Goal: Task Accomplishment & Management: Complete application form

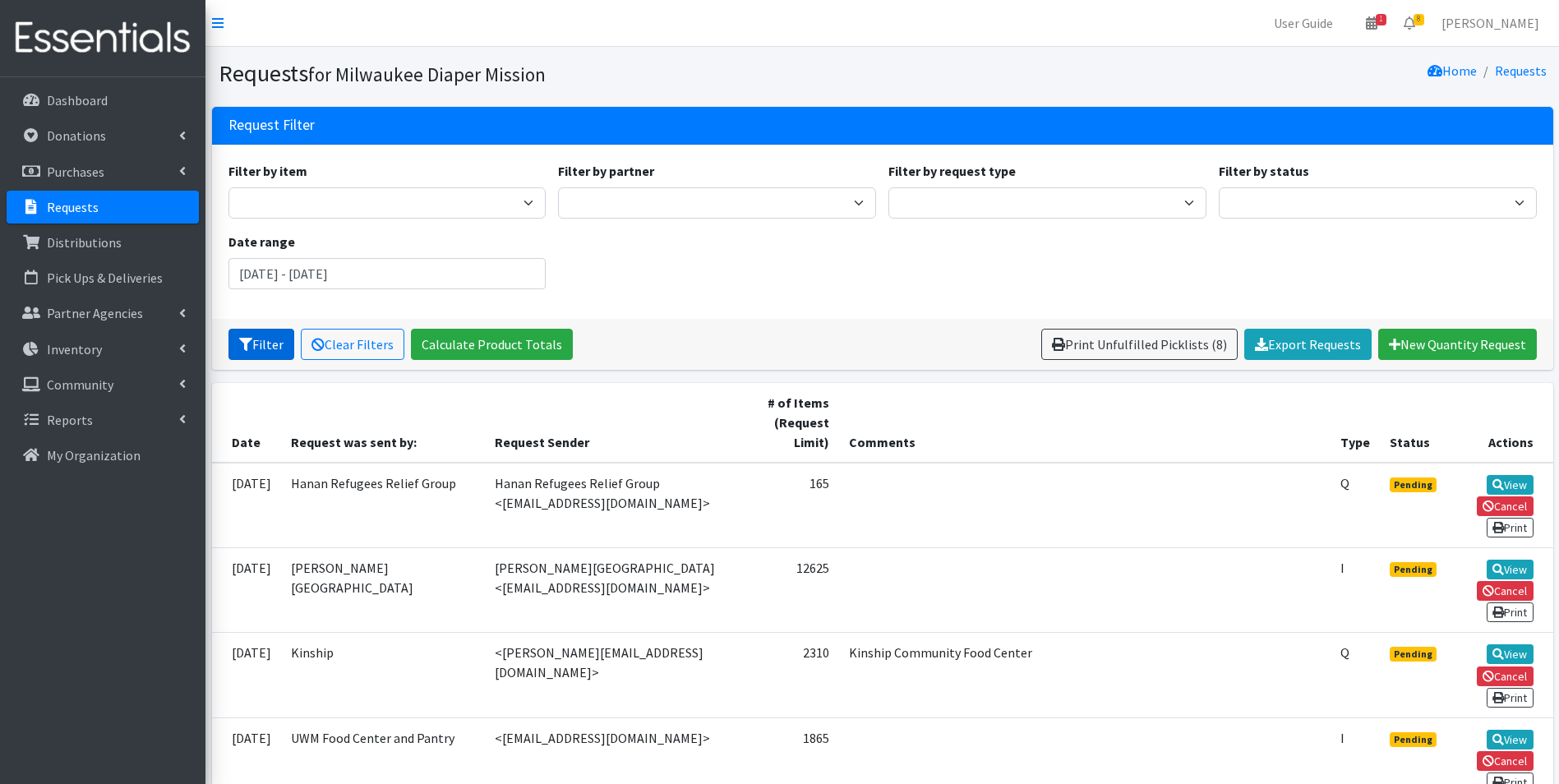
click at [257, 349] on button "Filter" at bounding box center [262, 344] width 66 height 31
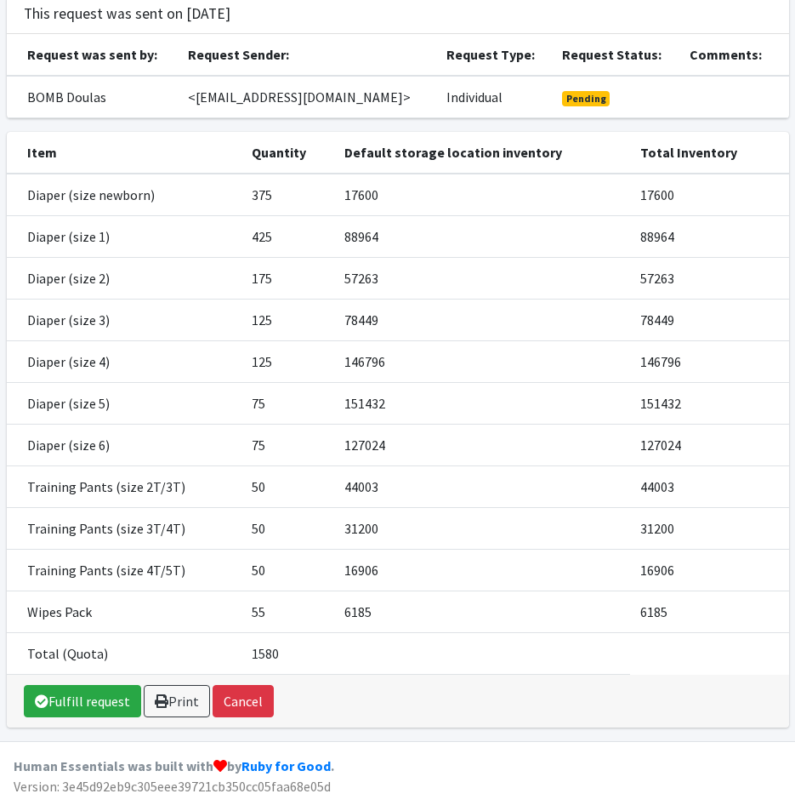
scroll to position [135, 0]
click at [65, 698] on link "Fulfill request" at bounding box center [82, 701] width 117 height 32
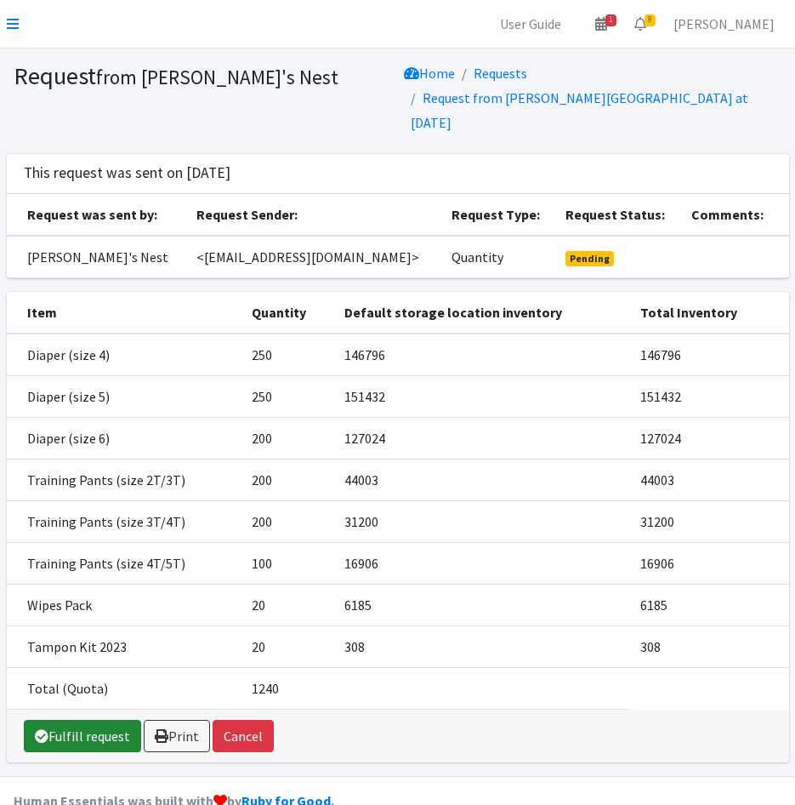
click at [75, 720] on link "Fulfill request" at bounding box center [82, 736] width 117 height 32
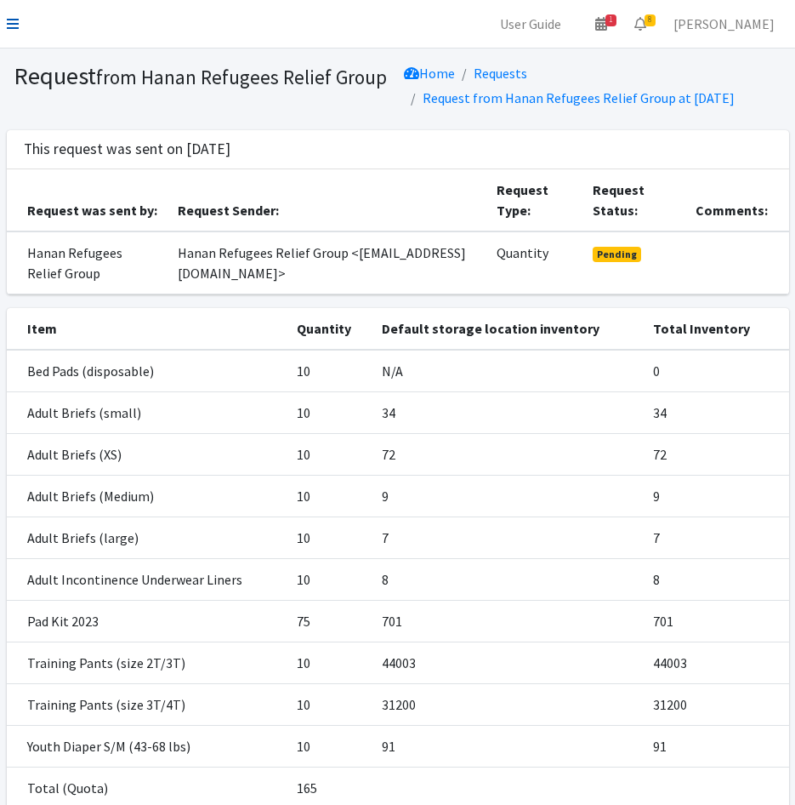
click at [12, 21] on icon at bounding box center [13, 24] width 12 height 14
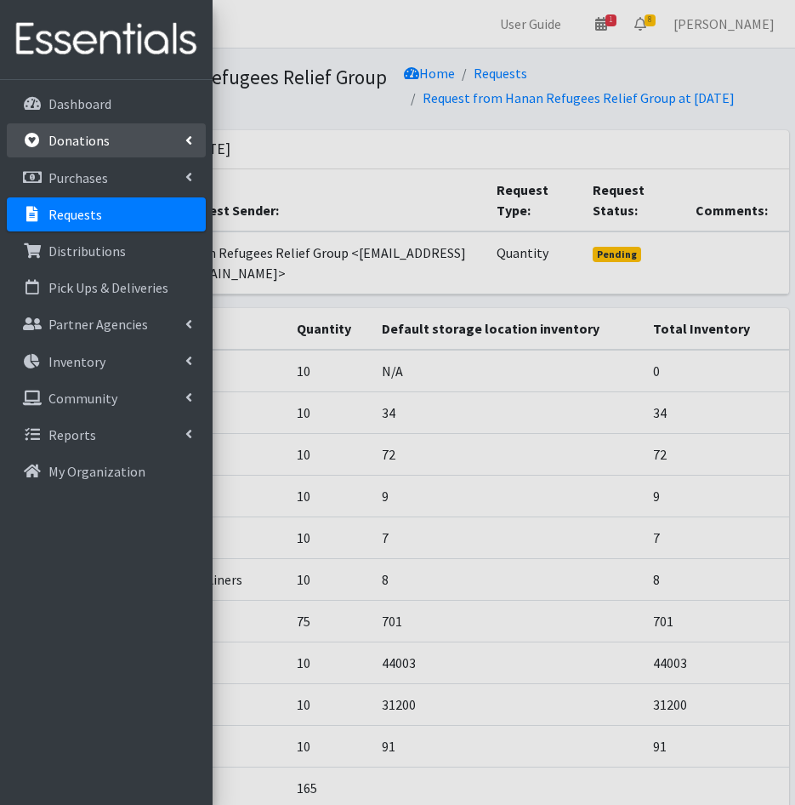
click at [53, 141] on p "Donations" at bounding box center [78, 140] width 61 height 17
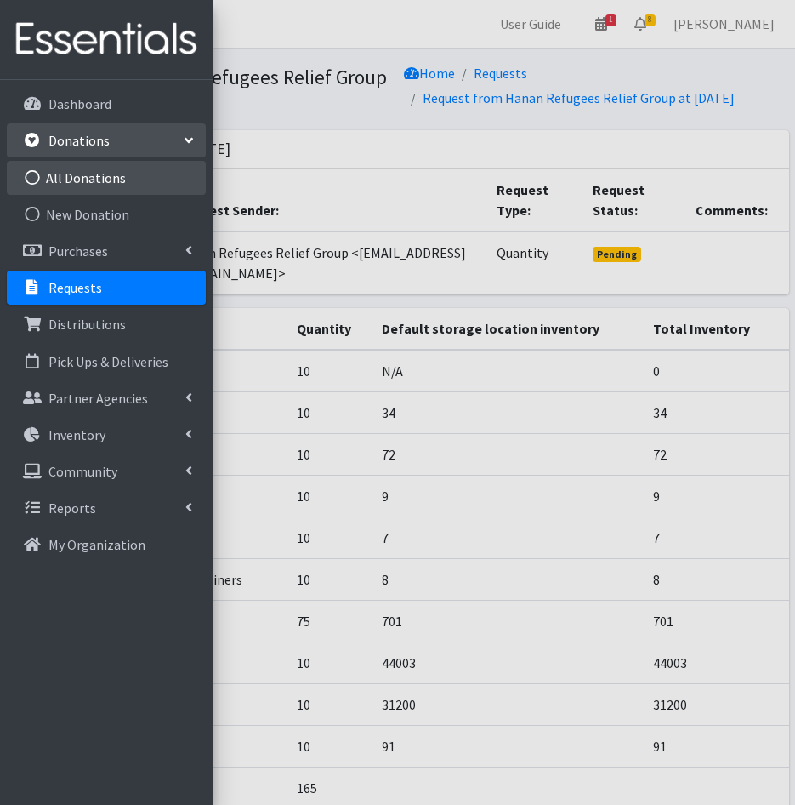
click at [44, 188] on link "All Donations" at bounding box center [106, 178] width 199 height 34
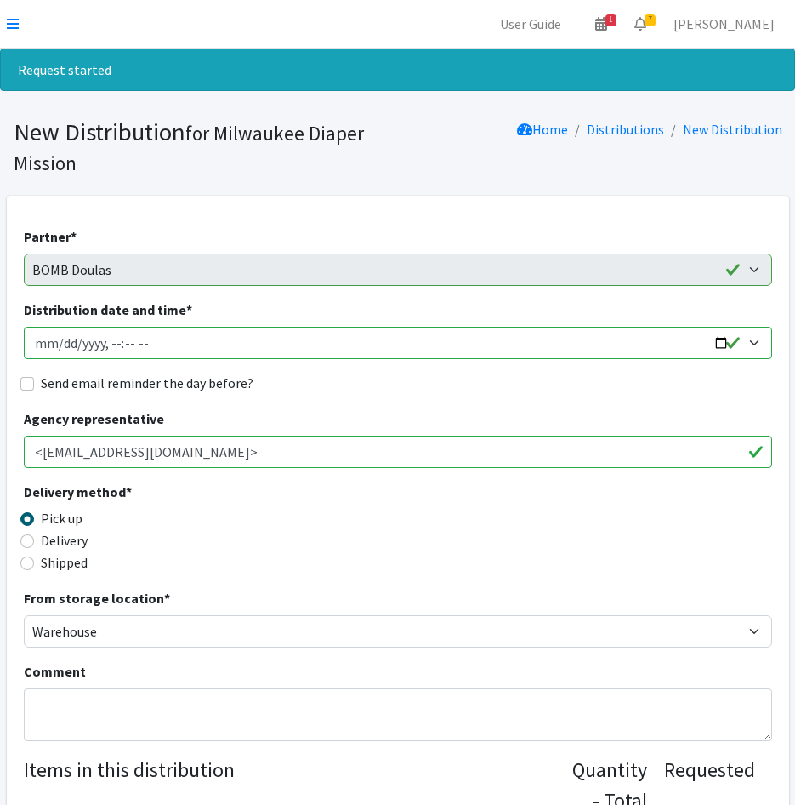
click at [63, 345] on input "Distribution date and time *" at bounding box center [398, 343] width 749 height 32
click at [54, 344] on input "Distribution date and time *" at bounding box center [398, 343] width 749 height 32
type input "[DATE]T23:59"
click at [105, 349] on input "Distribution date and time *" at bounding box center [398, 343] width 749 height 32
type input "2025-09-25T09:00"
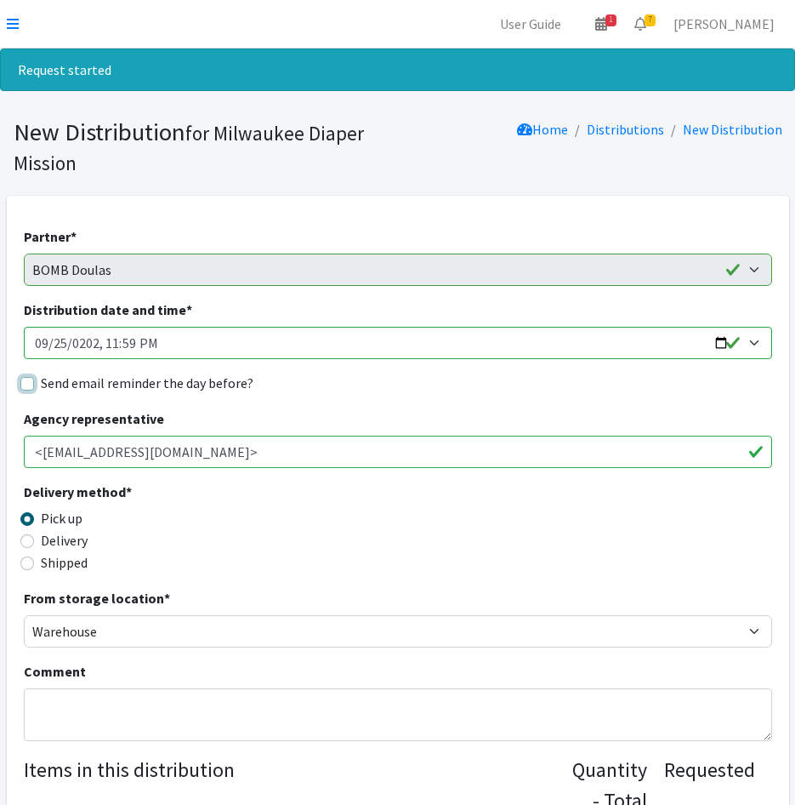
click at [30, 385] on input "Send email reminder the day before?" at bounding box center [27, 384] width 14 height 14
checkbox input "true"
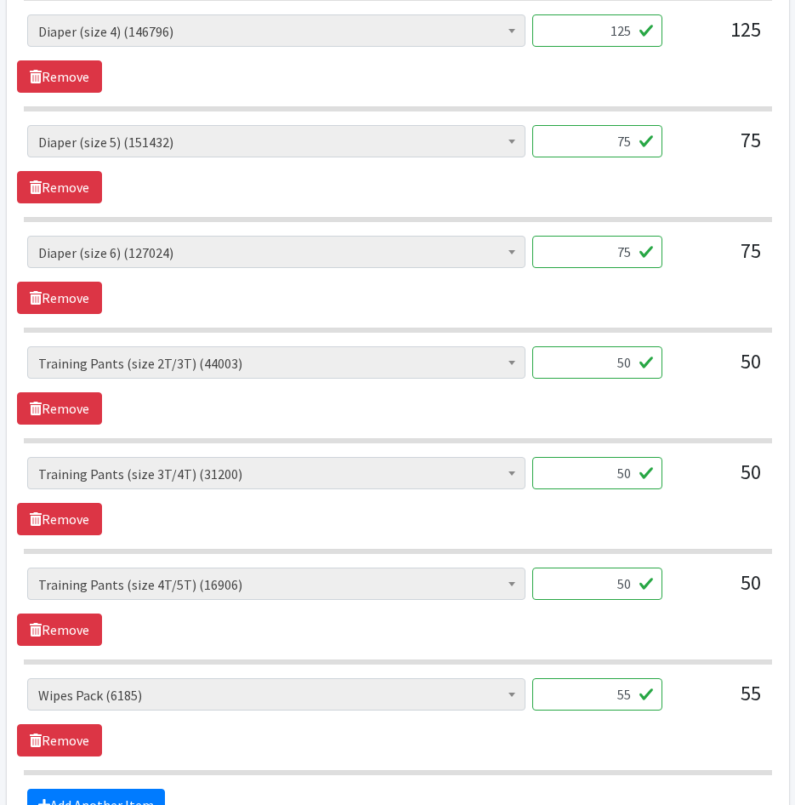
scroll to position [1472, 0]
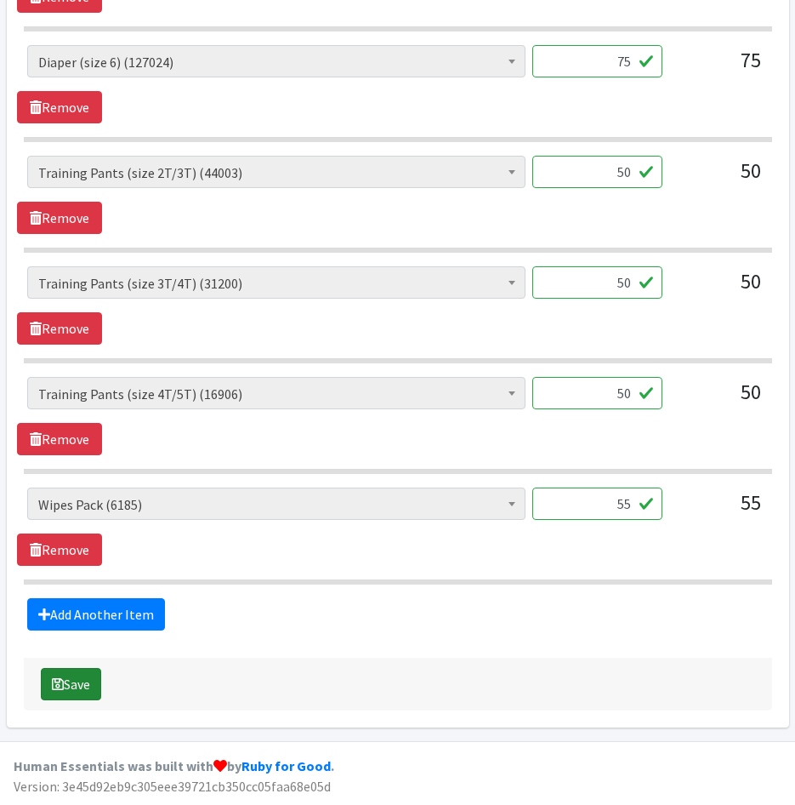
click at [80, 688] on button "Save" at bounding box center [71, 684] width 60 height 32
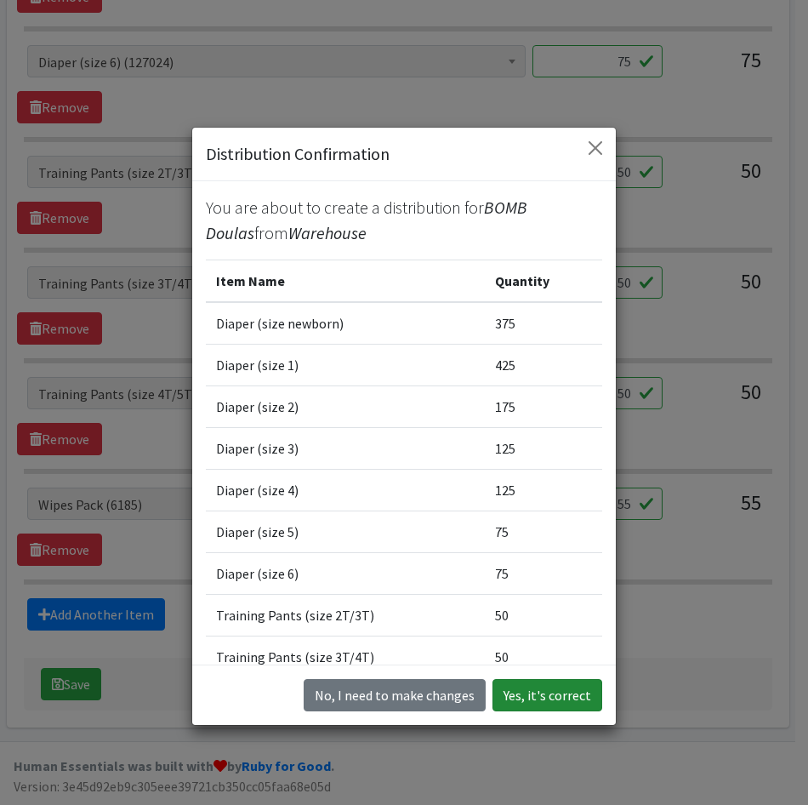
click at [523, 697] on button "Yes, it's correct" at bounding box center [548, 695] width 110 height 32
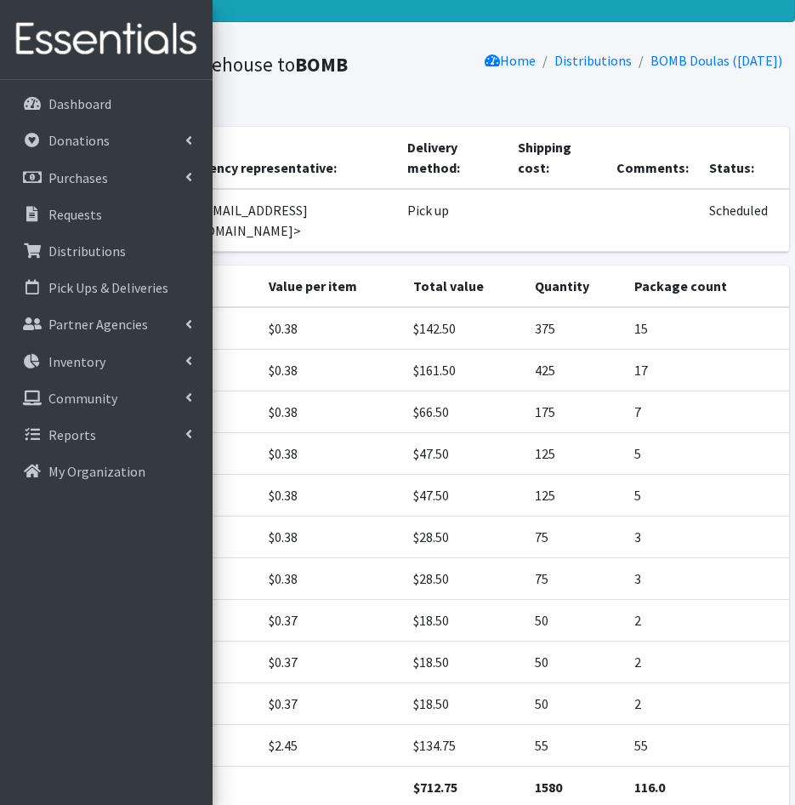
scroll to position [162, 0]
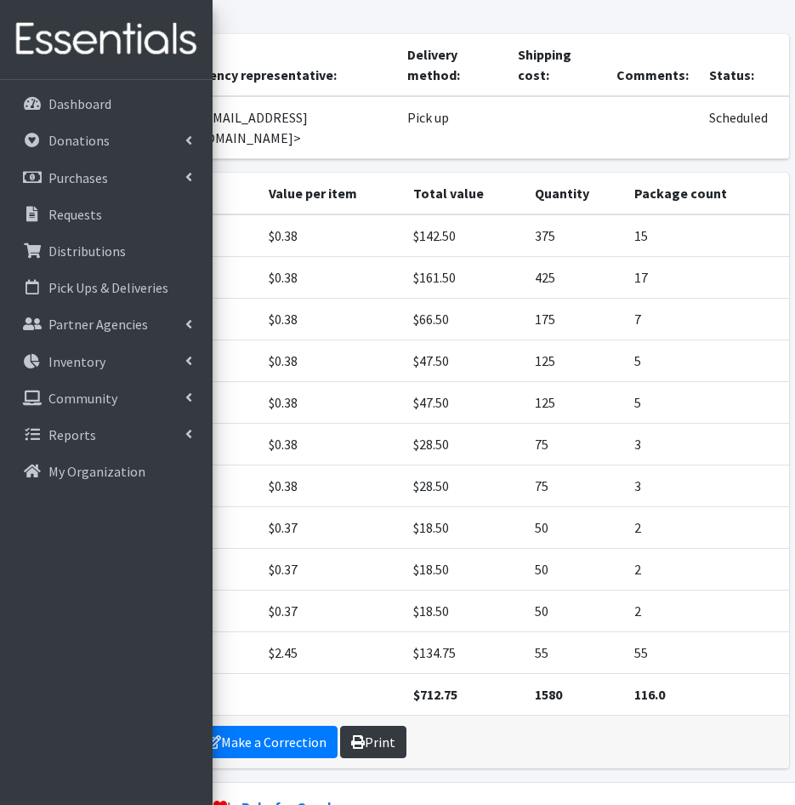
drag, startPoint x: 358, startPoint y: 700, endPoint x: 379, endPoint y: 714, distance: 24.5
click at [358, 735] on icon at bounding box center [358, 742] width 14 height 14
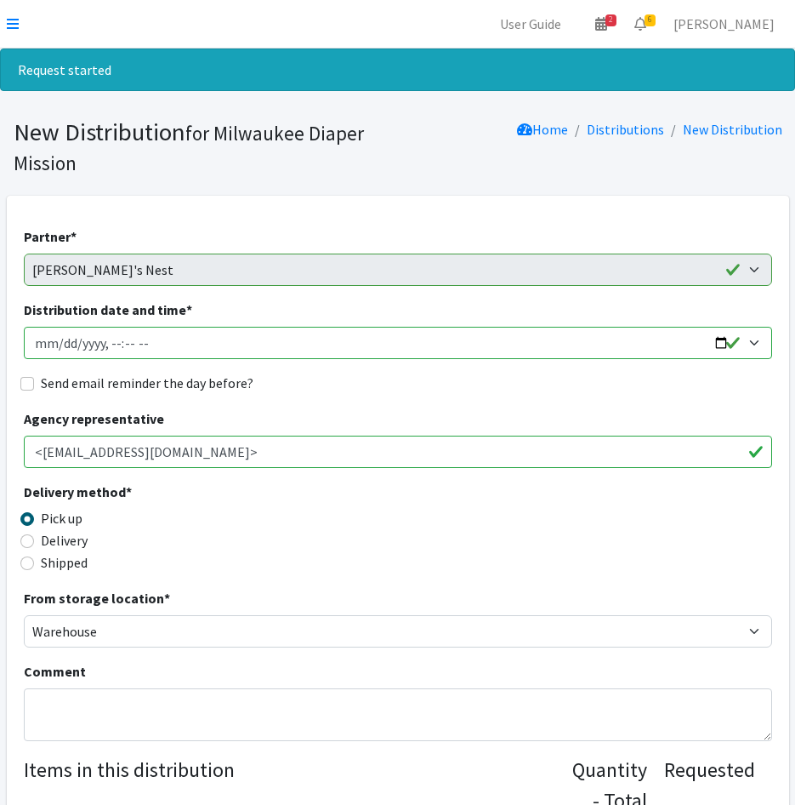
click at [60, 351] on input "Distribution date and time *" at bounding box center [398, 343] width 749 height 32
type input "[DATE]T23:59"
type input "[DATE]T13:00"
click at [31, 379] on input "Send email reminder the day before?" at bounding box center [27, 384] width 14 height 14
checkbox input "true"
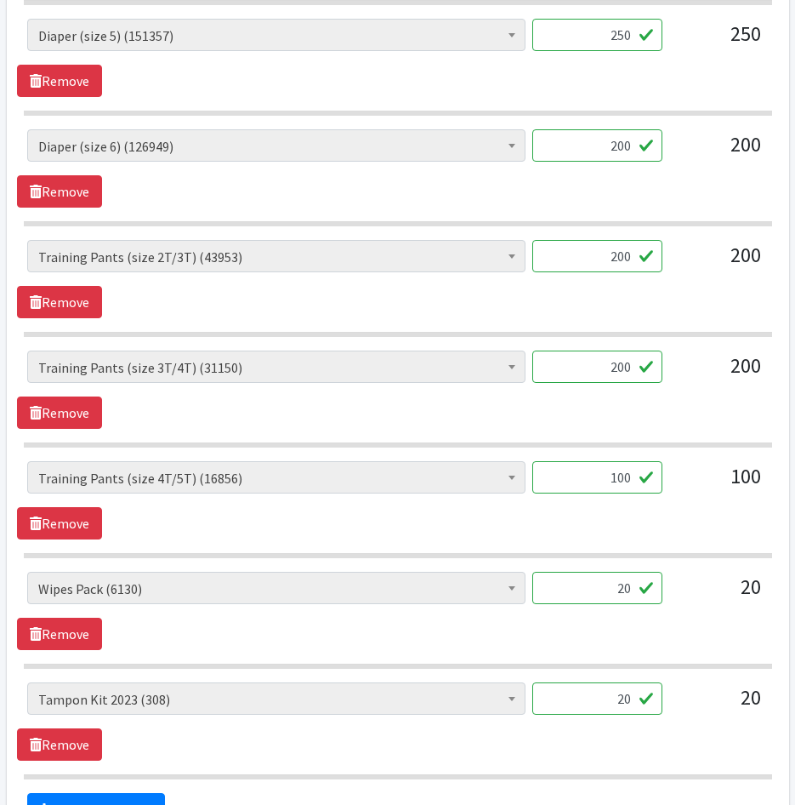
scroll to position [1106, 0]
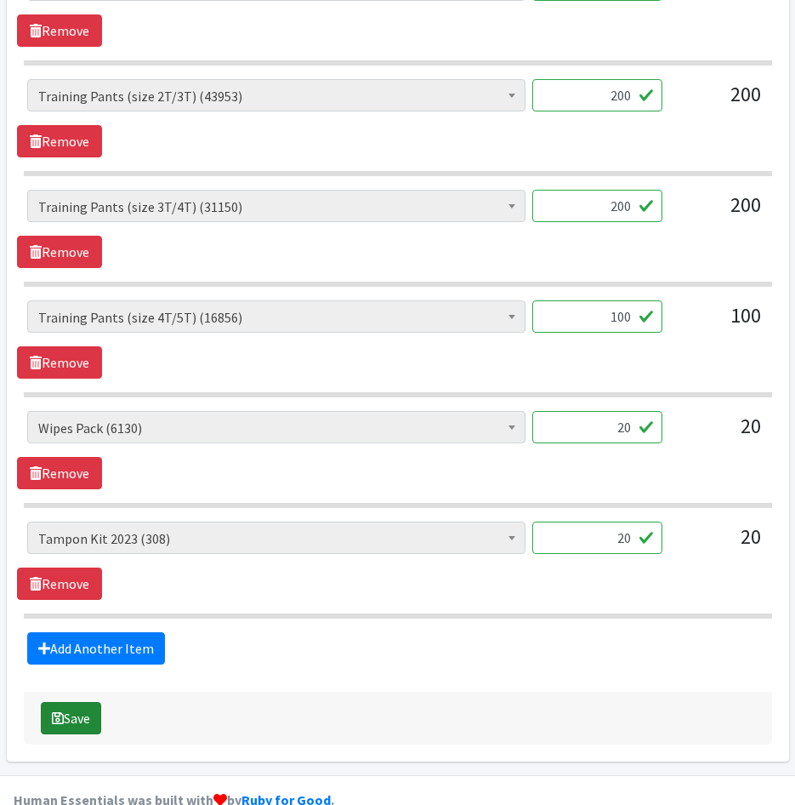
click at [71, 721] on button "Save" at bounding box center [71, 718] width 60 height 32
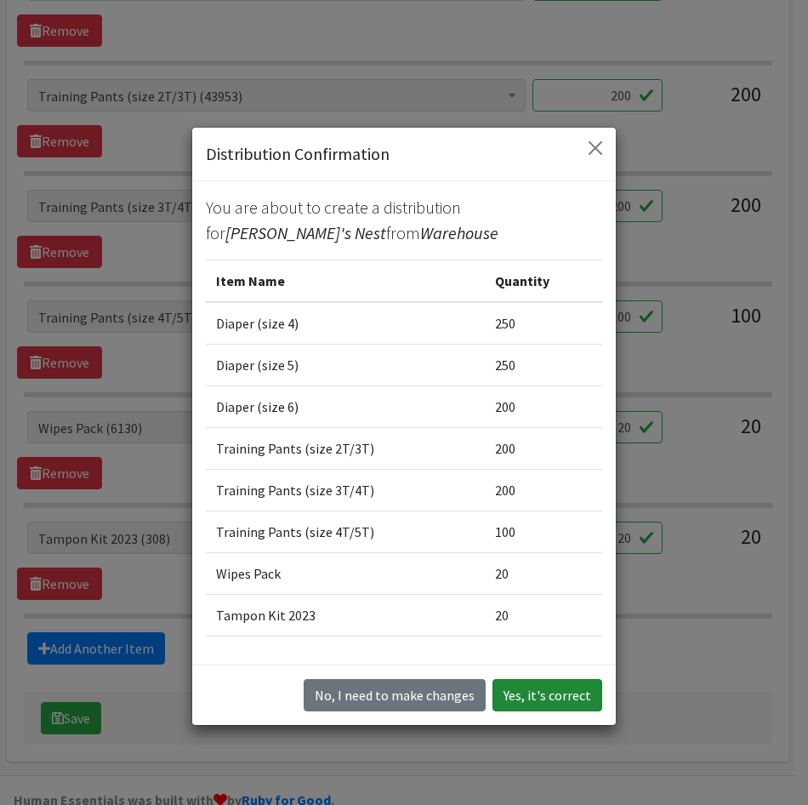
click at [565, 701] on button "Yes, it's correct" at bounding box center [548, 695] width 110 height 32
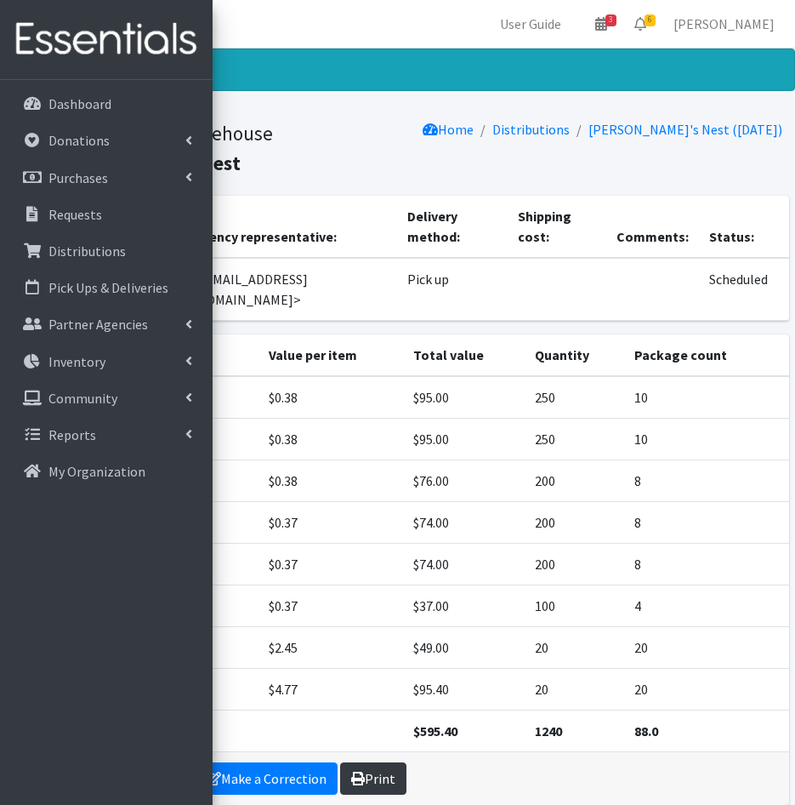
click at [364, 762] on link "Print" at bounding box center [373, 778] width 66 height 32
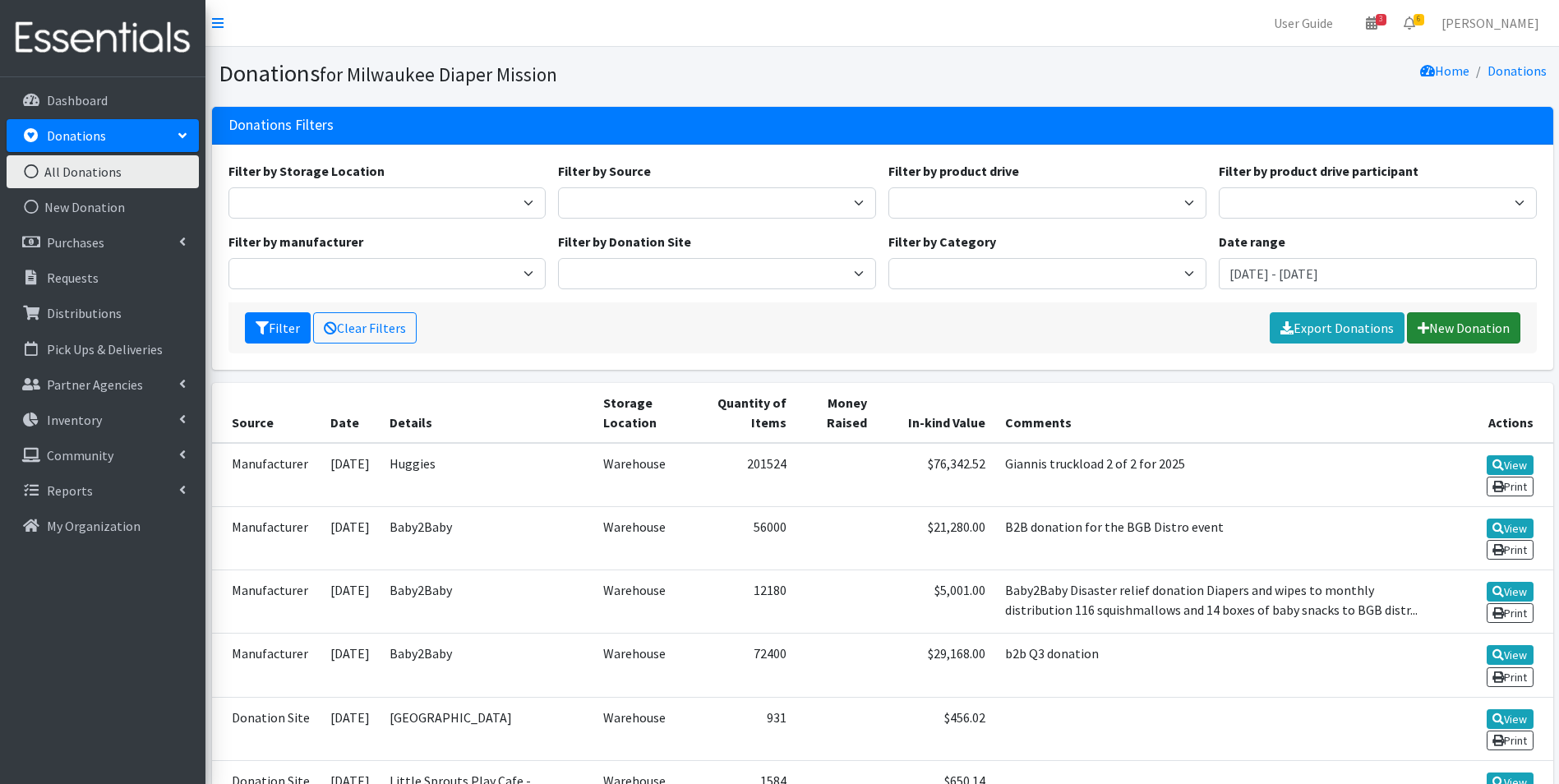
click at [768, 328] on link "New Donation" at bounding box center [1463, 327] width 113 height 31
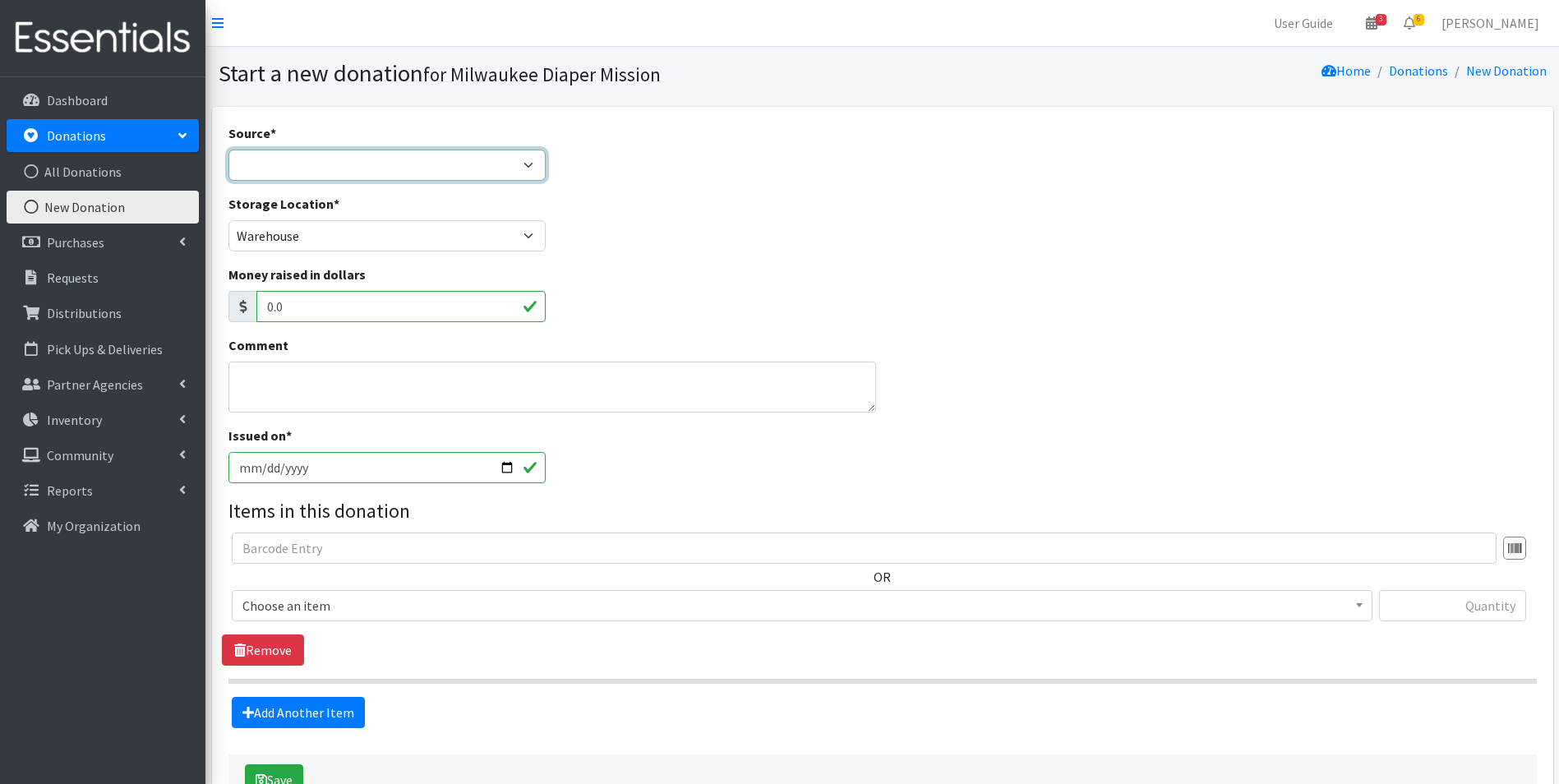
click at [268, 166] on select "Product Drive Manufacturer Donation Site Misc. Donation" at bounding box center [387, 165] width 318 height 31
select select "Donation Site"
click at [229, 150] on select "Product Drive Manufacturer Donation Site Misc. Donation" at bounding box center [387, 165] width 318 height 31
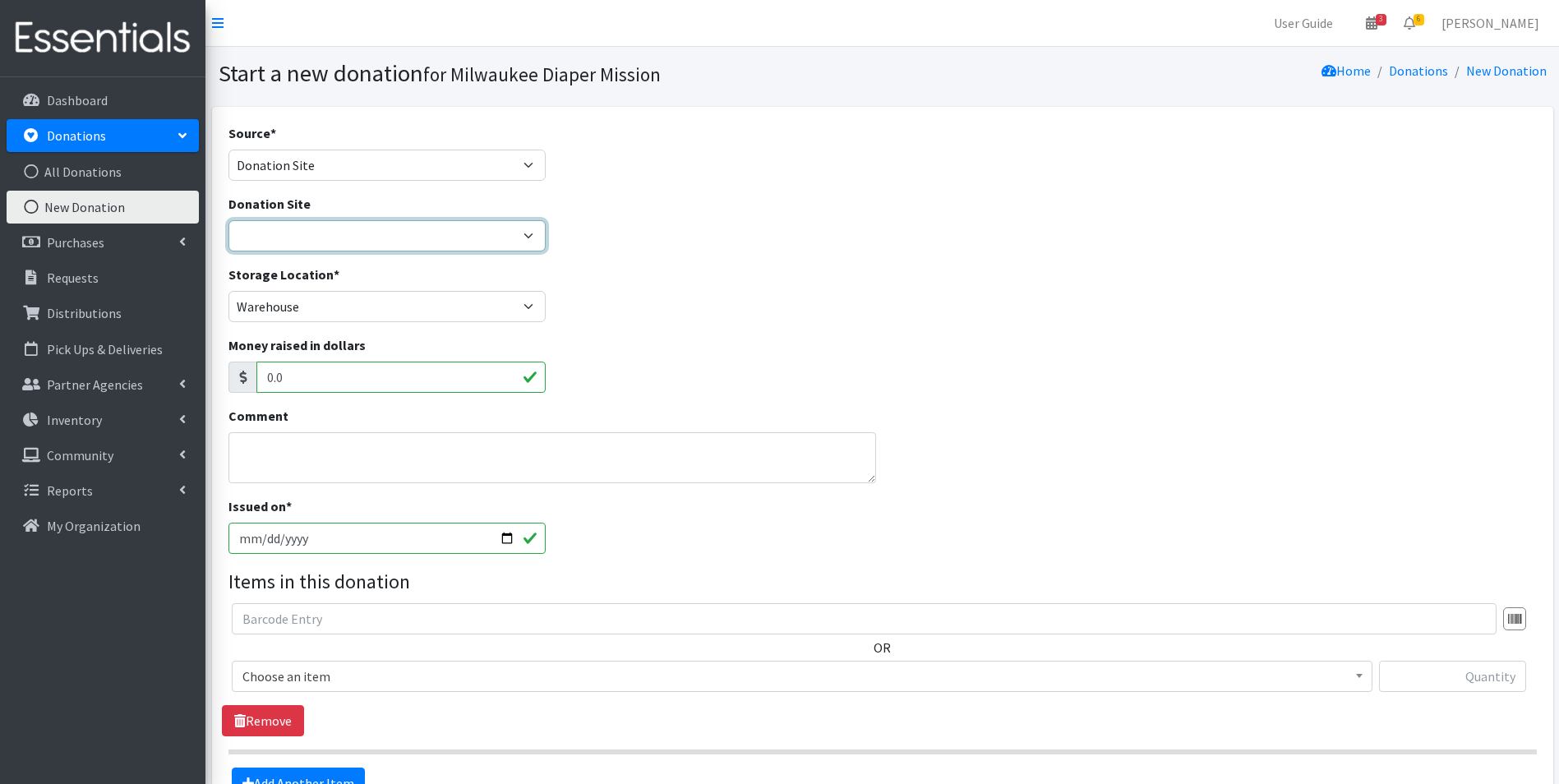
click at [290, 229] on select "Authentic Birth Center - Wauwatosa Beans & Barley - East Side Bounce MKE Cafe C…" at bounding box center [387, 236] width 318 height 31
select select "746"
click at [229, 220] on select "Authentic Birth Center - Wauwatosa Beans & Barley - East Side Bounce MKE Cafe C…" at bounding box center [387, 236] width 318 height 31
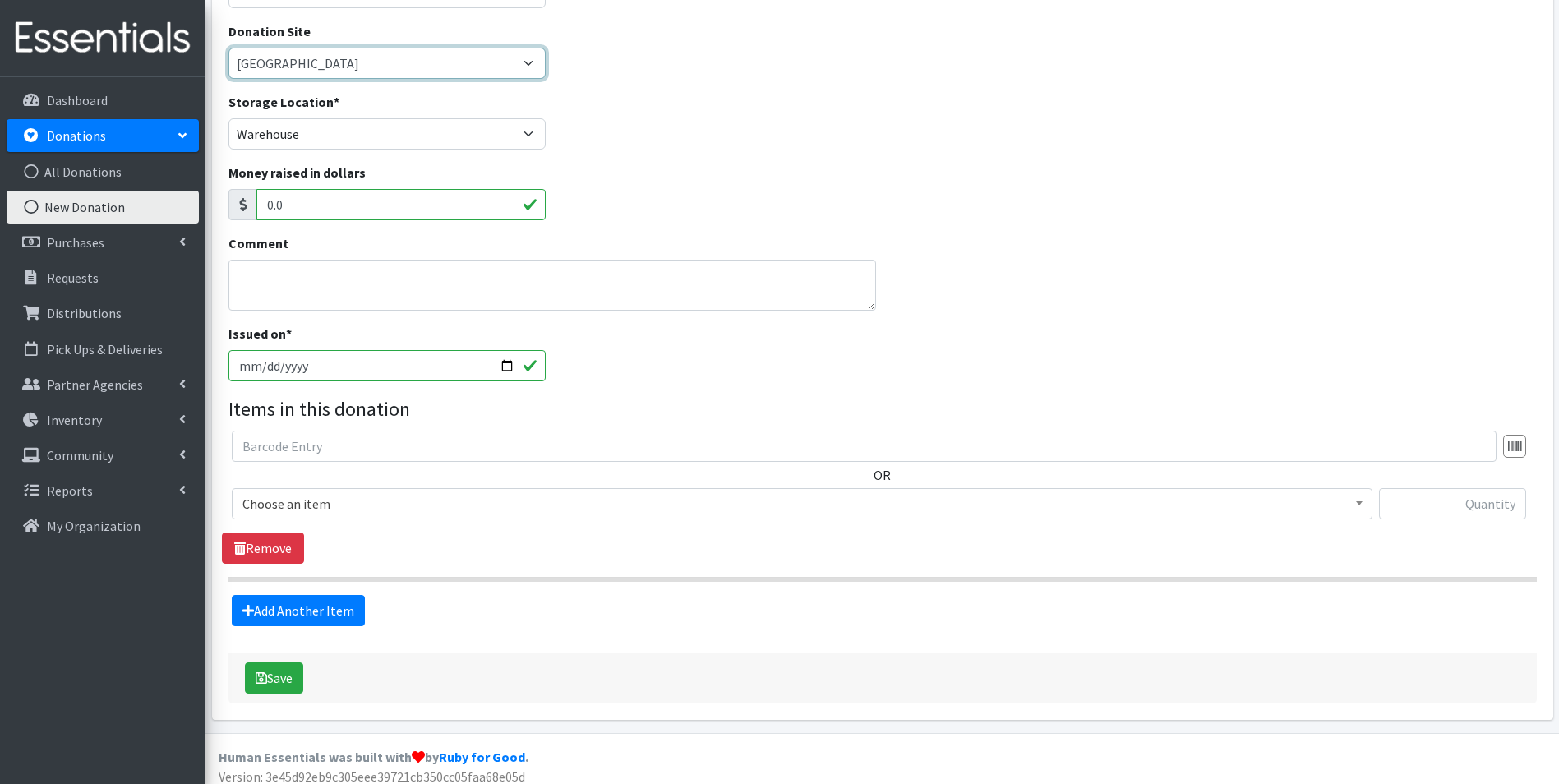
scroll to position [183, 0]
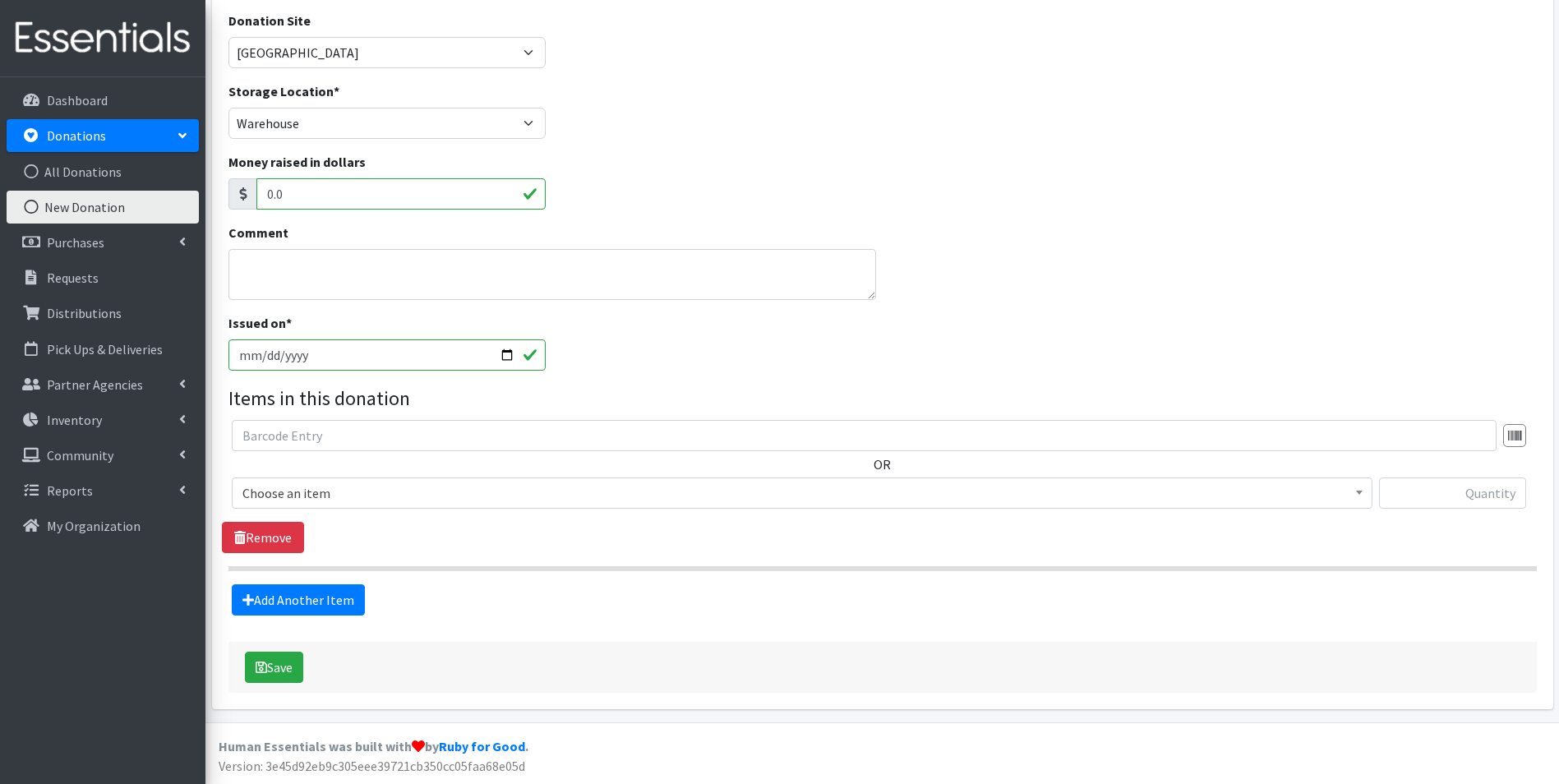
click at [266, 353] on input "2025-09-24" at bounding box center [387, 354] width 318 height 31
type input "[DATE]"
click at [318, 485] on span "Choose an item" at bounding box center [802, 493] width 1120 height 23
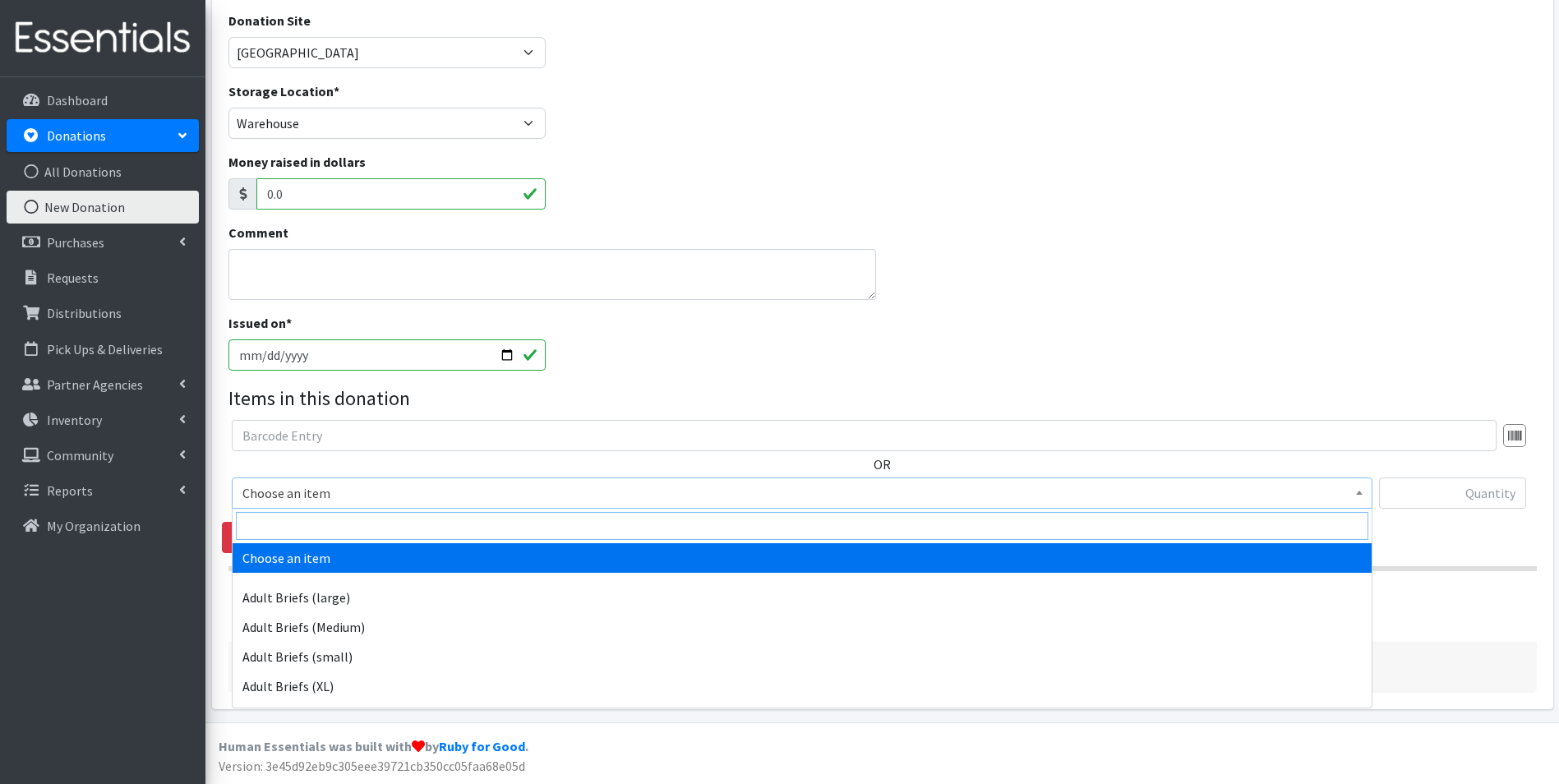
click at [328, 529] on input "search" at bounding box center [802, 525] width 1132 height 28
type input "size 5"
drag, startPoint x: 354, startPoint y: 557, endPoint x: 580, endPoint y: 558, distance: 226.0
select select "4646"
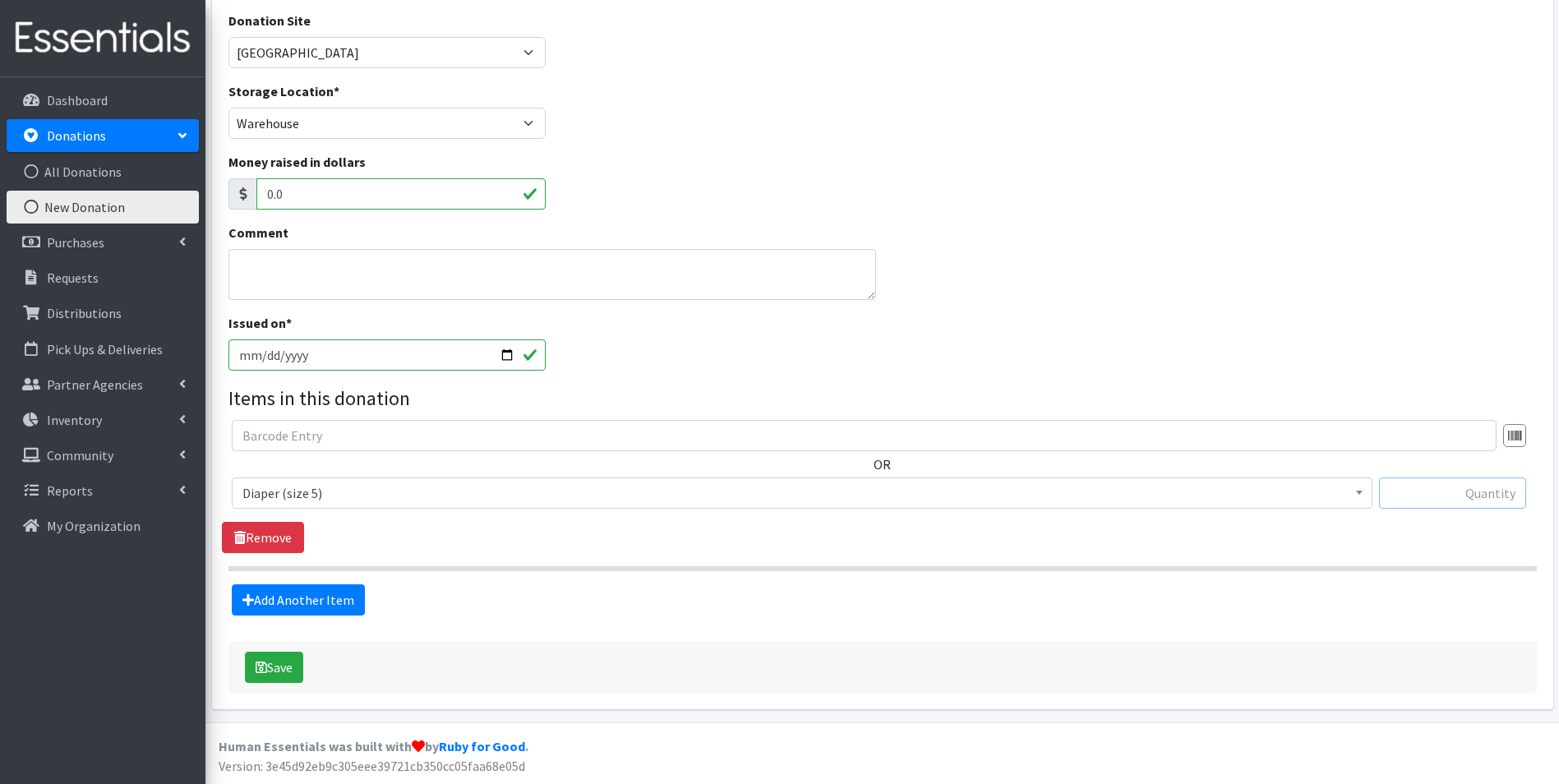
click at [1434, 496] on input "text" at bounding box center [1453, 492] width 147 height 31
type input "164"
click at [283, 608] on link "Add Another Item" at bounding box center [298, 600] width 133 height 31
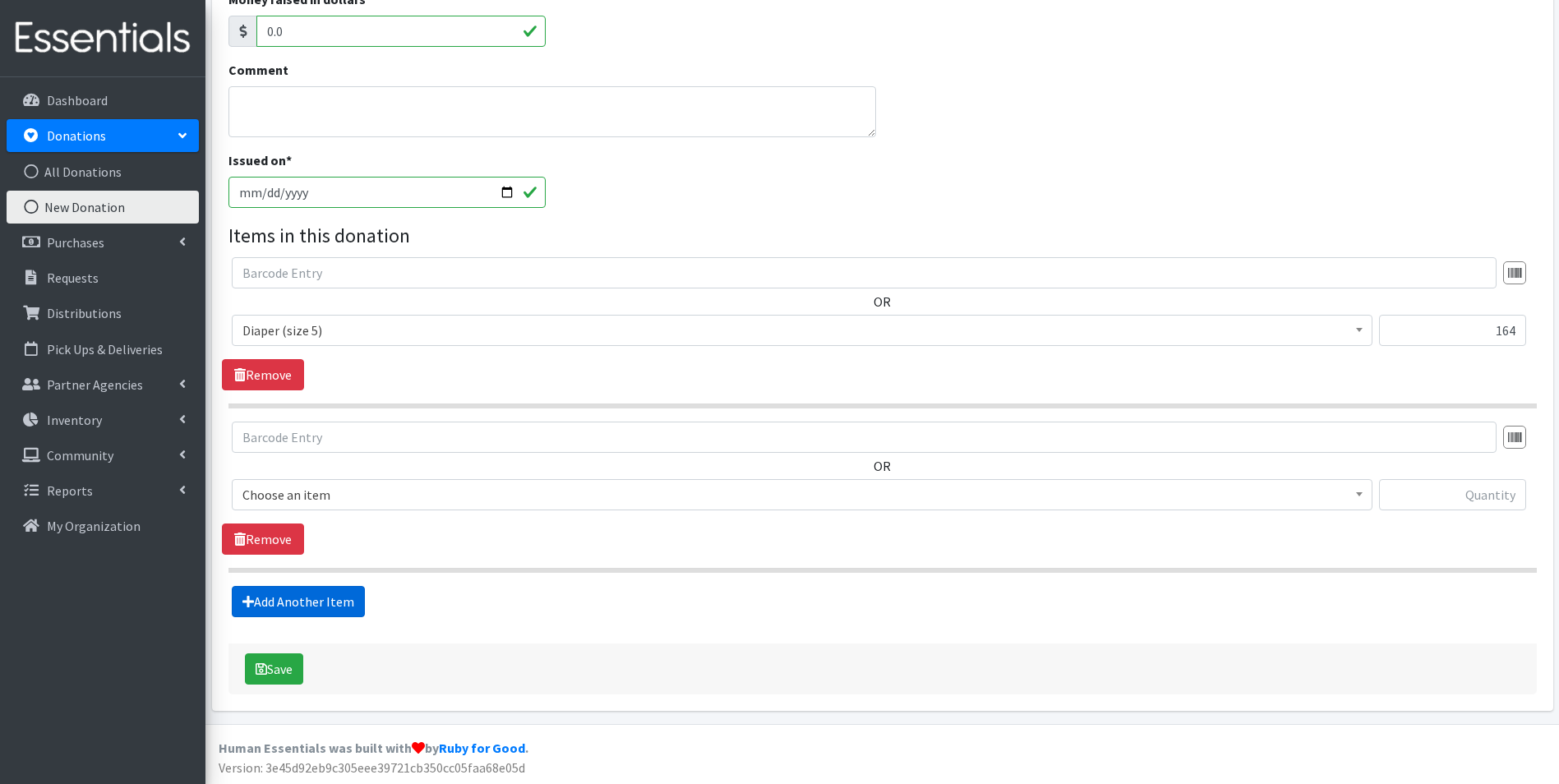
scroll to position [348, 0]
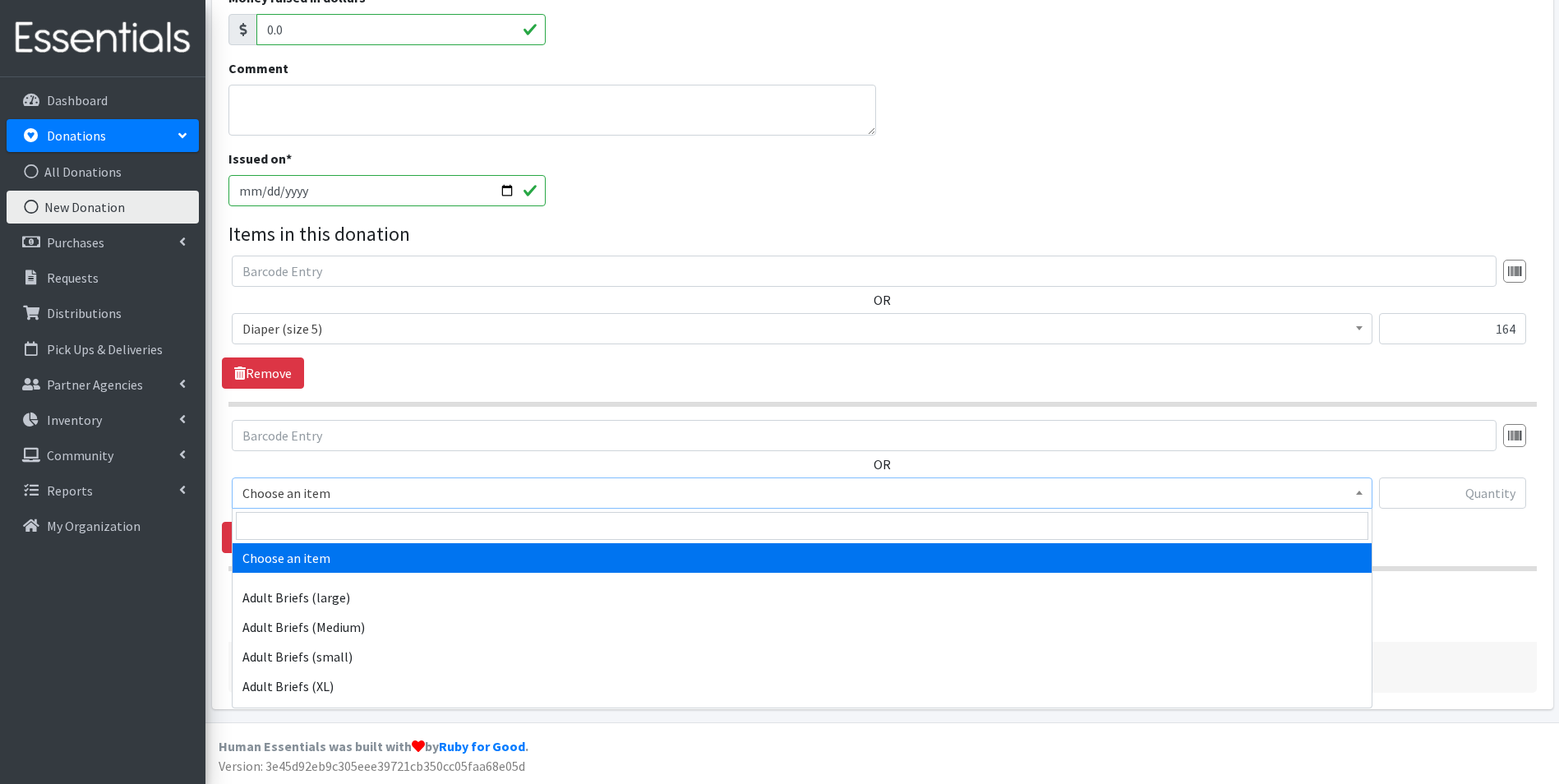
click at [295, 477] on span "Choose an item" at bounding box center [802, 492] width 1141 height 31
click at [308, 517] on input "search" at bounding box center [802, 525] width 1132 height 28
type input "size 6"
select select "4649"
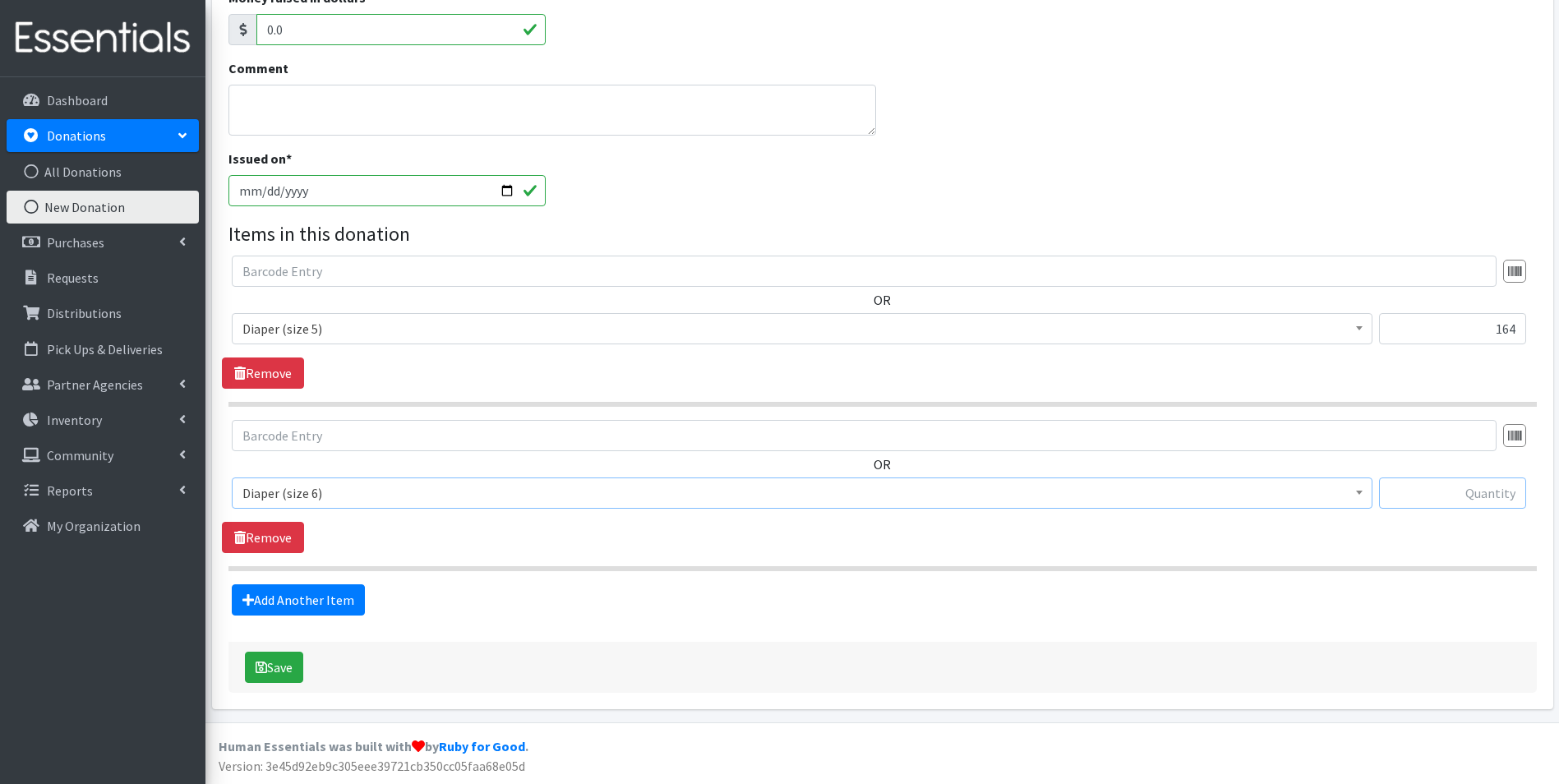
click at [1434, 490] on input "text" at bounding box center [1453, 492] width 147 height 31
type input "26"
click at [347, 608] on link "Add Another Item" at bounding box center [298, 600] width 133 height 31
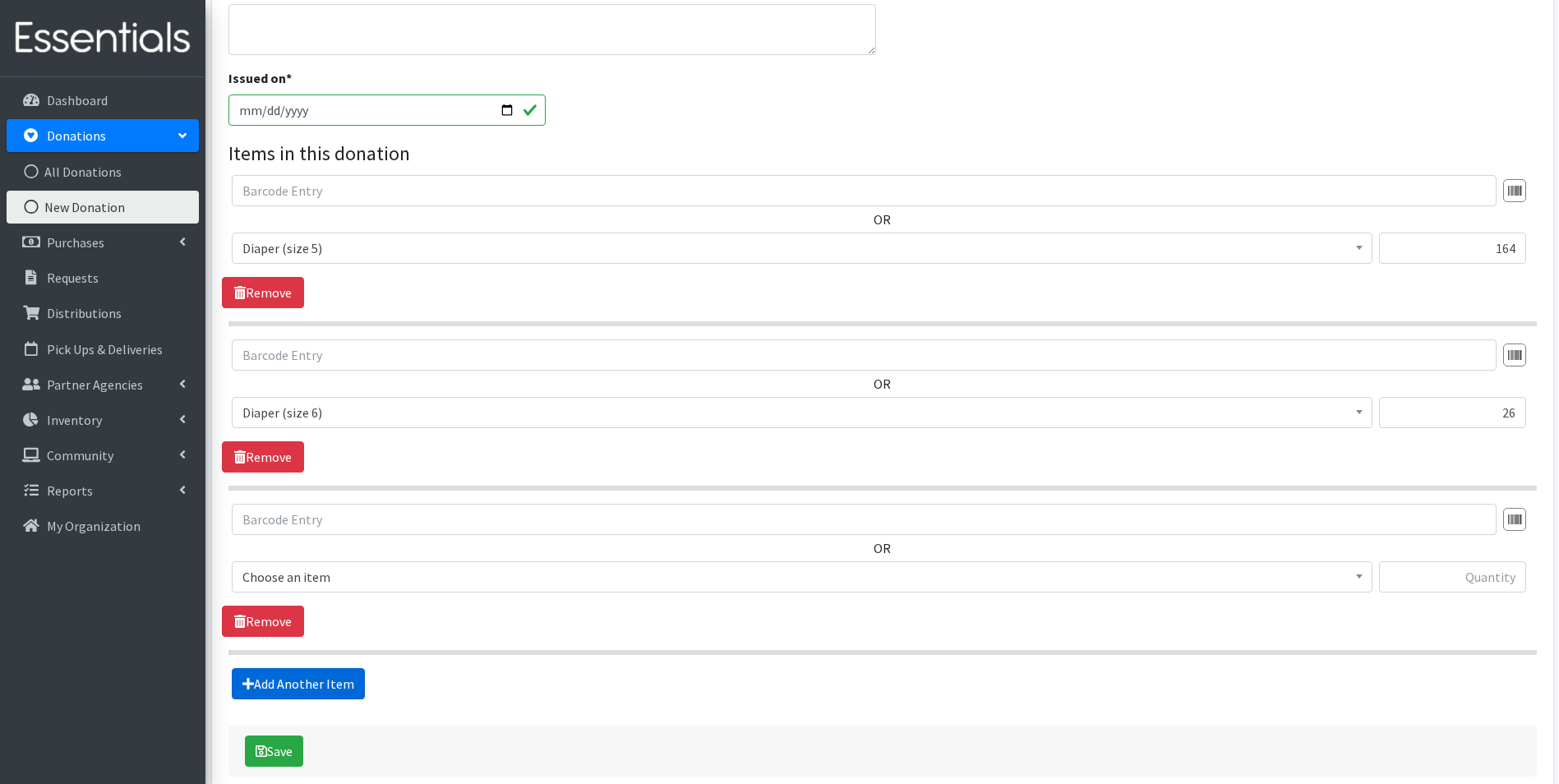
scroll to position [512, 0]
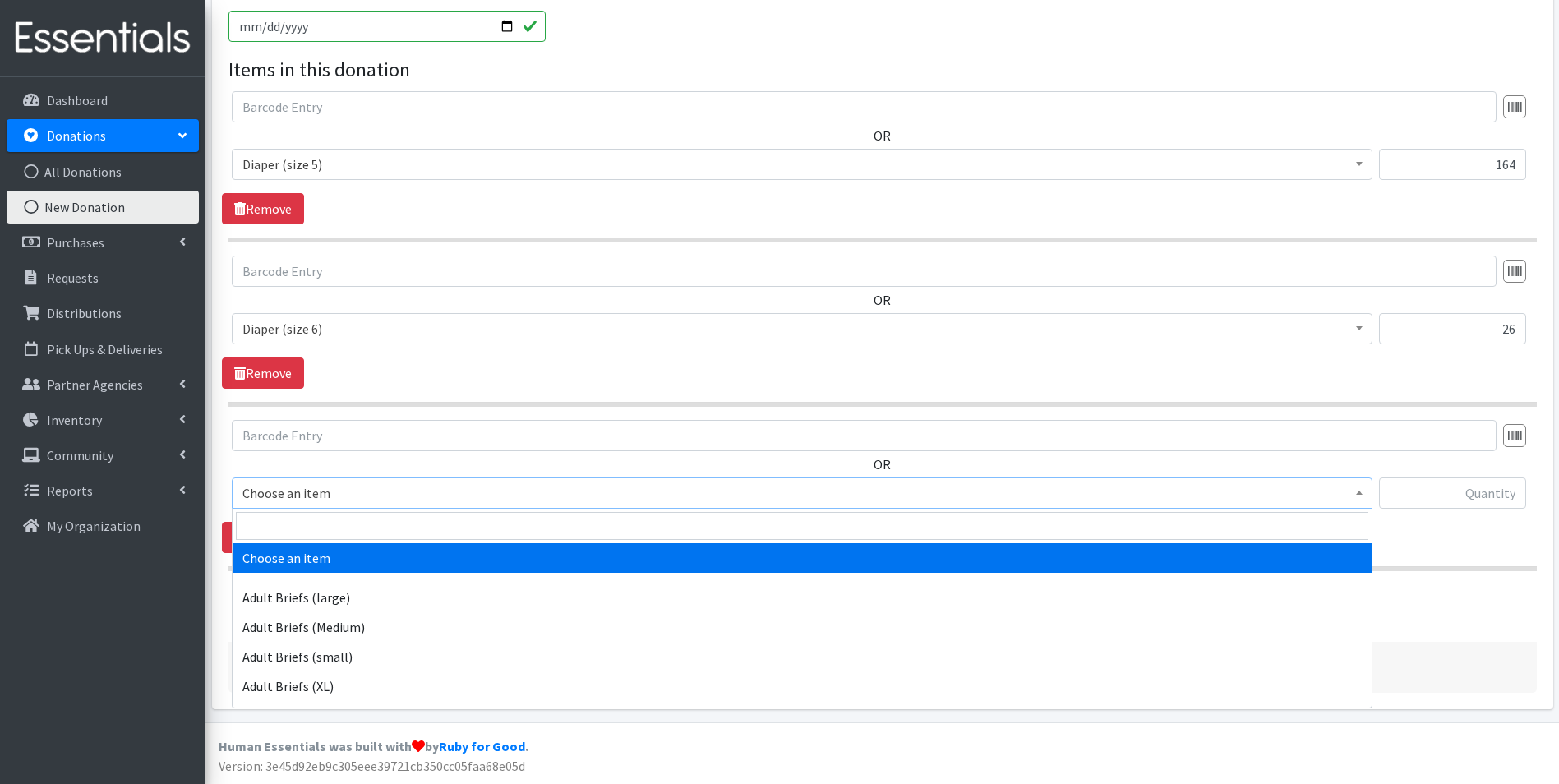
click at [365, 497] on span "Choose an item" at bounding box center [802, 493] width 1120 height 23
click at [372, 532] on input "search" at bounding box center [802, 525] width 1132 height 28
type input "pack"
select select "4665"
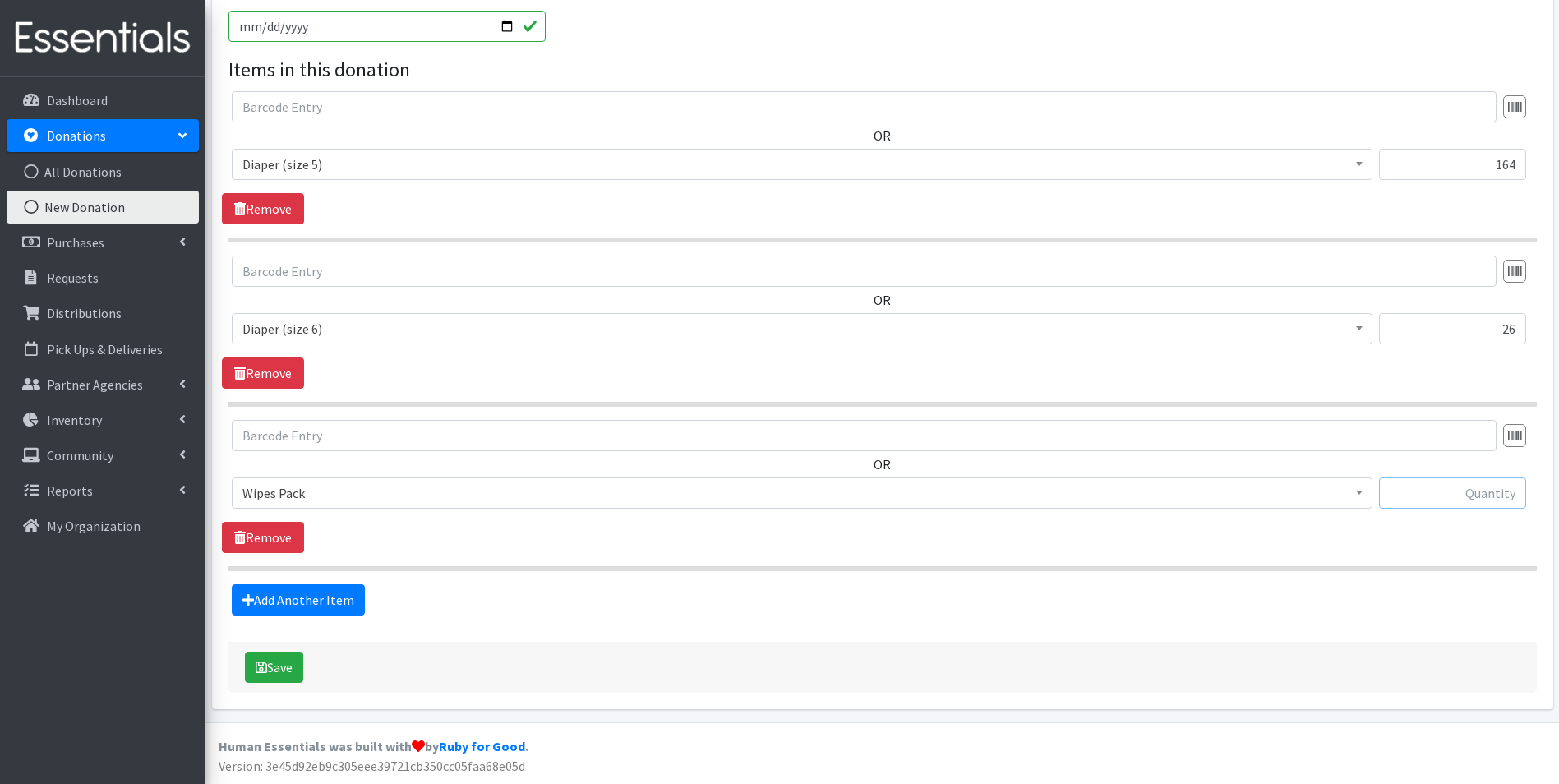
click at [1462, 490] on input "text" at bounding box center [1453, 492] width 147 height 31
type input "8"
click at [319, 593] on link "Add Another Item" at bounding box center [298, 600] width 133 height 31
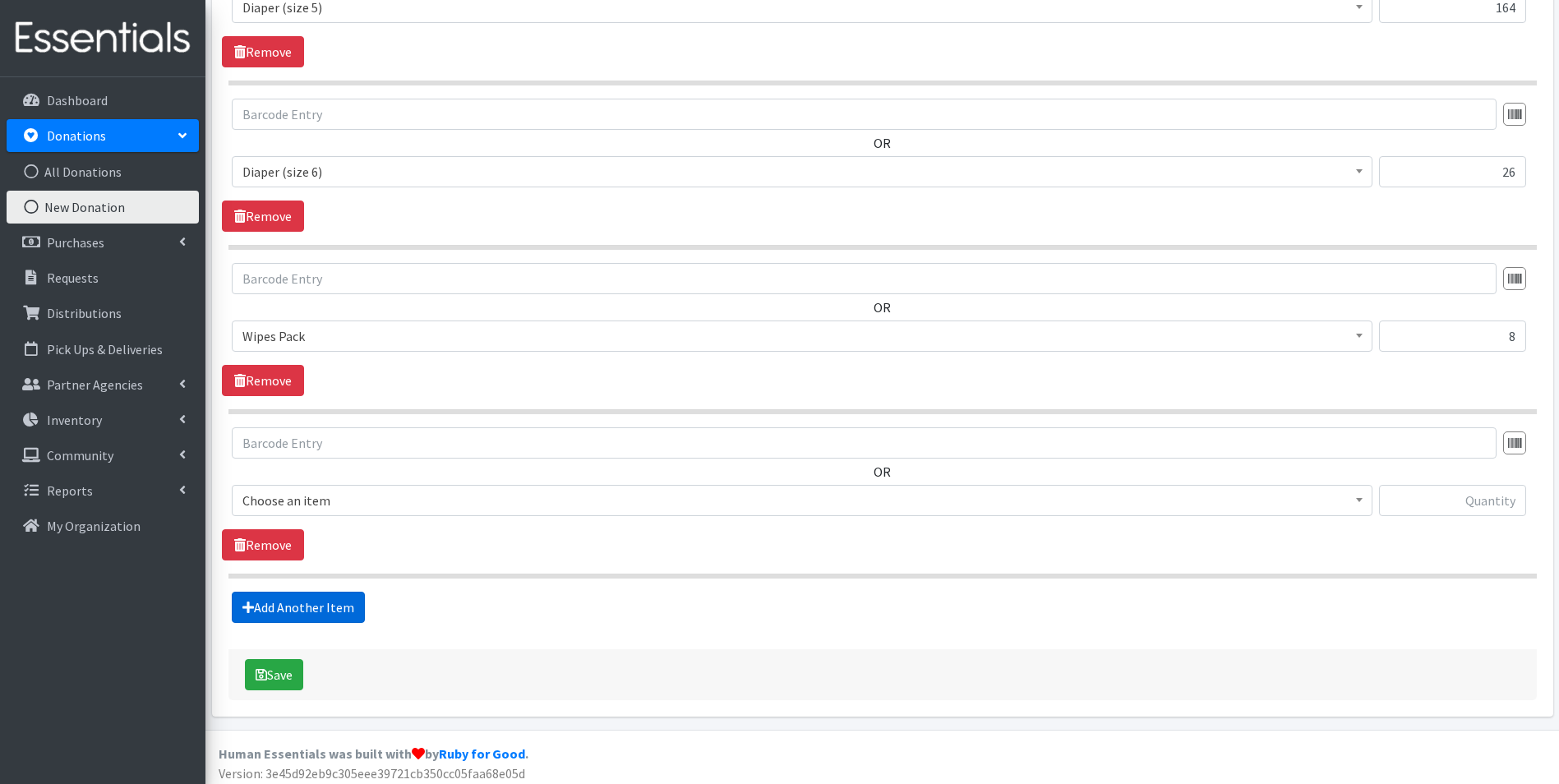
scroll to position [676, 0]
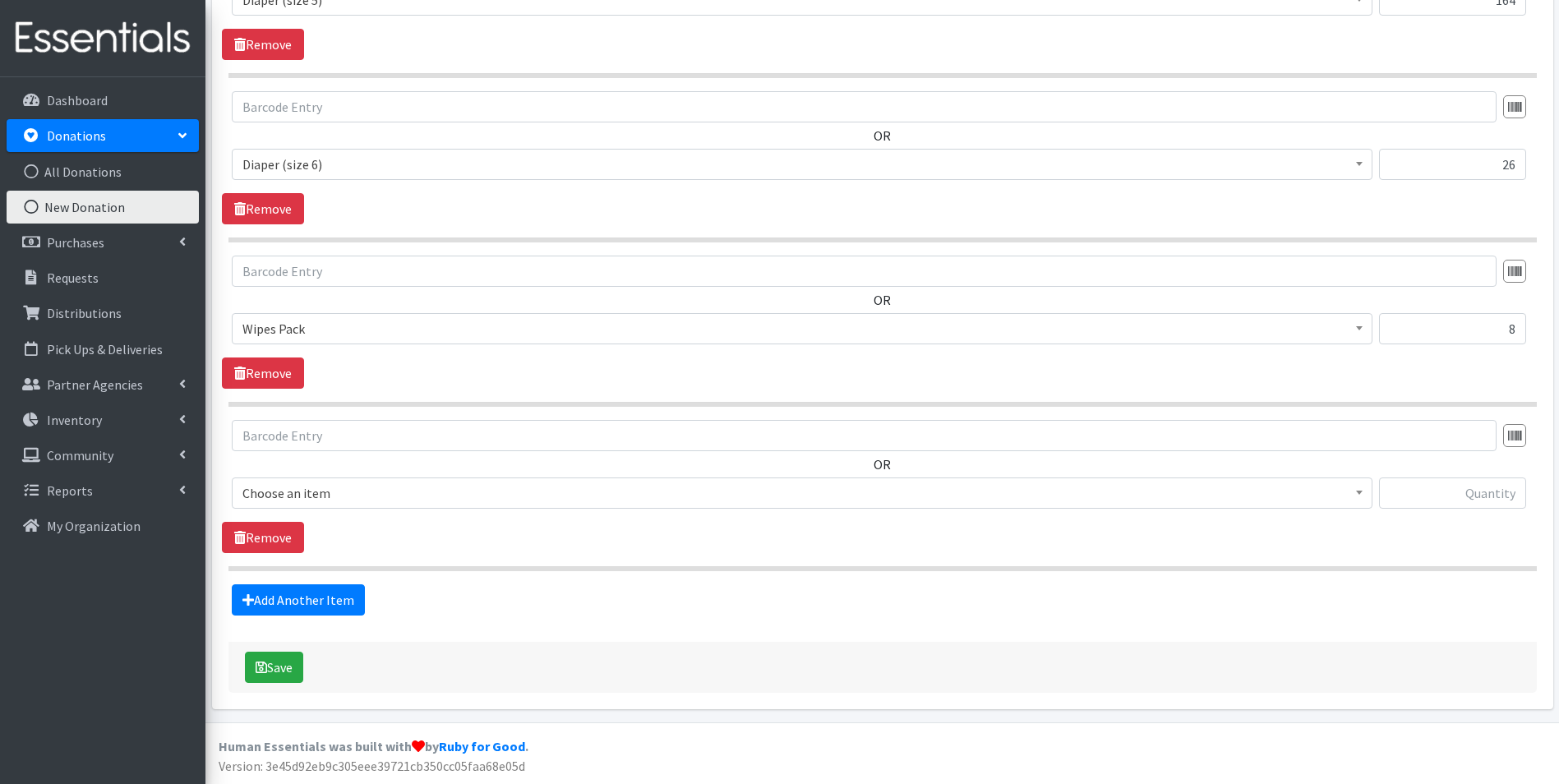
click at [433, 490] on span "Choose an item" at bounding box center [802, 493] width 1120 height 23
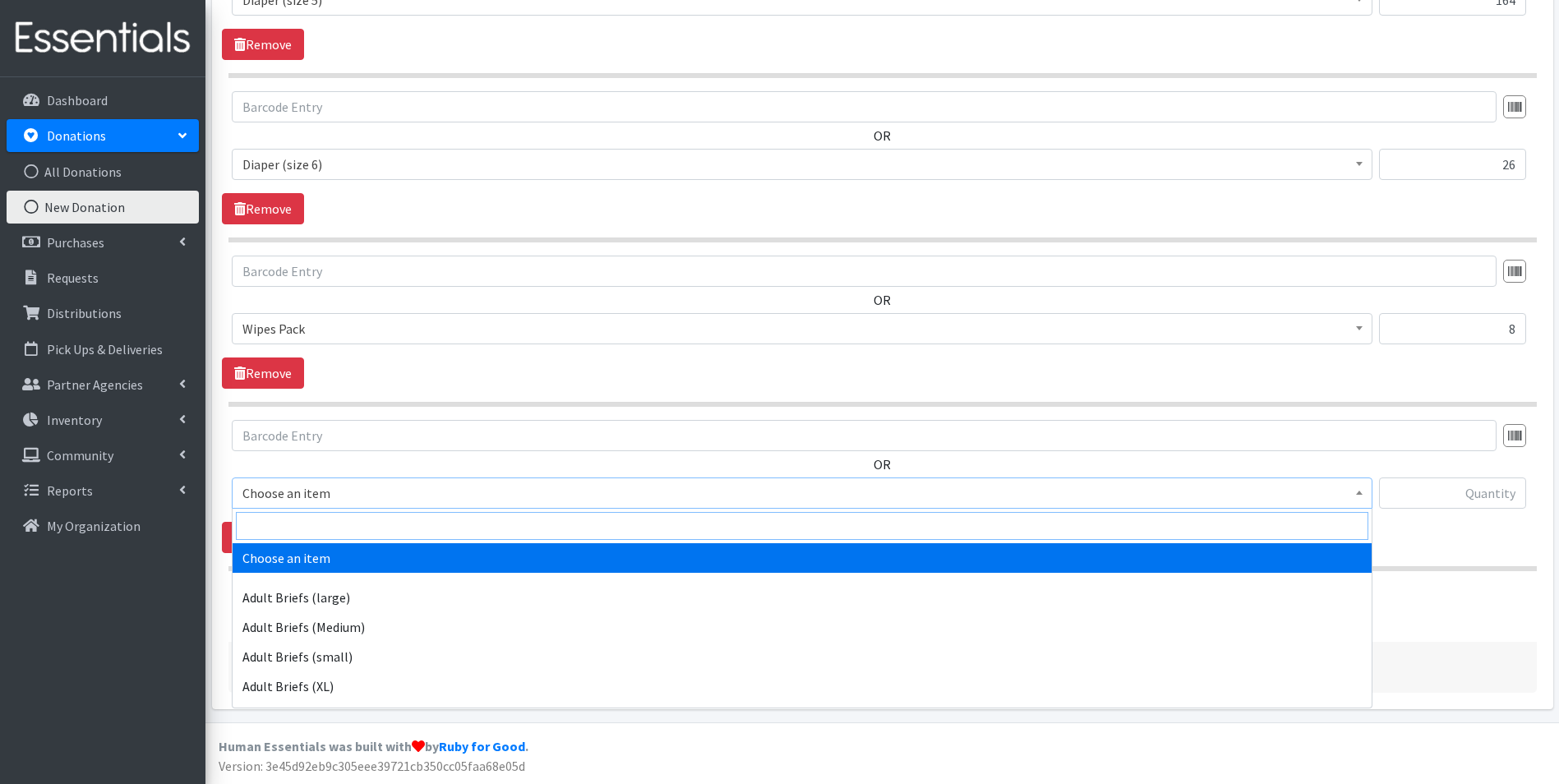
click at [436, 529] on input "search" at bounding box center [802, 525] width 1132 height 28
type input "indi"
select select "11280"
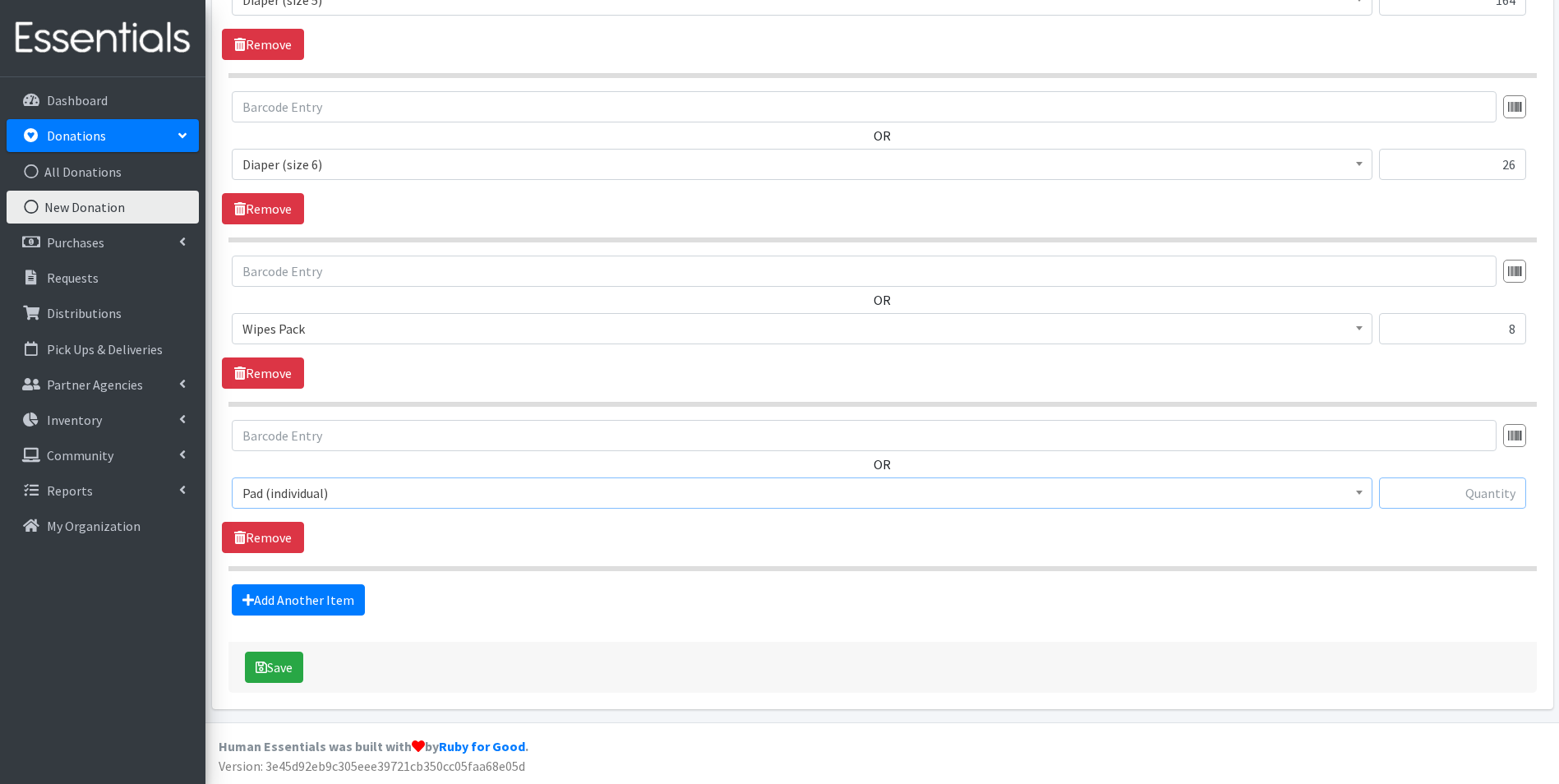
click at [1398, 495] on input "text" at bounding box center [1453, 492] width 147 height 31
type input "229"
click at [283, 658] on button "Save" at bounding box center [274, 667] width 58 height 31
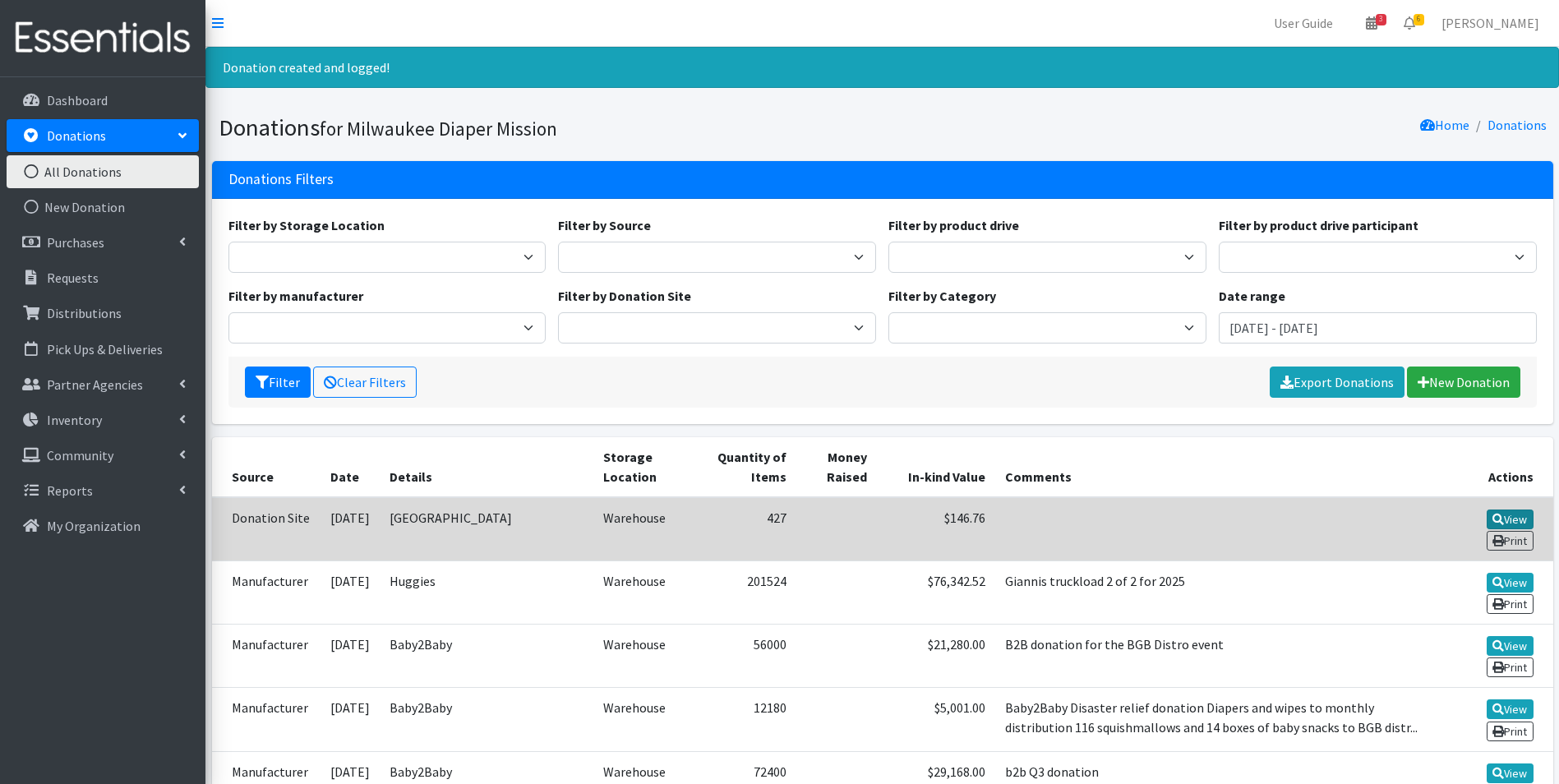
click at [1502, 518] on link "View" at bounding box center [1510, 518] width 46 height 19
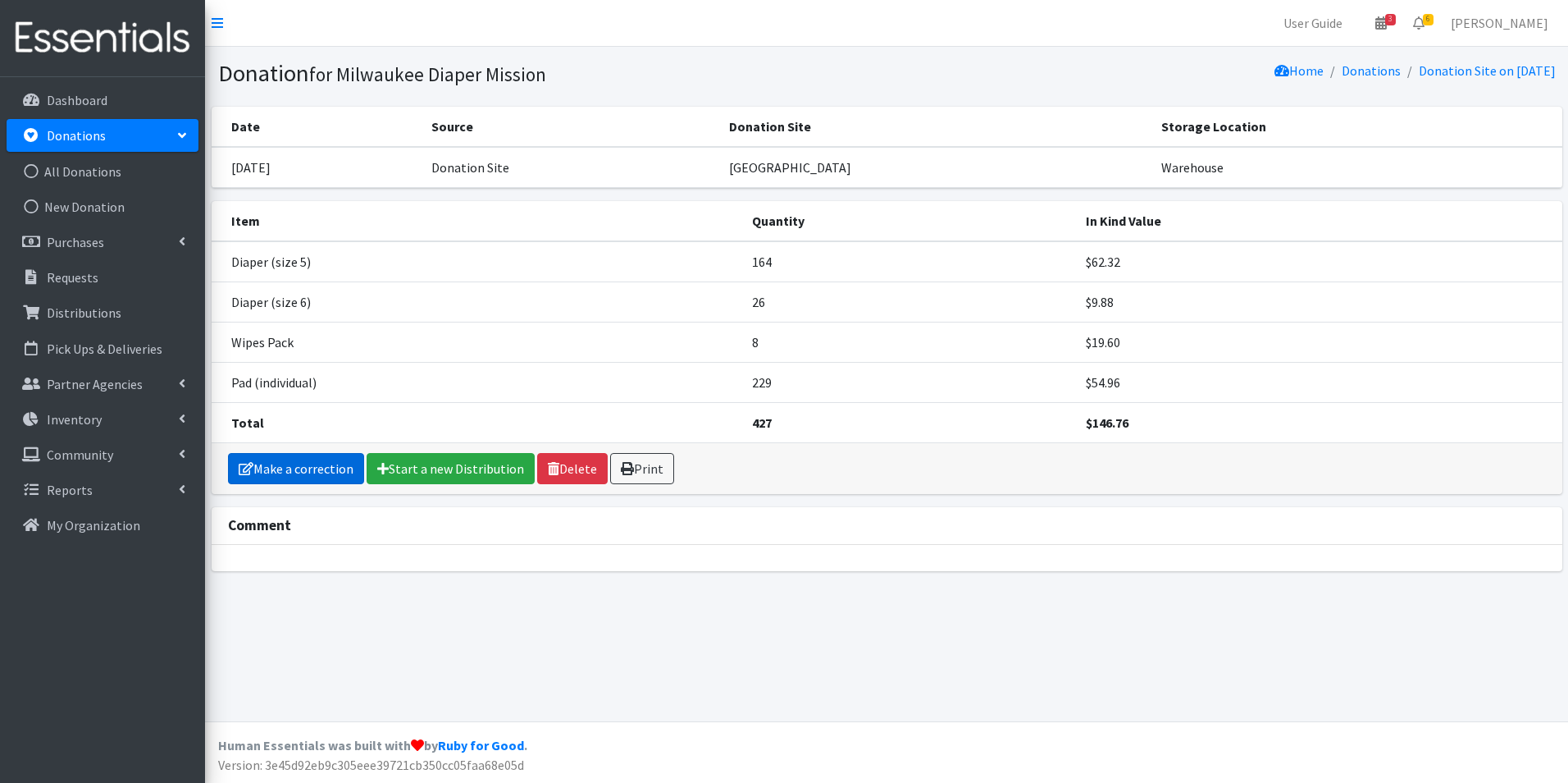
click at [279, 459] on link "Make a correction" at bounding box center [296, 469] width 136 height 31
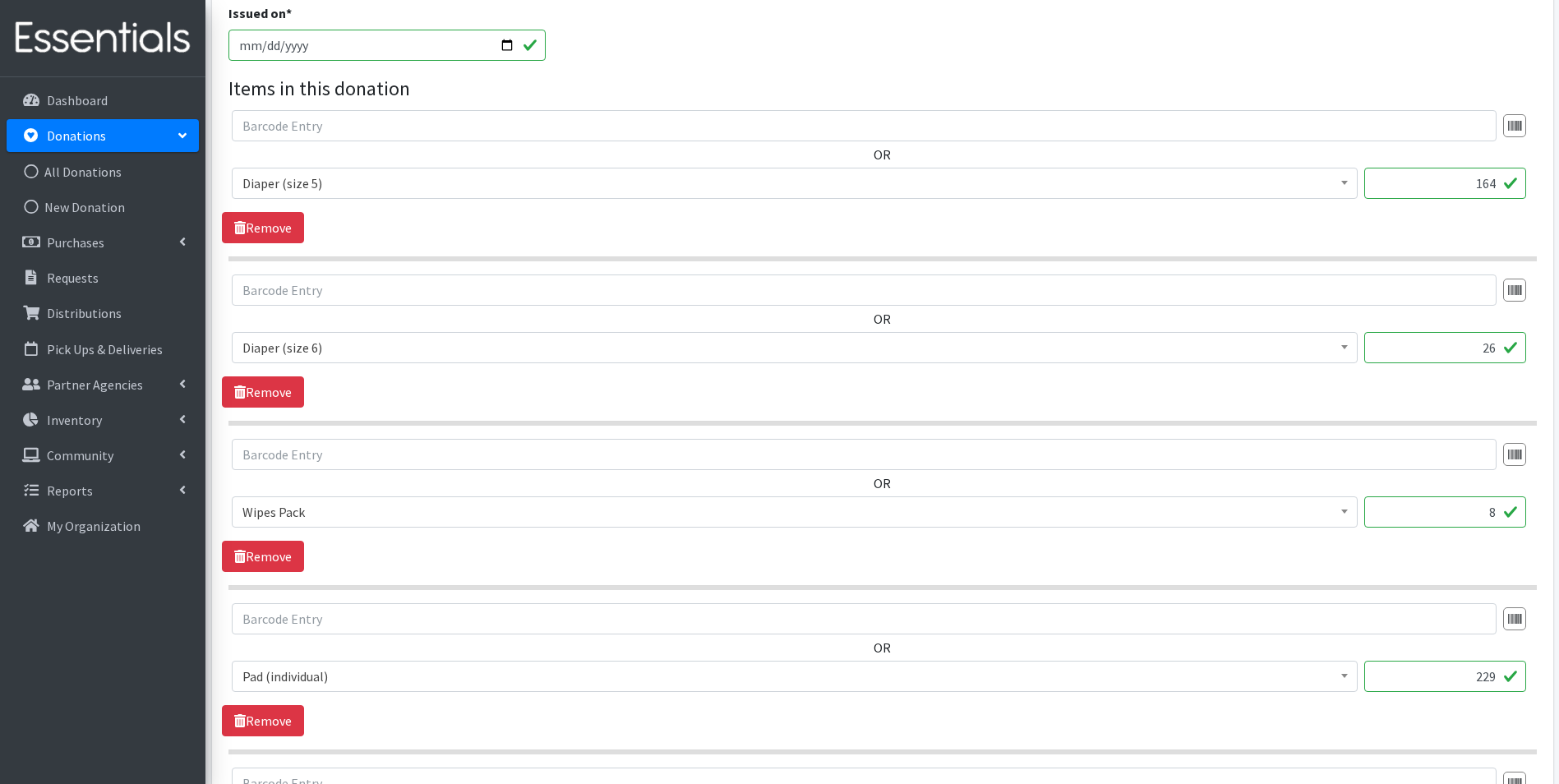
scroll to position [840, 0]
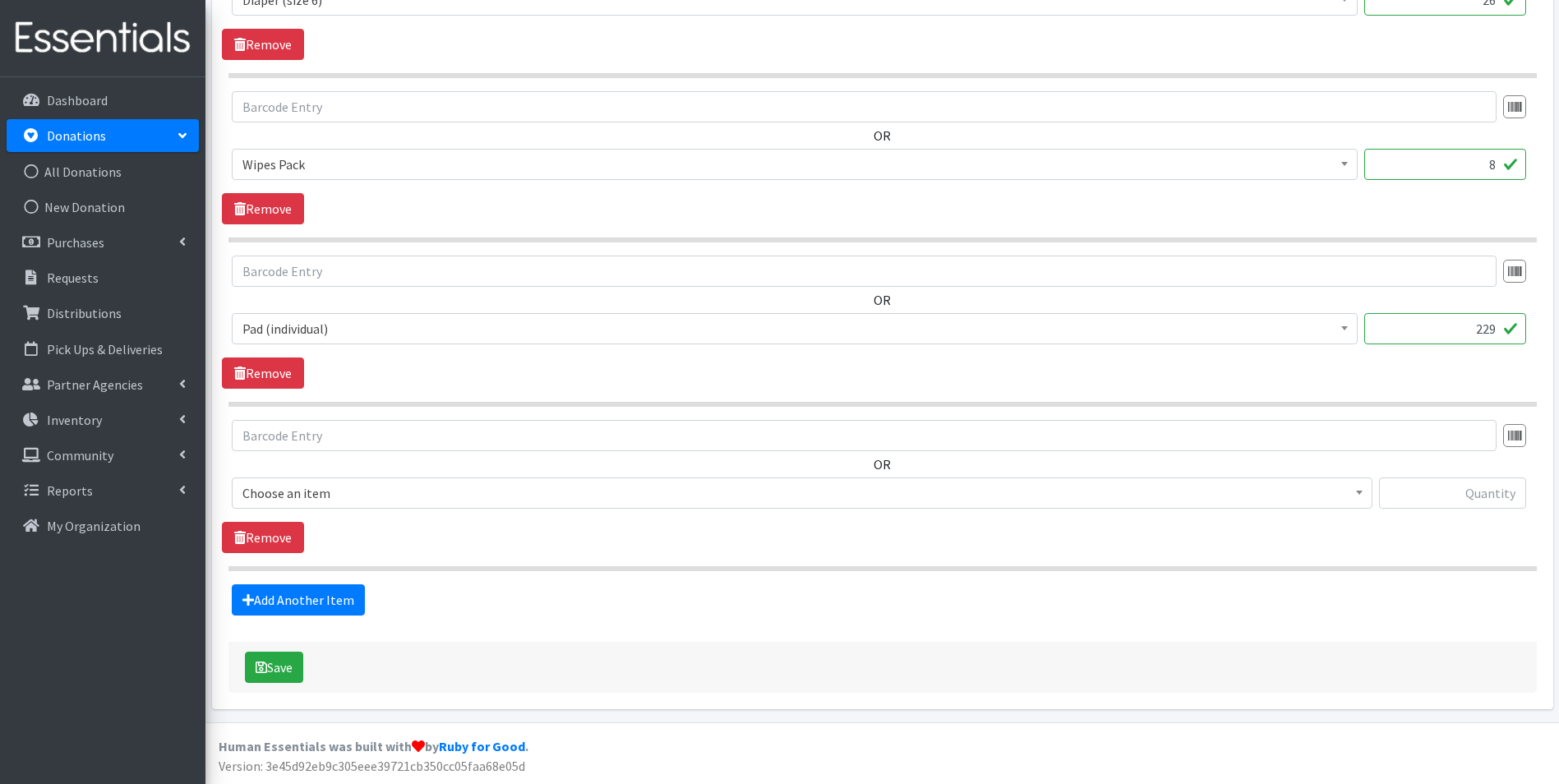
click at [344, 494] on span "Choose an item" at bounding box center [802, 493] width 1120 height 23
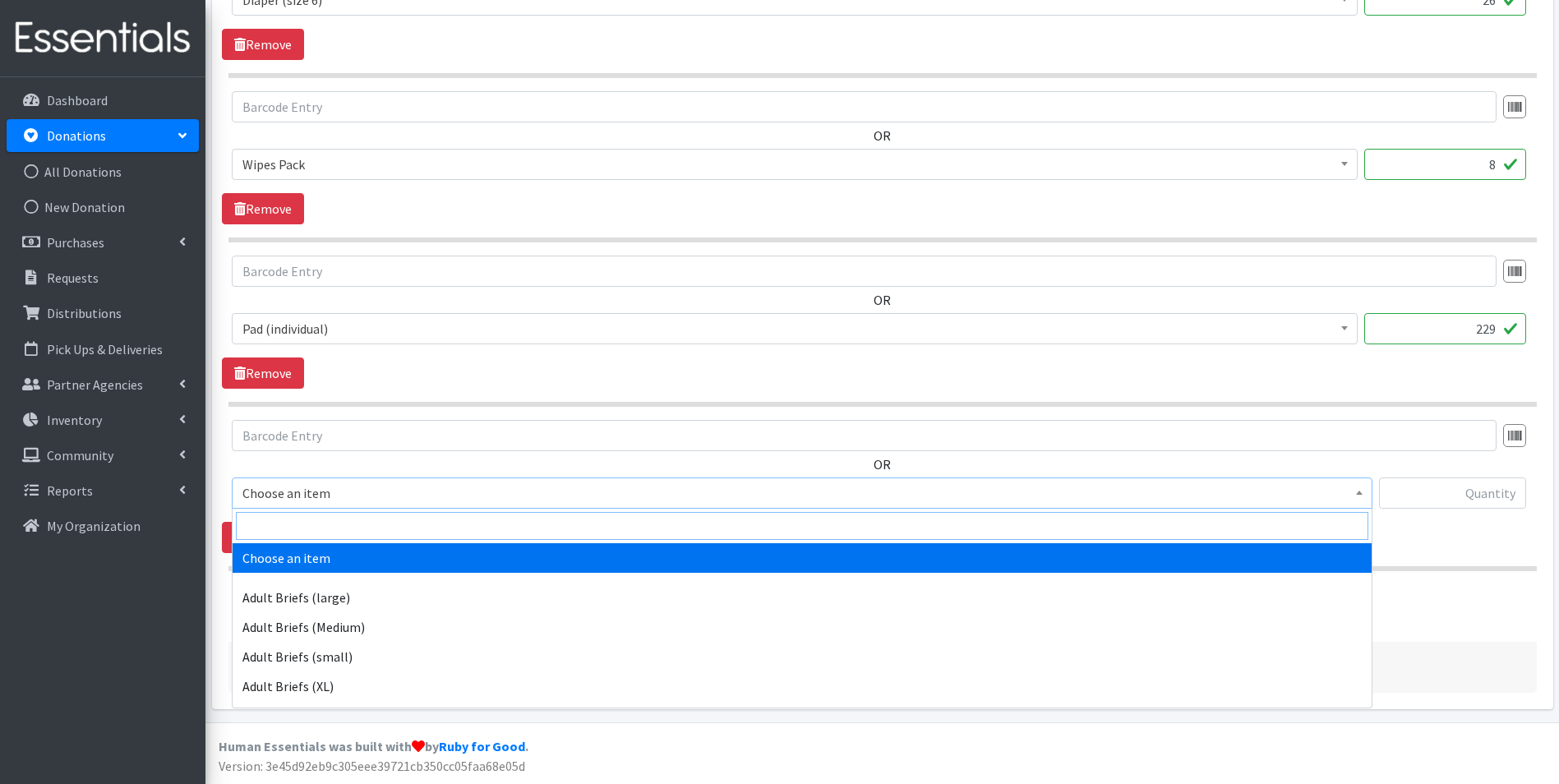
click at [358, 528] on input "search" at bounding box center [802, 525] width 1132 height 28
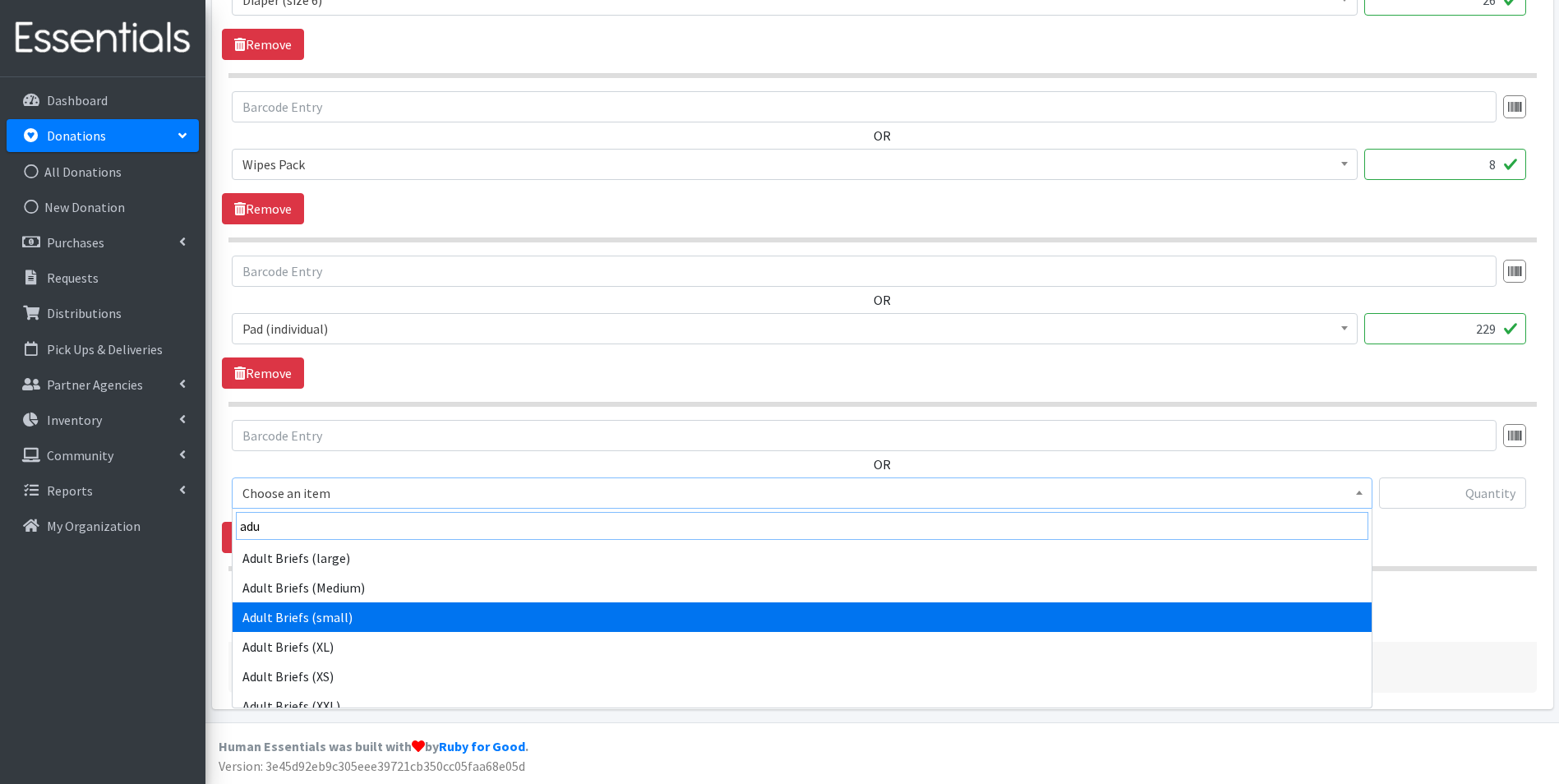
type input "adu"
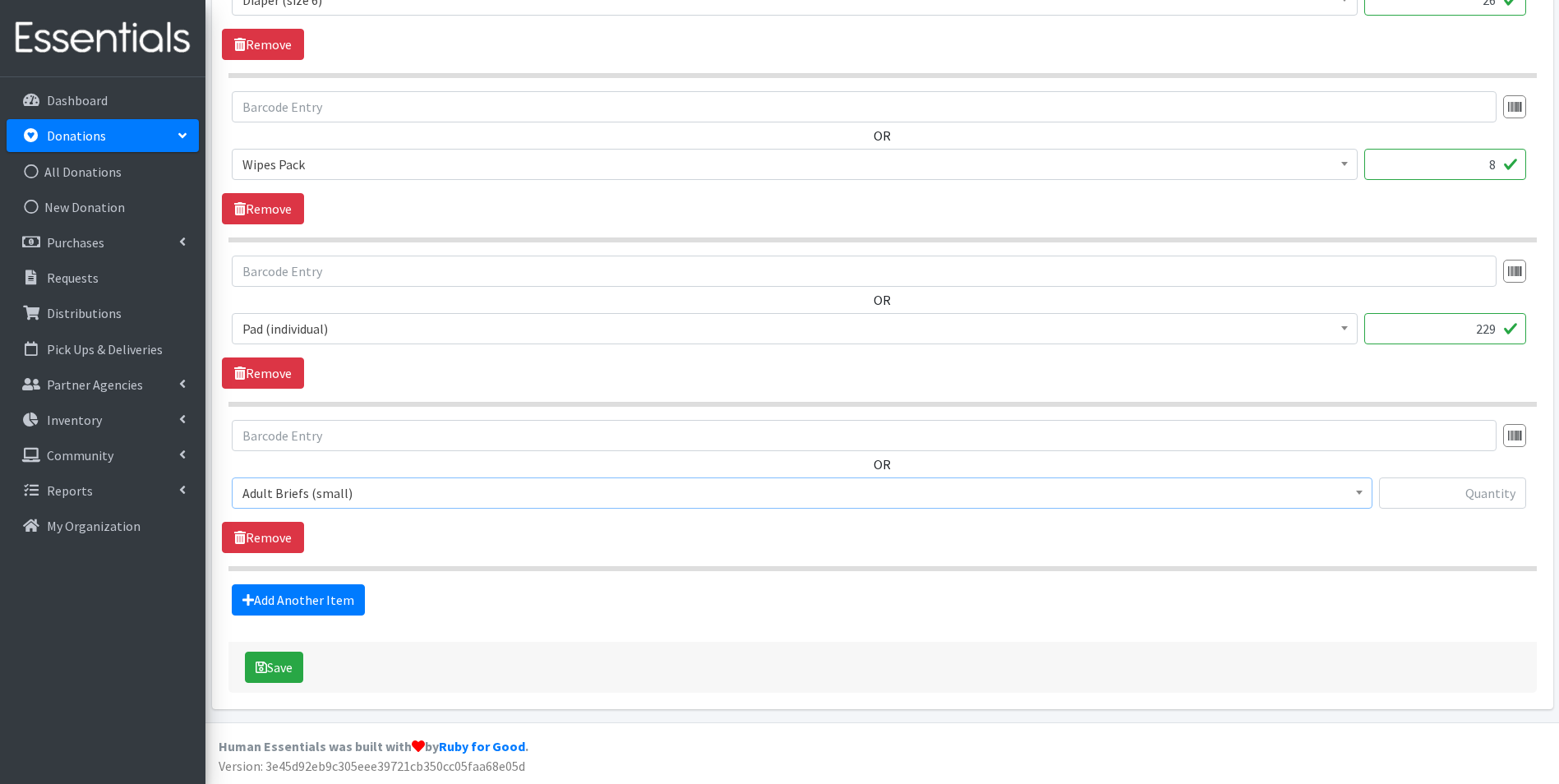
select select "5277"
click at [1418, 490] on input "text" at bounding box center [1453, 492] width 147 height 31
type input "55"
click at [289, 597] on link "Add Another Item" at bounding box center [298, 600] width 133 height 31
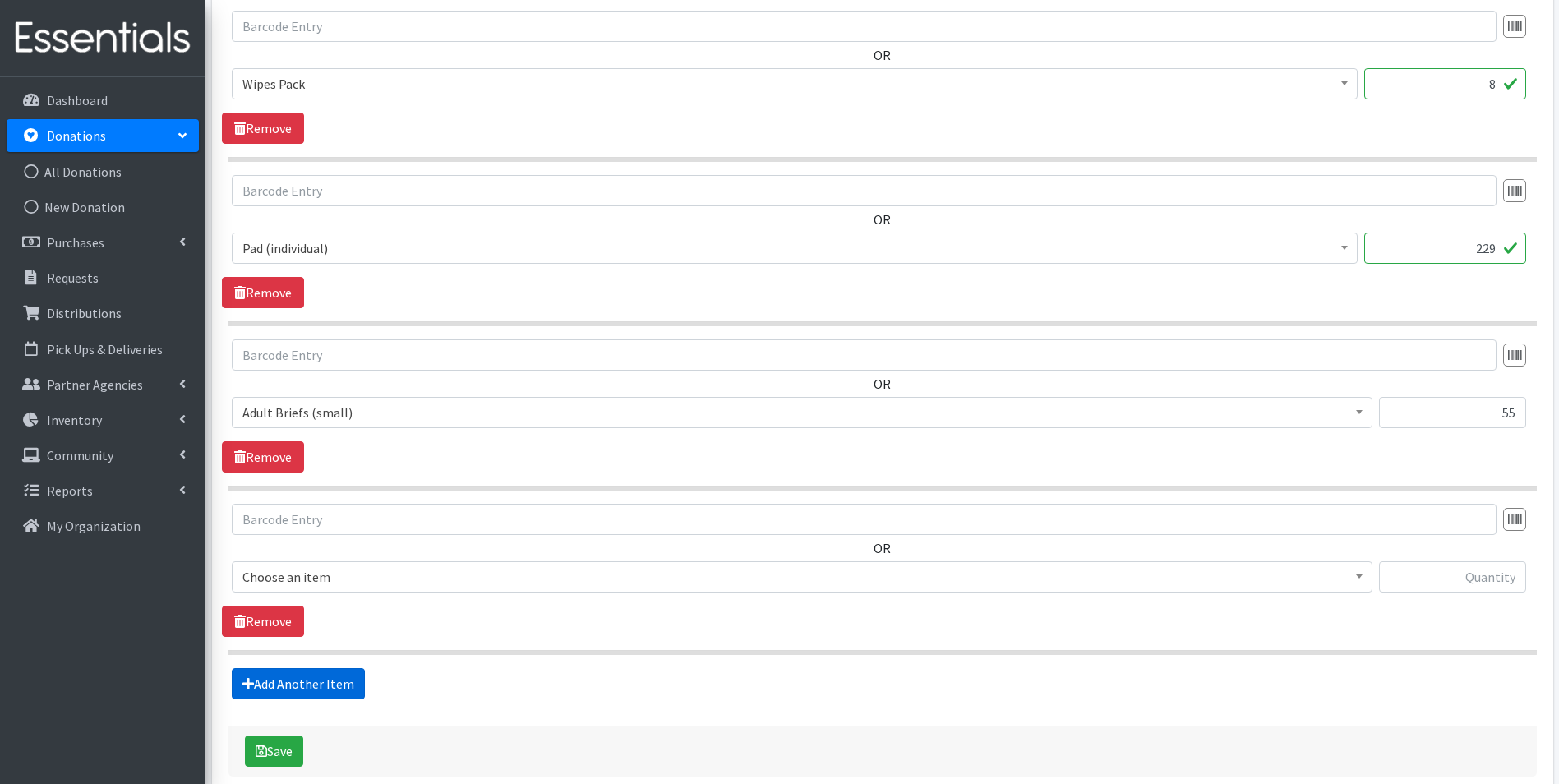
scroll to position [1004, 0]
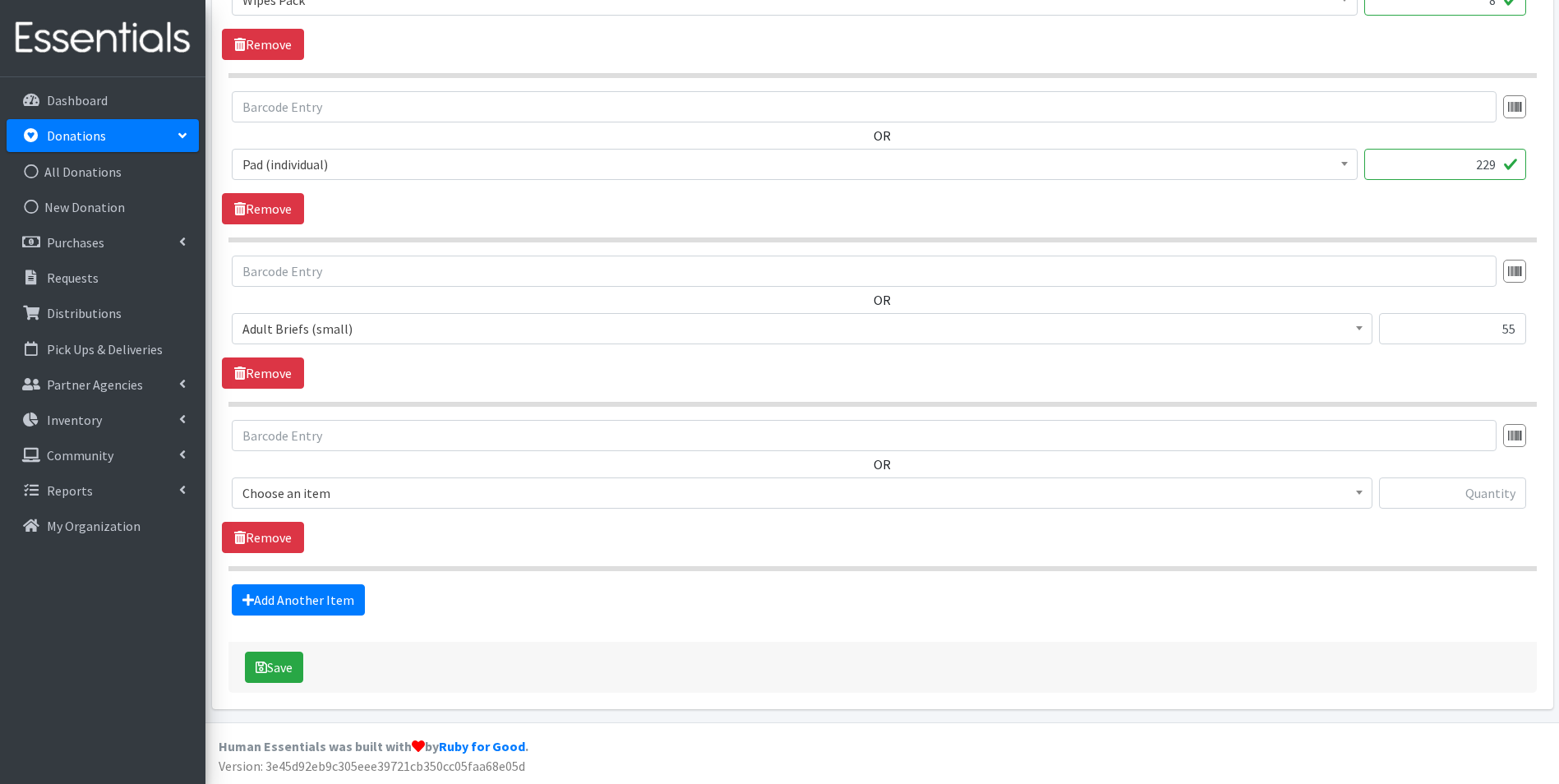
click at [324, 492] on span "Choose an item" at bounding box center [802, 493] width 1120 height 23
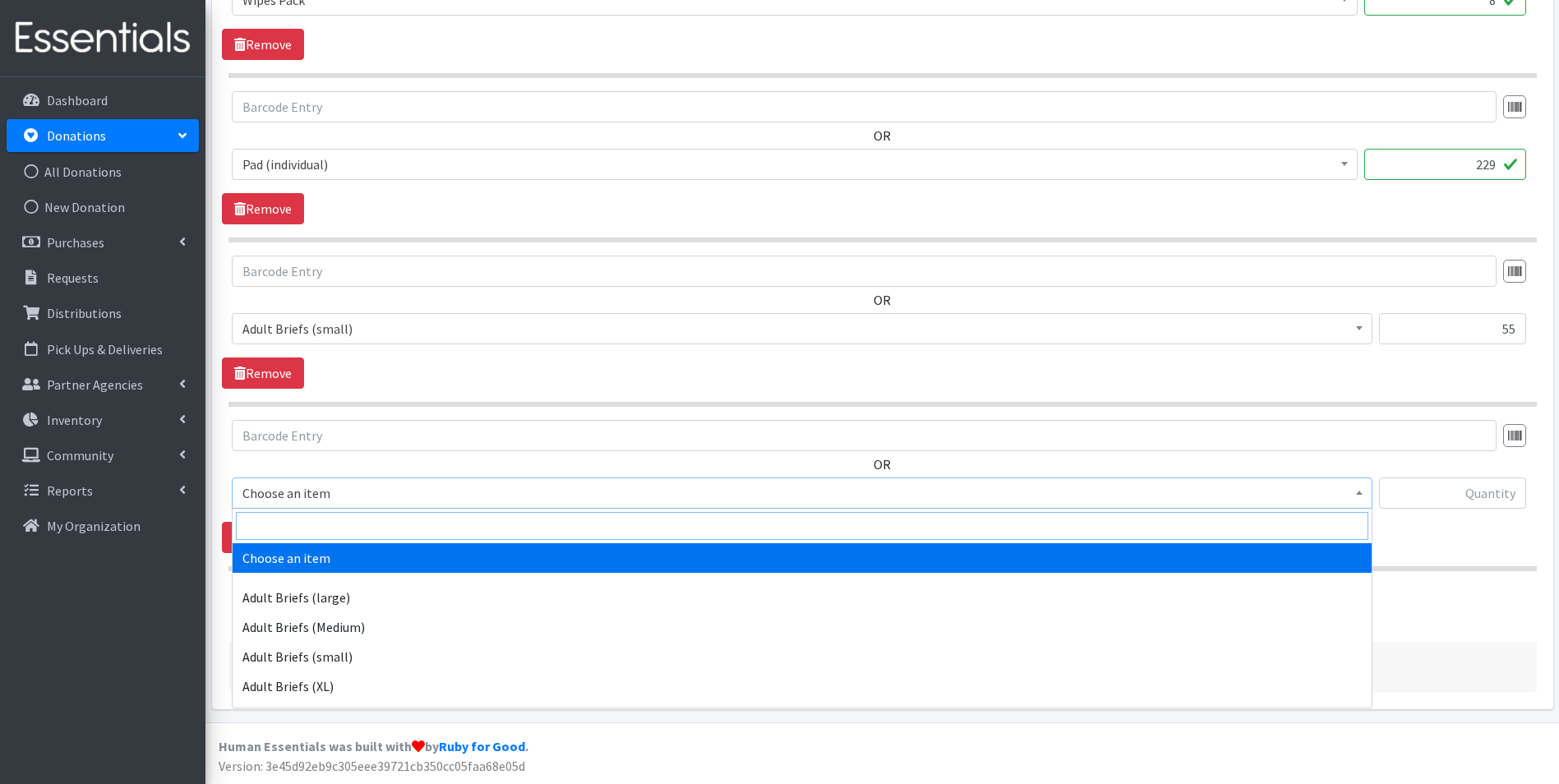
click at [327, 523] on input "search" at bounding box center [802, 525] width 1132 height 28
type input "med"
select select "11412"
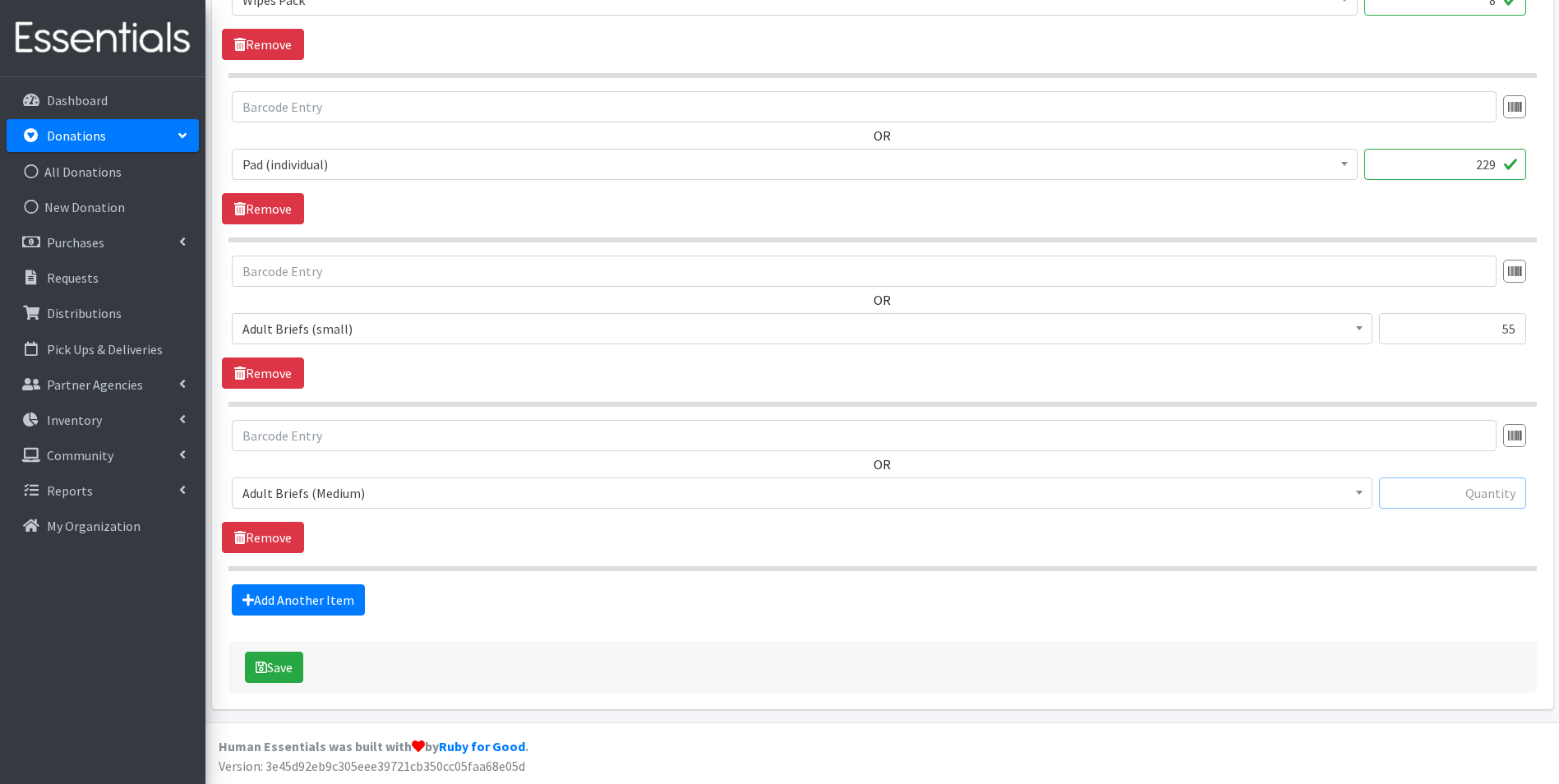
click at [1414, 498] on input "text" at bounding box center [1453, 492] width 147 height 31
type input "11"
click at [270, 602] on link "Add Another Item" at bounding box center [298, 600] width 133 height 31
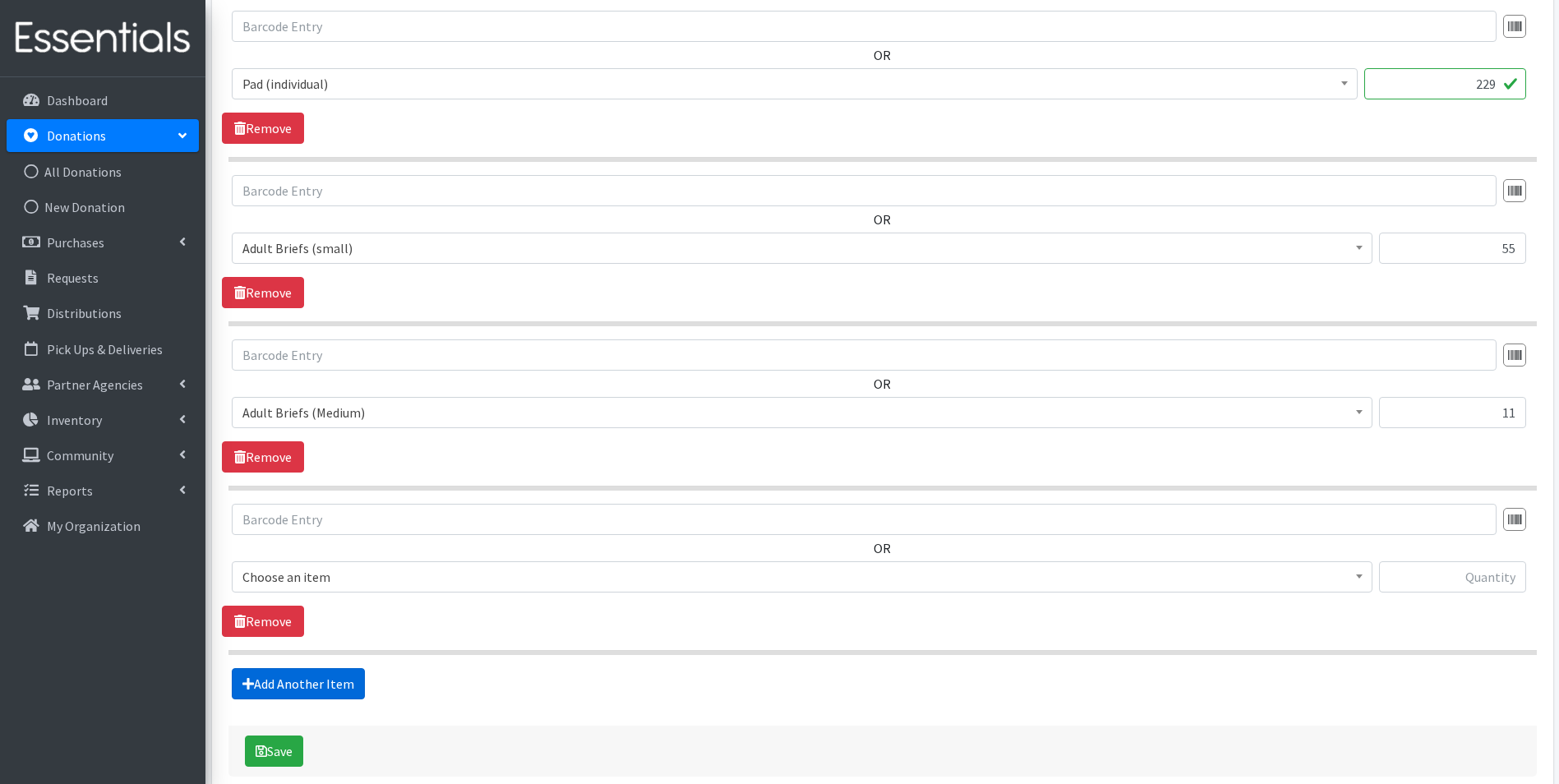
scroll to position [1169, 0]
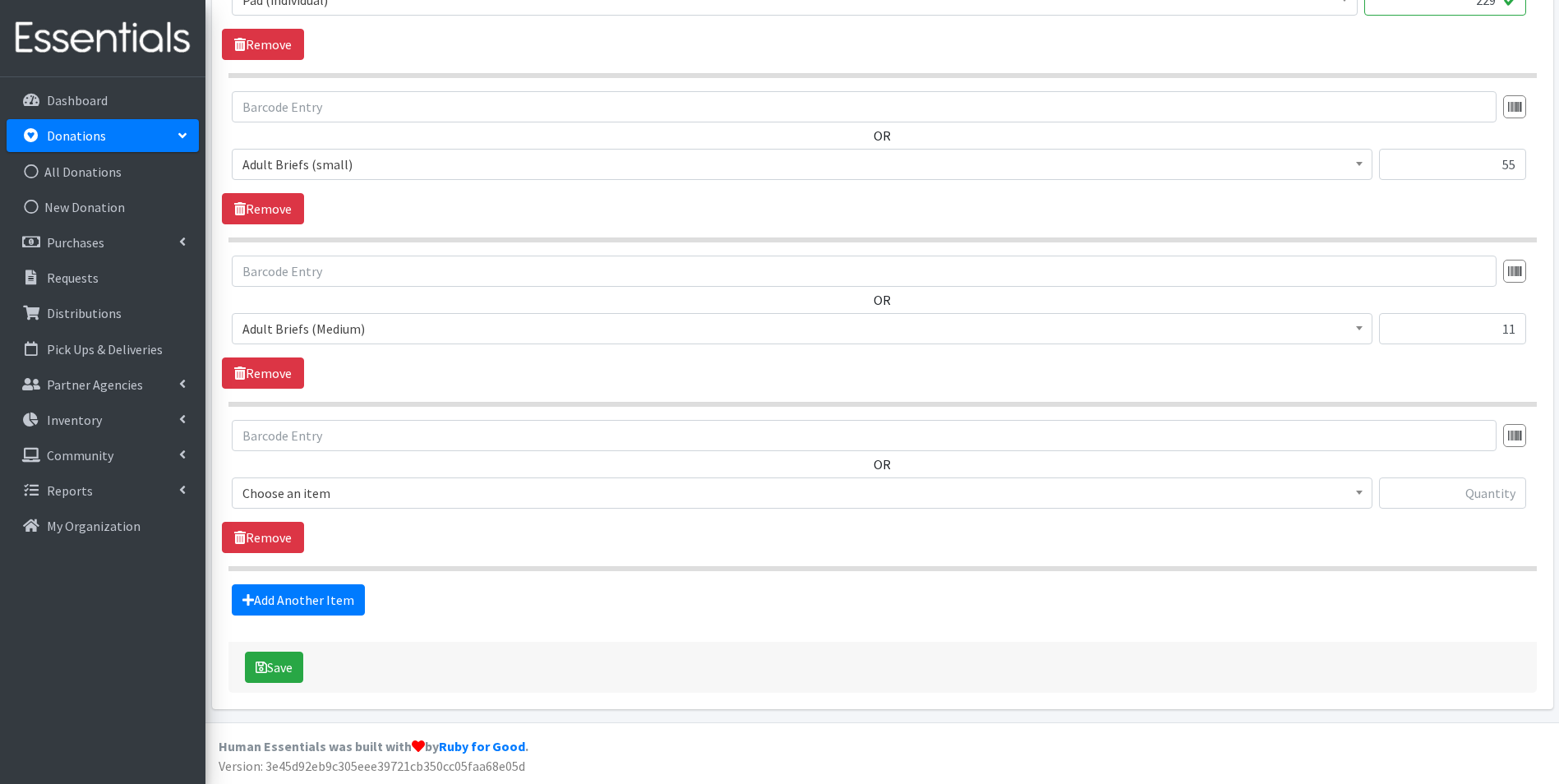
drag, startPoint x: 416, startPoint y: 492, endPoint x: 419, endPoint y: 507, distance: 15.3
click at [416, 495] on span "Choose an item" at bounding box center [802, 493] width 1120 height 23
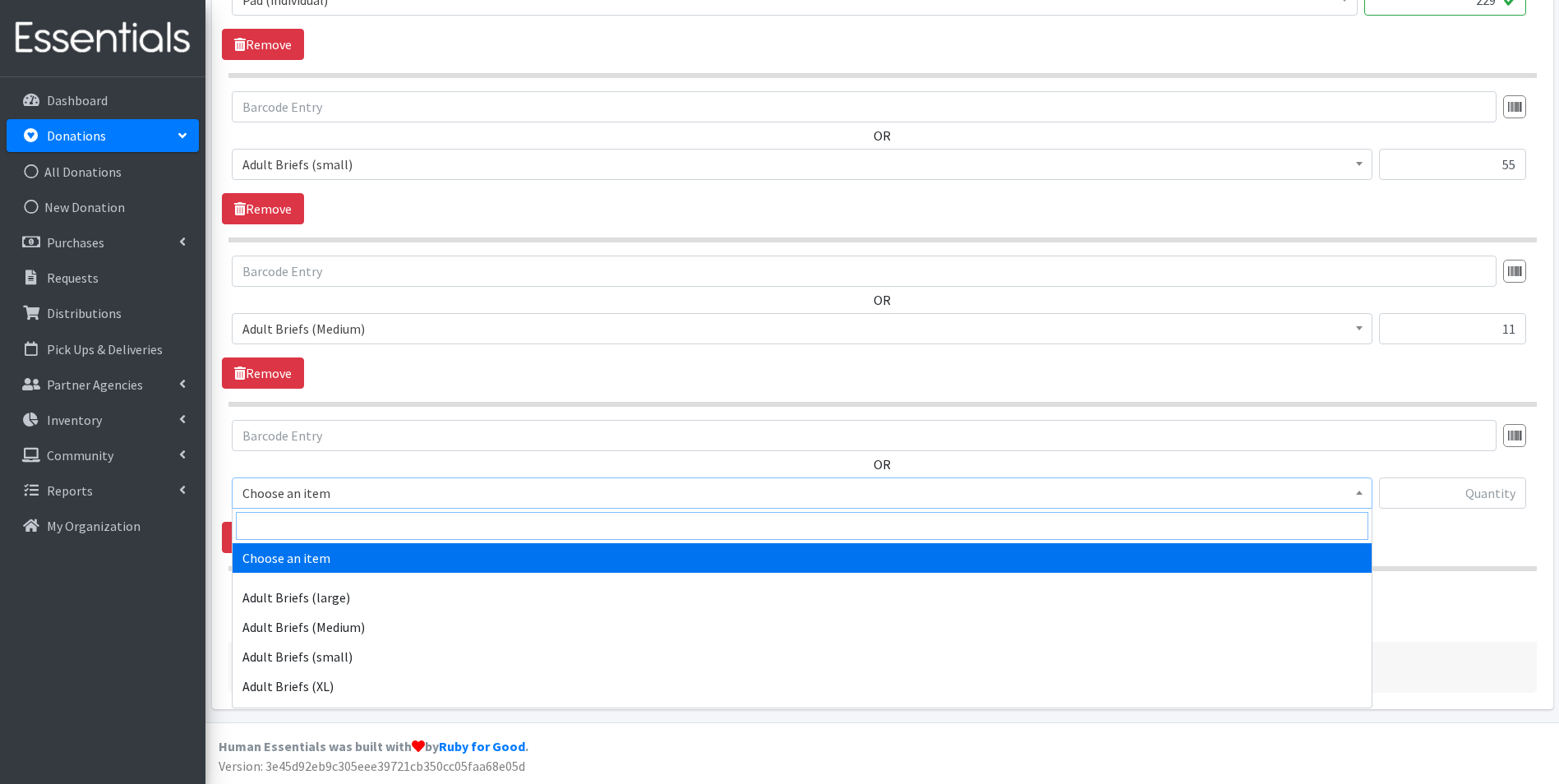
click at [425, 522] on input "search" at bounding box center [802, 525] width 1132 height 28
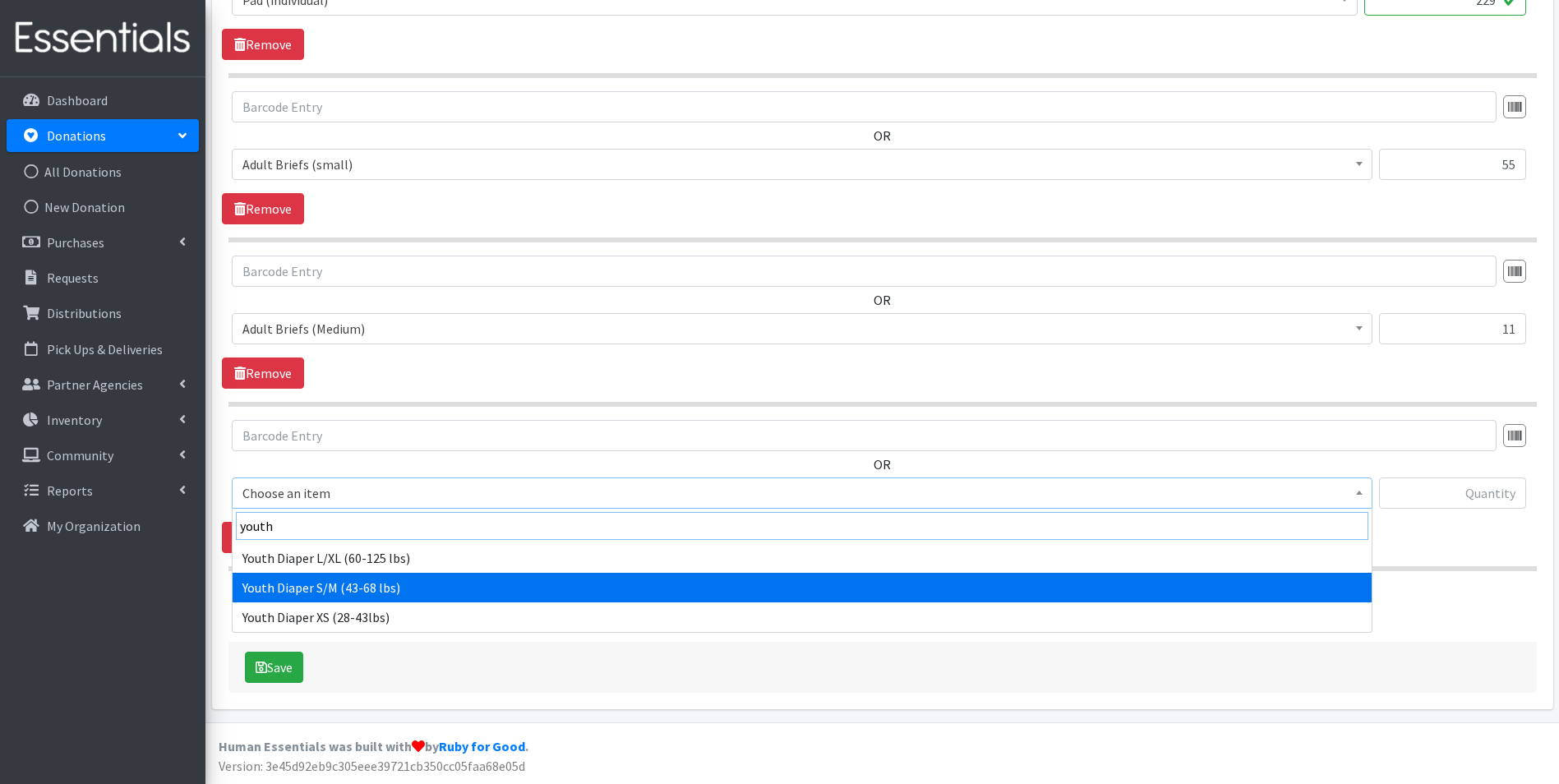
type input "youth"
select select "11293"
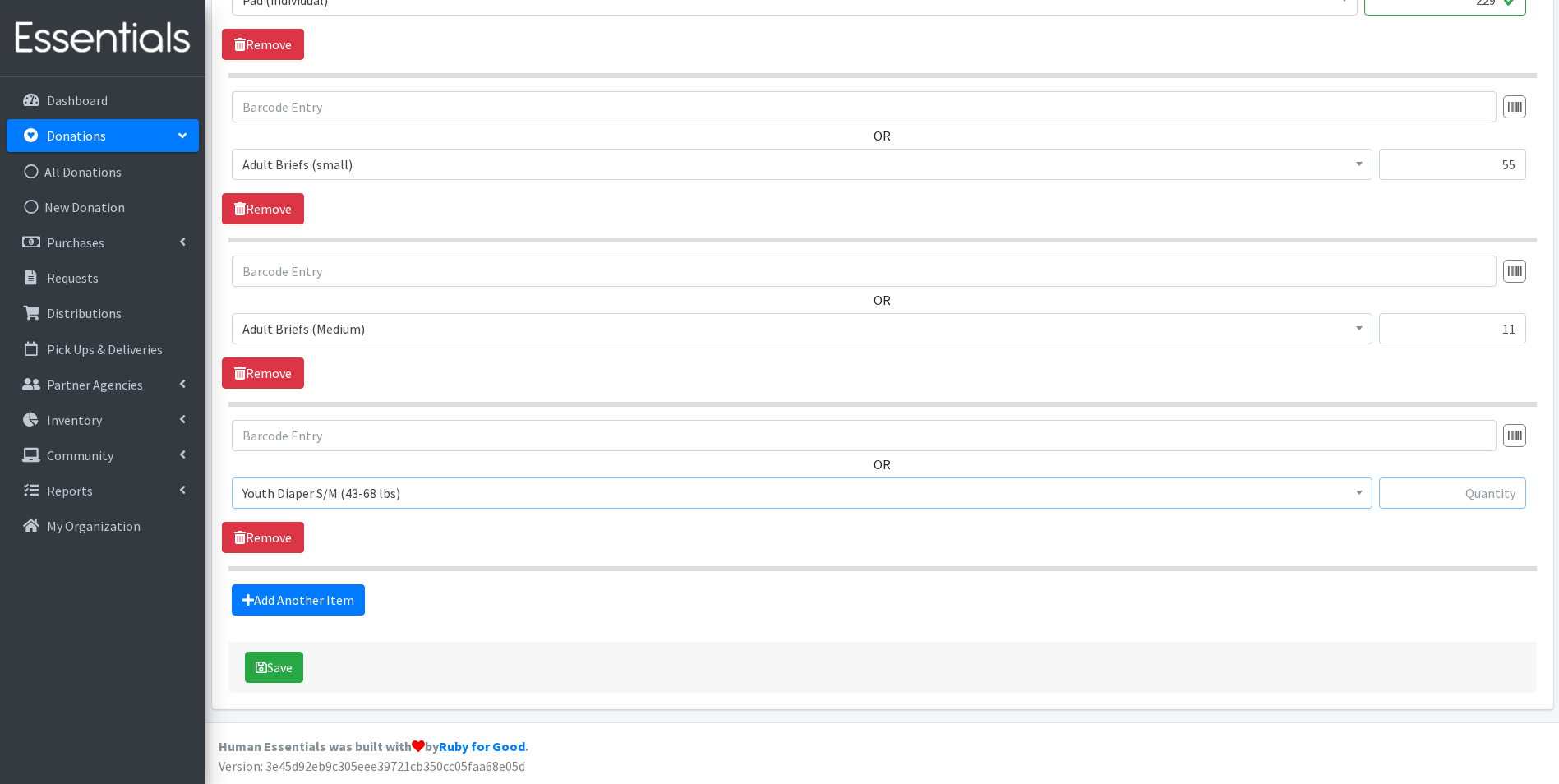
click at [1496, 497] on input "text" at bounding box center [1453, 492] width 147 height 31
type input "34"
click at [280, 672] on button "Save" at bounding box center [274, 667] width 58 height 31
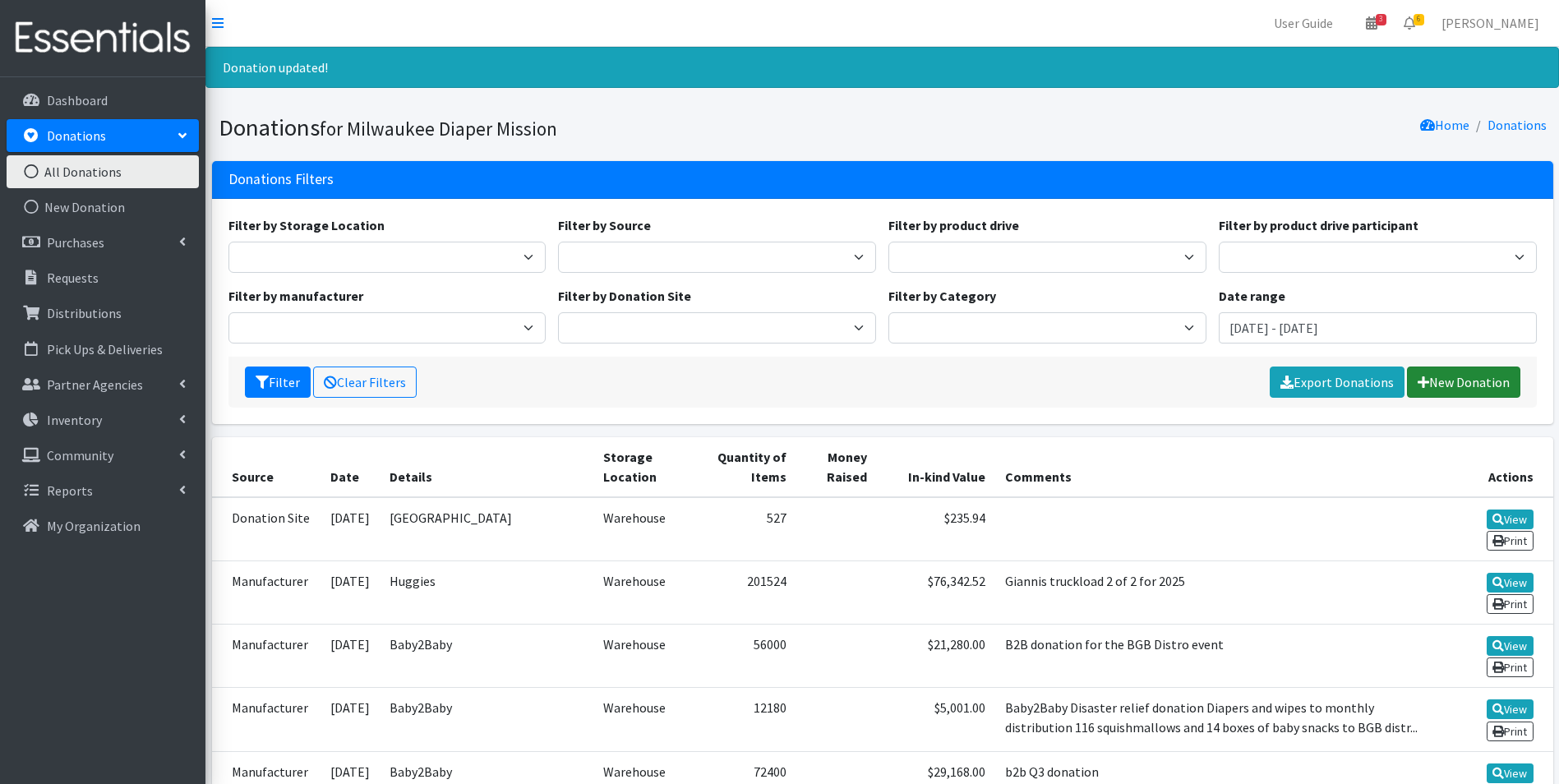
click at [1421, 374] on link "New Donation" at bounding box center [1463, 381] width 113 height 31
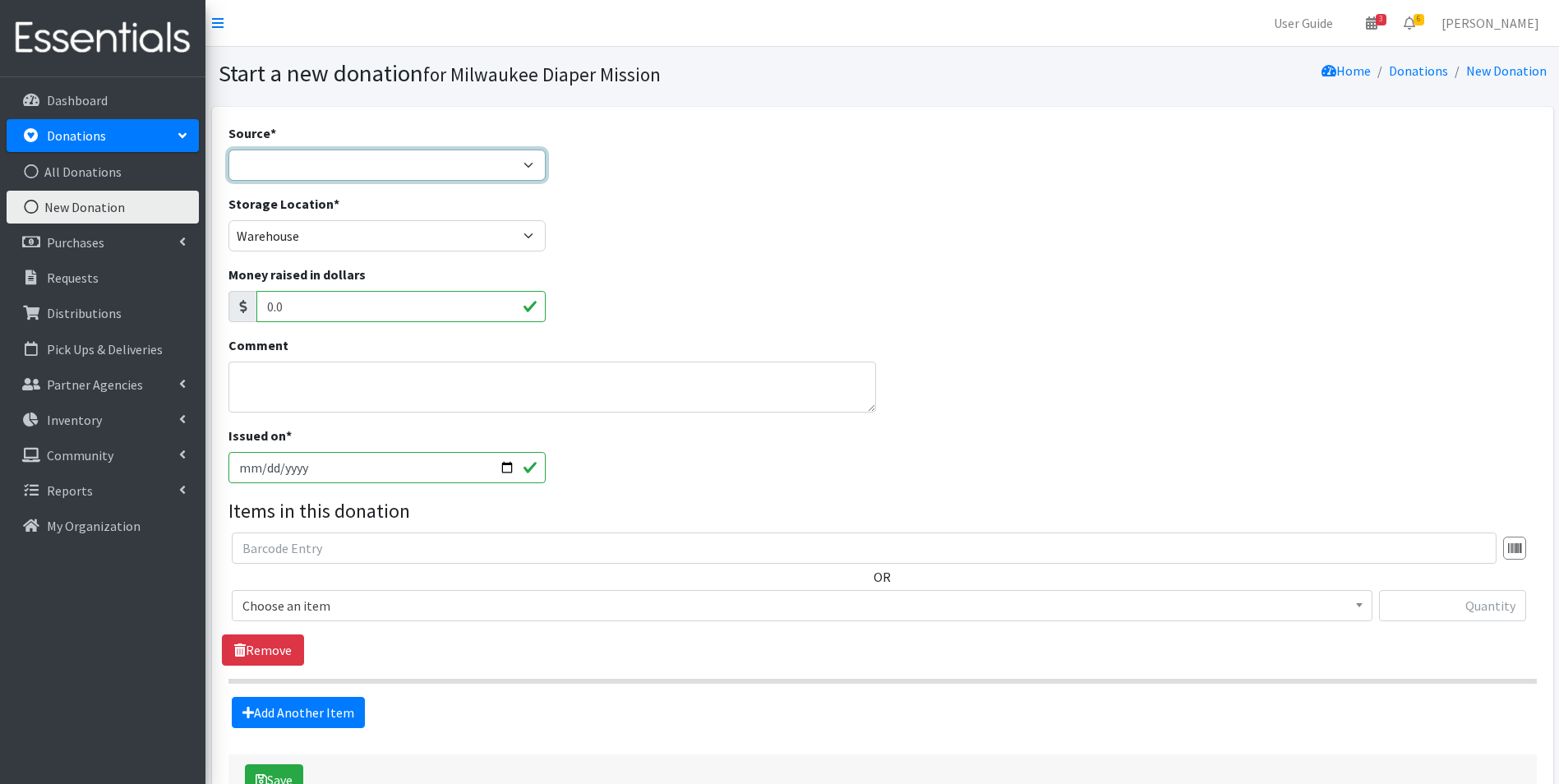
click at [271, 162] on select "Product Drive Manufacturer Donation Site Misc. Donation" at bounding box center [387, 165] width 318 height 31
select select "Donation Site"
click at [229, 150] on select "Product Drive Manufacturer Donation Site Misc. Donation" at bounding box center [387, 165] width 318 height 31
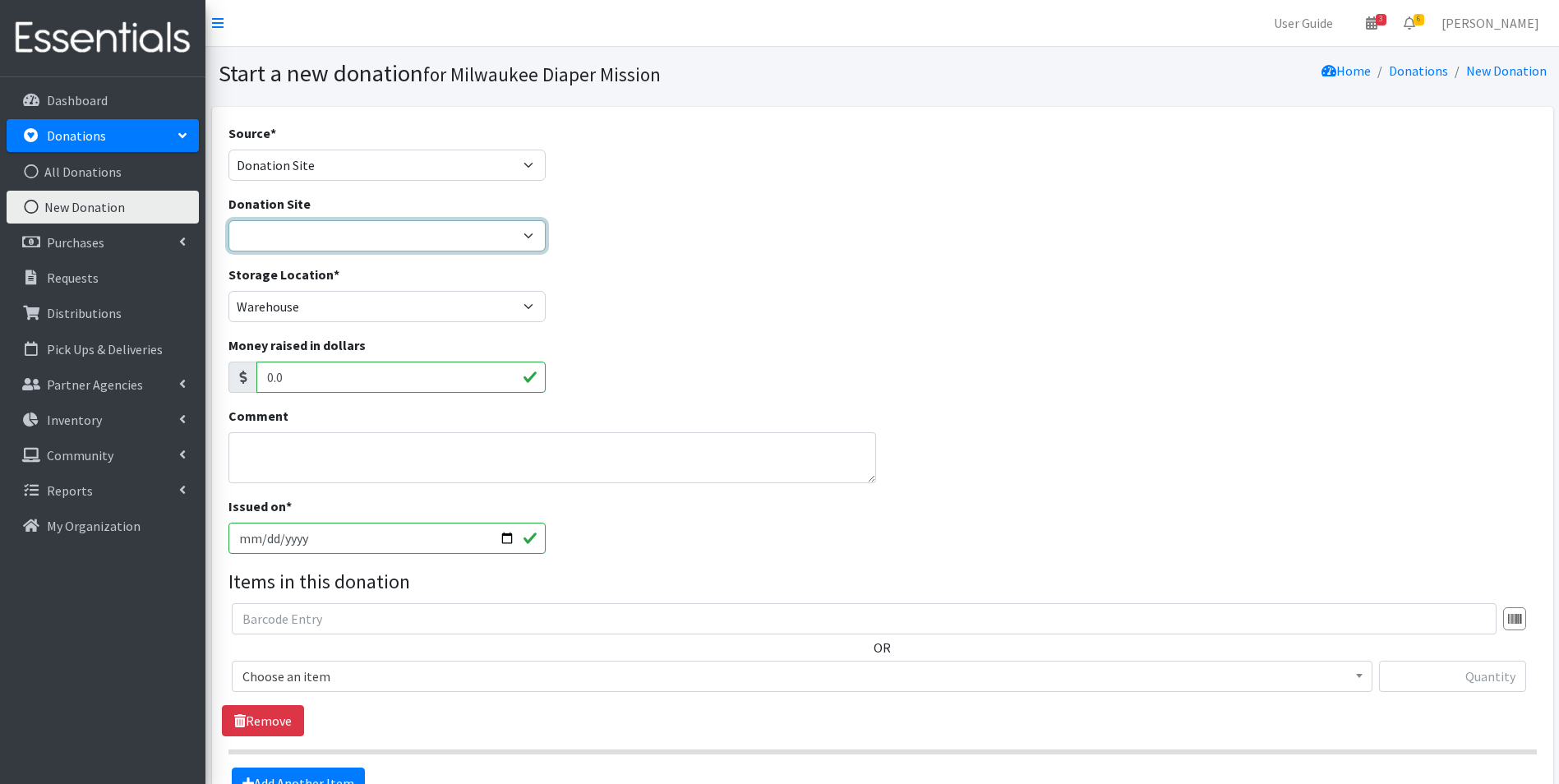
click at [298, 241] on select "Authentic Birth Center - Wauwatosa Beans & Barley - East Side Bounce MKE Cafe C…" at bounding box center [387, 236] width 318 height 31
select select "546"
click at [229, 220] on select "Authentic Birth Center - Wauwatosa Beans & Barley - East Side Bounce MKE Cafe C…" at bounding box center [387, 236] width 318 height 31
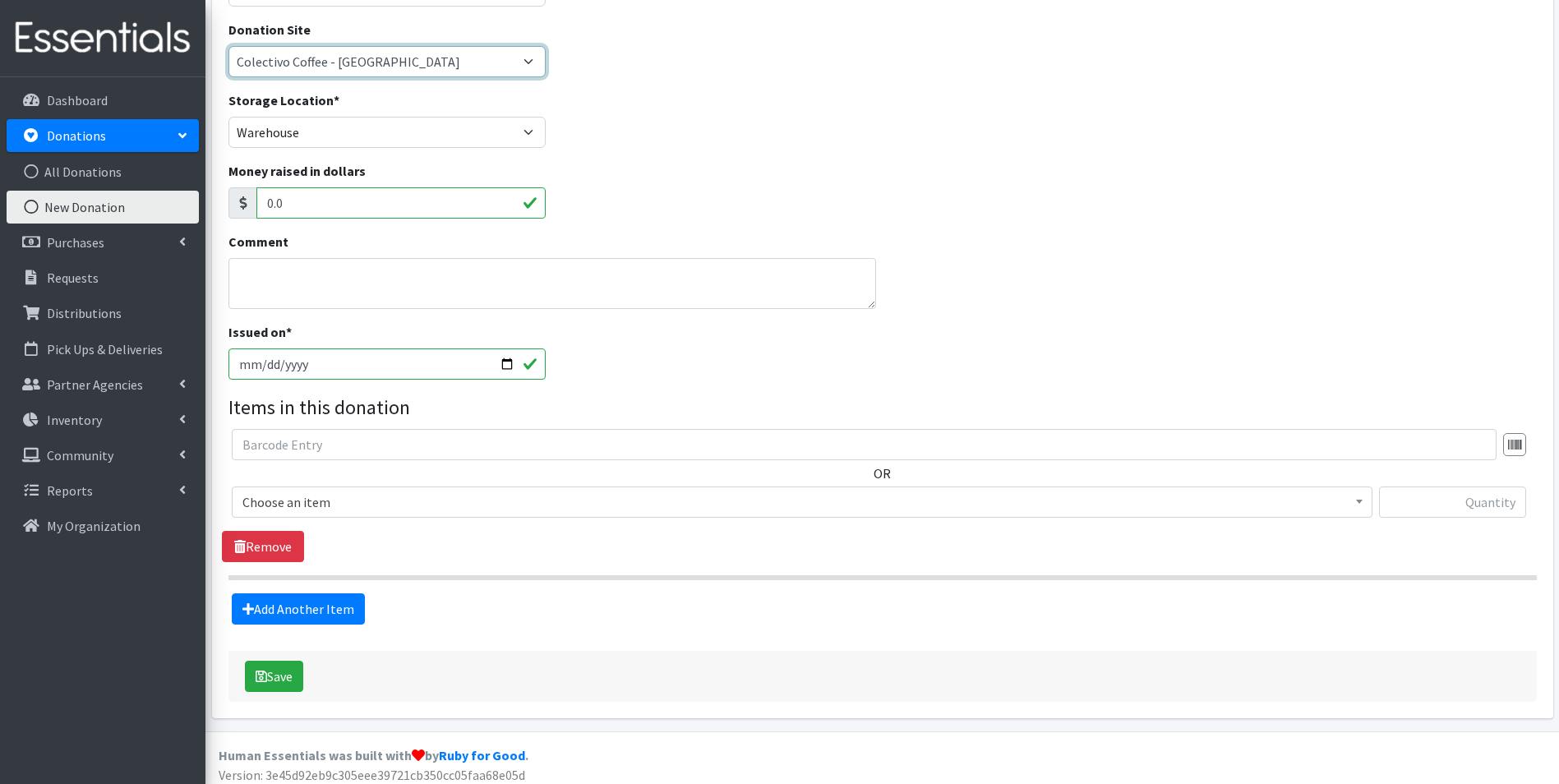
scroll to position [183, 0]
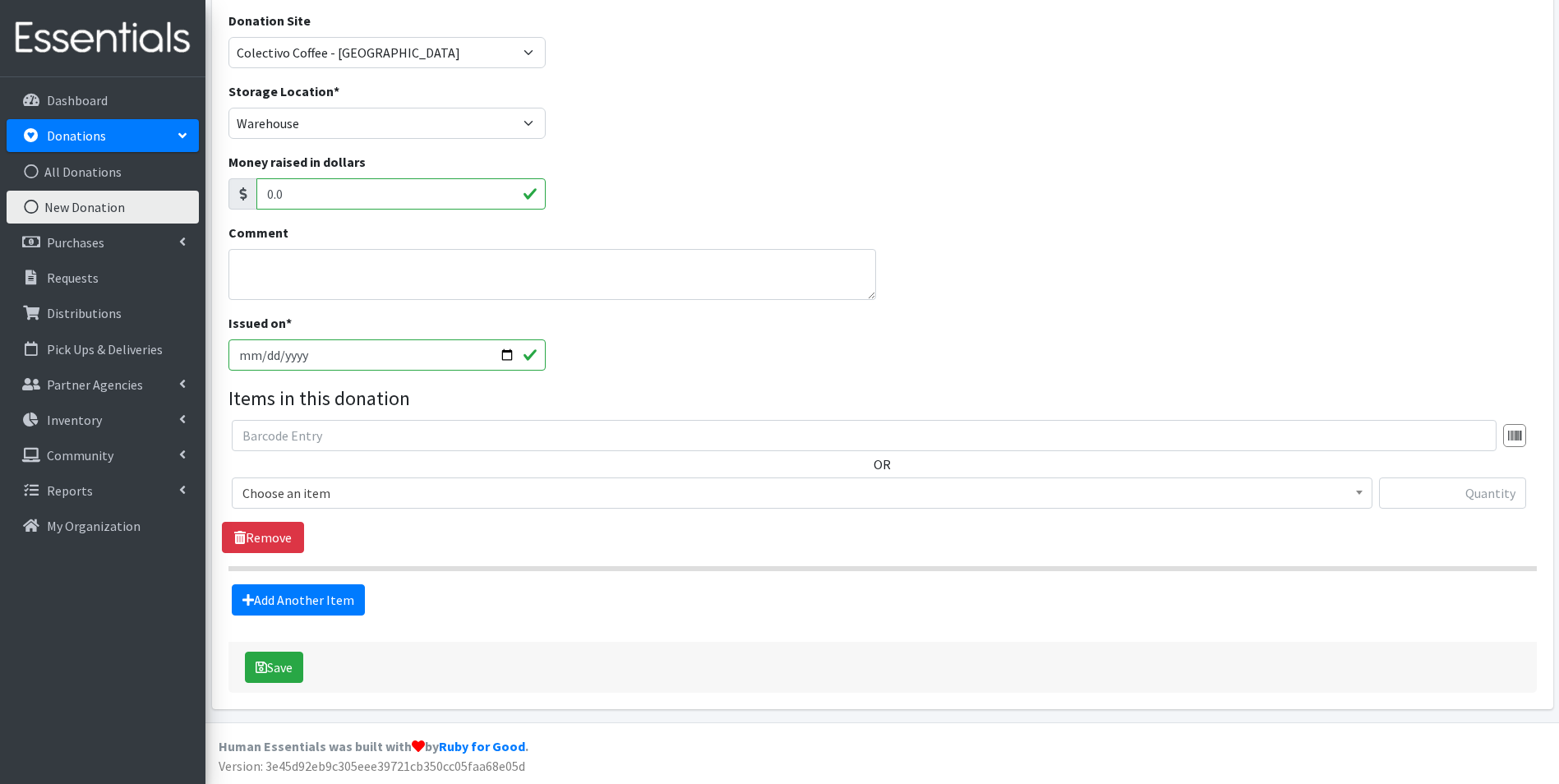
click at [263, 358] on input "2025-09-24" at bounding box center [387, 354] width 318 height 31
type input "2025-09-18"
click at [326, 483] on span "Choose an item" at bounding box center [802, 493] width 1120 height 23
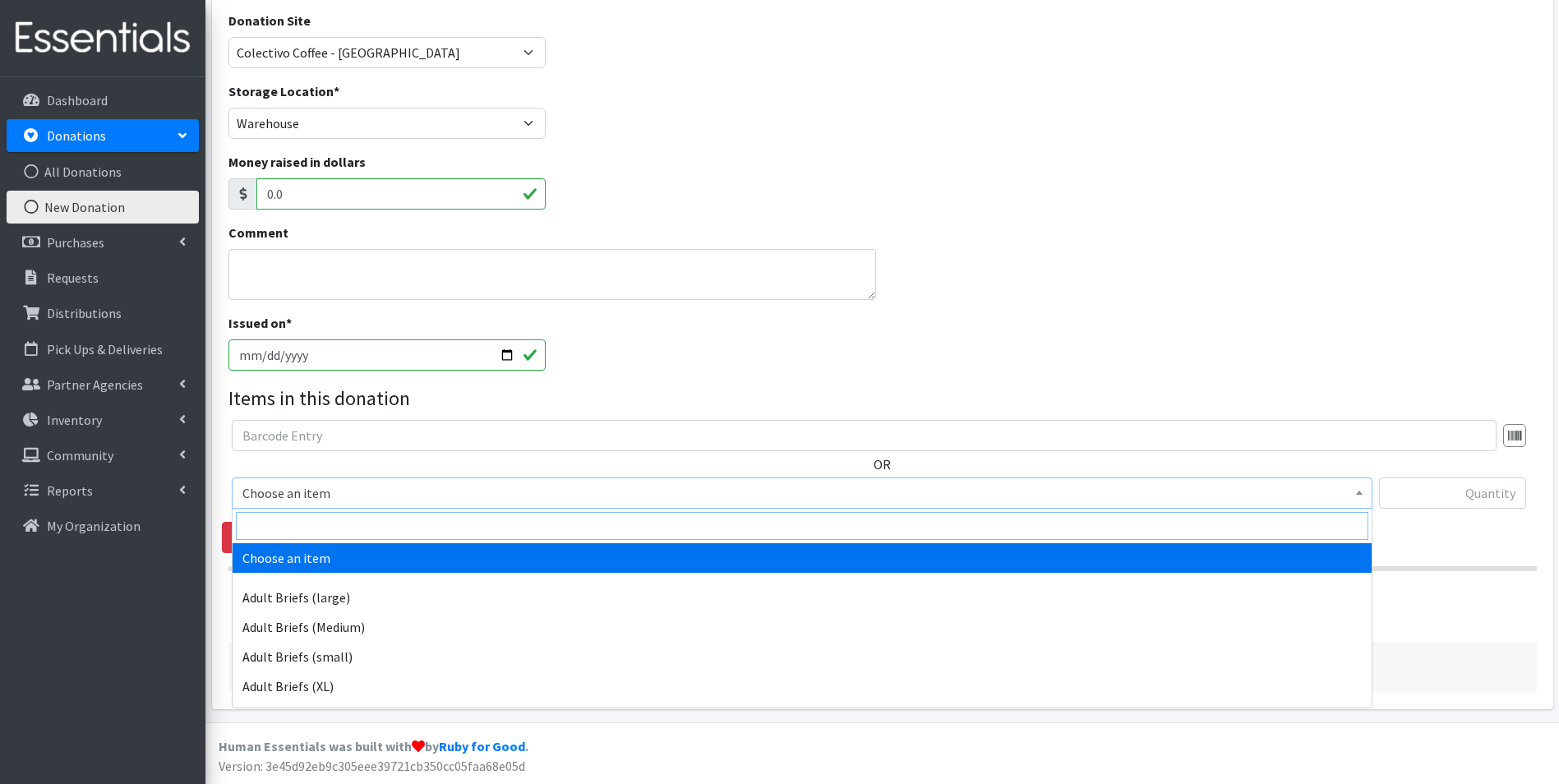
click at [333, 531] on input "search" at bounding box center [802, 525] width 1132 height 28
type input "size new"
drag, startPoint x: 349, startPoint y: 553, endPoint x: 662, endPoint y: 547, distance: 313.1
select select "4633"
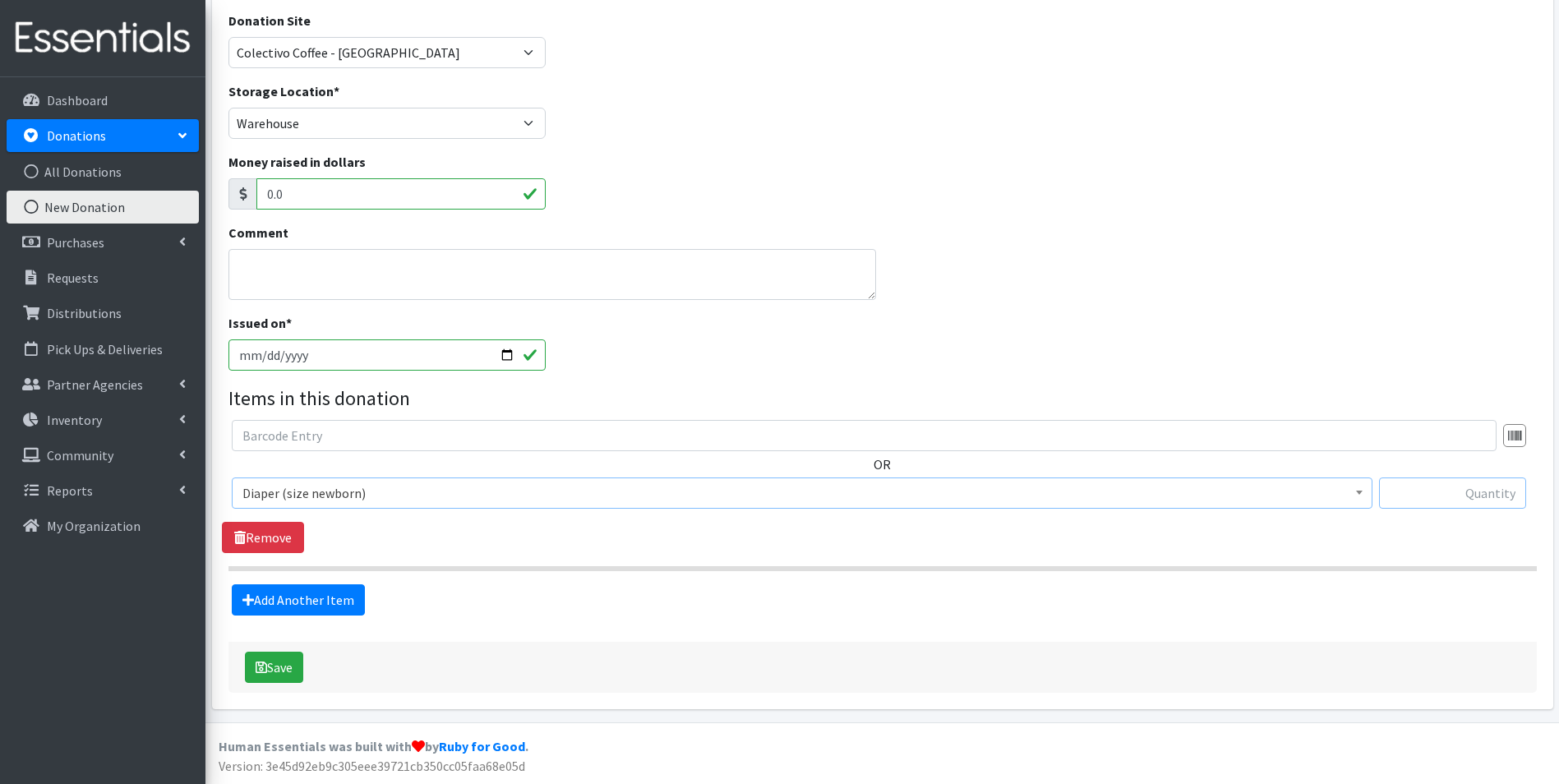
click at [1440, 497] on input "text" at bounding box center [1453, 492] width 147 height 31
type input "12"
click at [305, 590] on link "Add Another Item" at bounding box center [298, 600] width 133 height 31
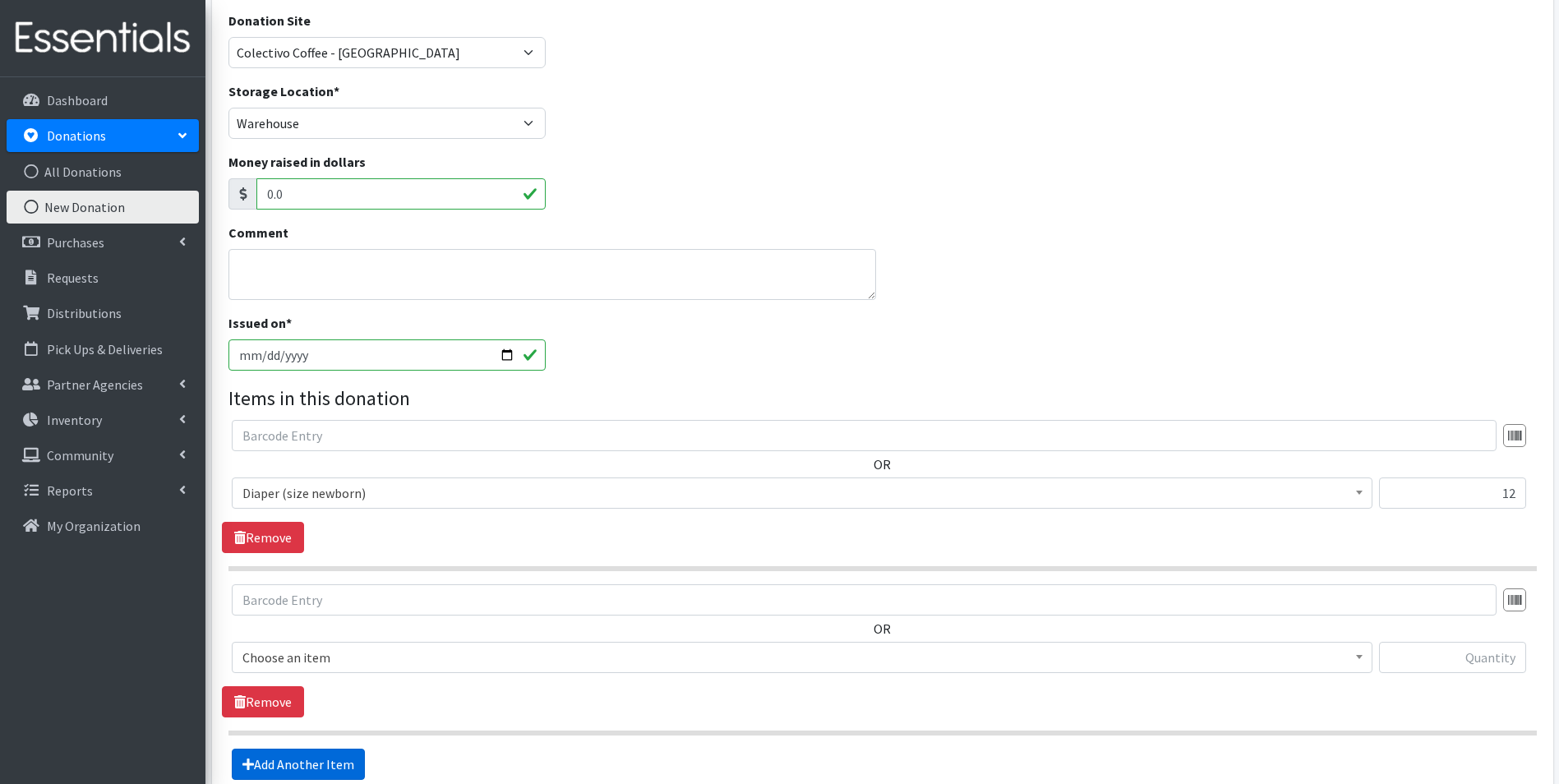
scroll to position [348, 0]
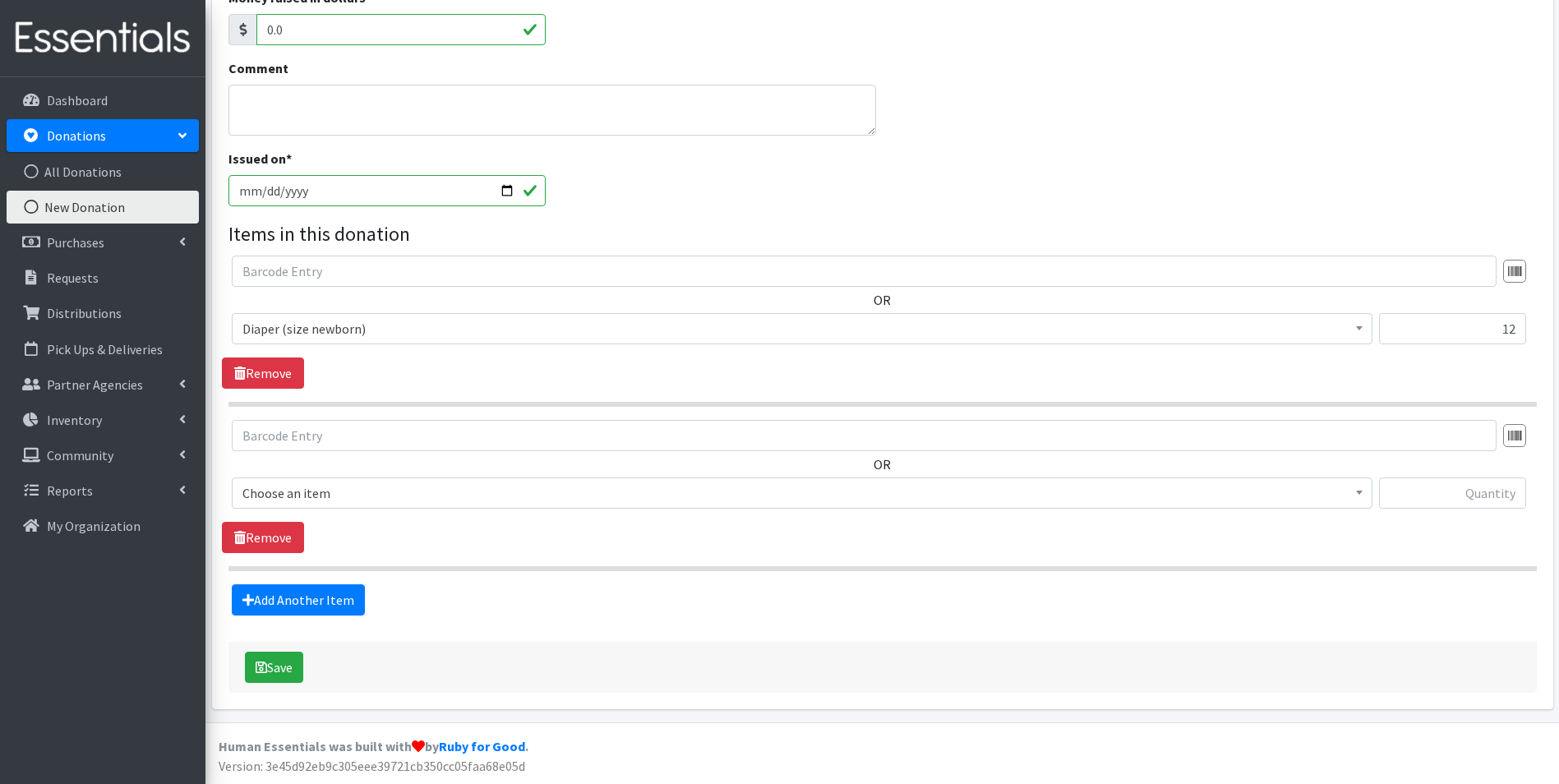
click at [311, 501] on span "Choose an item" at bounding box center [802, 493] width 1120 height 23
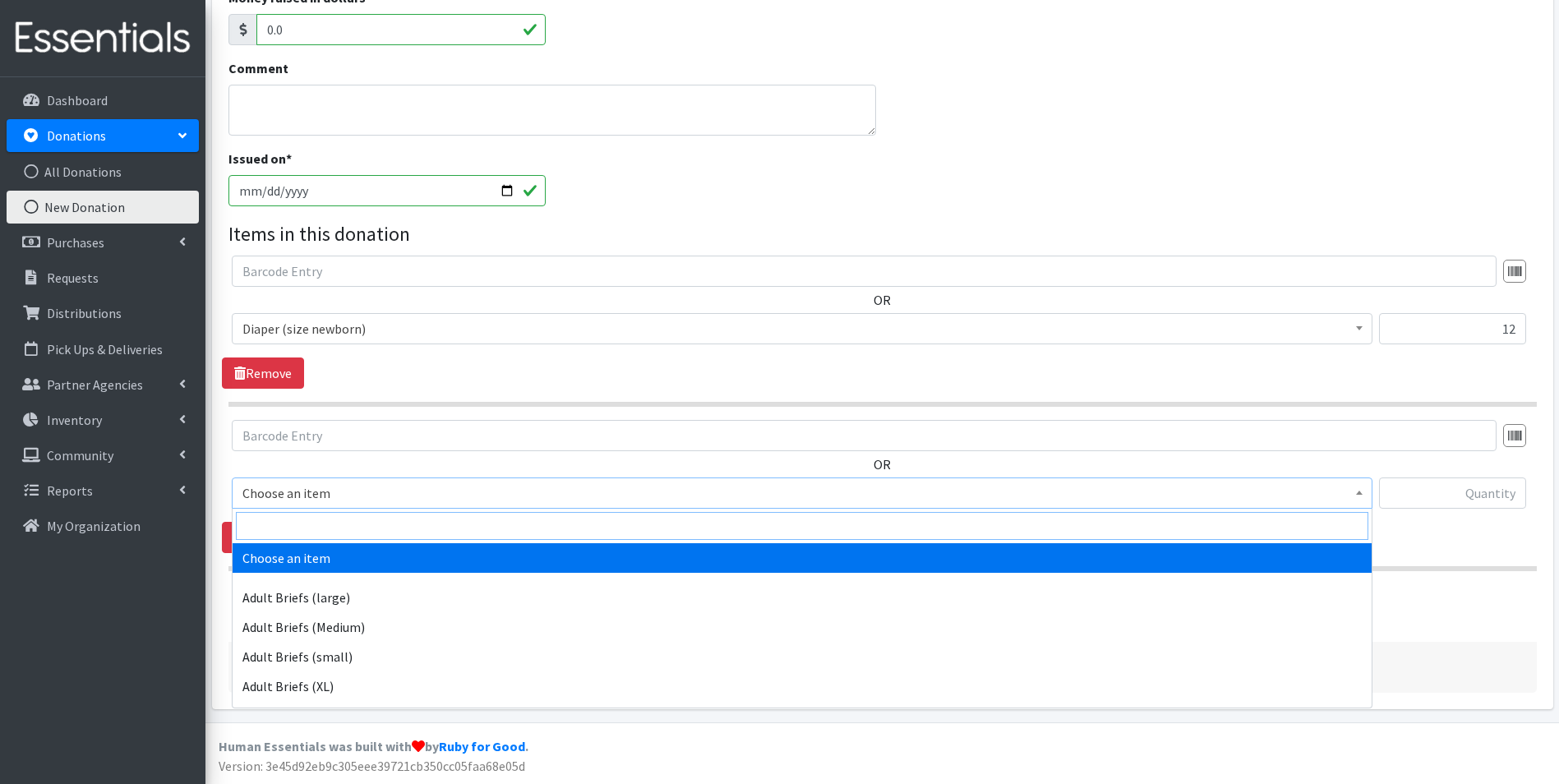
click at [312, 516] on input "search" at bounding box center [802, 525] width 1132 height 28
type input "size 1"
select select "4634"
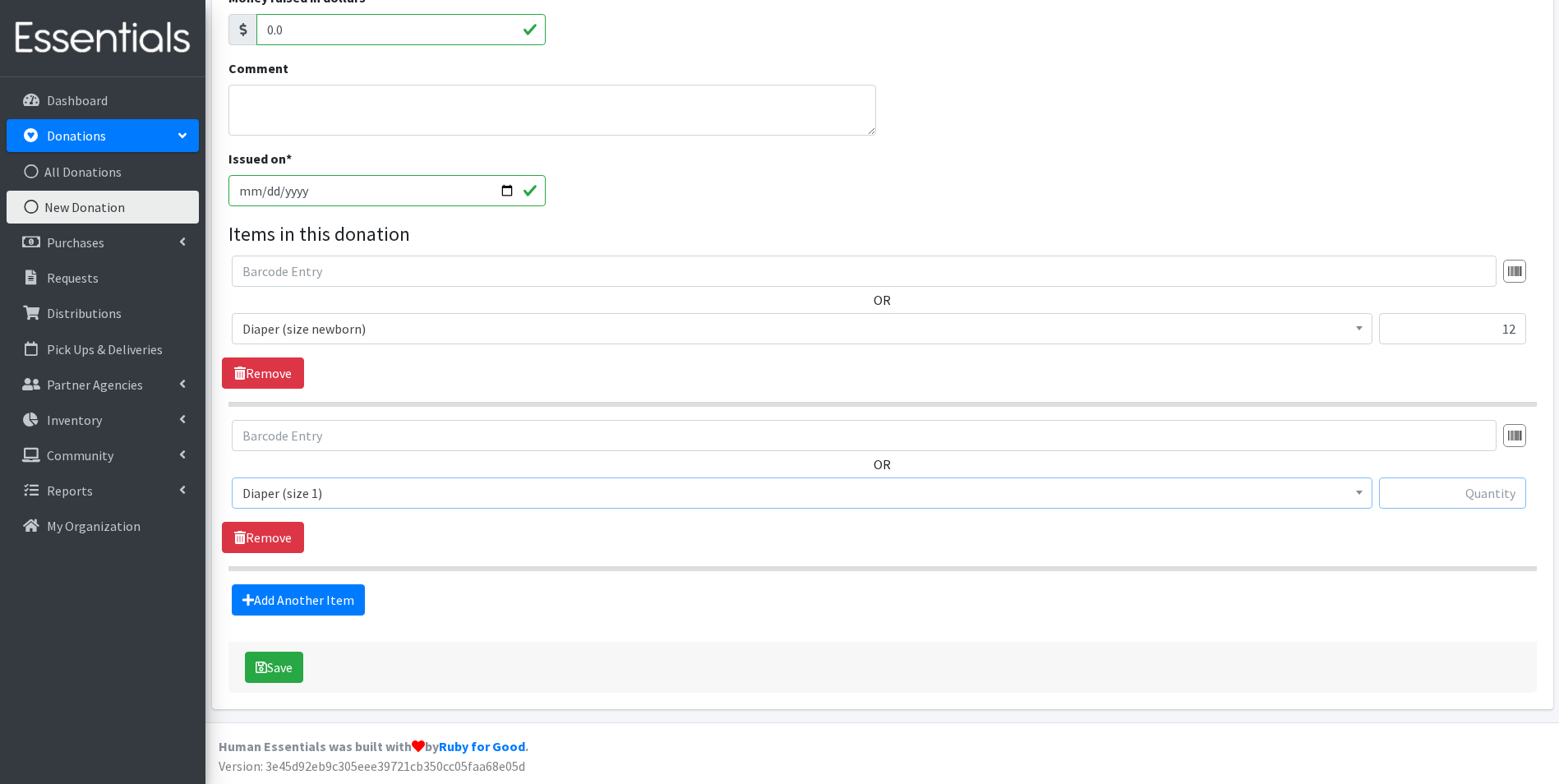
click at [1400, 494] on input "text" at bounding box center [1453, 492] width 147 height 31
type input "384"
click at [269, 600] on link "Add Another Item" at bounding box center [298, 600] width 133 height 31
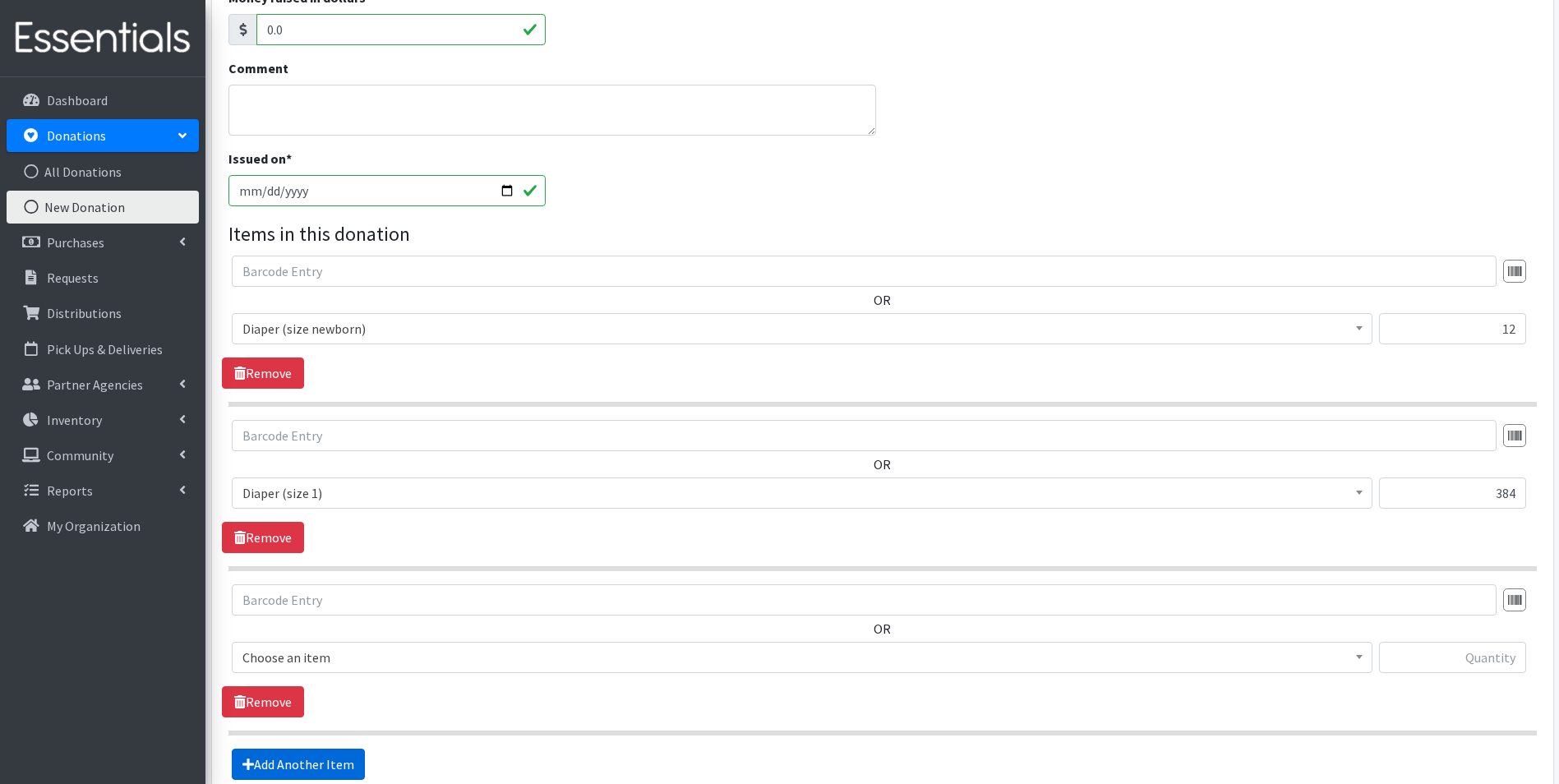
scroll to position [512, 0]
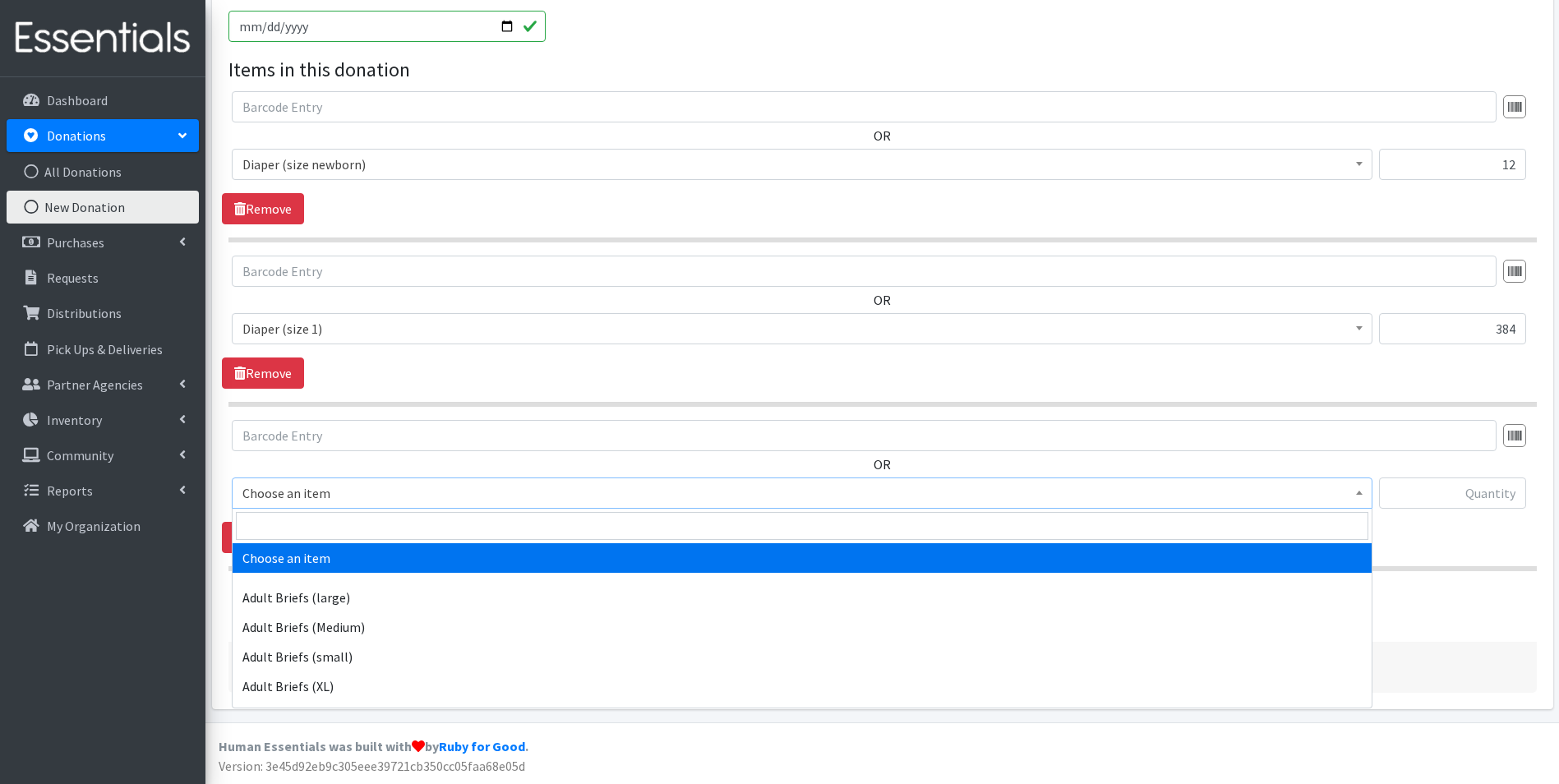
click at [348, 496] on span "Choose an item" at bounding box center [802, 493] width 1120 height 23
click at [350, 522] on input "search" at bounding box center [802, 525] width 1132 height 28
type input "size 2"
drag, startPoint x: 352, startPoint y: 552, endPoint x: 763, endPoint y: 544, distance: 411.1
select select "4635"
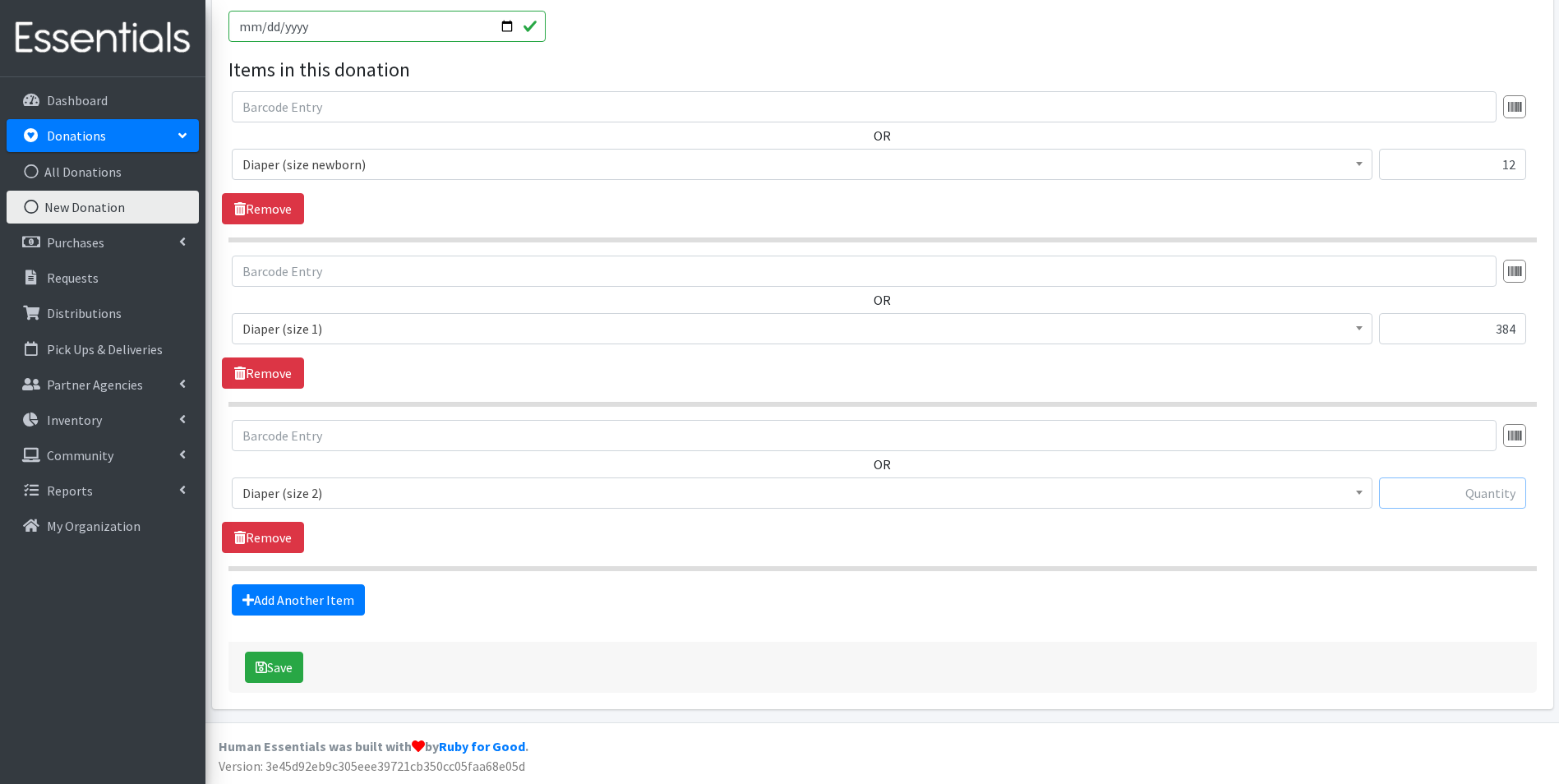
click at [1442, 503] on input "text" at bounding box center [1453, 492] width 147 height 31
type input "528"
click at [281, 605] on link "Add Another Item" at bounding box center [298, 600] width 133 height 31
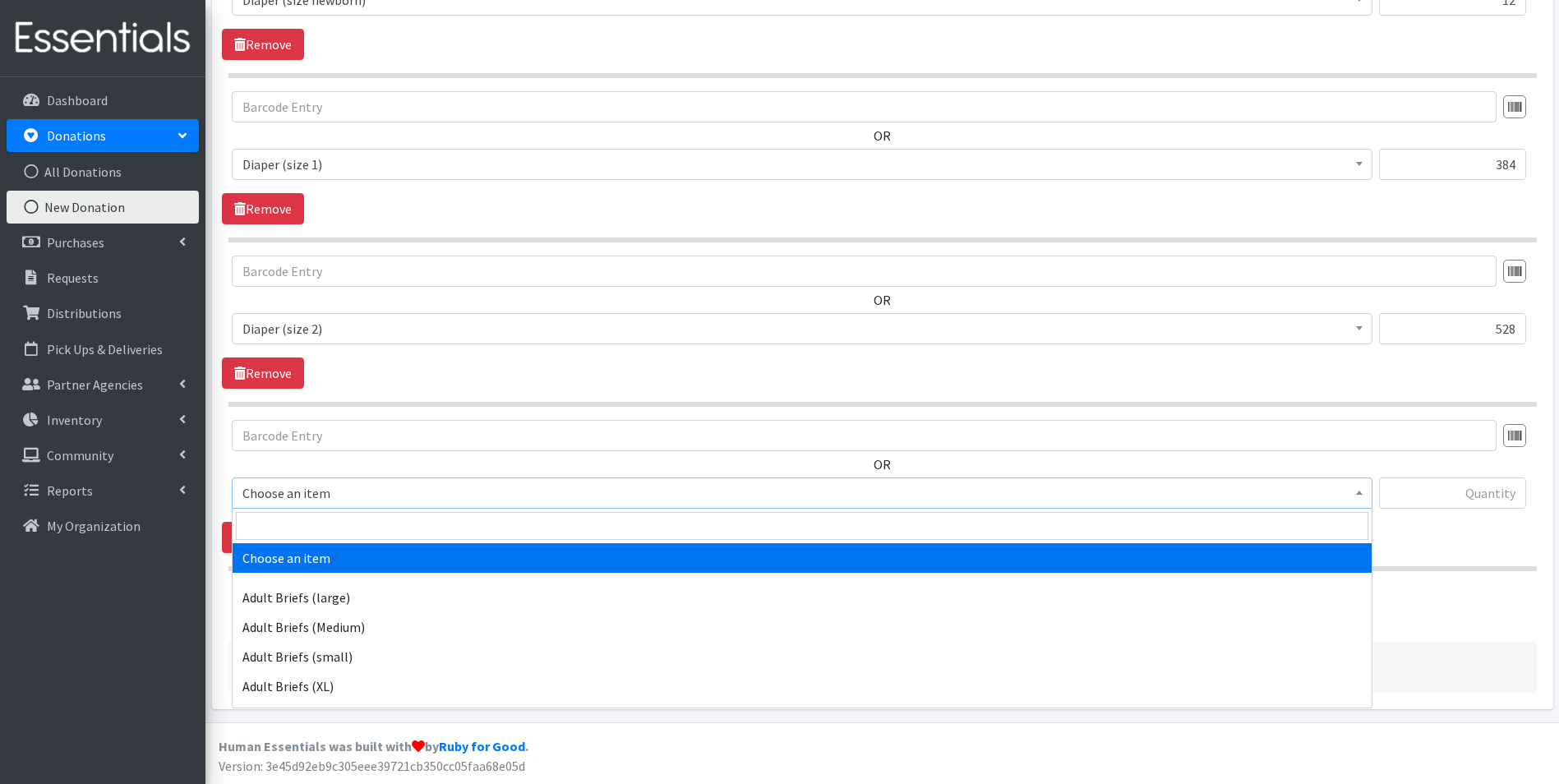
click at [315, 479] on span "Choose an item" at bounding box center [802, 492] width 1141 height 31
click at [328, 513] on input "search" at bounding box center [802, 525] width 1132 height 28
type input "size 3"
drag, startPoint x: 527, startPoint y: 552, endPoint x: 861, endPoint y: 544, distance: 334.1
select select "4644"
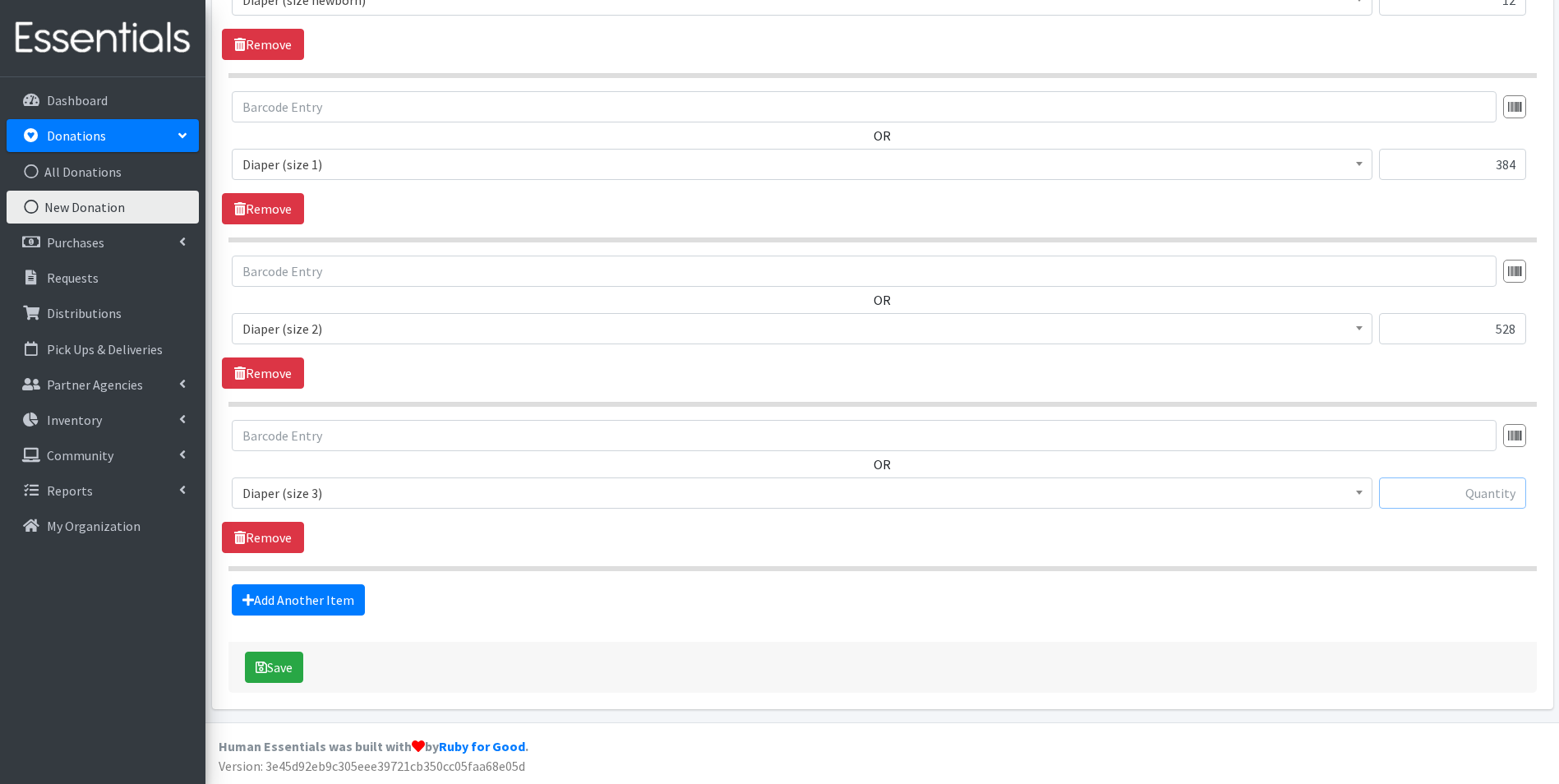
click at [1445, 493] on input "text" at bounding box center [1453, 492] width 147 height 31
type input "151"
click at [329, 608] on link "Add Another Item" at bounding box center [298, 600] width 133 height 31
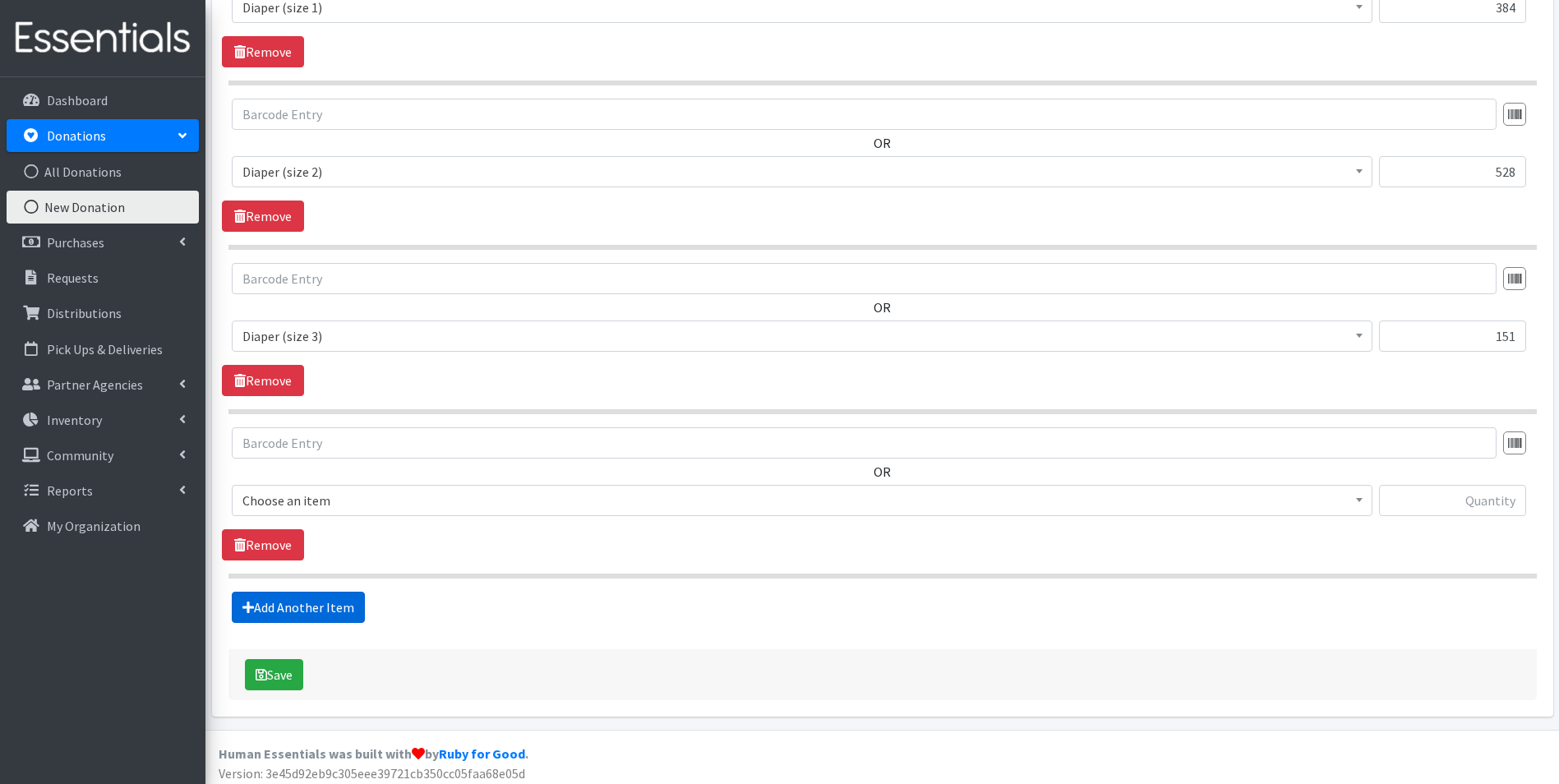
scroll to position [840, 0]
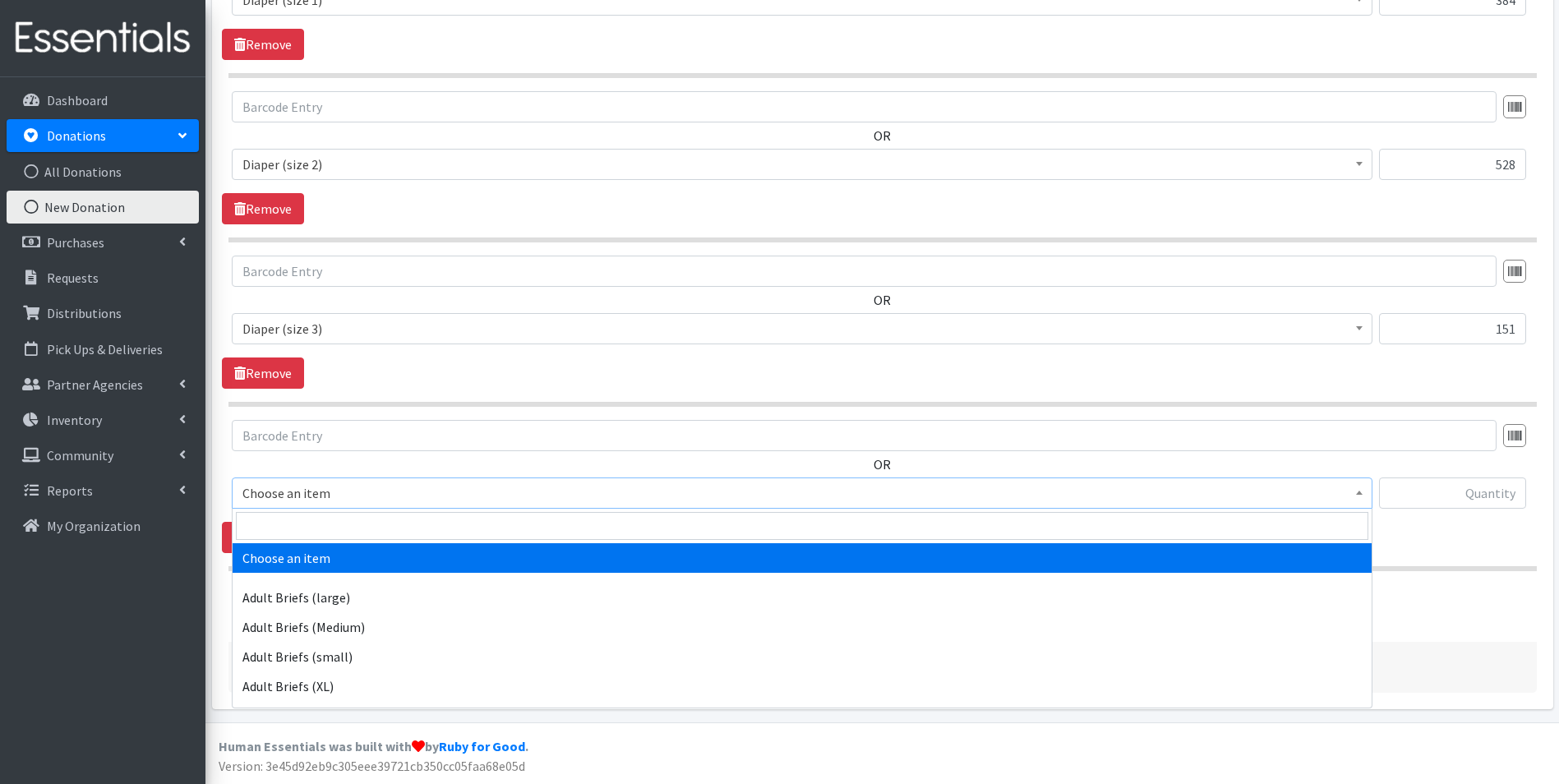
drag, startPoint x: 312, startPoint y: 499, endPoint x: 316, endPoint y: 516, distance: 17.5
click at [313, 504] on span "Choose an item" at bounding box center [802, 493] width 1120 height 23
click at [316, 516] on input "search" at bounding box center [802, 525] width 1132 height 28
type input "size 5"
select select "4646"
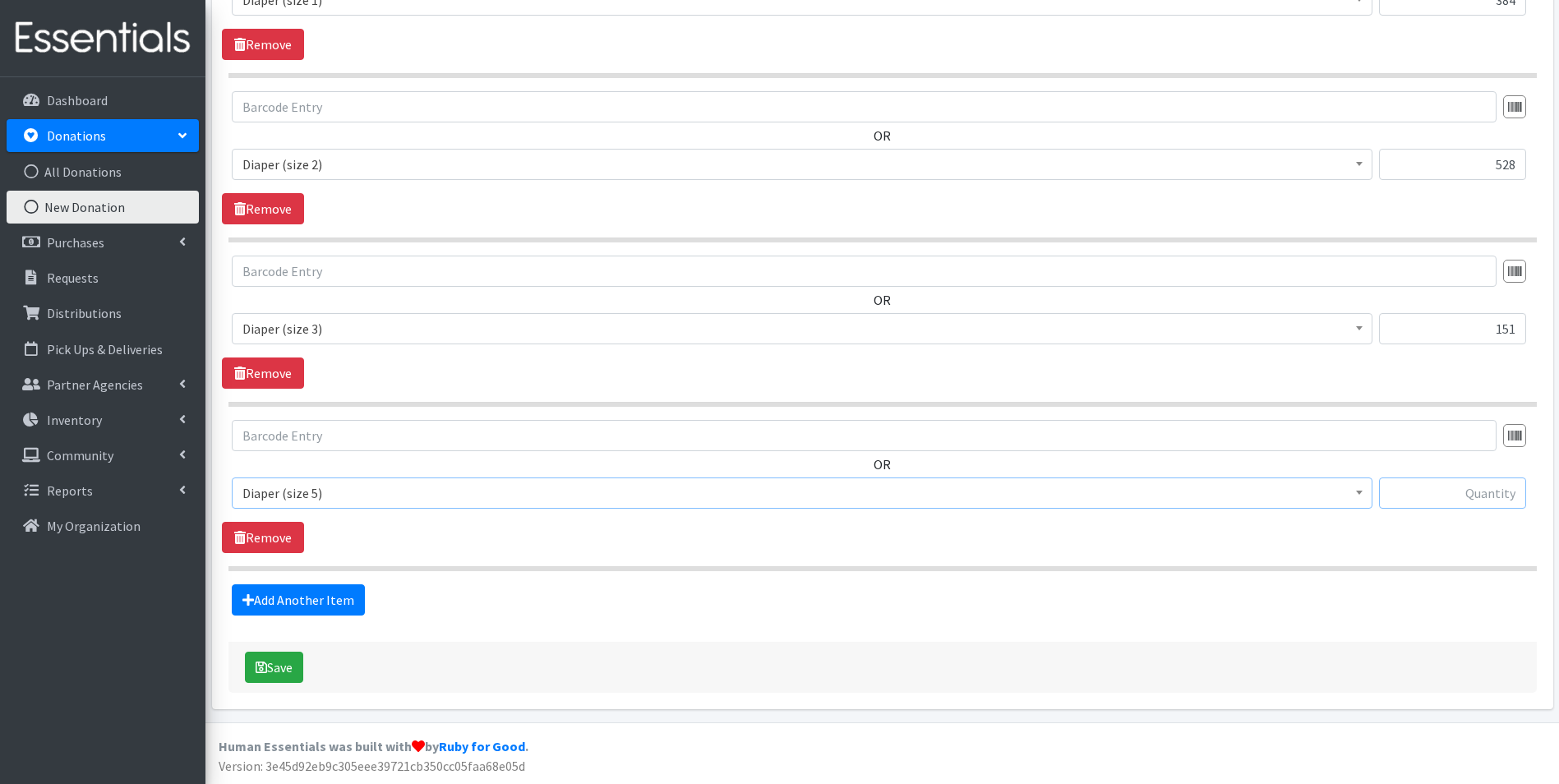
click at [1420, 493] on input "text" at bounding box center [1453, 492] width 147 height 31
type input "412"
click at [322, 604] on link "Add Another Item" at bounding box center [298, 600] width 133 height 31
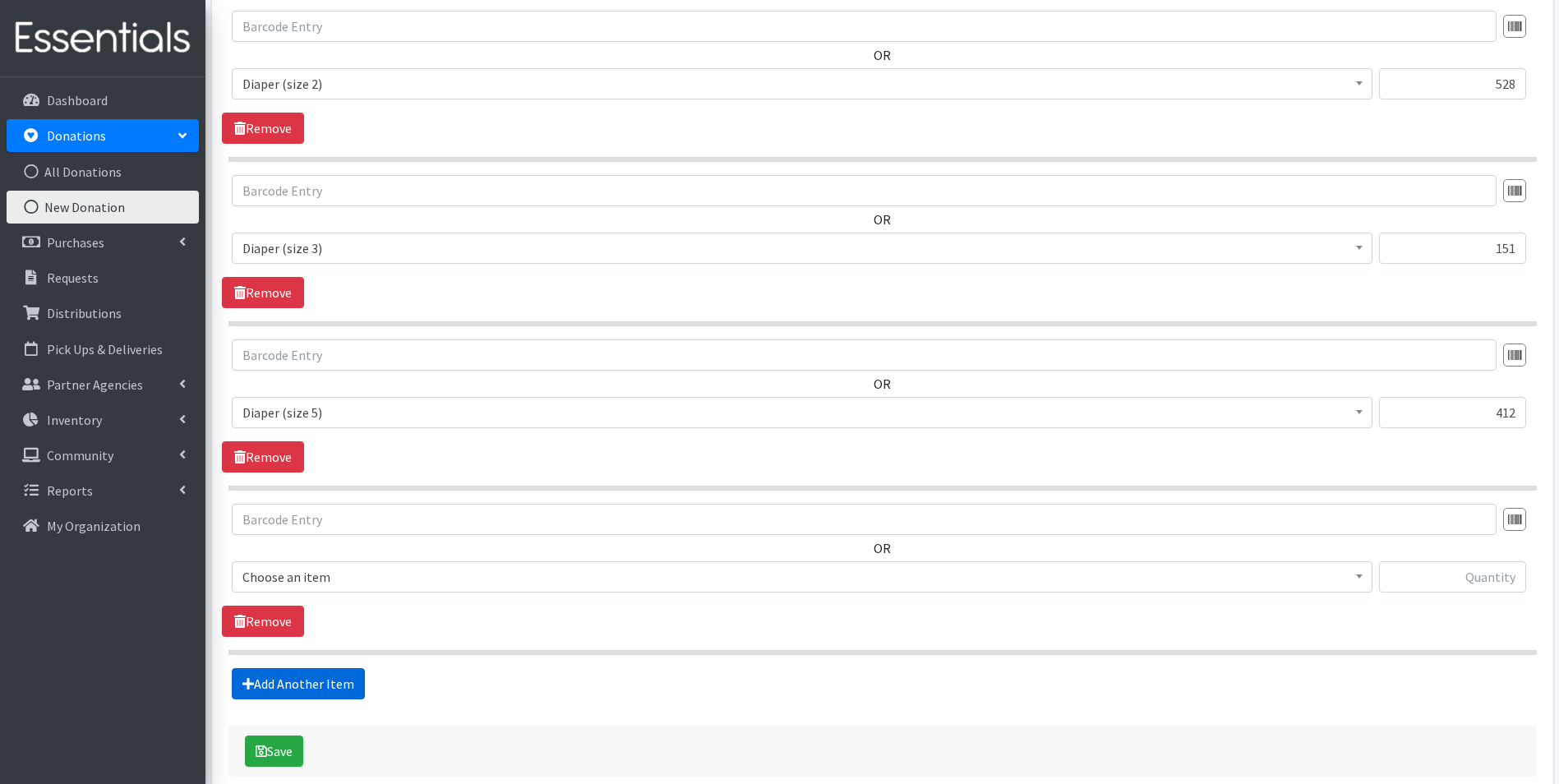
scroll to position [1004, 0]
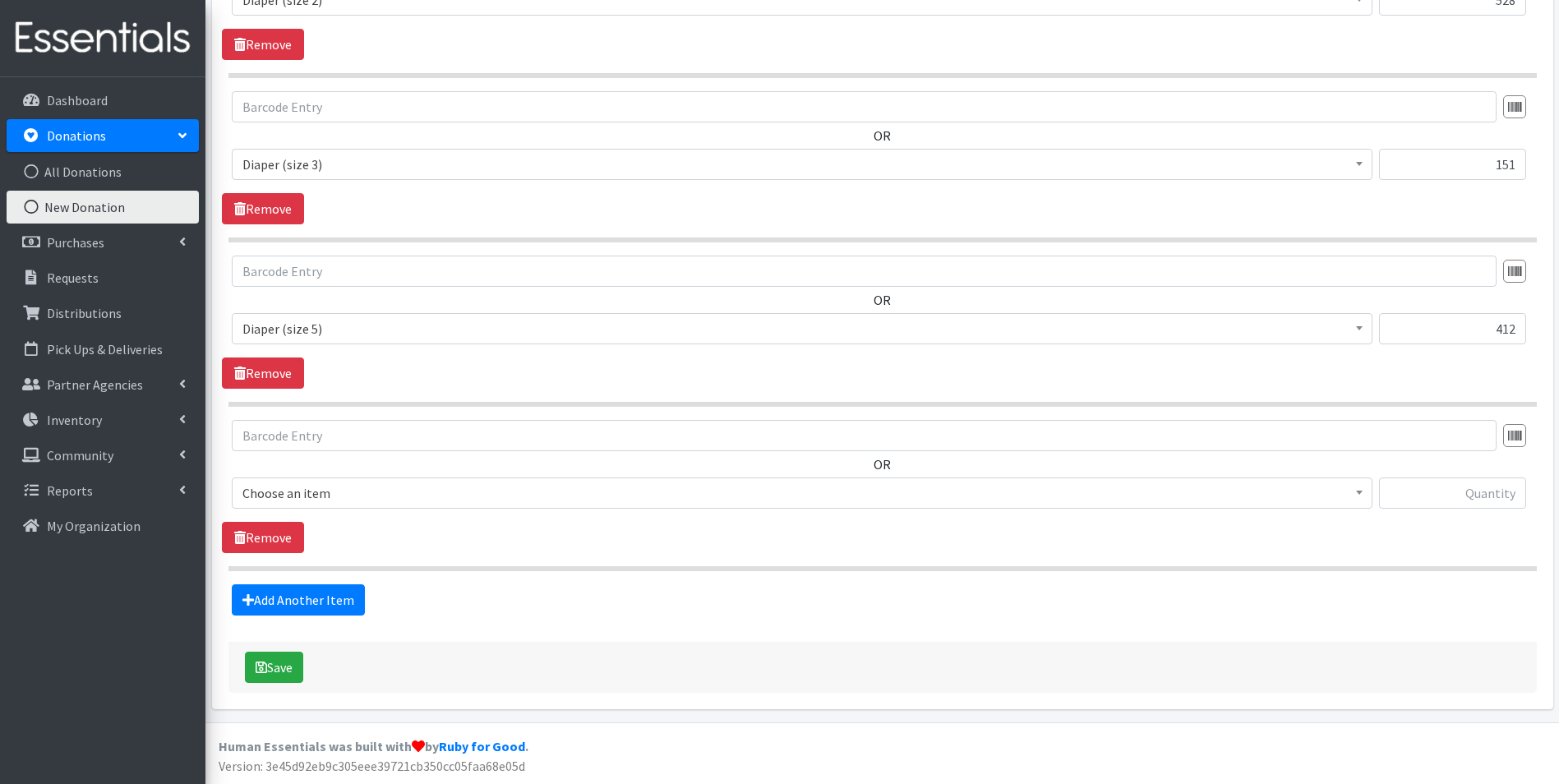
click at [354, 498] on span "Choose an item" at bounding box center [802, 493] width 1120 height 23
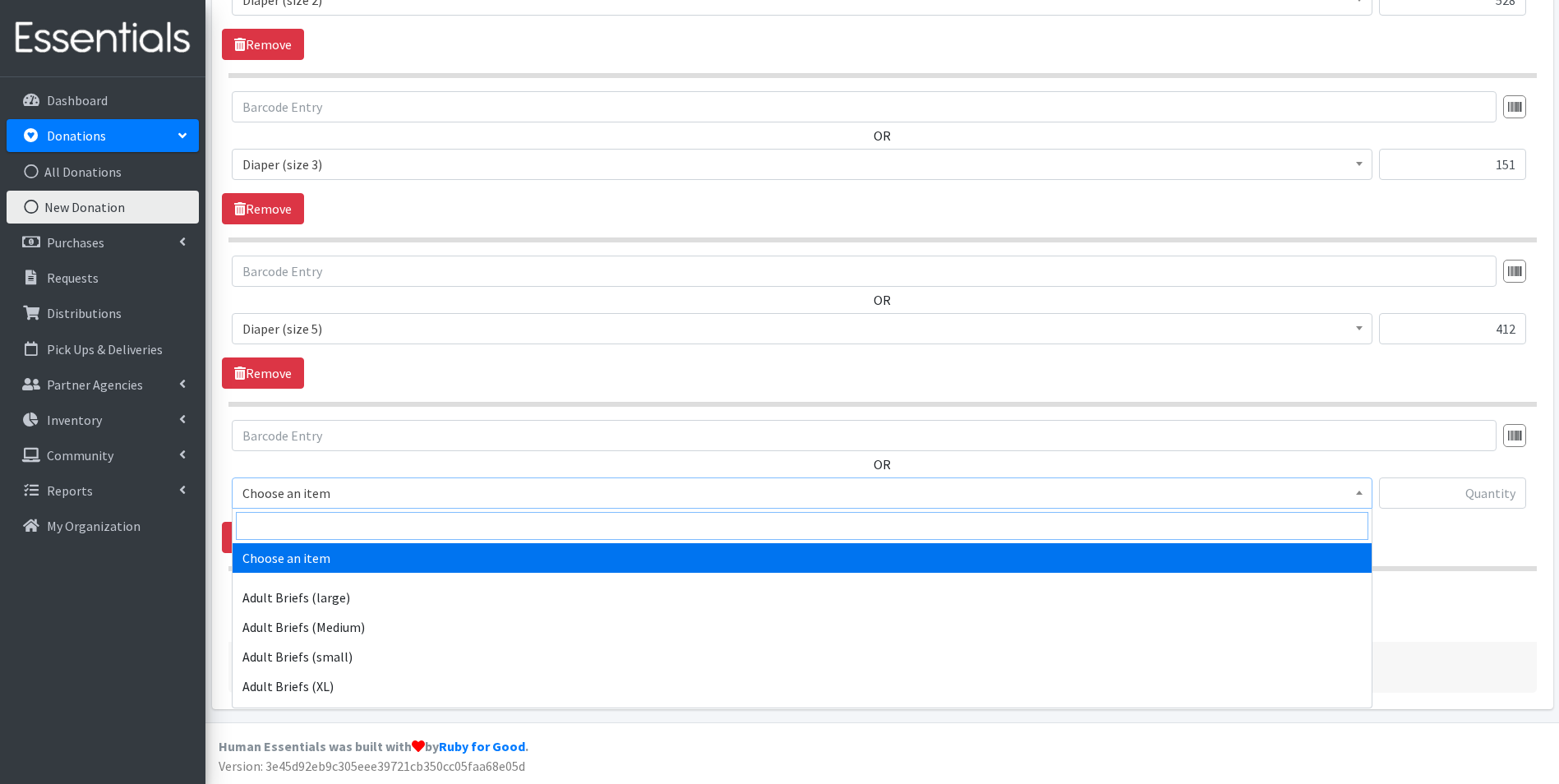
click at [359, 525] on input "search" at bounding box center [802, 525] width 1132 height 28
type input "size 6"
select select "4649"
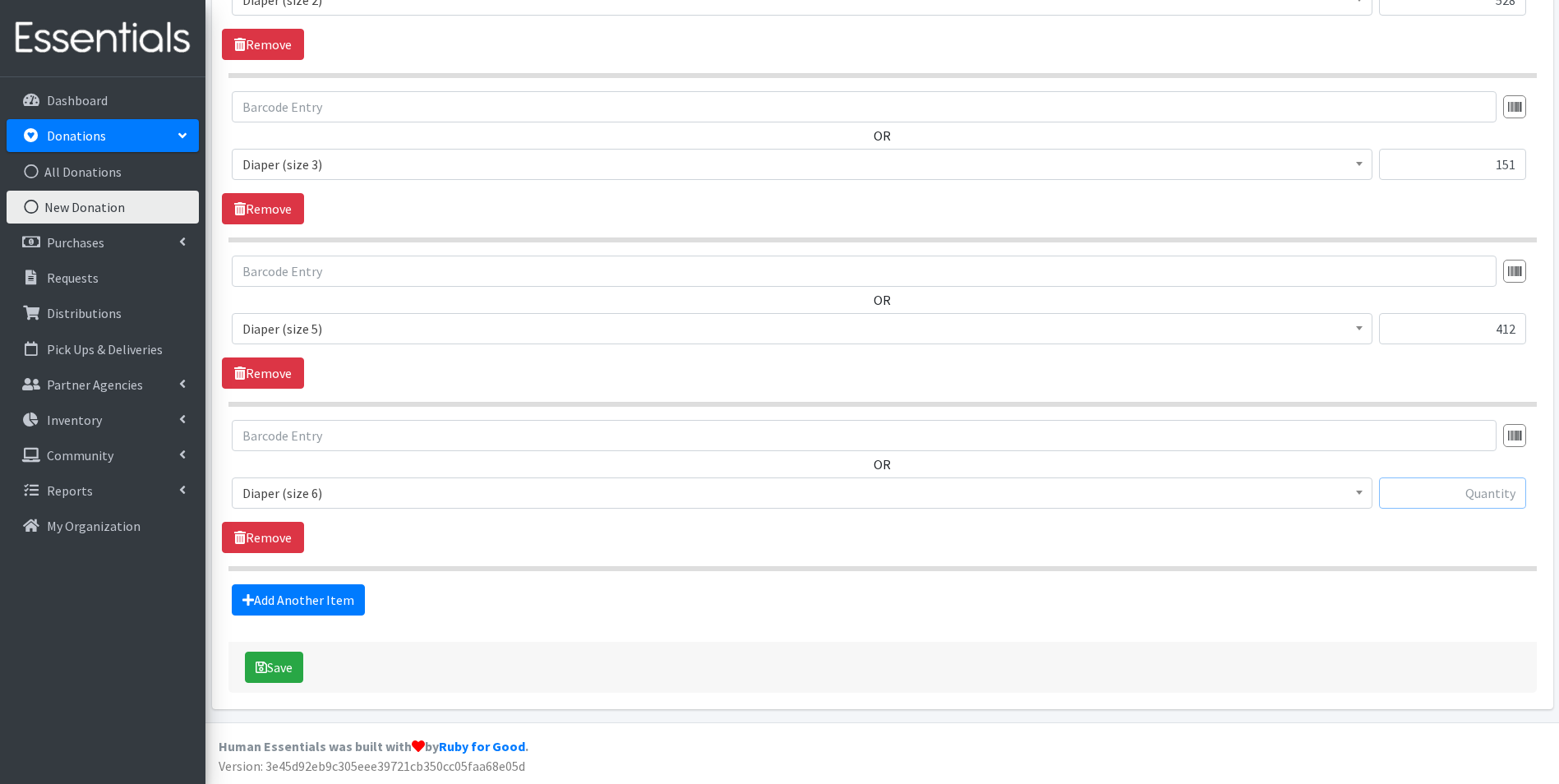
click at [1424, 506] on input "text" at bounding box center [1453, 492] width 147 height 31
type input "483"
click at [262, 602] on link "Add Another Item" at bounding box center [298, 600] width 133 height 31
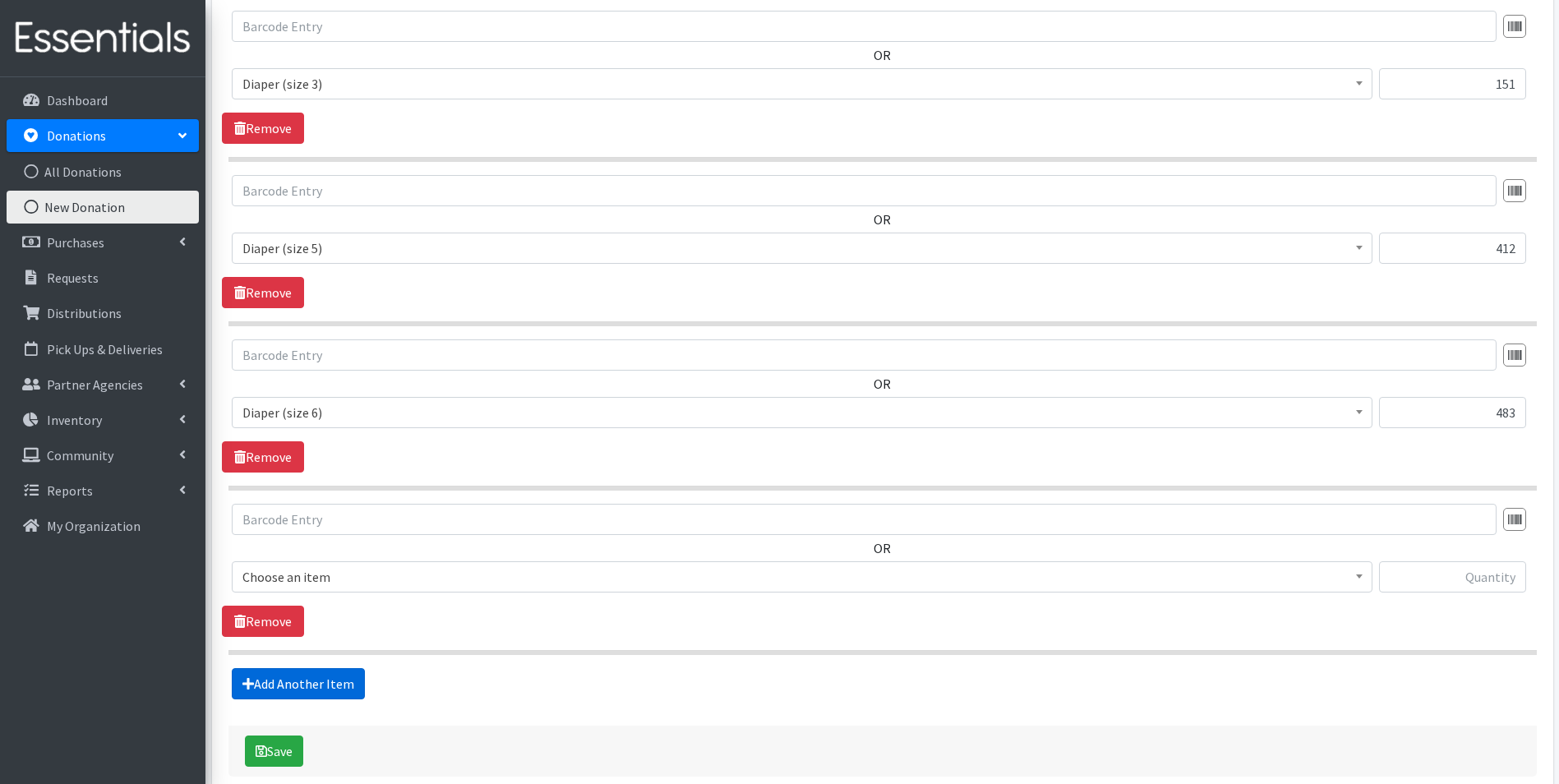
scroll to position [1169, 0]
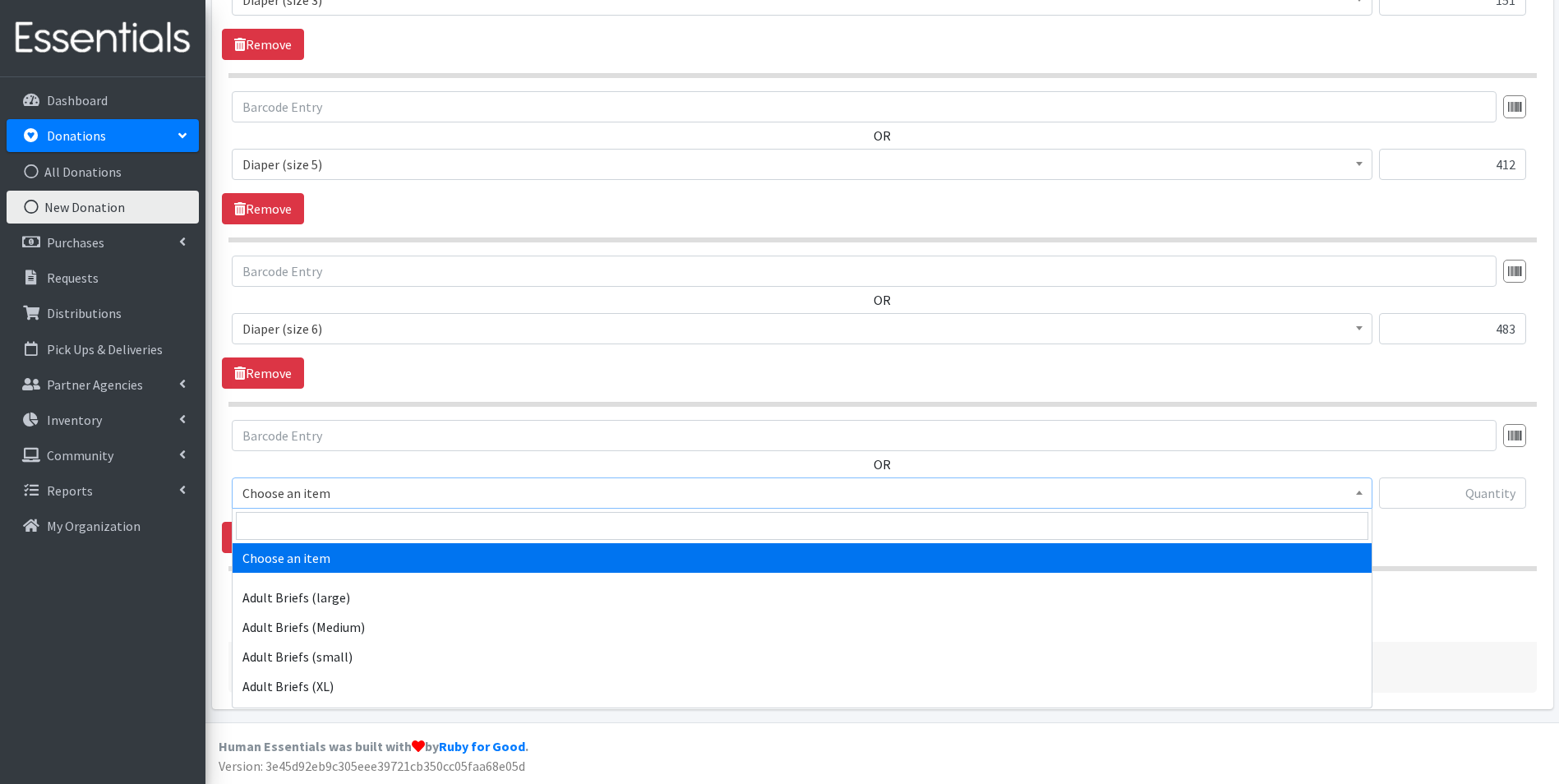
click at [301, 500] on span "Choose an item" at bounding box center [802, 493] width 1120 height 23
click at [318, 524] on input "search" at bounding box center [802, 525] width 1132 height 28
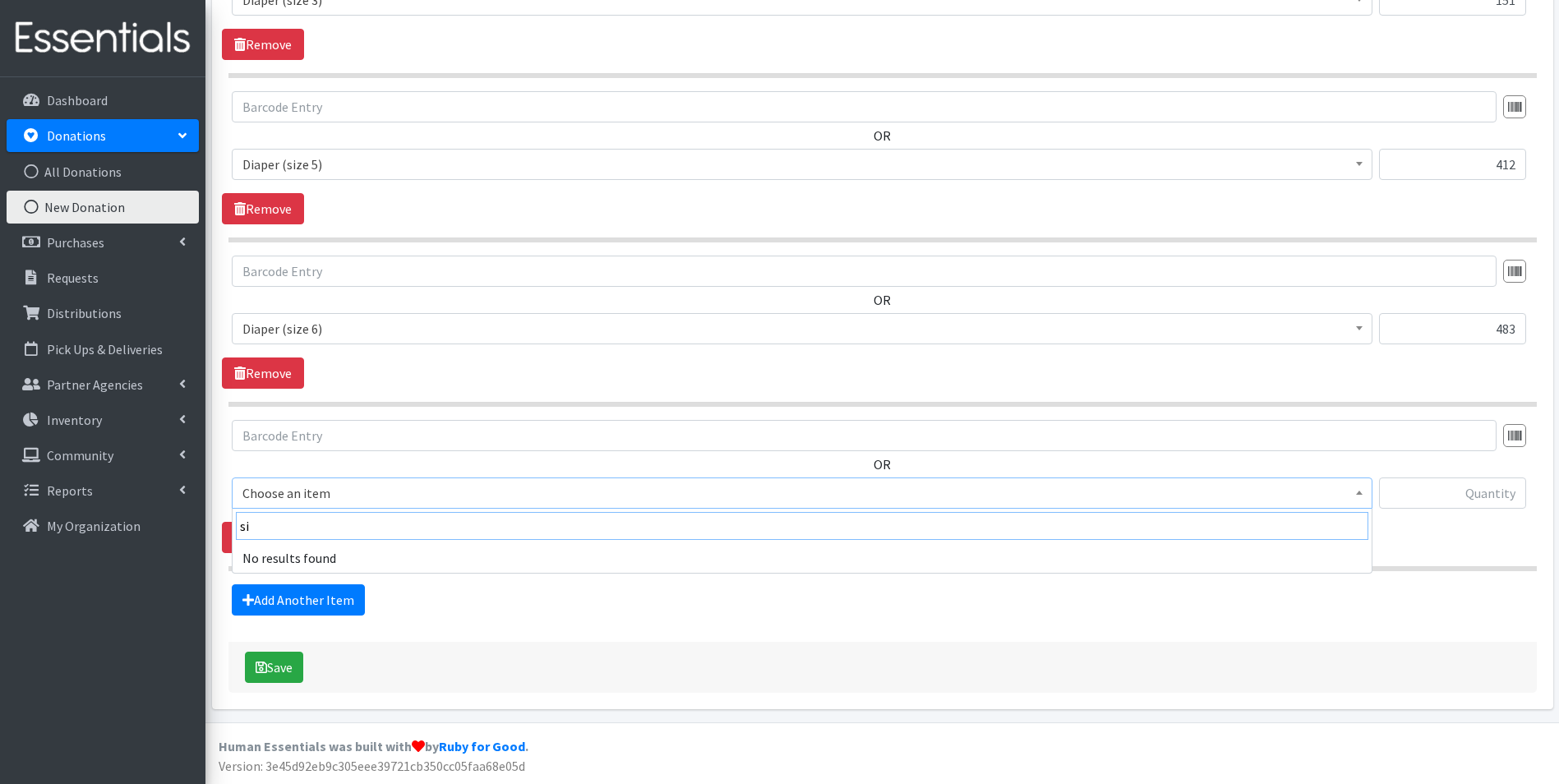
type input "s"
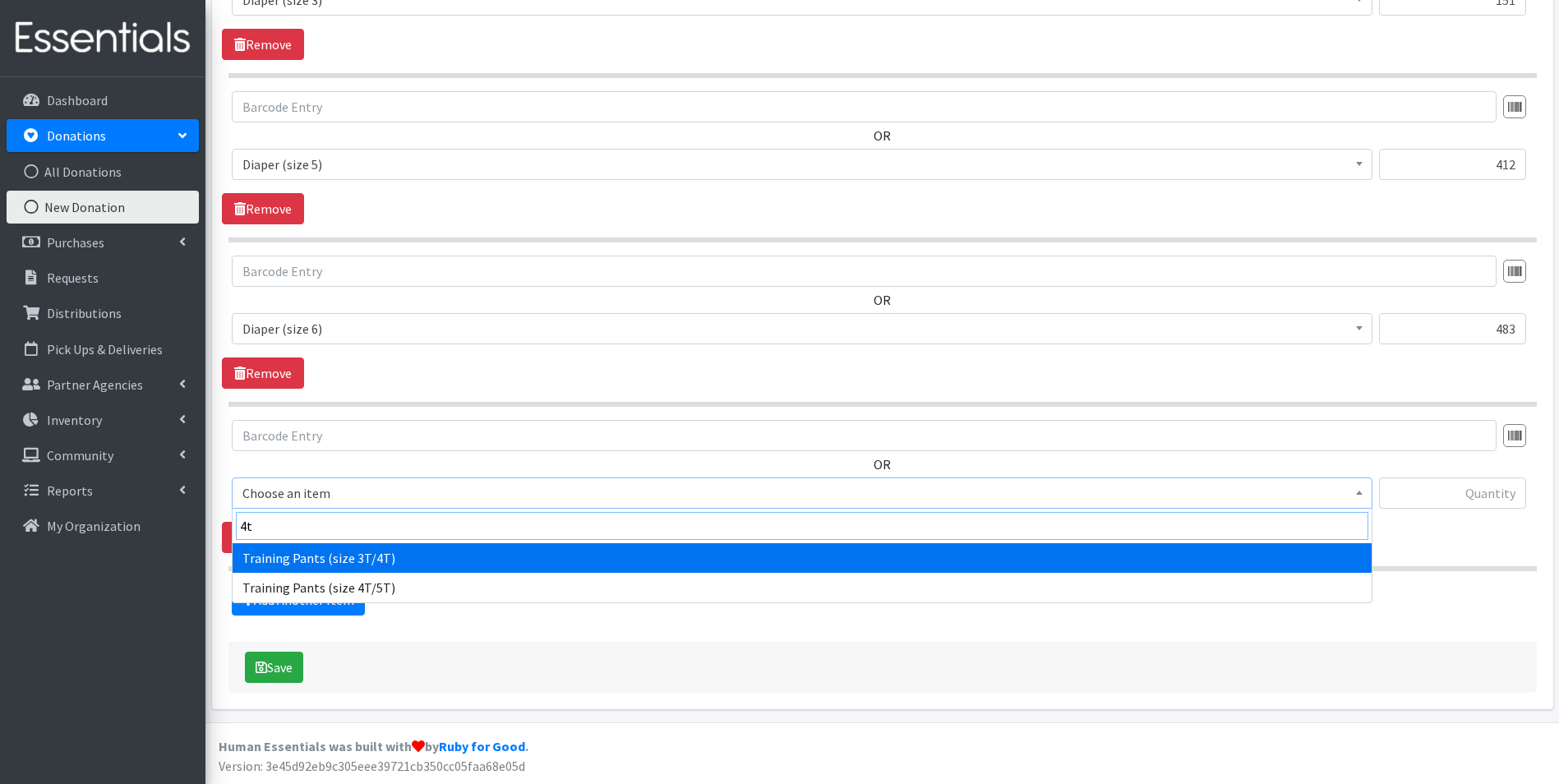
type input "4t"
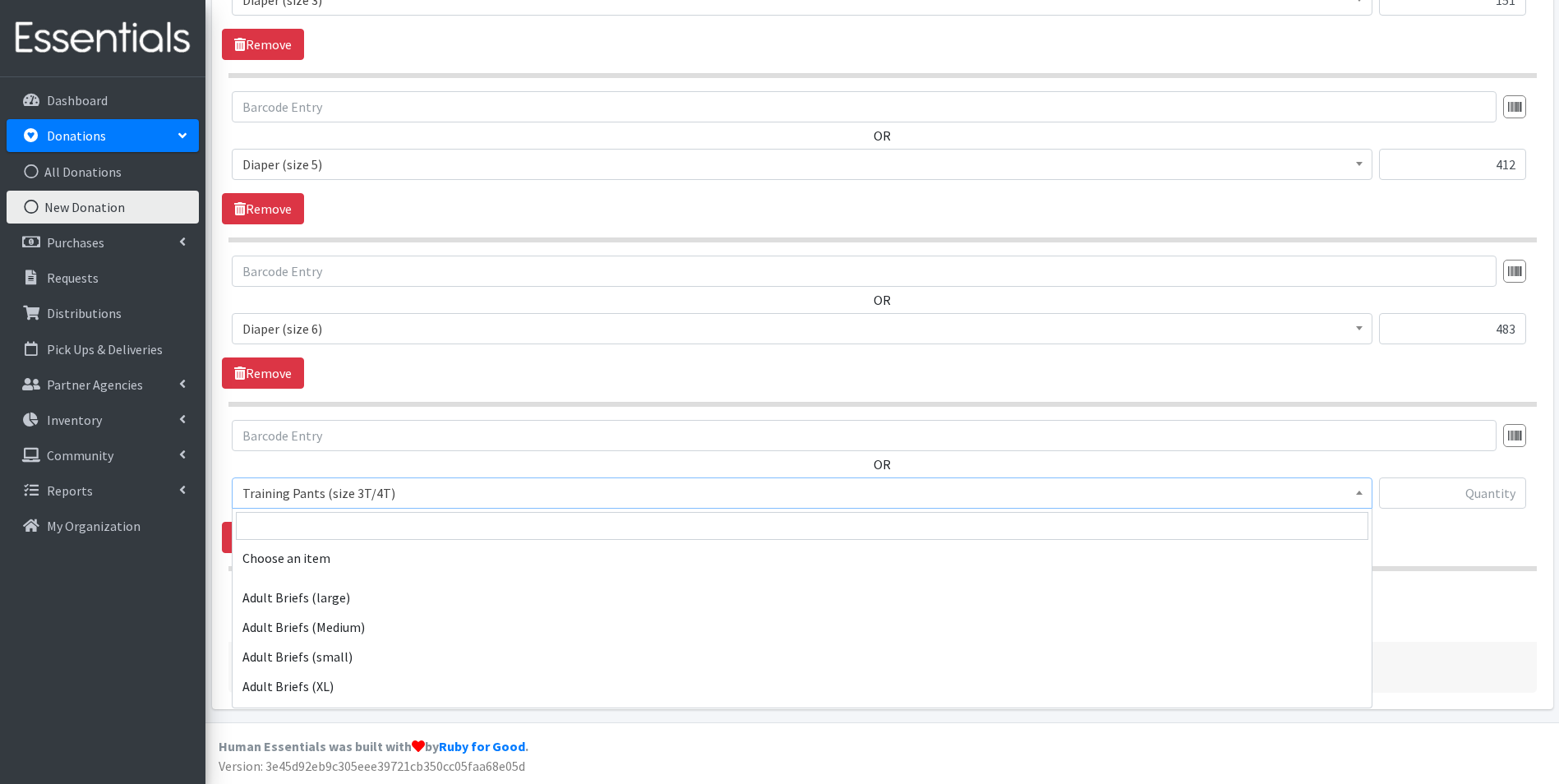
click at [313, 487] on span "Training Pants (size 3T/4T)" at bounding box center [802, 493] width 1120 height 23
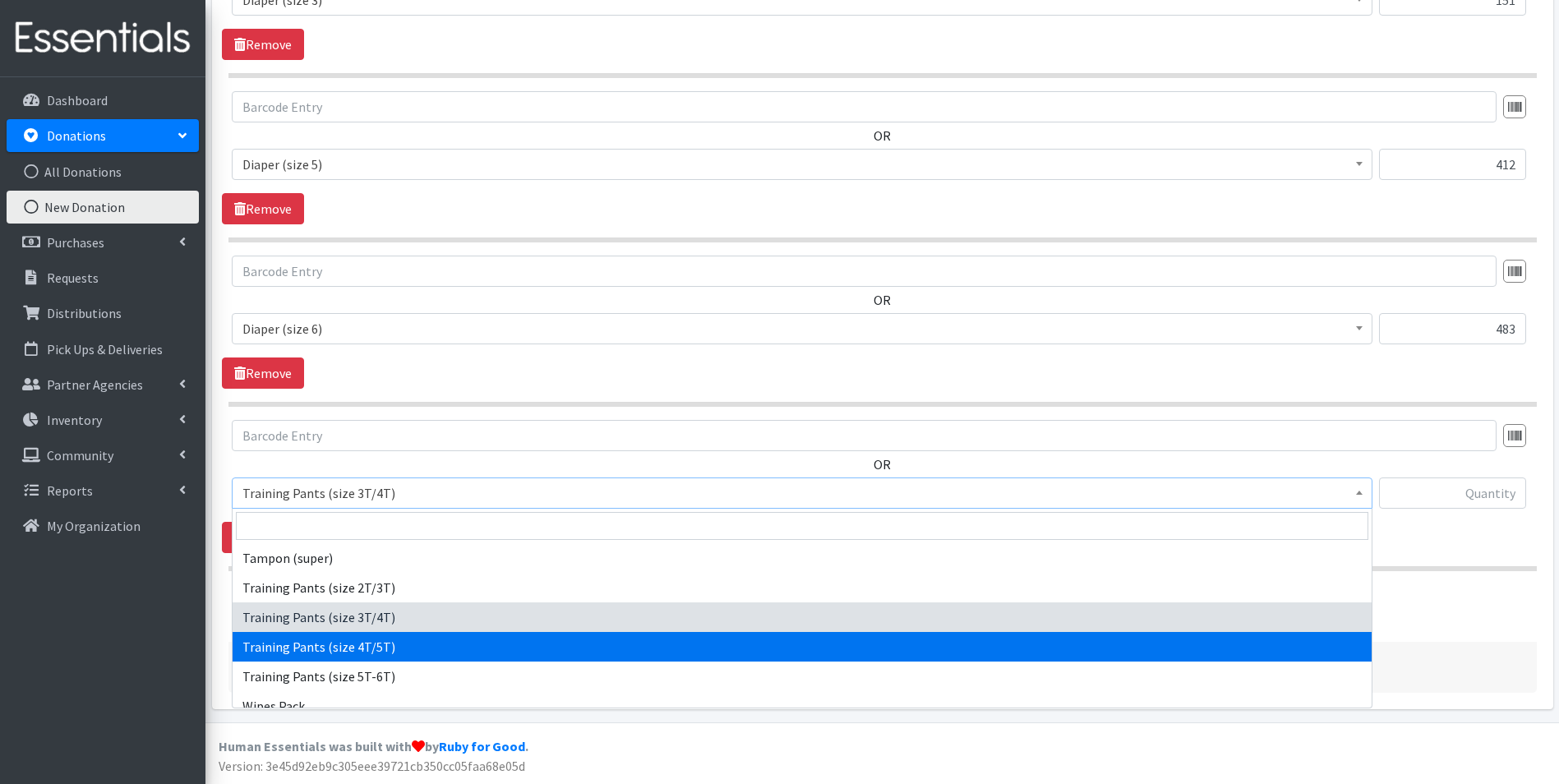
select select "5867"
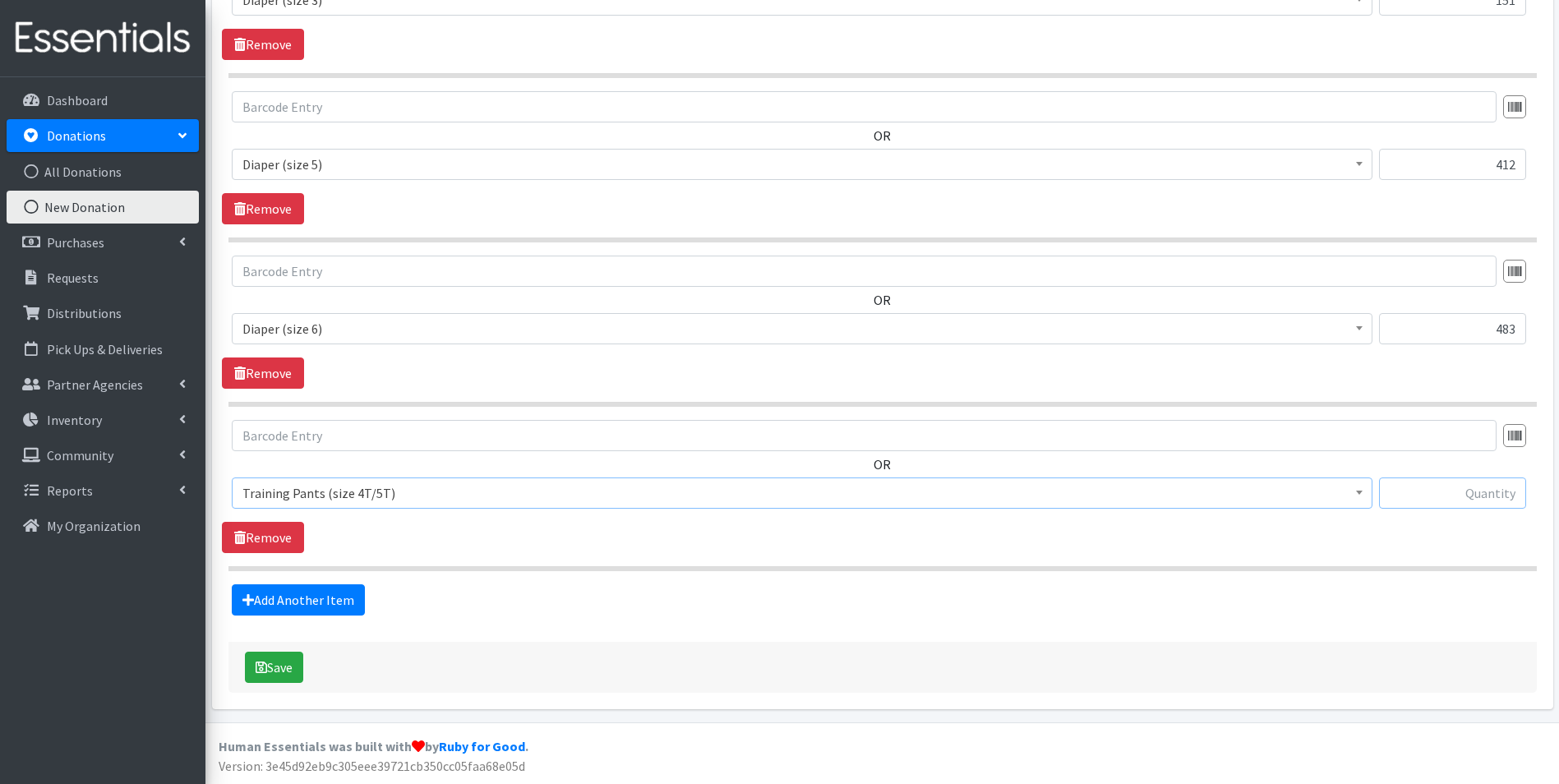
click at [1420, 504] on input "text" at bounding box center [1453, 492] width 147 height 31
type input "58"
click at [345, 600] on link "Add Another Item" at bounding box center [298, 600] width 133 height 31
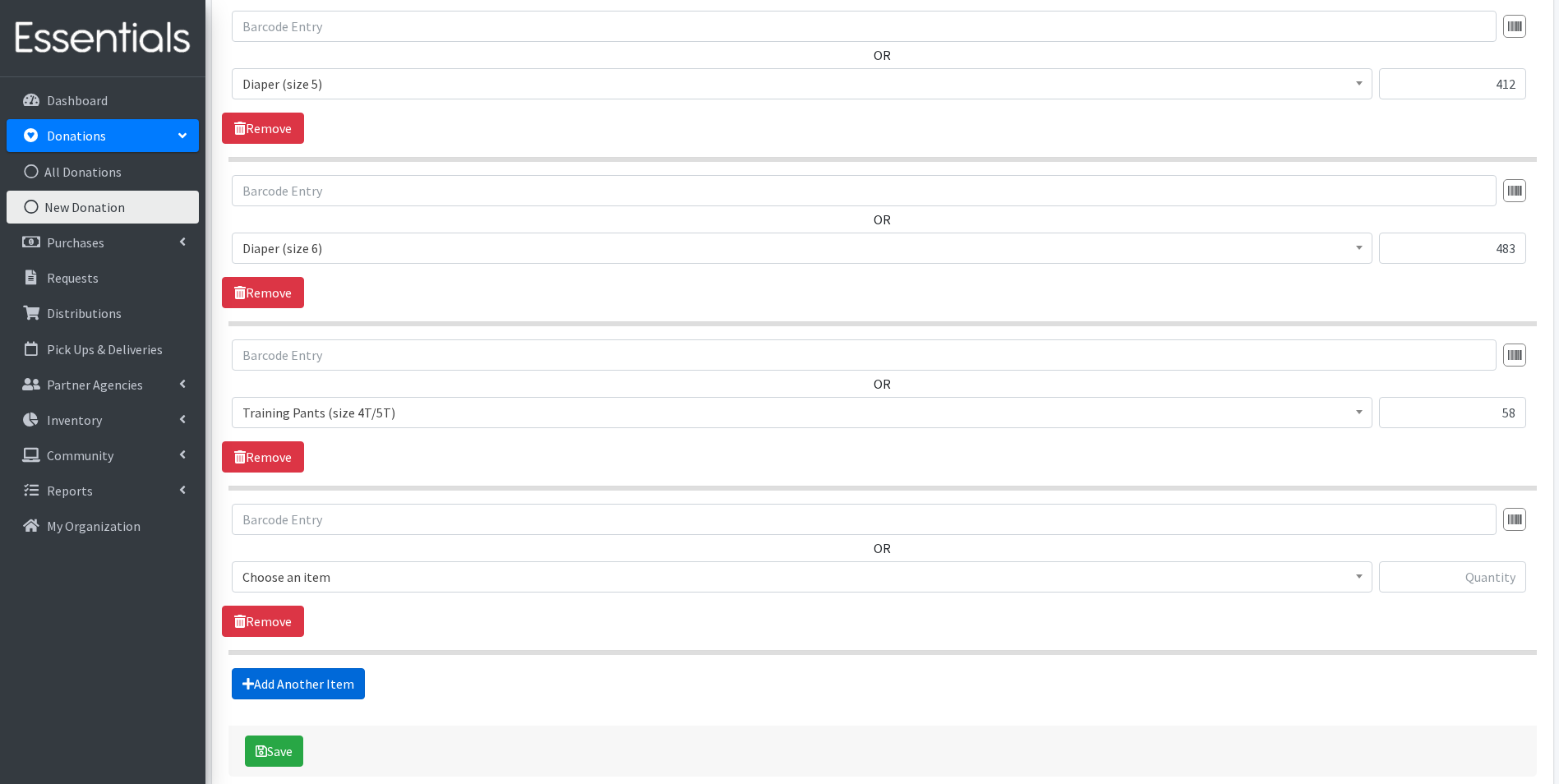
scroll to position [1333, 0]
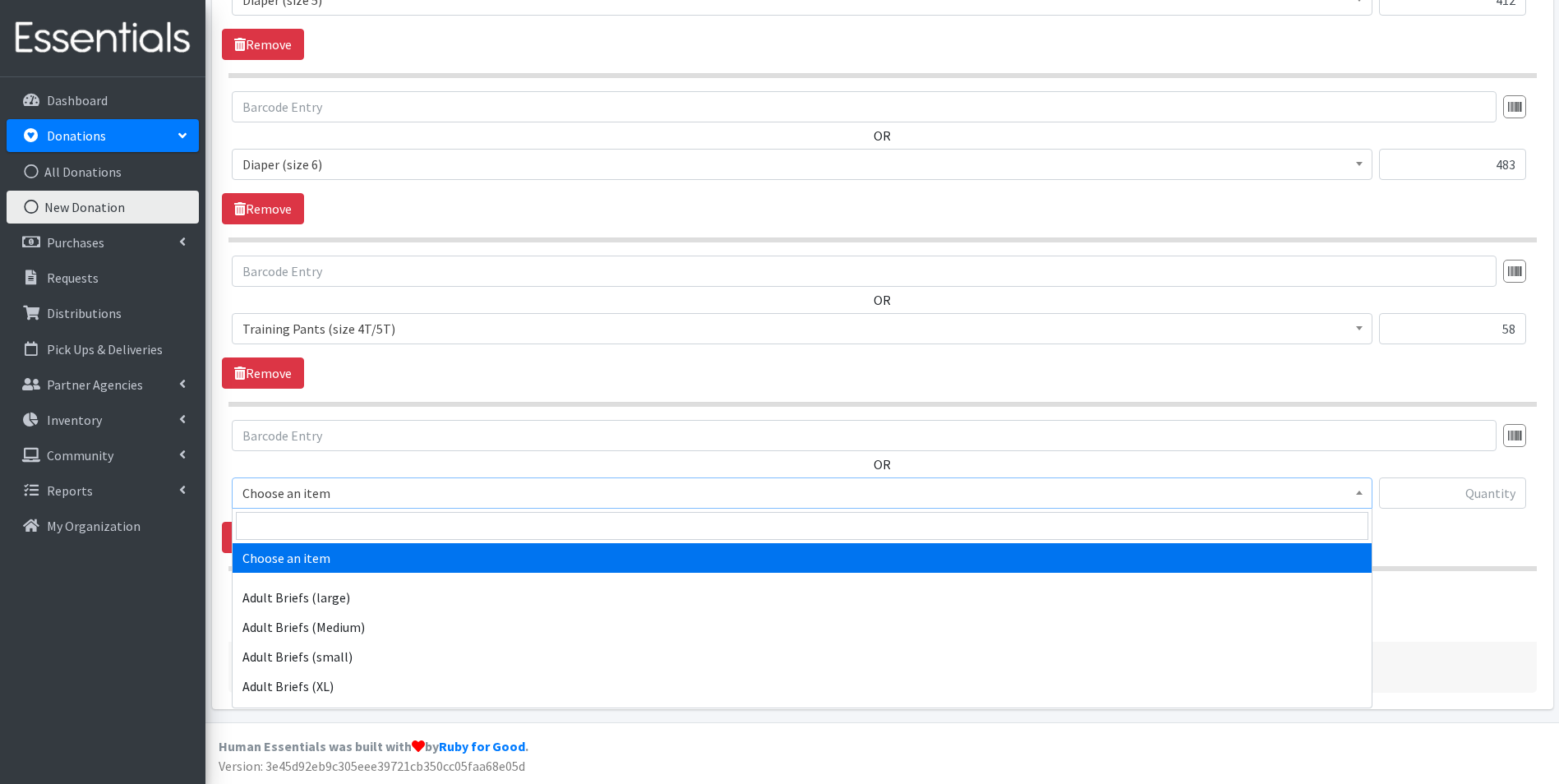
click at [366, 497] on span "Choose an item" at bounding box center [802, 493] width 1120 height 23
click at [373, 531] on input "search" at bounding box center [802, 525] width 1132 height 28
type input "pack"
select select "4665"
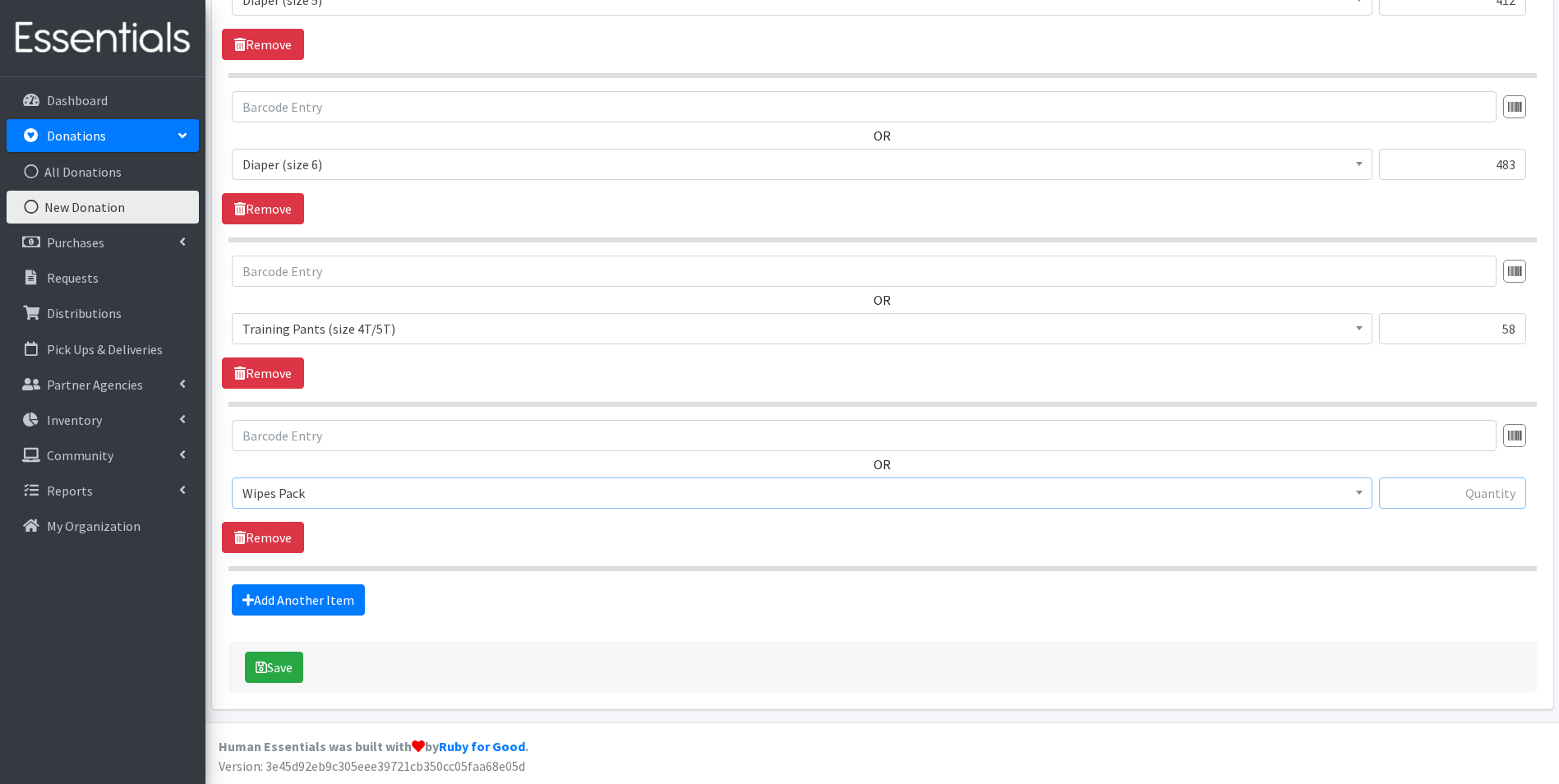
click at [1469, 495] on input "text" at bounding box center [1453, 492] width 147 height 31
type input "21"
click at [295, 596] on link "Add Another Item" at bounding box center [298, 600] width 133 height 31
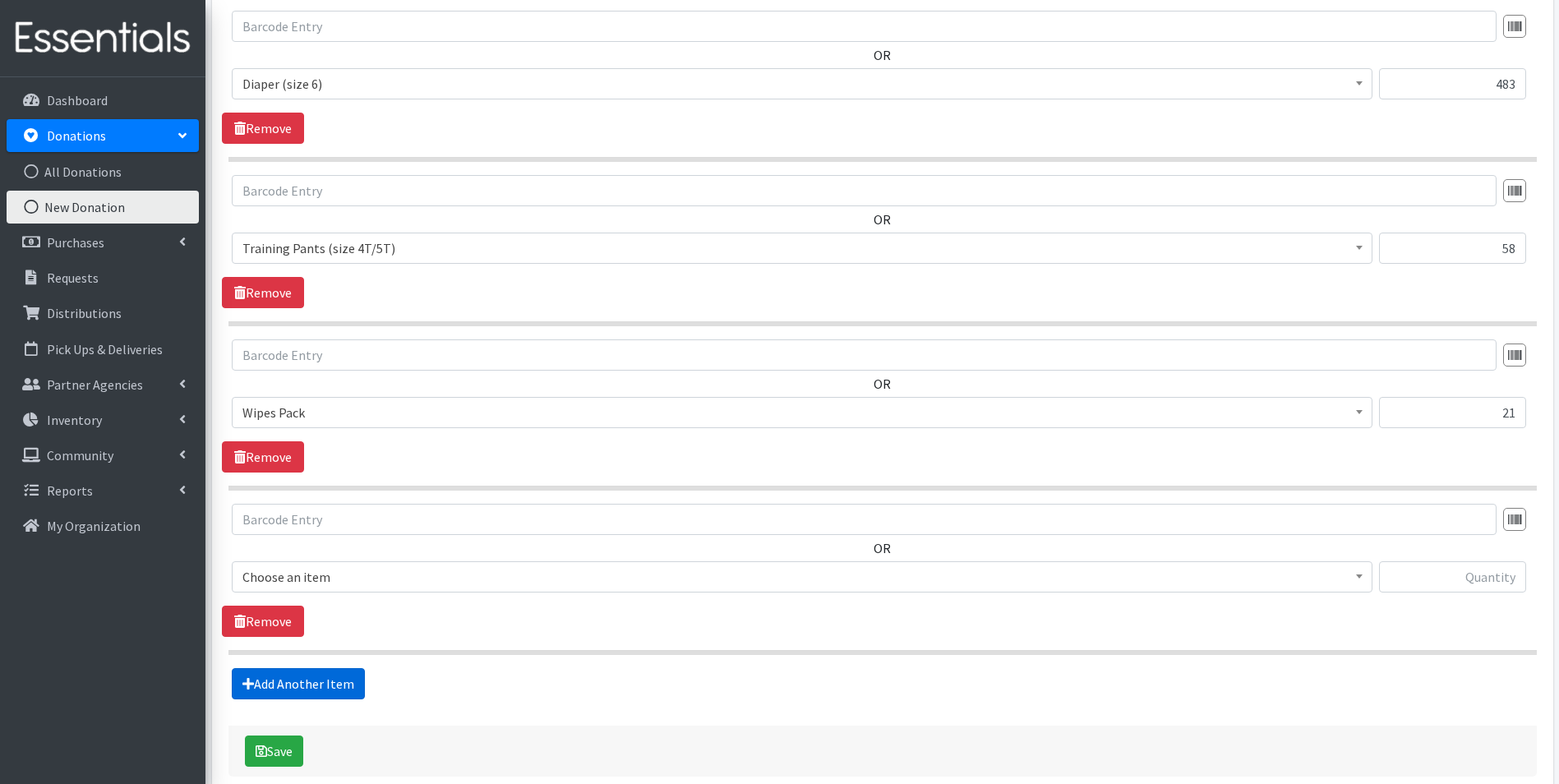
scroll to position [1498, 0]
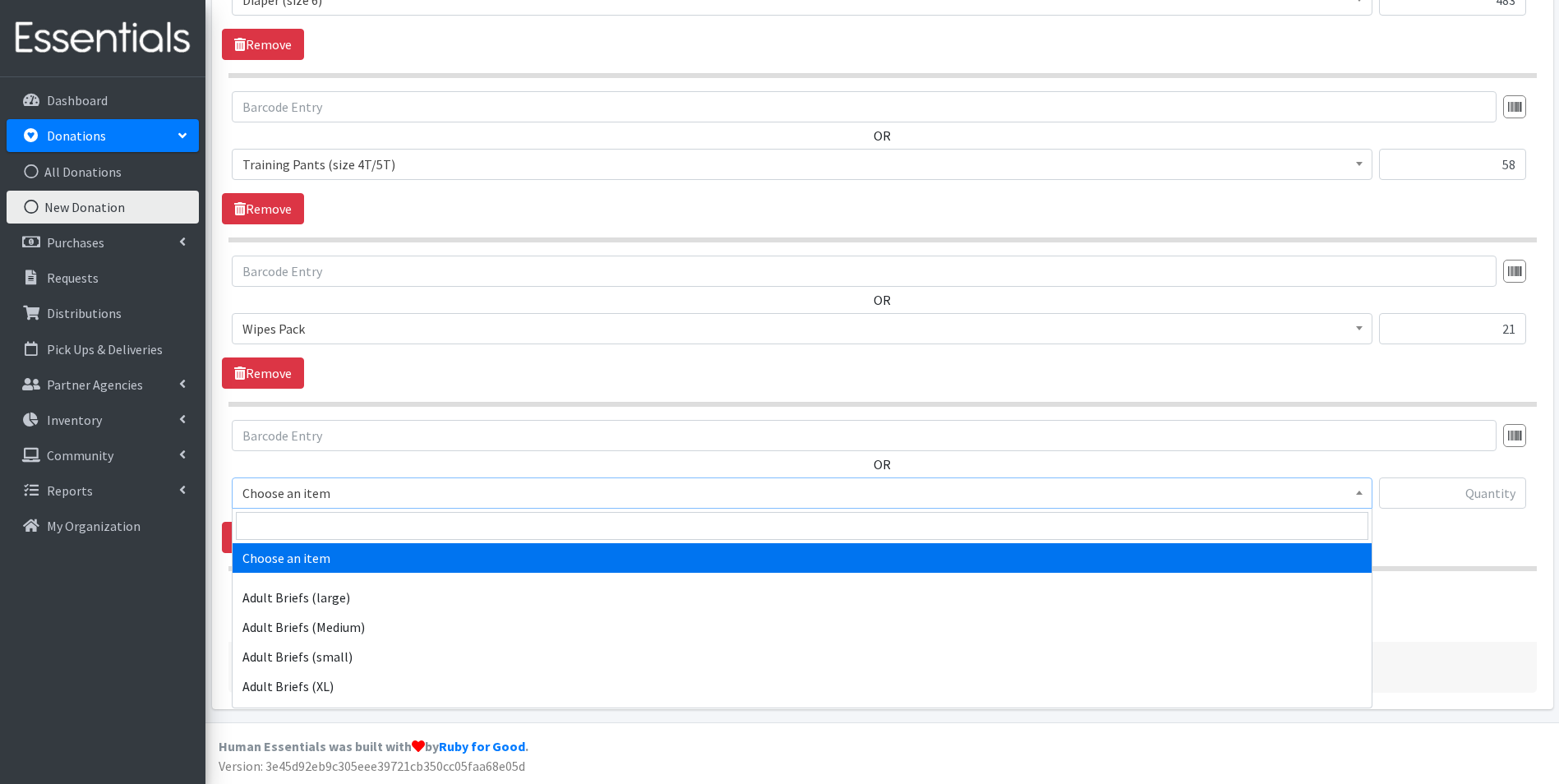
click at [349, 503] on span "Choose an item" at bounding box center [802, 493] width 1120 height 23
click at [351, 521] on input "search" at bounding box center [802, 525] width 1132 height 28
type input "ind"
drag, startPoint x: 334, startPoint y: 550, endPoint x: 1000, endPoint y: 524, distance: 666.5
select select "11280"
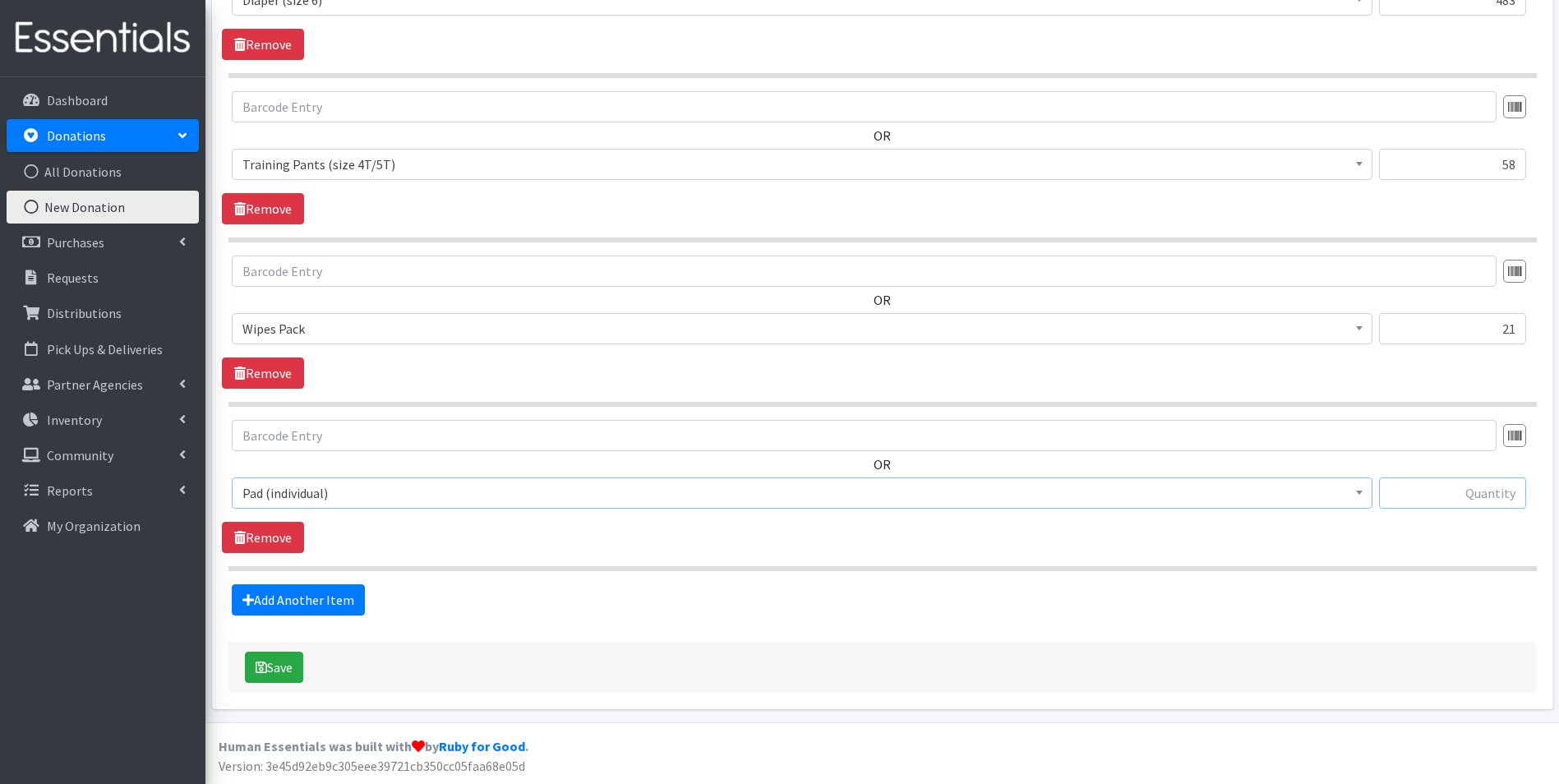
click at [1477, 490] on input "text" at bounding box center [1453, 492] width 147 height 31
type input "164"
click at [319, 598] on link "Add Another Item" at bounding box center [298, 600] width 133 height 31
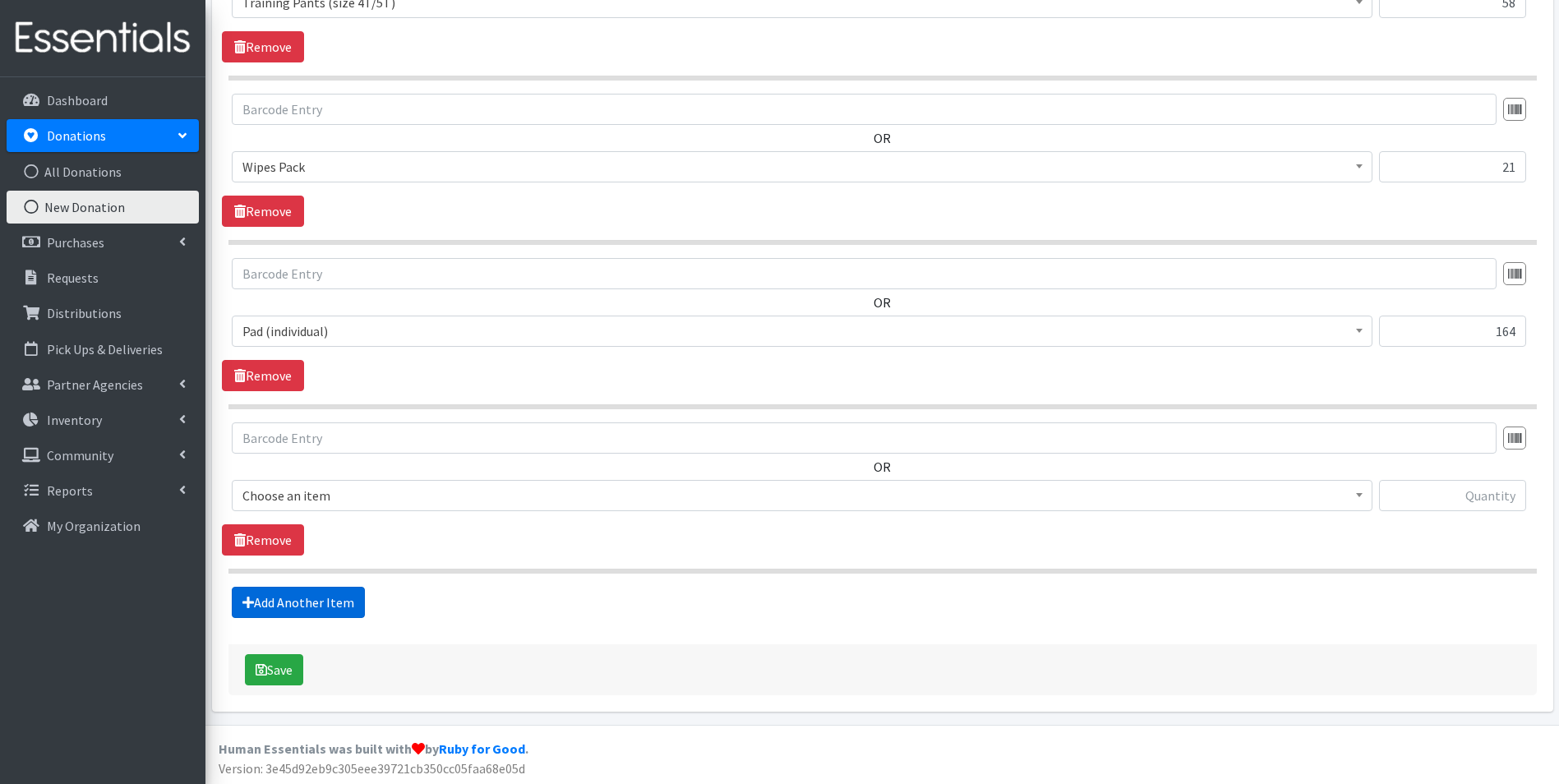
scroll to position [1662, 0]
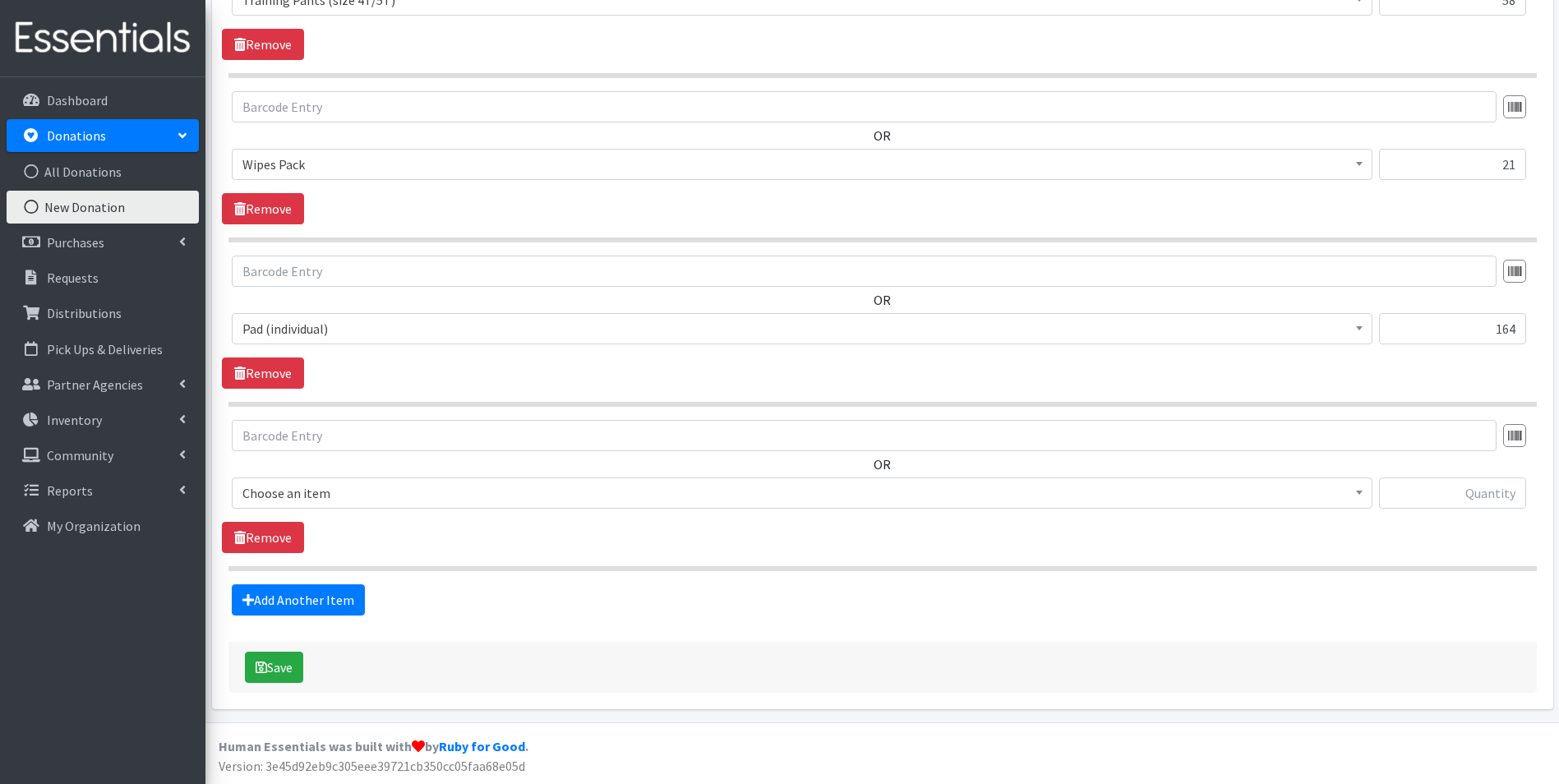
click at [357, 485] on span "Choose an item" at bounding box center [802, 493] width 1120 height 23
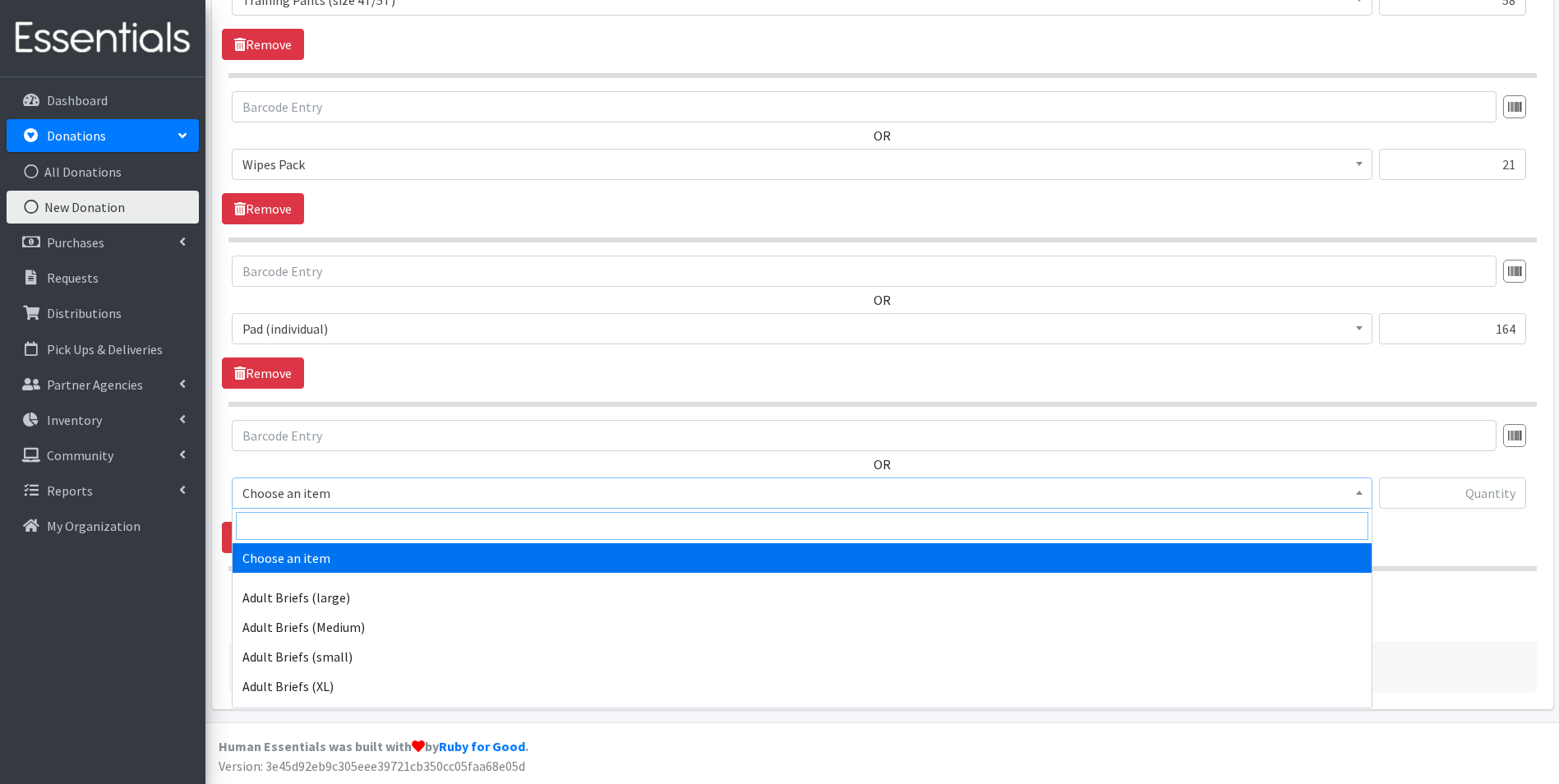
click at [361, 515] on input "search" at bounding box center [802, 525] width 1132 height 28
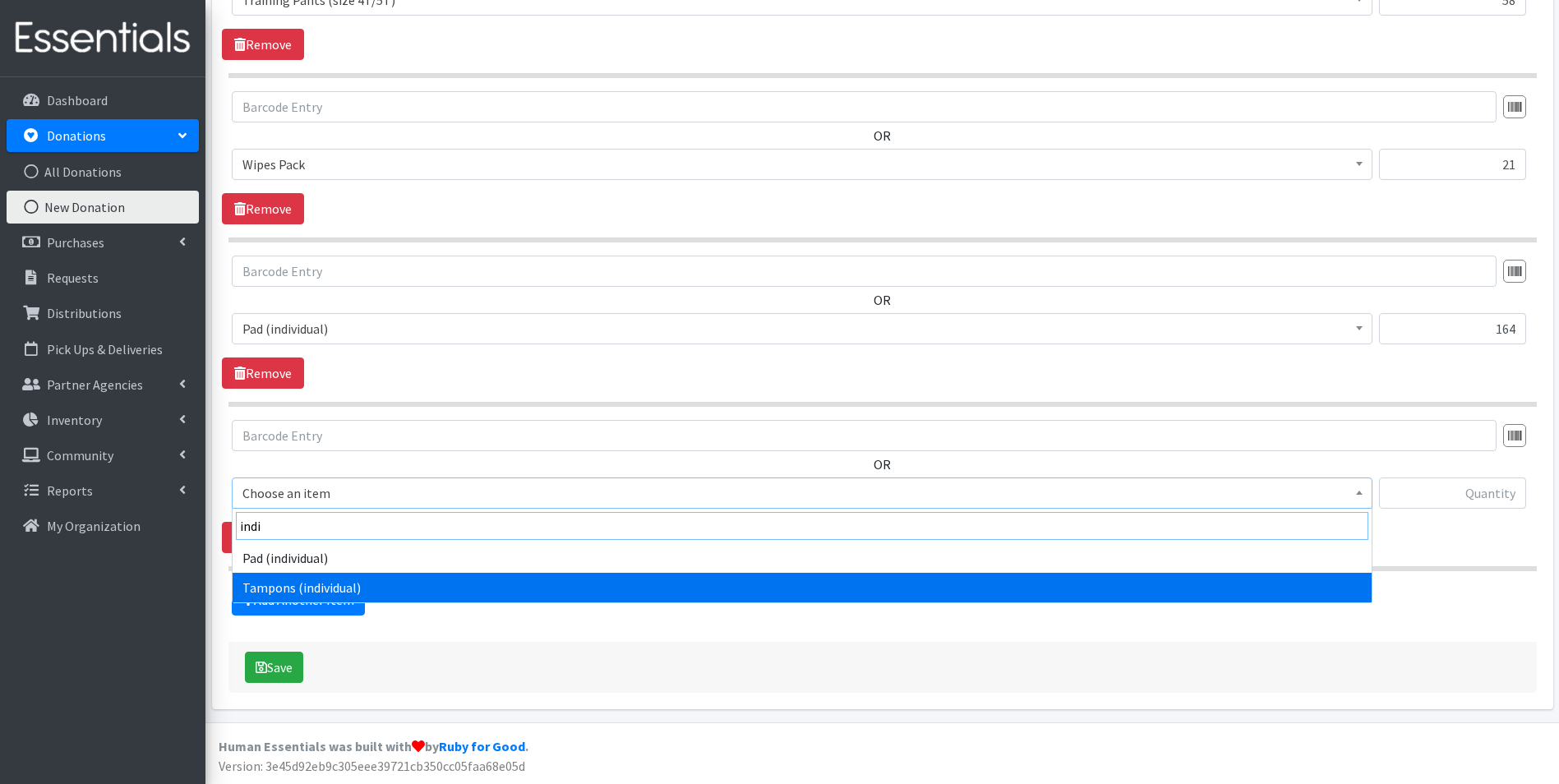
type input "indi"
select select "11276"
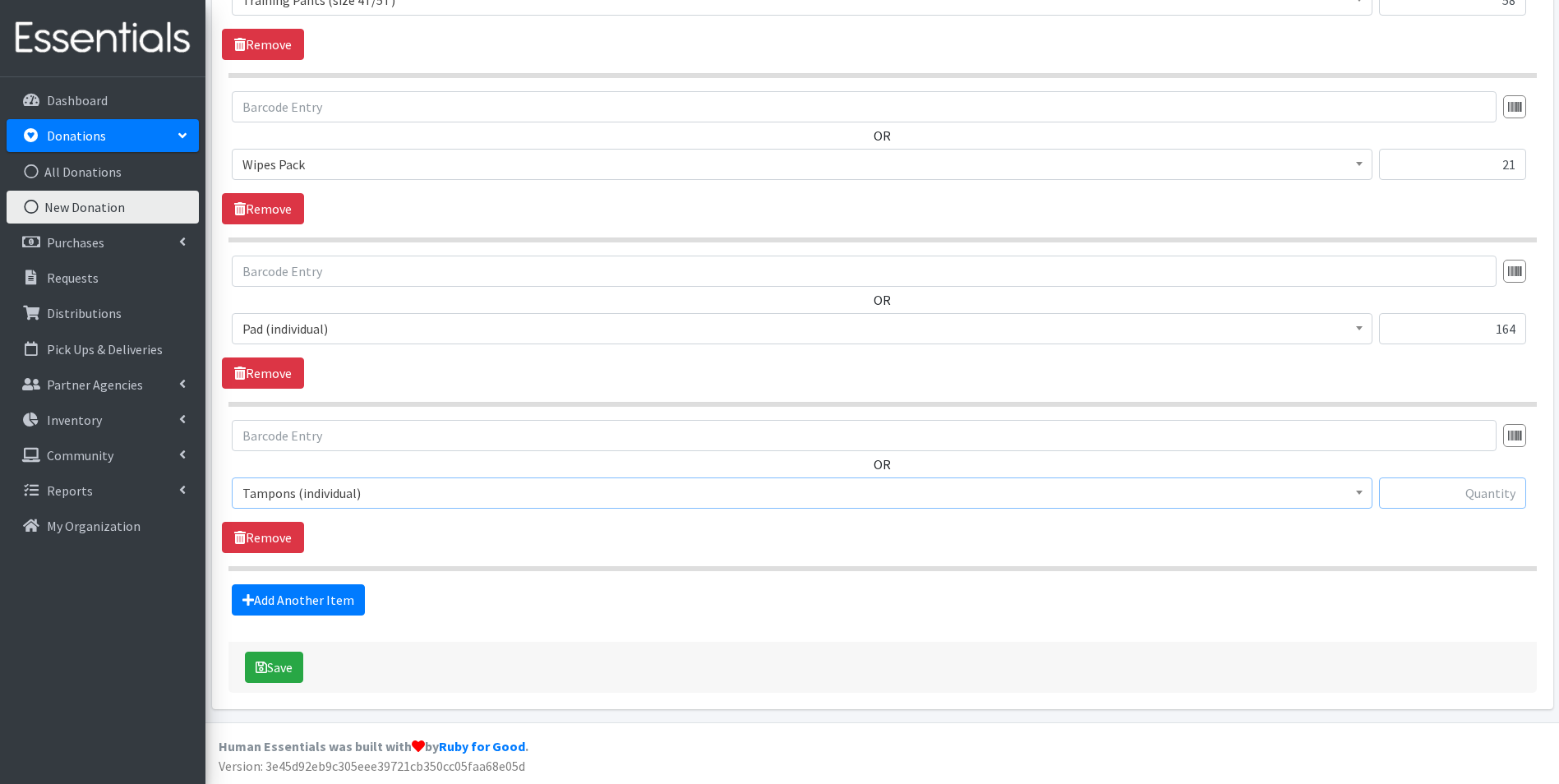
click at [1440, 498] on input "text" at bounding box center [1453, 492] width 147 height 31
type input "121"
click at [344, 590] on link "Add Another Item" at bounding box center [298, 600] width 133 height 31
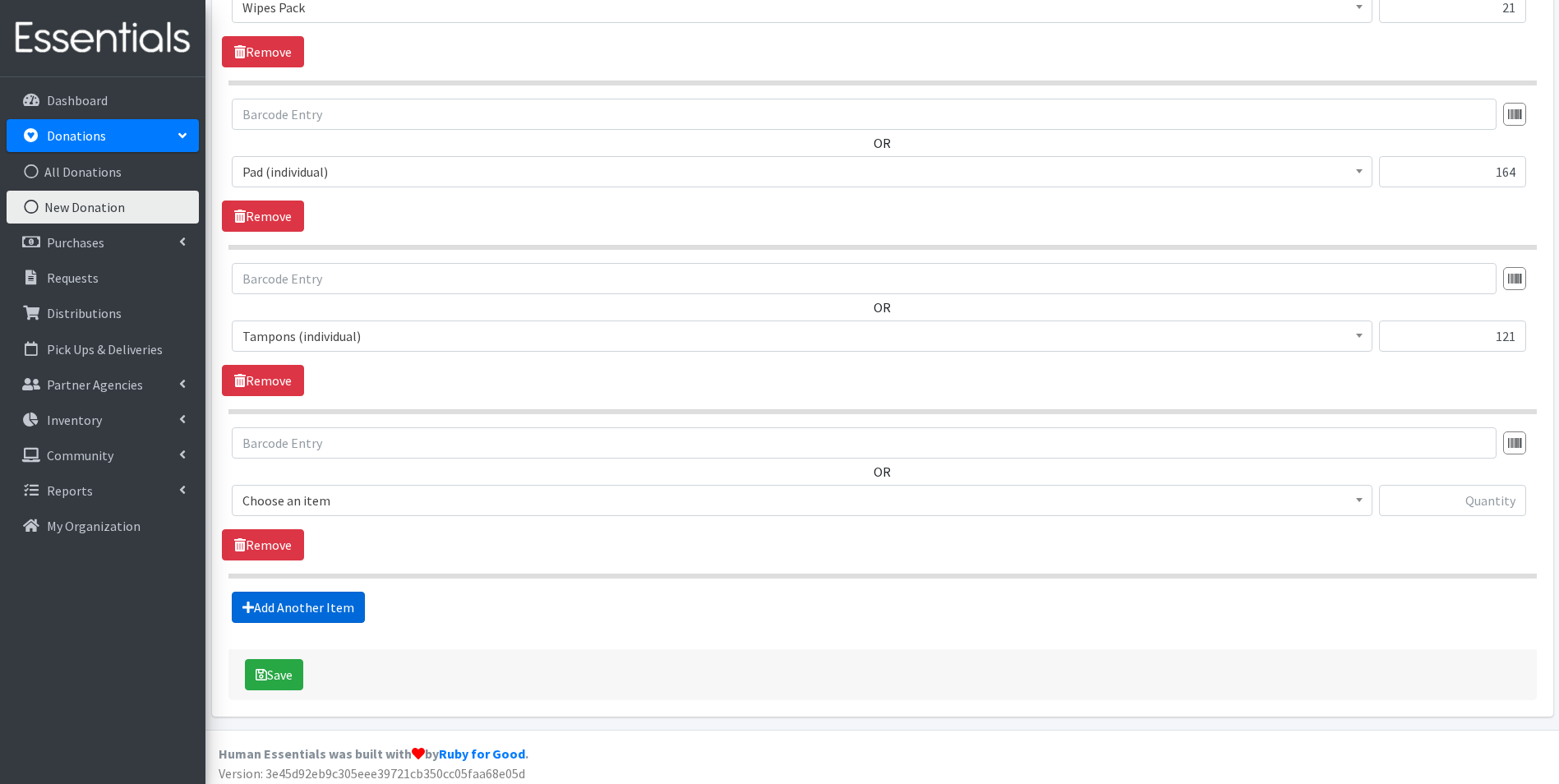
scroll to position [1826, 0]
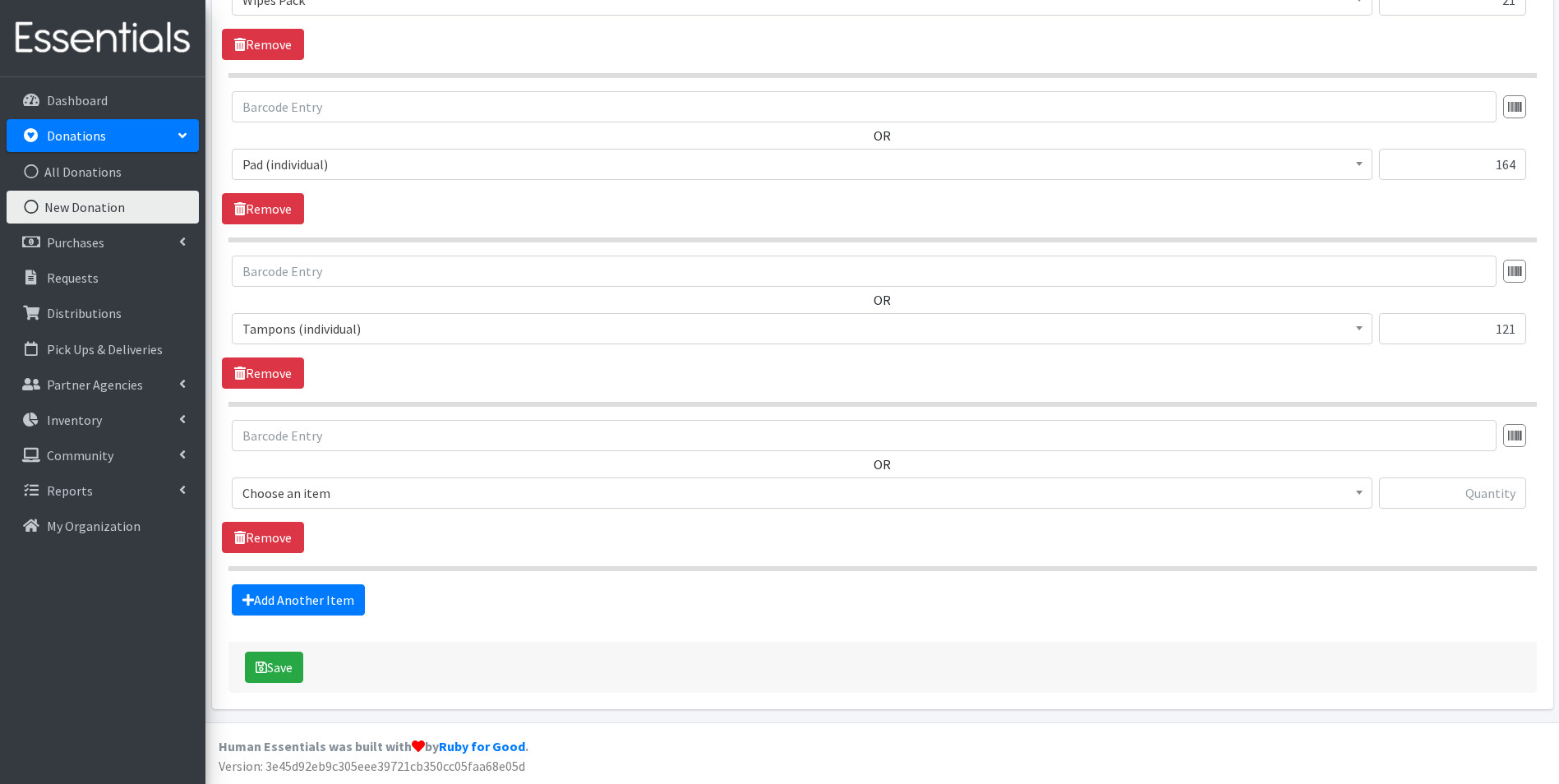
click at [366, 515] on span "Choose an item Adult Briefs (large) Adult Briefs (Medium) Adult Briefs (small) …" at bounding box center [802, 499] width 1141 height 44
click at [381, 495] on span "Choose an item" at bounding box center [802, 493] width 1120 height 23
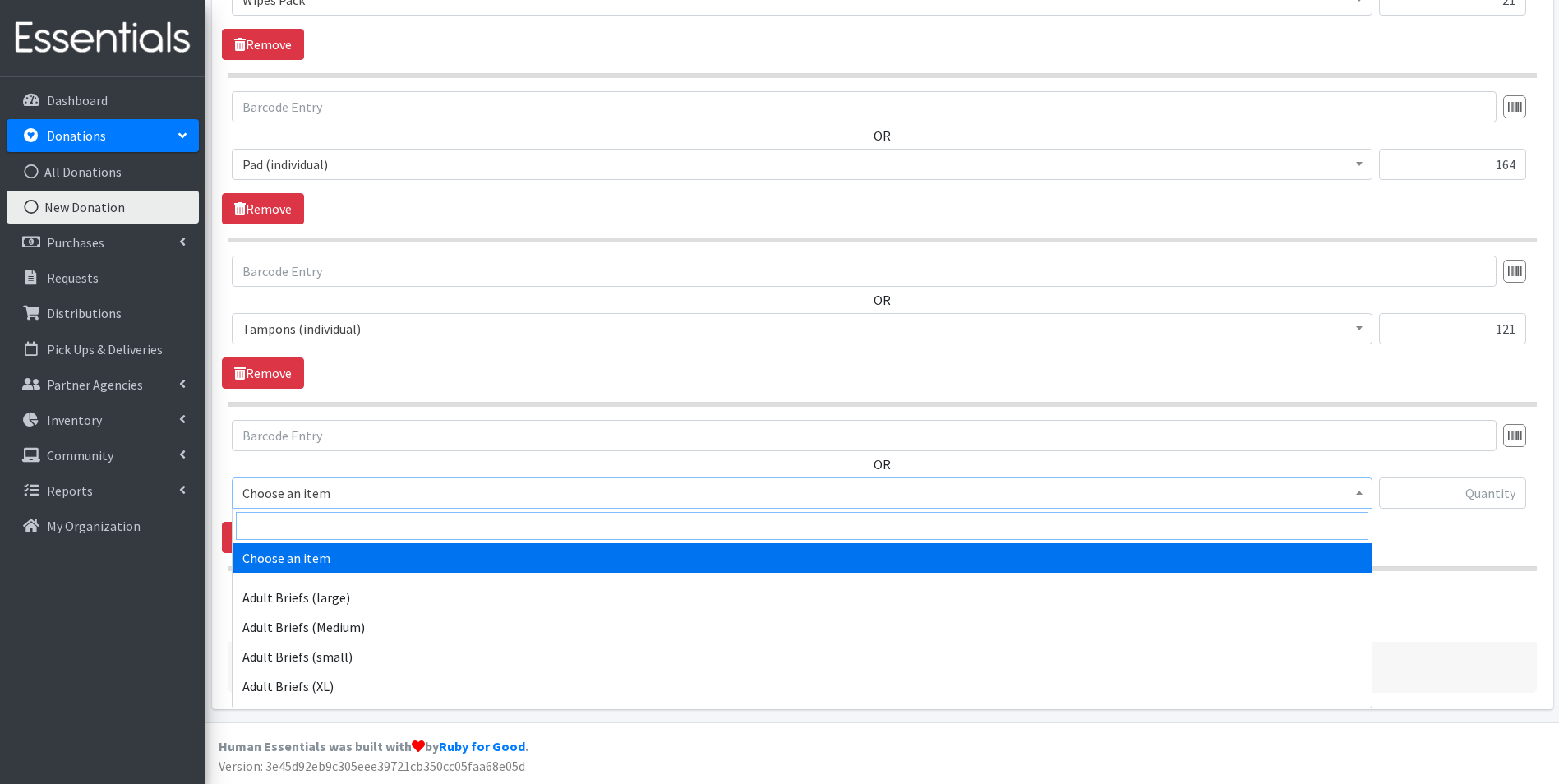
click at [381, 519] on input "search" at bounding box center [802, 525] width 1132 height 28
type input "small"
select select "5277"
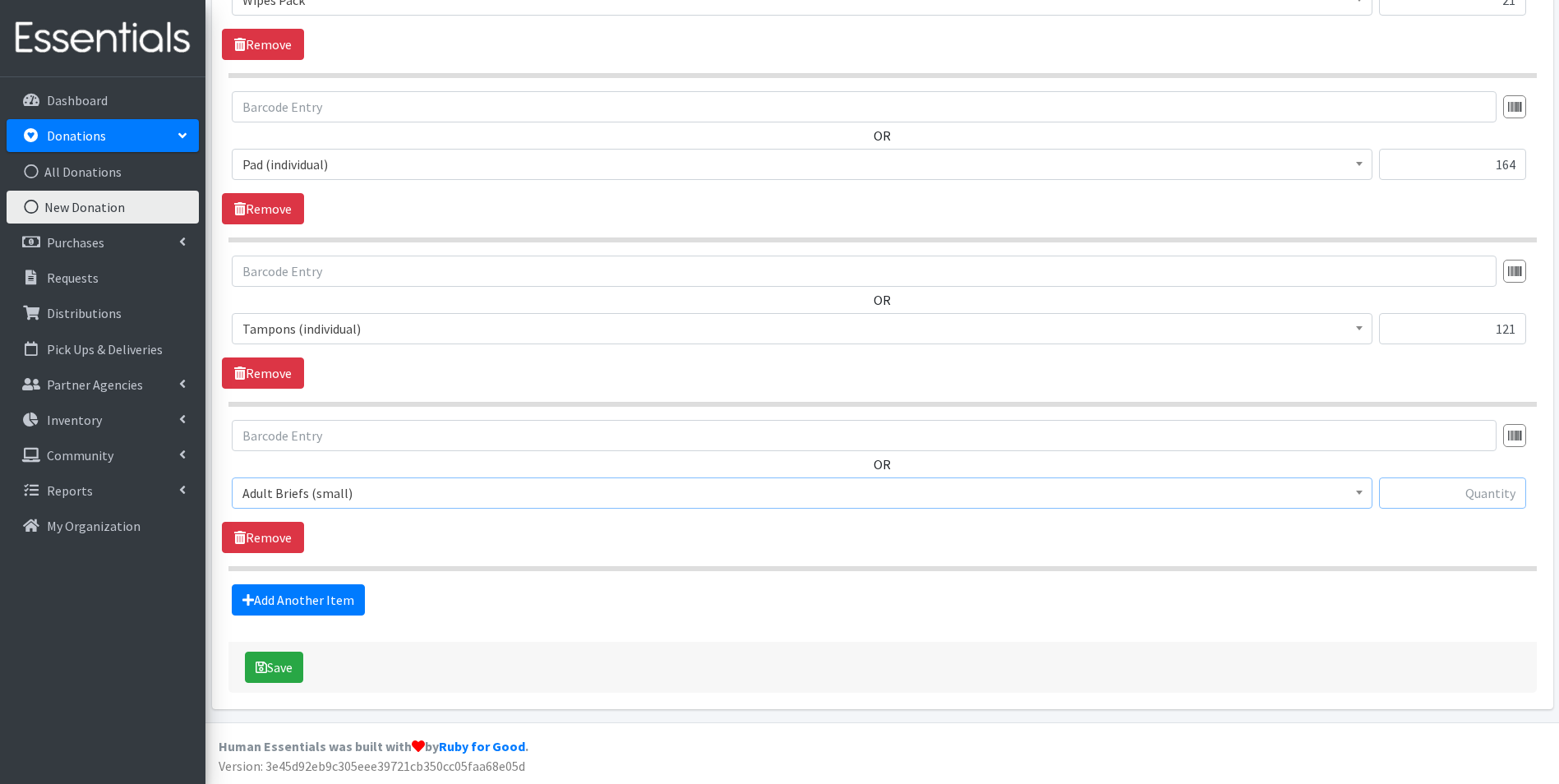
click at [1479, 492] on input "text" at bounding box center [1453, 492] width 147 height 31
type input "26"
click at [310, 592] on link "Add Another Item" at bounding box center [298, 600] width 133 height 31
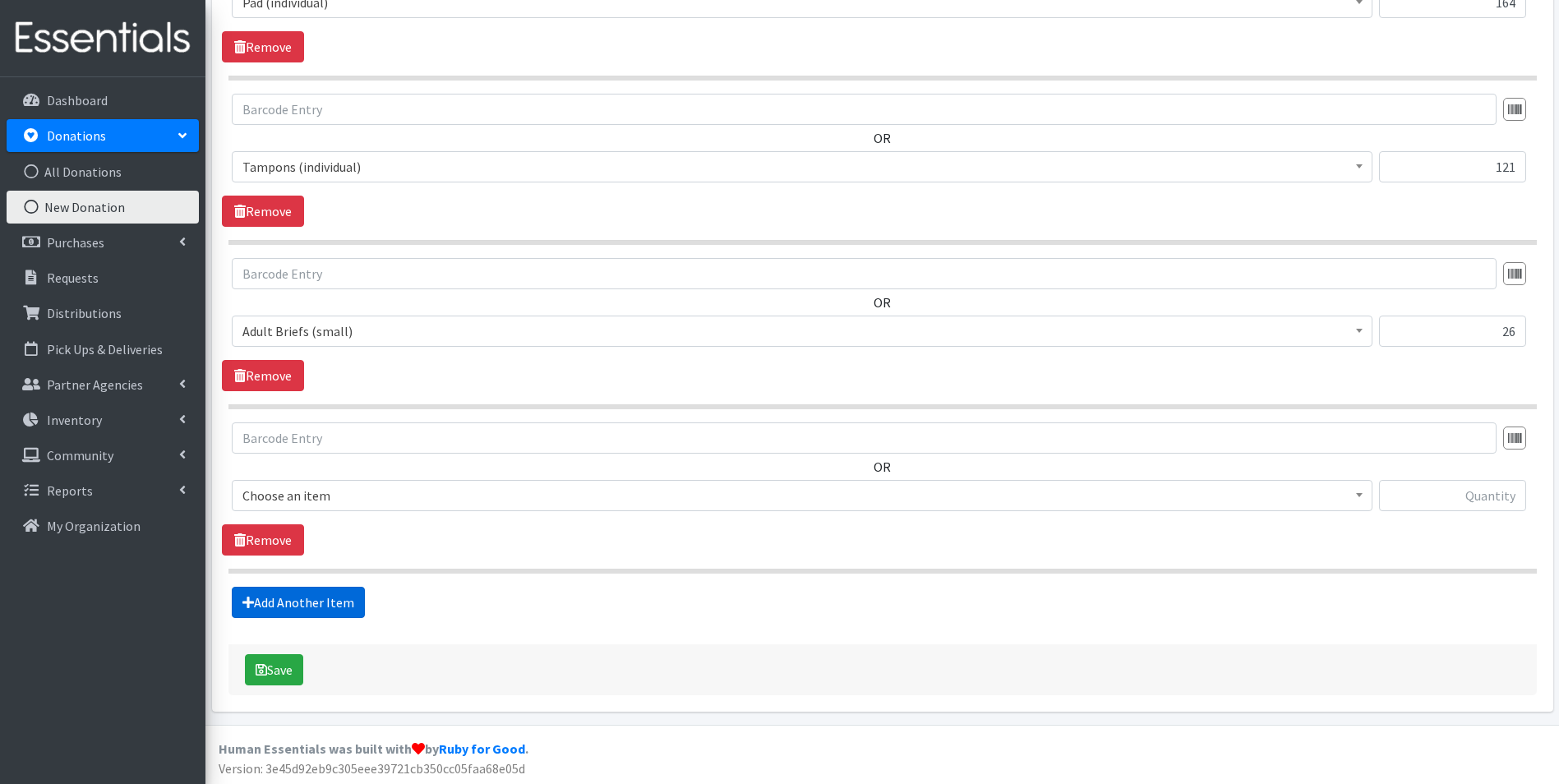
scroll to position [1990, 0]
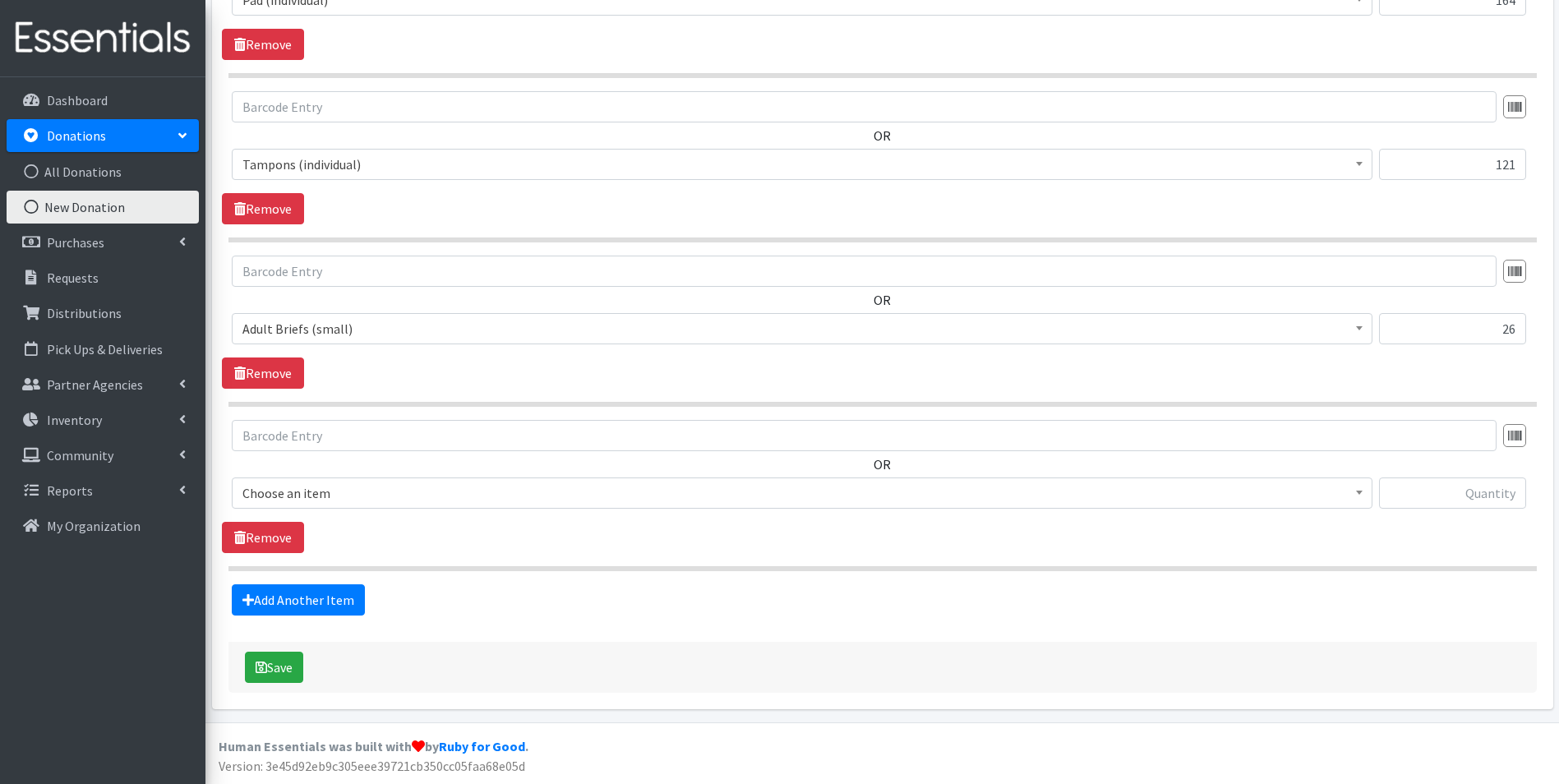
click at [389, 500] on span "Choose an item" at bounding box center [802, 493] width 1120 height 23
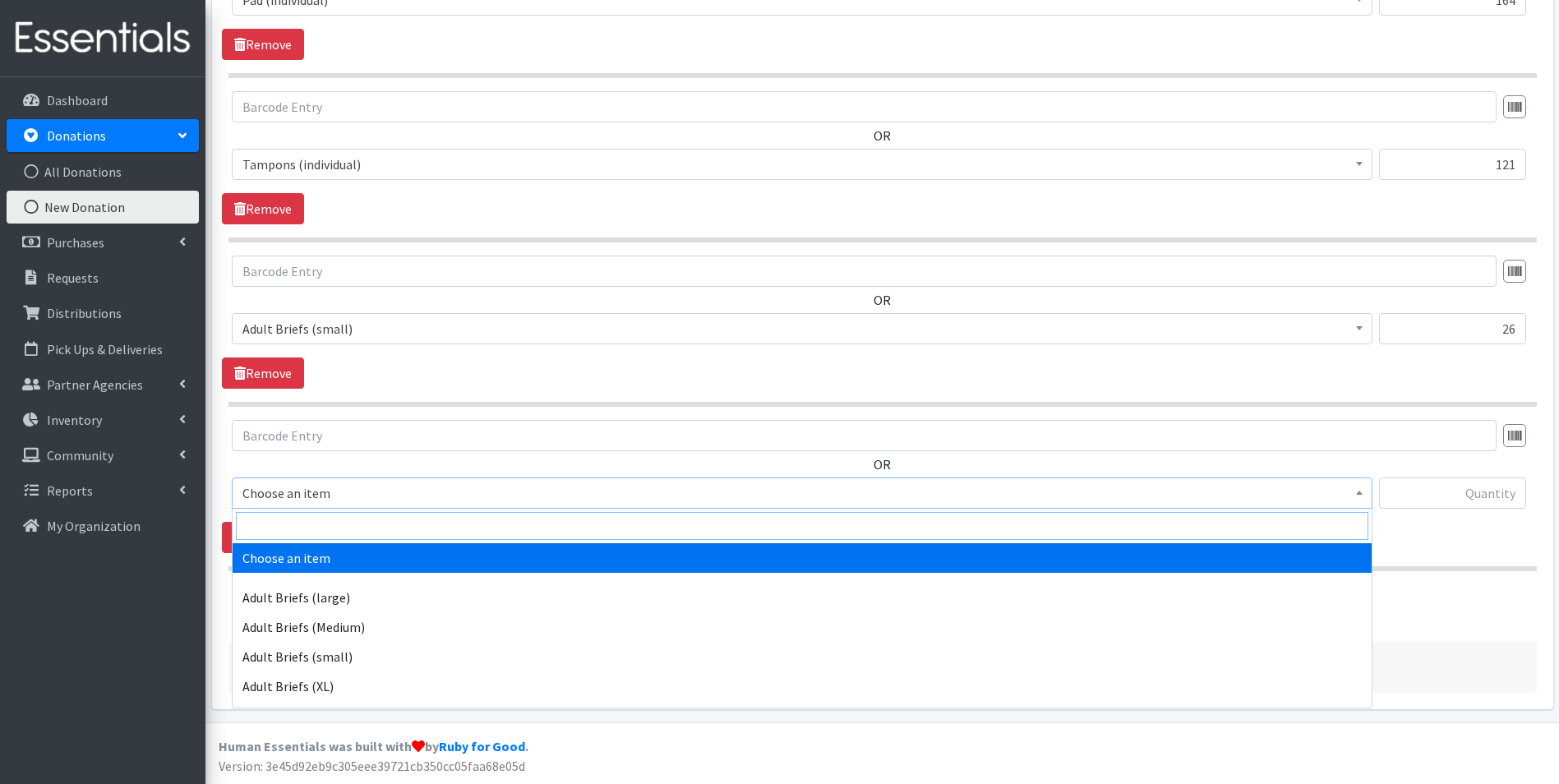
click at [383, 524] on input "search" at bounding box center [802, 525] width 1132 height 28
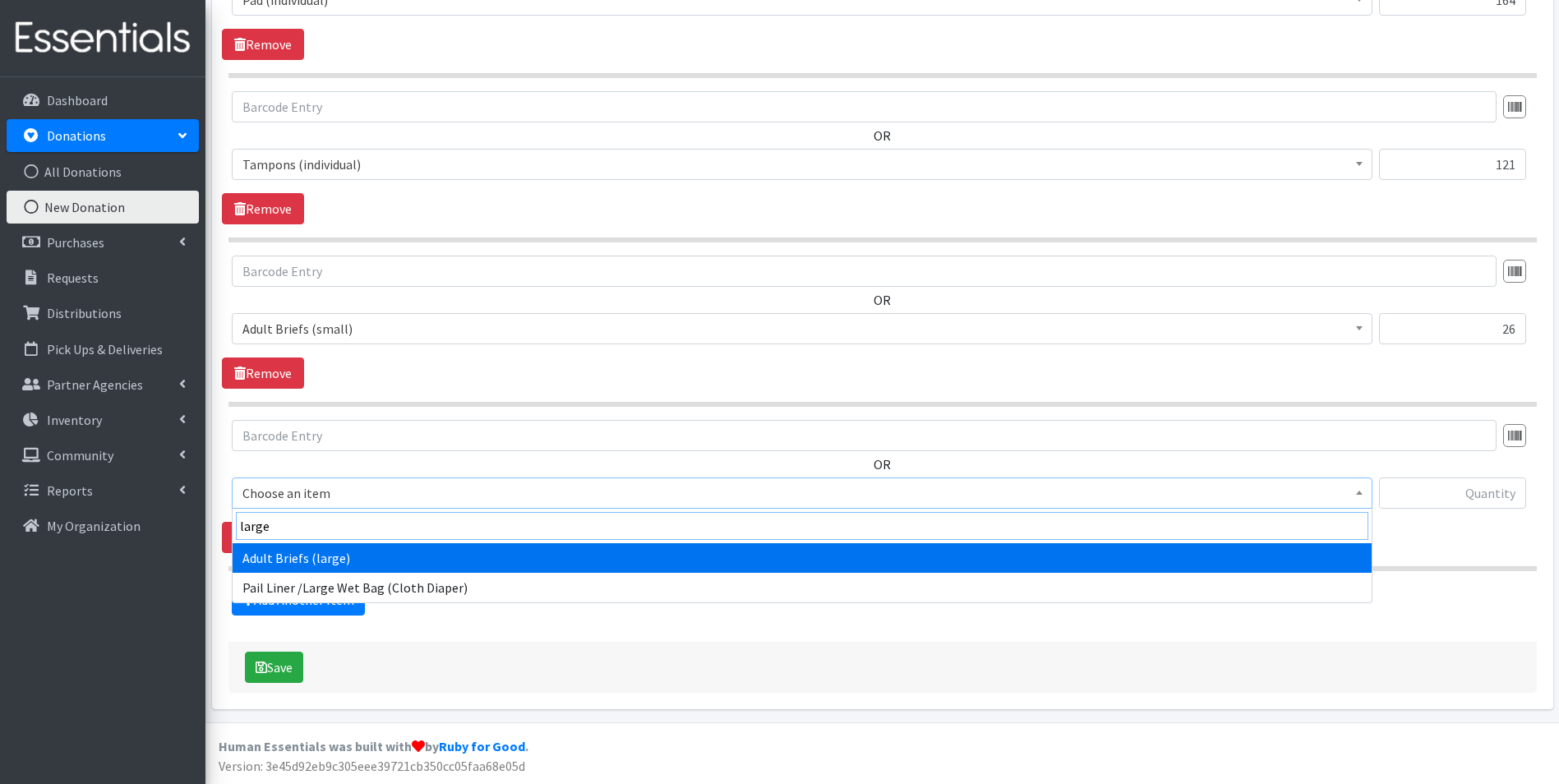
type input "large"
select select "4642"
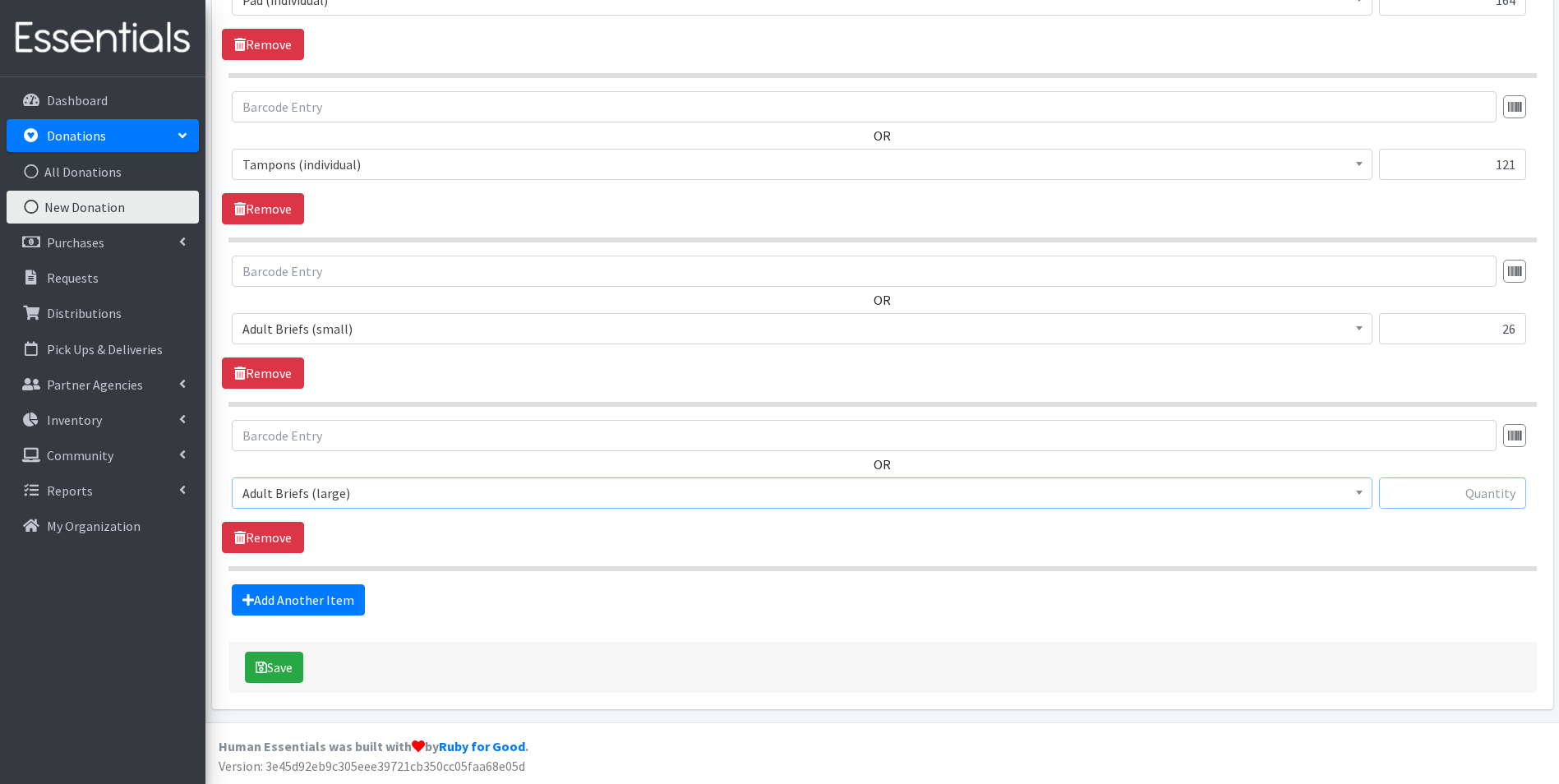
click at [1466, 497] on input "text" at bounding box center [1453, 492] width 147 height 31
type input "75"
click at [307, 605] on link "Add Another Item" at bounding box center [298, 600] width 133 height 31
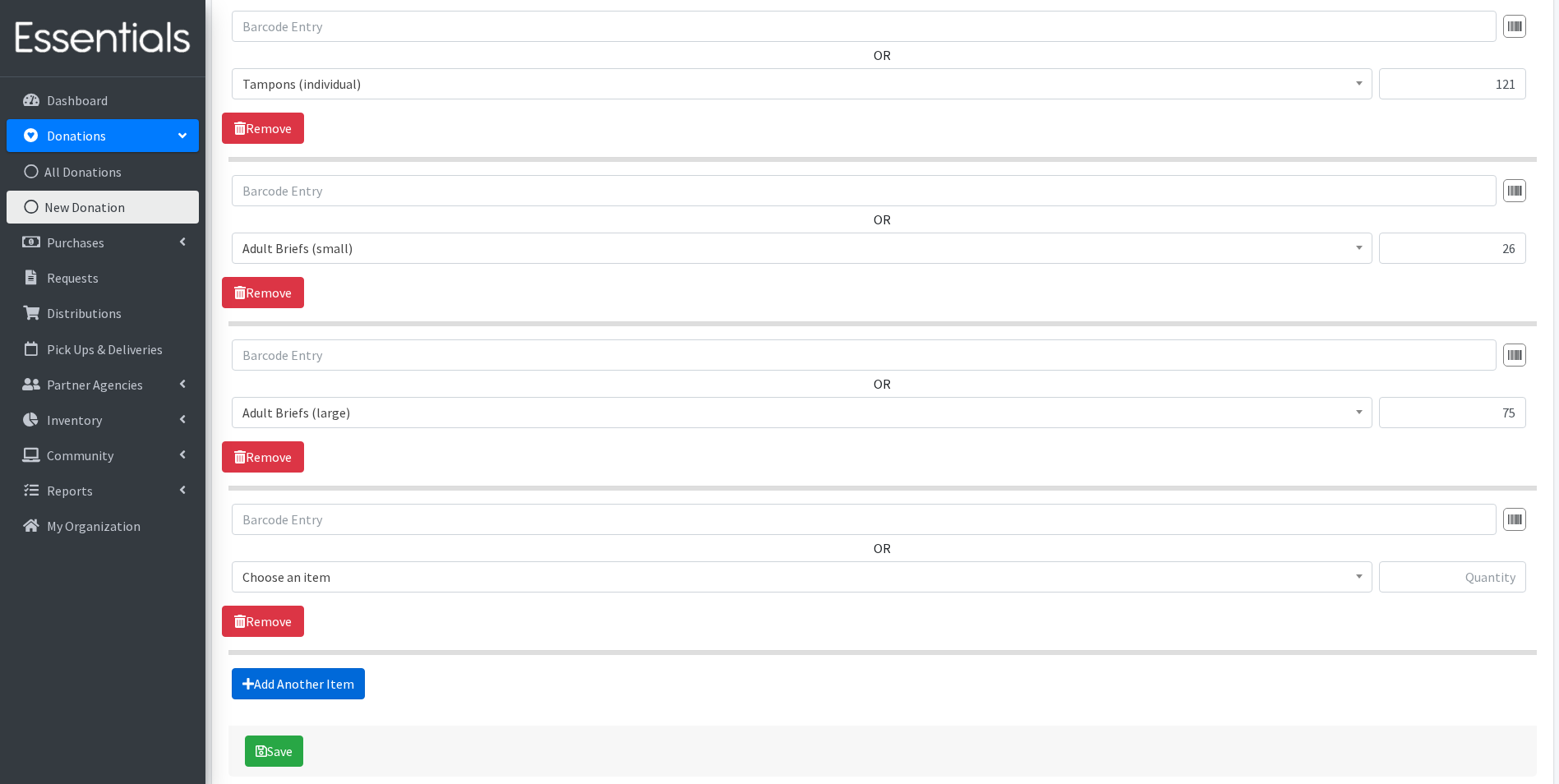
scroll to position [2155, 0]
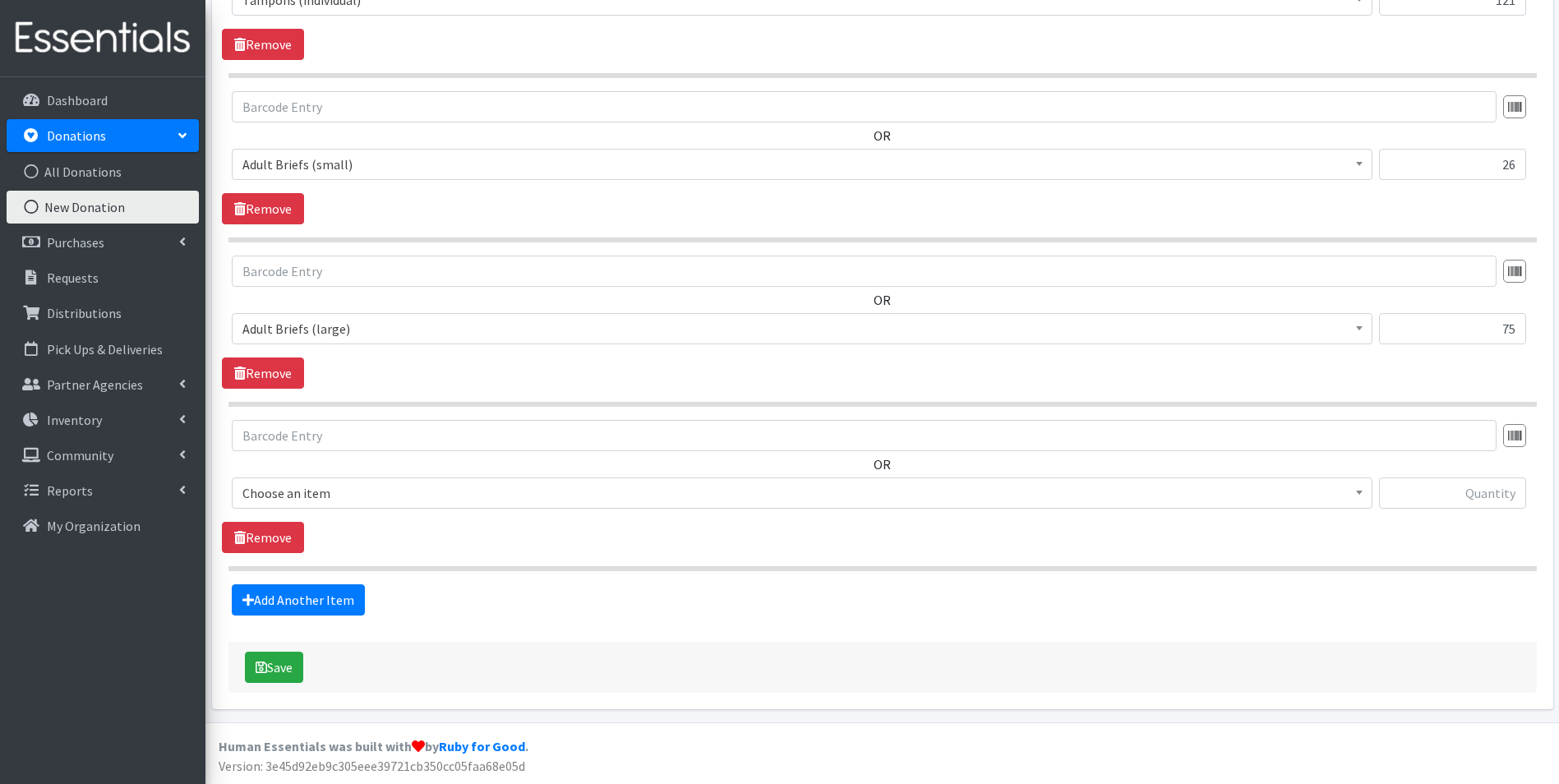
click at [379, 492] on span "Choose an item" at bounding box center [802, 493] width 1120 height 23
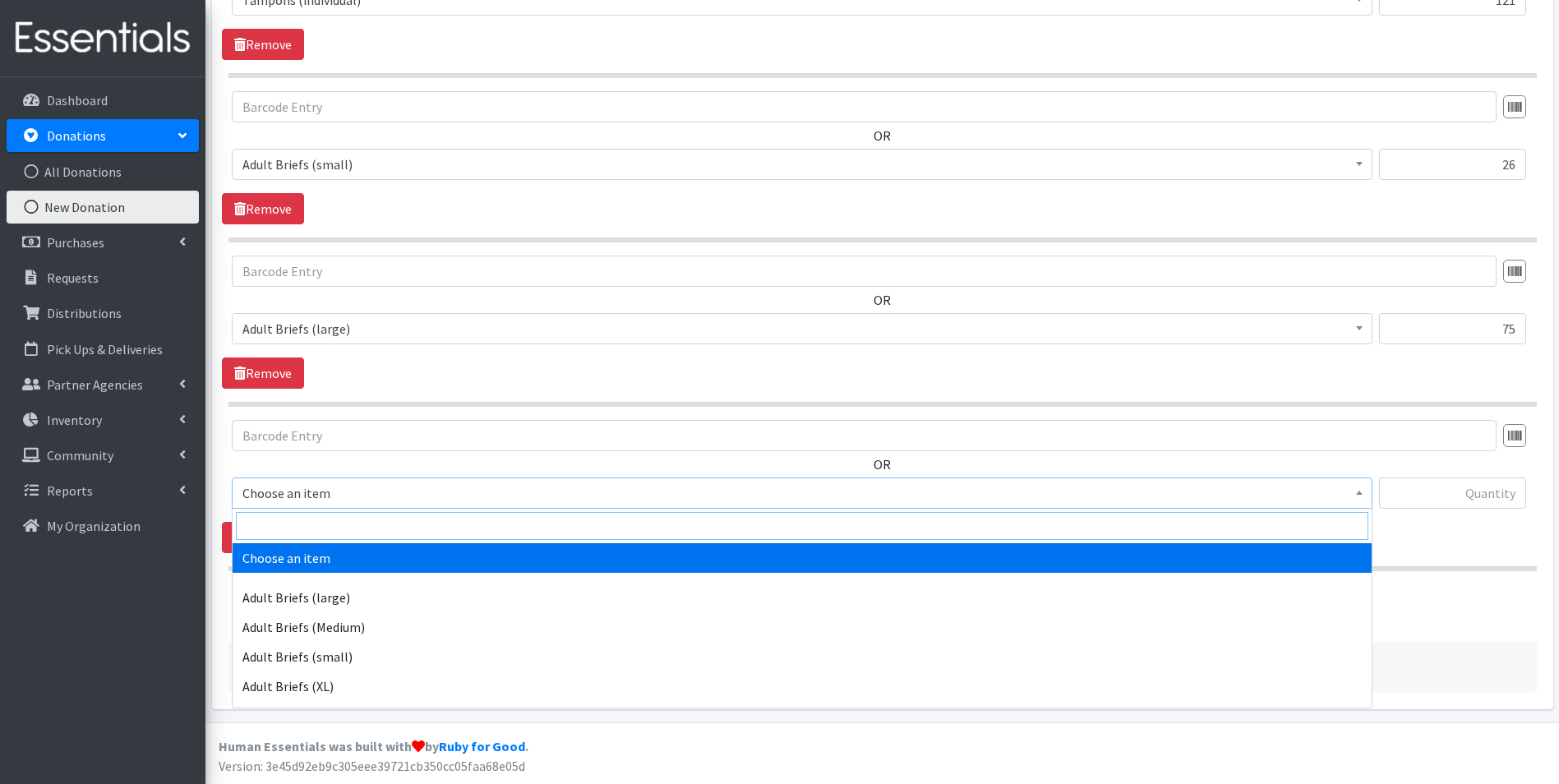
click at [383, 529] on input "search" at bounding box center [802, 525] width 1132 height 28
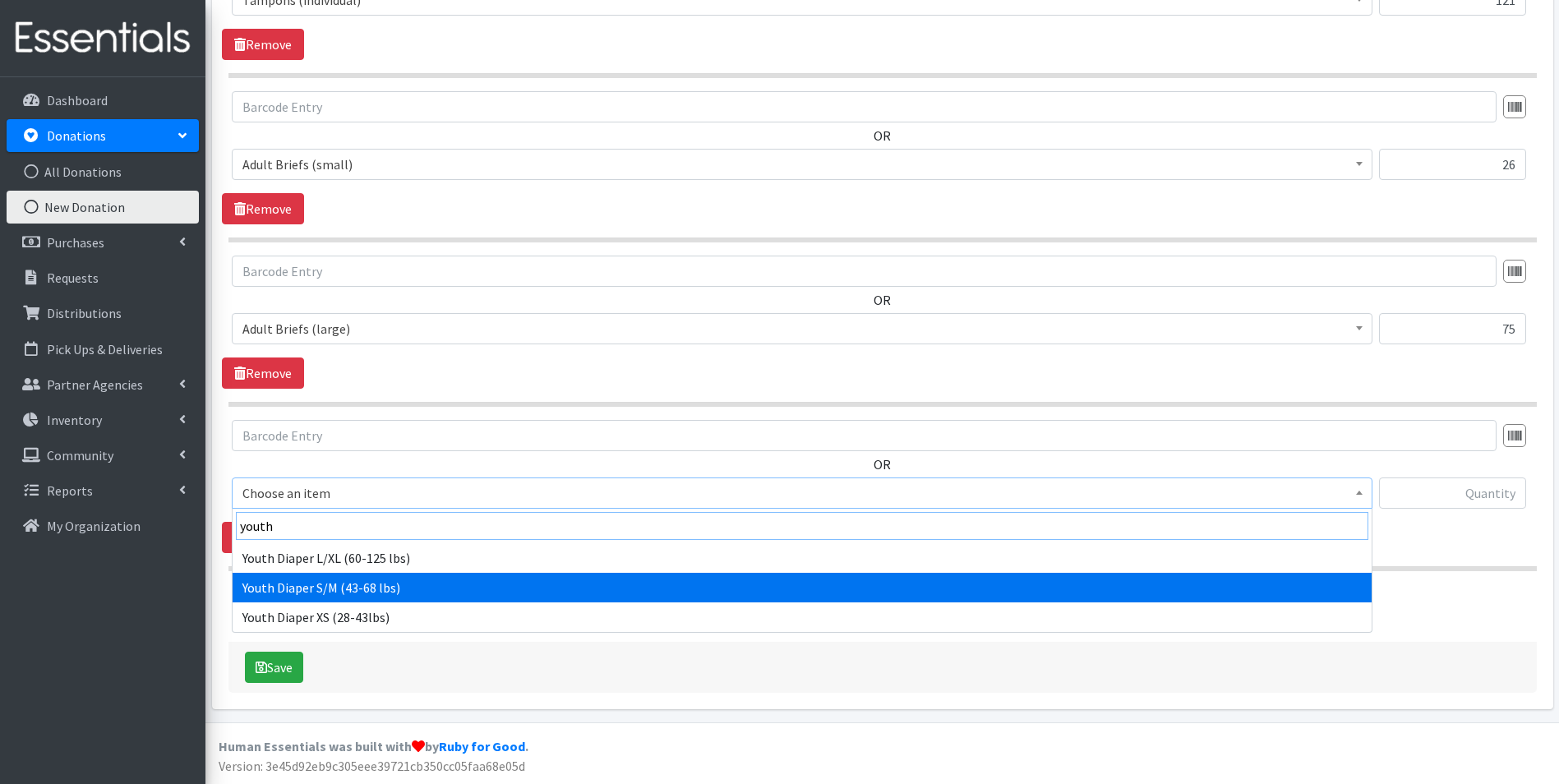
type input "youth"
select select "11293"
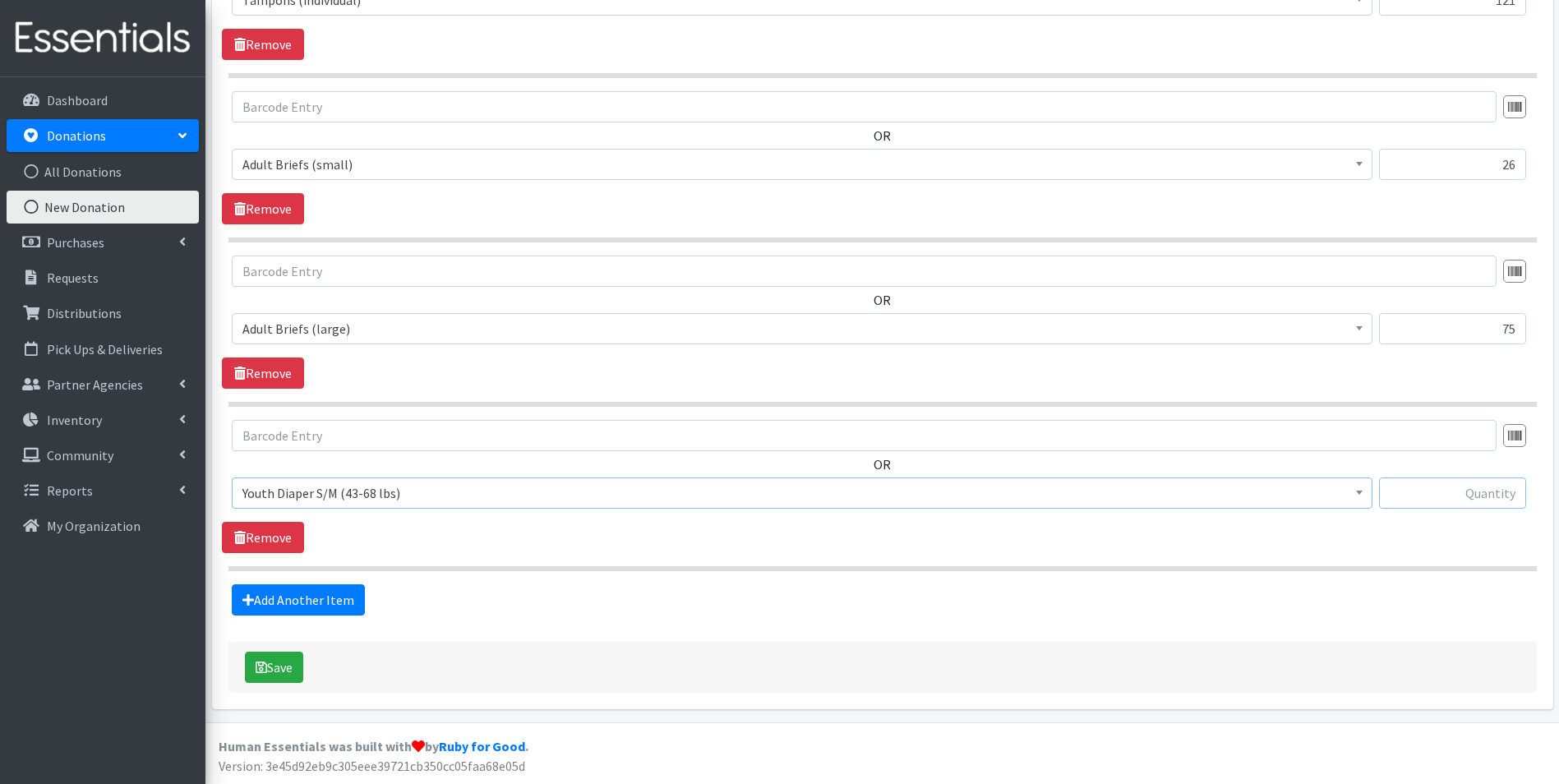
click at [1468, 498] on input "text" at bounding box center [1453, 492] width 147 height 31
type input "69"
click at [269, 593] on link "Add Another Item" at bounding box center [298, 600] width 133 height 31
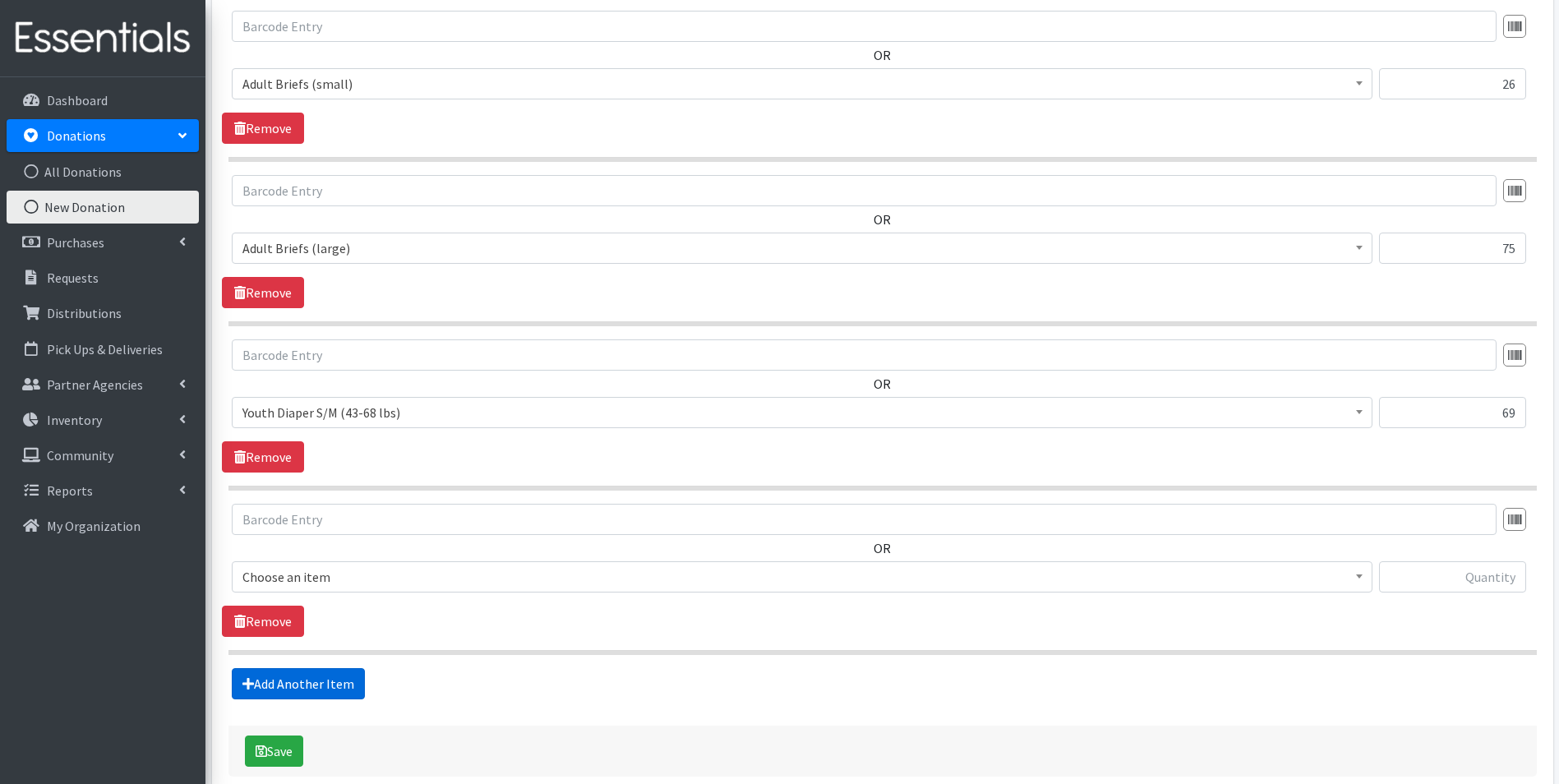
scroll to position [2319, 0]
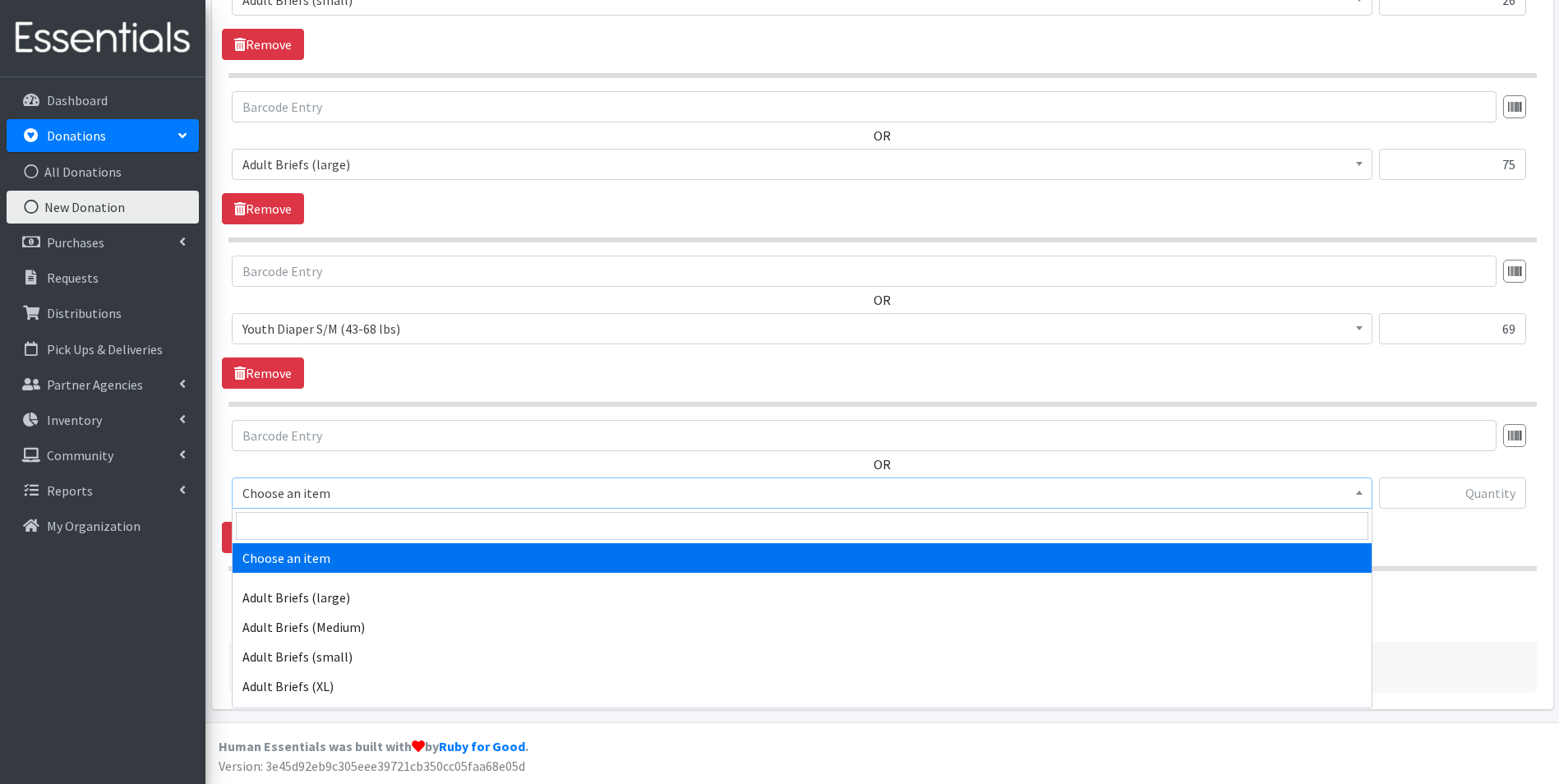
click at [433, 499] on span "Choose an item" at bounding box center [802, 493] width 1120 height 23
click at [433, 513] on input "search" at bounding box center [802, 525] width 1132 height 28
type input "youth"
select select "11294"
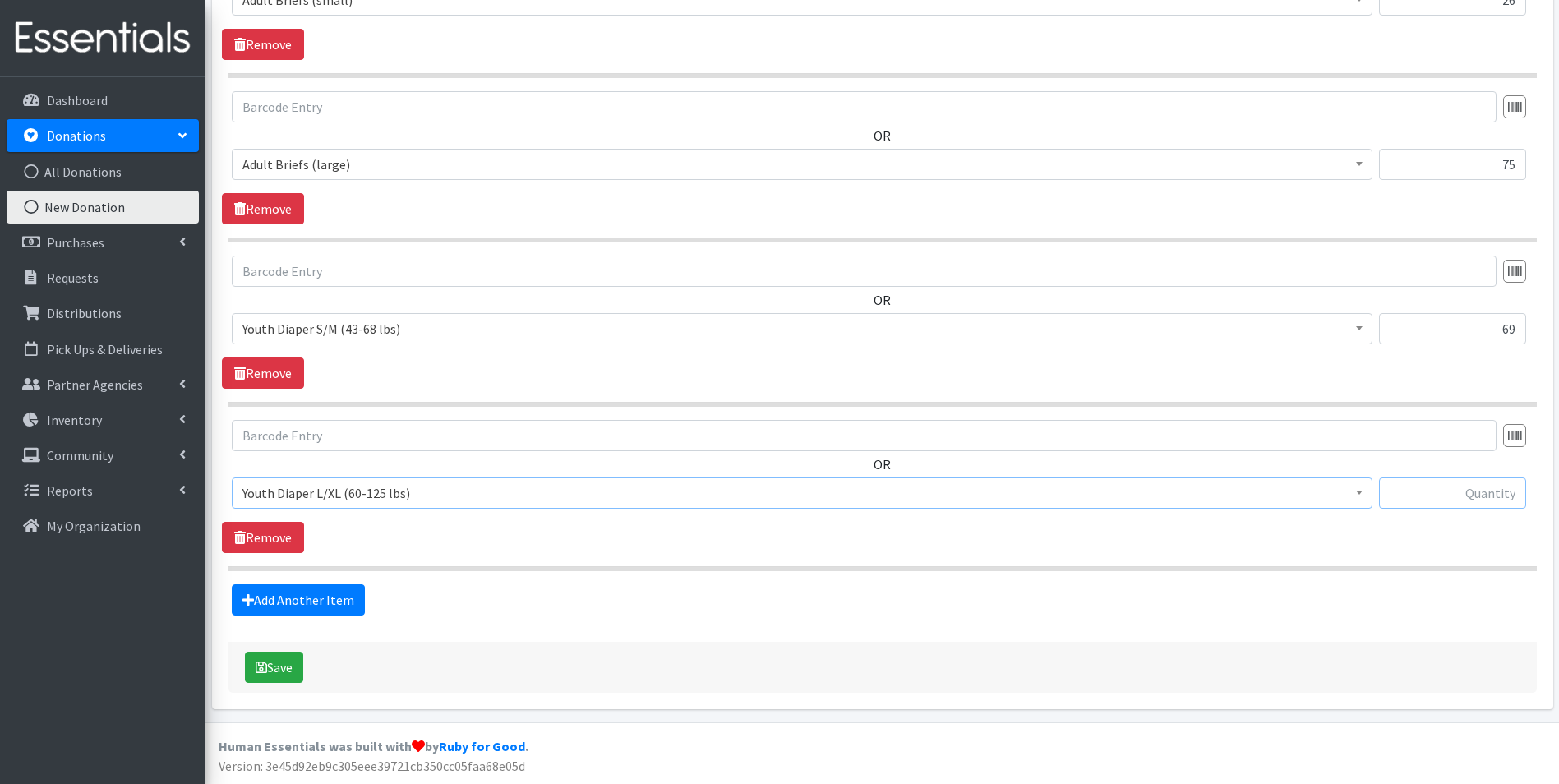
click at [1423, 493] on input "text" at bounding box center [1453, 492] width 147 height 31
type input "22"
click at [256, 663] on icon "submit" at bounding box center [262, 667] width 12 height 14
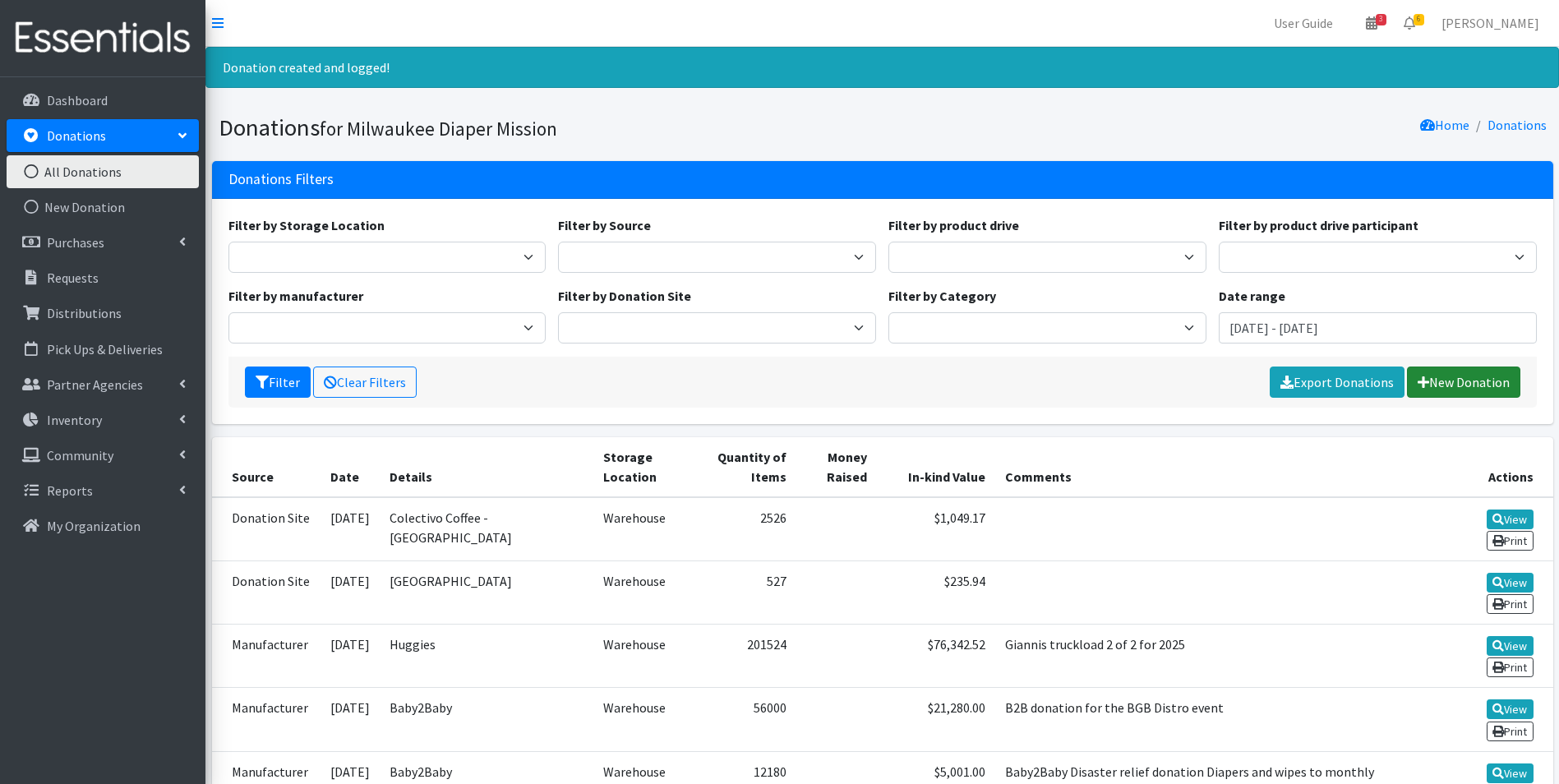
click at [1440, 386] on link "New Donation" at bounding box center [1463, 381] width 113 height 31
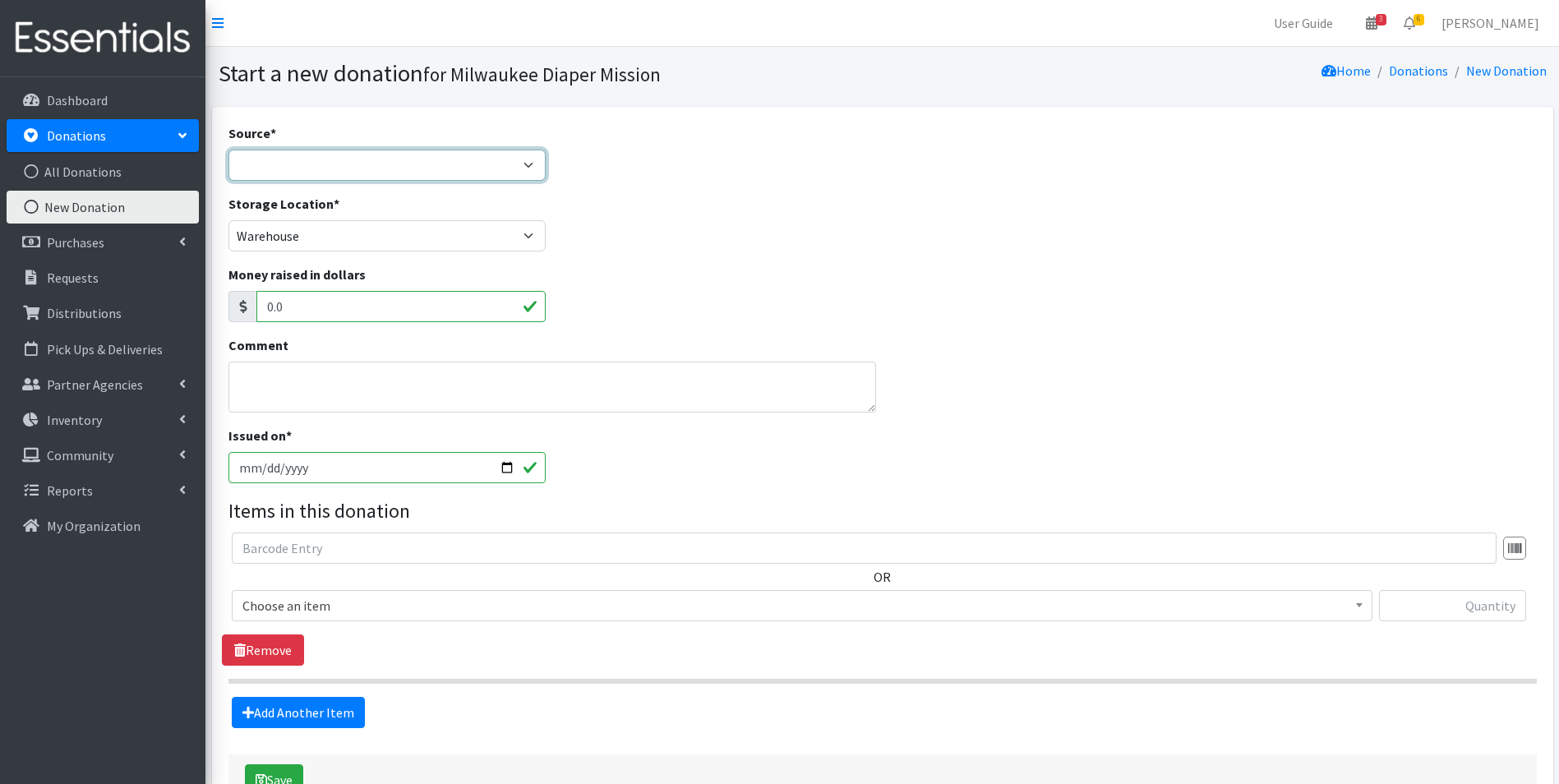
click at [344, 154] on select "Product Drive Manufacturer Donation Site Misc. Donation" at bounding box center [387, 165] width 318 height 31
select select "Donation Site"
click at [229, 150] on select "Product Drive Manufacturer Donation Site Misc. Donation" at bounding box center [387, 165] width 318 height 31
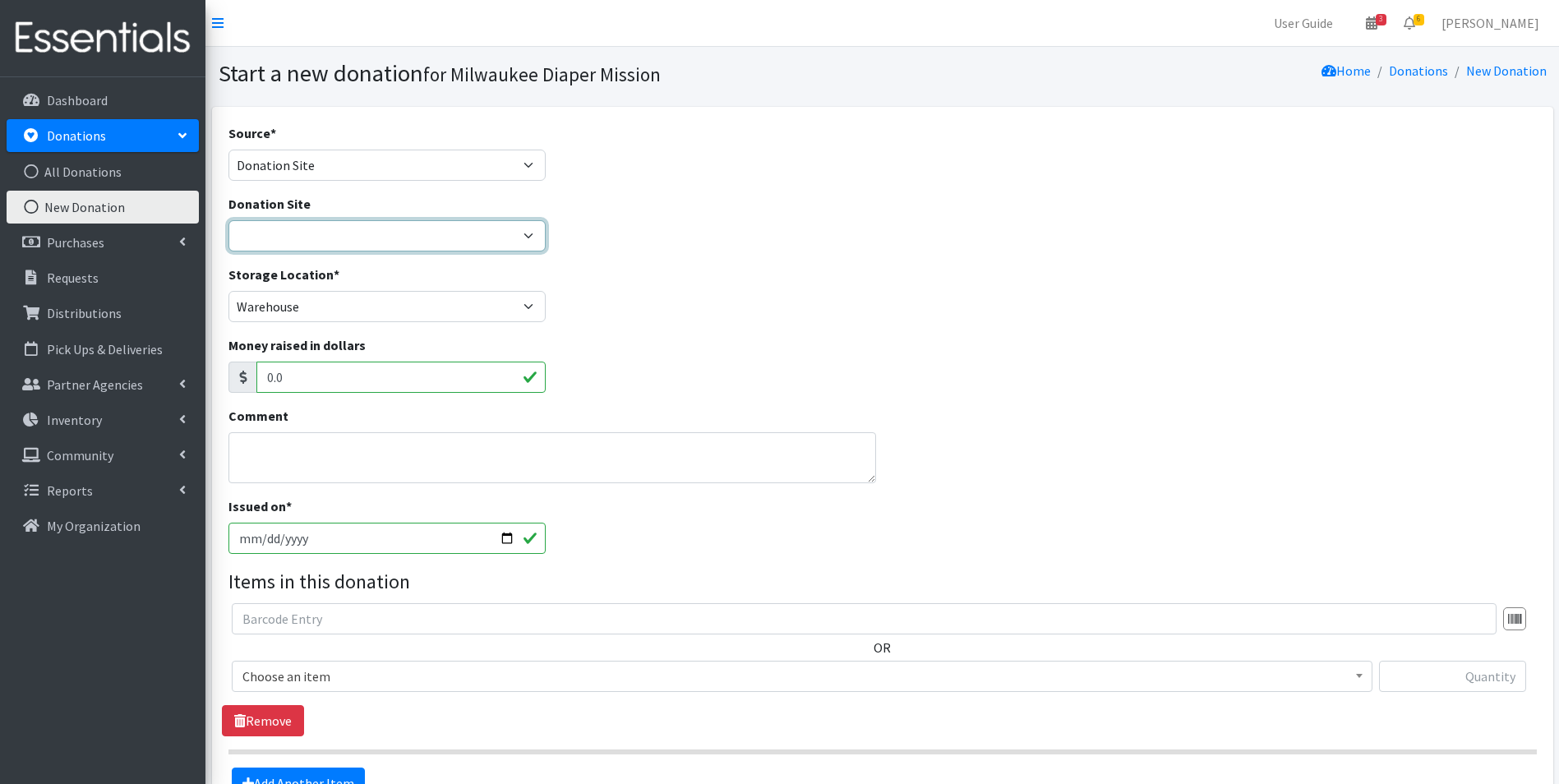
click at [302, 238] on select "Authentic Birth Center - [GEOGRAPHIC_DATA] Beans & Barley - East Side Bounce MK…" at bounding box center [387, 236] width 318 height 31
select select "547"
click at [229, 220] on select "Authentic Birth Center - [GEOGRAPHIC_DATA] Beans & Barley - East Side Bounce MK…" at bounding box center [387, 236] width 318 height 31
click at [260, 541] on input "[DATE]" at bounding box center [387, 538] width 318 height 31
type input "2025-09-19"
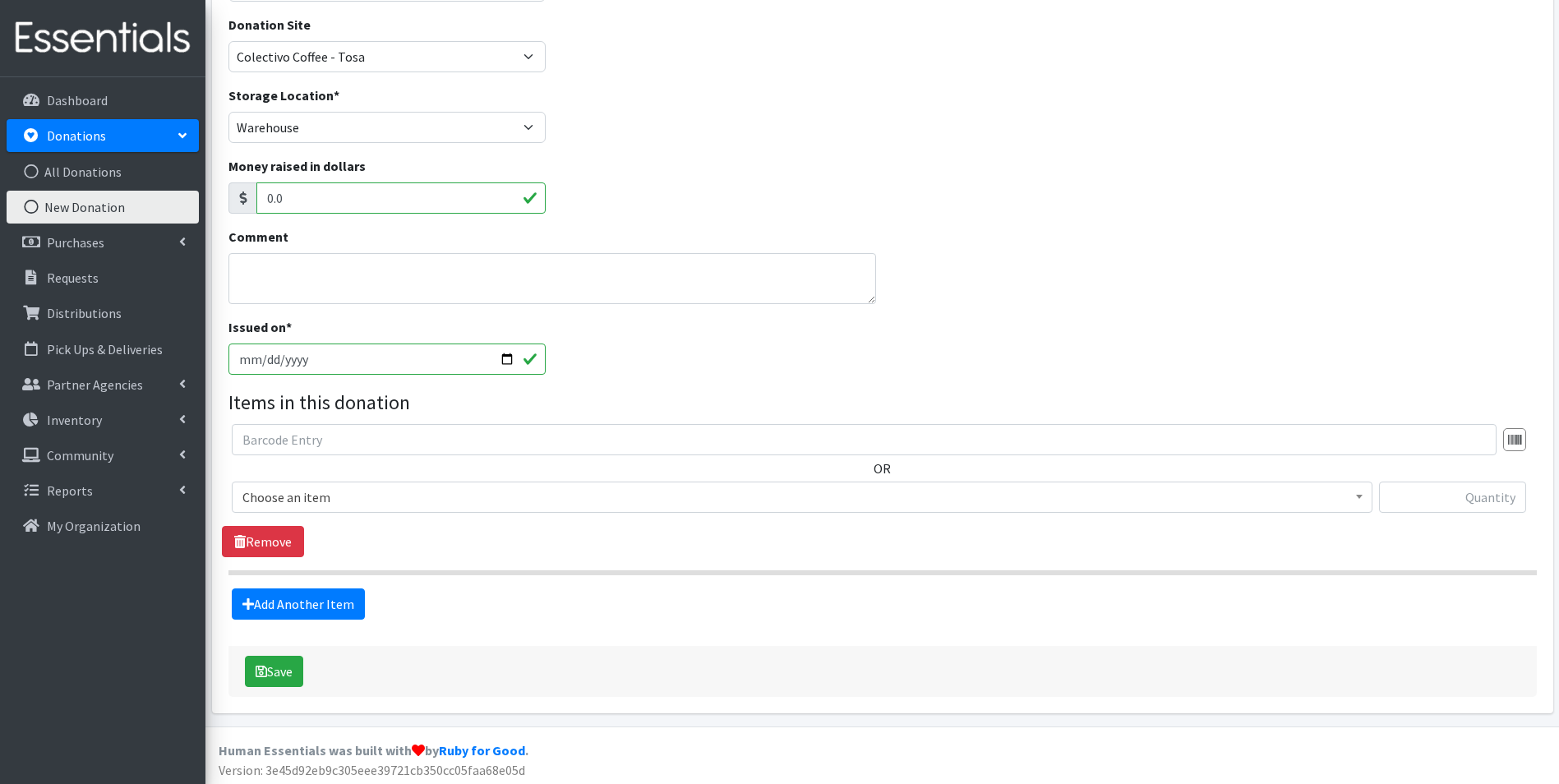
scroll to position [183, 0]
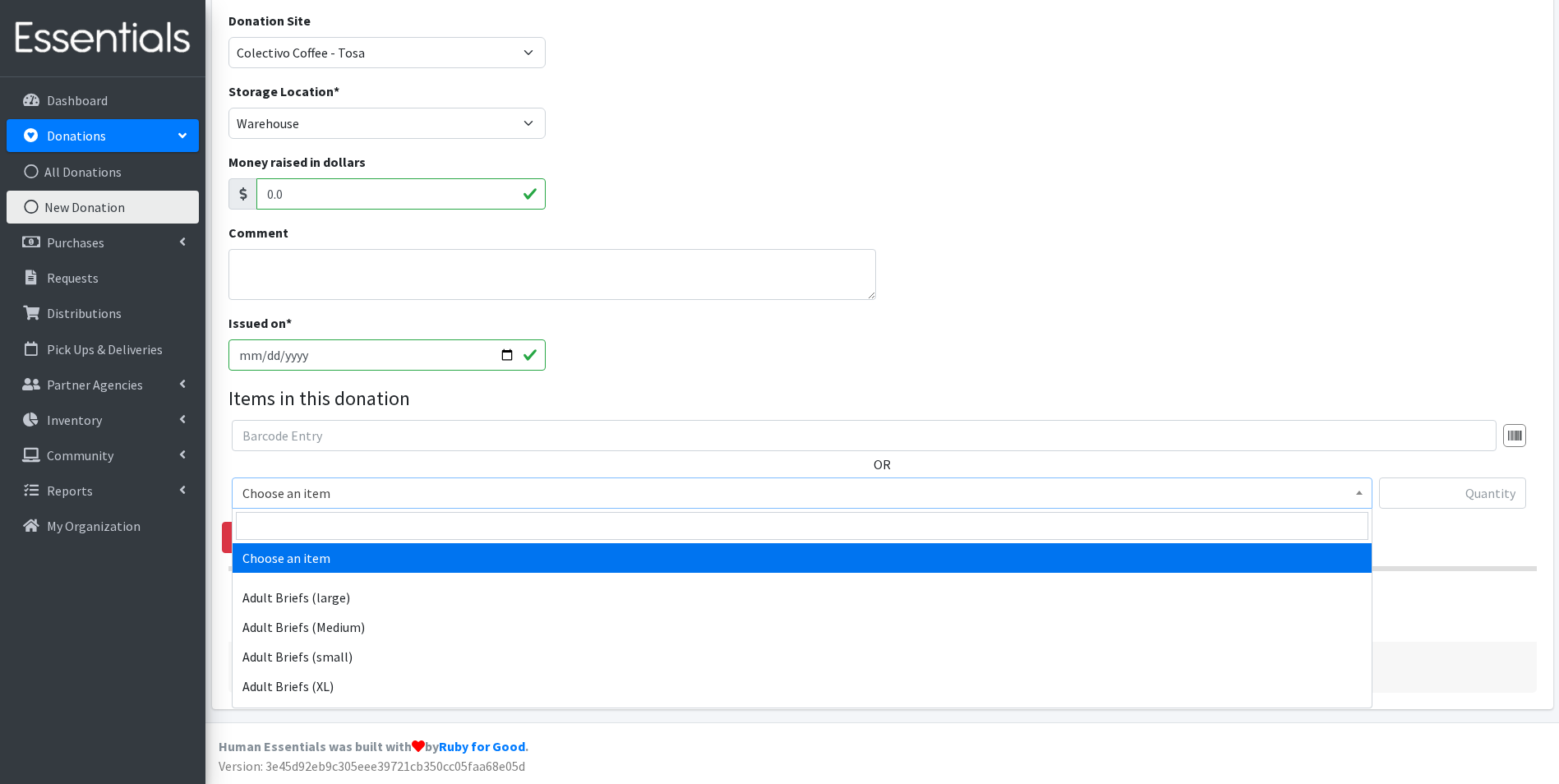
click at [337, 496] on span "Choose an item" at bounding box center [802, 493] width 1120 height 23
click at [344, 537] on input "search" at bounding box center [802, 525] width 1132 height 28
type input "size n"
select select "4633"
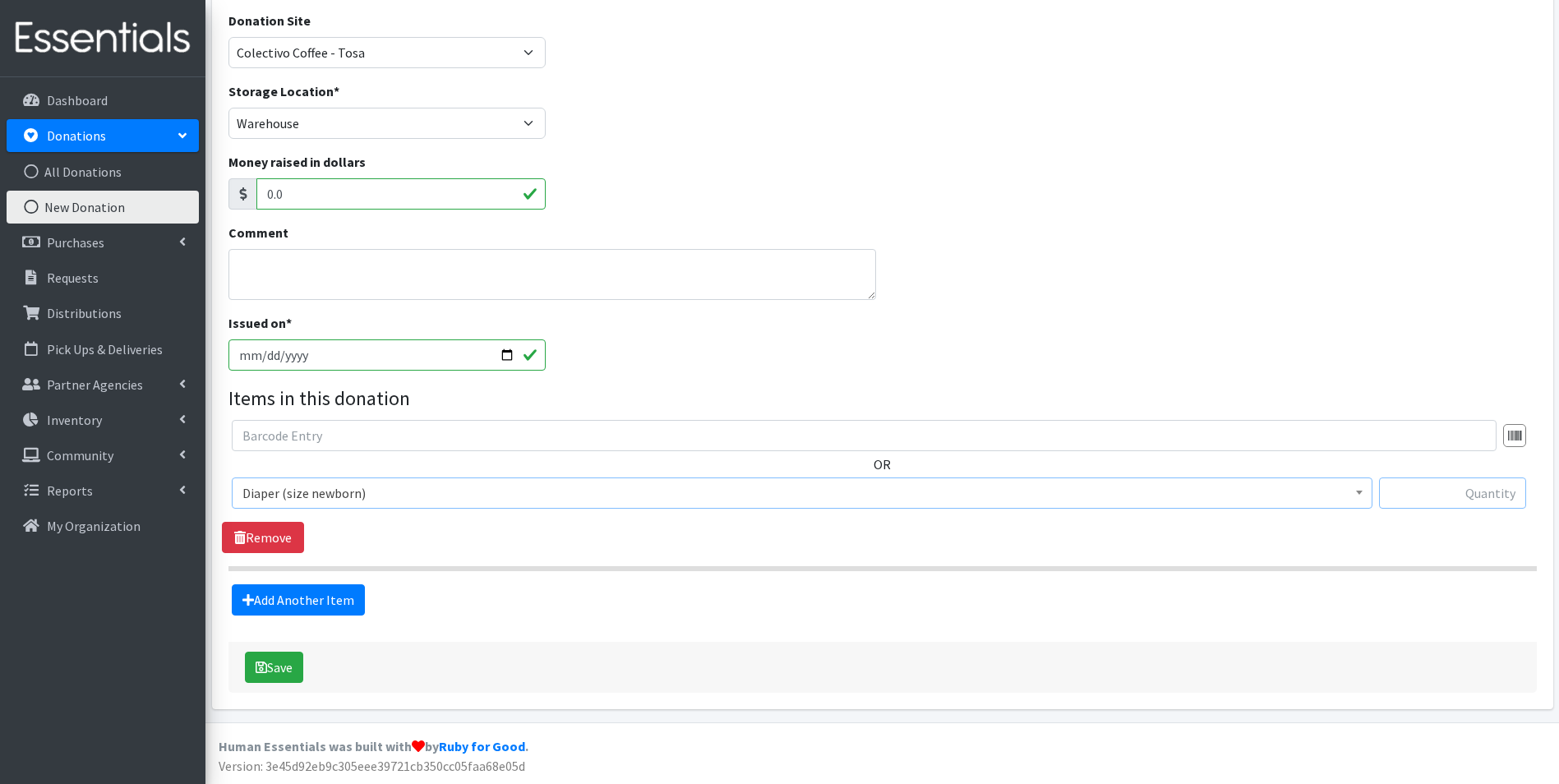
click at [1438, 492] on input "text" at bounding box center [1453, 492] width 147 height 31
type input "30"
click at [320, 604] on link "Add Another Item" at bounding box center [298, 600] width 133 height 31
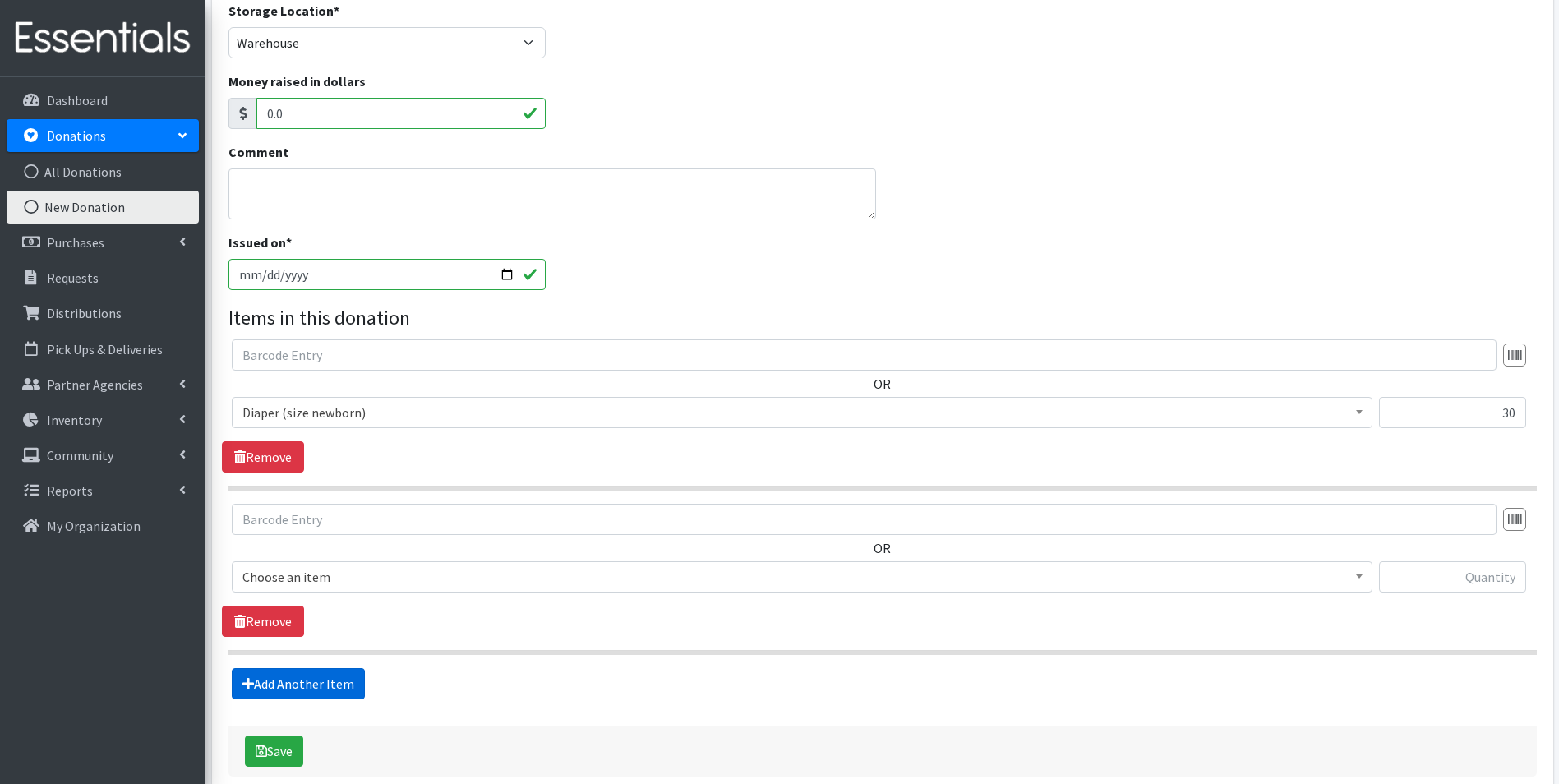
scroll to position [348, 0]
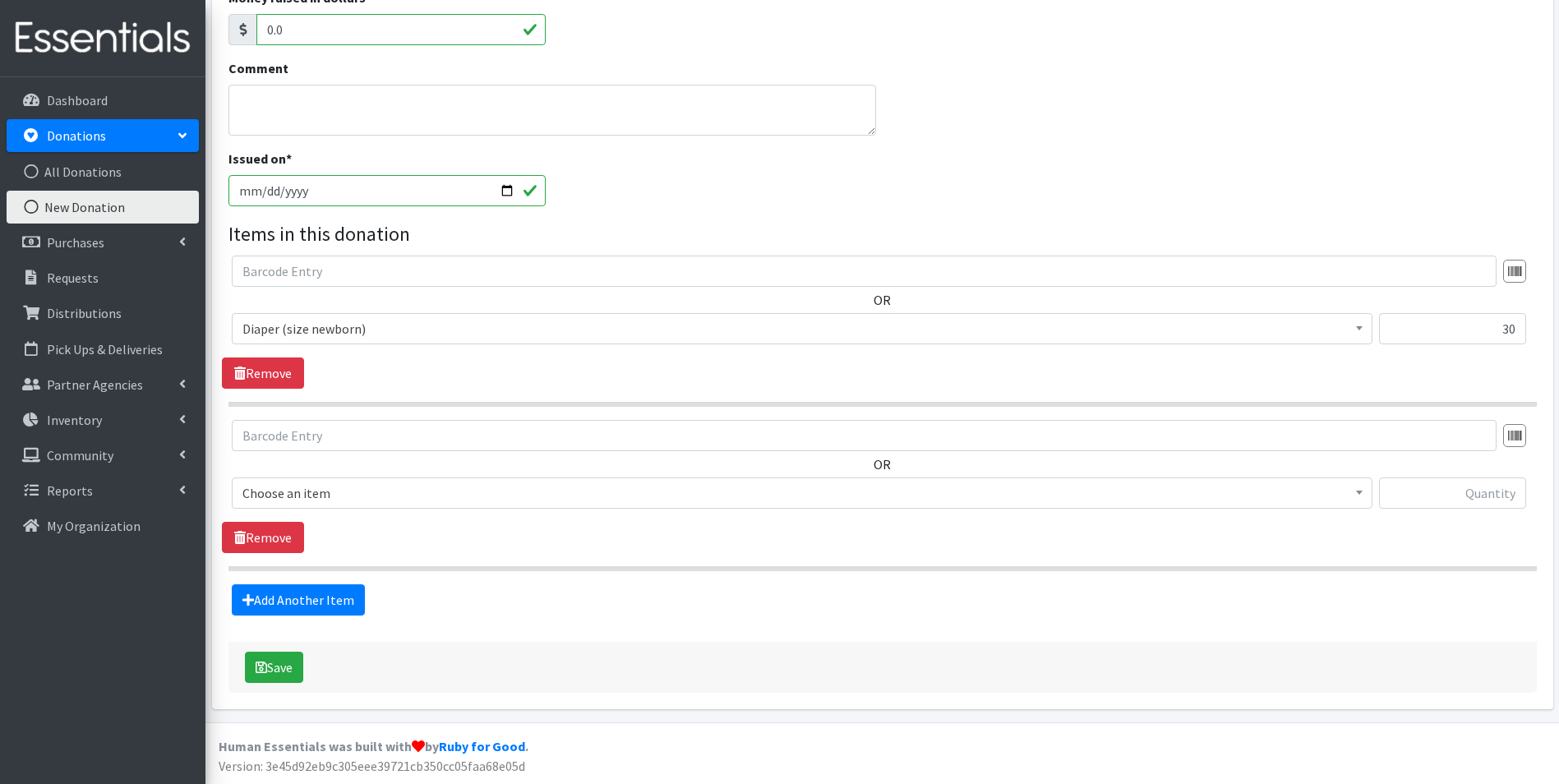
click at [352, 525] on div "OR Choose an item Adult Briefs (large) Adult Briefs (Medium) Adult Briefs (smal…" at bounding box center [882, 487] width 1320 height 133
click at [371, 492] on span "Choose an item" at bounding box center [802, 493] width 1120 height 23
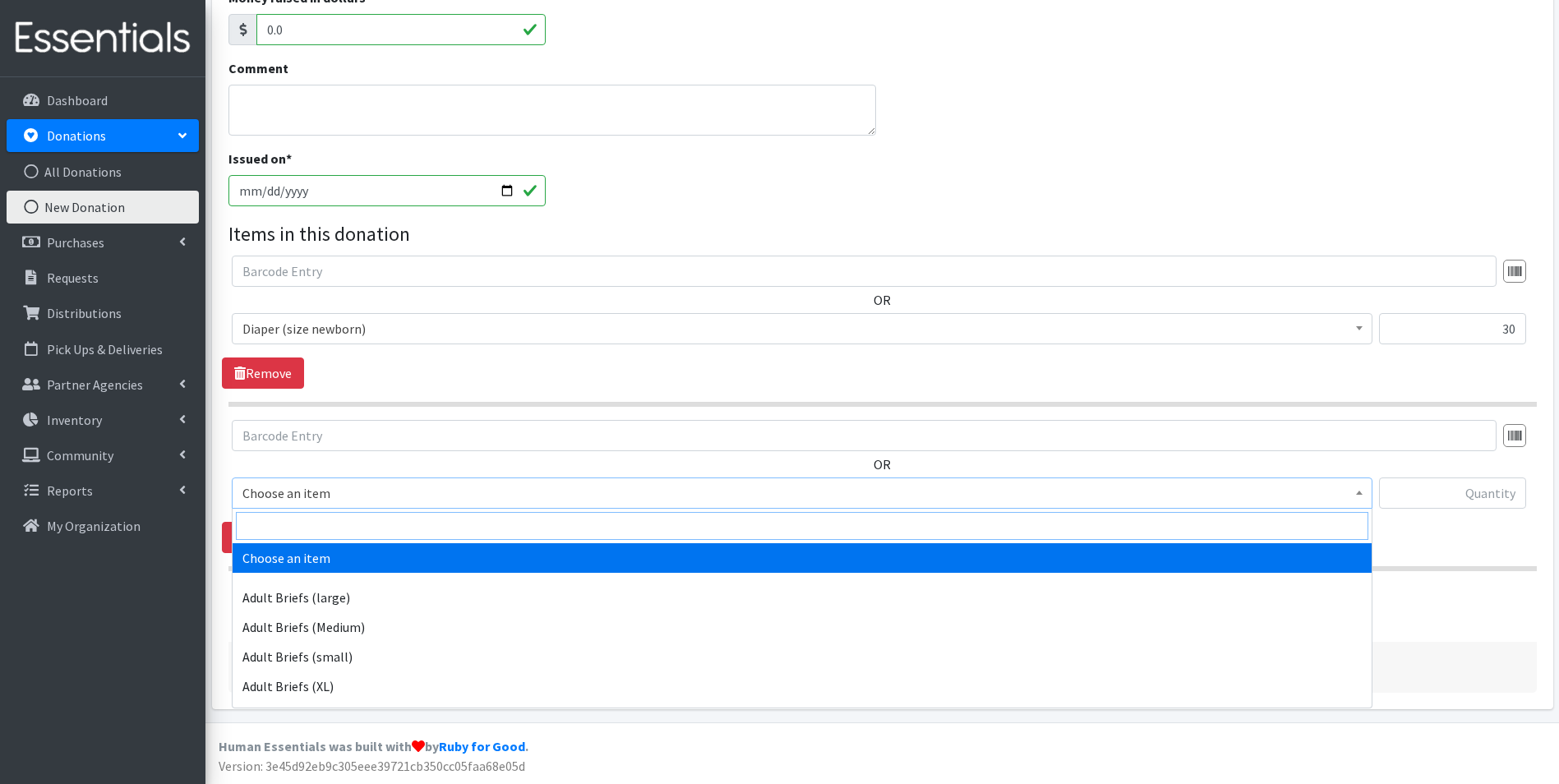
click at [370, 517] on input "search" at bounding box center [802, 525] width 1132 height 28
type input "size 1"
select select "4634"
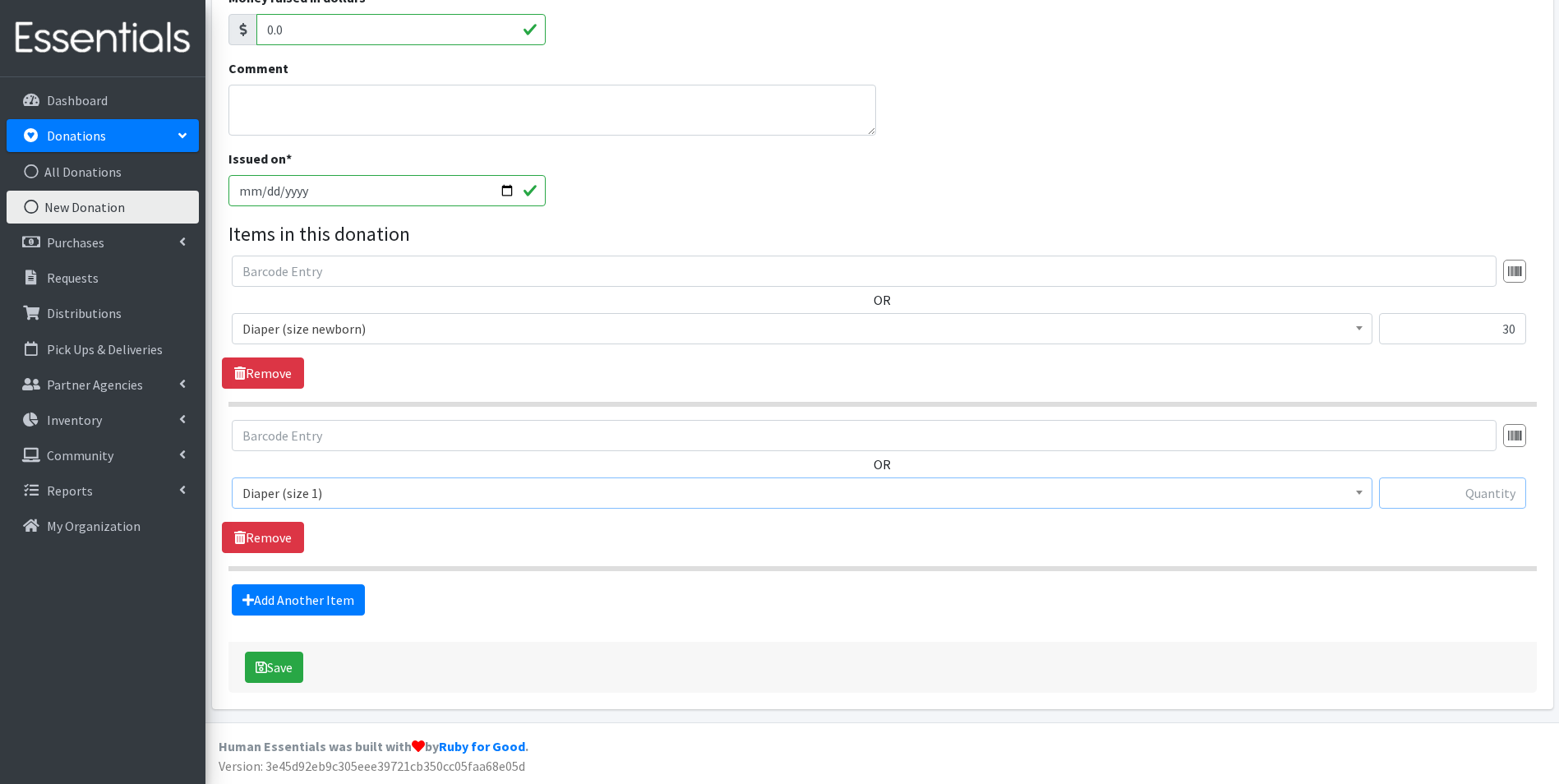
click at [1467, 496] on input "text" at bounding box center [1453, 492] width 147 height 31
type input "58"
click at [323, 603] on link "Add Another Item" at bounding box center [298, 600] width 133 height 31
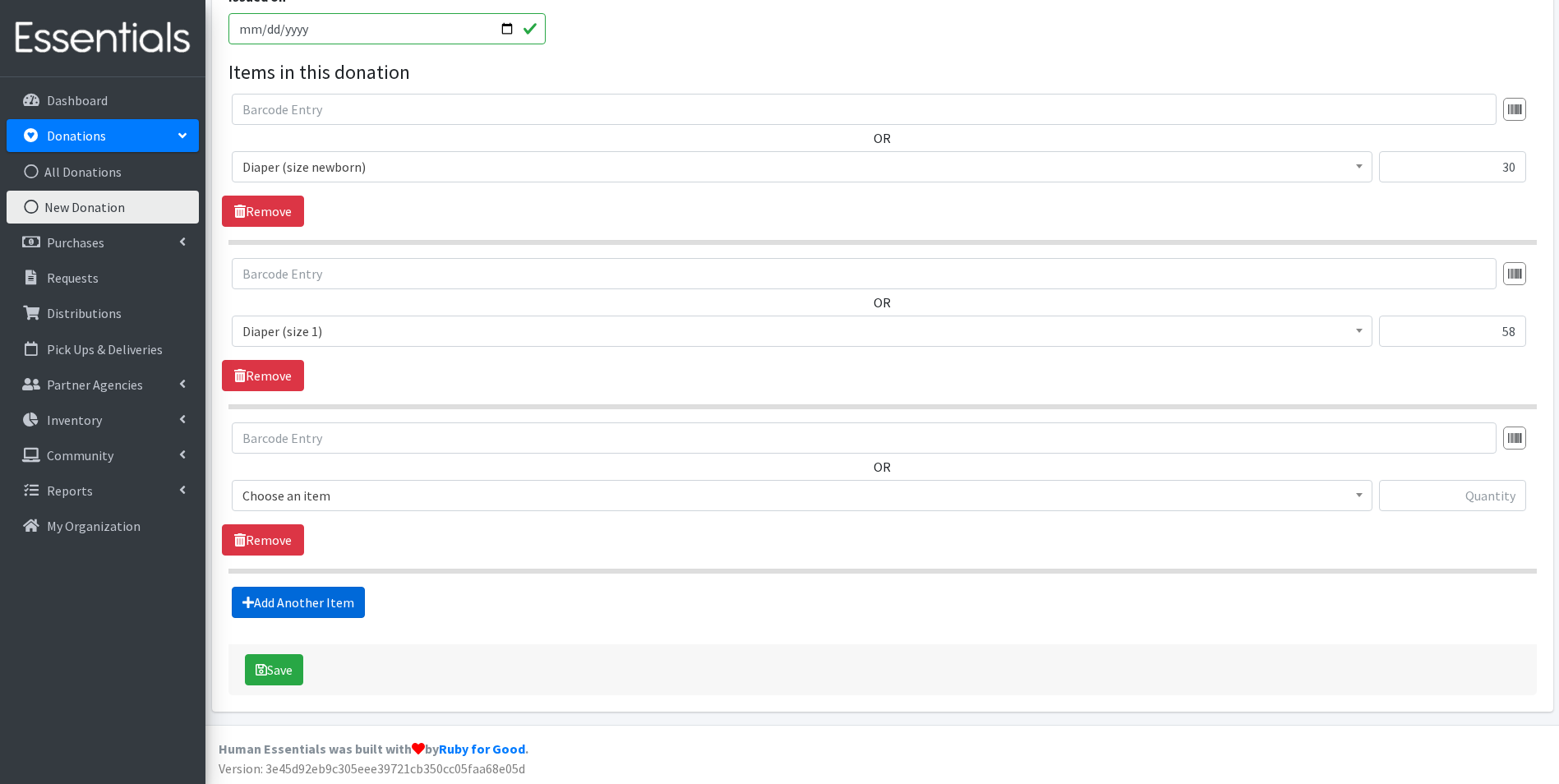
scroll to position [512, 0]
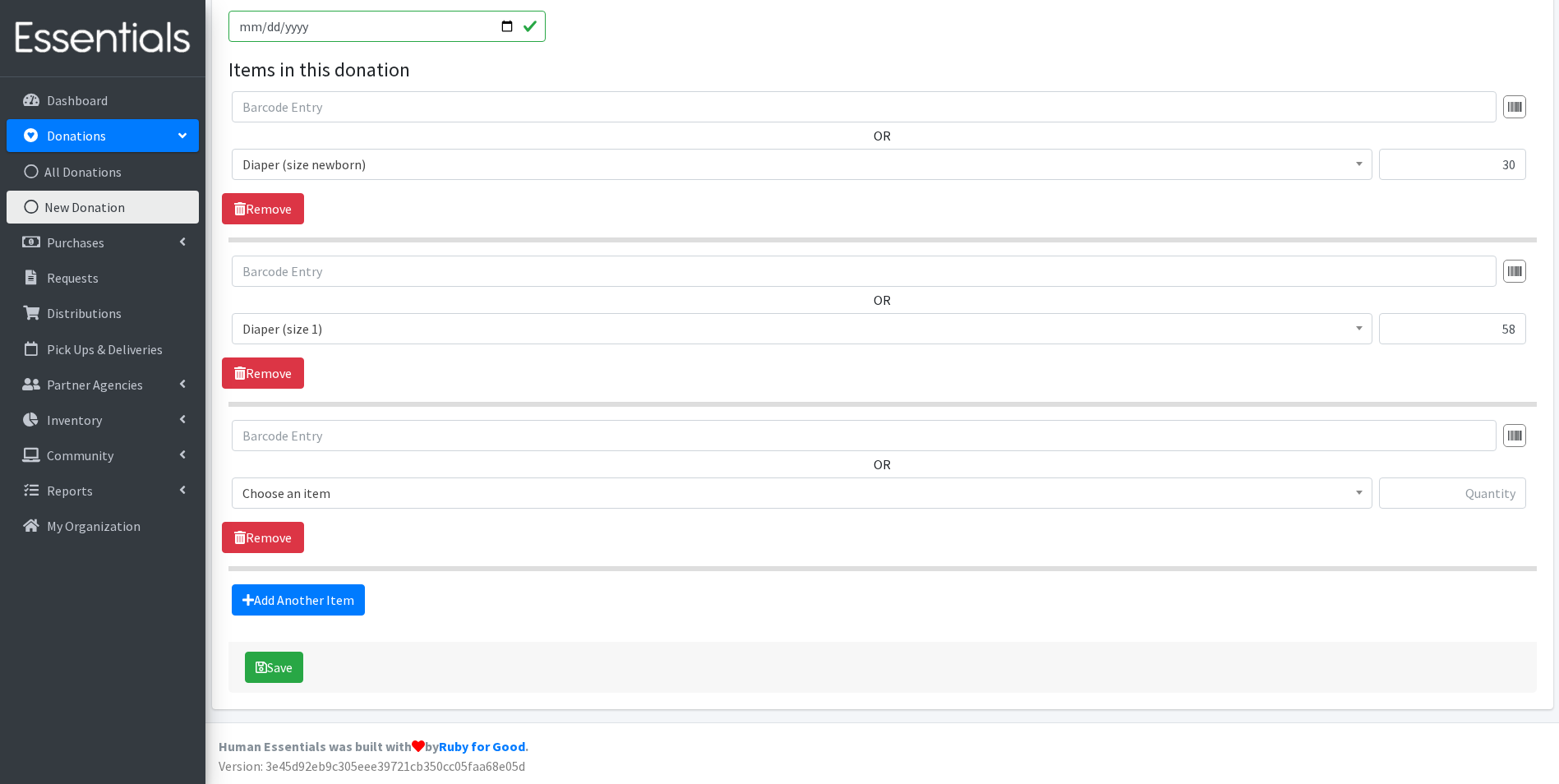
drag, startPoint x: 356, startPoint y: 470, endPoint x: 362, endPoint y: 489, distance: 19.9
click at [357, 474] on div "OR Choose an item Adult Briefs (large) Adult Briefs (Medium) Adult Briefs (smal…" at bounding box center [882, 470] width 1320 height 101
click at [362, 492] on span "Choose an item" at bounding box center [802, 493] width 1120 height 23
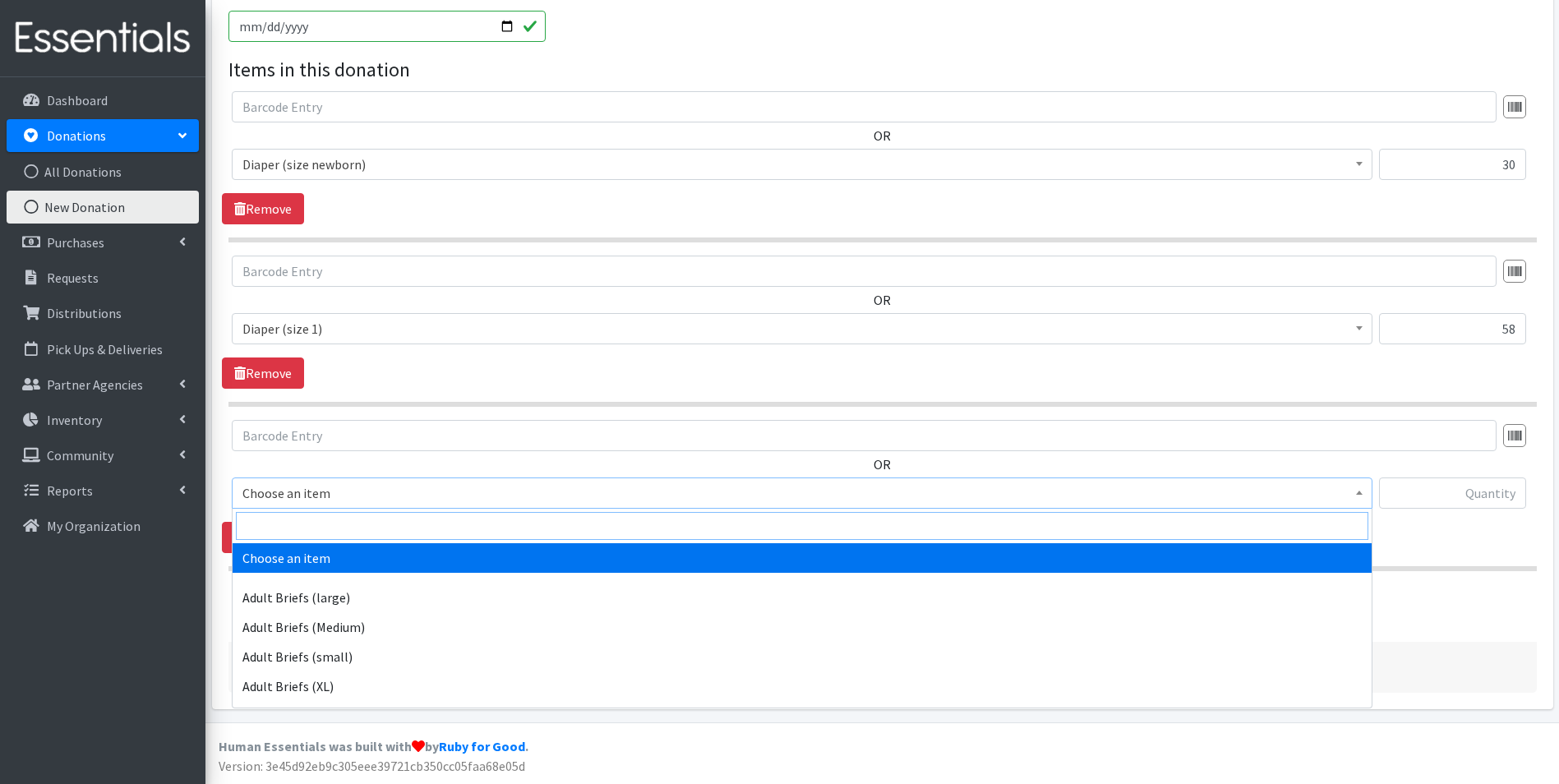
click at [360, 515] on input "search" at bounding box center [802, 525] width 1132 height 28
type input "size 2"
select select "4635"
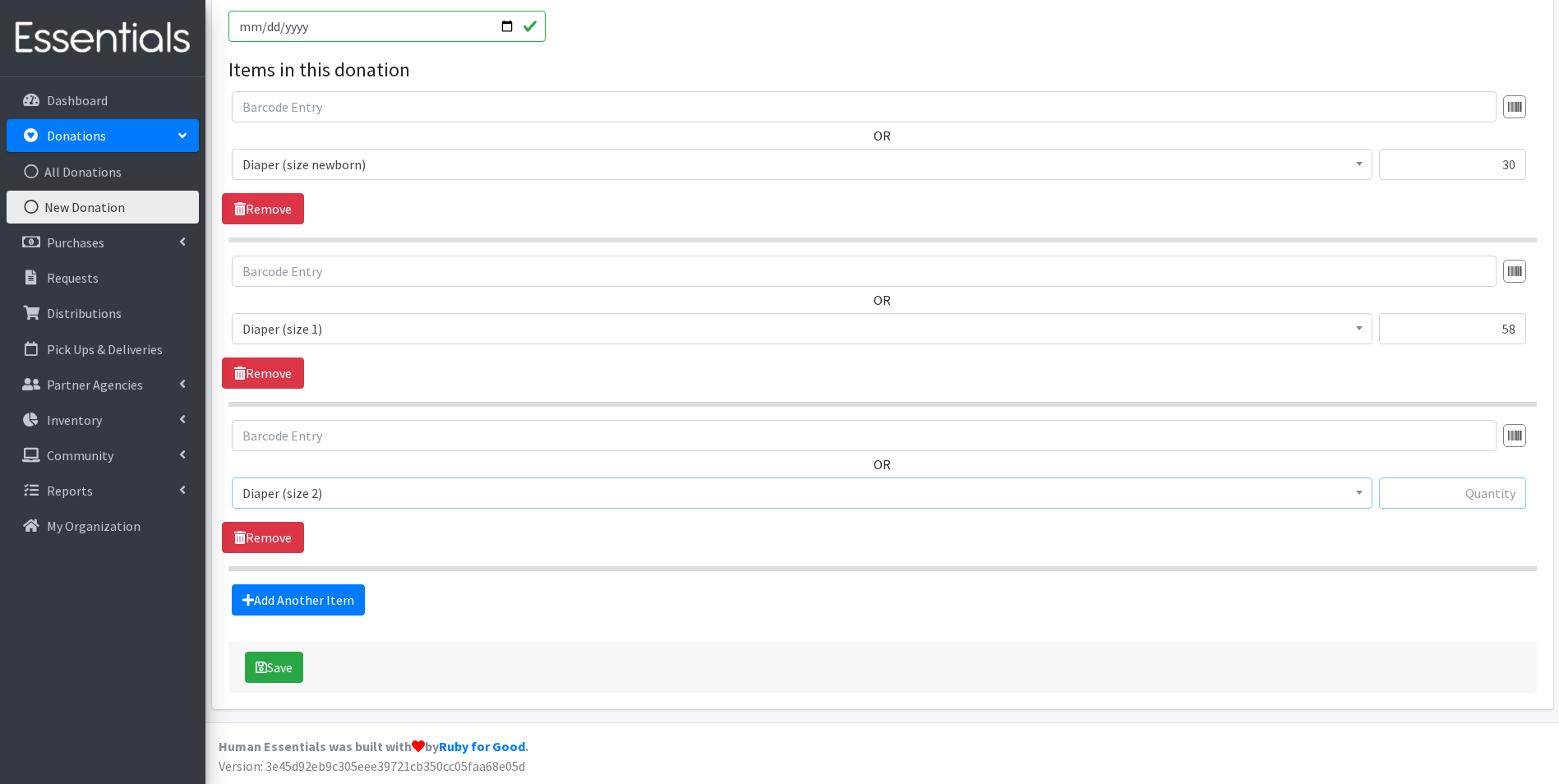
click at [1470, 492] on input "text" at bounding box center [1453, 492] width 147 height 31
type input "99"
click at [296, 590] on link "Add Another Item" at bounding box center [298, 600] width 133 height 31
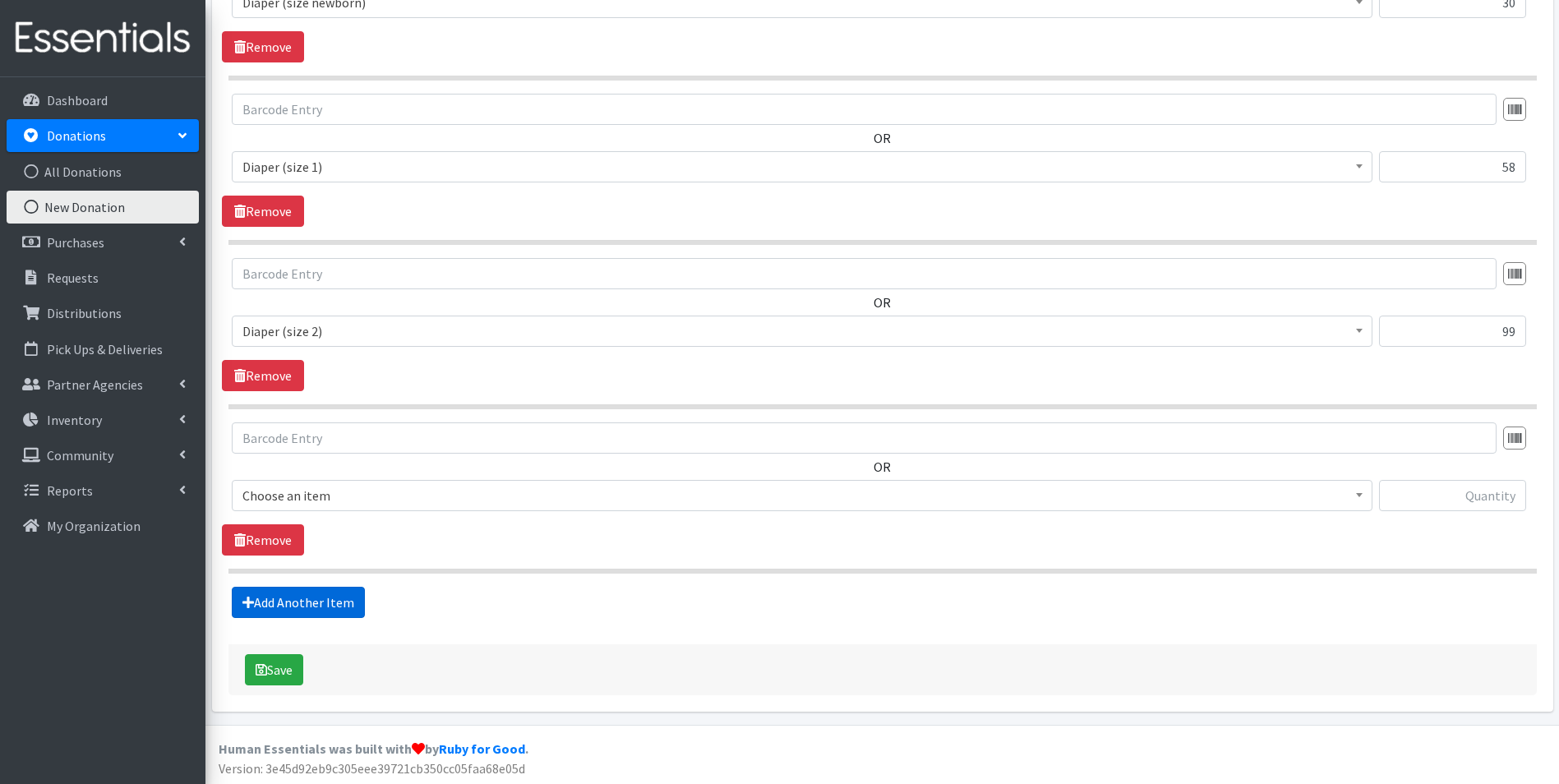
scroll to position [676, 0]
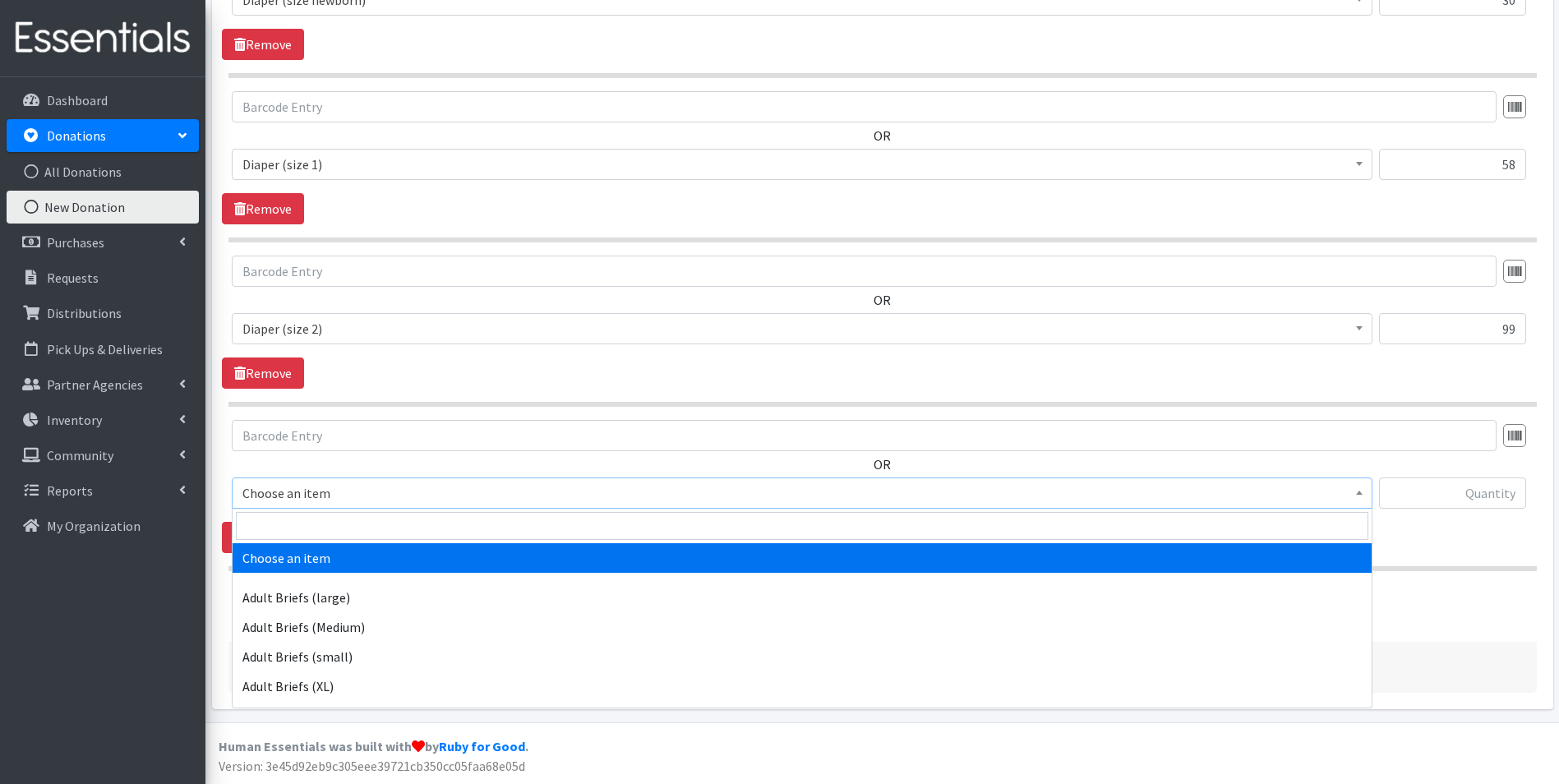
click at [335, 494] on span "Choose an item" at bounding box center [802, 493] width 1120 height 23
click at [339, 524] on input "search" at bounding box center [802, 525] width 1132 height 28
type input "size 3"
drag, startPoint x: 354, startPoint y: 552, endPoint x: 871, endPoint y: 559, distance: 517.0
select select "4644"
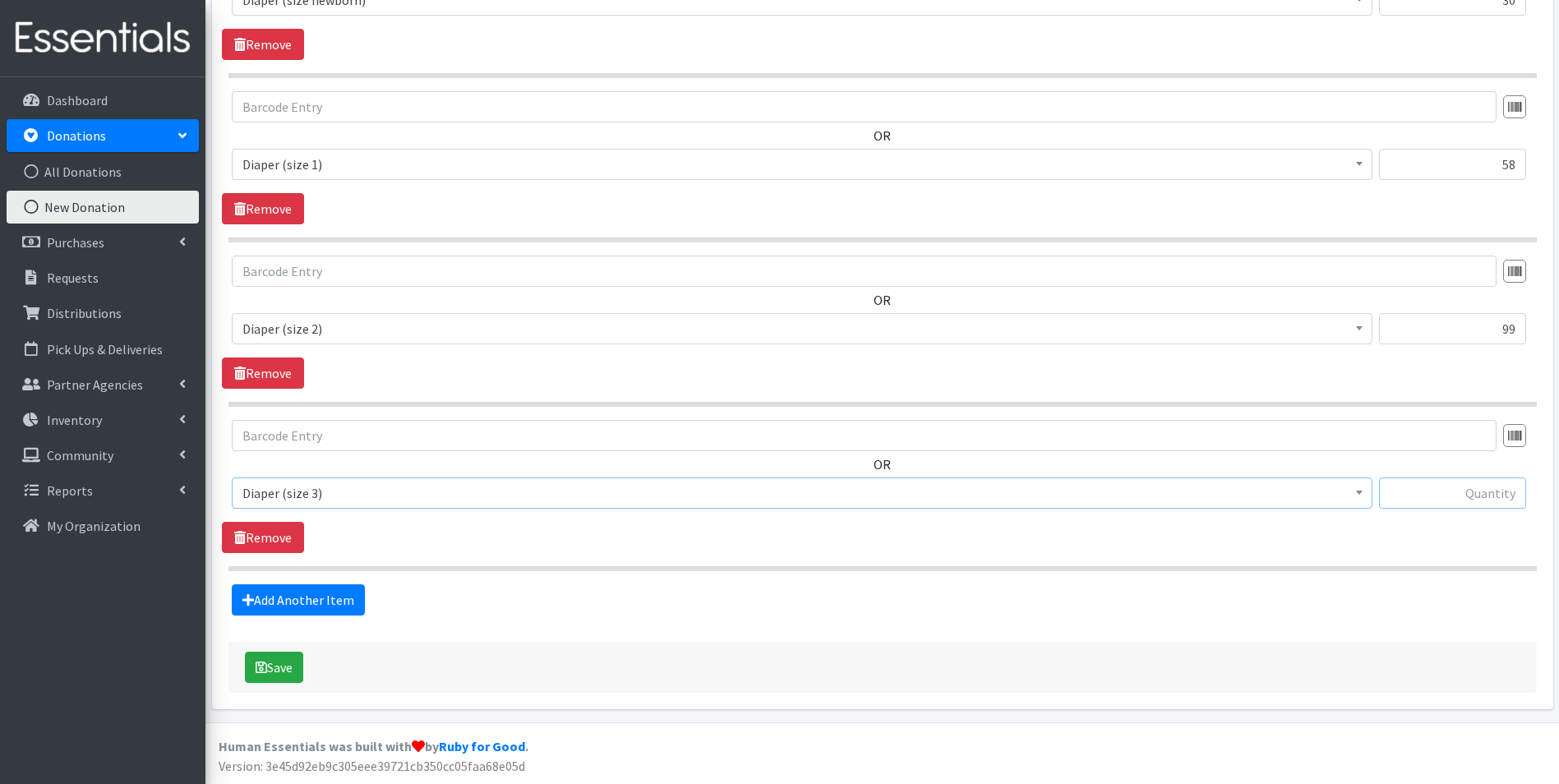
click at [1419, 502] on input "text" at bounding box center [1453, 492] width 147 height 31
type input "11"
click at [246, 601] on icon at bounding box center [248, 600] width 12 height 14
click at [341, 592] on link "Add Another Item" at bounding box center [298, 600] width 133 height 31
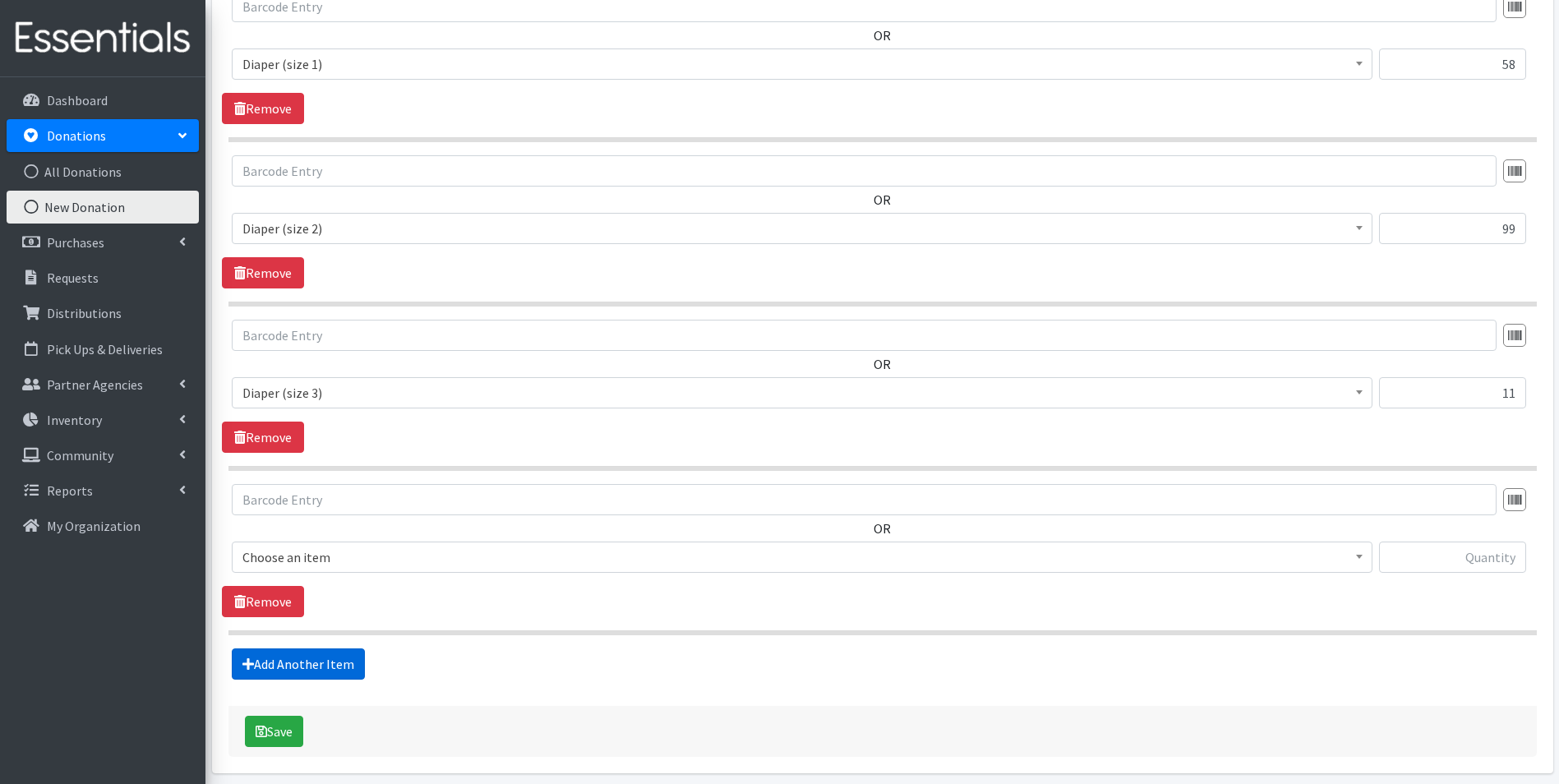
scroll to position [840, 0]
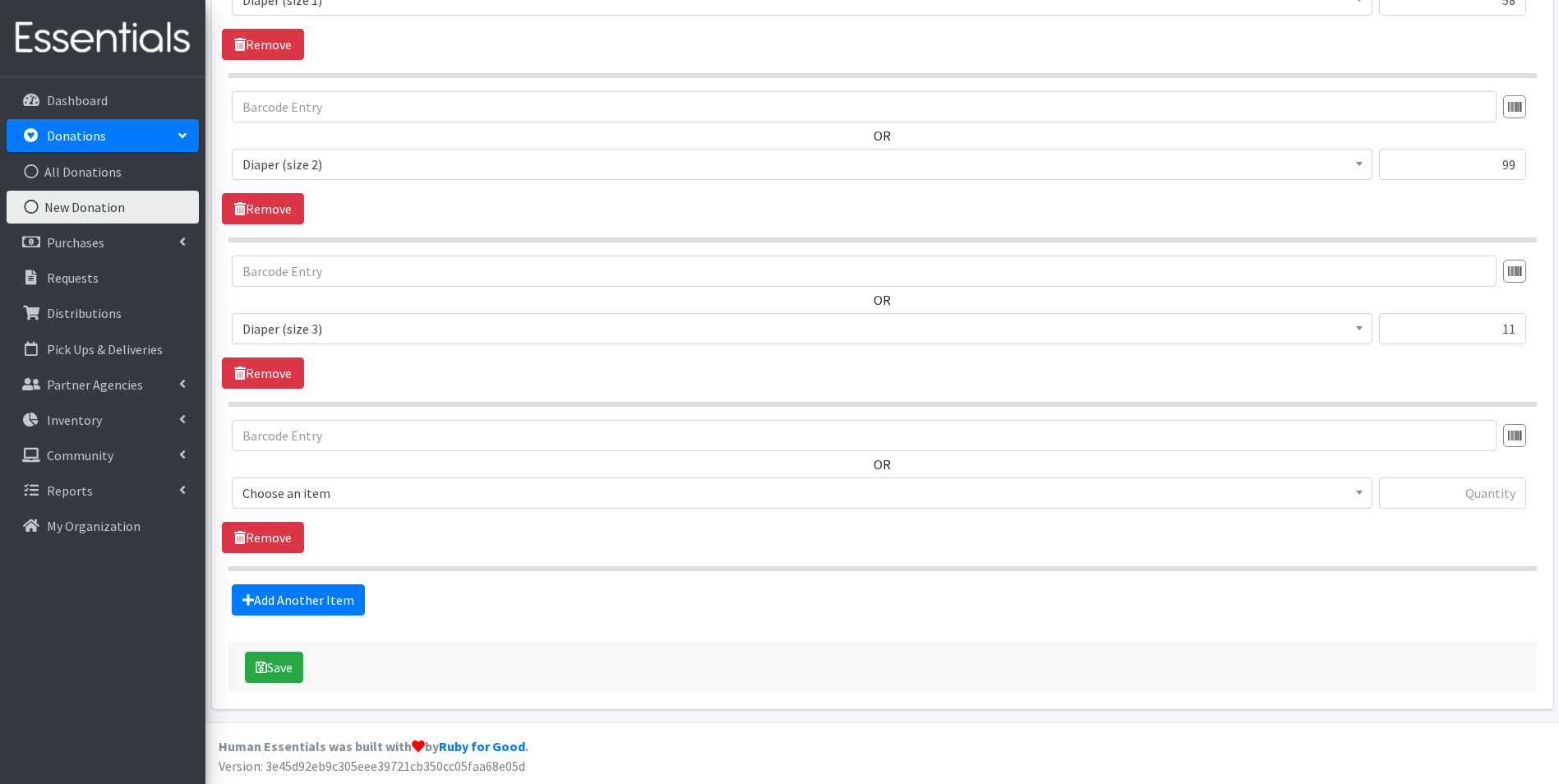
click at [319, 492] on span "Choose an item" at bounding box center [802, 493] width 1120 height 23
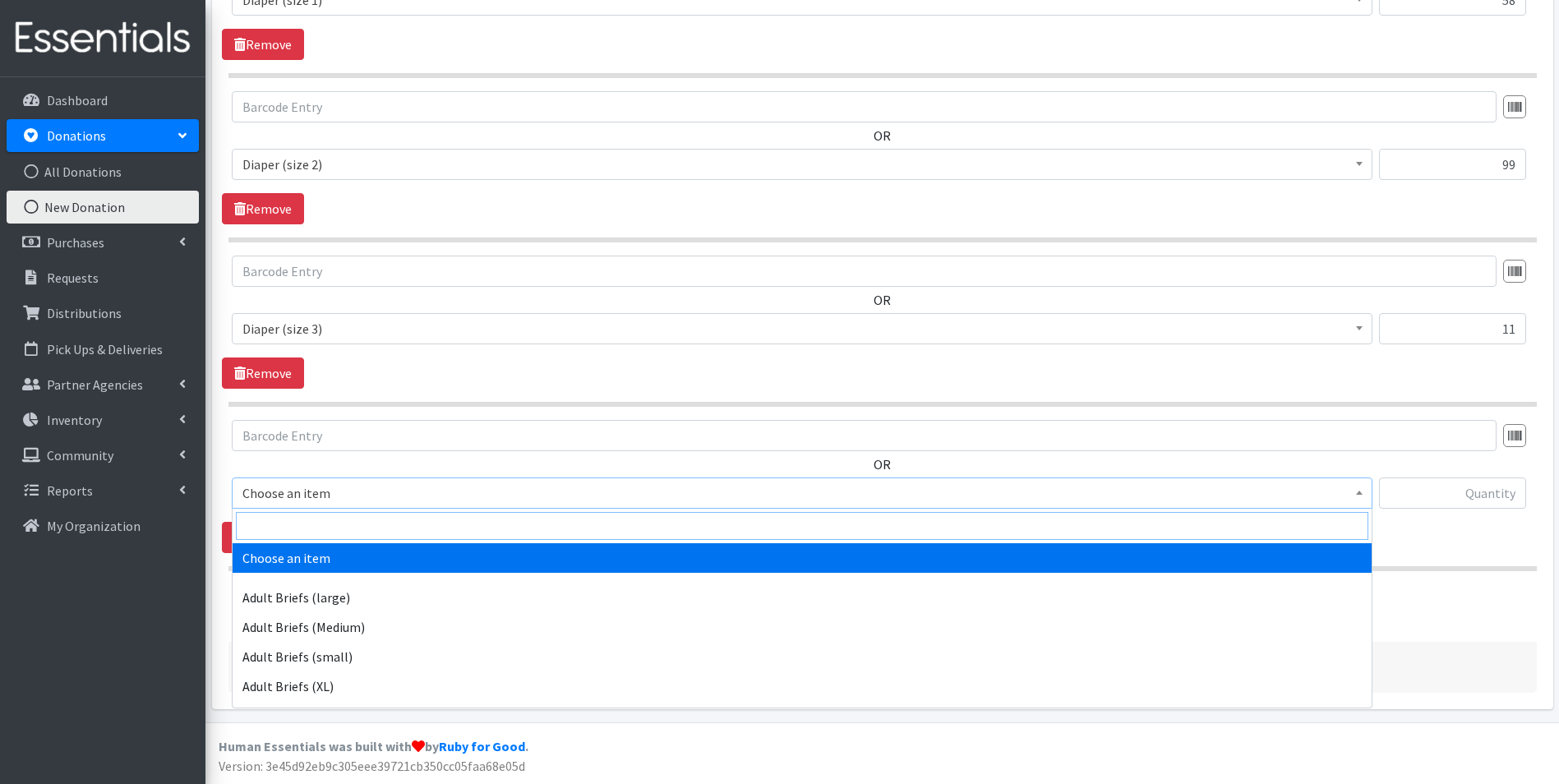
click at [324, 515] on input "search" at bounding box center [802, 525] width 1132 height 28
type input "size 4"
select select "4645"
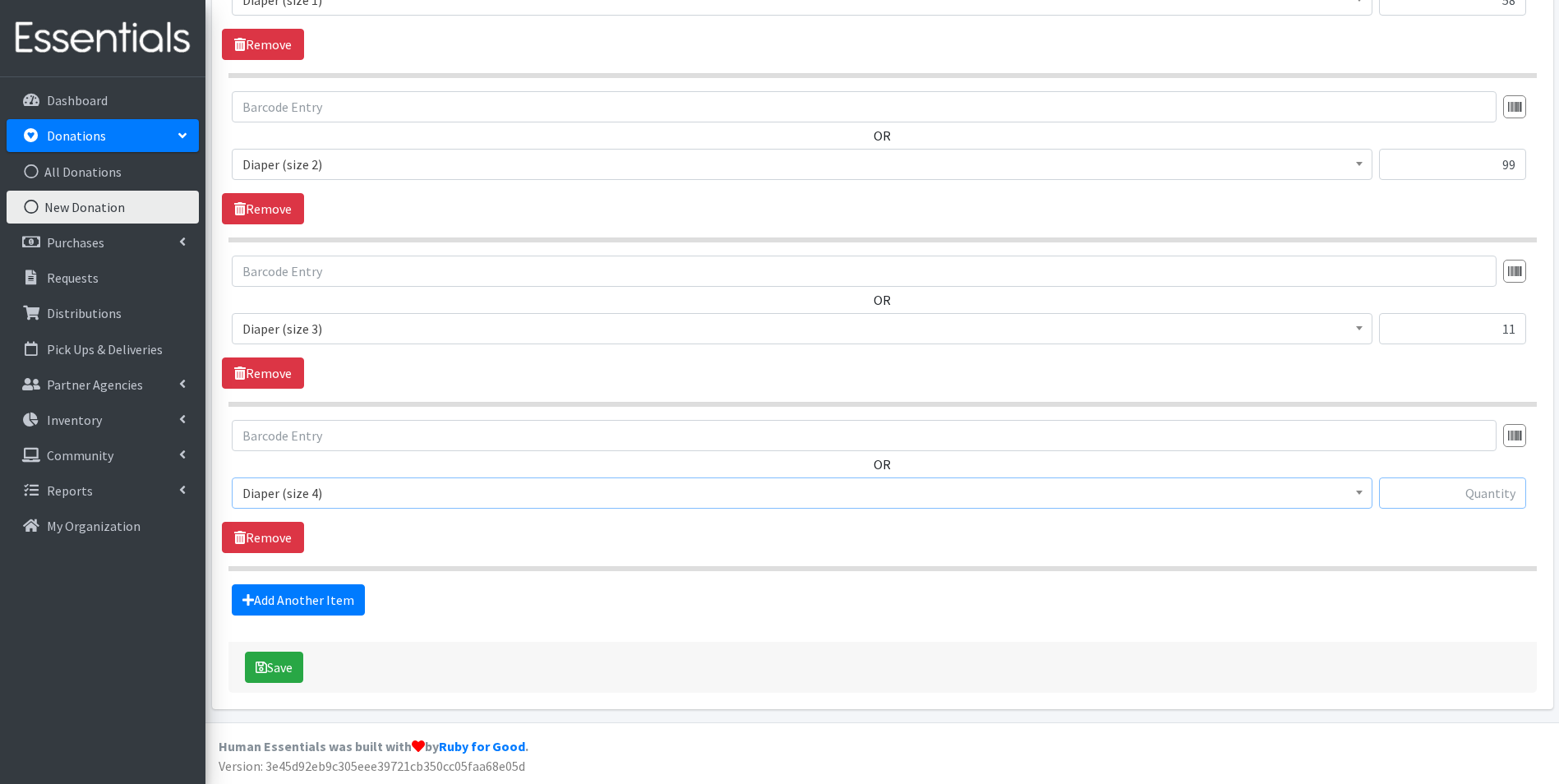
click at [1460, 496] on input "text" at bounding box center [1453, 492] width 147 height 31
type input "130"
click at [267, 598] on link "Add Another Item" at bounding box center [298, 600] width 133 height 31
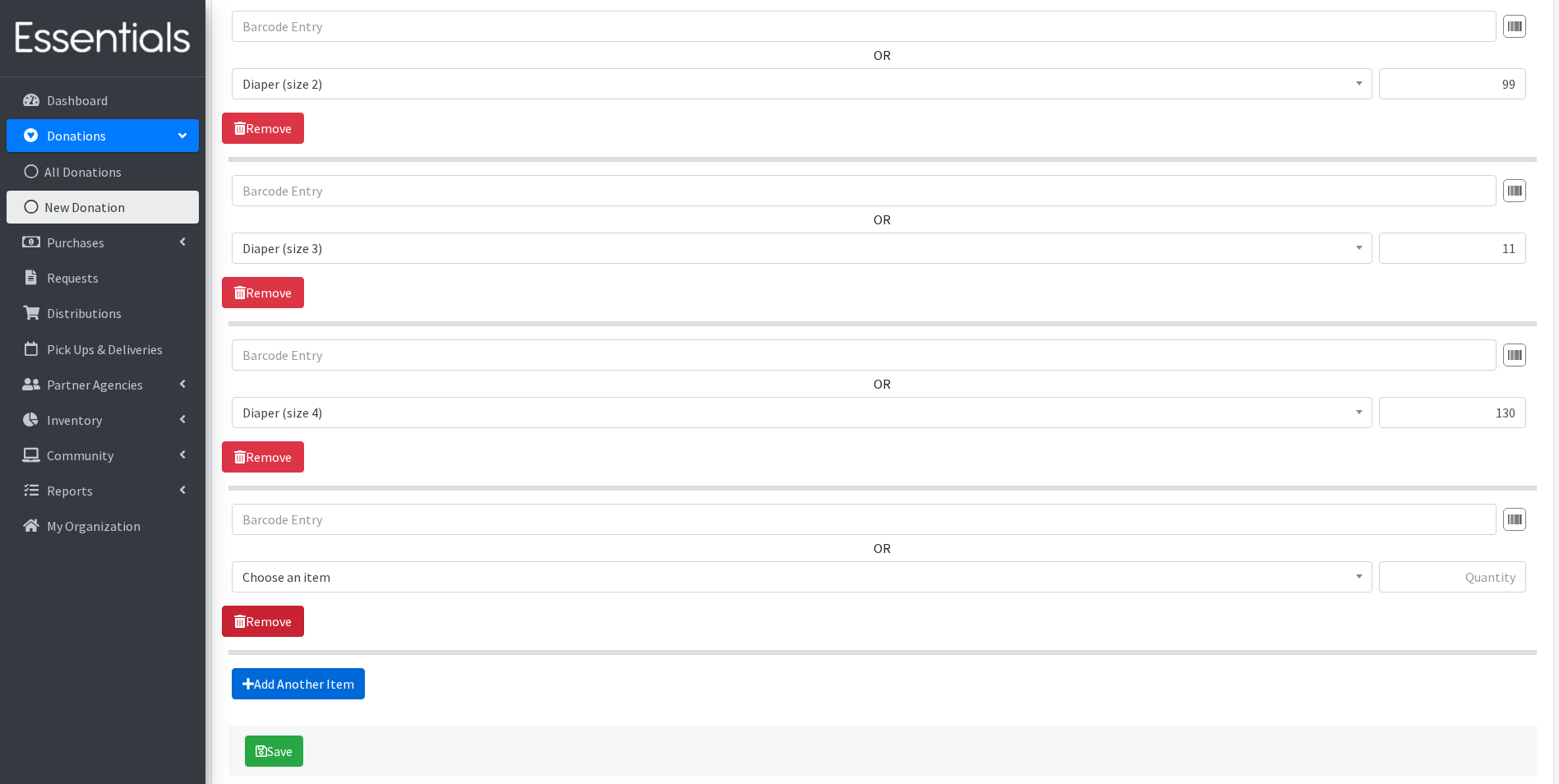
scroll to position [1004, 0]
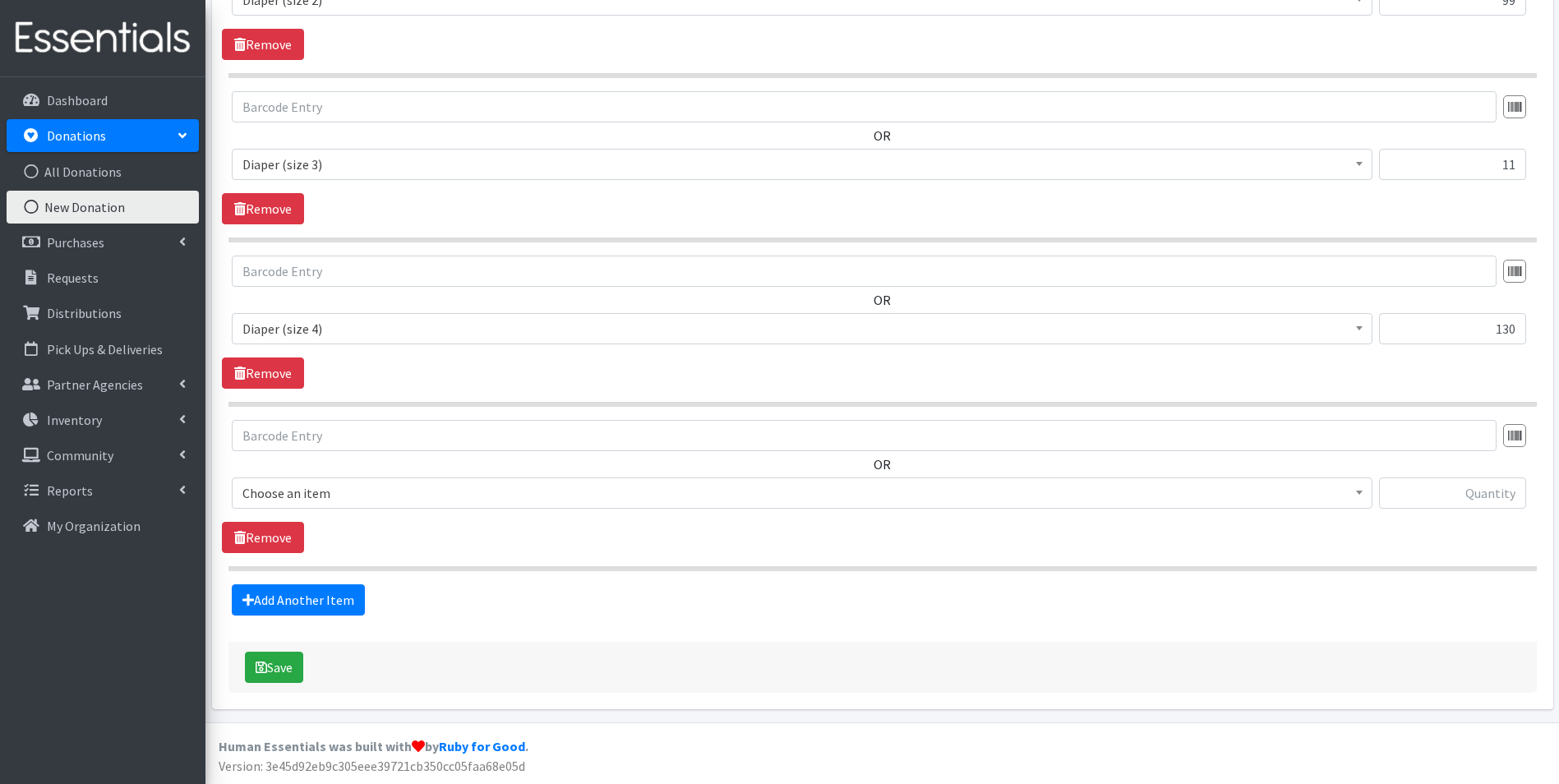
click at [306, 492] on span "Choose an item" at bounding box center [802, 493] width 1120 height 23
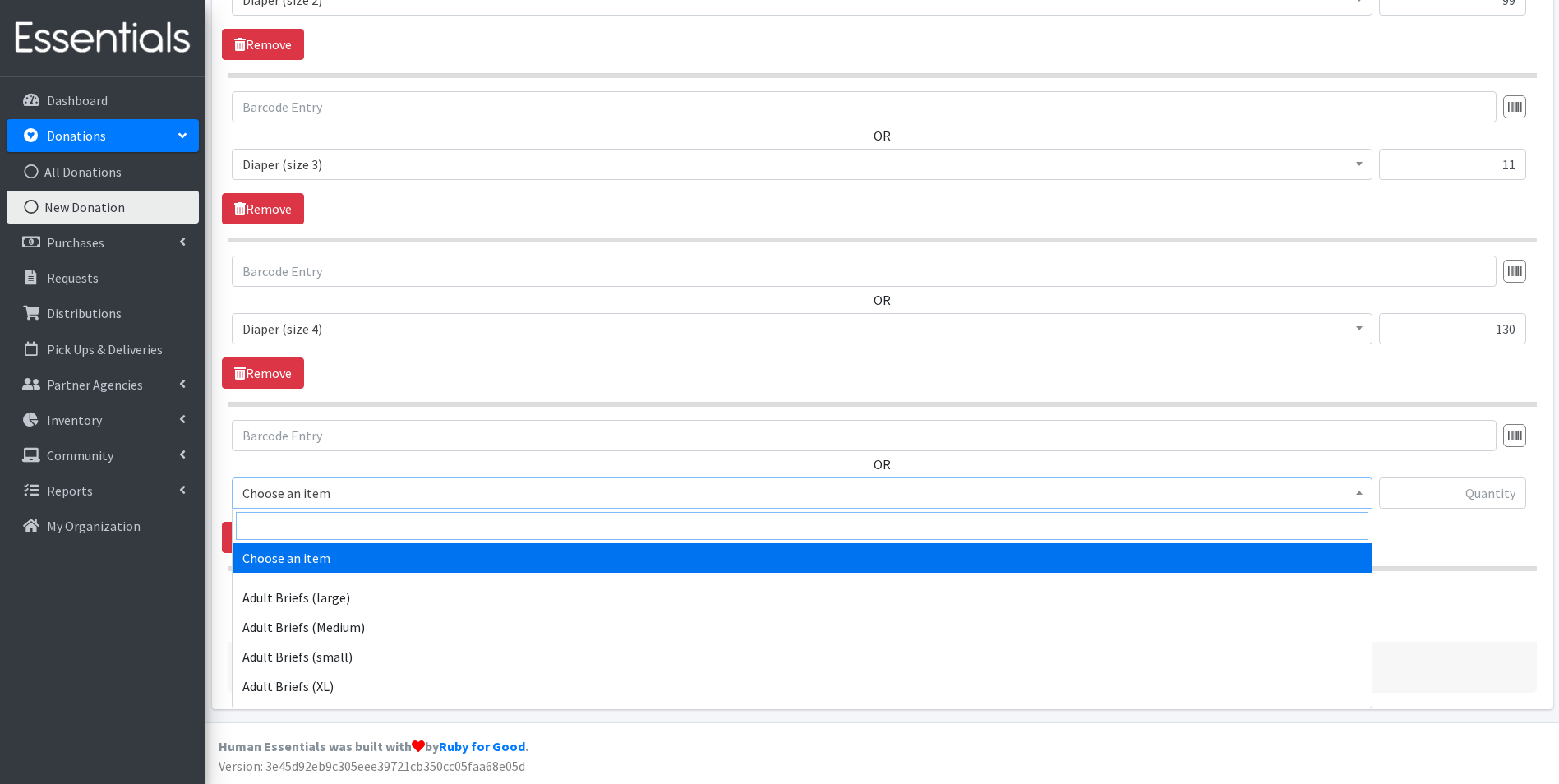
click at [308, 515] on input "search" at bounding box center [802, 525] width 1132 height 28
type input "size 5"
select select "4646"
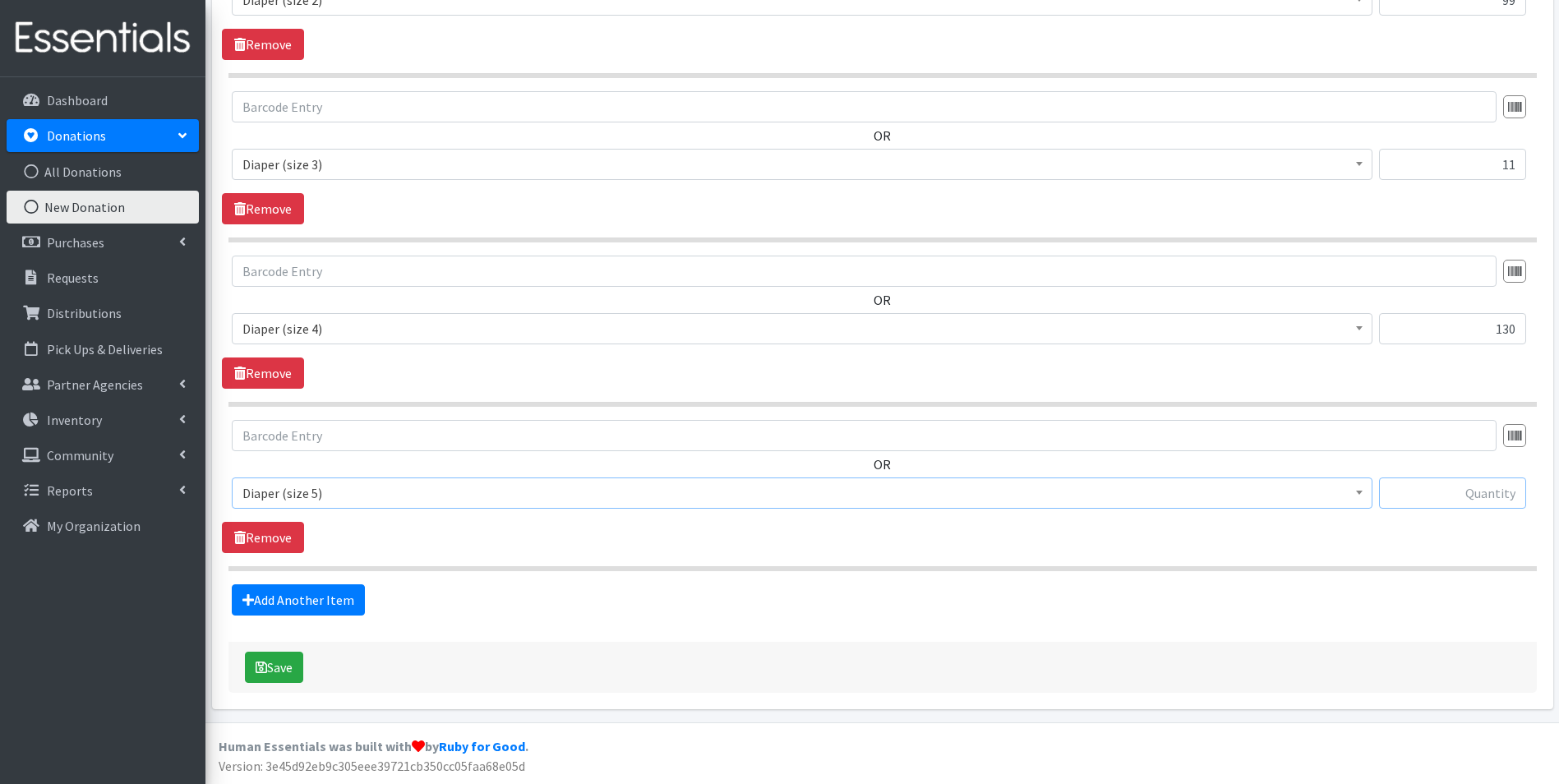
click at [1424, 490] on input "text" at bounding box center [1453, 492] width 147 height 31
type input "113"
click at [268, 587] on link "Add Another Item" at bounding box center [298, 600] width 133 height 31
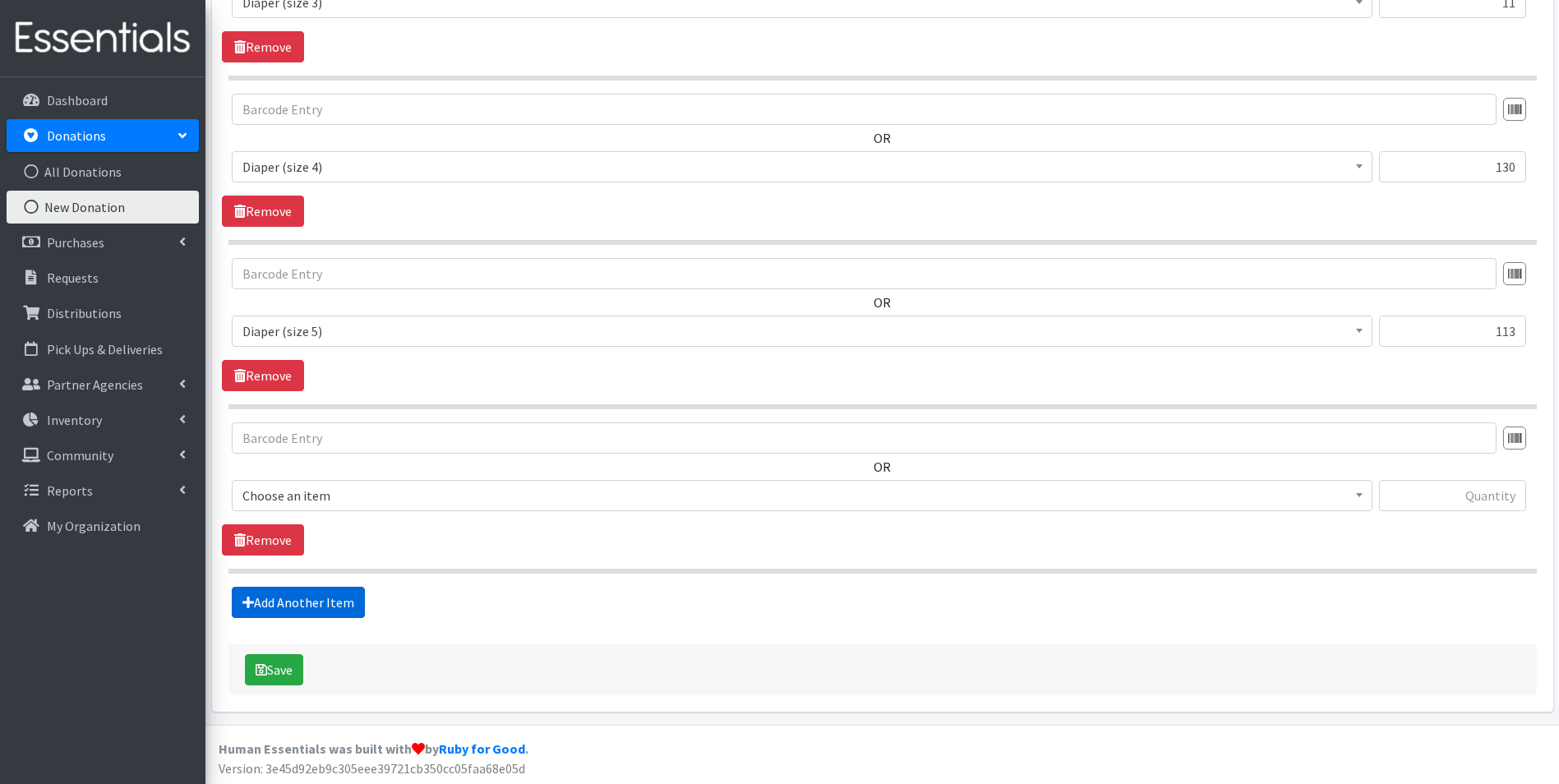
scroll to position [1169, 0]
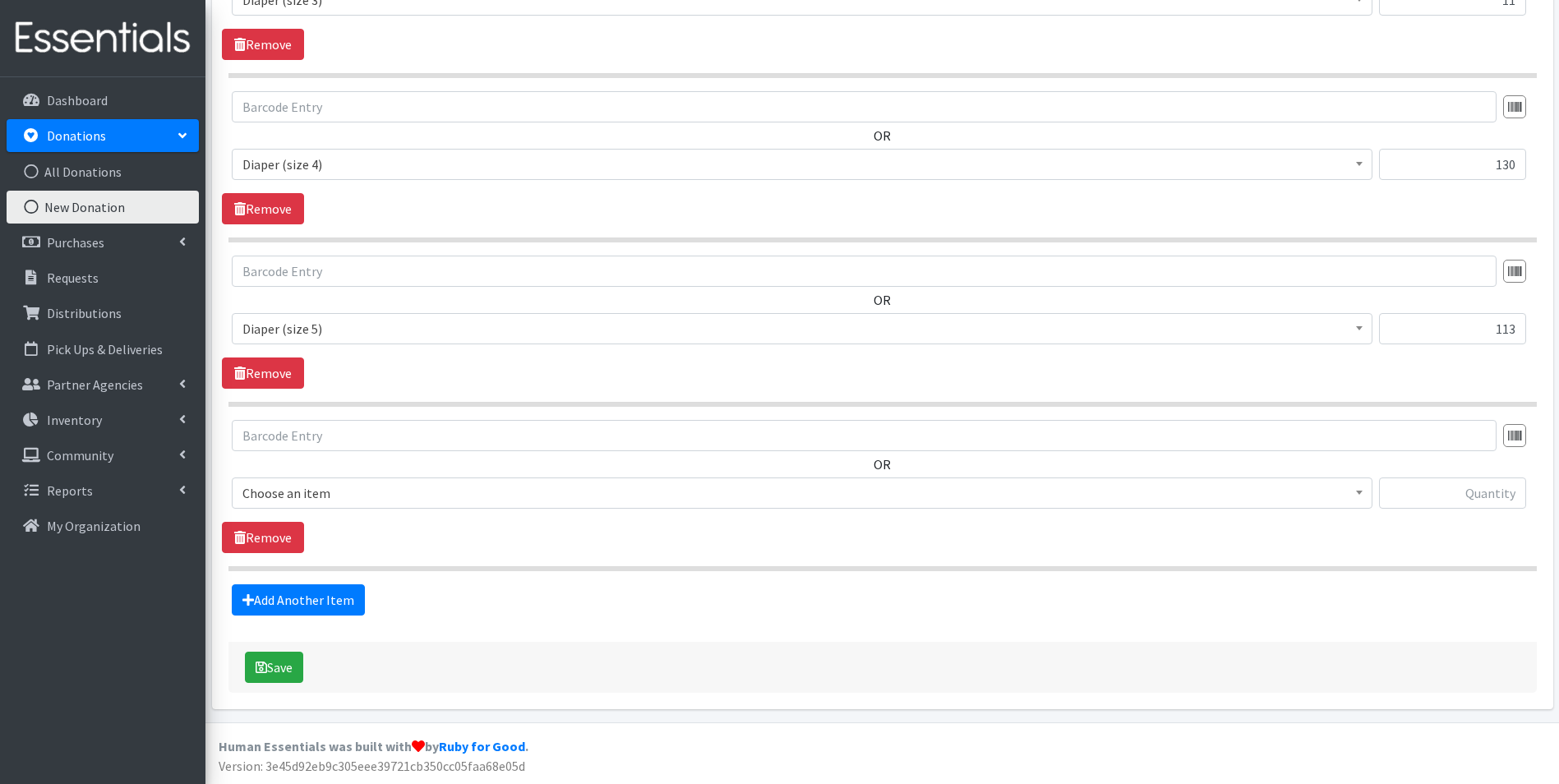
click at [325, 485] on span "Choose an item" at bounding box center [802, 493] width 1120 height 23
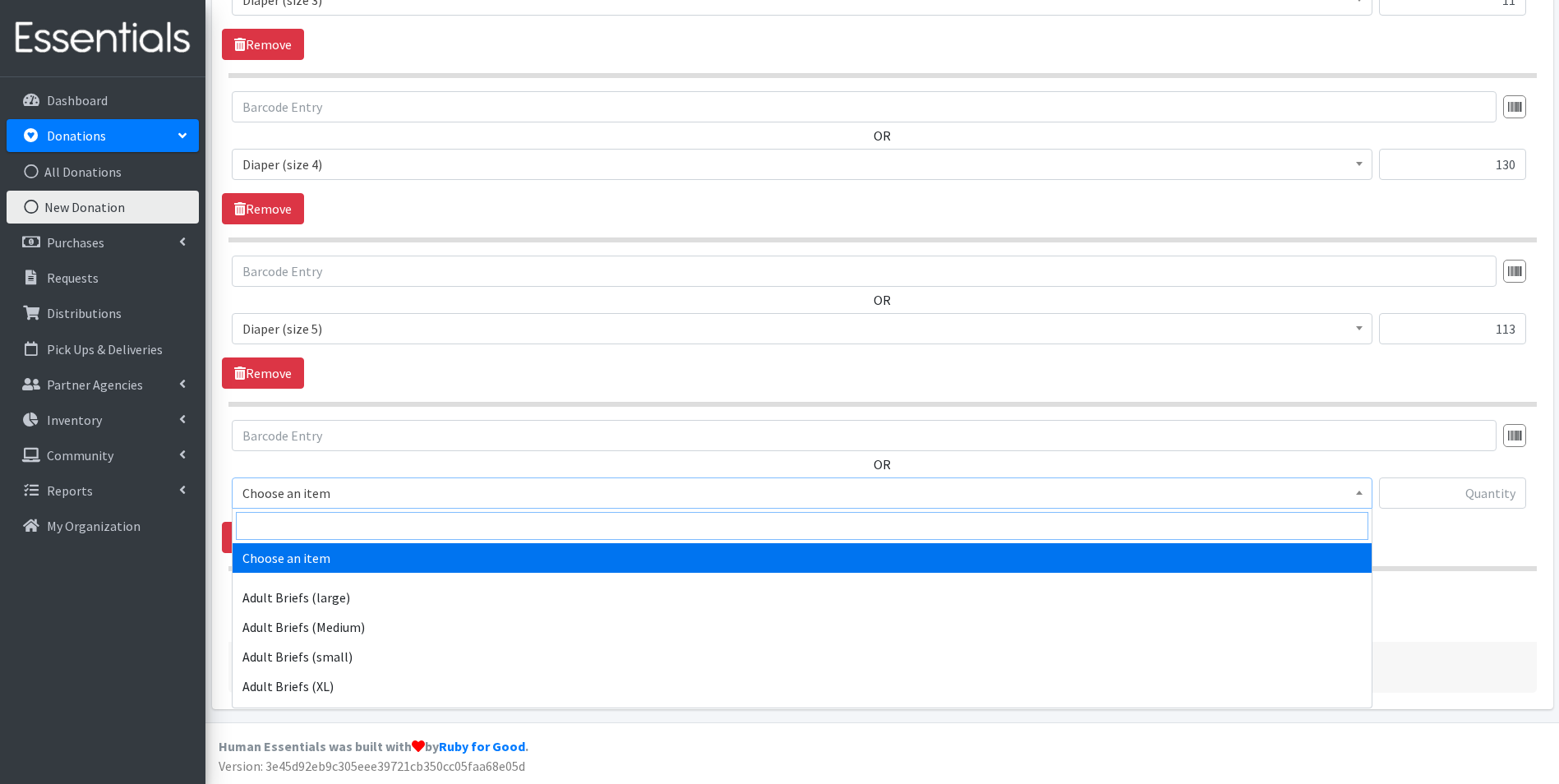
click at [327, 516] on input "search" at bounding box center [802, 525] width 1132 height 28
type input "2t"
select select "5865"
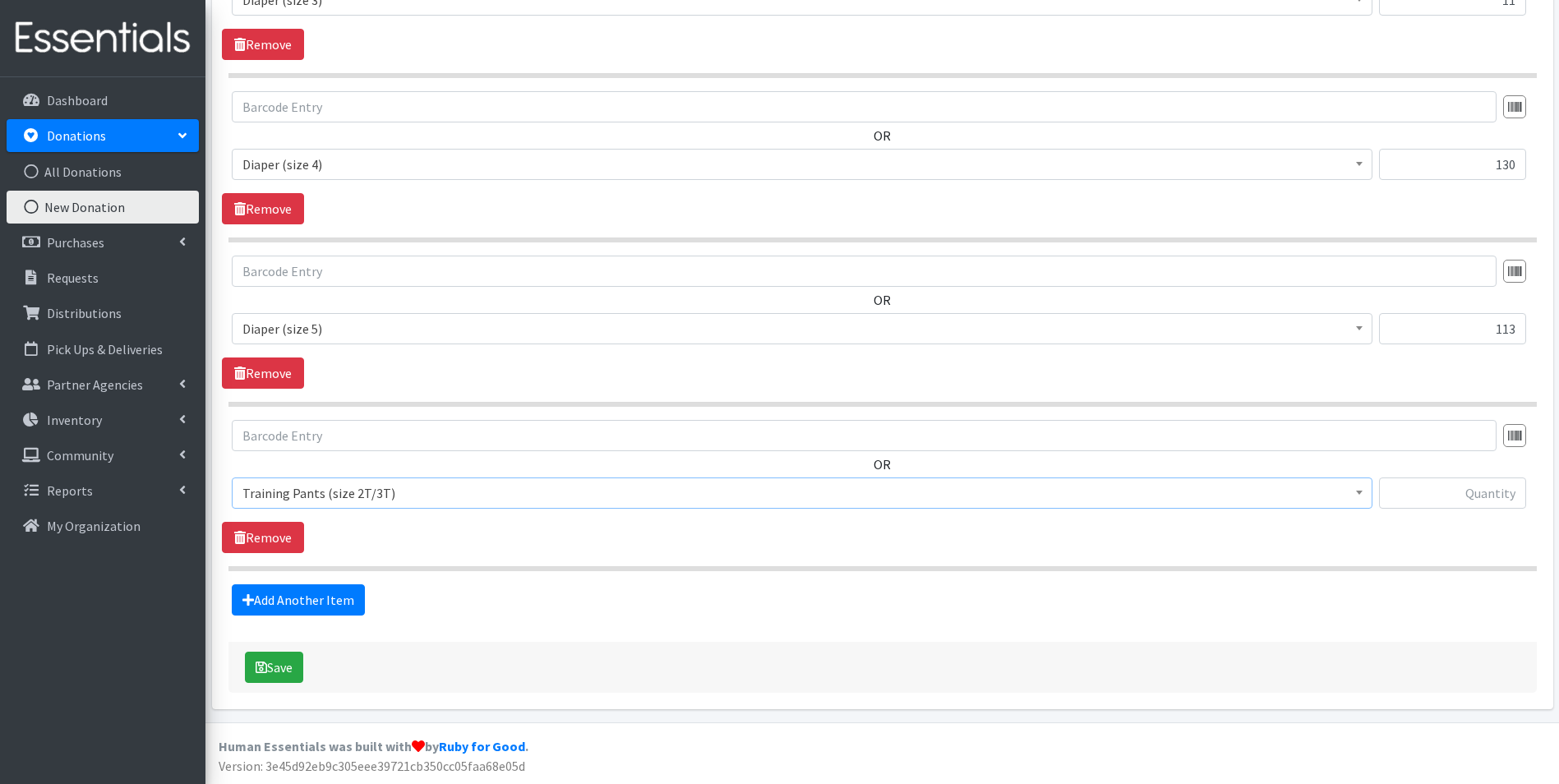
click at [1428, 509] on div at bounding box center [1453, 499] width 147 height 44
click at [1426, 492] on input "text" at bounding box center [1453, 492] width 147 height 31
type input "2"
click at [304, 597] on link "Add Another Item" at bounding box center [298, 600] width 133 height 31
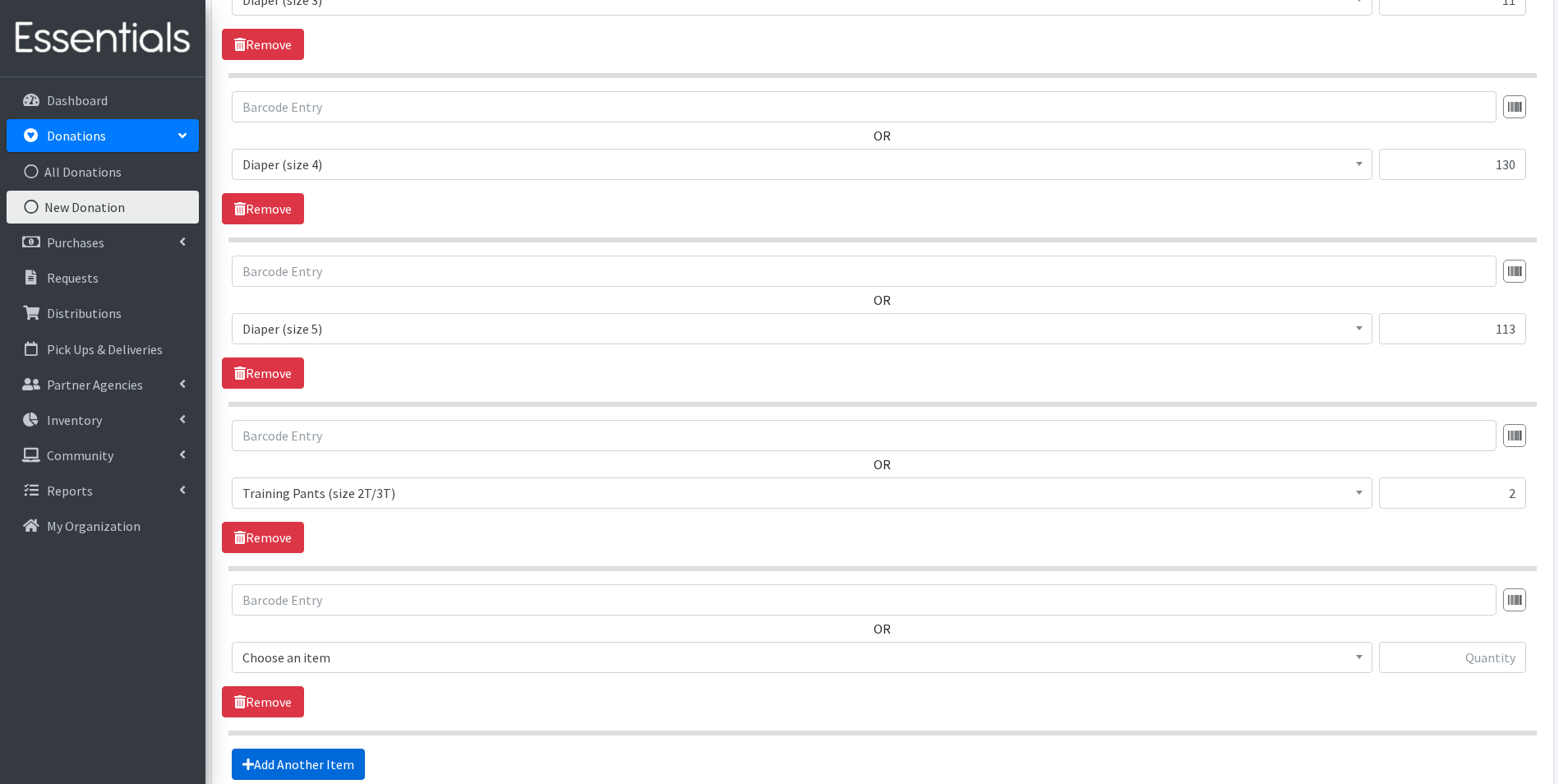
scroll to position [1333, 0]
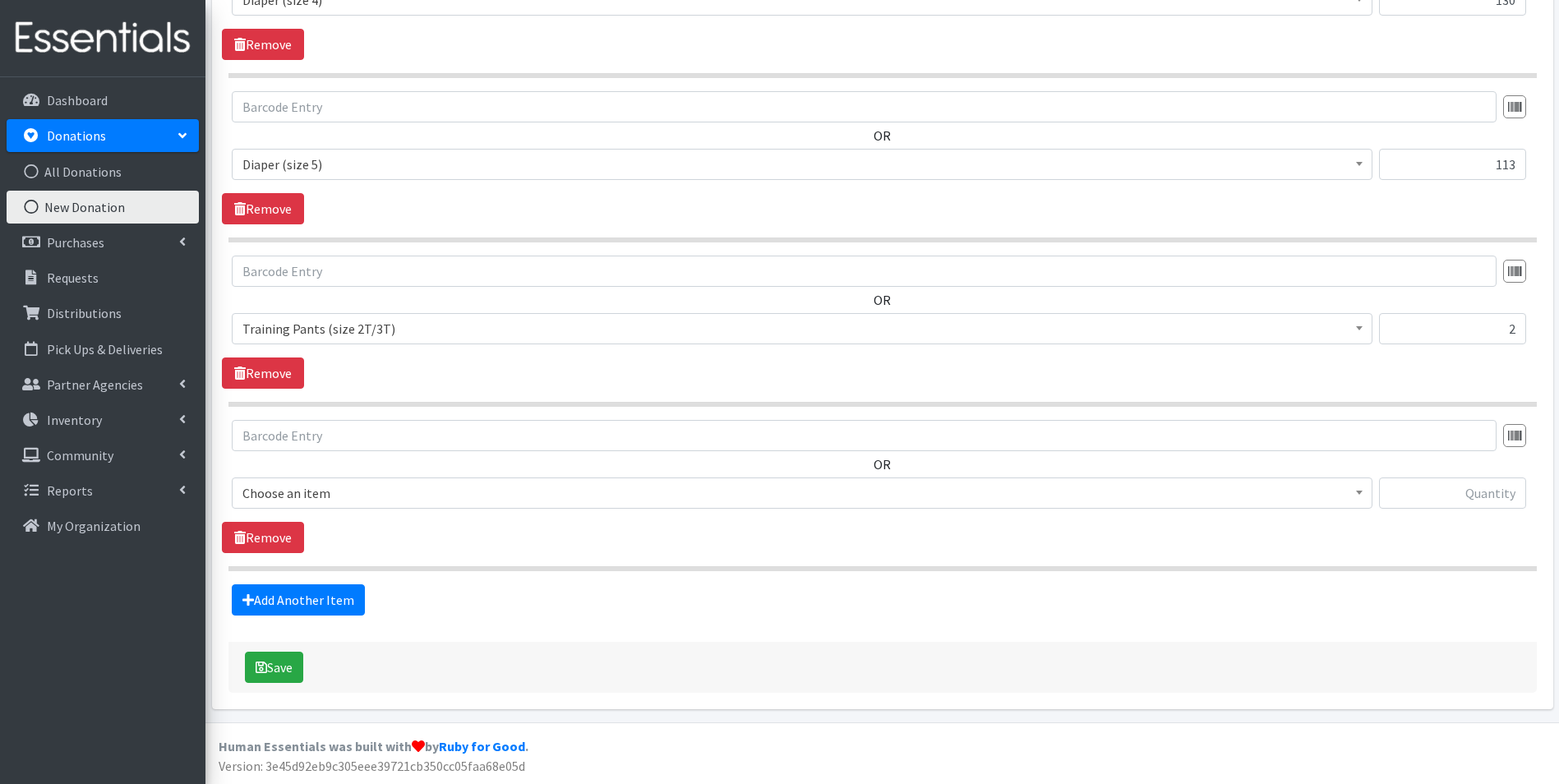
click at [394, 489] on span "Choose an item" at bounding box center [802, 493] width 1120 height 23
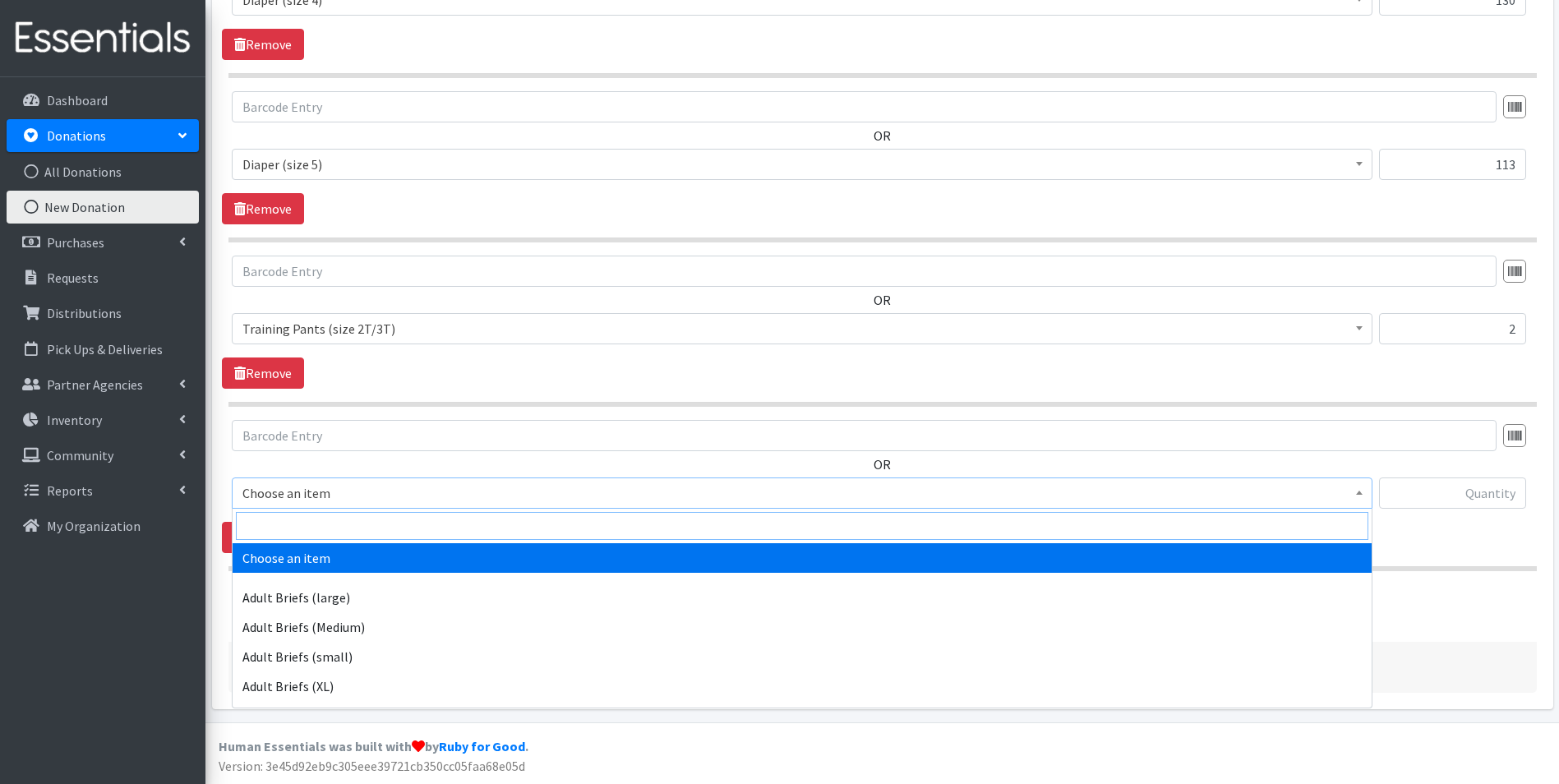
click at [394, 518] on input "search" at bounding box center [802, 525] width 1132 height 28
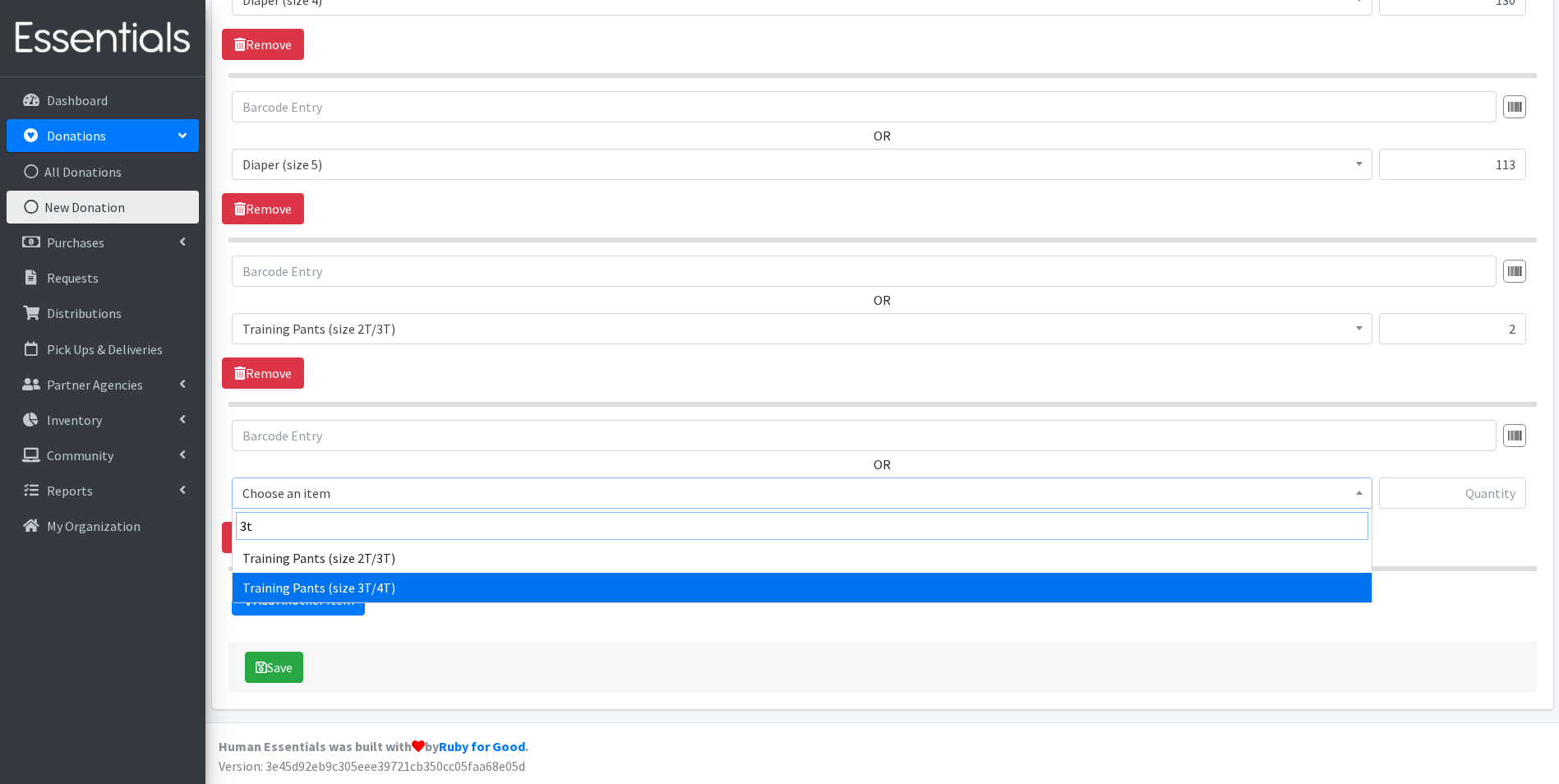
type input "3t"
drag, startPoint x: 423, startPoint y: 581, endPoint x: 454, endPoint y: 575, distance: 31.6
select select "5866"
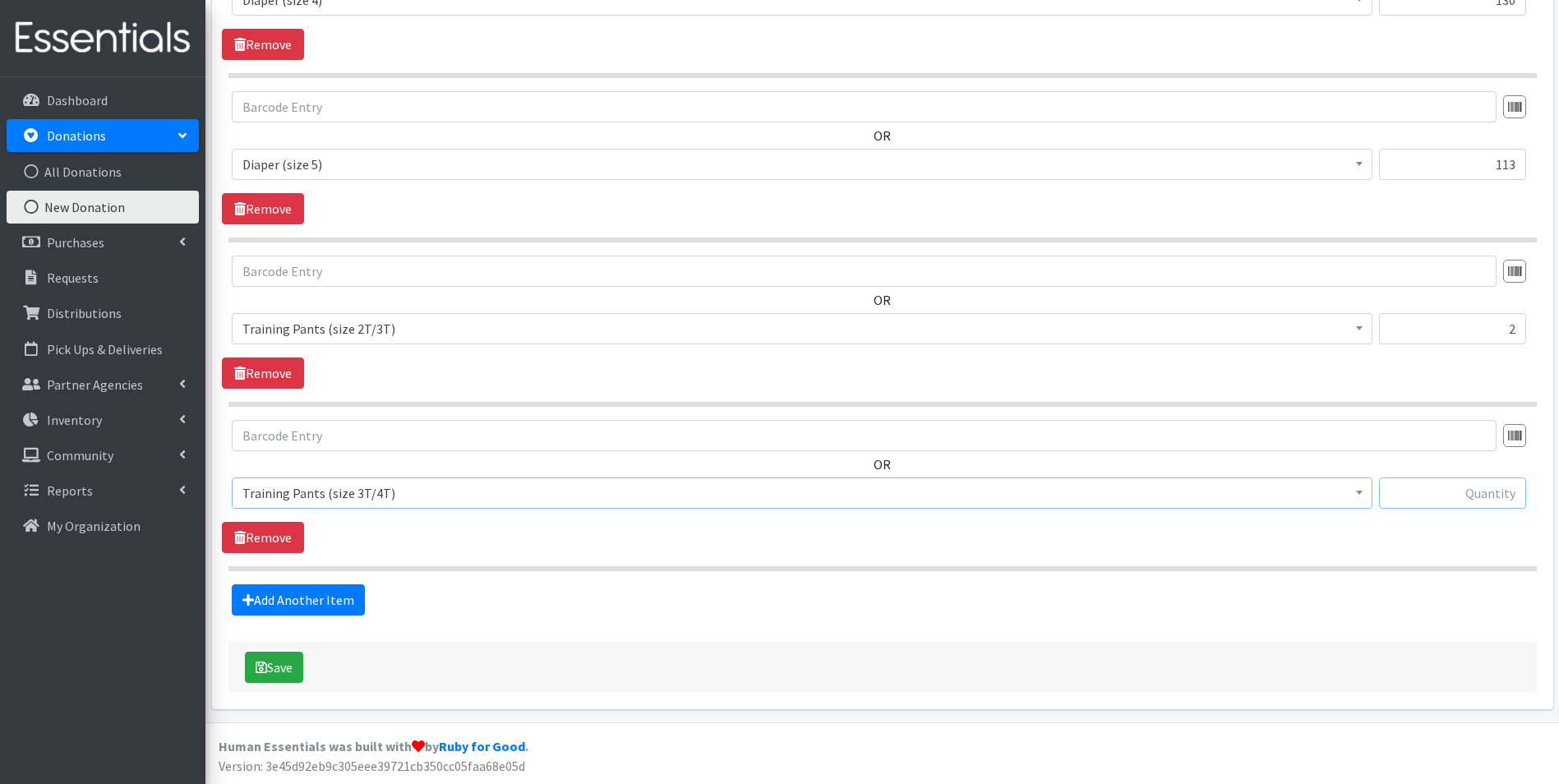
click at [1479, 498] on input "text" at bounding box center [1453, 492] width 147 height 31
type input "107"
click at [263, 594] on link "Add Another Item" at bounding box center [298, 600] width 133 height 31
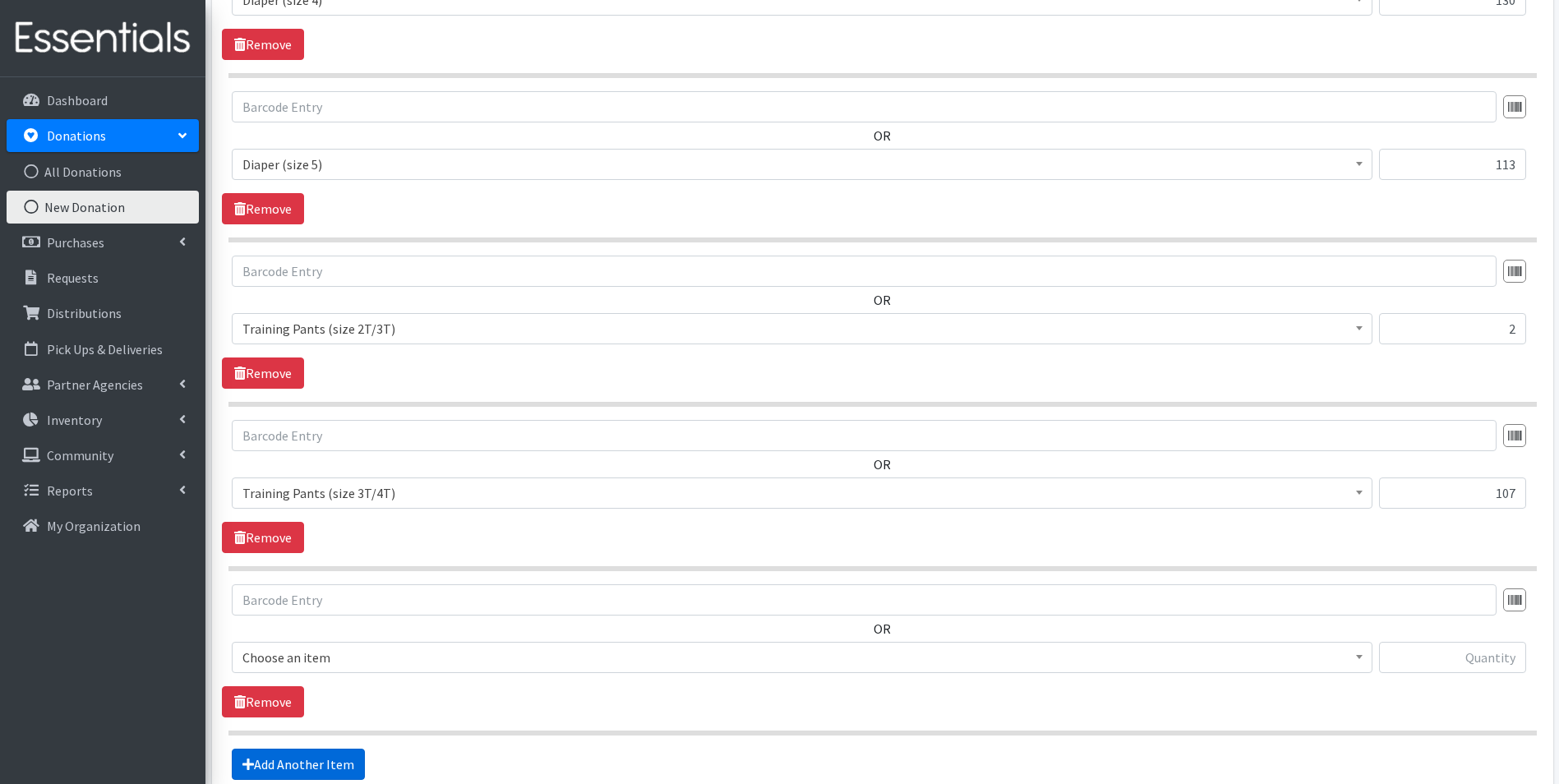
scroll to position [1498, 0]
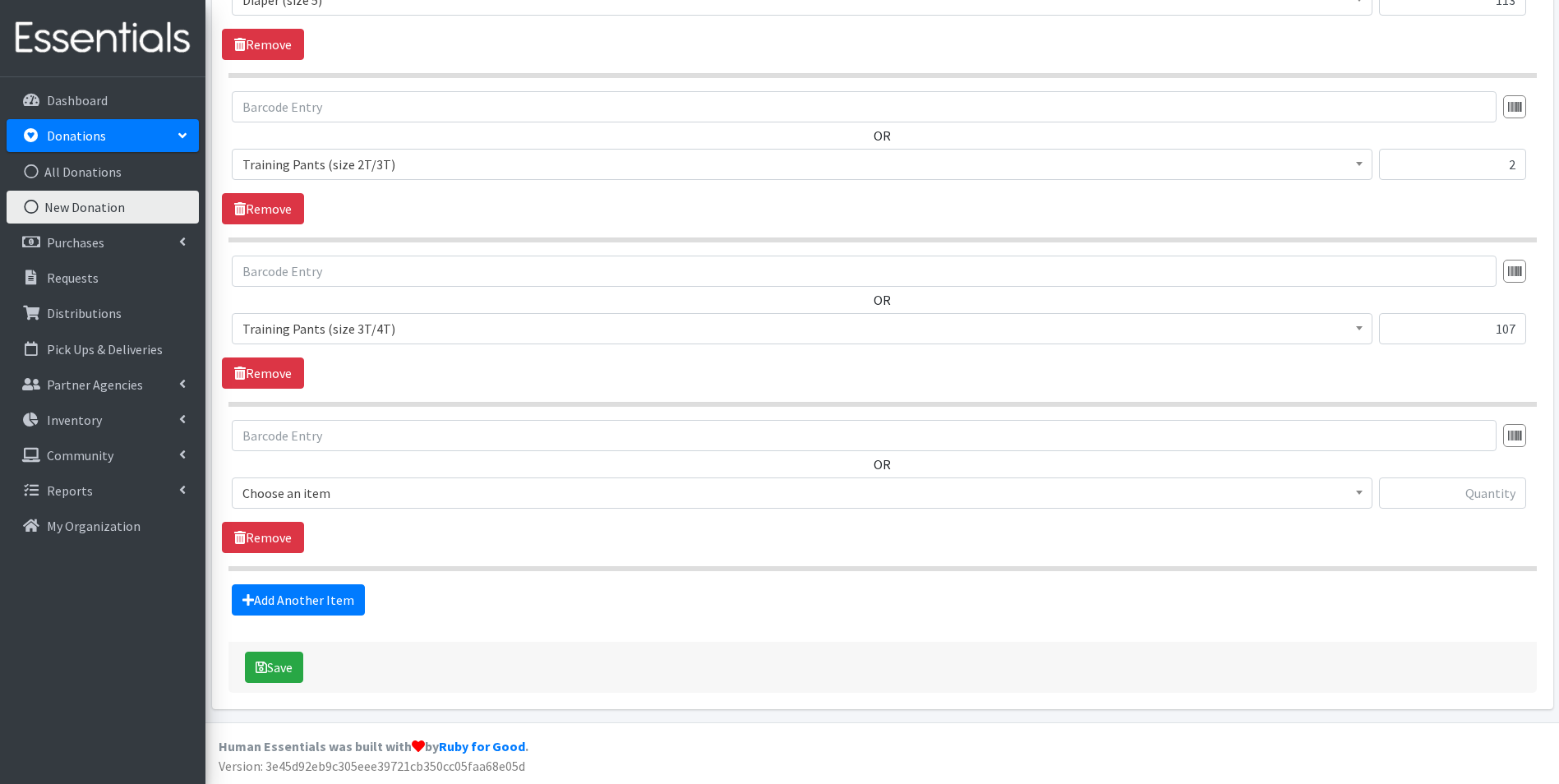
click at [418, 496] on span "Choose an item" at bounding box center [802, 493] width 1120 height 23
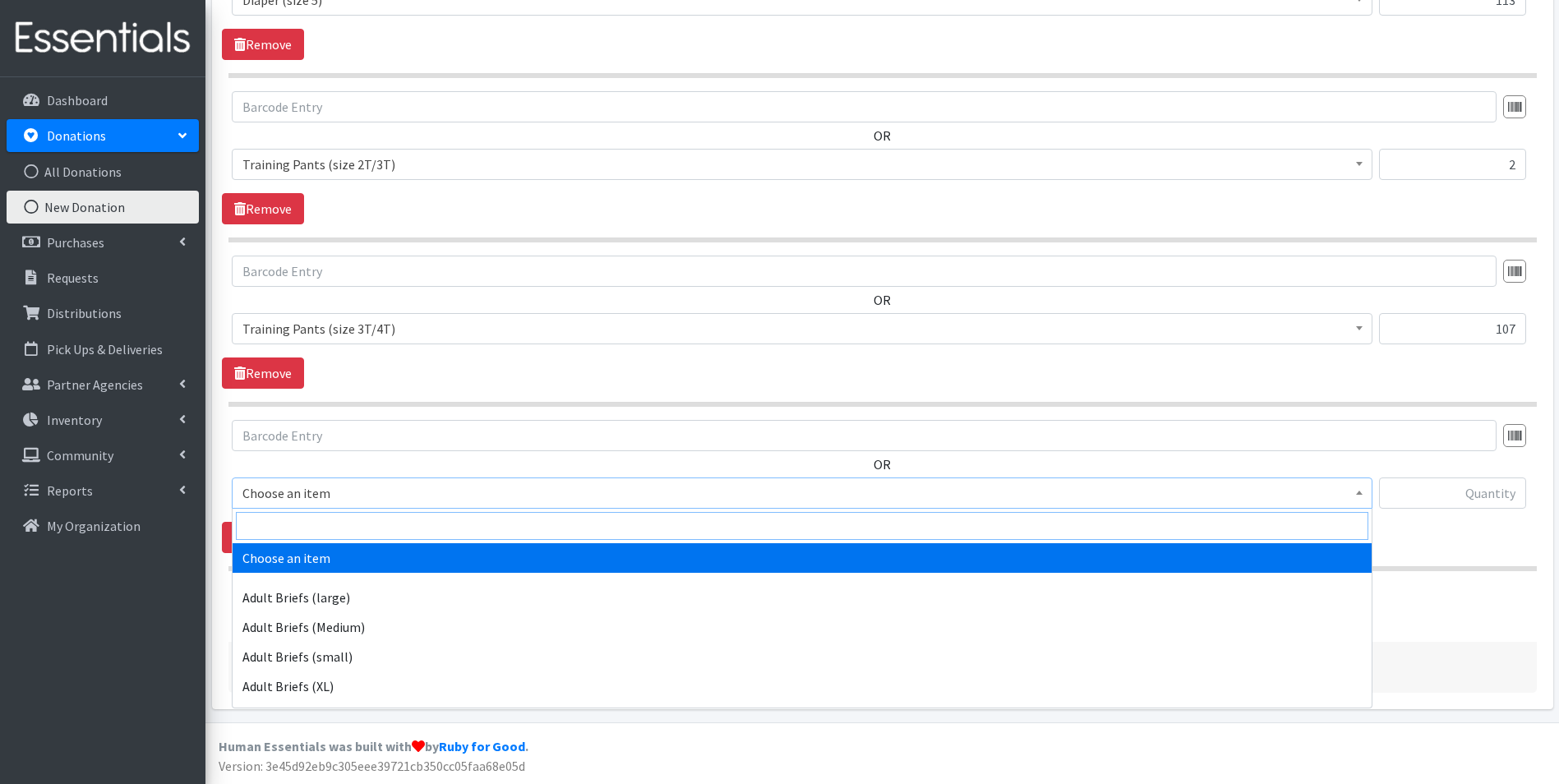
click at [423, 522] on input "search" at bounding box center [802, 525] width 1132 height 28
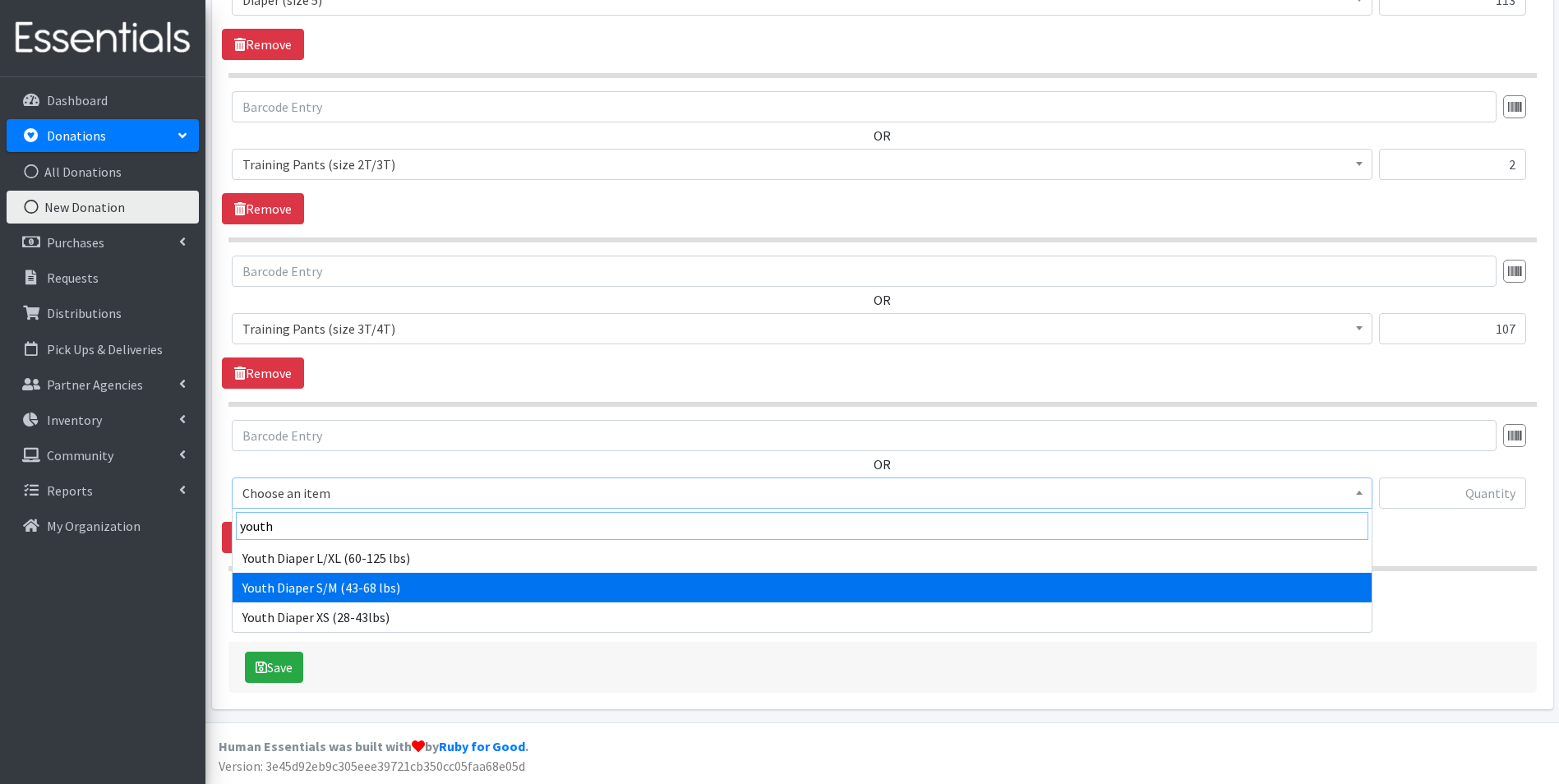
type input "youth"
select select "11293"
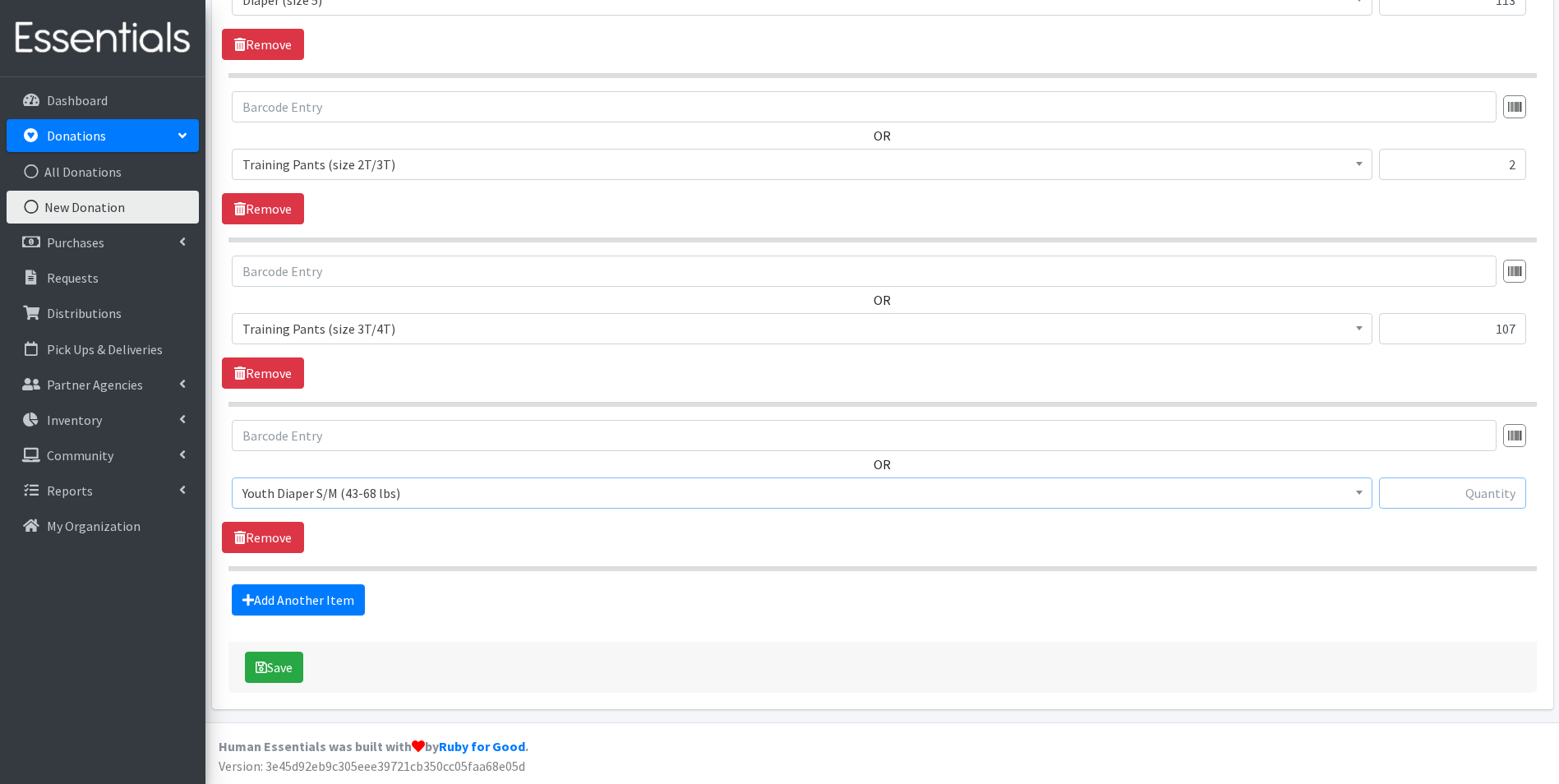
click at [1432, 499] on input "text" at bounding box center [1453, 492] width 147 height 31
type input "7"
click at [342, 602] on link "Add Another Item" at bounding box center [298, 600] width 133 height 31
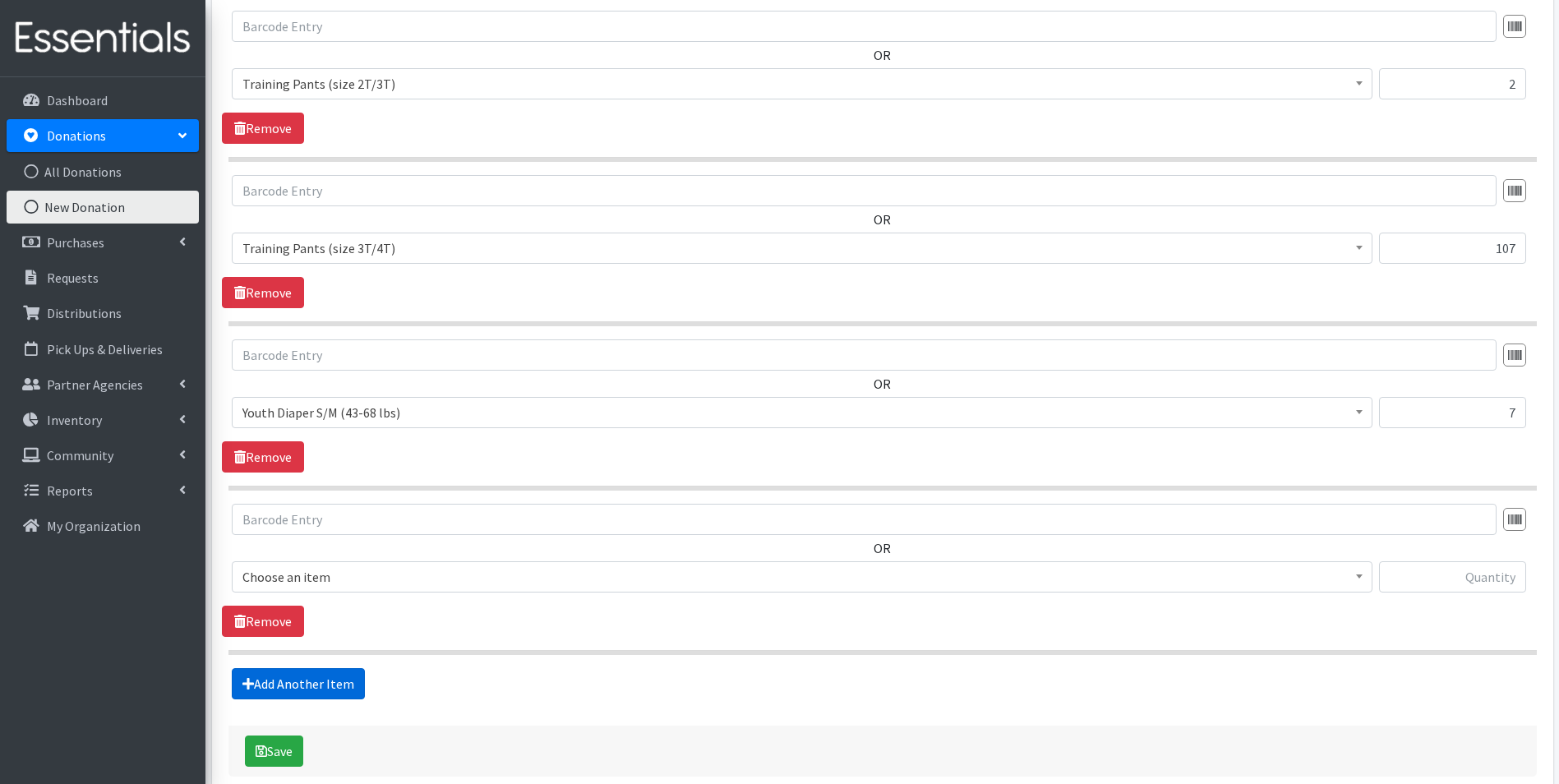
scroll to position [1662, 0]
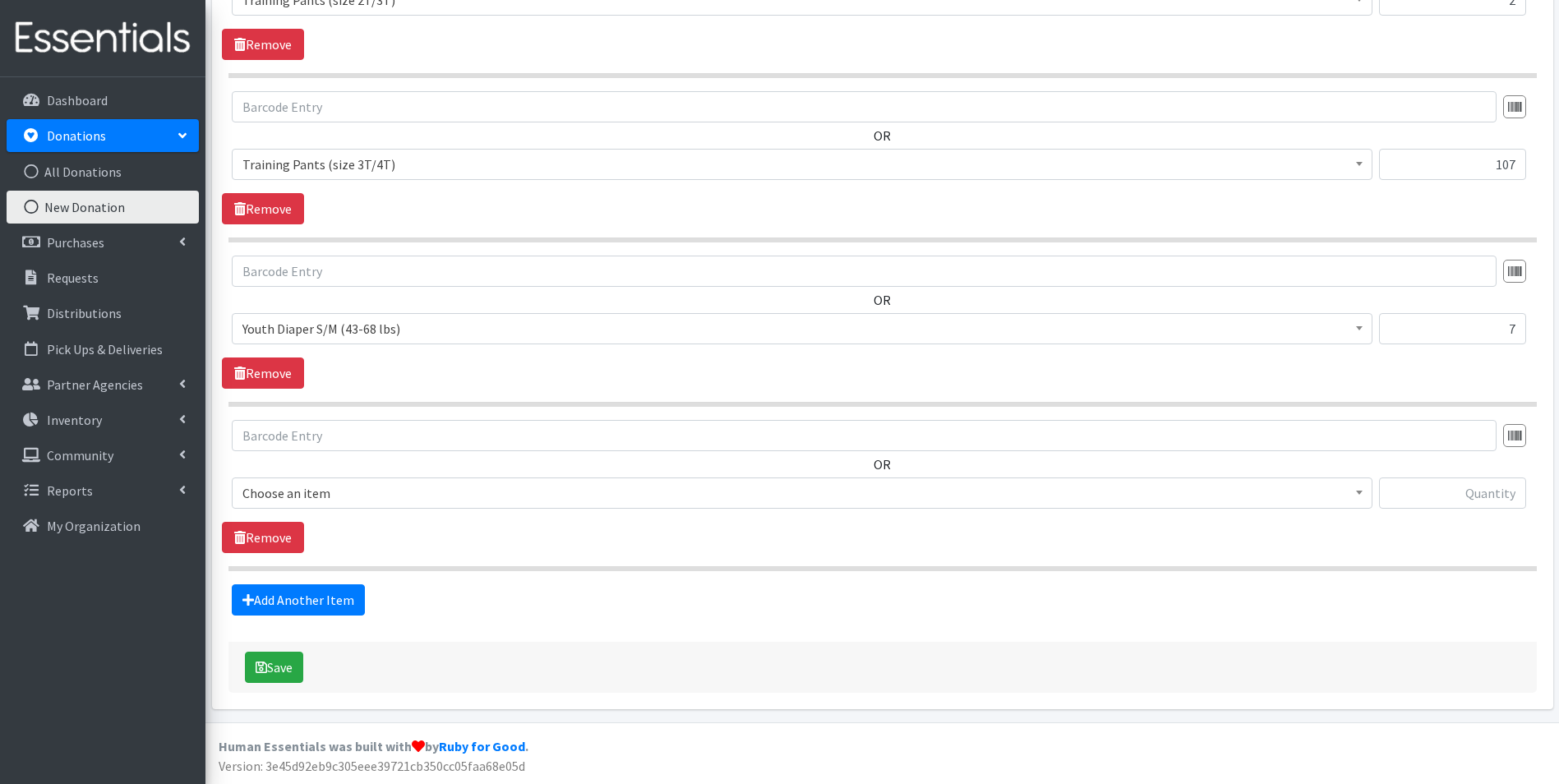
drag, startPoint x: 363, startPoint y: 487, endPoint x: 365, endPoint y: 507, distance: 20.1
click at [364, 488] on span "Choose an item" at bounding box center [802, 493] width 1120 height 23
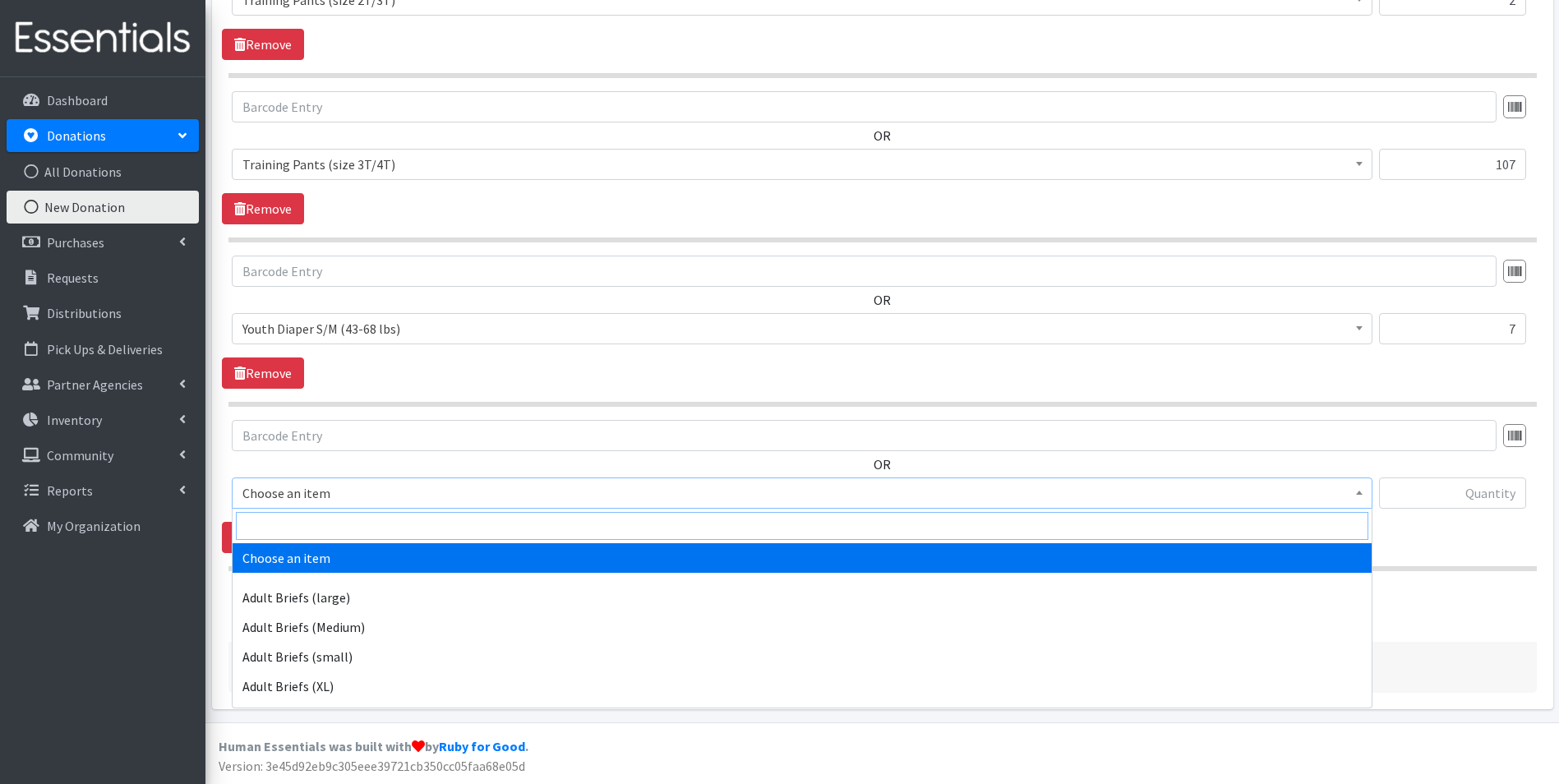
click at [366, 521] on input "search" at bounding box center [802, 525] width 1132 height 28
type input "youth"
select select "11294"
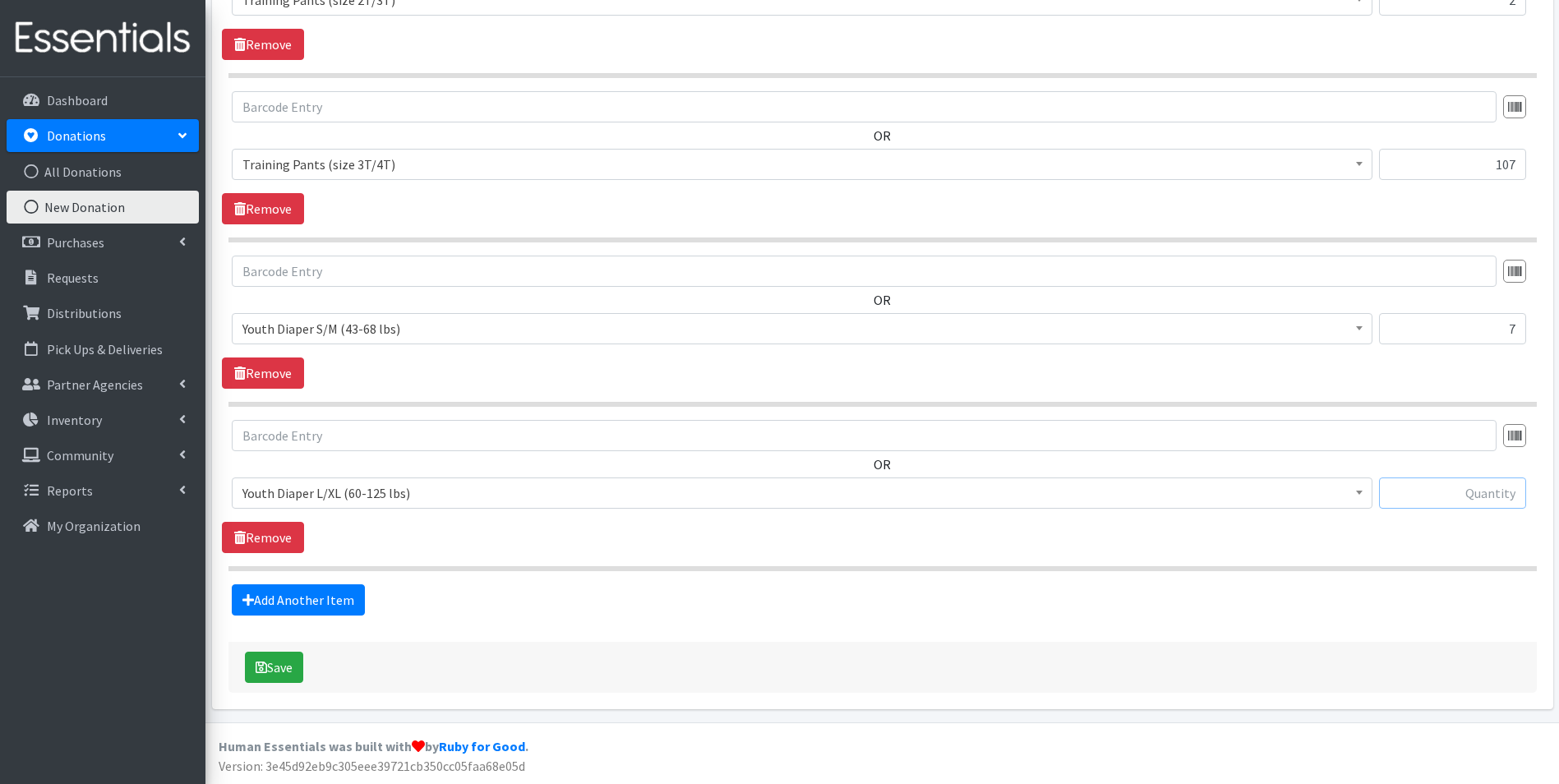
click at [1406, 489] on input "text" at bounding box center [1453, 492] width 147 height 31
type input "30"
click at [272, 662] on button "Save" at bounding box center [274, 667] width 58 height 31
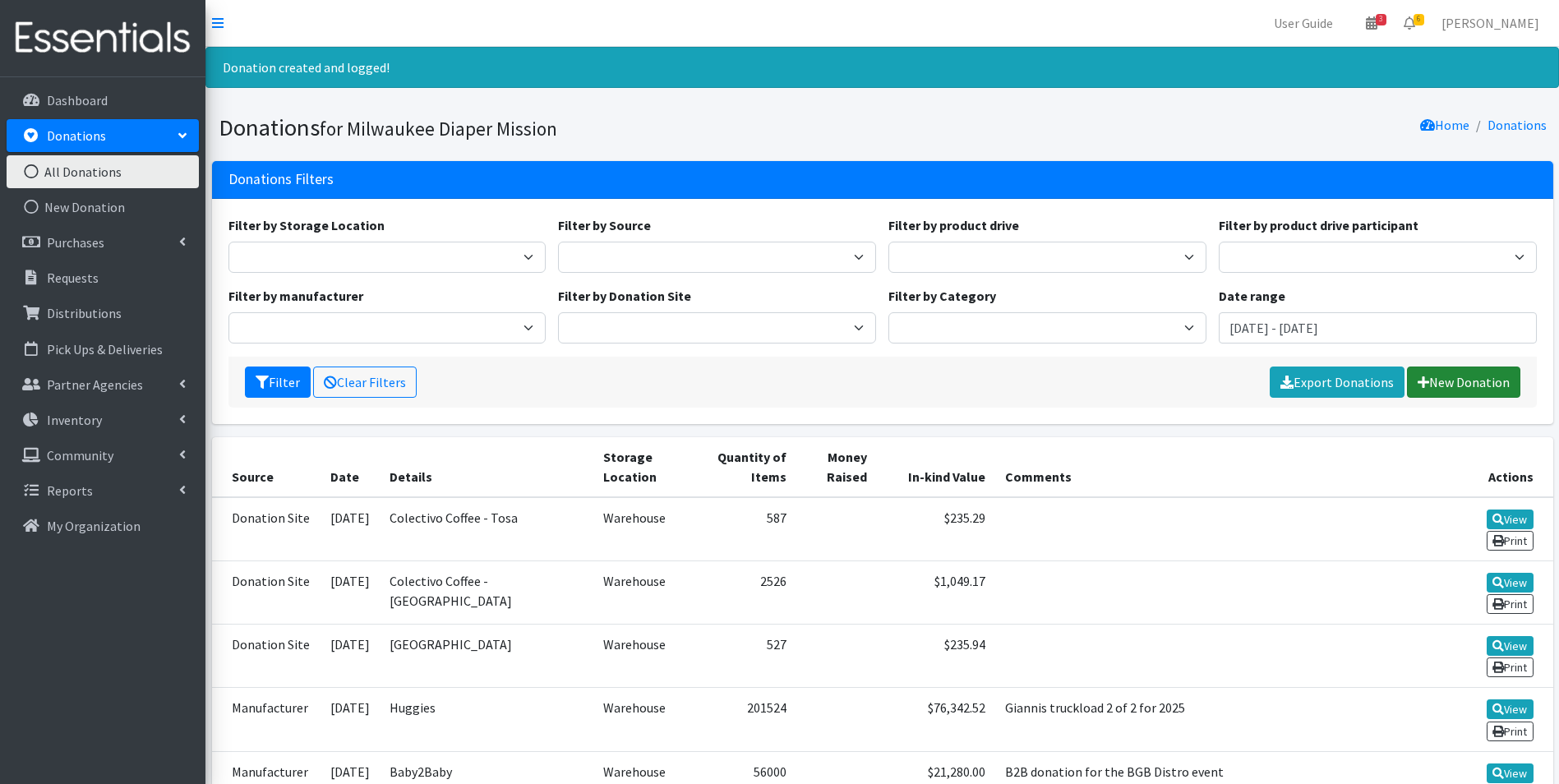
click at [1461, 376] on link "New Donation" at bounding box center [1463, 381] width 113 height 31
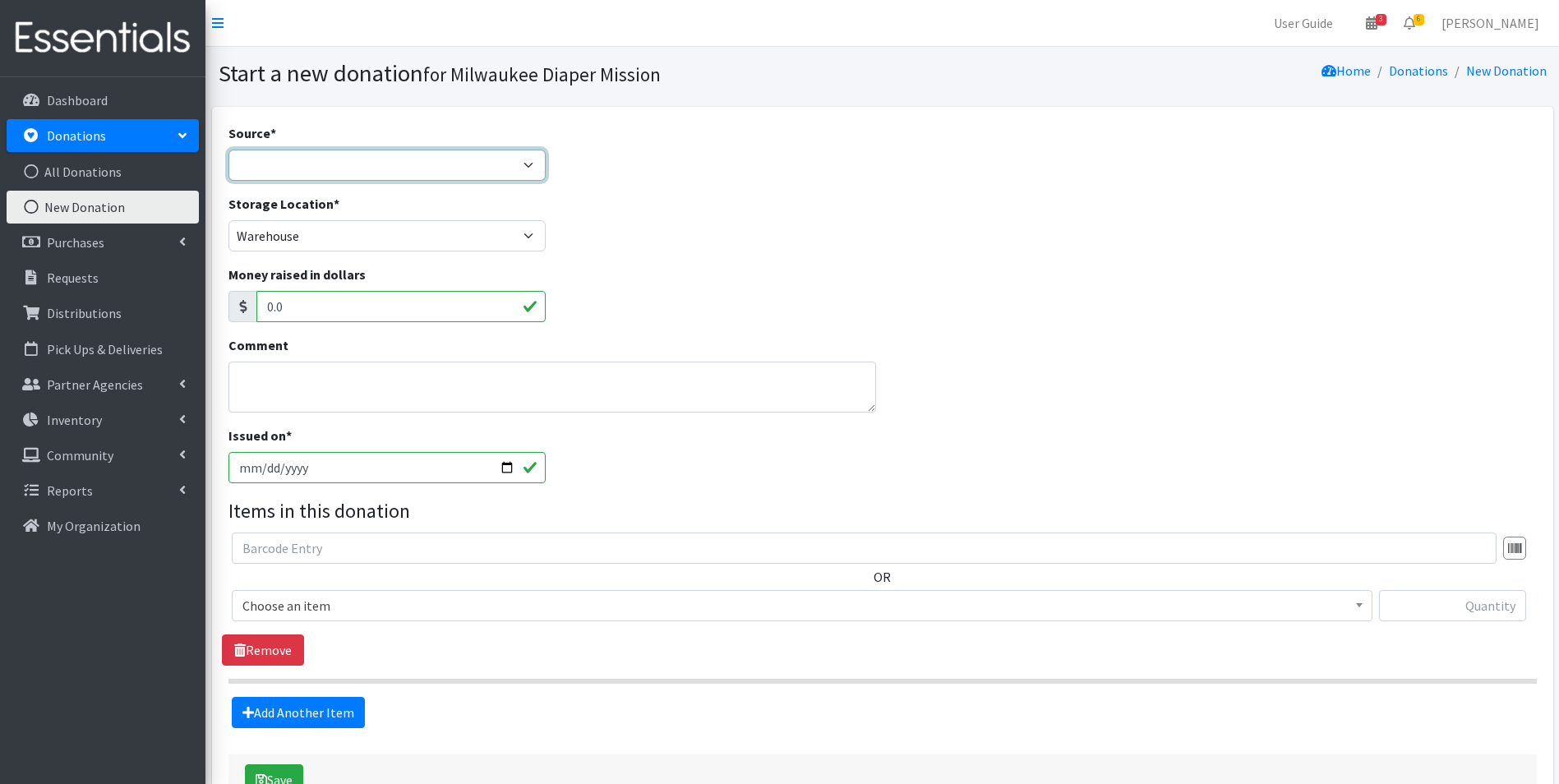
drag, startPoint x: 354, startPoint y: 162, endPoint x: 349, endPoint y: 171, distance: 10.3
click at [354, 162] on select "Product Drive Manufacturer Donation Site Misc. Donation" at bounding box center [387, 165] width 318 height 31
select select "Product Drive"
click at [229, 150] on select "Product Drive Manufacturer Donation Site Misc. Donation" at bounding box center [387, 165] width 318 height 31
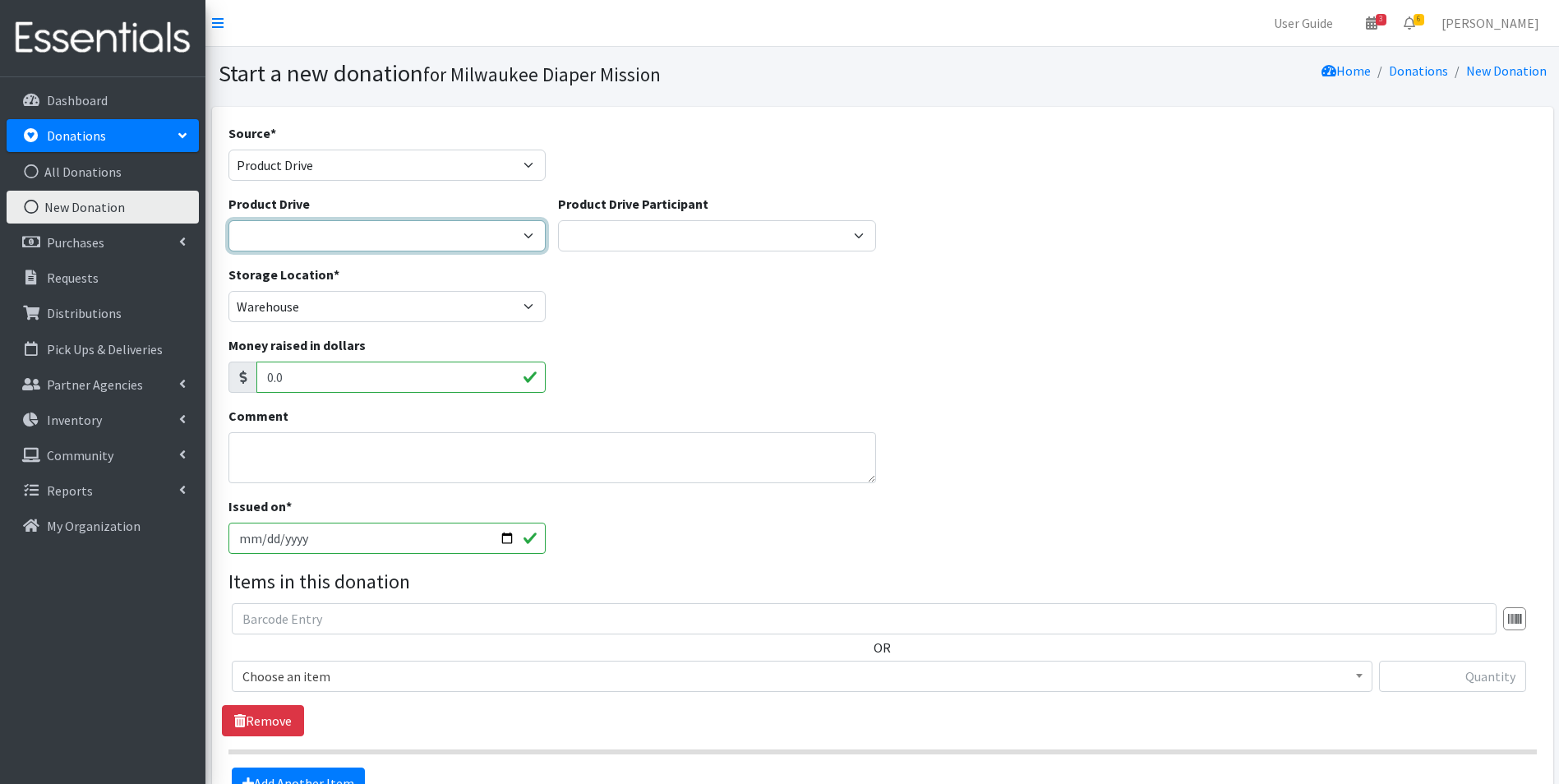
click at [347, 242] on select "2023 Period Party Happy Hour 2024 Aemelian Drive 2024 Allspring Drive 2024 Alph…" at bounding box center [387, 236] width 318 height 31
select select
click at [229, 220] on select "2023 Period Party Happy Hour 2024 Aemelian Drive 2024 Allspring Drive 2024 Alph…" at bounding box center [387, 236] width 318 height 31
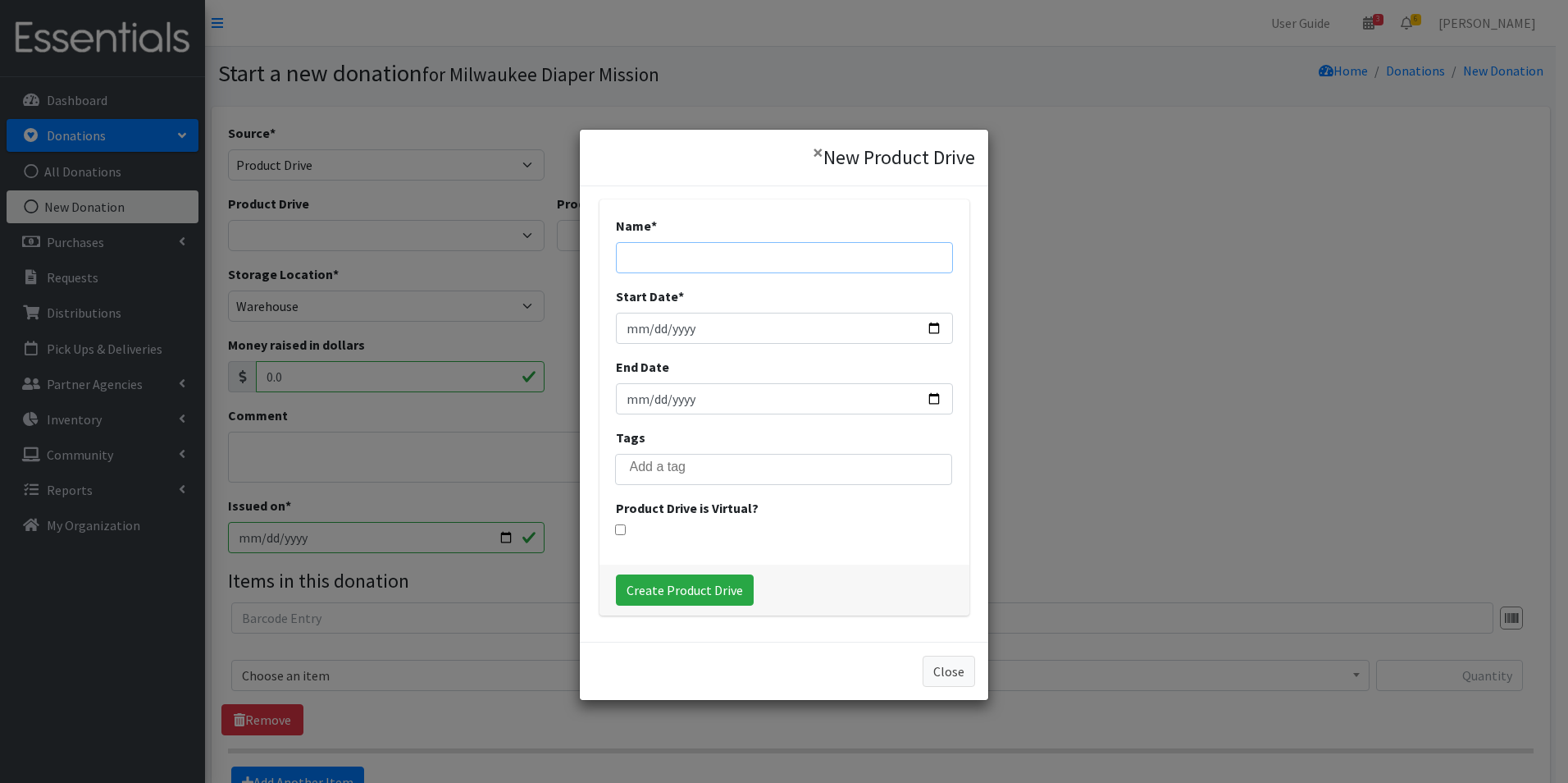
click at [718, 266] on input "Name *" at bounding box center [784, 257] width 337 height 31
type input "[STREET_ADDRESS]"
click at [629, 329] on input "Start Date *" at bounding box center [784, 328] width 337 height 31
type input "[DATE]"
click at [641, 402] on input "End Date" at bounding box center [784, 398] width 337 height 31
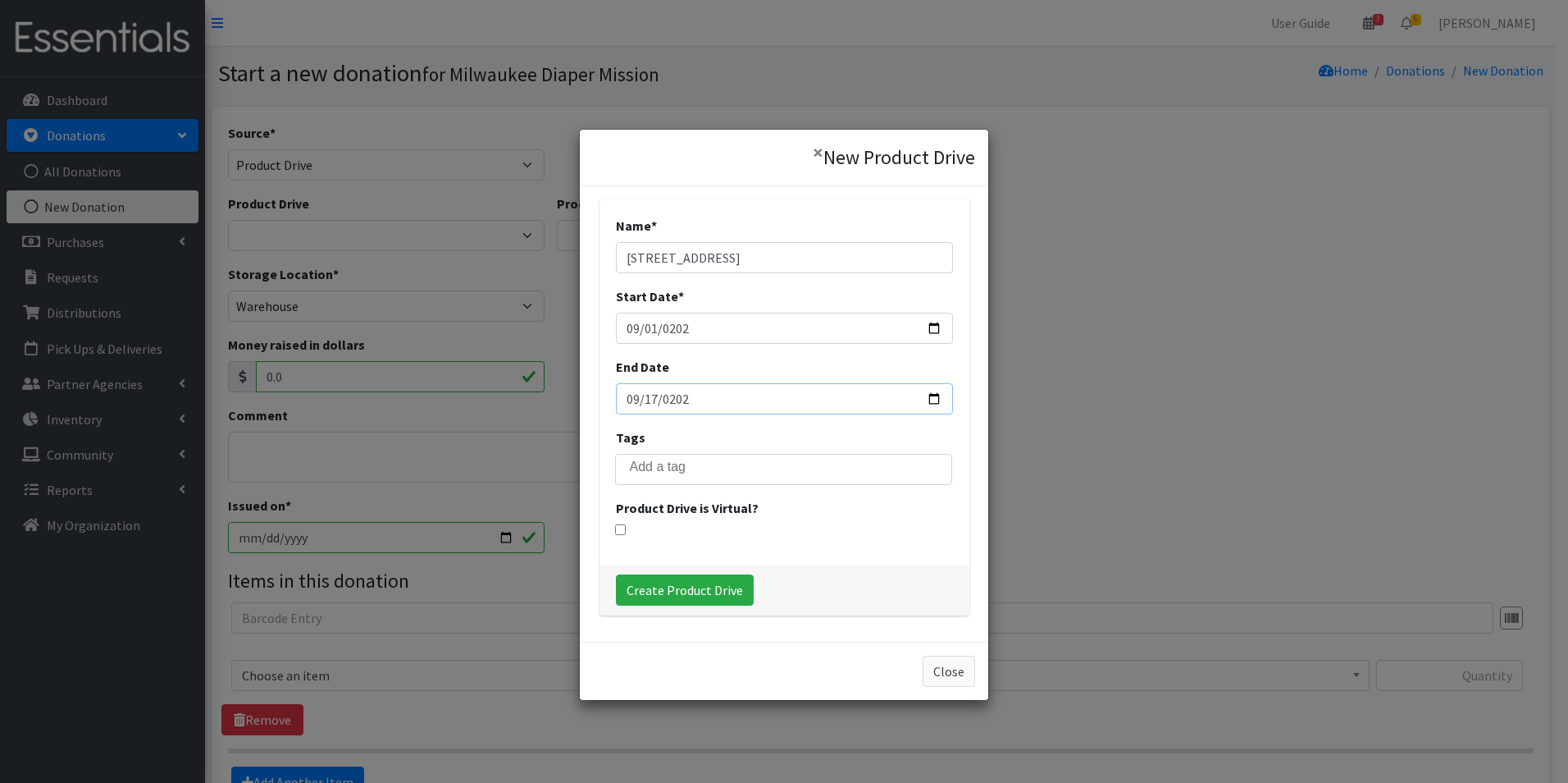
type input "2025-09-17"
click at [713, 582] on input "Create Product Drive" at bounding box center [684, 590] width 138 height 31
select select "3543"
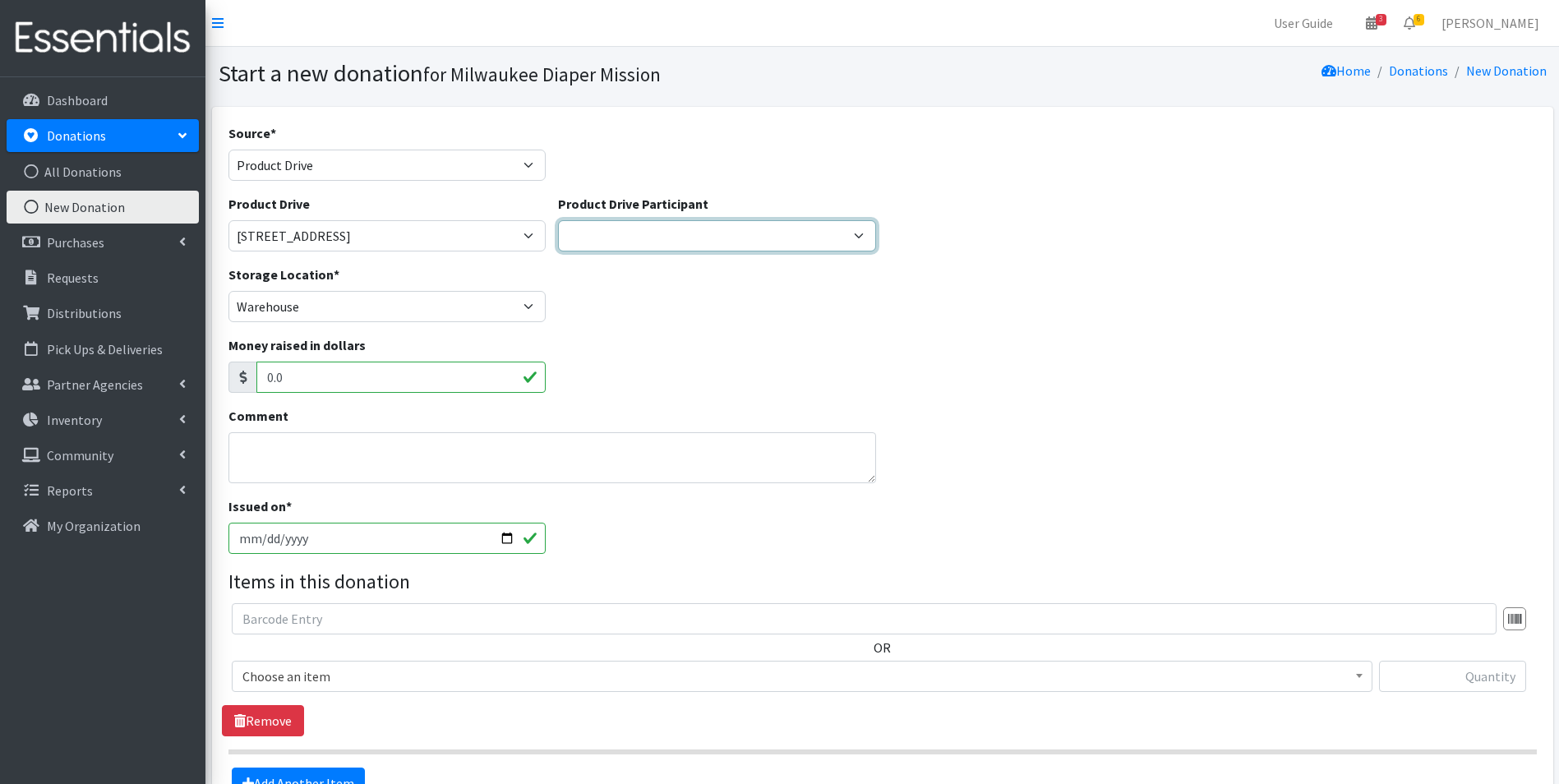
click at [671, 240] on select "Team Rubicon JCC GE Healthcare Aemilian Daycare [GEOGRAPHIC_DATA] [PERSON_NAME]…" at bounding box center [717, 236] width 318 height 31
select select "970"
click at [558, 220] on select "Team Rubicon JCC GE Healthcare Aemilian Daycare [GEOGRAPHIC_DATA] [PERSON_NAME]…" at bounding box center [717, 236] width 318 height 31
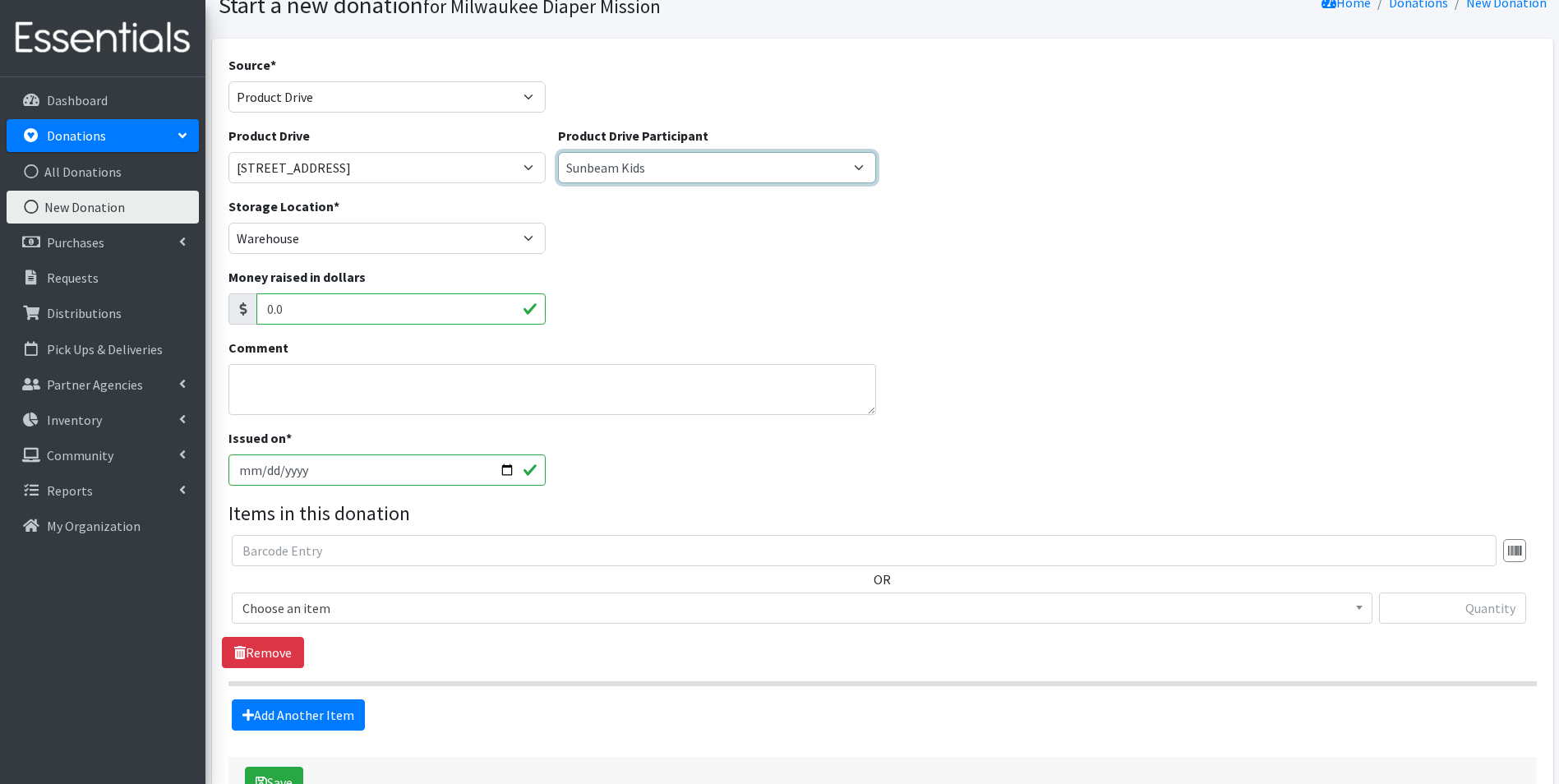
scroll to position [183, 0]
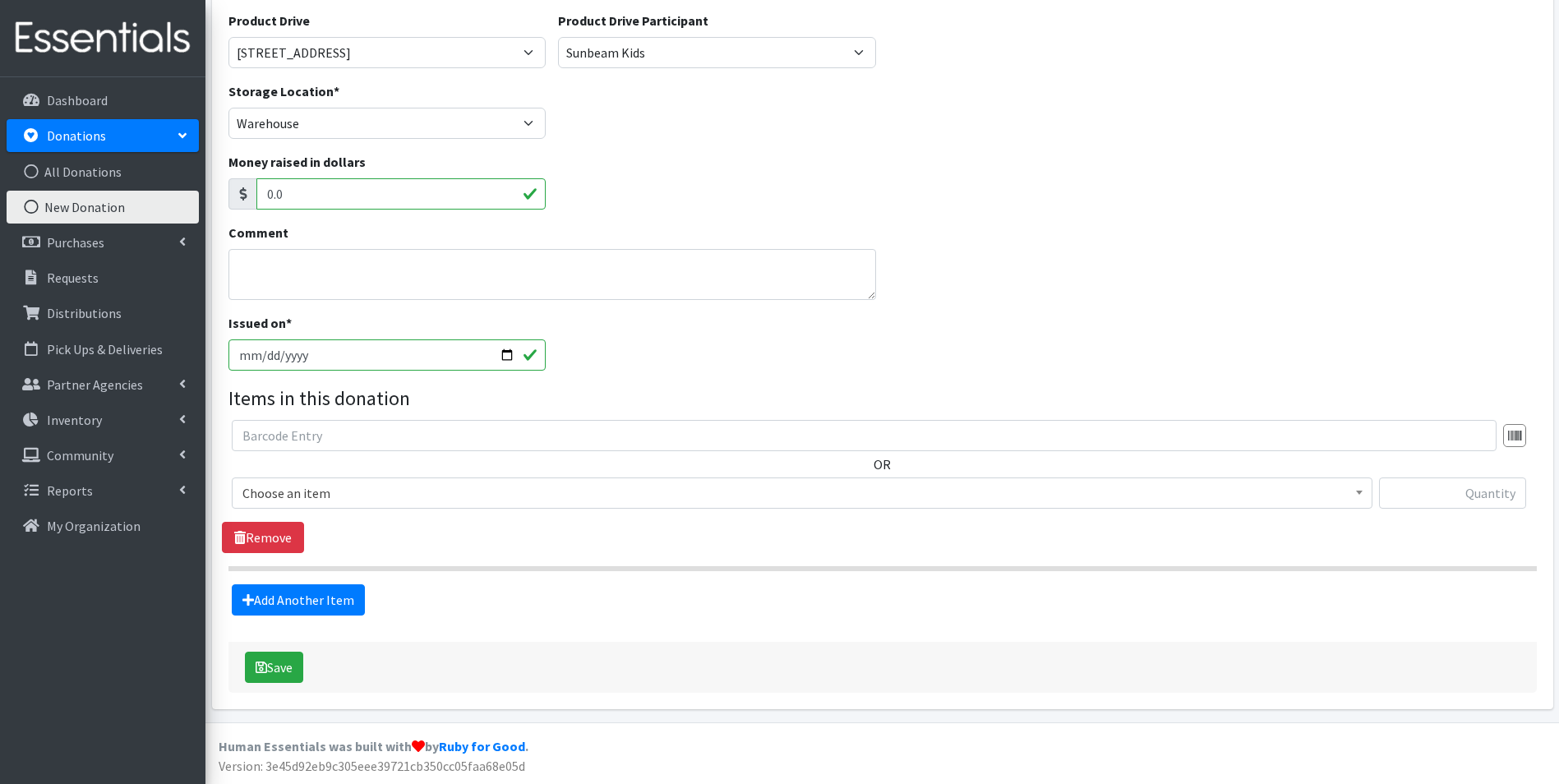
click at [265, 358] on input "[DATE]" at bounding box center [387, 354] width 318 height 31
type input "2025-09-17"
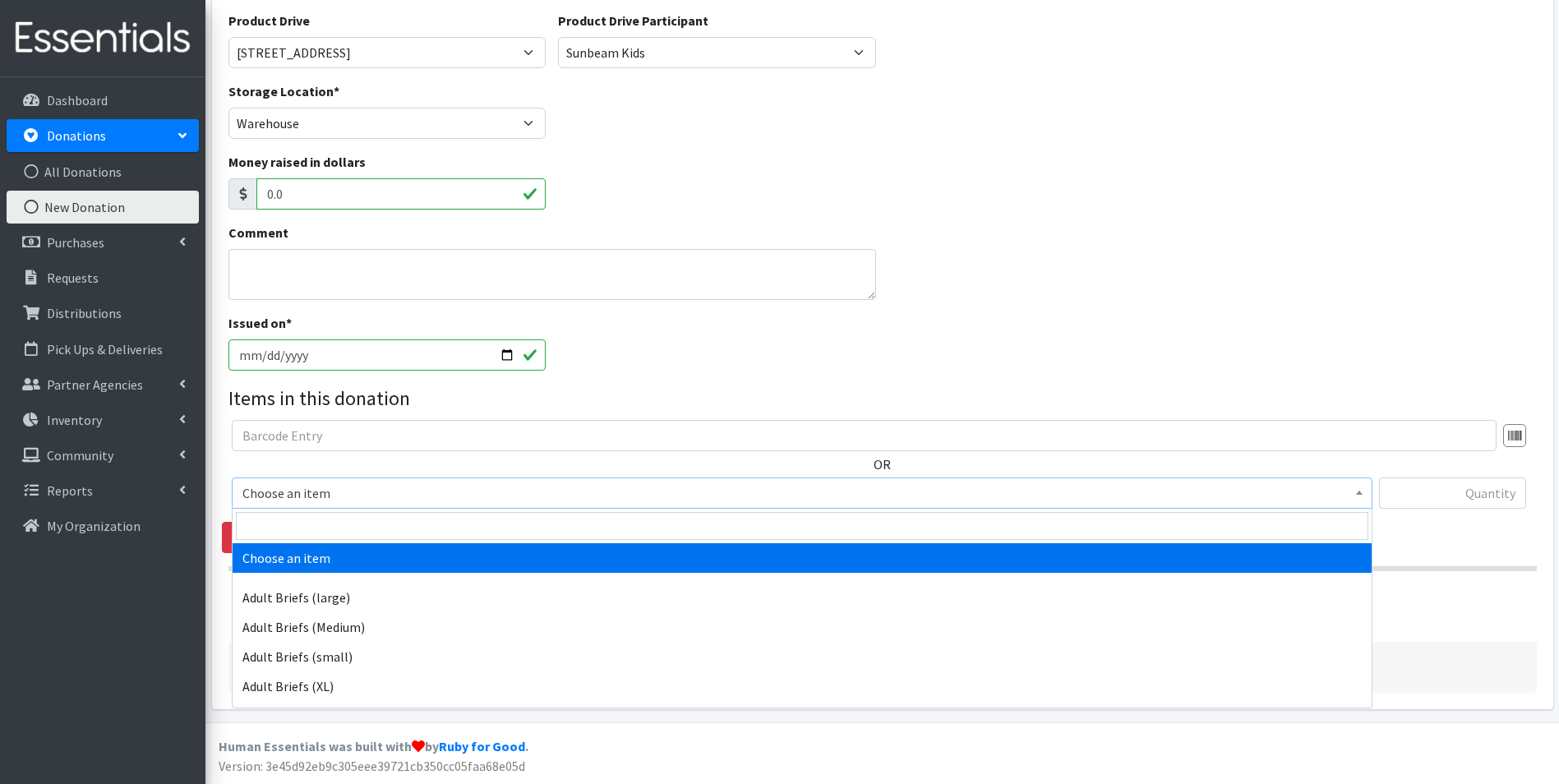
click at [341, 493] on span "Choose an item" at bounding box center [802, 493] width 1120 height 23
click at [344, 519] on input "search" at bounding box center [802, 525] width 1132 height 28
type input "size 3"
select select "4644"
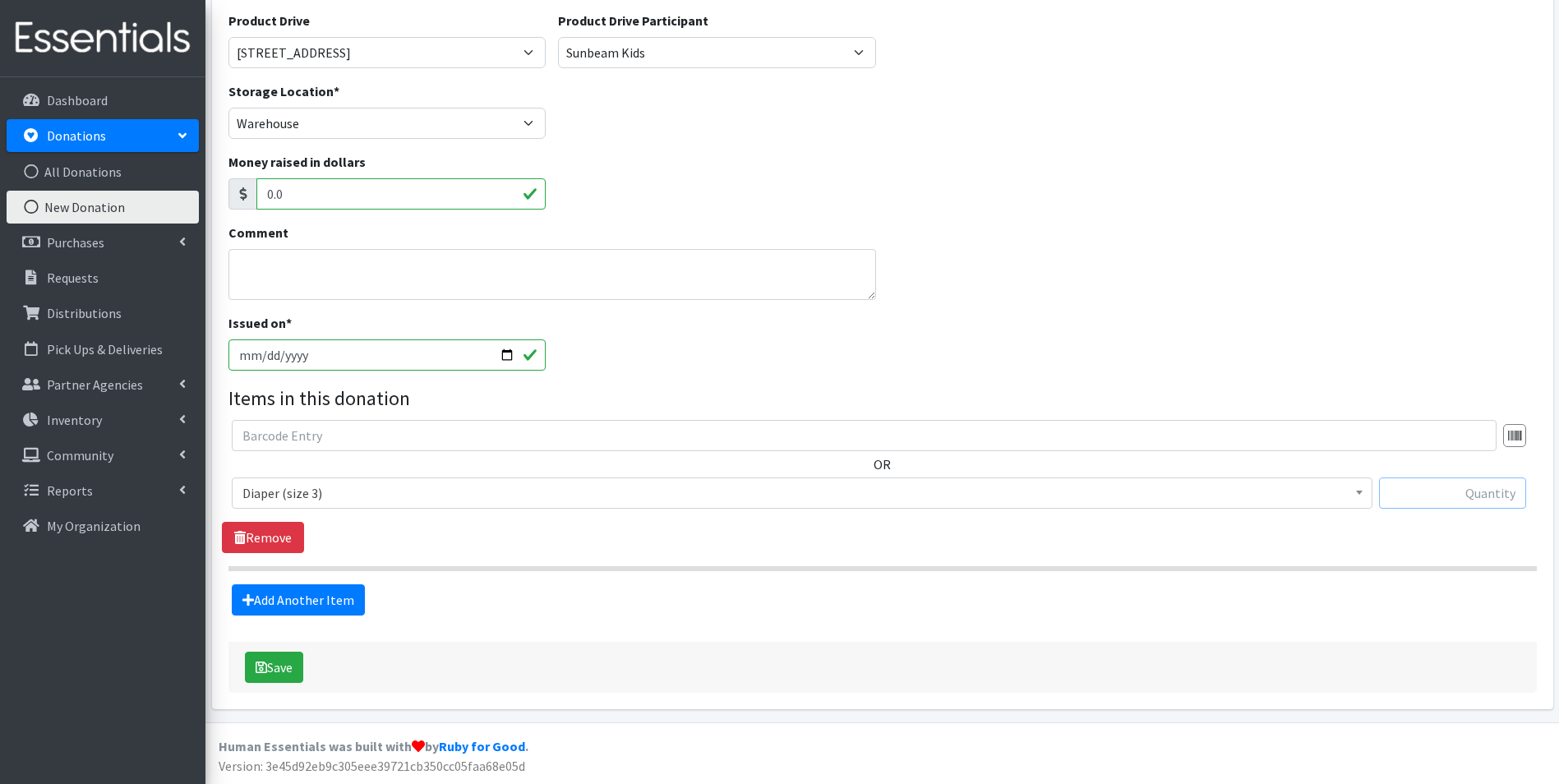
click at [1452, 490] on input "text" at bounding box center [1453, 492] width 147 height 31
type input "3"
click at [334, 597] on link "Add Another Item" at bounding box center [298, 600] width 133 height 31
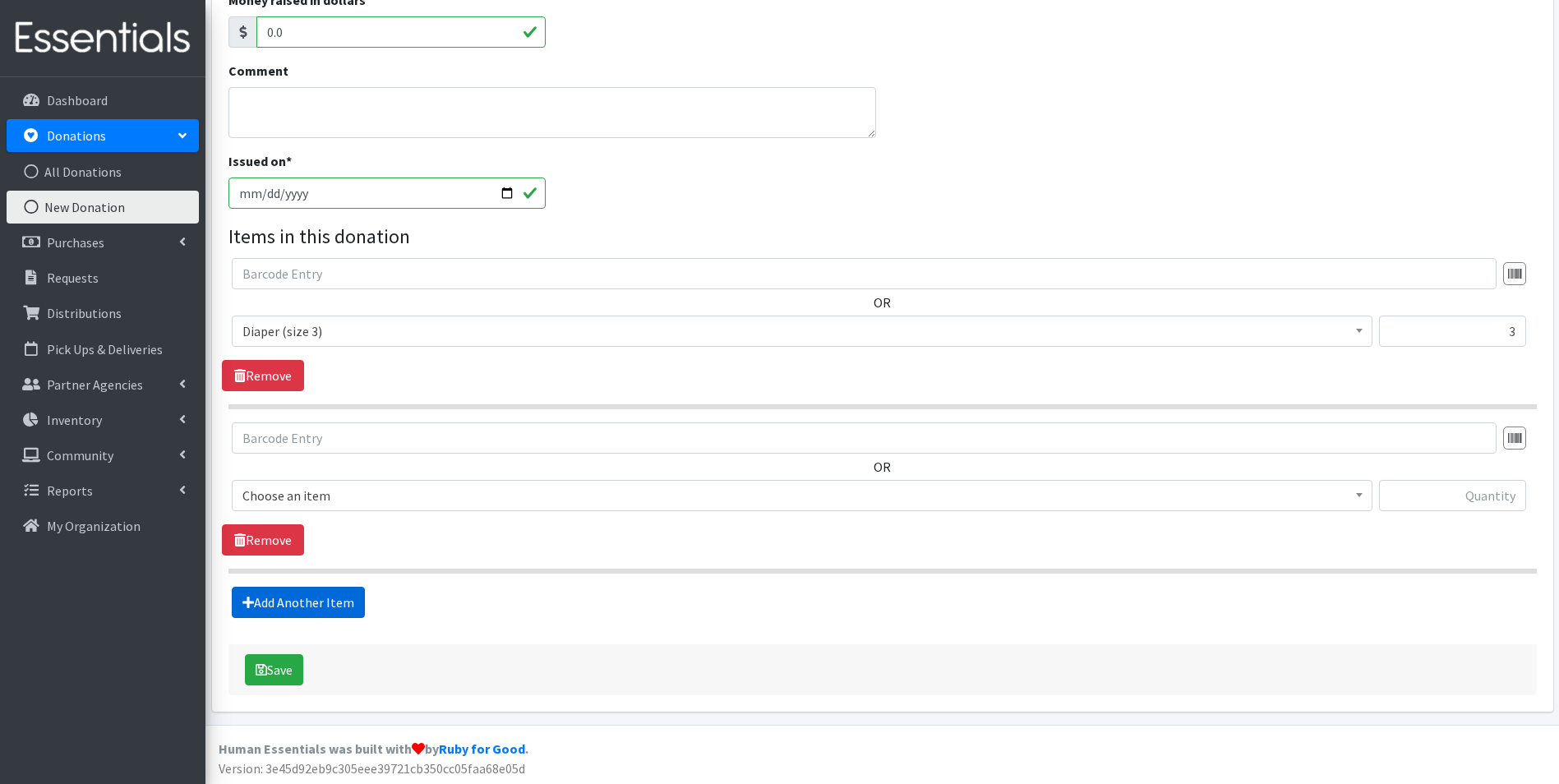
scroll to position [348, 0]
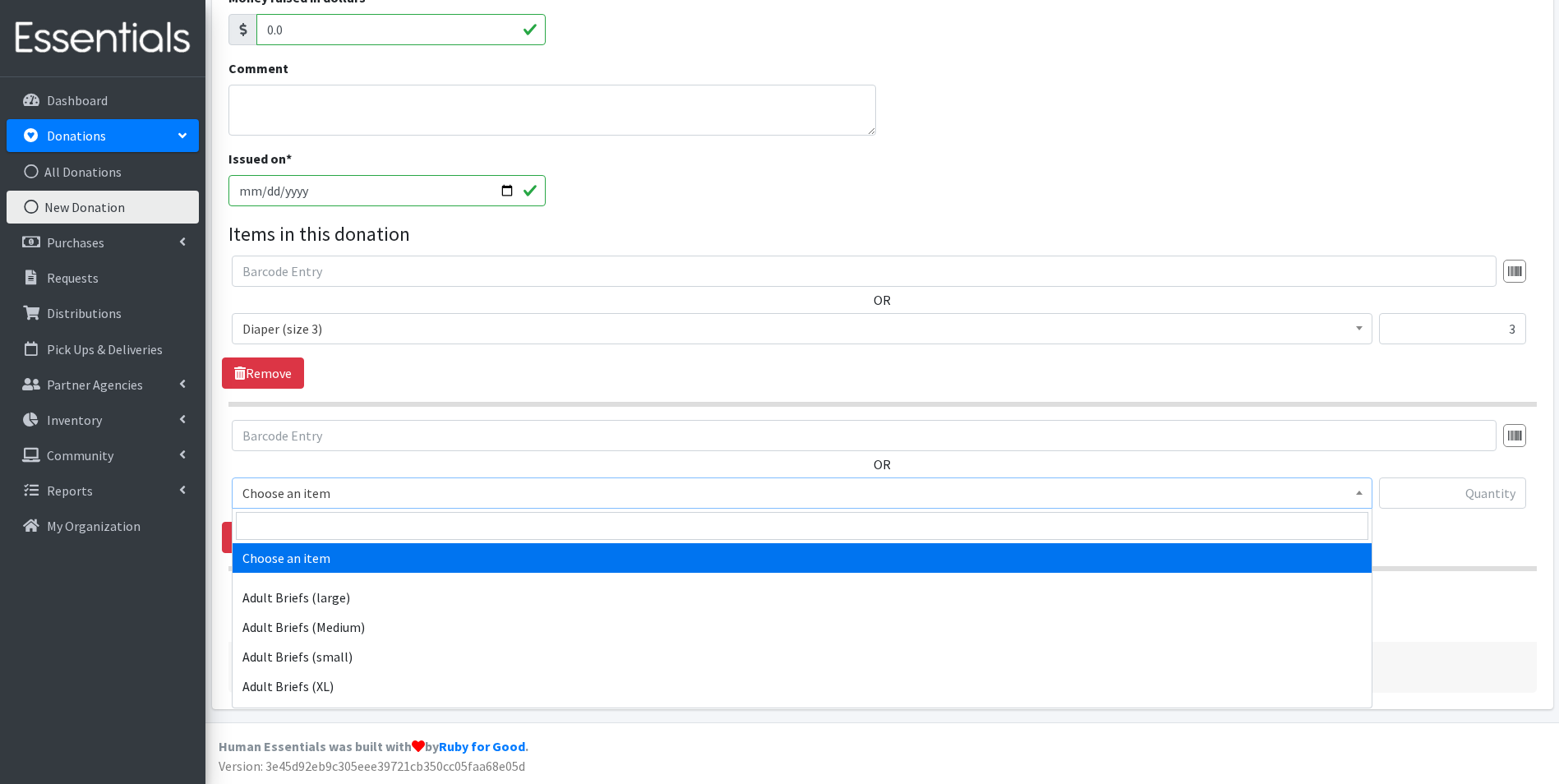
click at [370, 493] on span "Choose an item" at bounding box center [802, 493] width 1120 height 23
click at [369, 520] on input "search" at bounding box center [802, 525] width 1132 height 28
type input "size 4"
select select "4645"
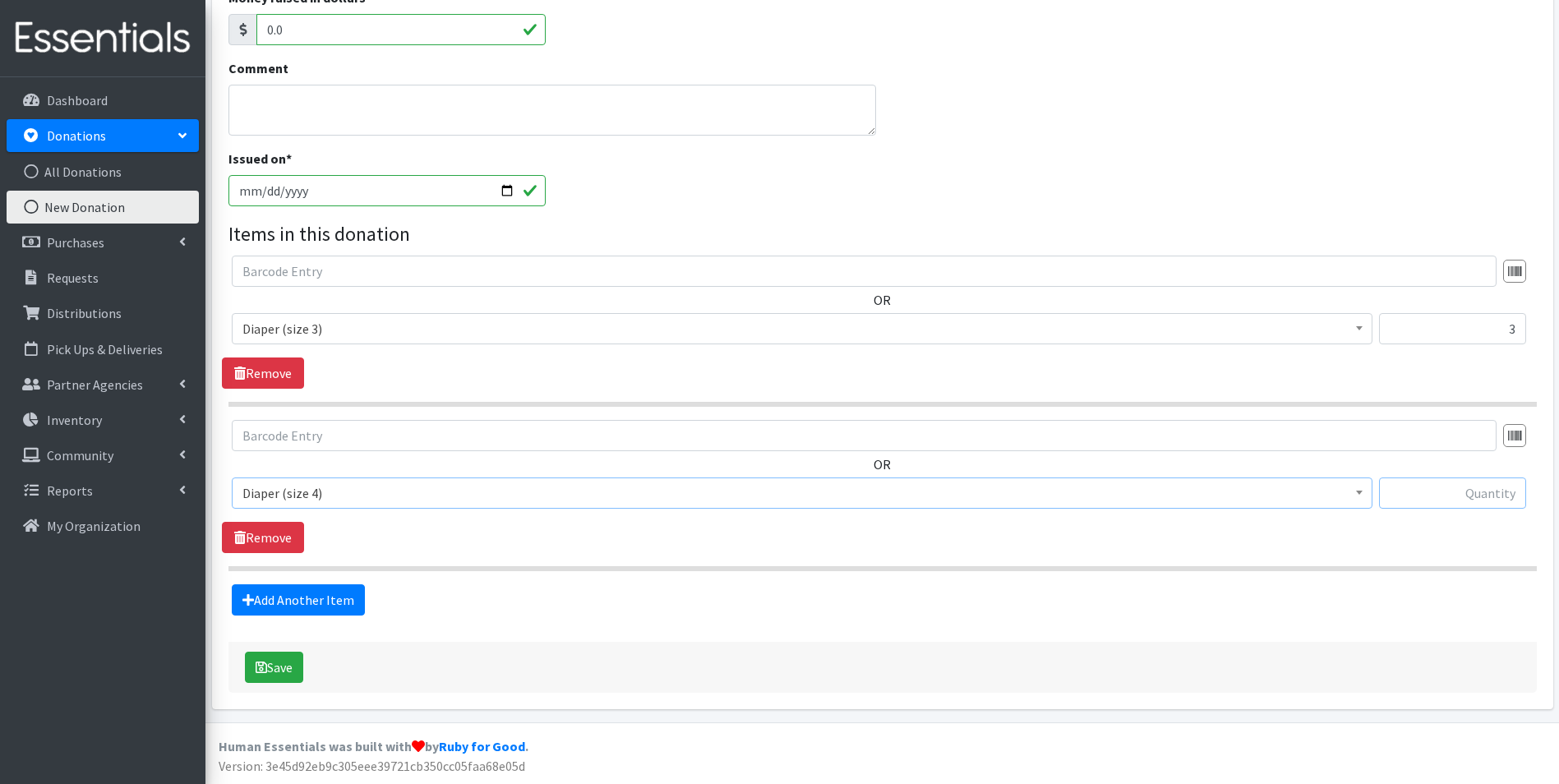
click at [1434, 493] on input "text" at bounding box center [1453, 492] width 147 height 31
type input "325"
click at [276, 587] on link "Add Another Item" at bounding box center [298, 600] width 133 height 31
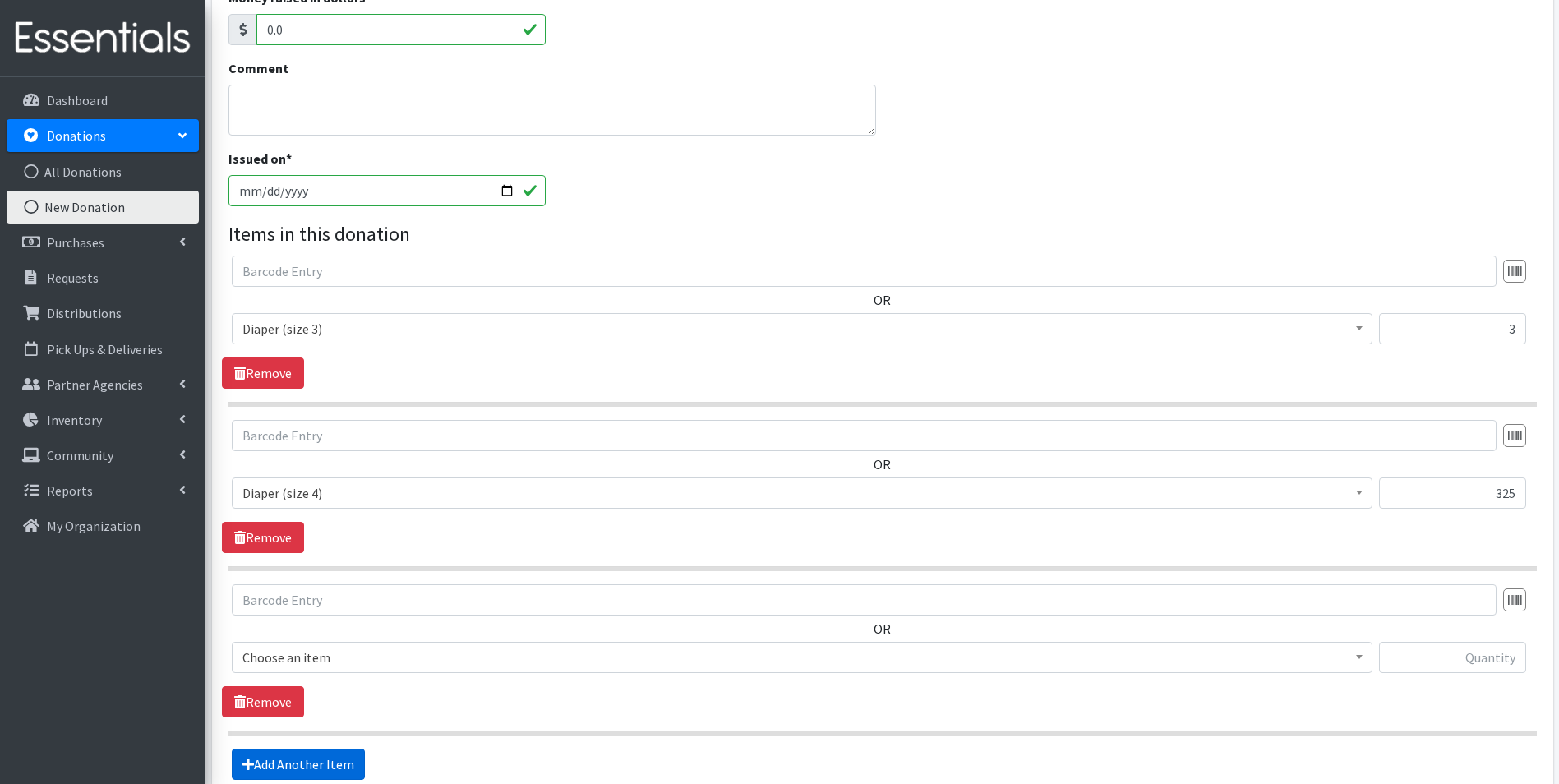
scroll to position [512, 0]
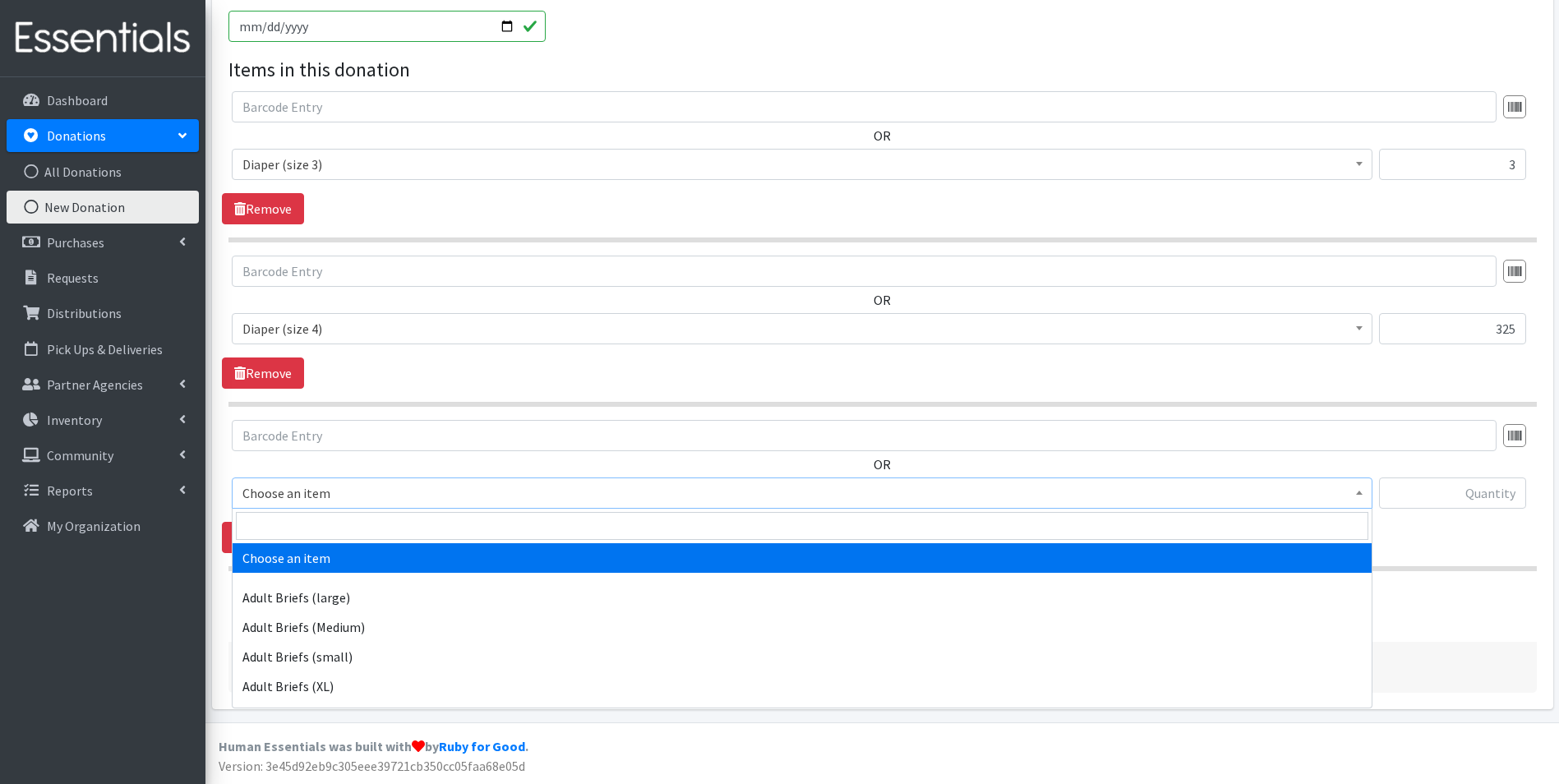
click at [352, 493] on span "Choose an item" at bounding box center [802, 493] width 1120 height 23
click at [352, 531] on input "search" at bounding box center [802, 525] width 1132 height 28
type input "size 5"
select select "4646"
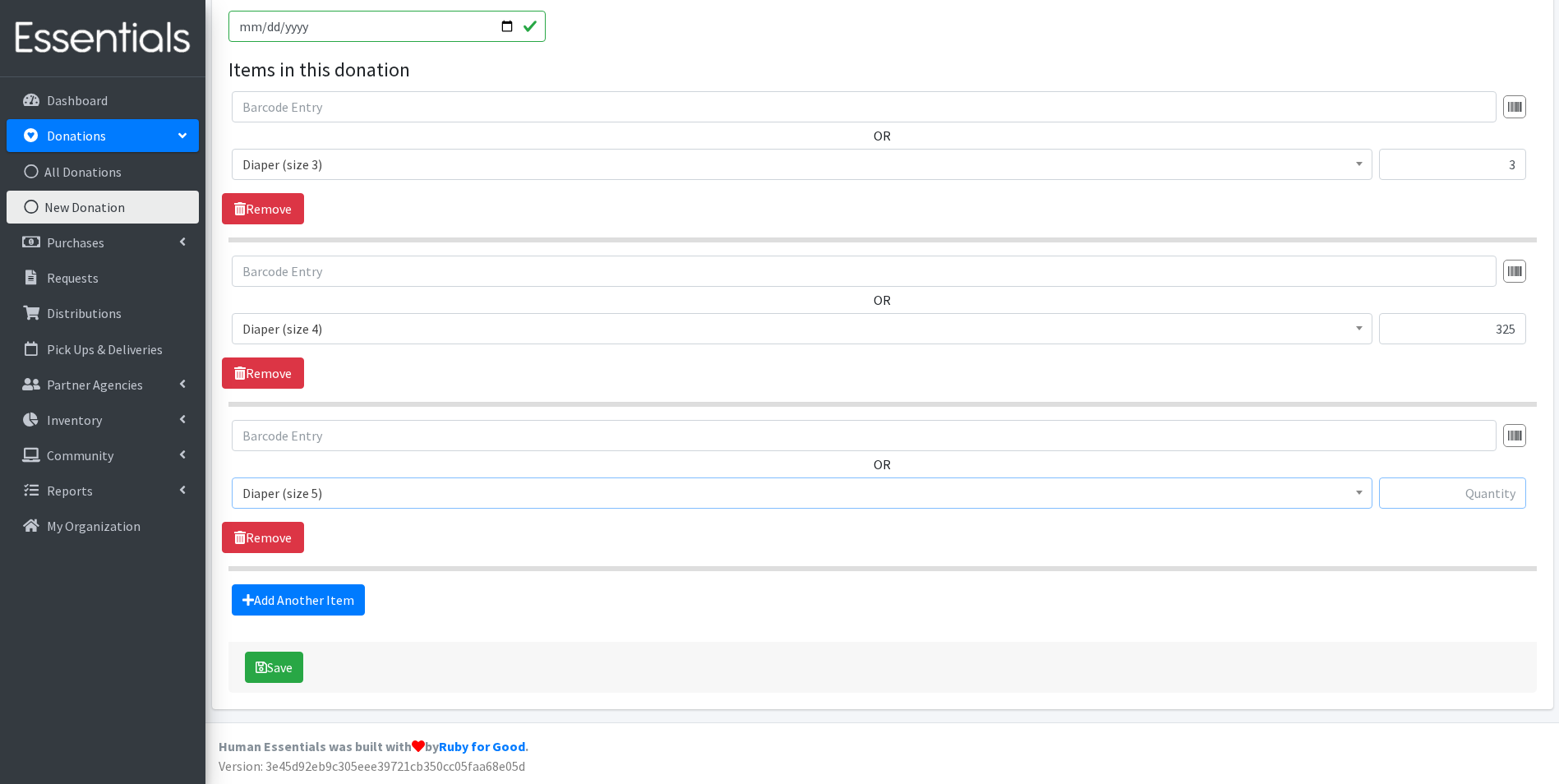
click at [1453, 496] on input "text" at bounding box center [1453, 492] width 147 height 31
type input "109"
click at [281, 593] on link "Add Another Item" at bounding box center [298, 600] width 133 height 31
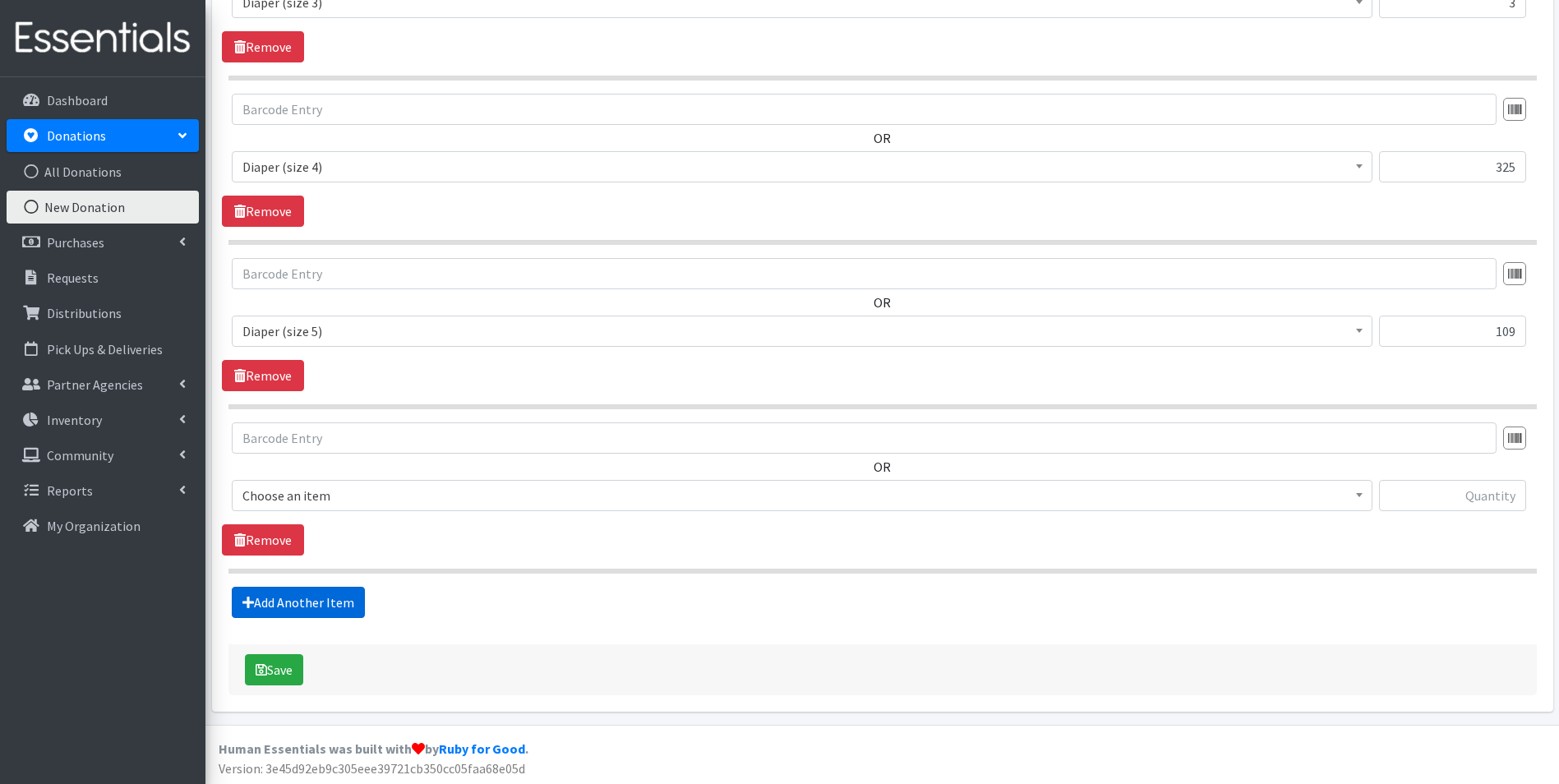
scroll to position [676, 0]
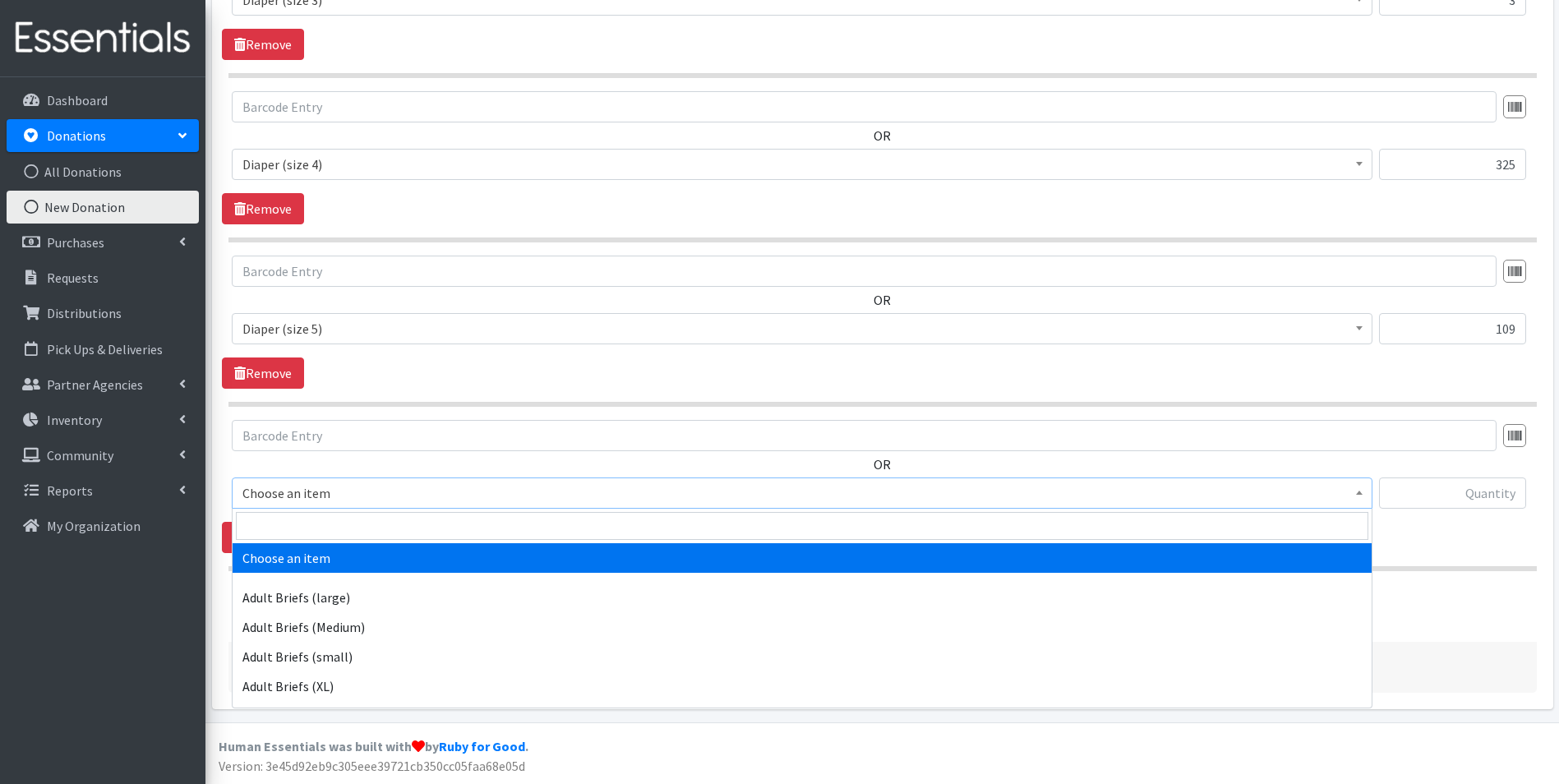
click at [314, 492] on span "Choose an item" at bounding box center [802, 493] width 1120 height 23
click at [306, 521] on input "search" at bounding box center [802, 525] width 1132 height 28
type input "size 6"
select select "4649"
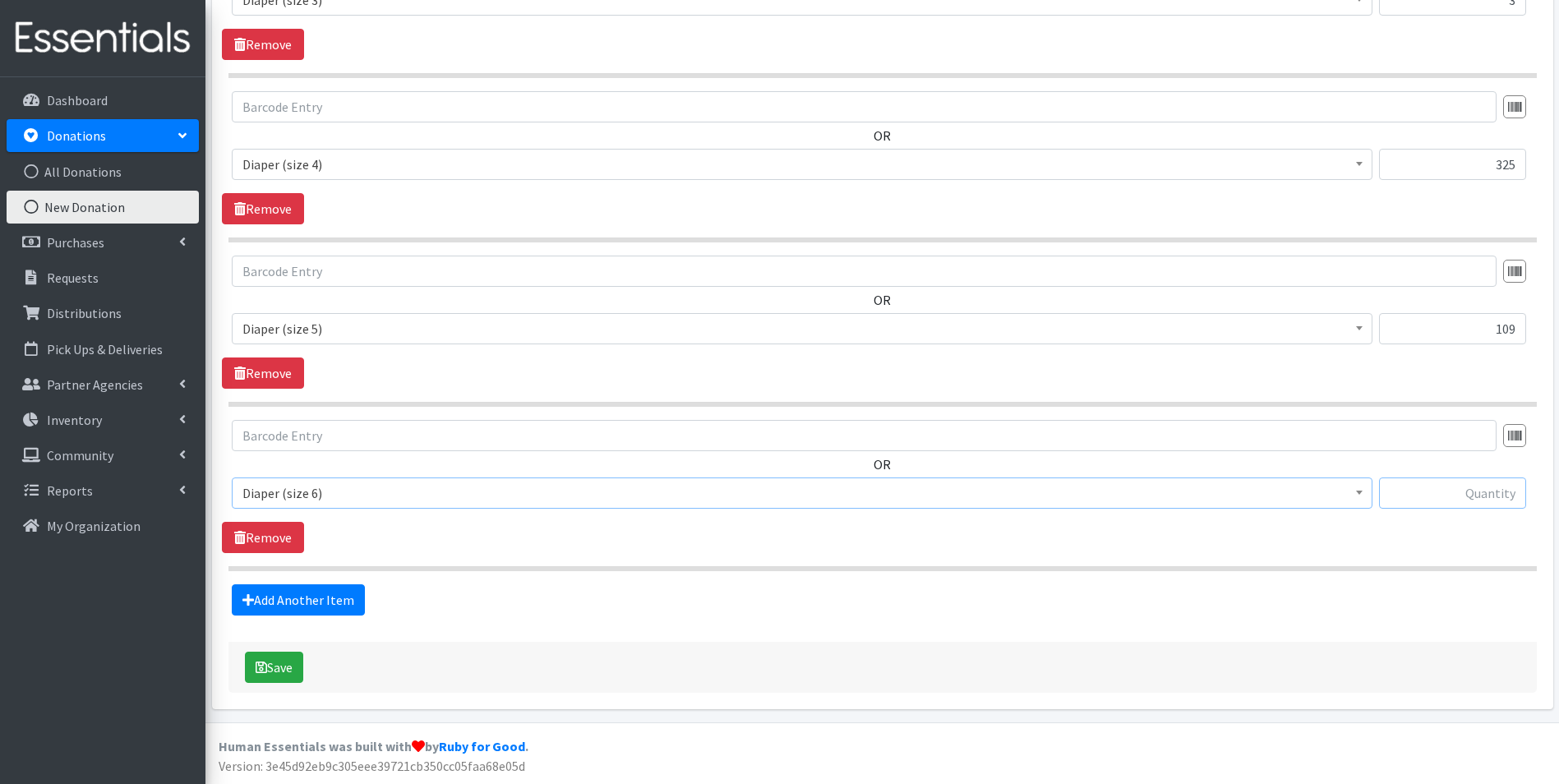
click at [1443, 498] on input "text" at bounding box center [1453, 492] width 147 height 31
type input "171"
click at [333, 601] on link "Add Another Item" at bounding box center [298, 600] width 133 height 31
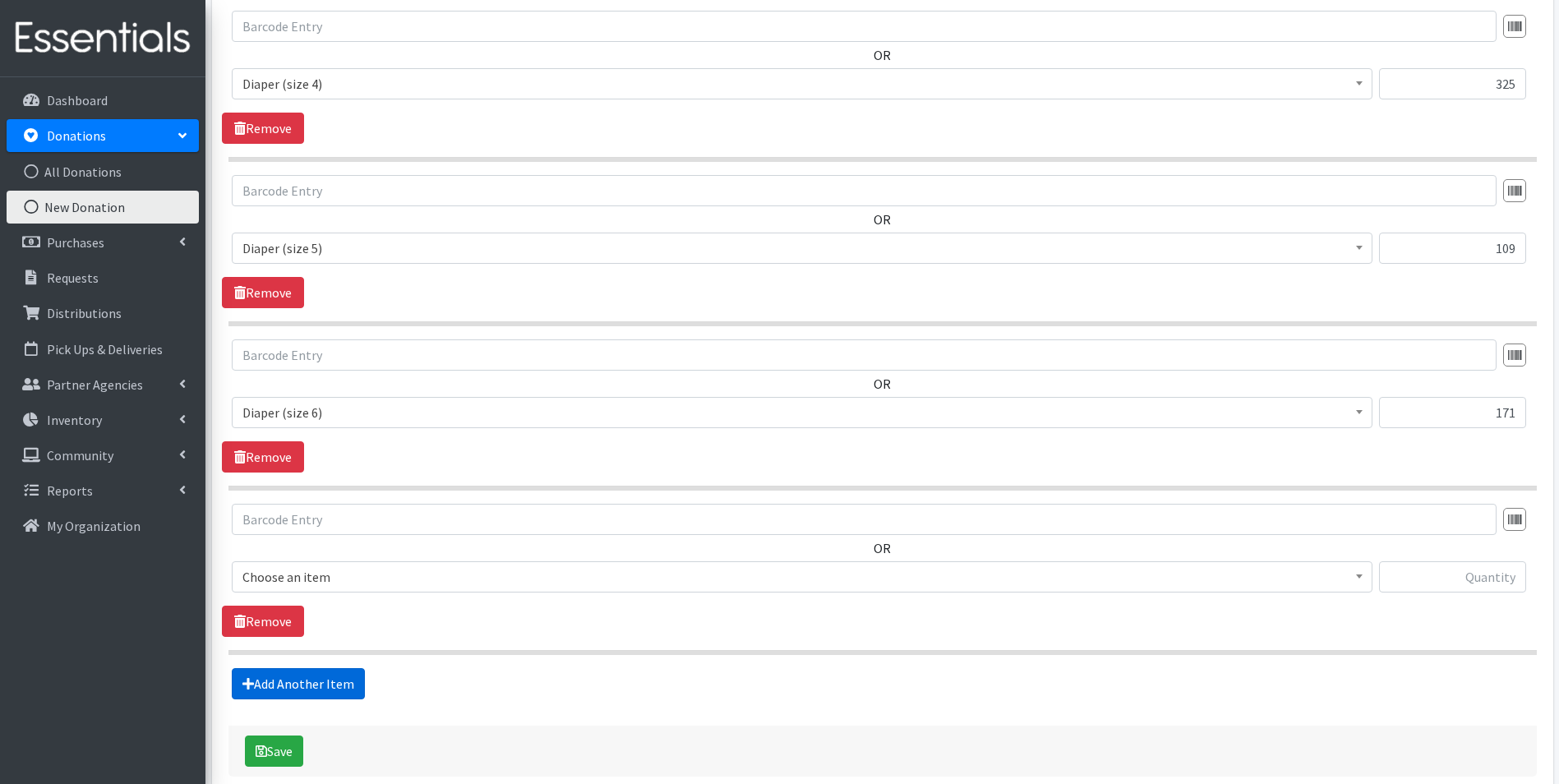
scroll to position [840, 0]
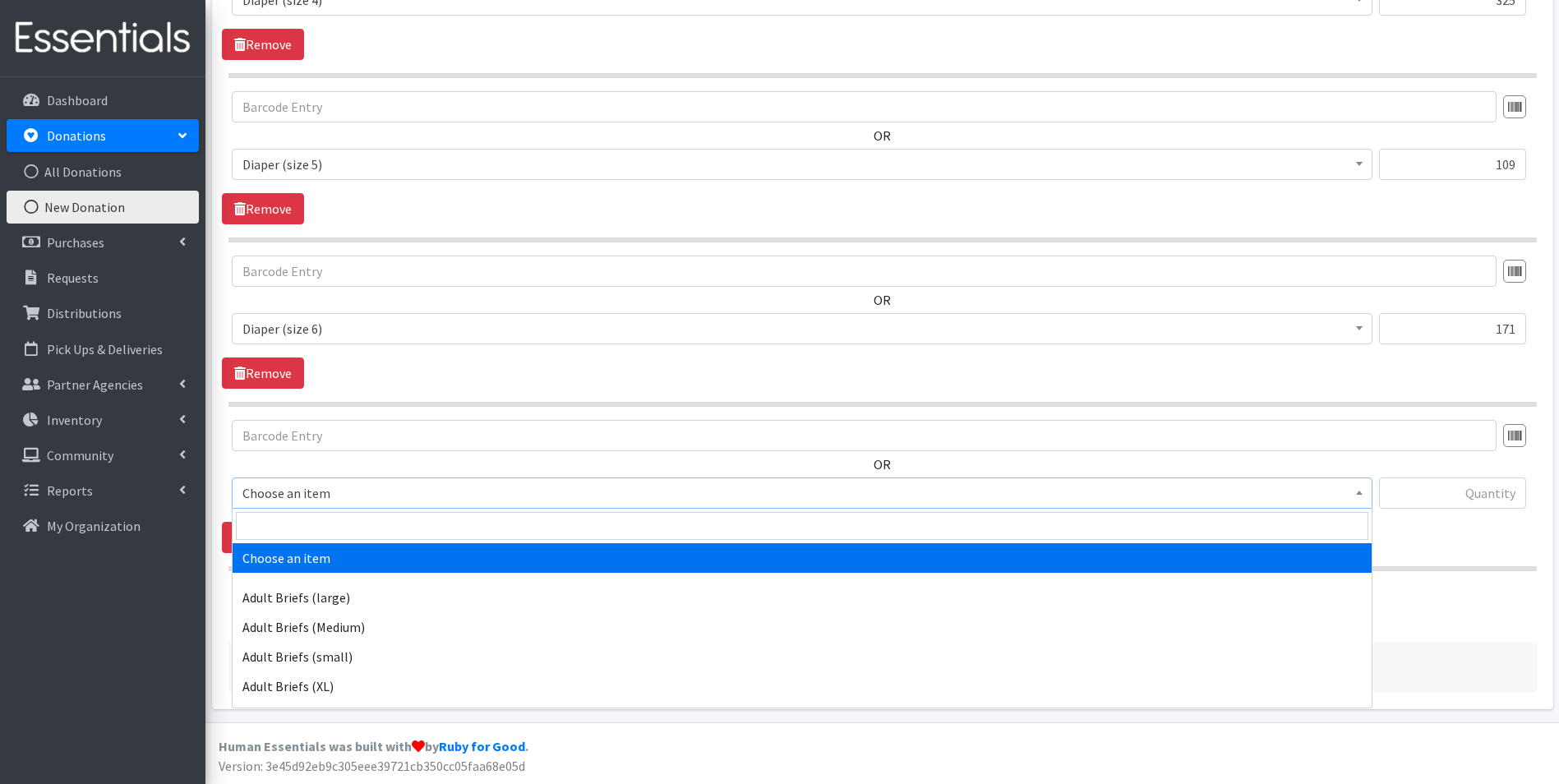
click at [371, 490] on span "Choose an item" at bounding box center [802, 493] width 1120 height 23
click at [373, 528] on input "search" at bounding box center [802, 525] width 1132 height 28
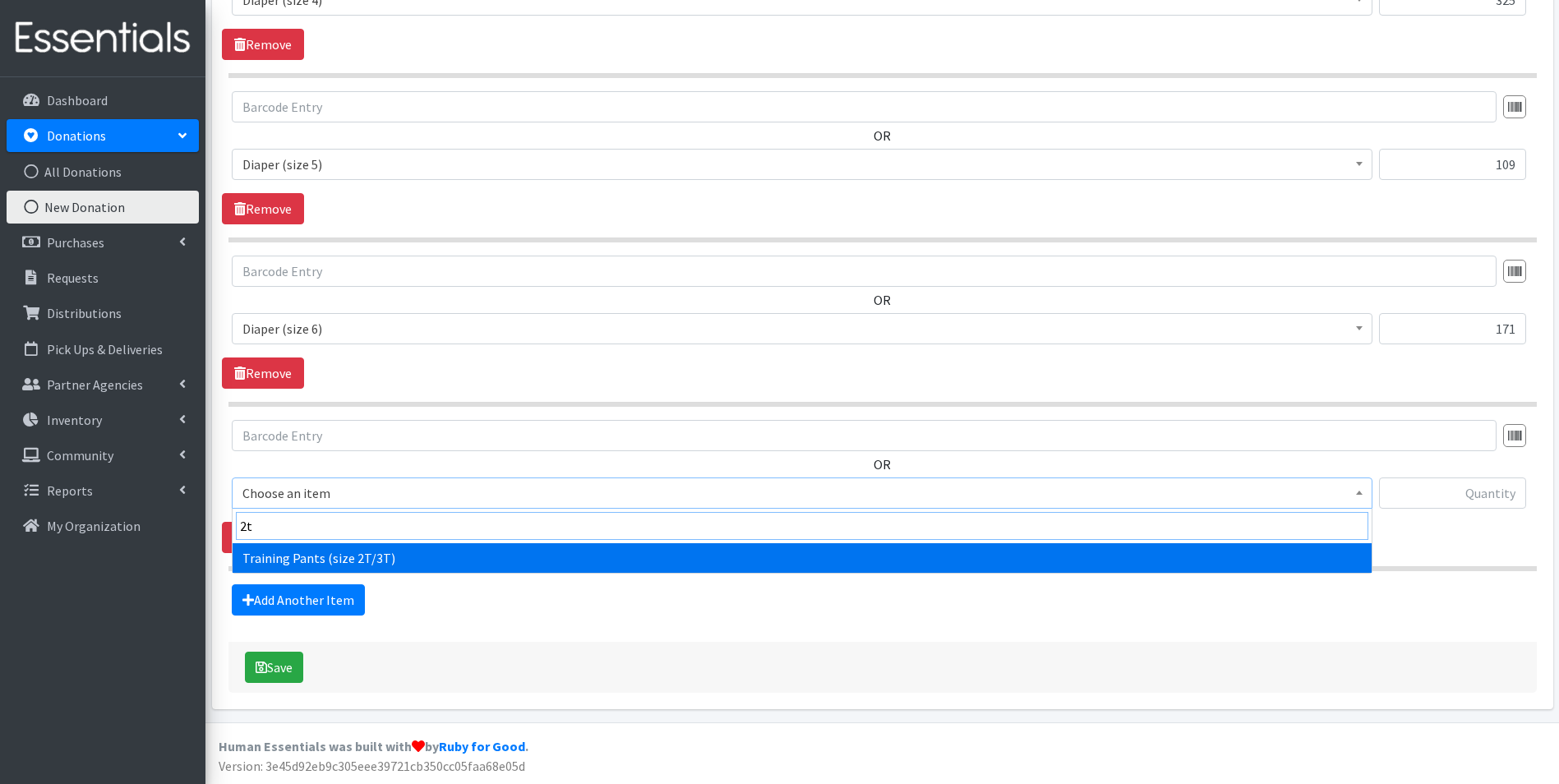
type input "2t"
select select "5865"
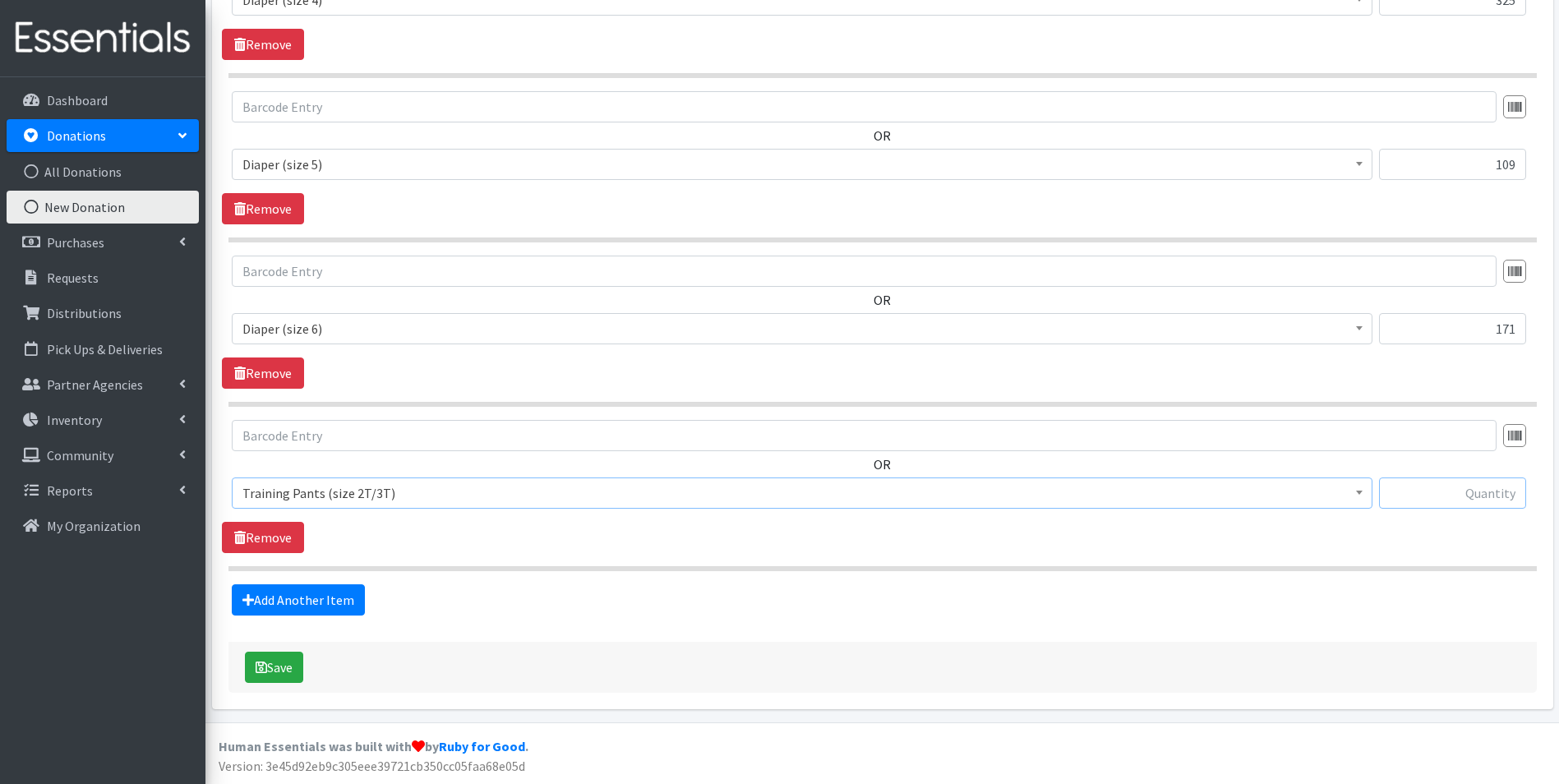
click at [1451, 495] on input "text" at bounding box center [1453, 492] width 147 height 31
type input "68"
click at [289, 587] on link "Add Another Item" at bounding box center [298, 600] width 133 height 31
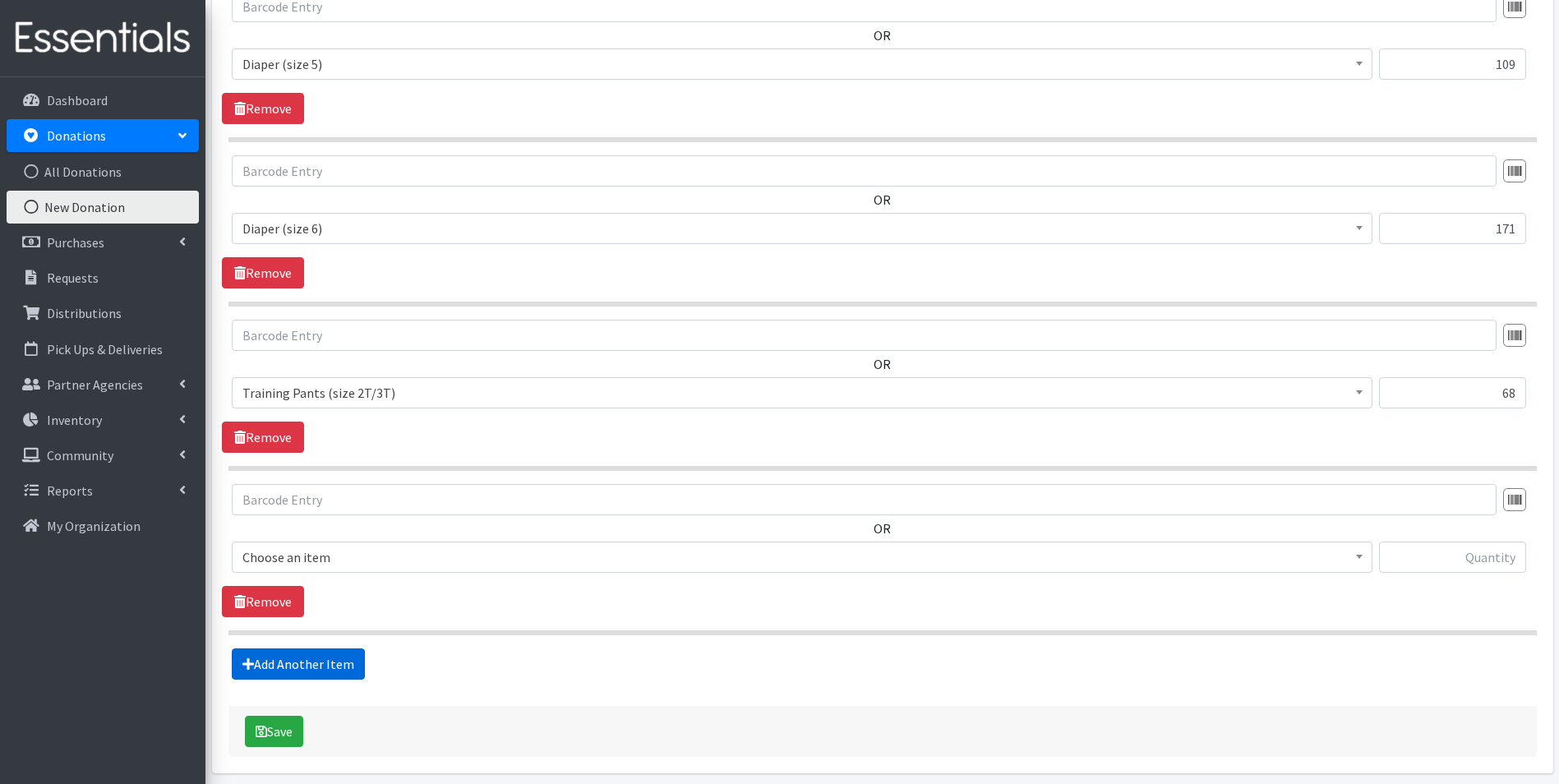
scroll to position [1004, 0]
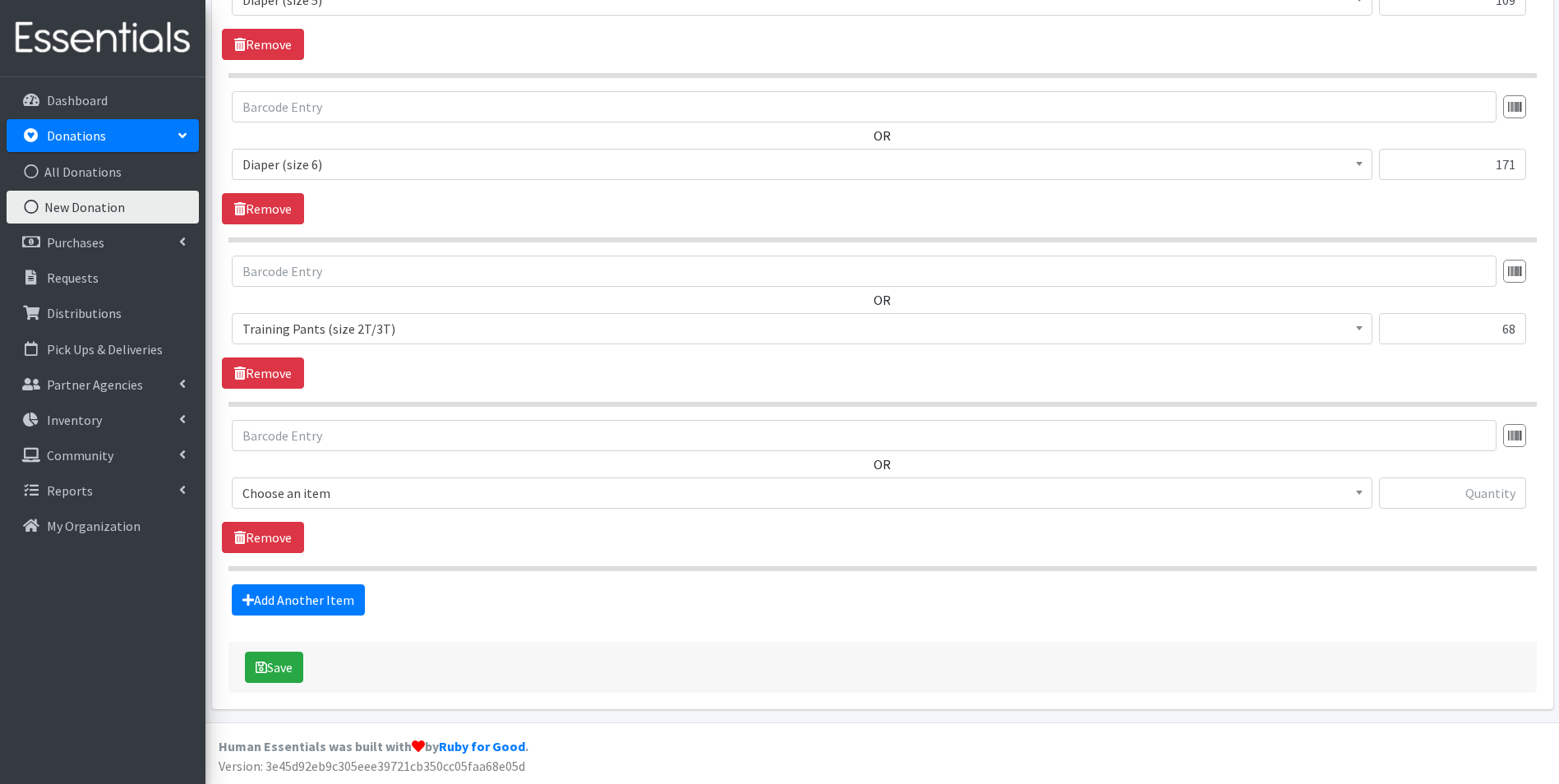
click at [350, 487] on span "Choose an item" at bounding box center [802, 493] width 1120 height 23
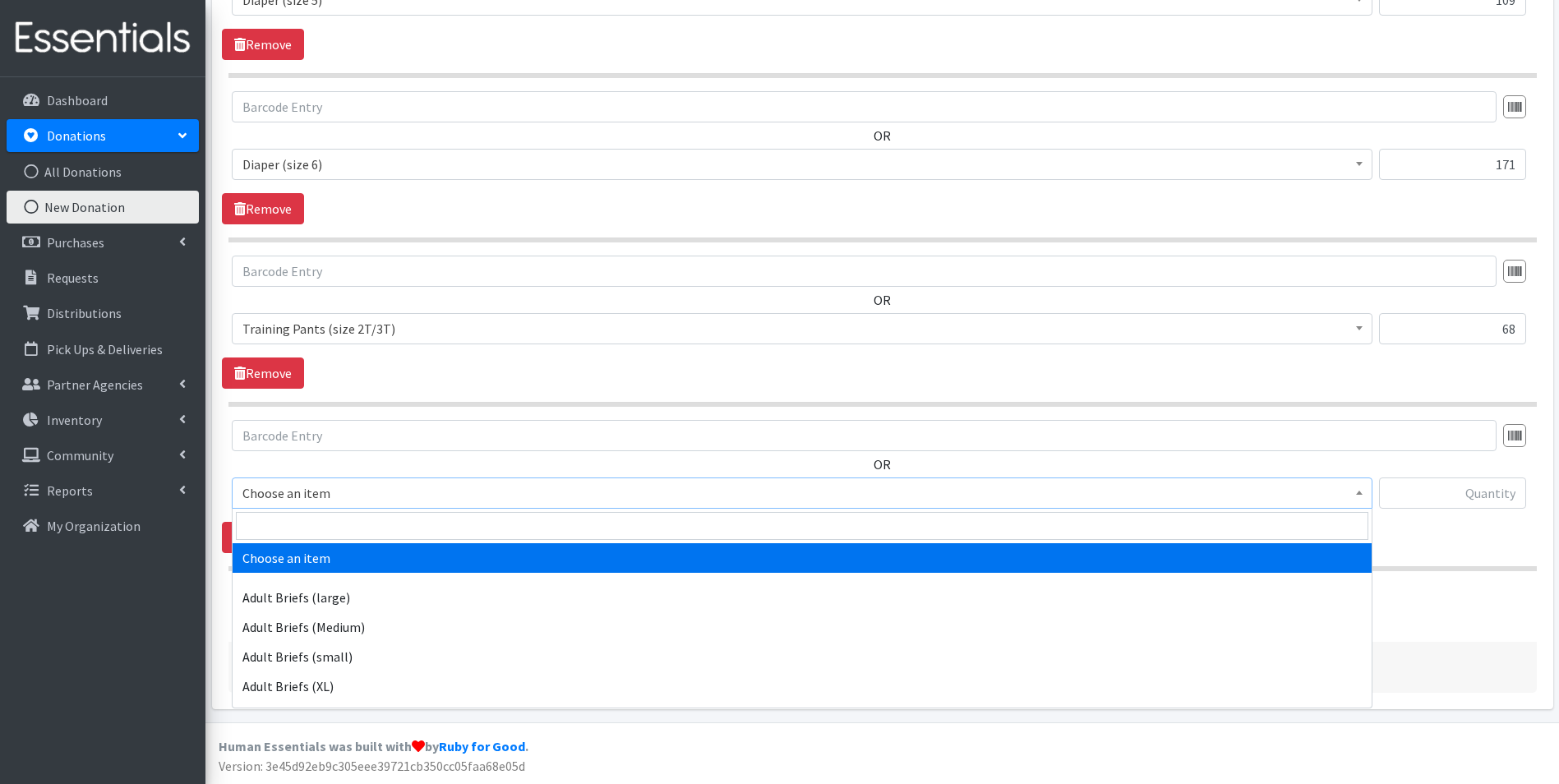
click at [344, 509] on span at bounding box center [802, 526] width 1139 height 35
click at [390, 523] on input "search" at bounding box center [802, 525] width 1132 height 28
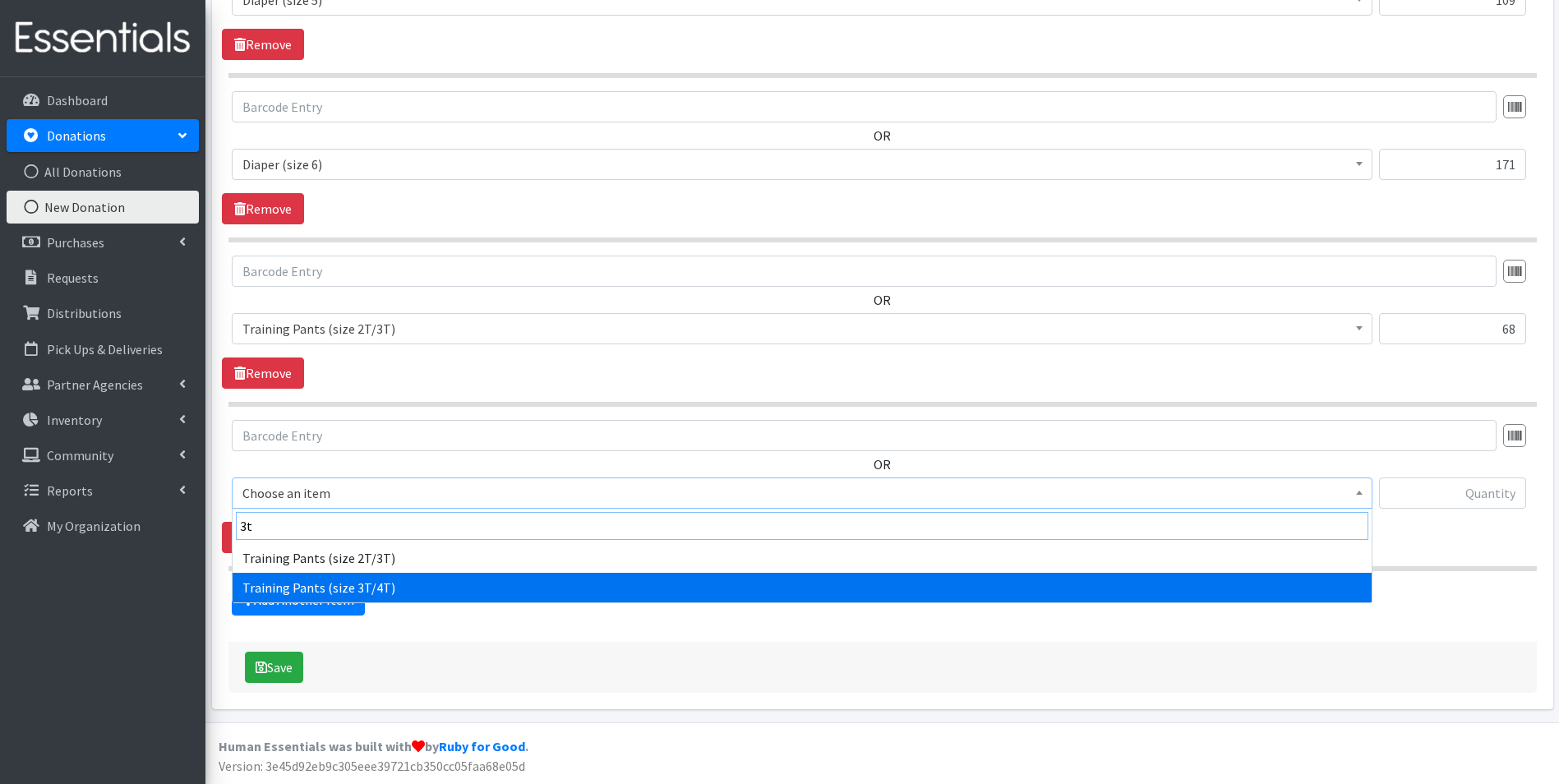
type input "3t"
select select "5866"
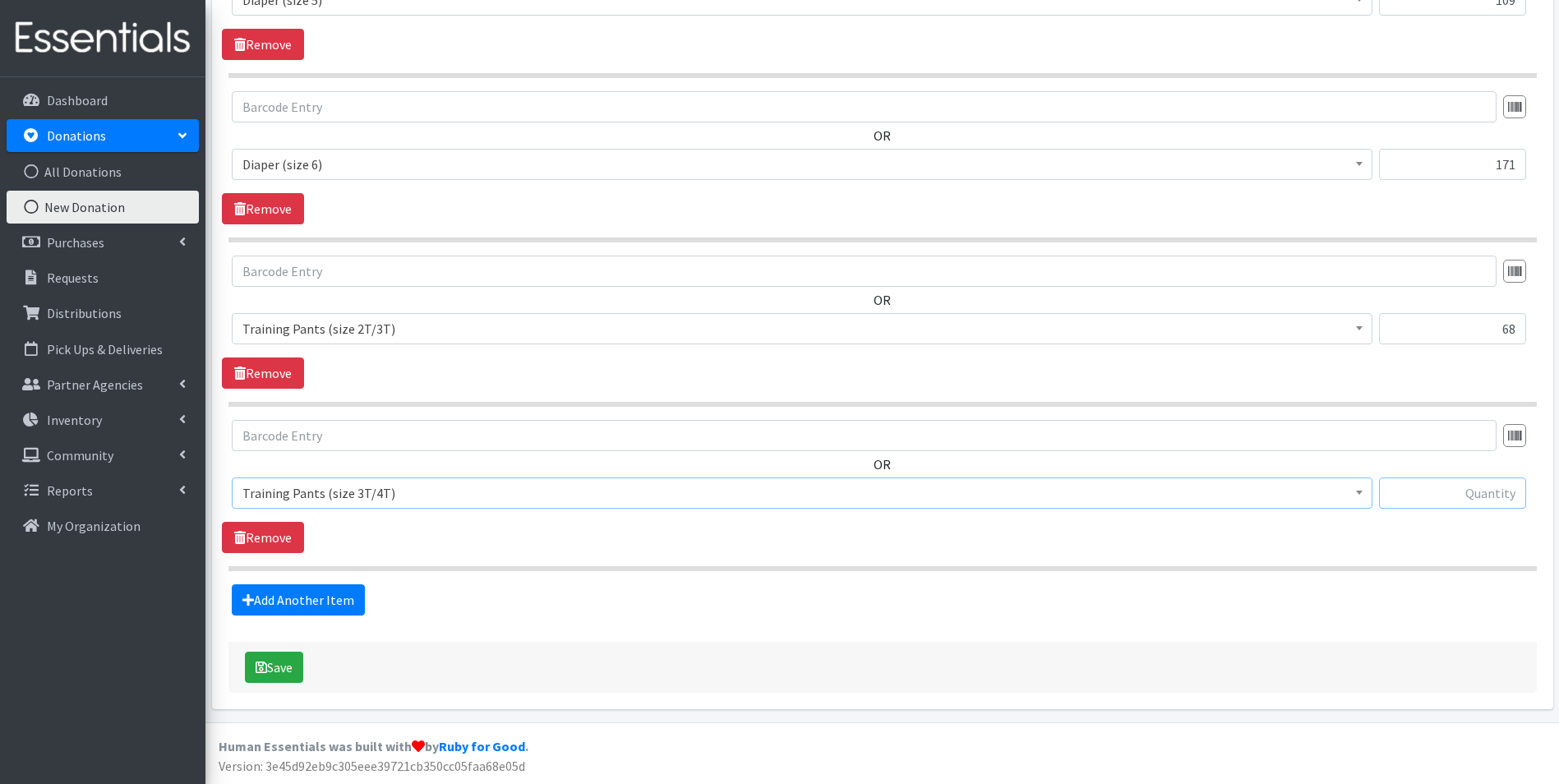
click at [1467, 497] on input "text" at bounding box center [1453, 492] width 147 height 31
type input "48"
click at [317, 588] on link "Add Another Item" at bounding box center [298, 600] width 133 height 31
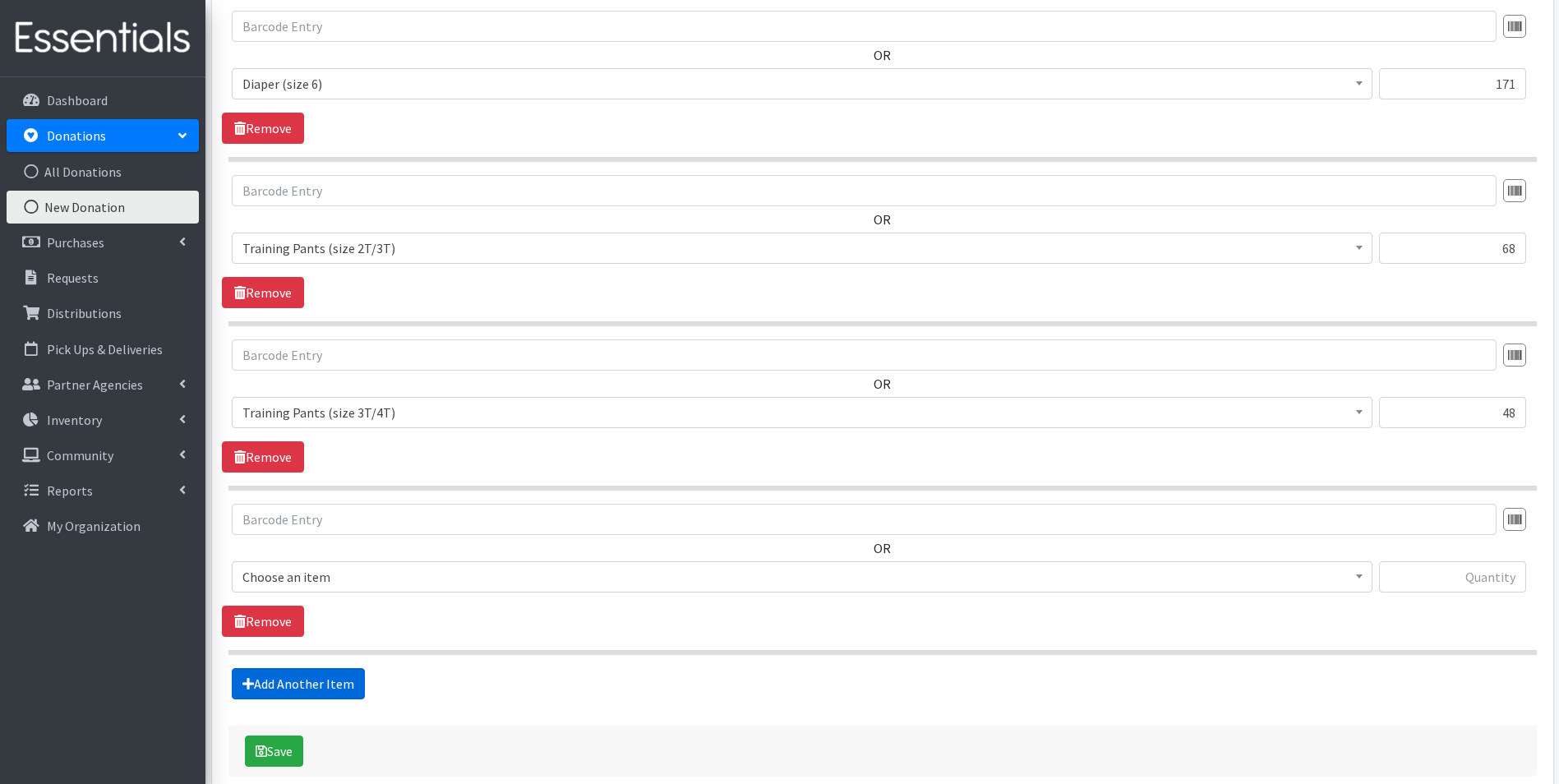
scroll to position [1169, 0]
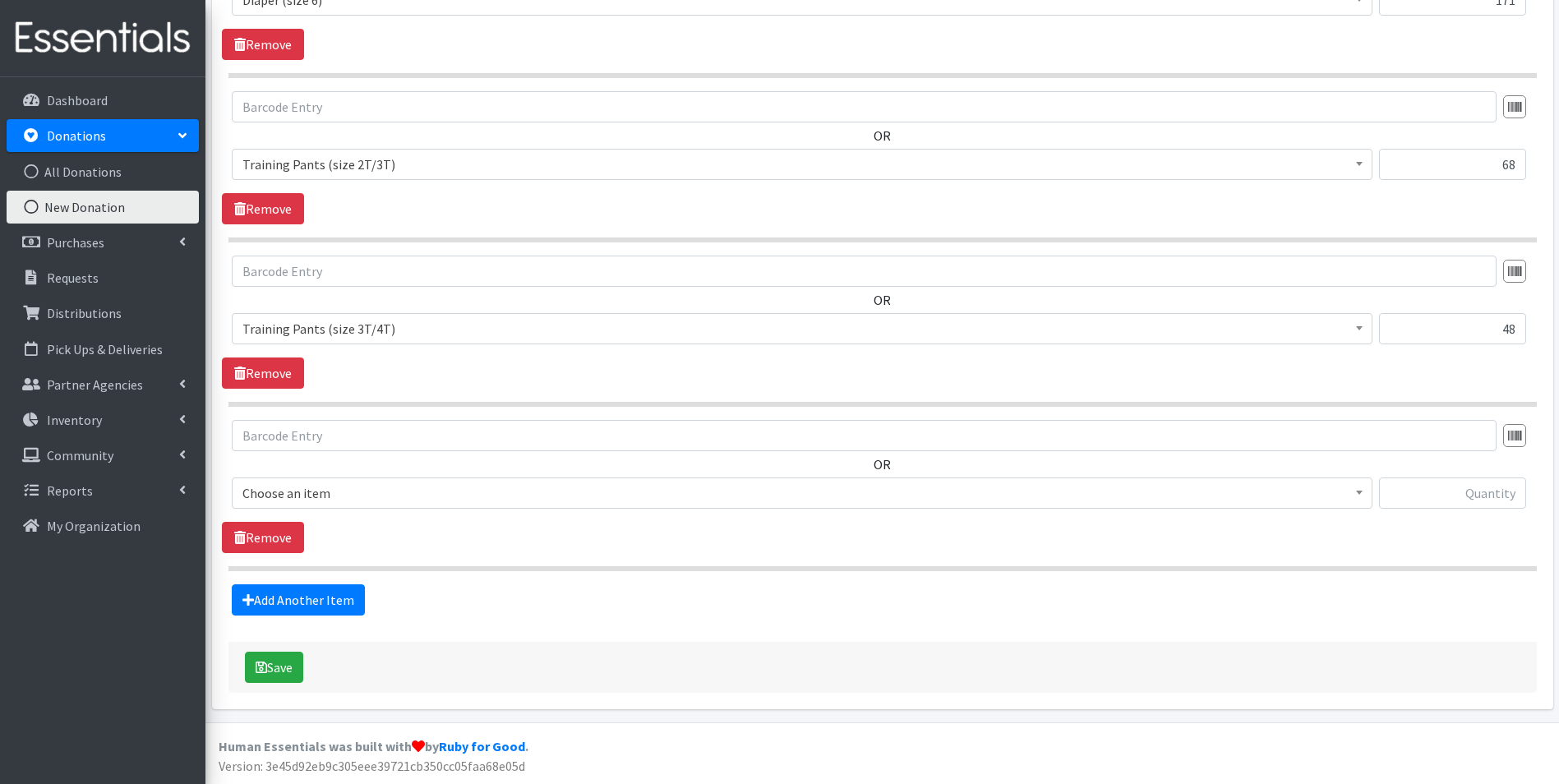
click at [358, 482] on span "Choose an item" at bounding box center [802, 493] width 1120 height 23
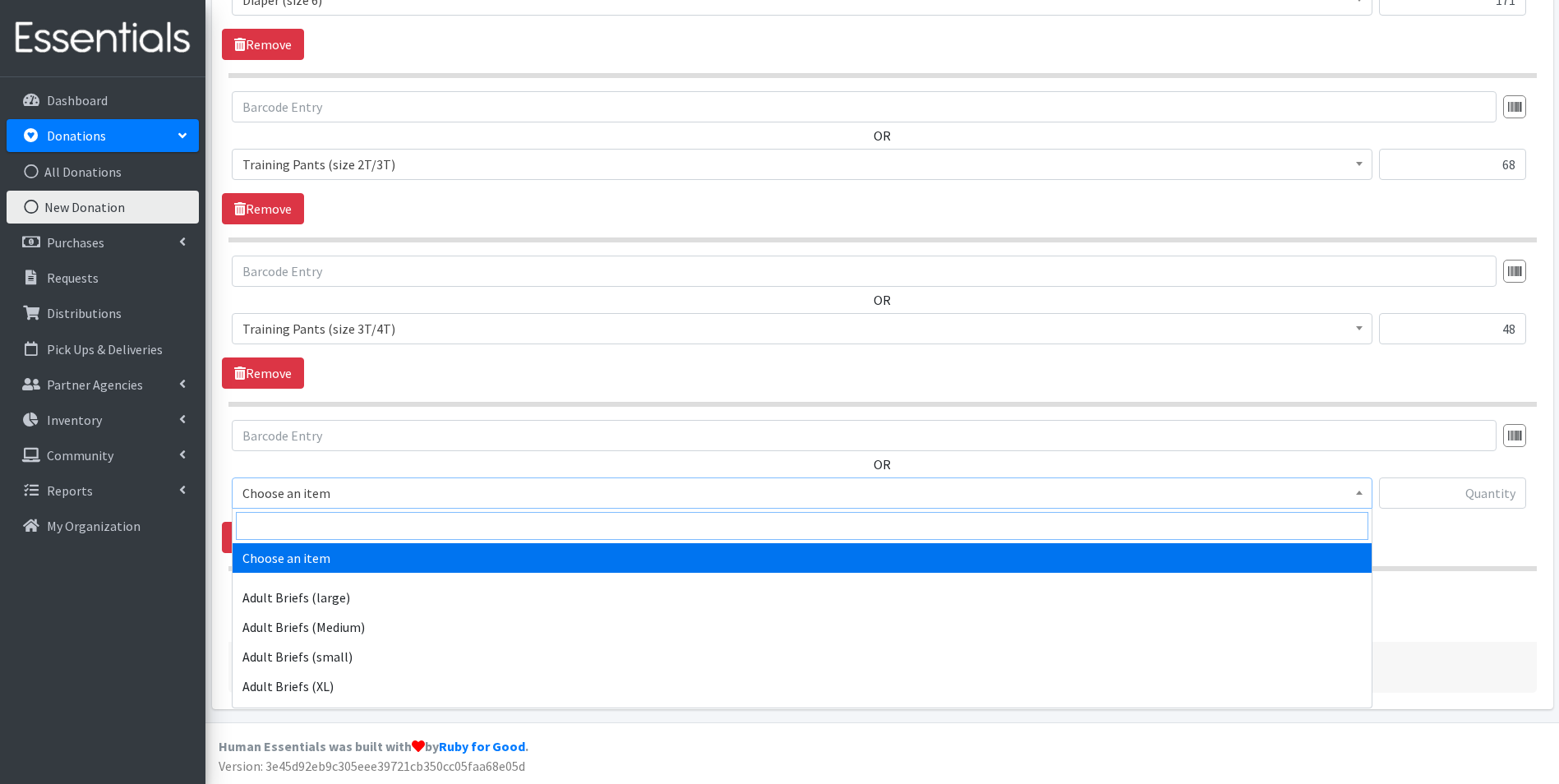
click at [372, 518] on input "search" at bounding box center [802, 525] width 1132 height 28
type input "5t"
select select "5867"
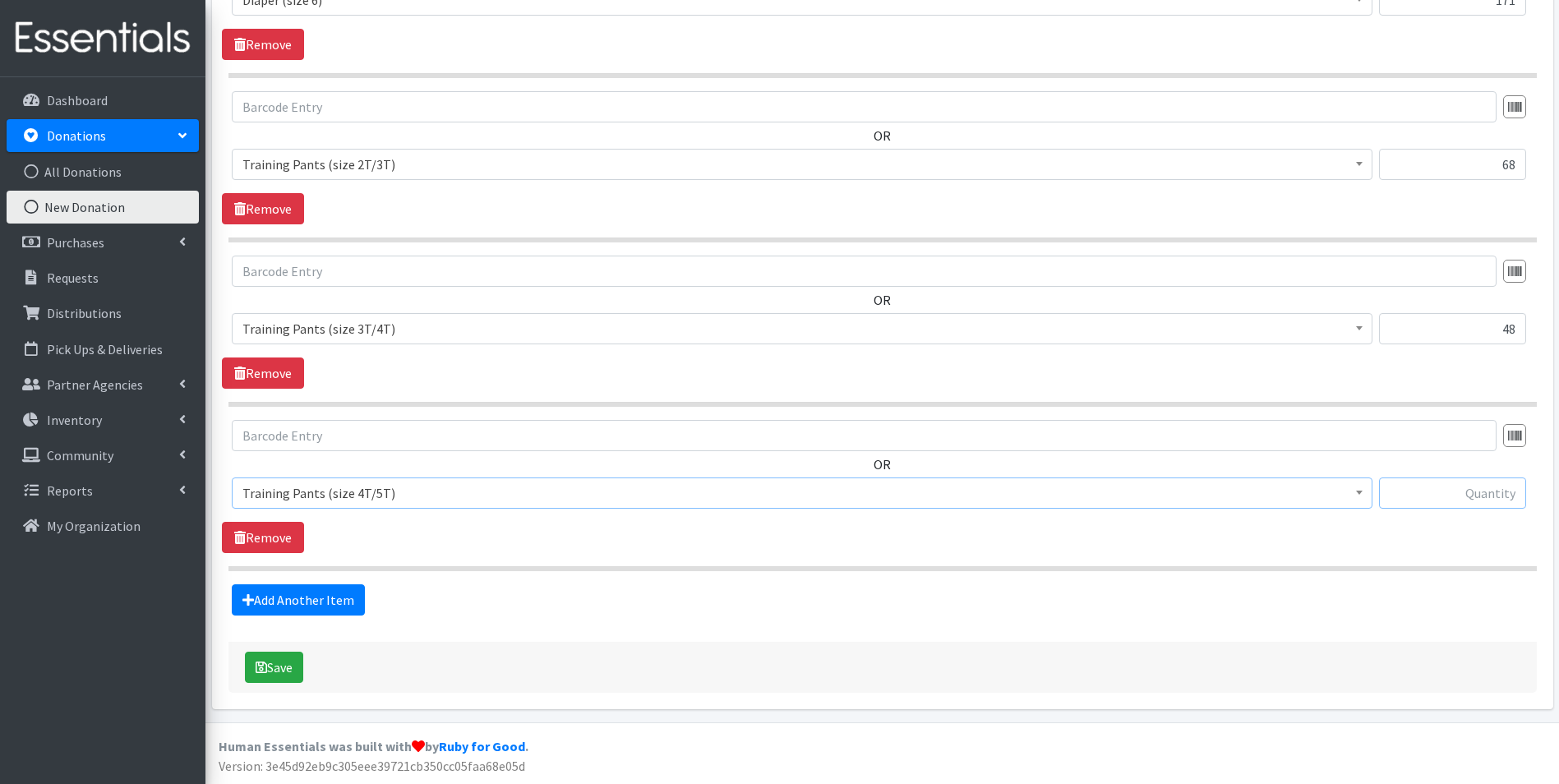
click at [1437, 488] on input "text" at bounding box center [1453, 492] width 147 height 31
type input "129"
click at [307, 588] on link "Add Another Item" at bounding box center [298, 600] width 133 height 31
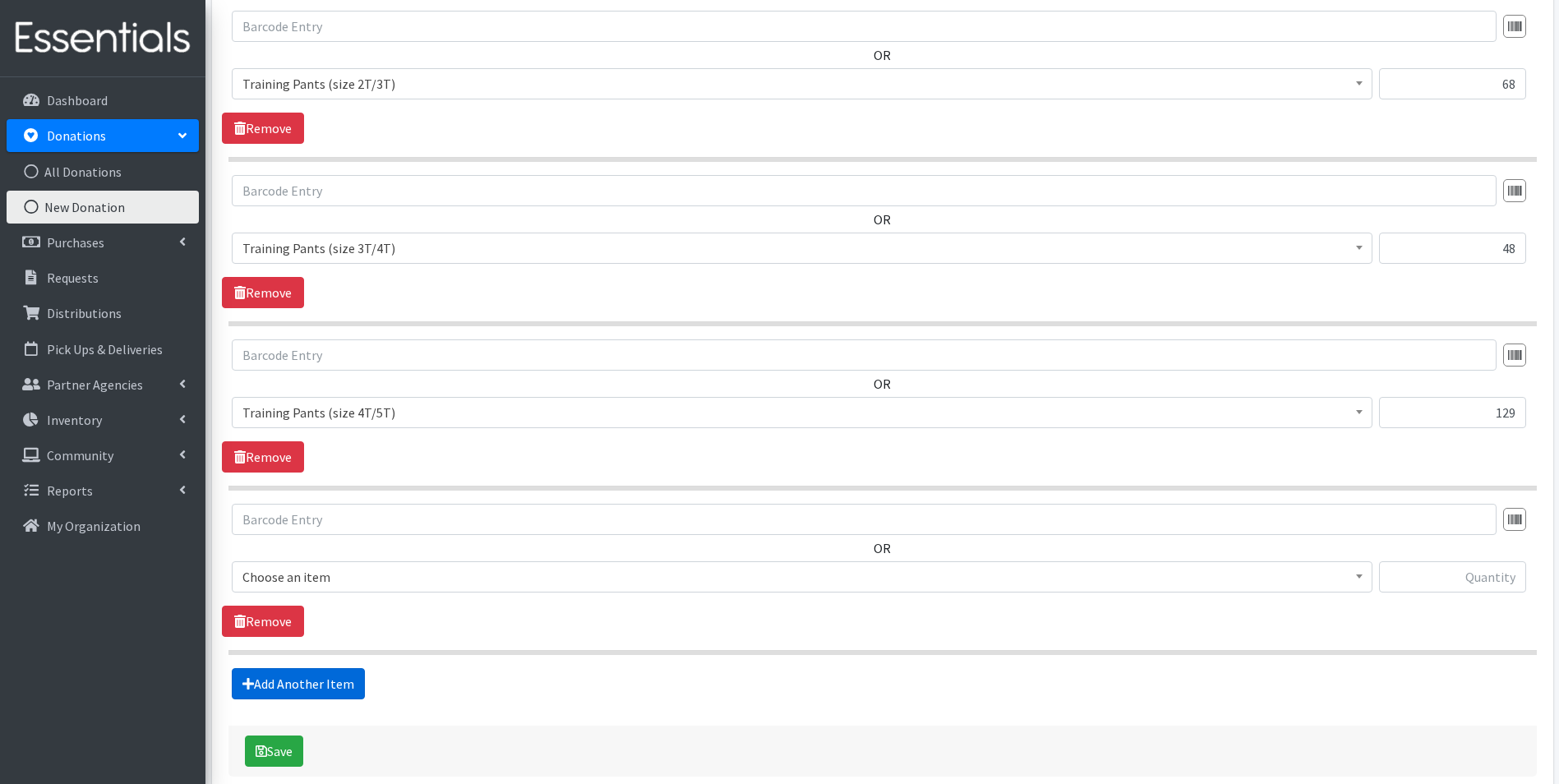
scroll to position [1333, 0]
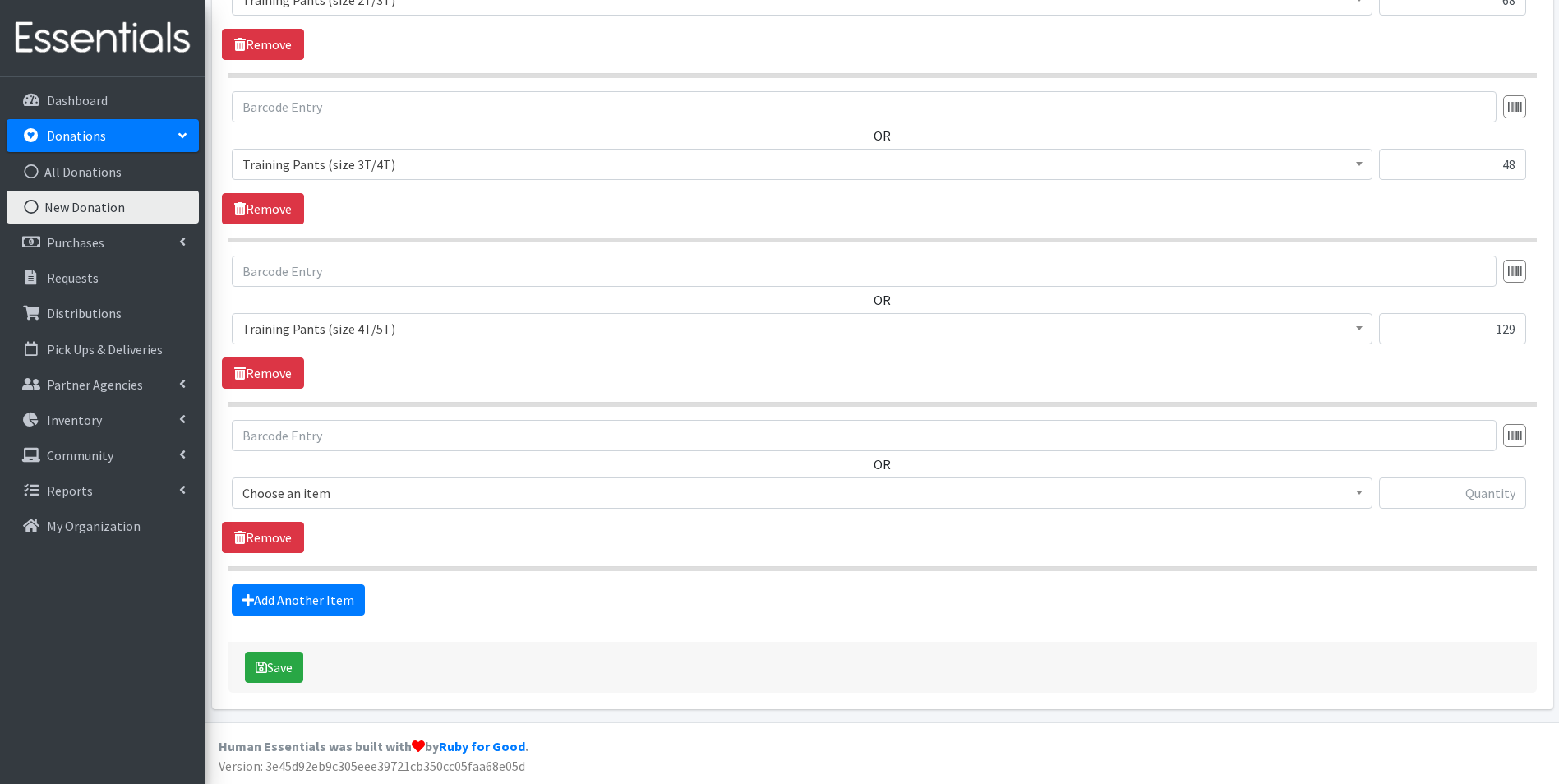
click at [433, 489] on span "Choose an item" at bounding box center [802, 493] width 1120 height 23
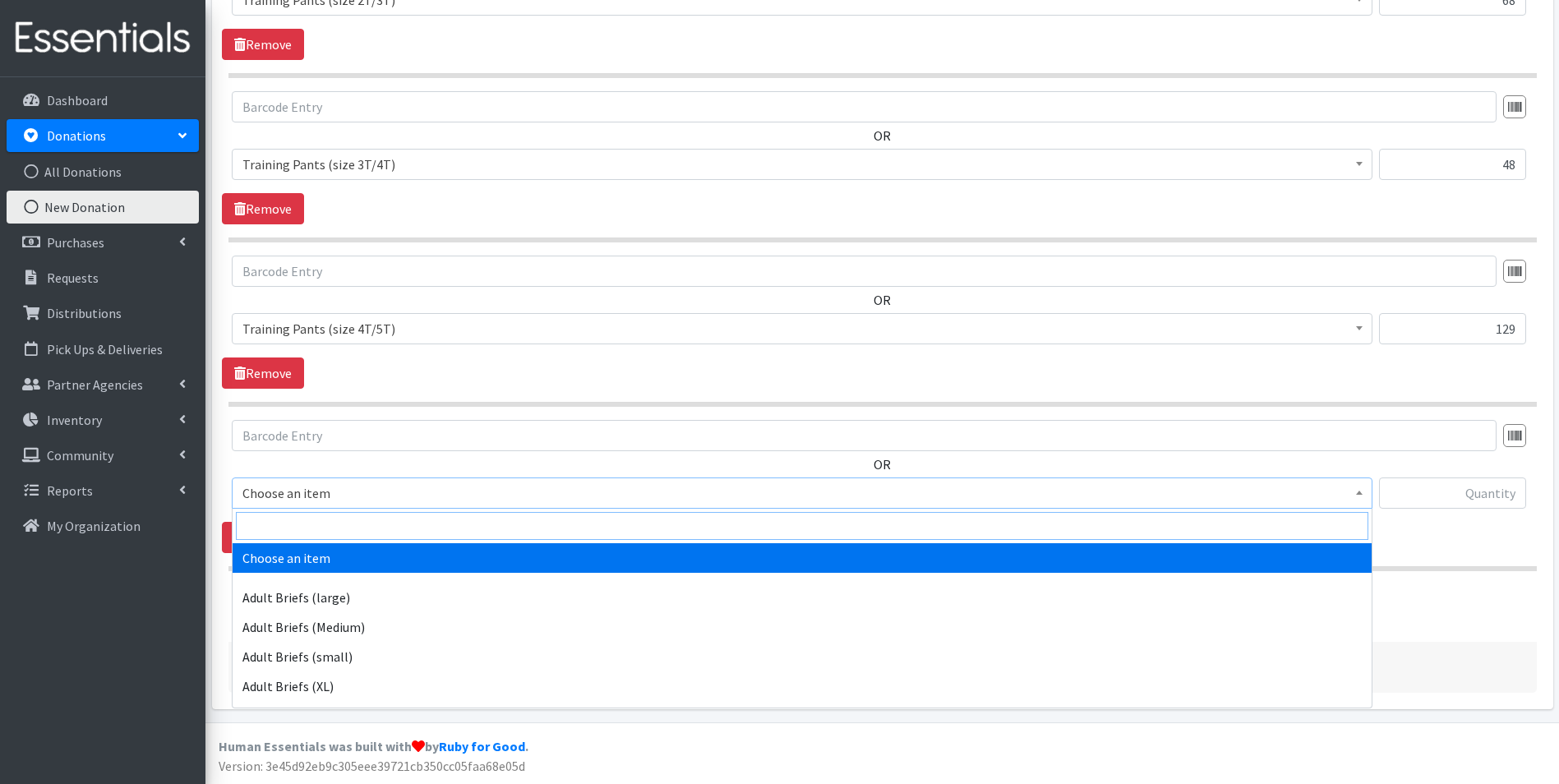
click at [438, 517] on input "search" at bounding box center [802, 525] width 1132 height 28
type input "6t"
select select "14718"
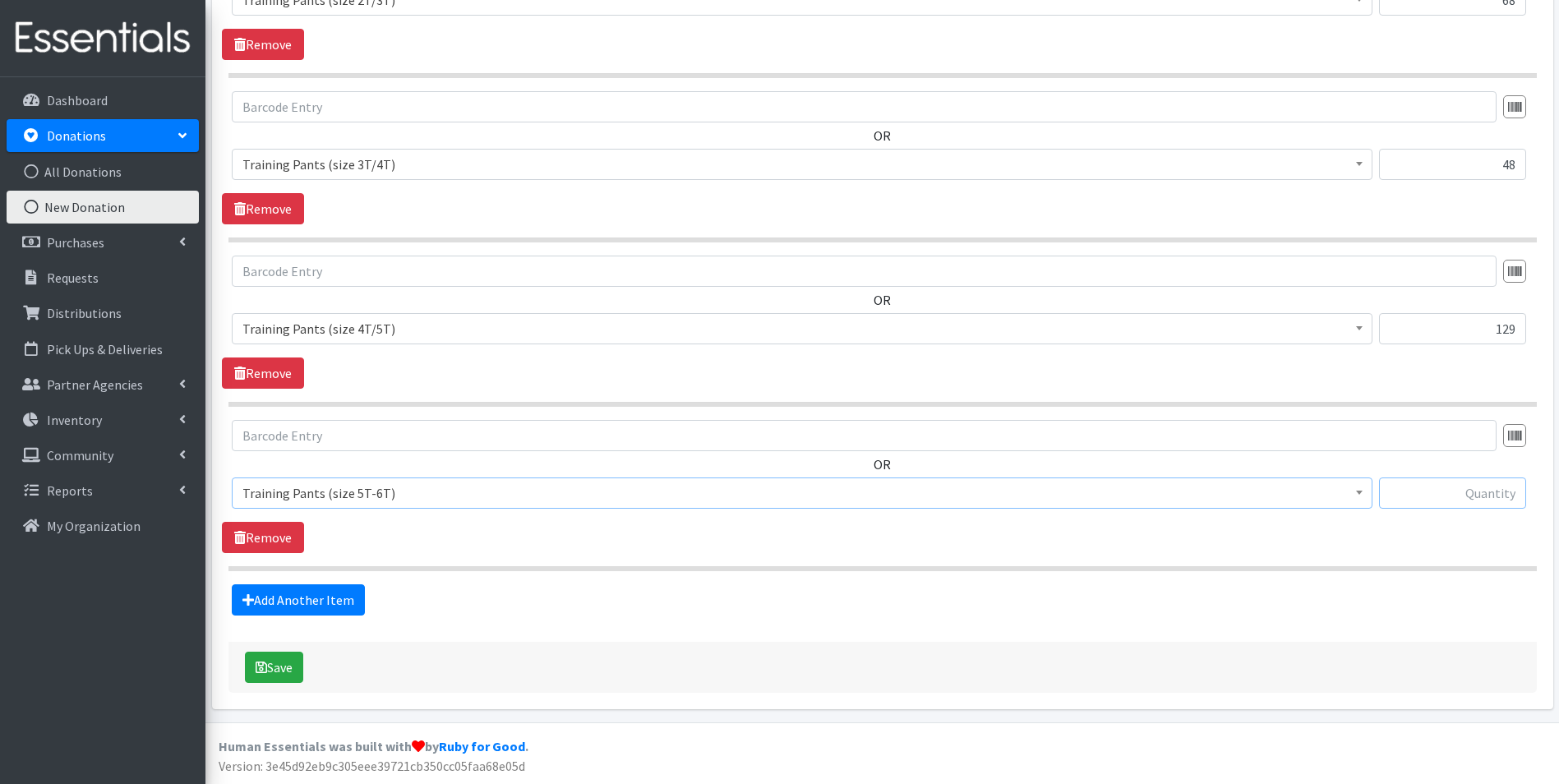
click at [1478, 498] on input "text" at bounding box center [1453, 492] width 147 height 31
type input "15"
click at [310, 592] on link "Add Another Item" at bounding box center [298, 600] width 133 height 31
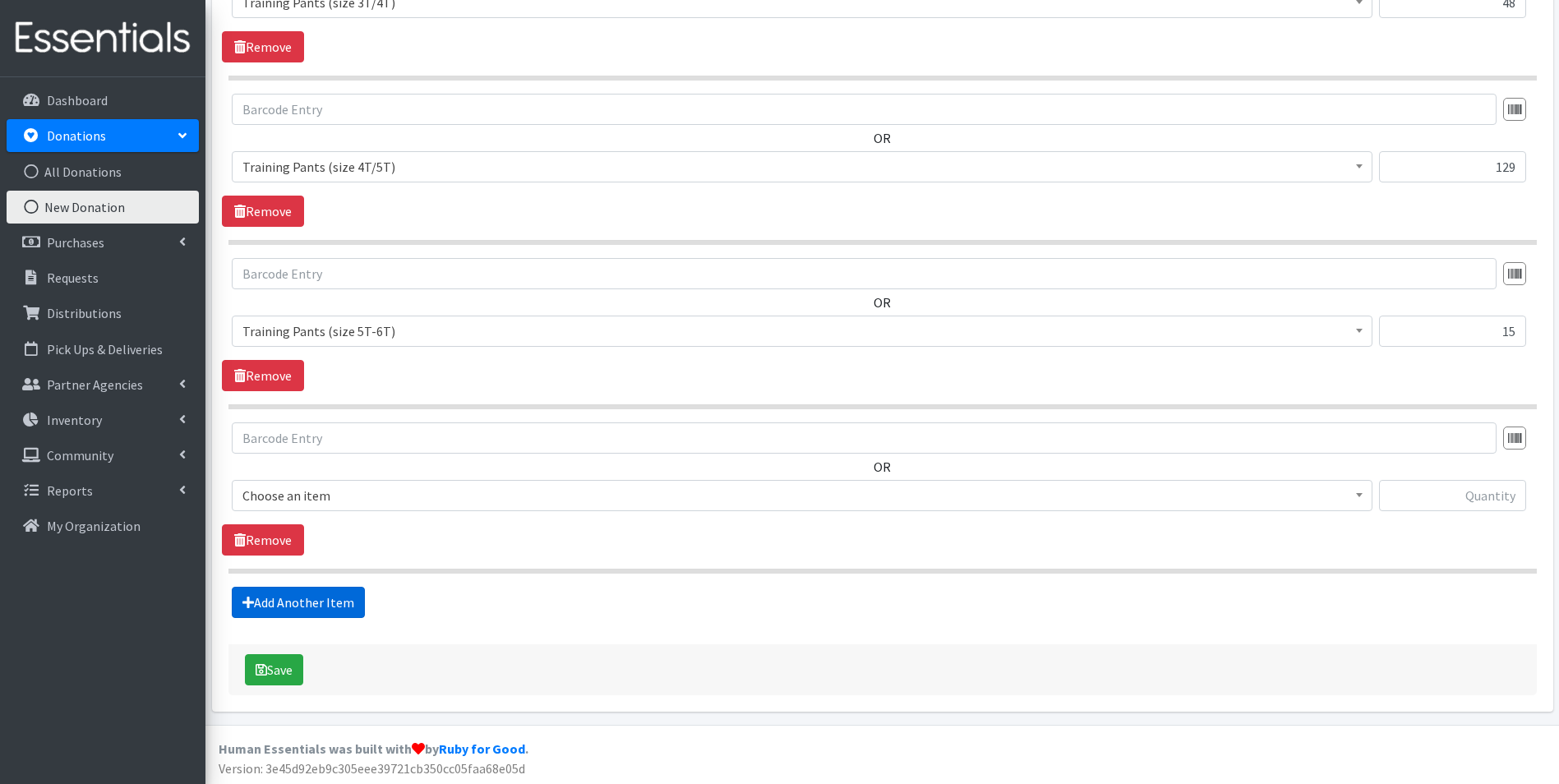
scroll to position [1498, 0]
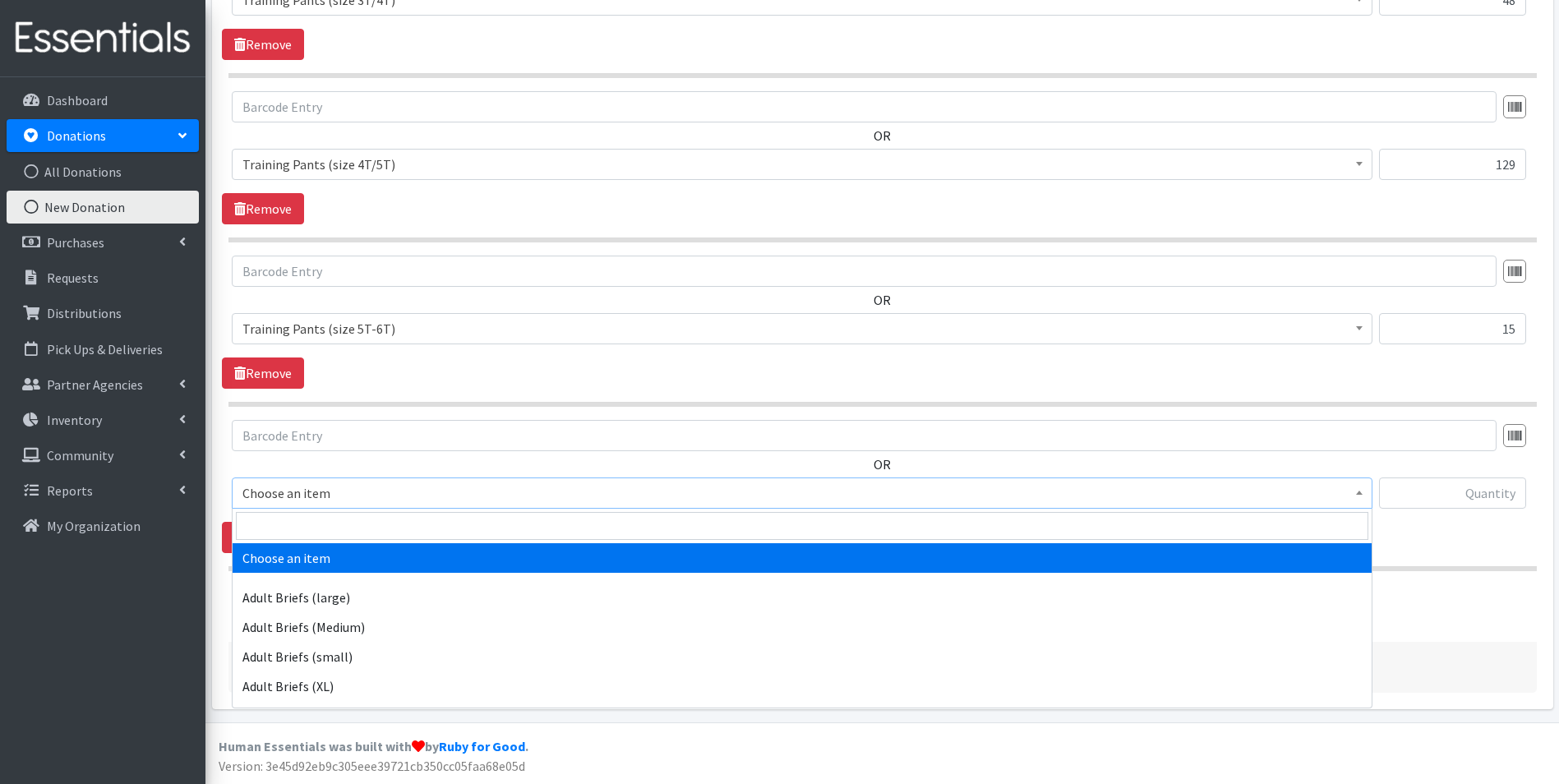
click at [354, 499] on span "Choose an item" at bounding box center [802, 493] width 1120 height 23
click at [354, 526] on input "search" at bounding box center [802, 525] width 1132 height 28
type input "pack"
select select "4665"
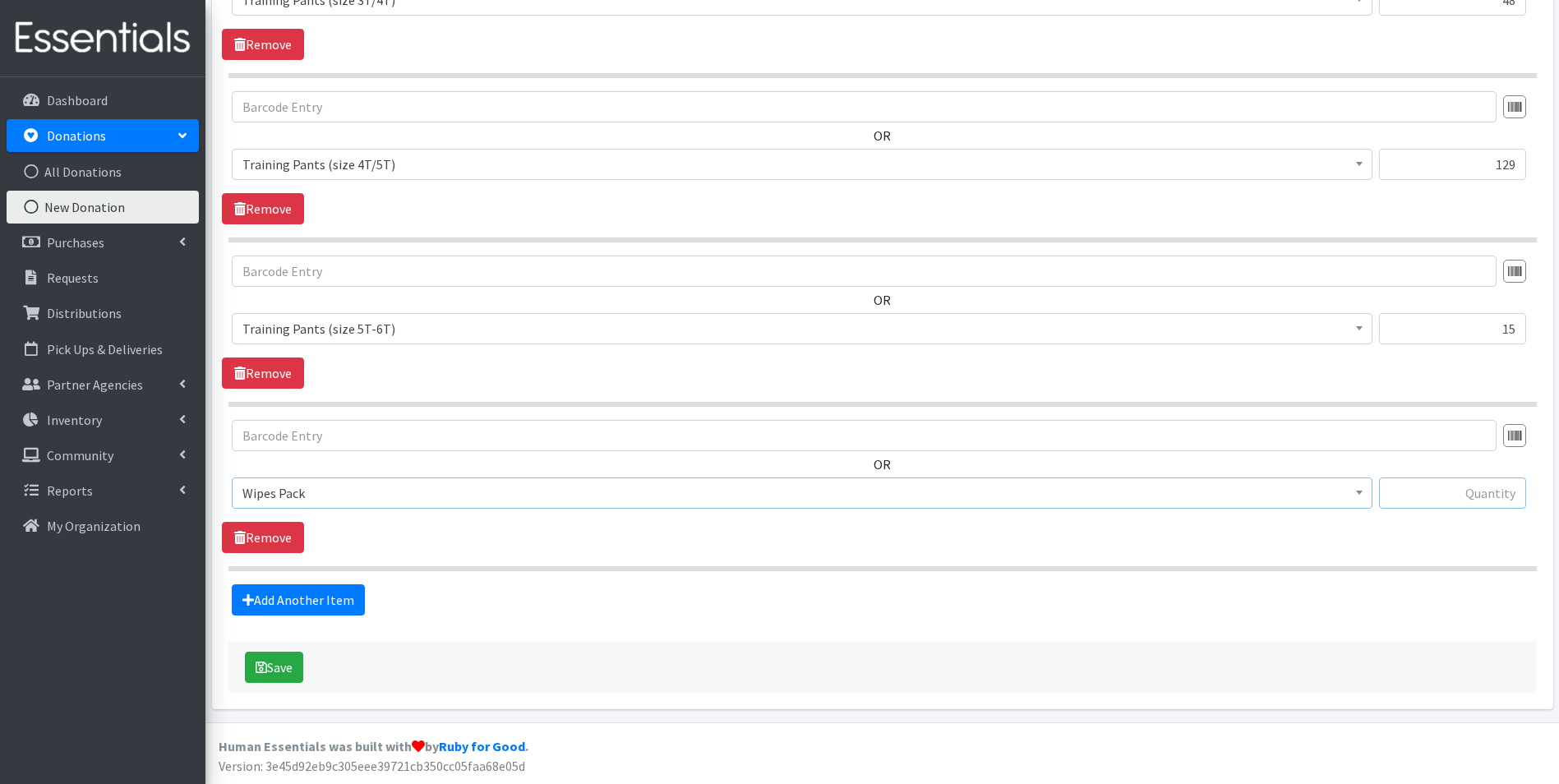
click at [1436, 491] on input "text" at bounding box center [1453, 492] width 147 height 31
type input "28"
click at [272, 596] on link "Add Another Item" at bounding box center [298, 600] width 133 height 31
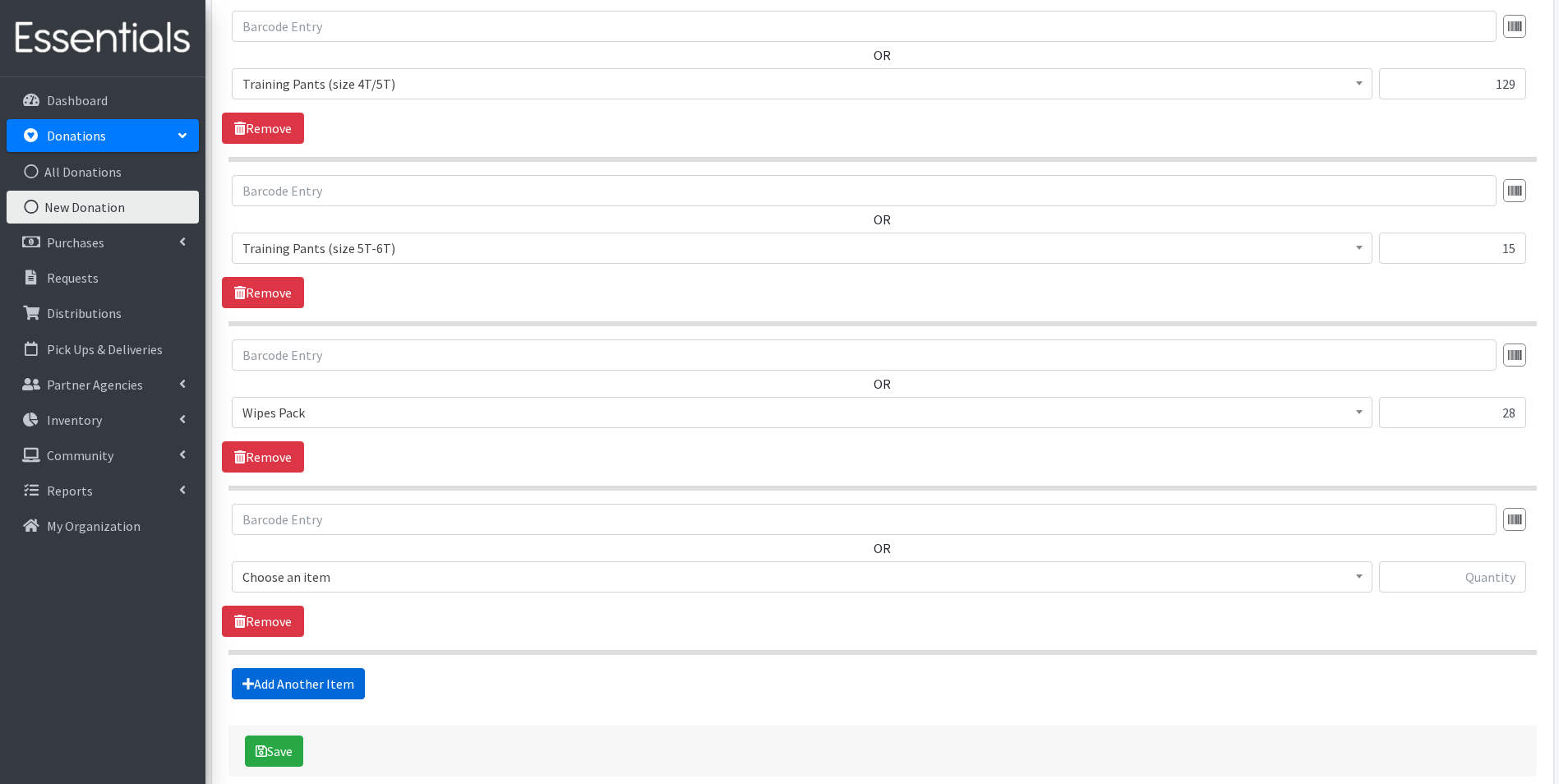
scroll to position [1662, 0]
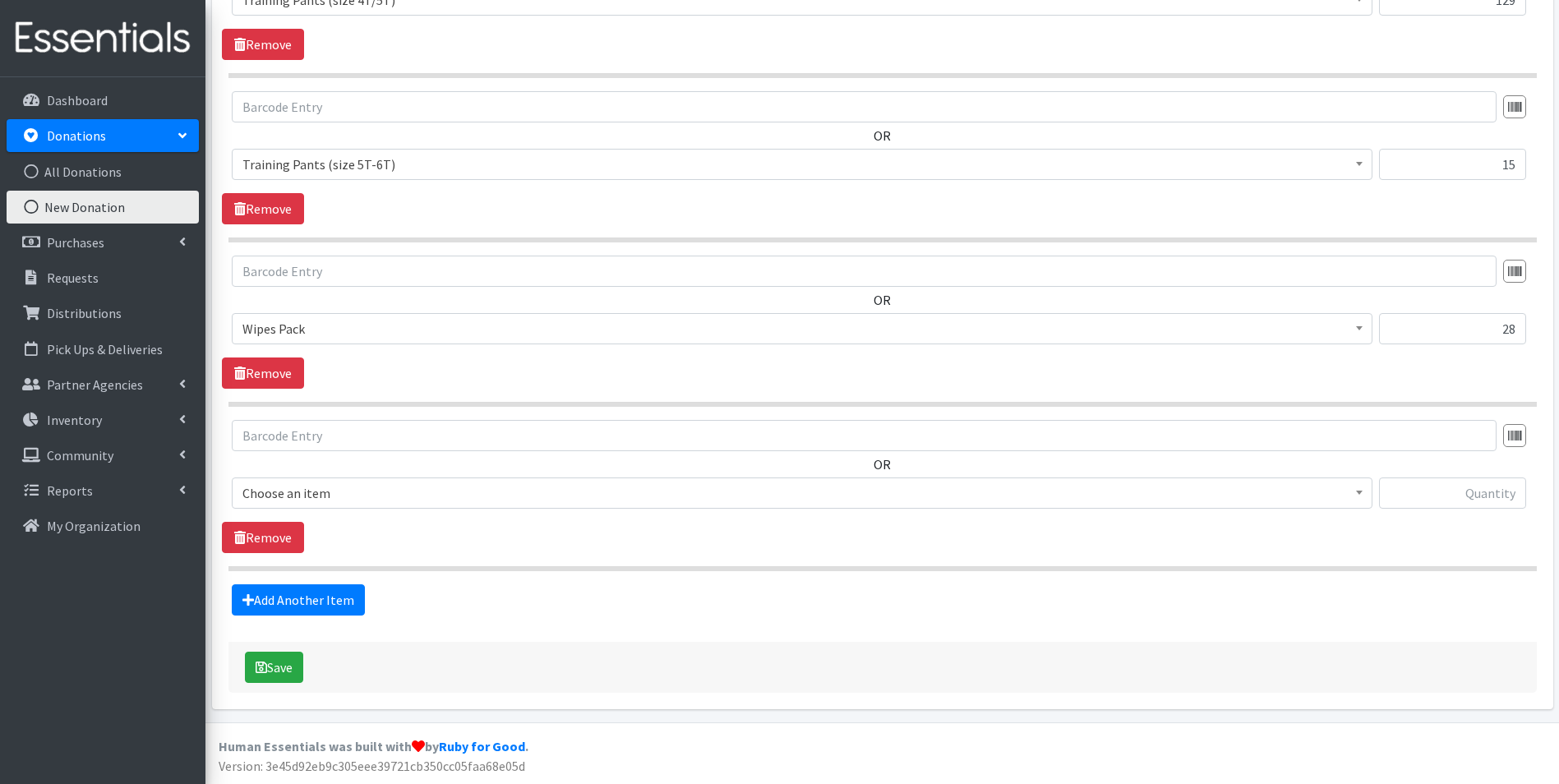
click at [326, 504] on span "Choose an item" at bounding box center [802, 493] width 1120 height 23
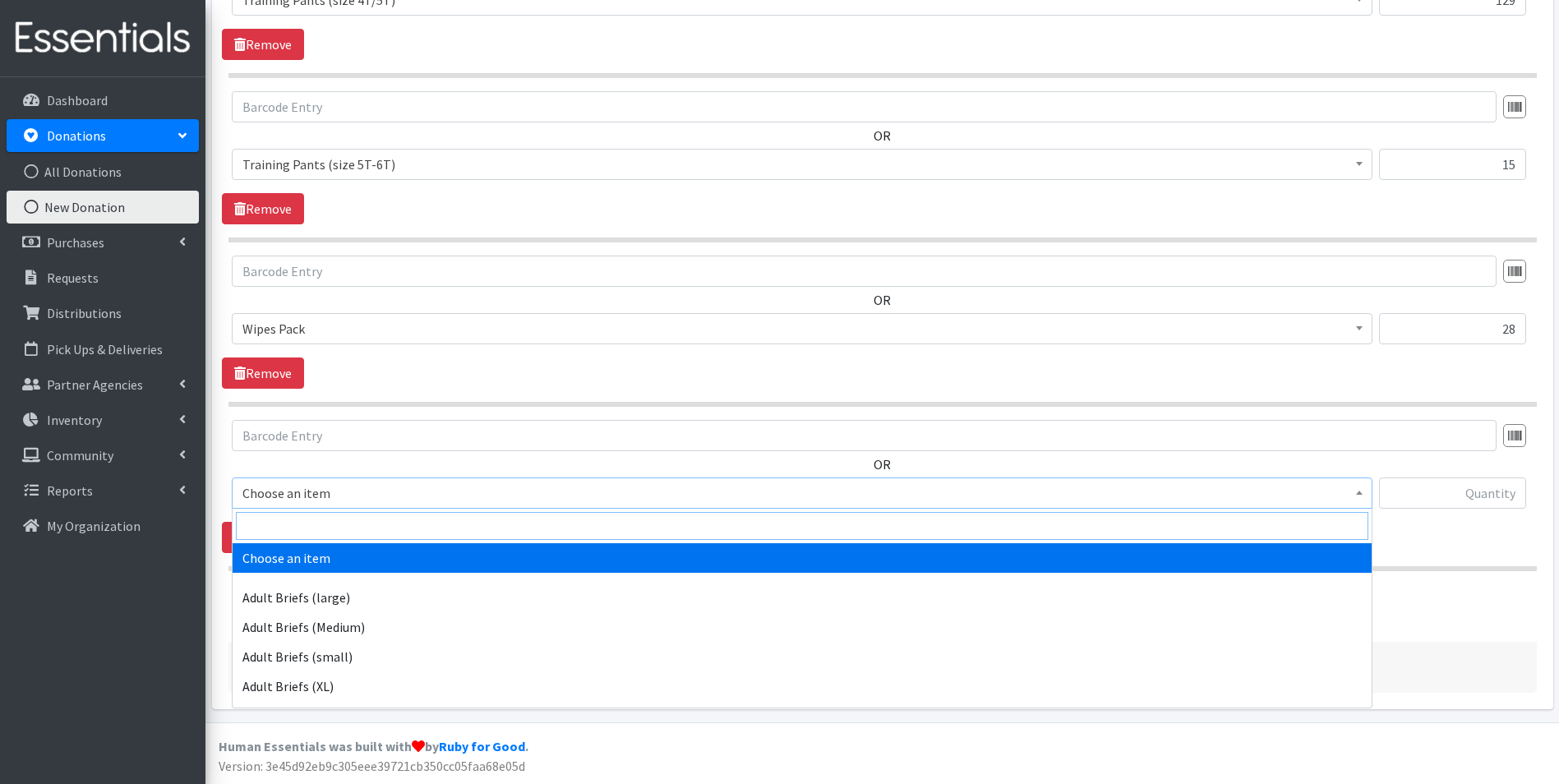
click at [337, 527] on input "search" at bounding box center [802, 525] width 1132 height 28
type input "indi"
select select "11280"
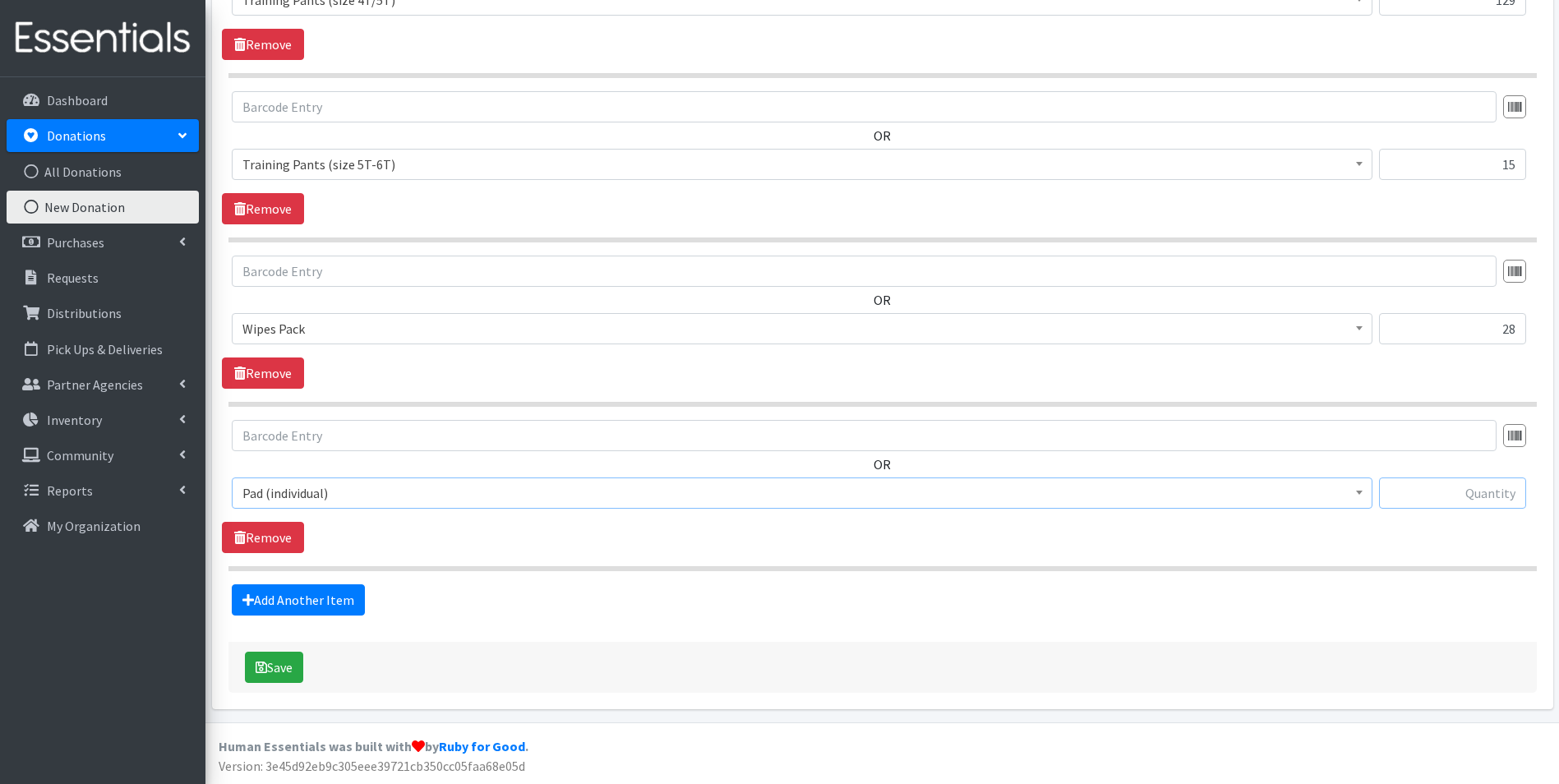
click at [1416, 490] on input "text" at bounding box center [1453, 492] width 147 height 31
type input "533"
click at [331, 602] on link "Add Another Item" at bounding box center [298, 600] width 133 height 31
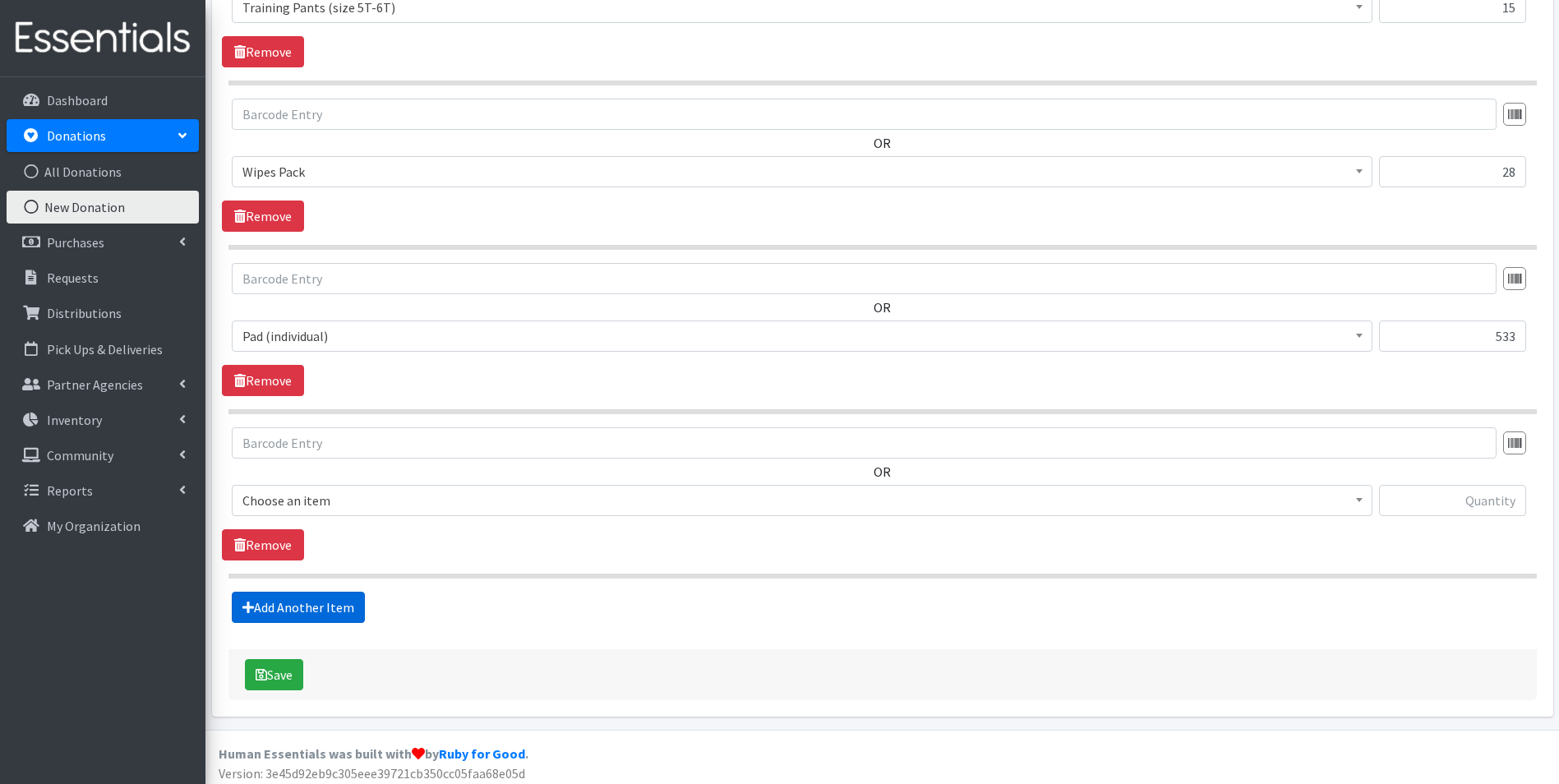
scroll to position [1826, 0]
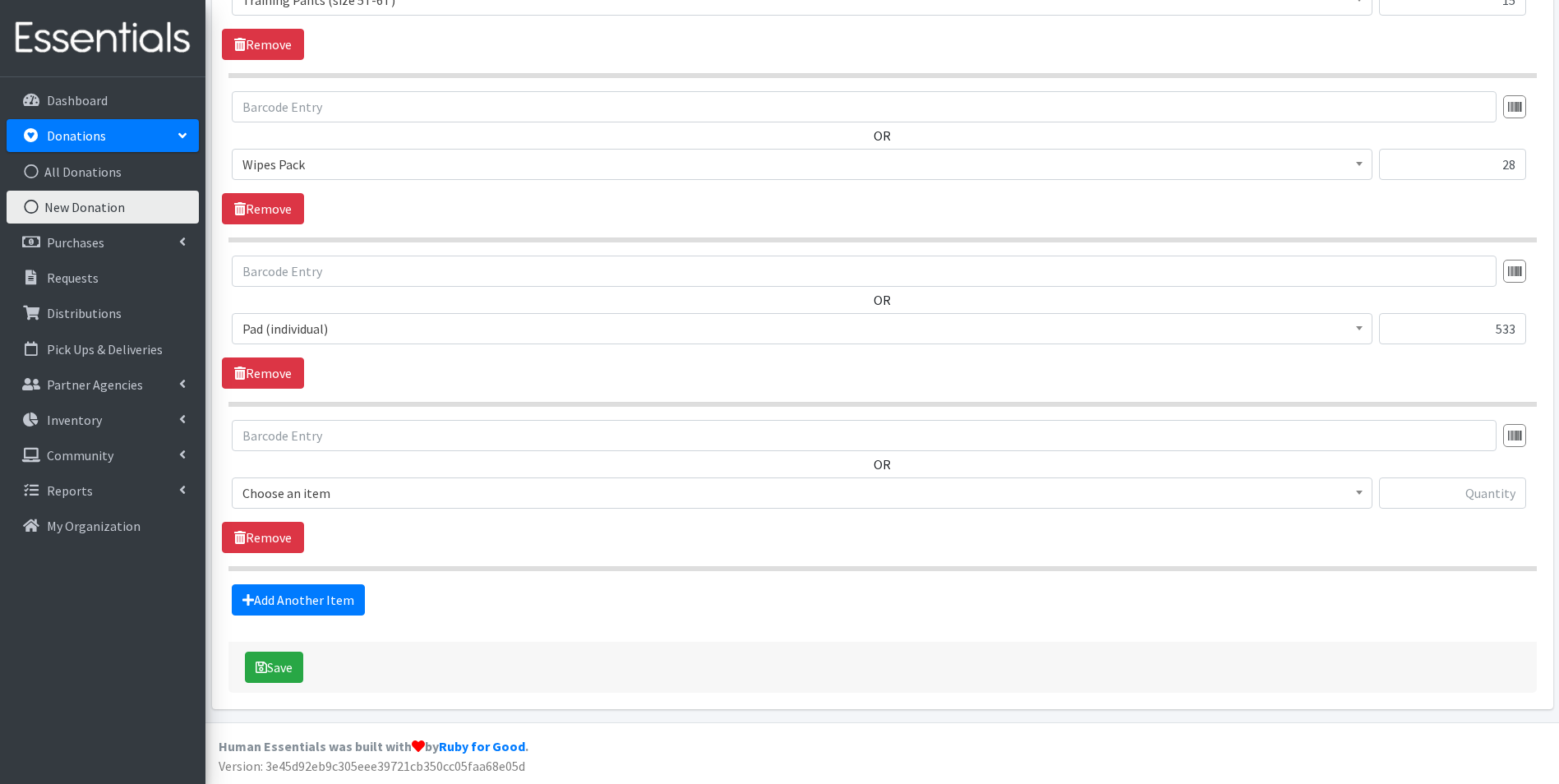
click at [313, 492] on span "Choose an item" at bounding box center [802, 493] width 1120 height 23
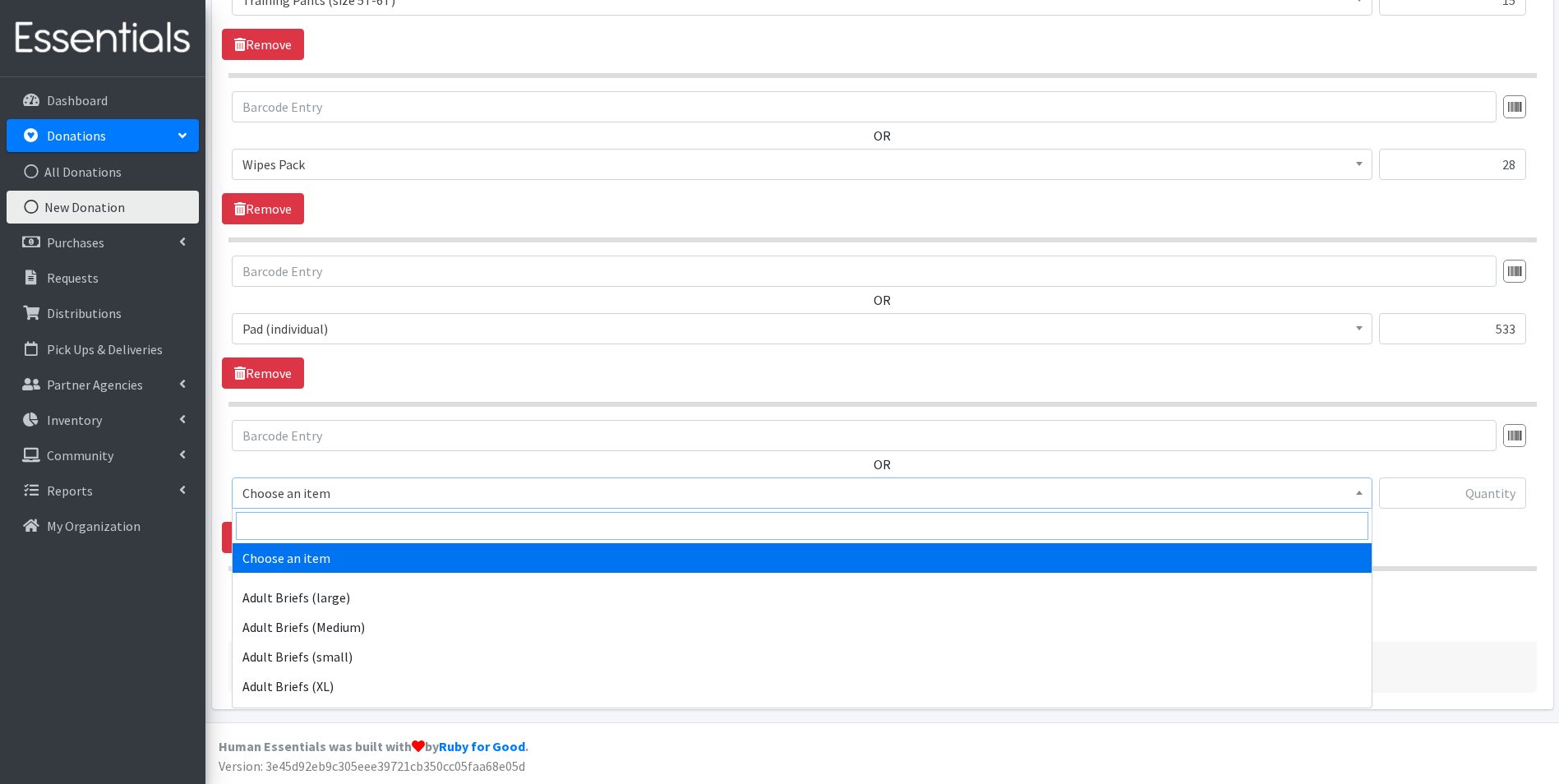
click at [319, 531] on input "search" at bounding box center [802, 525] width 1132 height 28
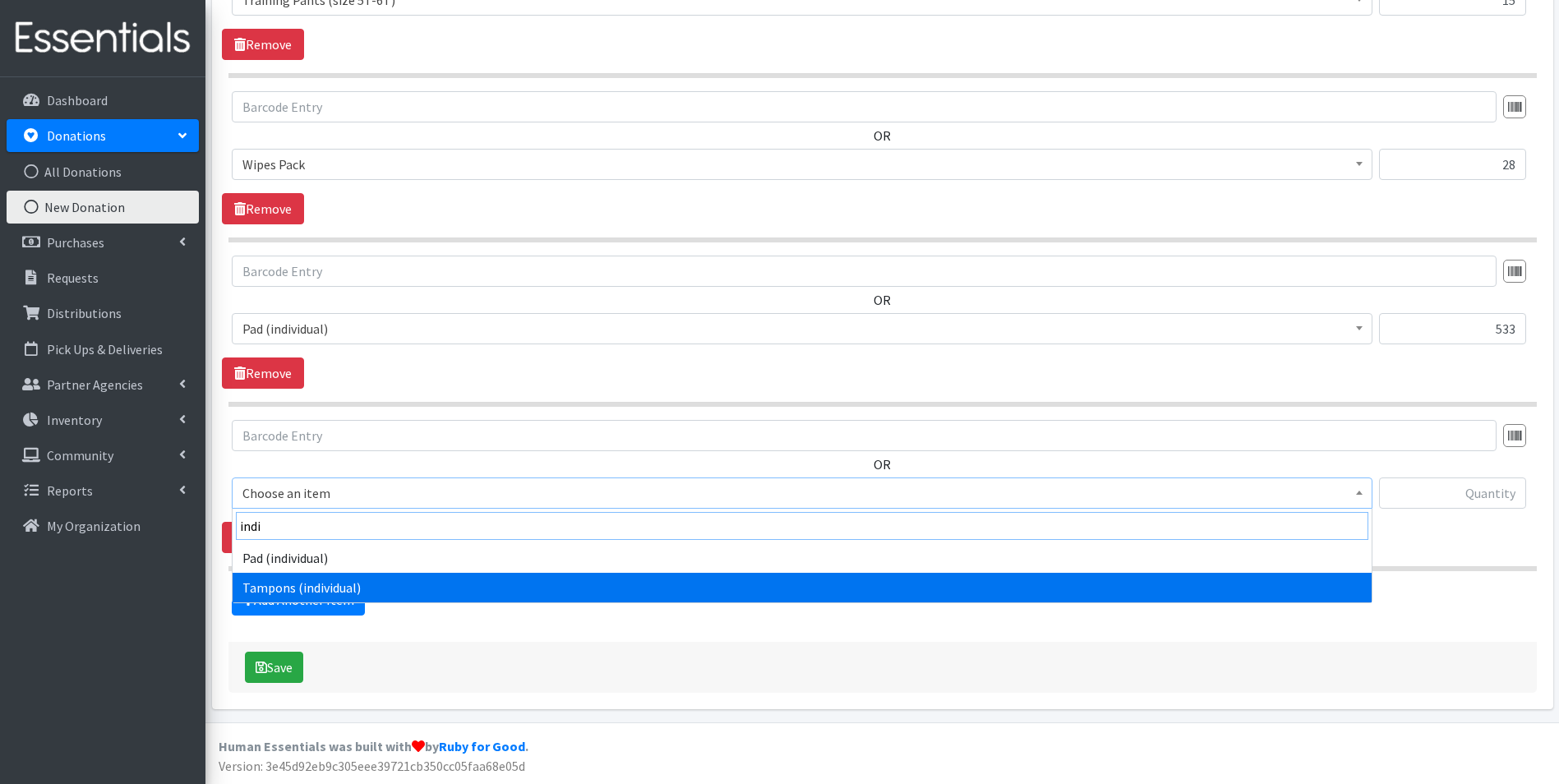
type input "indi"
select select "11276"
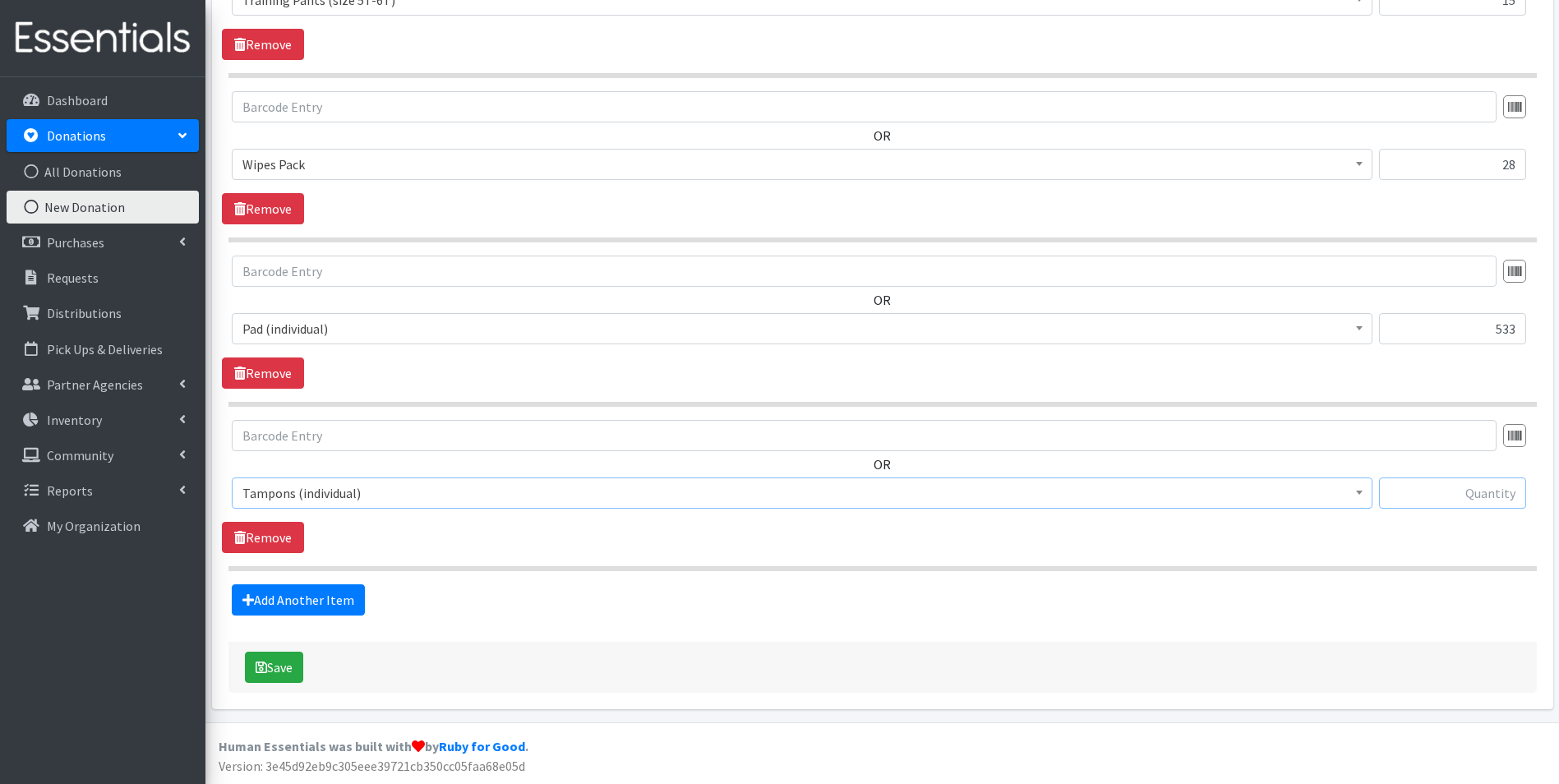
click at [1477, 488] on input "text" at bounding box center [1453, 492] width 147 height 31
type input "219"
click at [251, 614] on link "Add Another Item" at bounding box center [298, 600] width 133 height 31
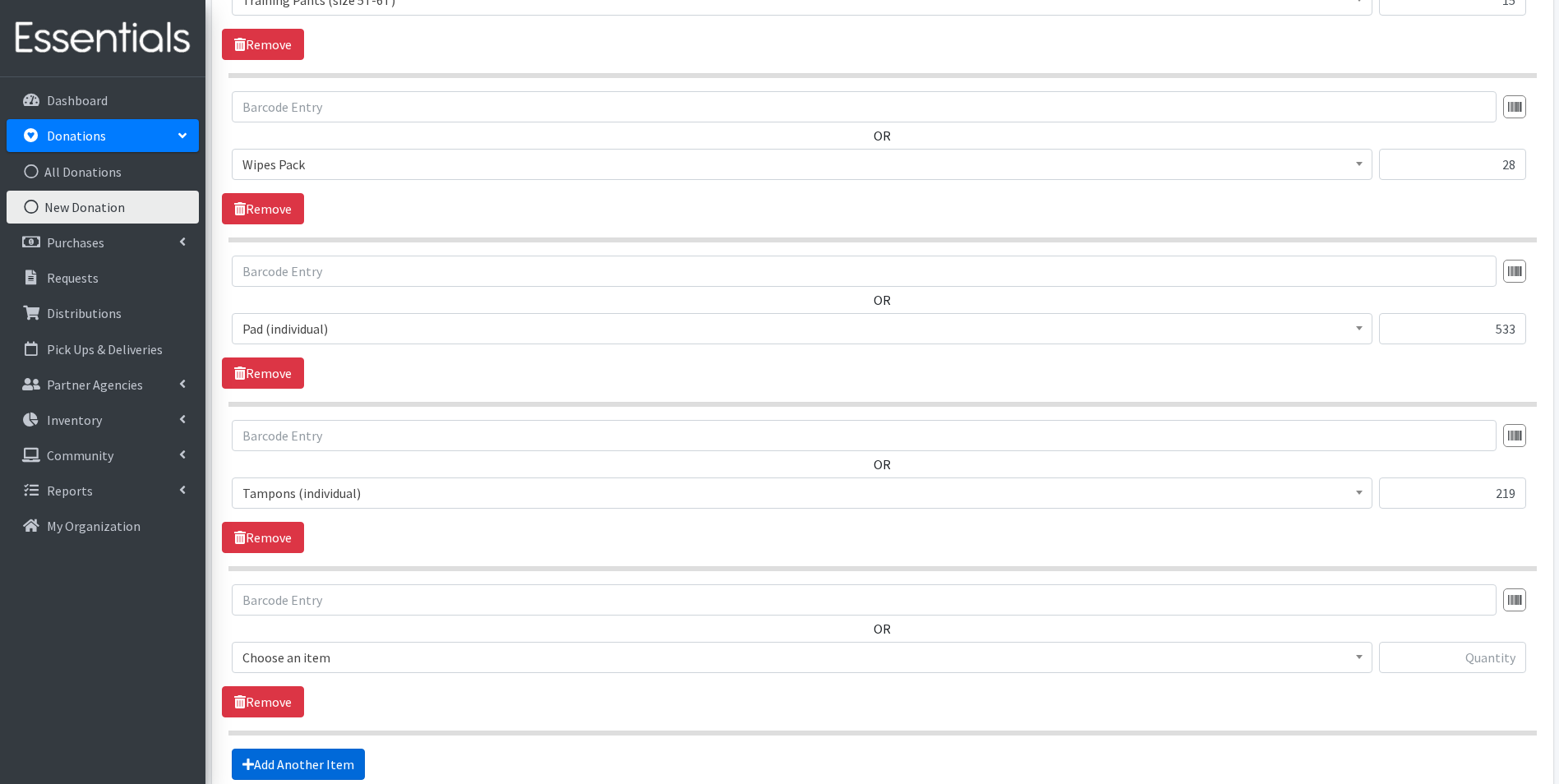
scroll to position [1990, 0]
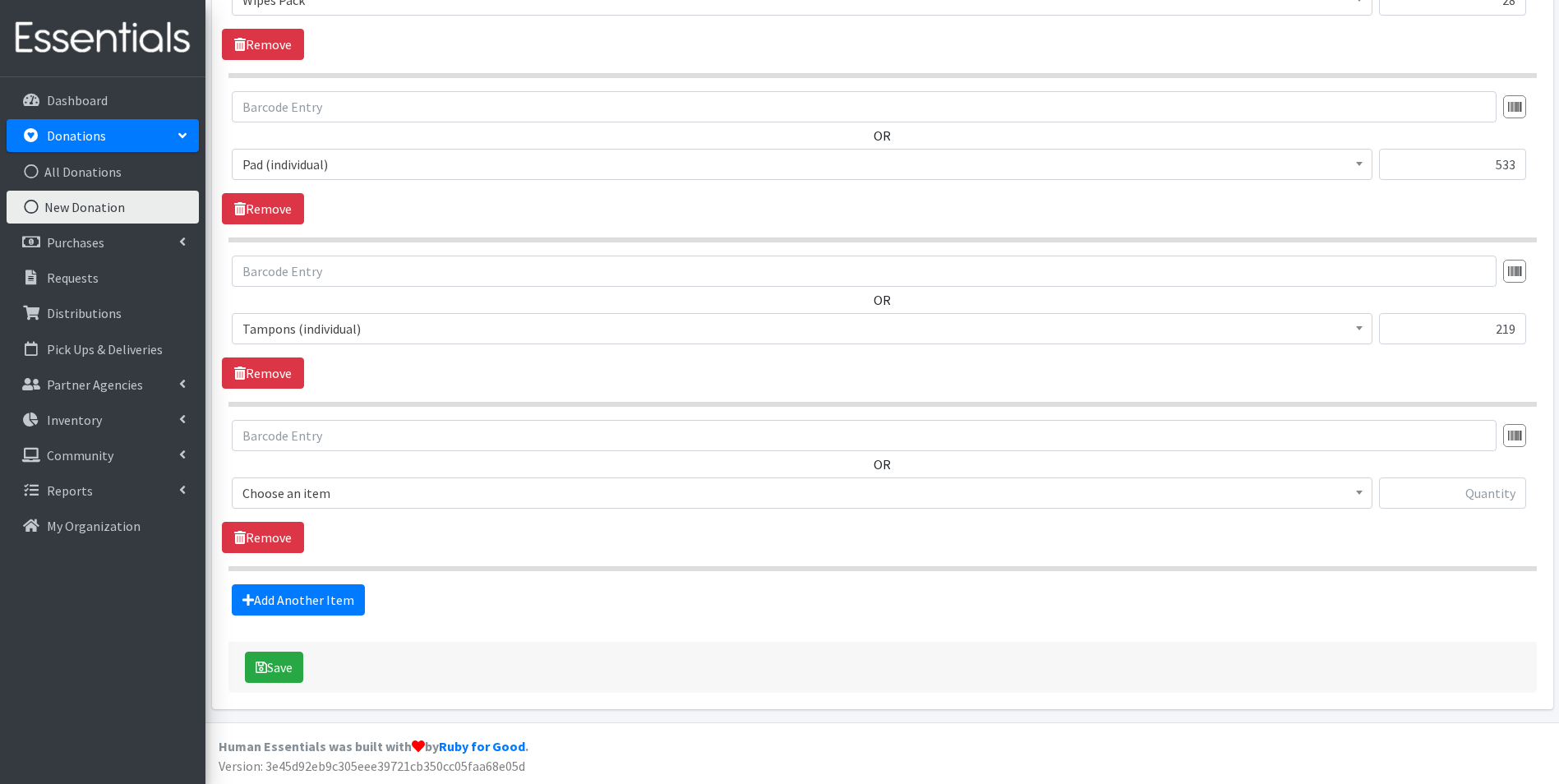
click at [380, 491] on span "Choose an item" at bounding box center [802, 493] width 1120 height 23
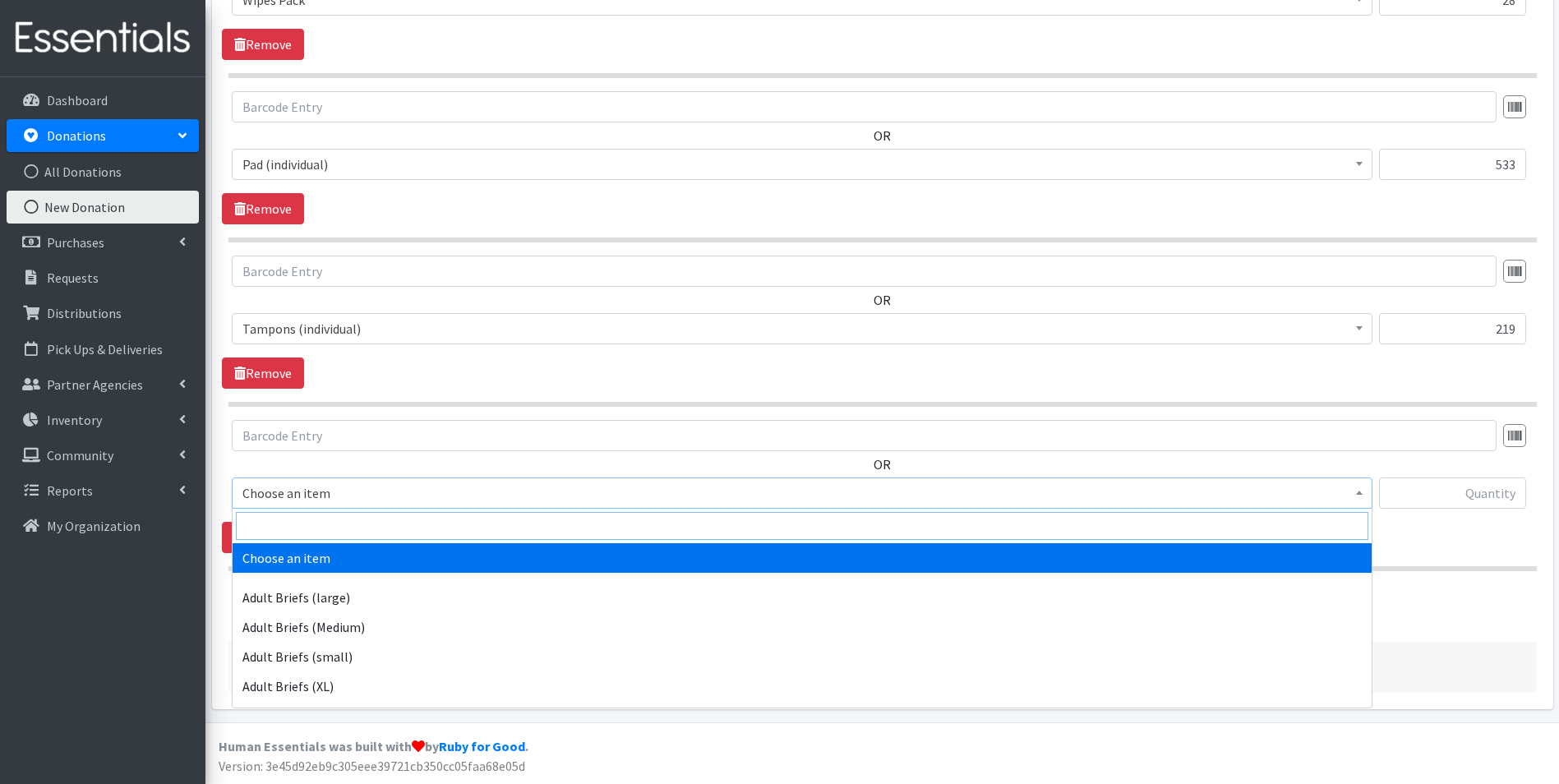
click at [375, 525] on input "search" at bounding box center [802, 525] width 1132 height 28
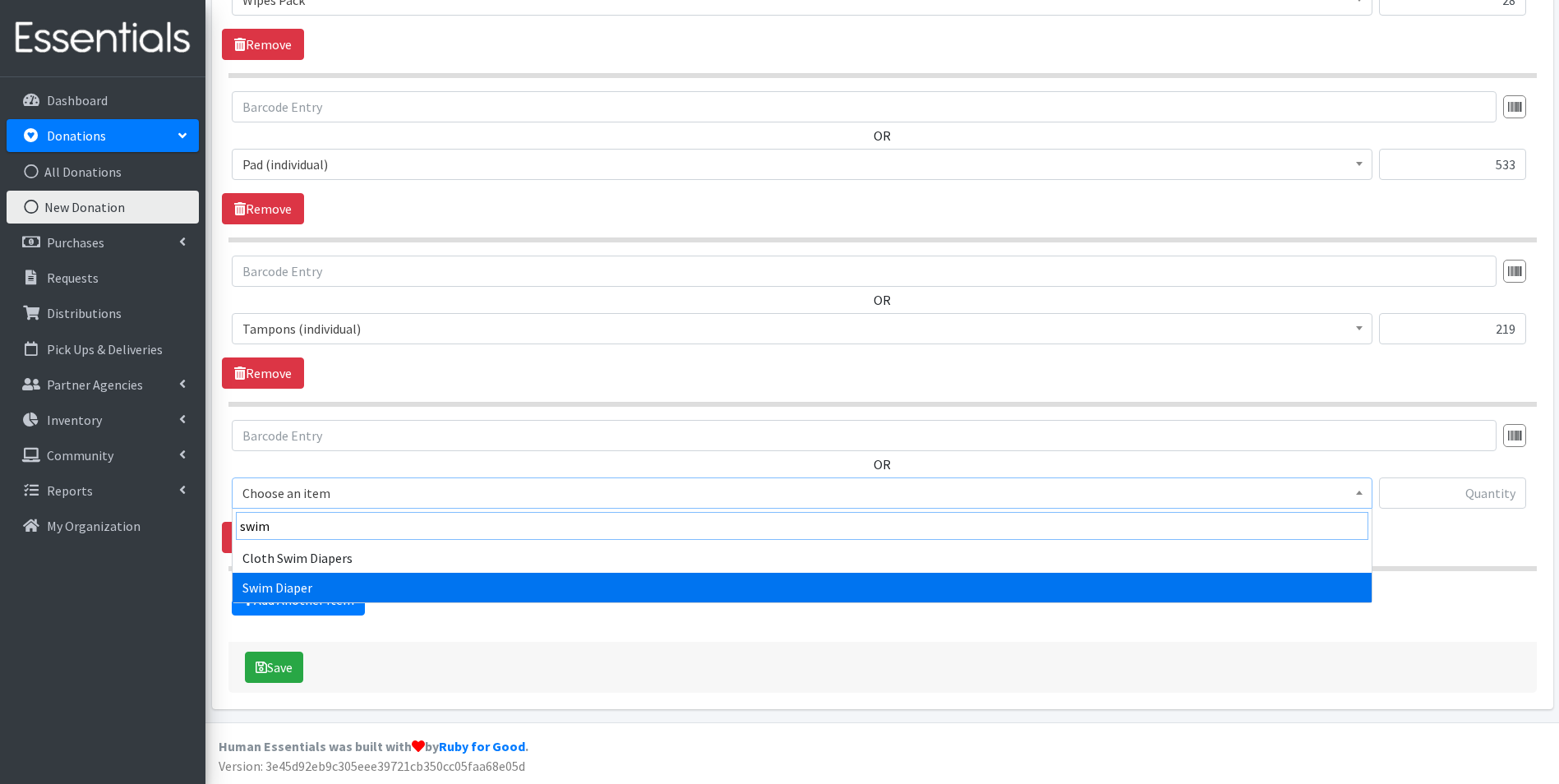
type input "swim"
select select "7522"
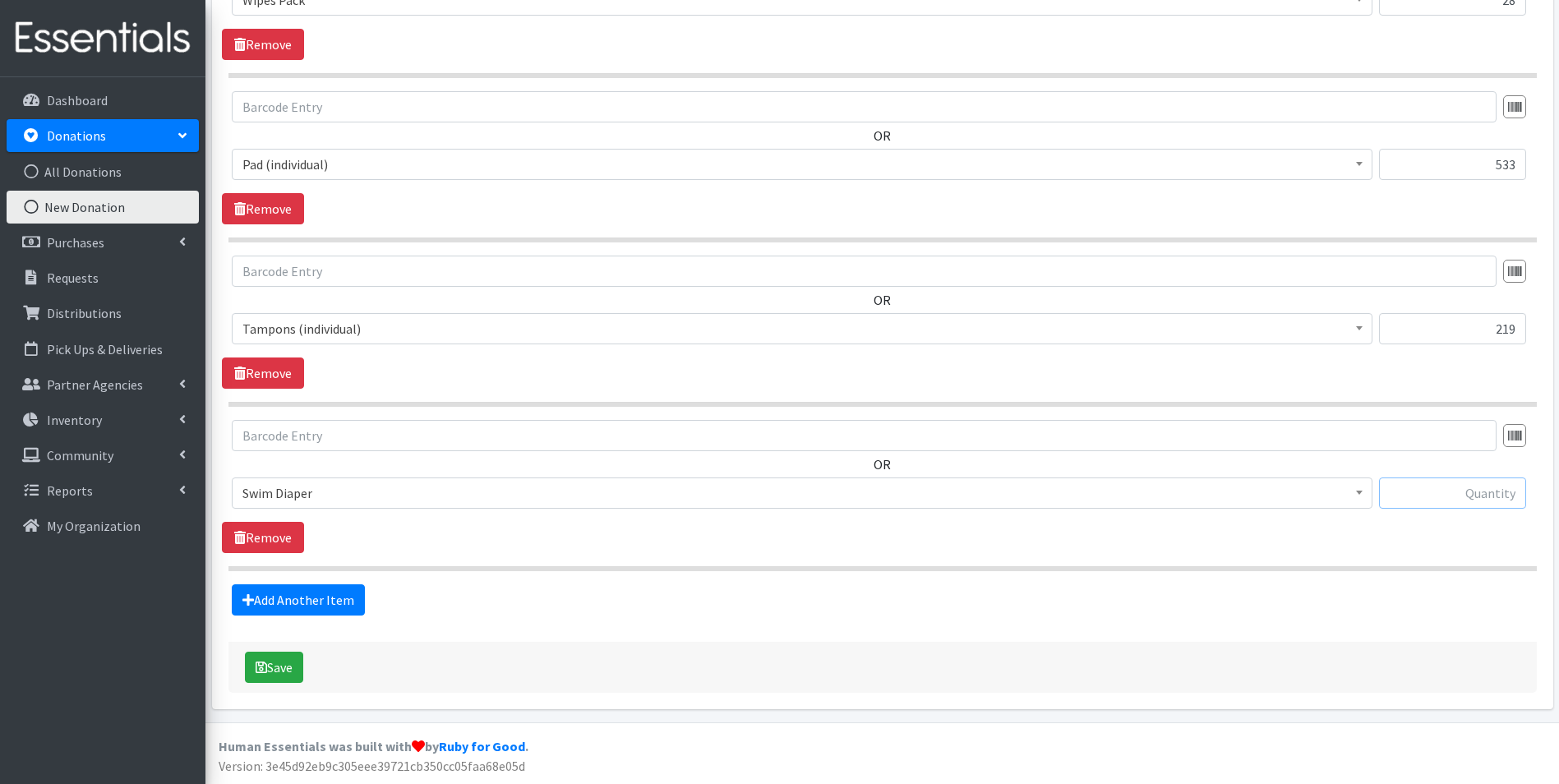
click at [1434, 490] on input "text" at bounding box center [1453, 492] width 147 height 31
type input "7"
click at [281, 594] on link "Add Another Item" at bounding box center [298, 600] width 133 height 31
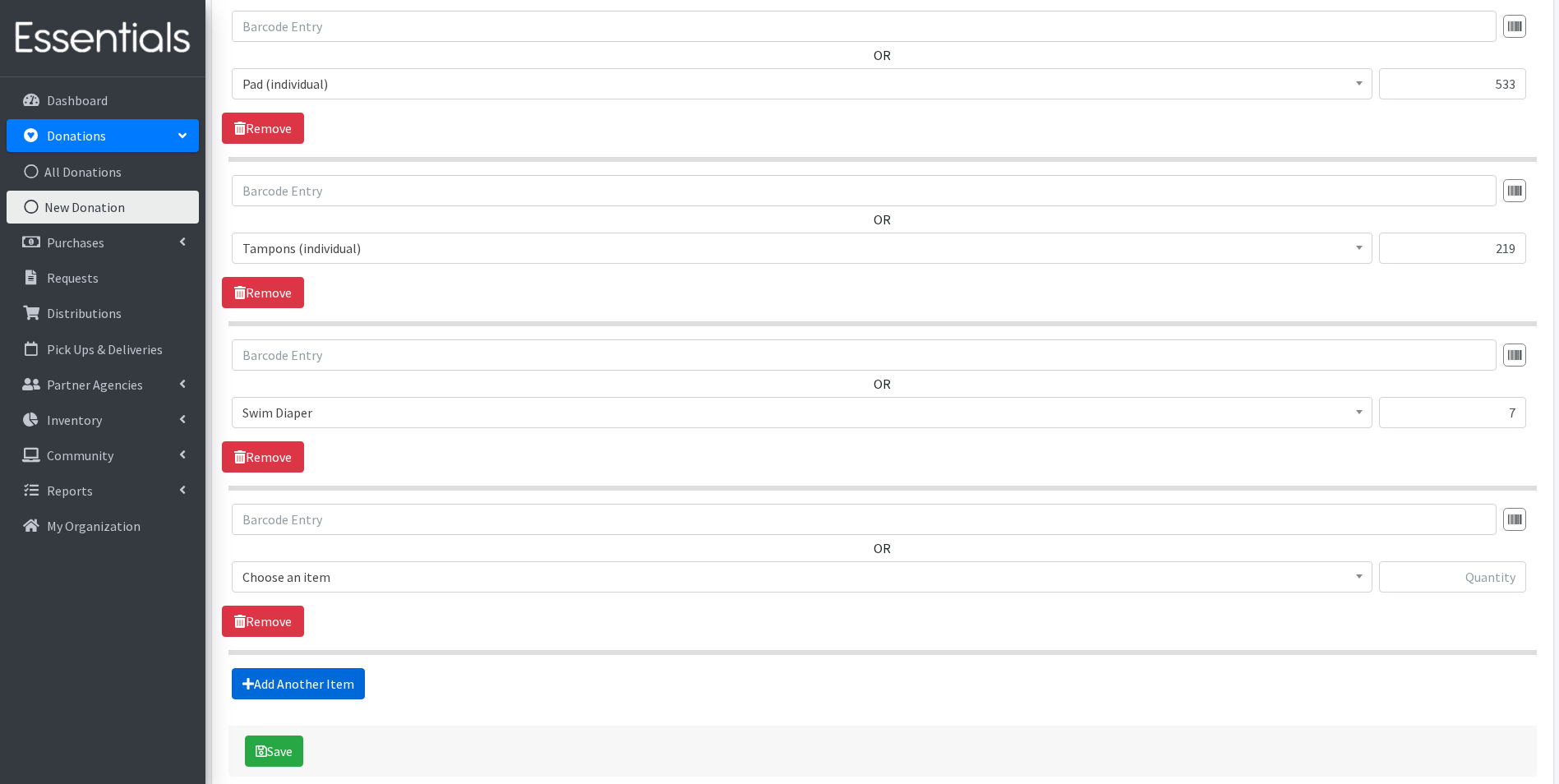
scroll to position [2155, 0]
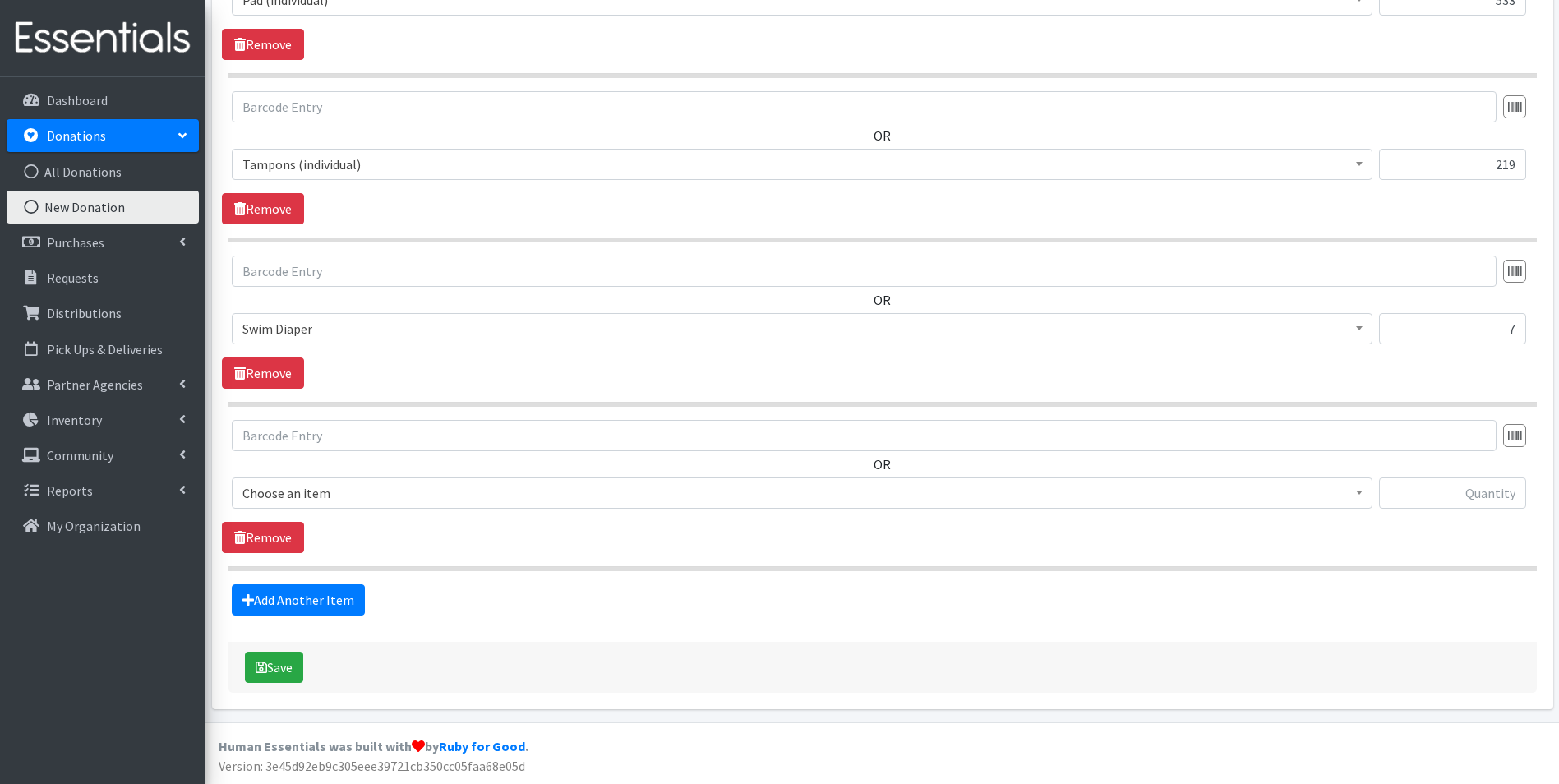
click at [309, 507] on span "Choose an item" at bounding box center [802, 492] width 1141 height 31
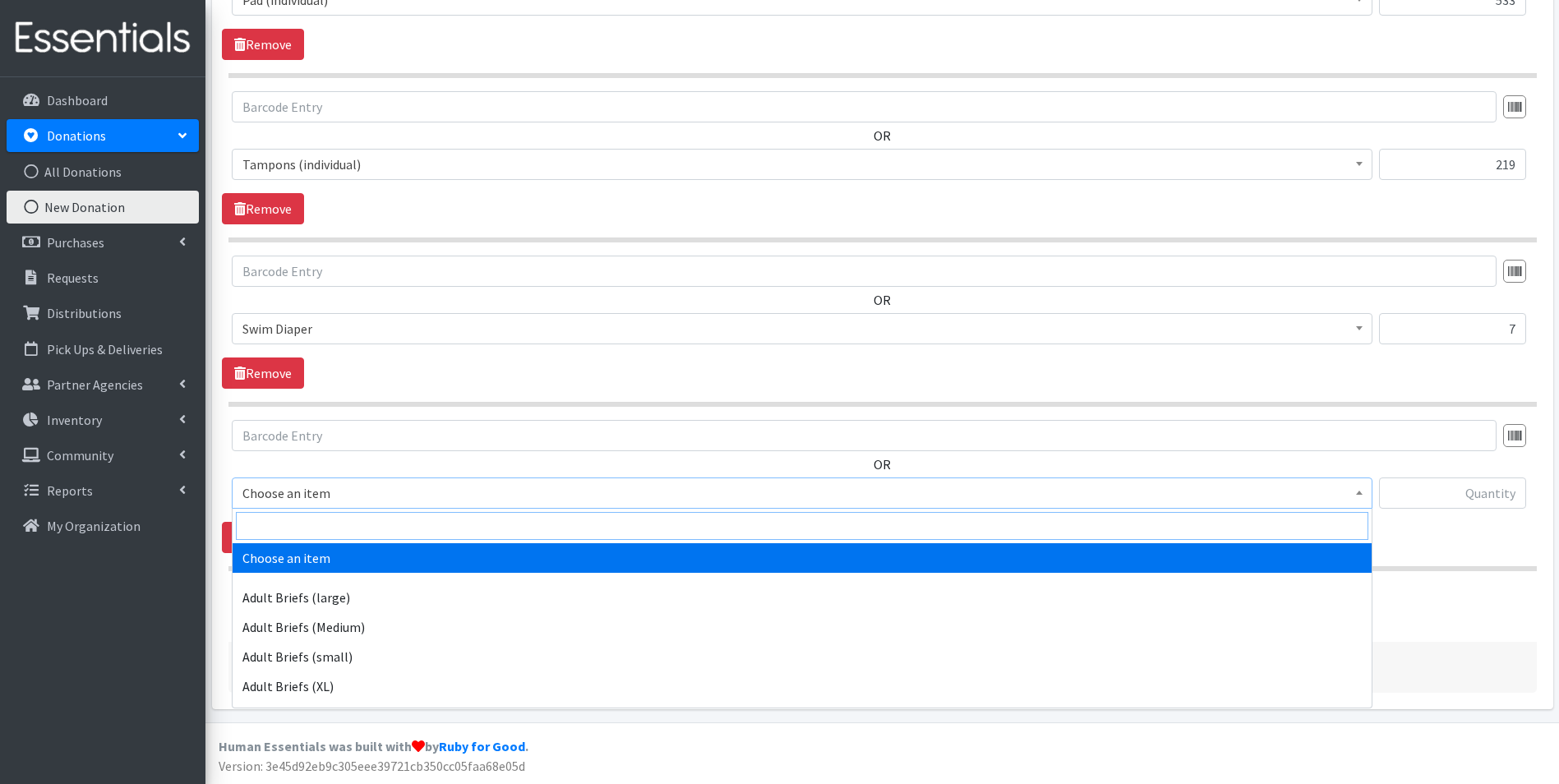
click at [326, 524] on input "search" at bounding box center [802, 525] width 1132 height 28
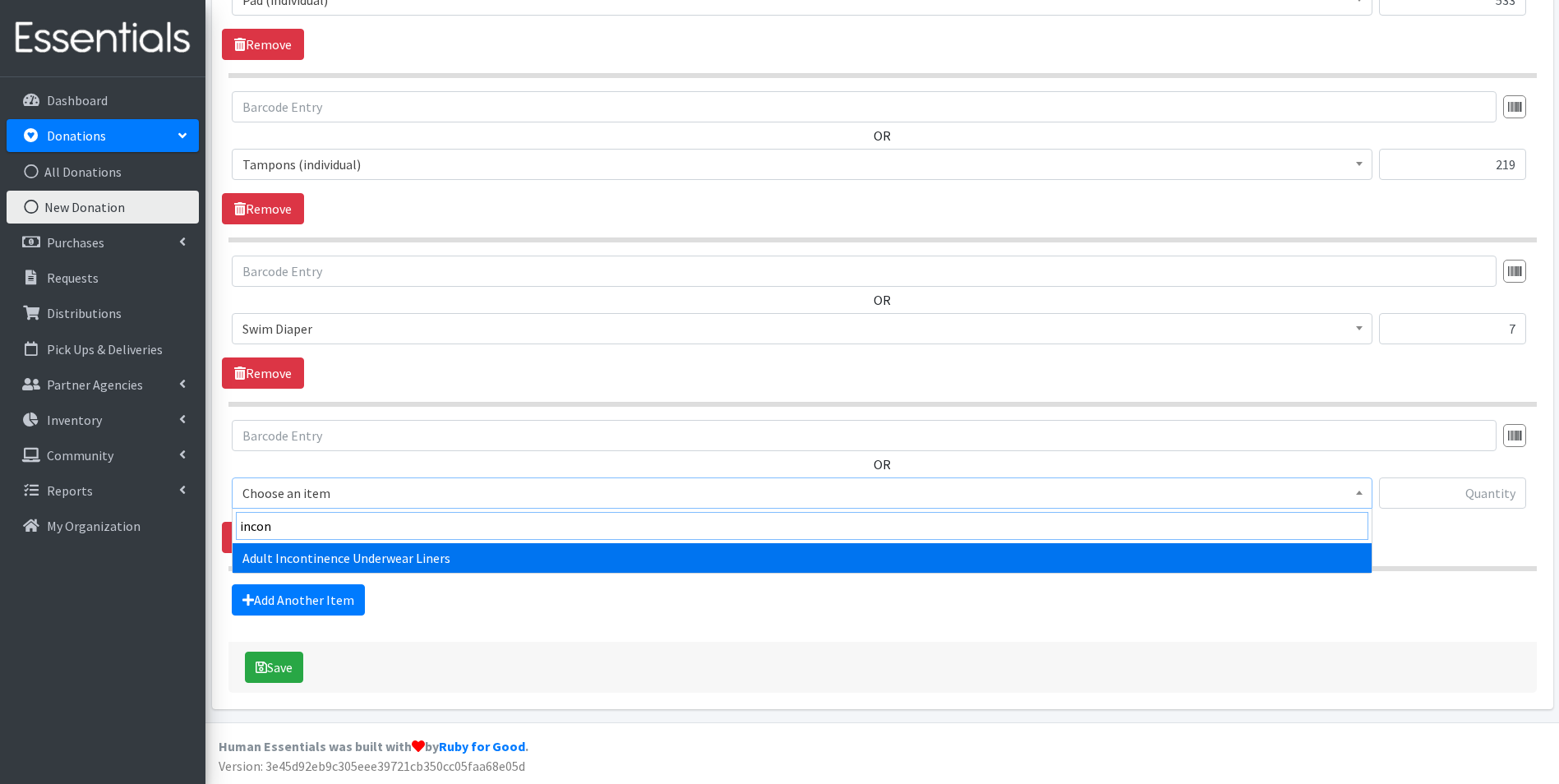
type input "incon"
select select "11414"
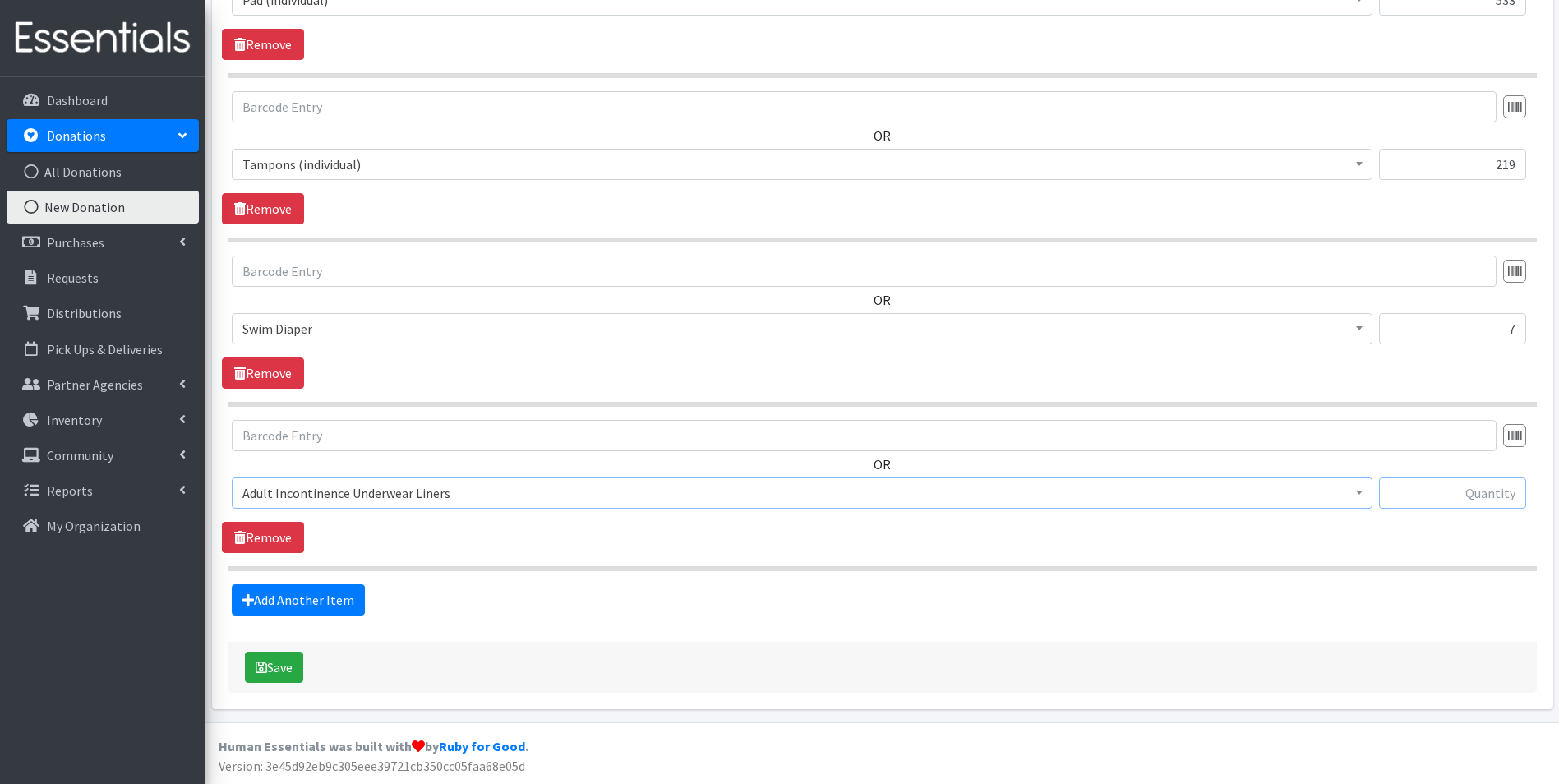
click at [1483, 500] on input "text" at bounding box center [1453, 492] width 147 height 31
type input "50"
click at [271, 666] on button "Save" at bounding box center [274, 667] width 58 height 31
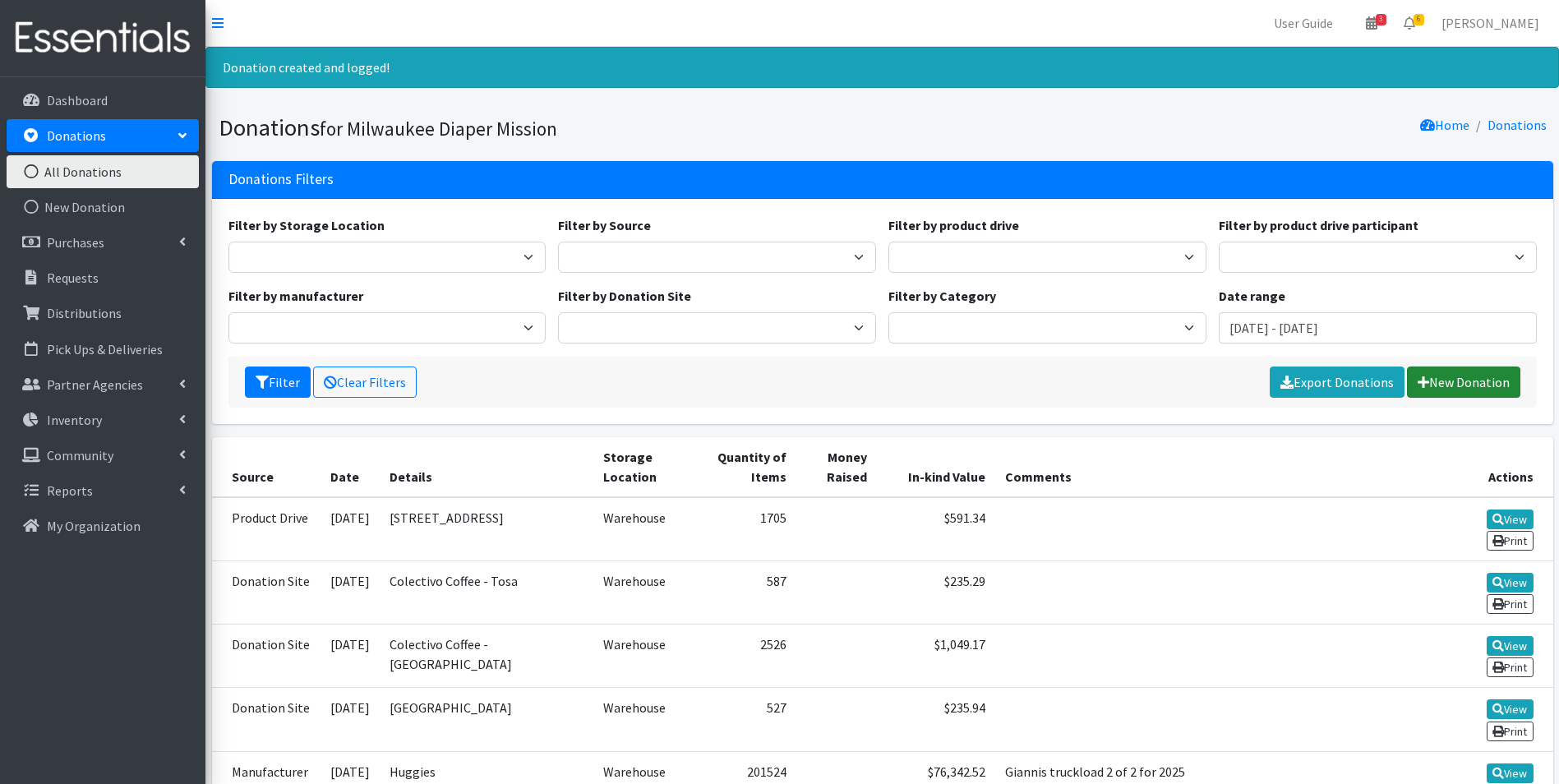
click at [1445, 385] on link "New Donation" at bounding box center [1463, 381] width 113 height 31
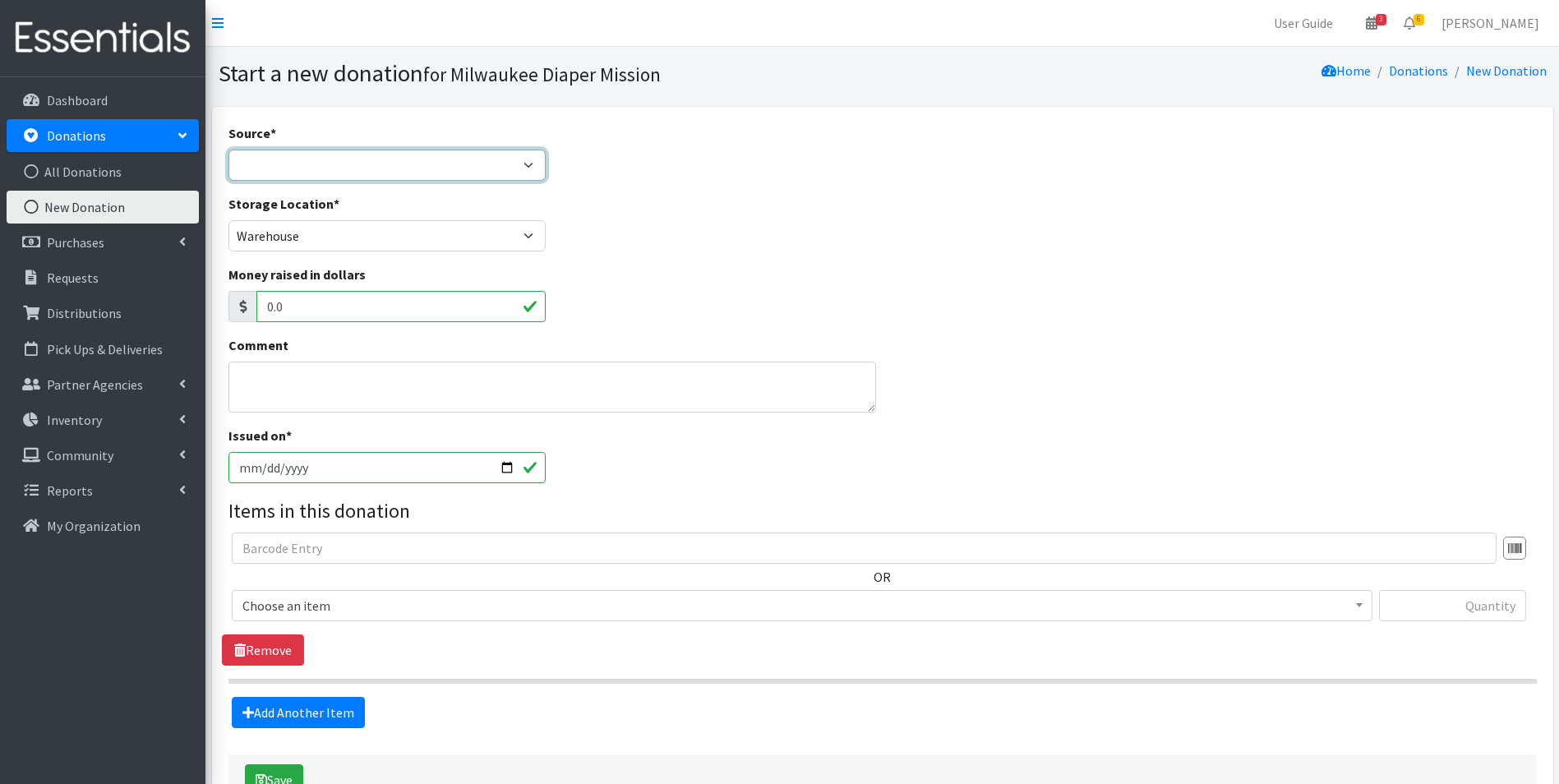
click at [292, 170] on select "Product Drive Manufacturer Donation Site Misc. Donation" at bounding box center [387, 165] width 318 height 31
select select "Product Drive"
click at [229, 150] on select "Product Drive Manufacturer Donation Site Misc. Donation" at bounding box center [387, 165] width 318 height 31
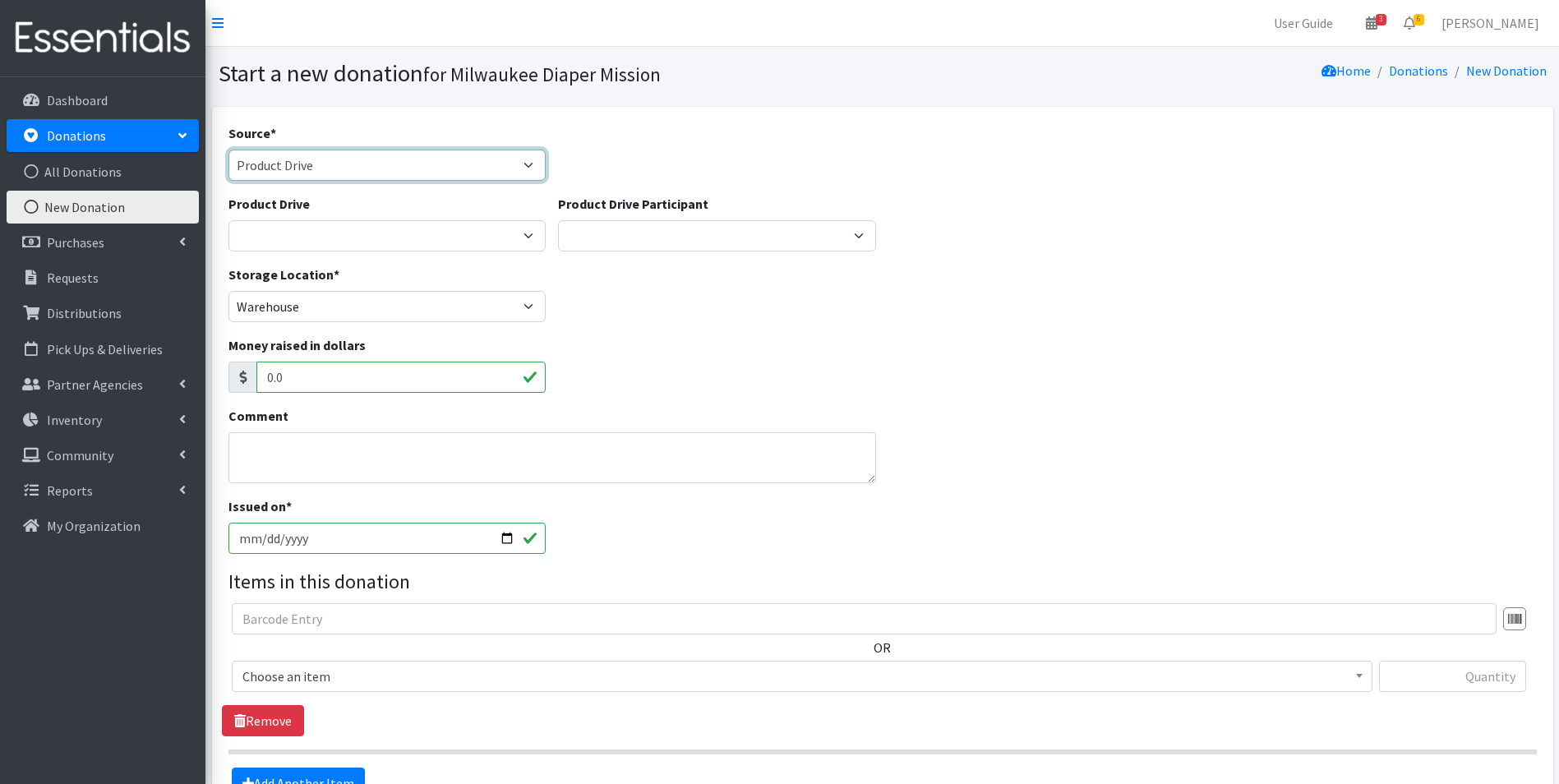
click at [302, 168] on select "Product Drive Manufacturer Donation Site Misc. Donation" at bounding box center [387, 165] width 318 height 31
click at [229, 150] on select "Product Drive Manufacturer Donation Site Misc. Donation" at bounding box center [387, 165] width 318 height 31
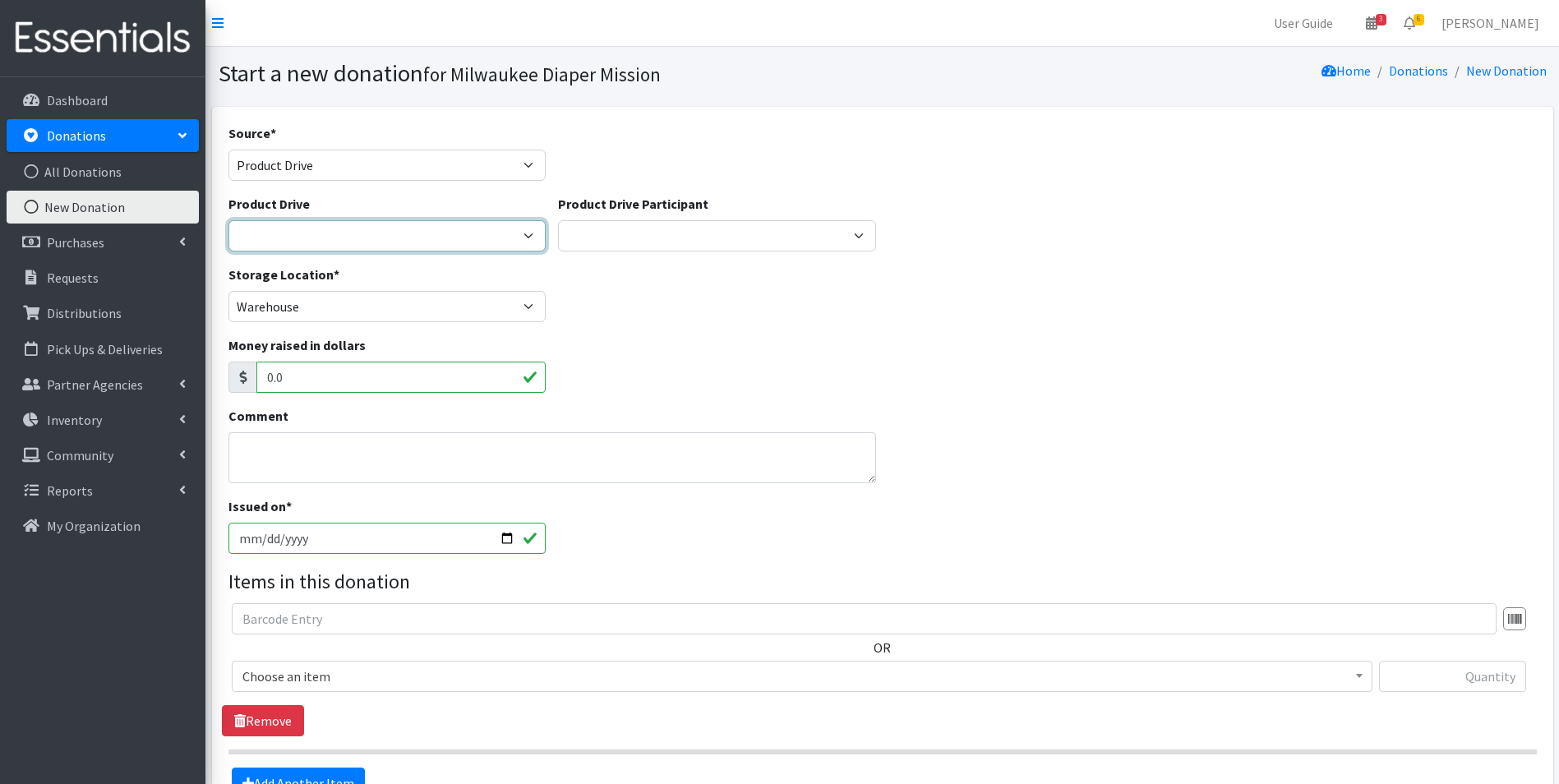
click at [328, 232] on select "2023 Period Party Happy Hour 2024 Aemelian Drive 2024 Allspring Drive 2024 Alph…" at bounding box center [387, 236] width 318 height 31
select select
click at [229, 220] on select "2023 Period Party Happy Hour 2024 Aemelian Drive 2024 Allspring Drive 2024 Alph…" at bounding box center [387, 236] width 318 height 31
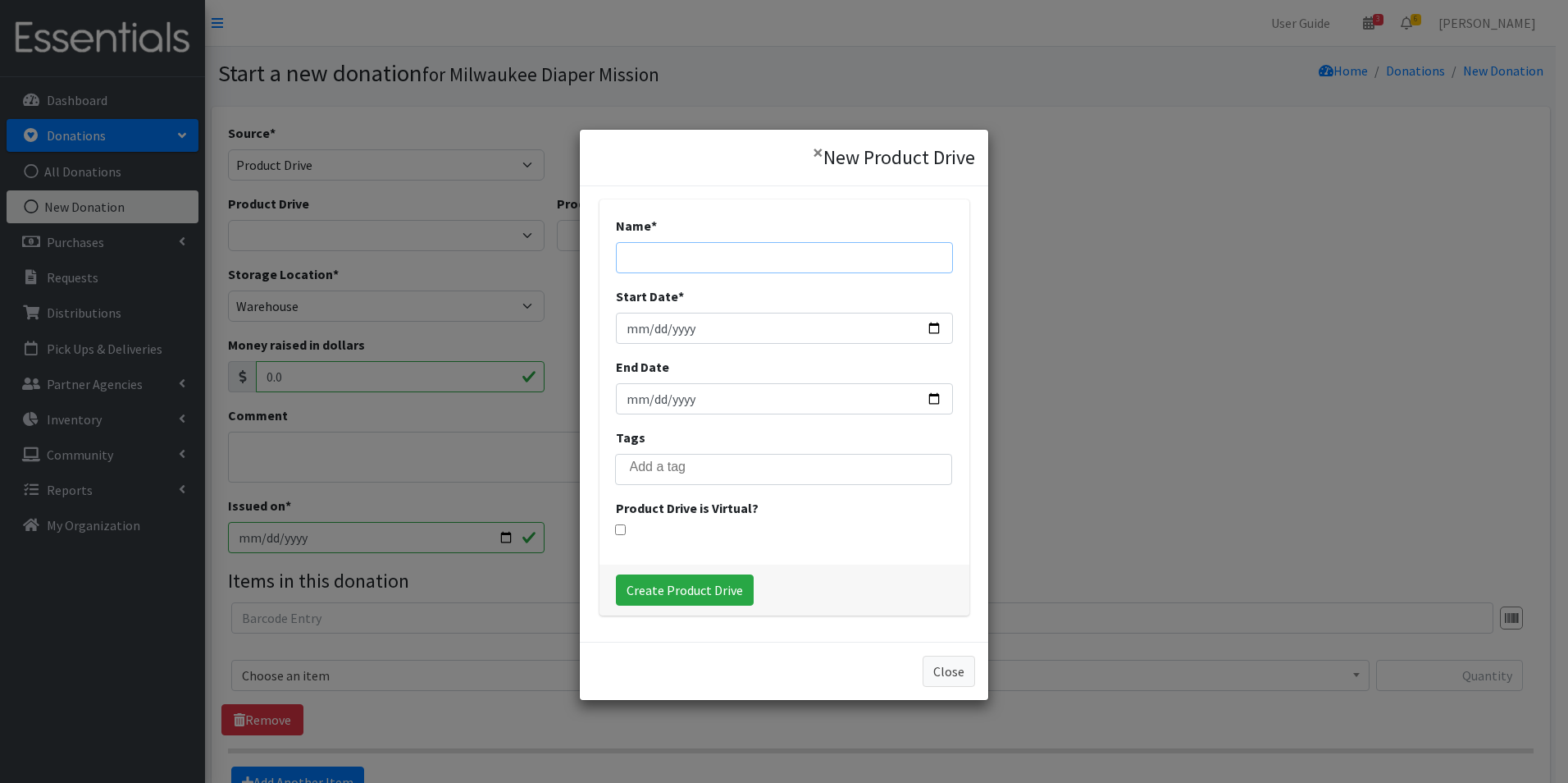
click at [717, 257] on input "Name *" at bounding box center [784, 257] width 337 height 31
type input "2025 CHW Dermatology"
click at [682, 328] on input "Start Date *" at bounding box center [784, 328] width 337 height 31
click at [579, 322] on div "Name * 2025 CHW Dermatology Start Date * End Date Tags Product Drive is Virtual…" at bounding box center [784, 414] width 409 height 455
click at [626, 317] on input "Start Date *" at bounding box center [784, 328] width 337 height 31
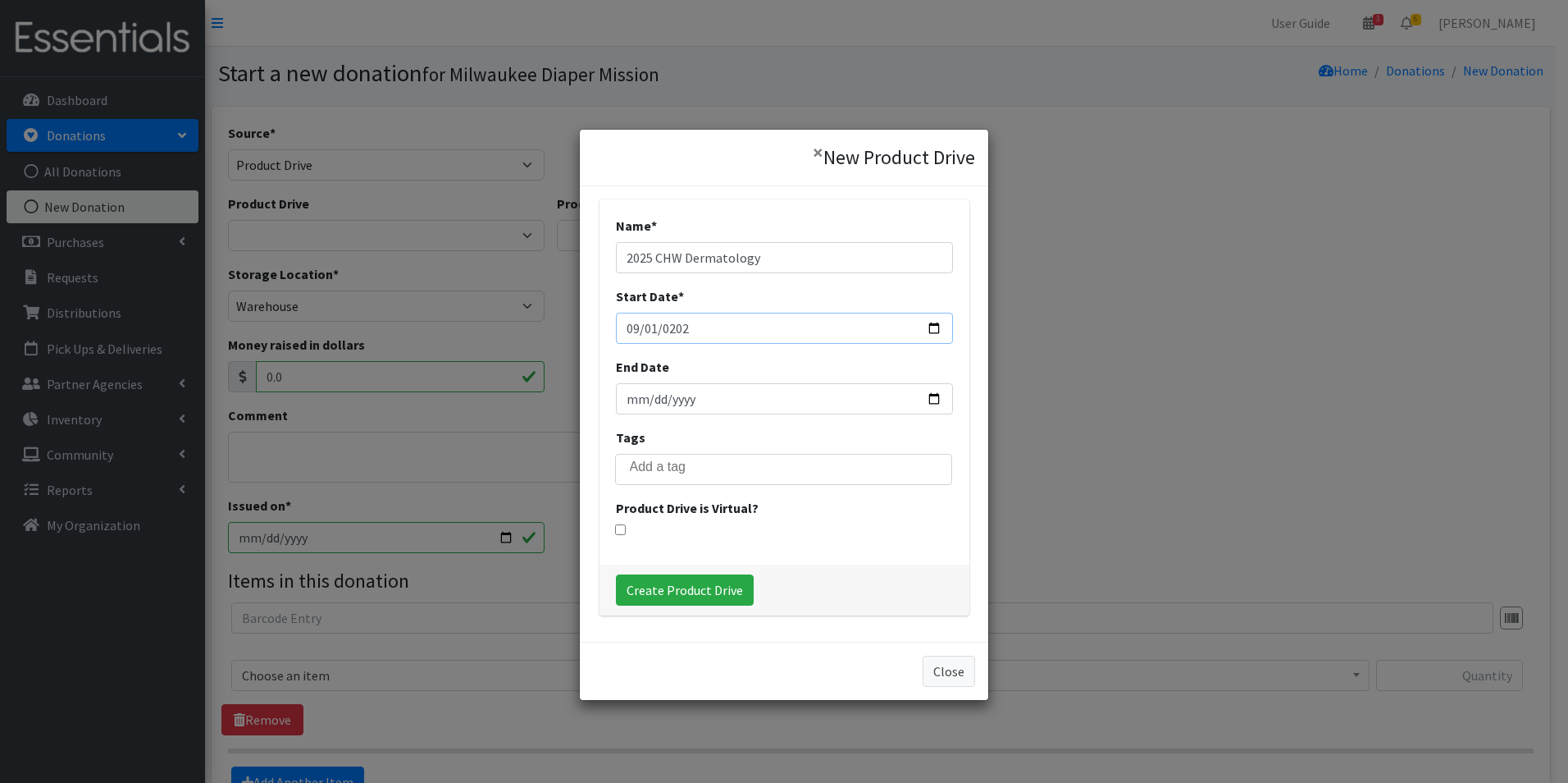
type input "[DATE]"
click at [634, 392] on input "End Date" at bounding box center [784, 398] width 337 height 31
type input "[DATE]"
click at [713, 589] on input "Create Product Drive" at bounding box center [684, 590] width 138 height 31
select select "3544"
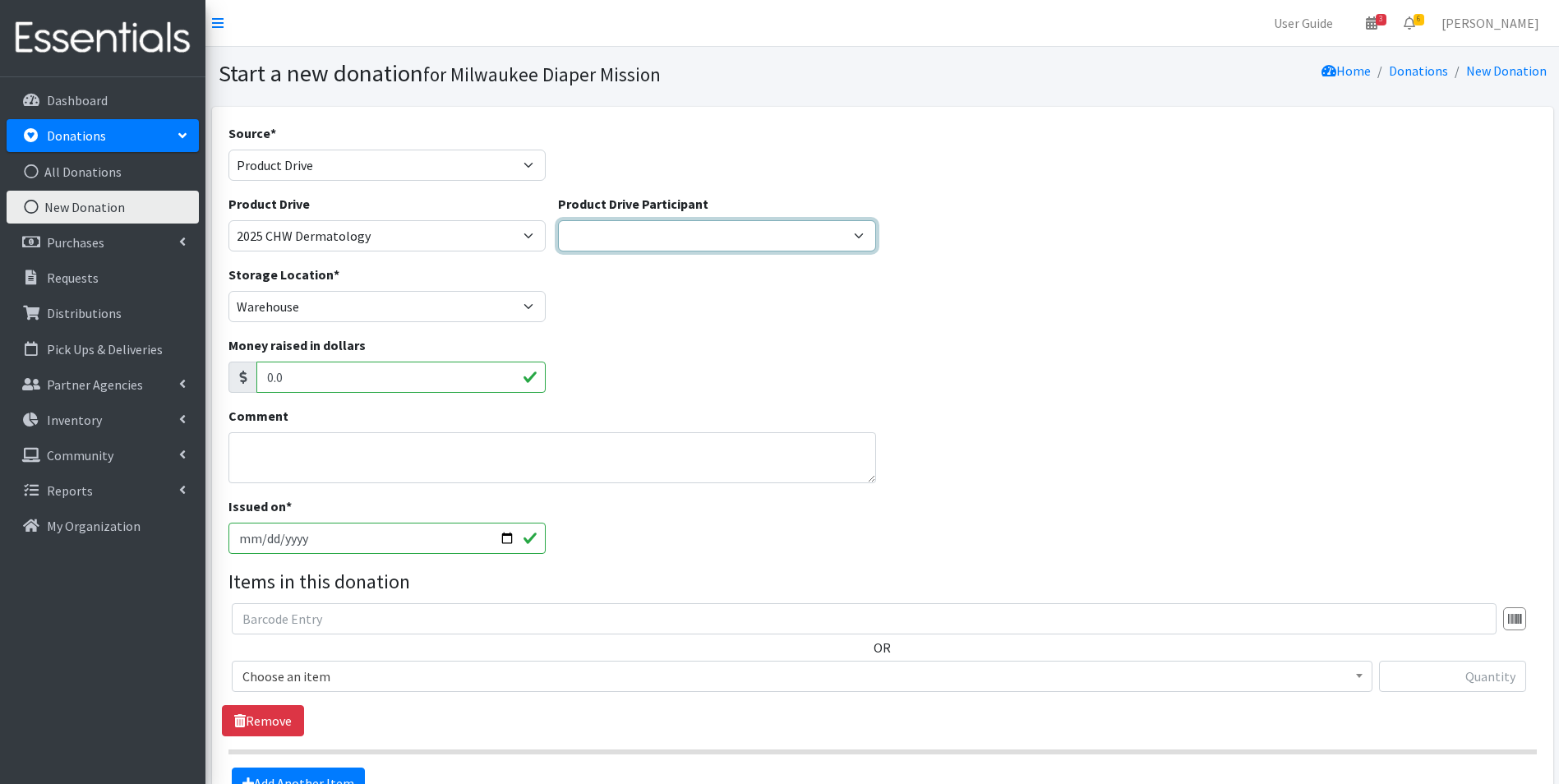
click at [709, 239] on select "Team Rubicon JCC GE Healthcare Aemilian Daycare [GEOGRAPHIC_DATA] [PERSON_NAME]…" at bounding box center [717, 236] width 318 height 31
select select
click at [558, 220] on select "Team Rubicon JCC GE Healthcare Aemilian Daycare [GEOGRAPHIC_DATA] [PERSON_NAME]…" at bounding box center [717, 236] width 318 height 31
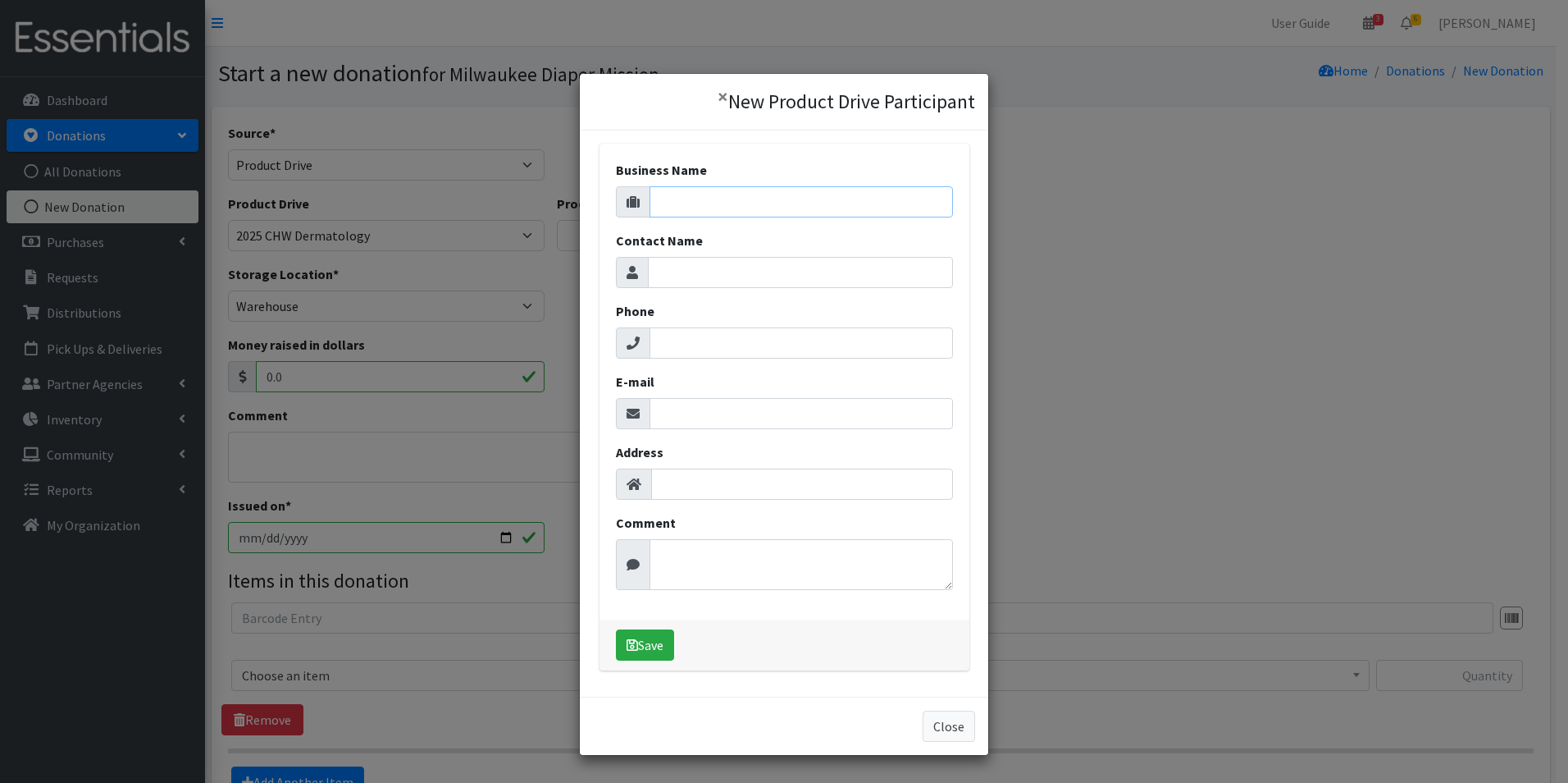
click at [663, 198] on input "Business Name" at bounding box center [801, 202] width 304 height 31
type input "CHW Dermatology Department"
type input "G"
type input "b"
paste input "[PERSON_NAME]"
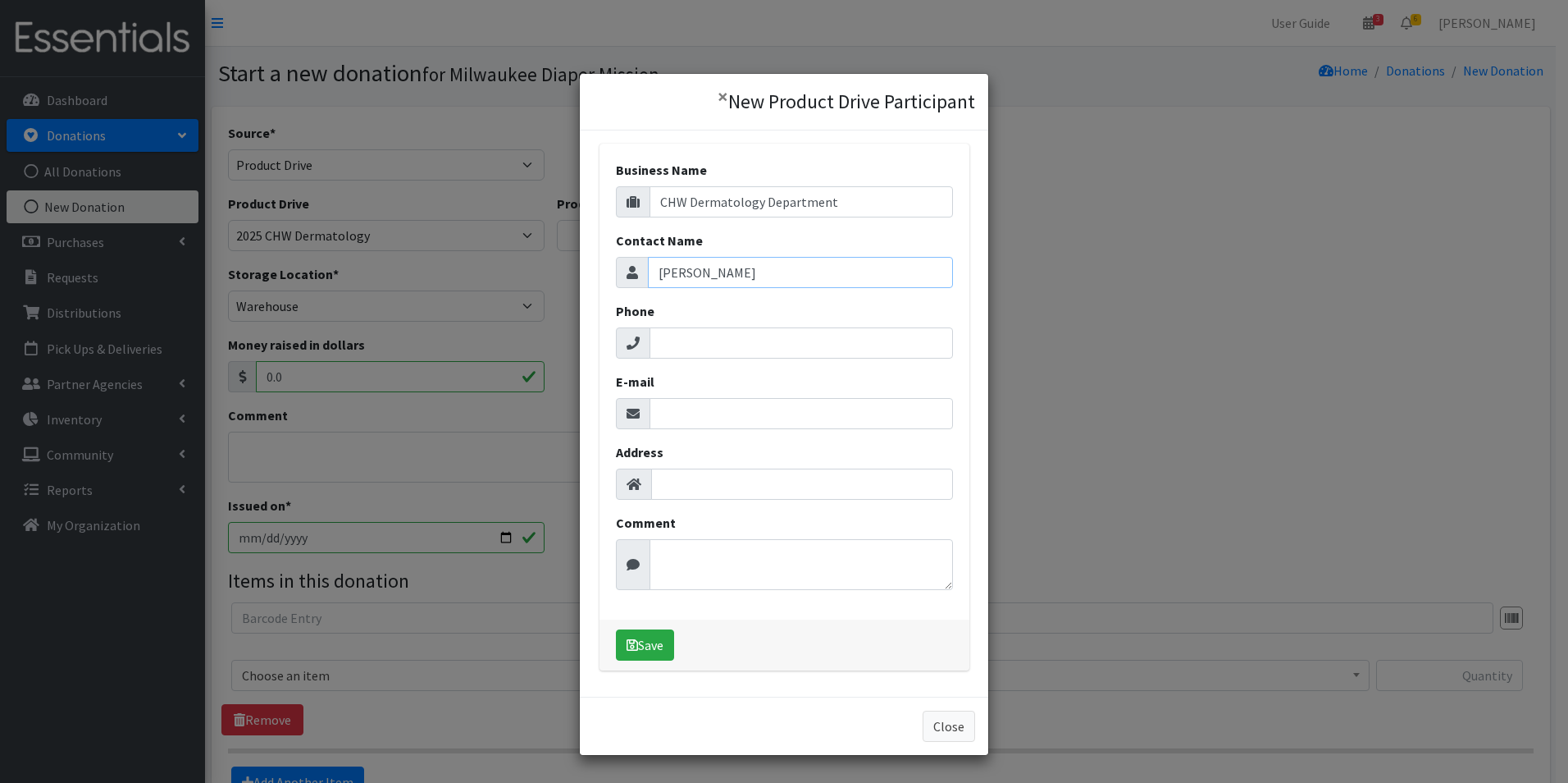
type input "[PERSON_NAME]"
drag, startPoint x: 686, startPoint y: 417, endPoint x: 709, endPoint y: 432, distance: 27.5
click at [686, 416] on input "E-mail" at bounding box center [801, 414] width 304 height 31
paste input "[EMAIL_ADDRESS][DOMAIN_NAME]"
type input "[EMAIL_ADDRESS][DOMAIN_NAME]"
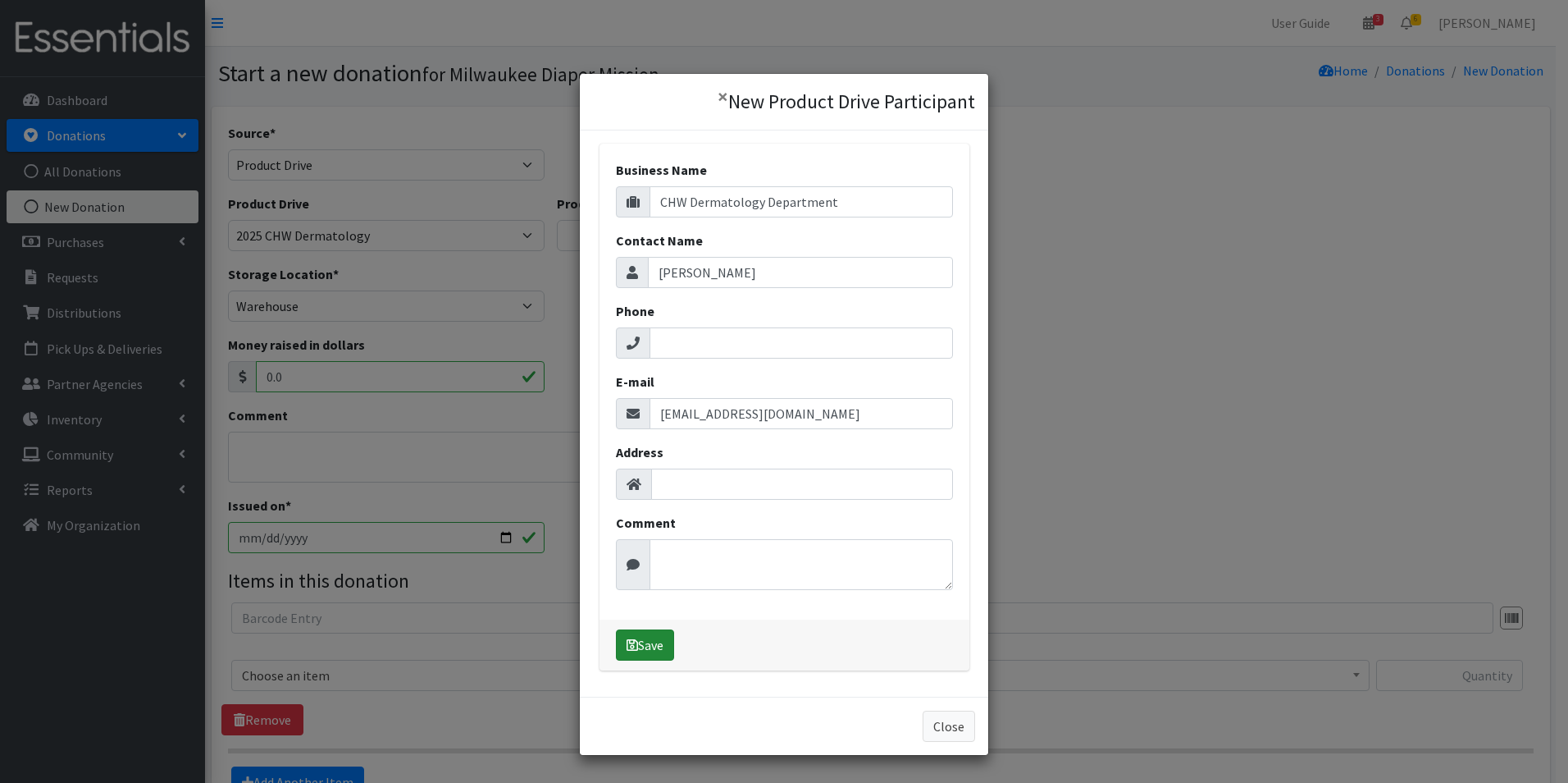
click at [635, 654] on button "Save" at bounding box center [645, 645] width 58 height 31
select select "1698"
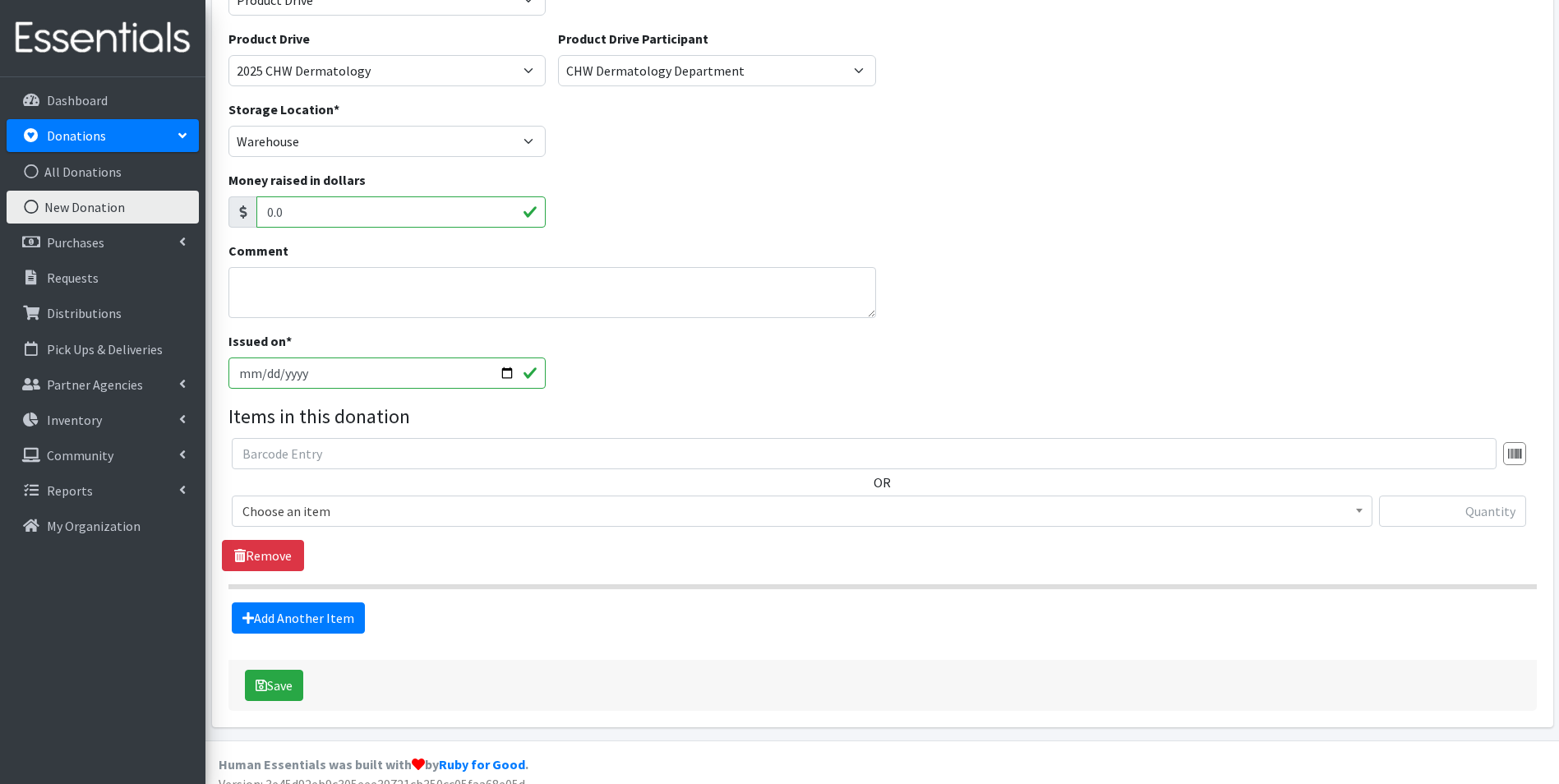
scroll to position [183, 0]
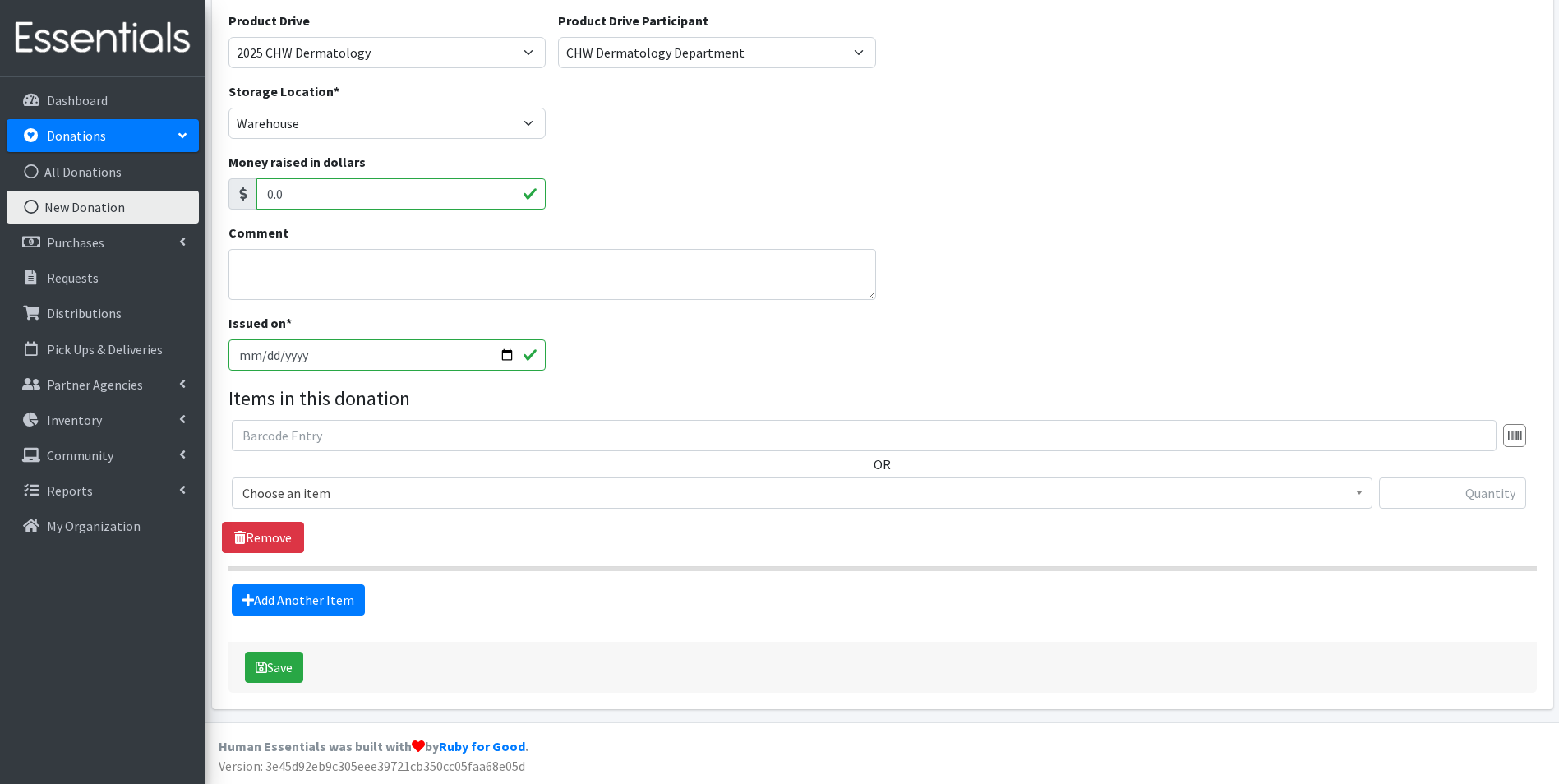
click at [258, 355] on input "[DATE]" at bounding box center [387, 354] width 318 height 31
type input "[DATE]"
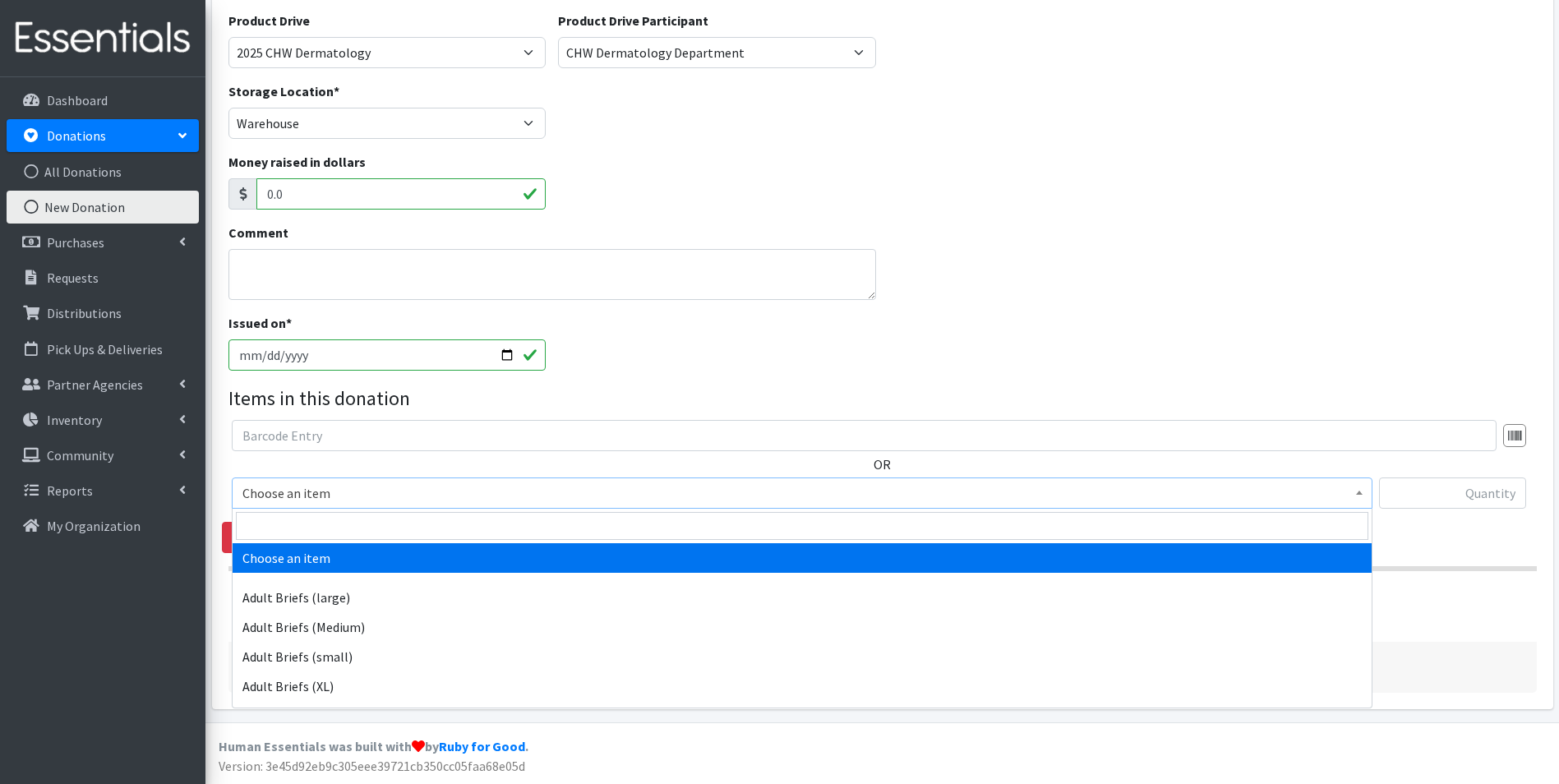
click at [344, 492] on span "Choose an item" at bounding box center [802, 493] width 1120 height 23
click at [358, 527] on input "search" at bounding box center [802, 525] width 1132 height 28
type input "size new"
select select "4633"
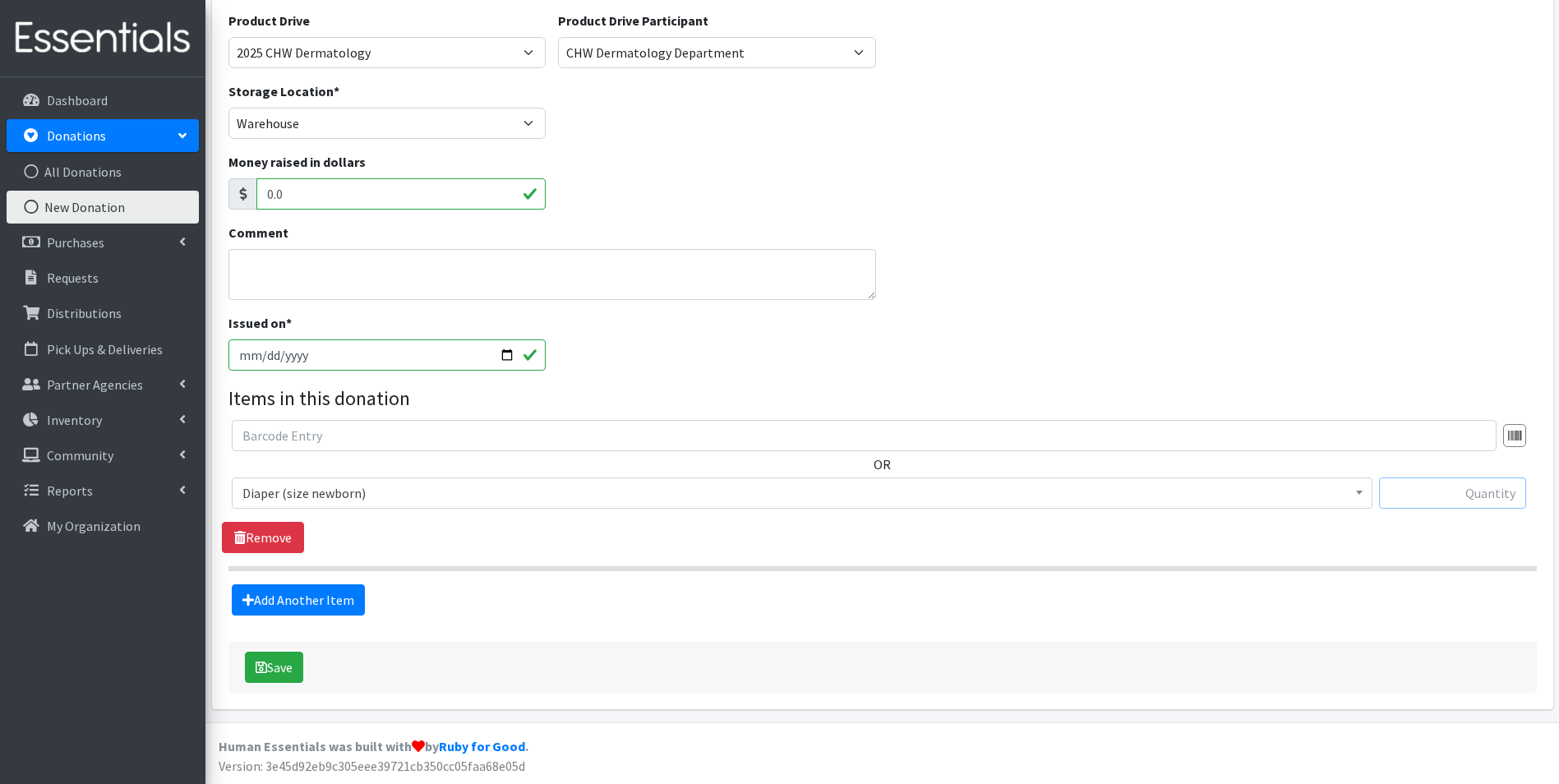
click at [1422, 494] on input "text" at bounding box center [1453, 492] width 147 height 31
type input "71"
click at [293, 607] on link "Add Another Item" at bounding box center [298, 600] width 133 height 31
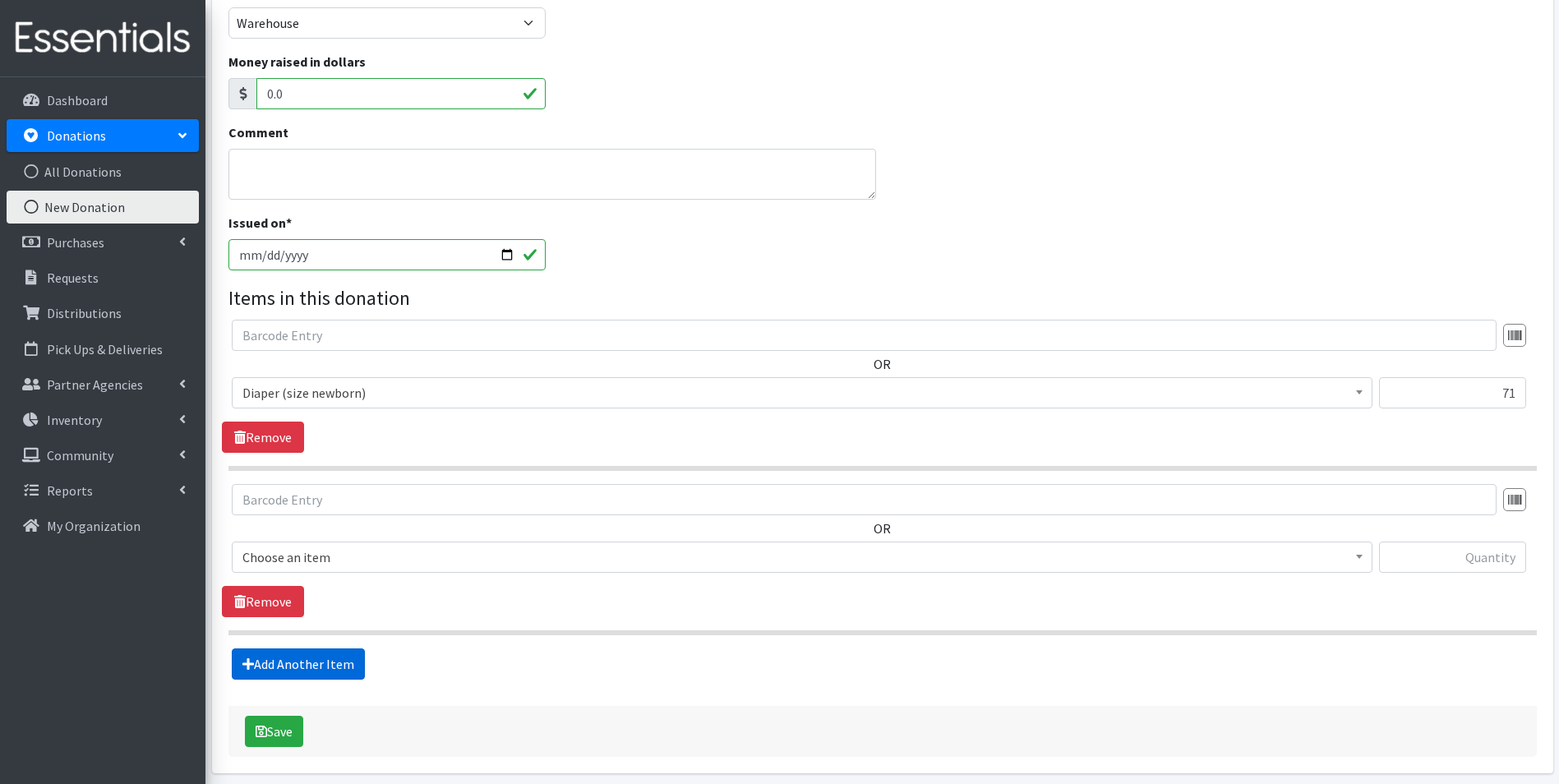
scroll to position [348, 0]
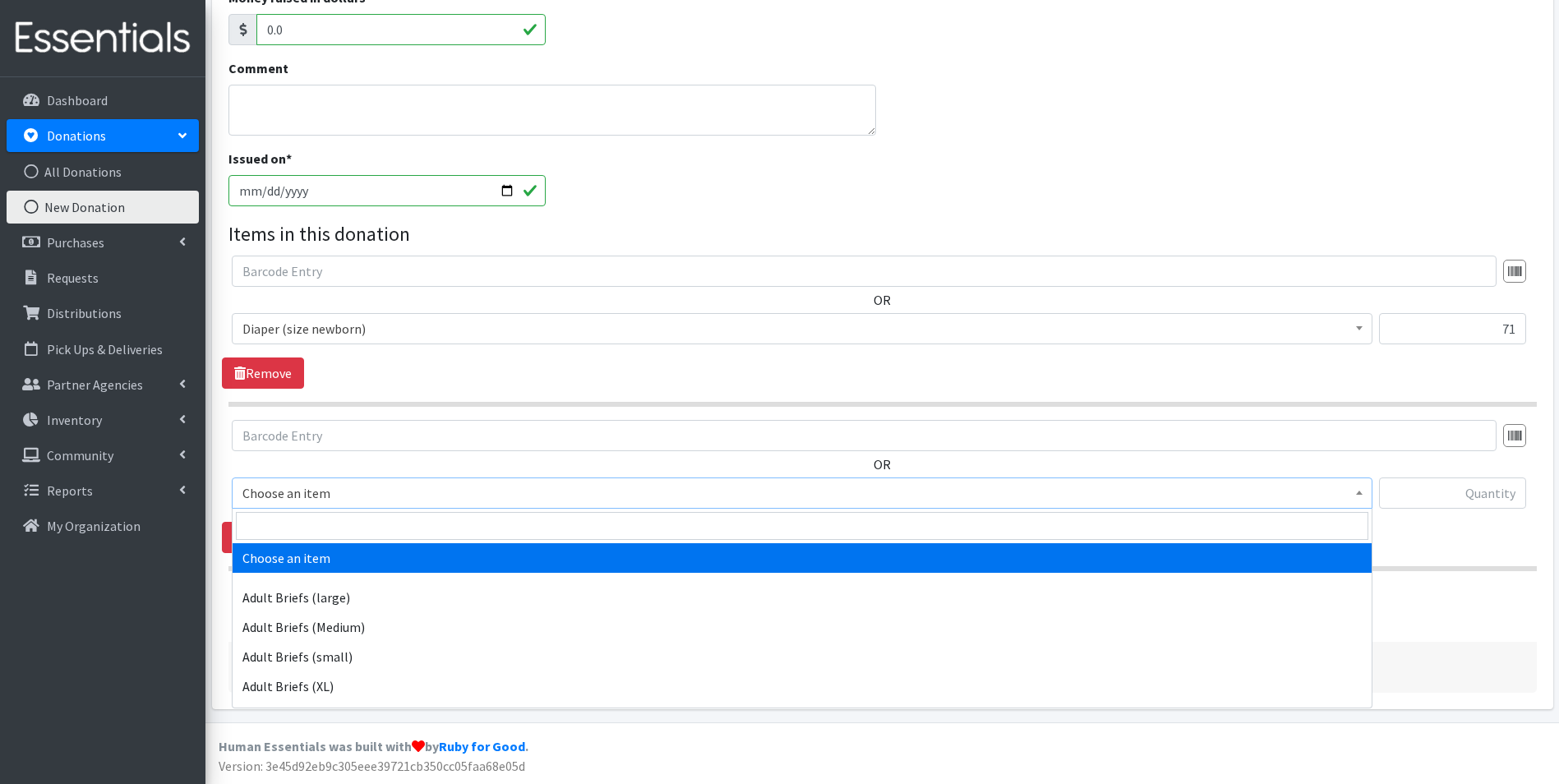
click at [355, 496] on span "Choose an item" at bounding box center [802, 493] width 1120 height 23
click at [350, 525] on input "search" at bounding box center [802, 525] width 1132 height 28
type input "size 1"
select select "4634"
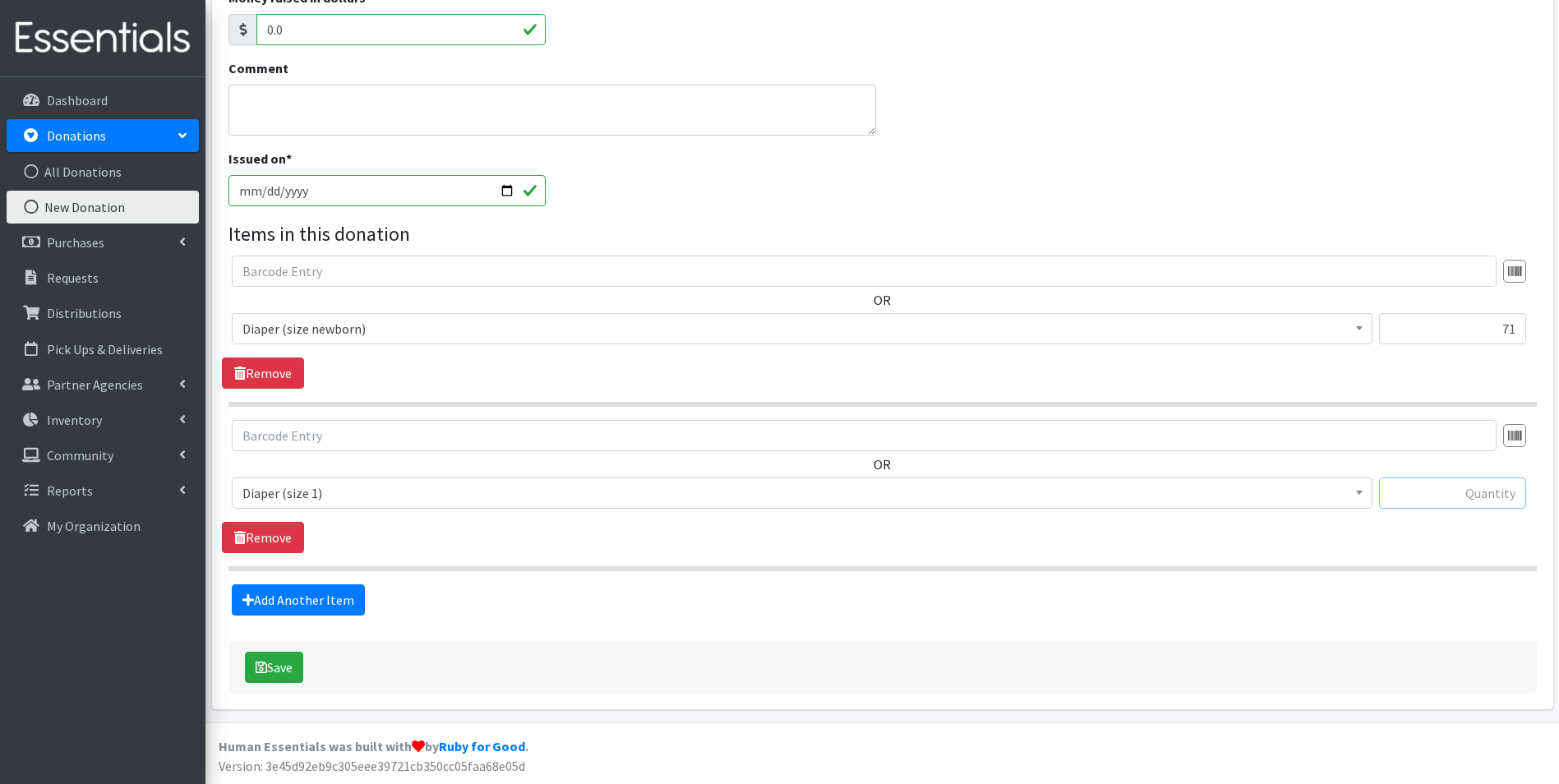
click at [1505, 496] on input "text" at bounding box center [1453, 492] width 147 height 31
type input "455"
click at [306, 595] on link "Add Another Item" at bounding box center [298, 600] width 133 height 31
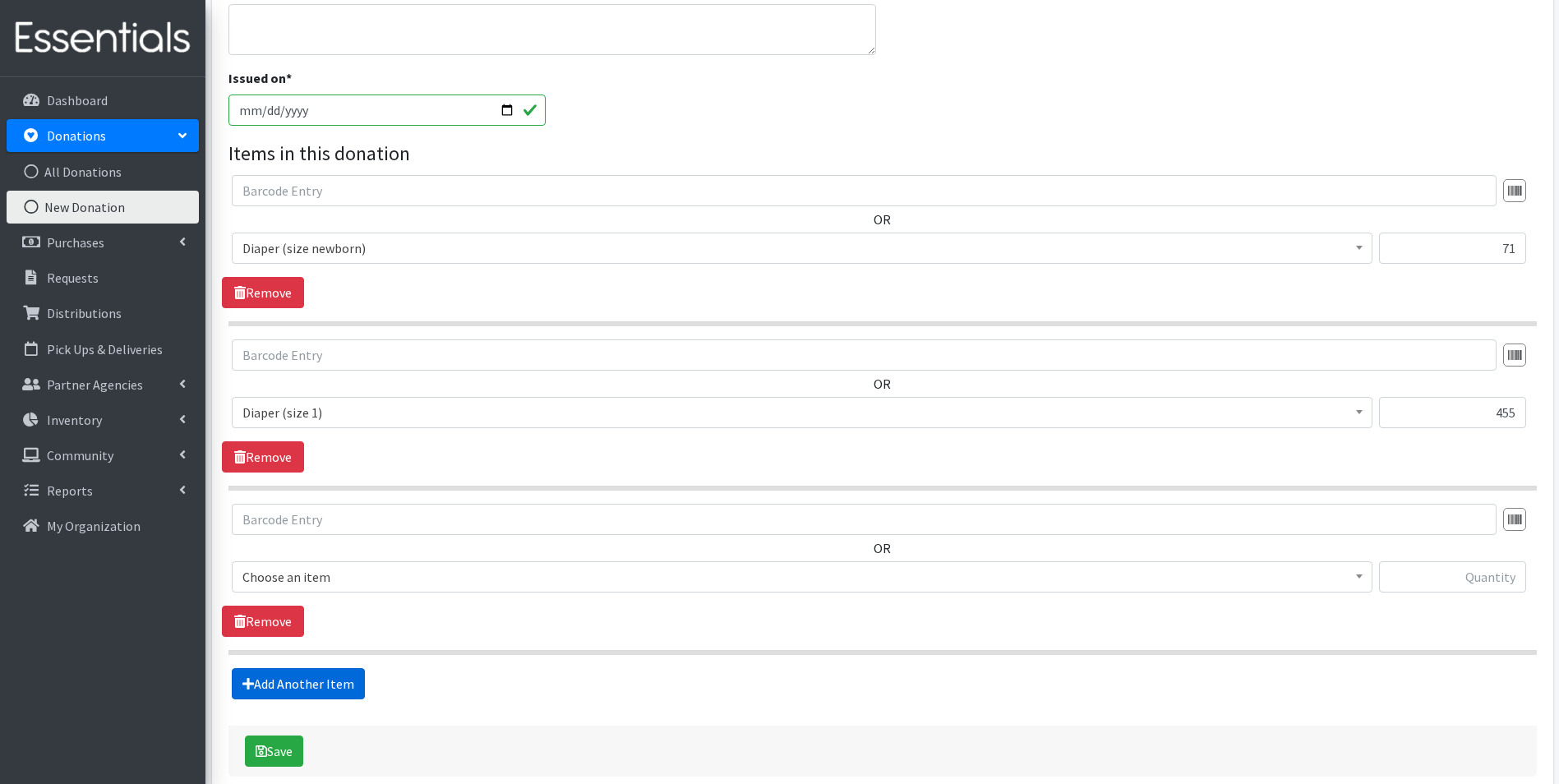
scroll to position [512, 0]
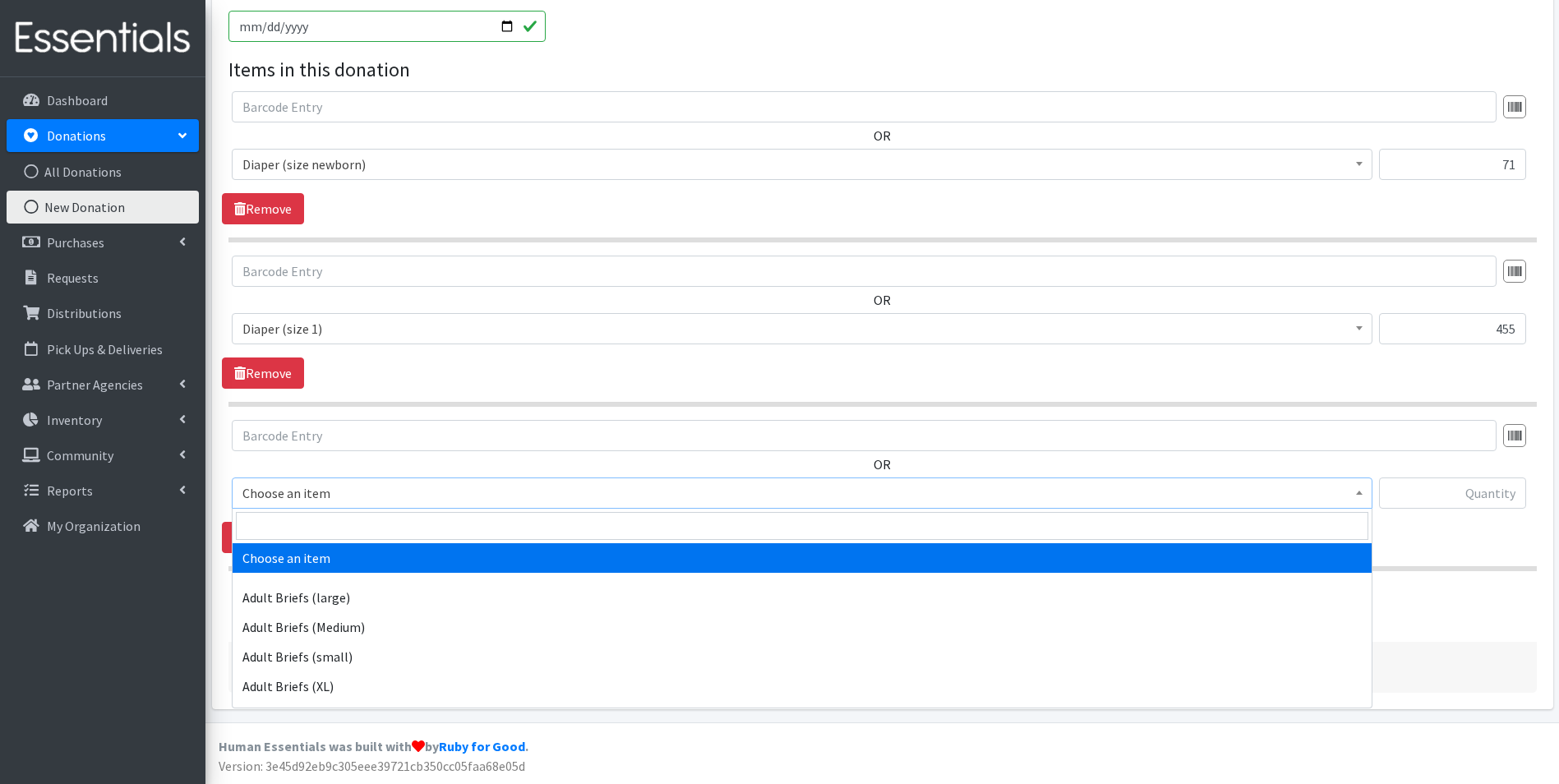
click at [339, 503] on span "Choose an item" at bounding box center [802, 493] width 1120 height 23
click at [339, 516] on input "search" at bounding box center [802, 525] width 1132 height 28
type input "size 2"
select select "4635"
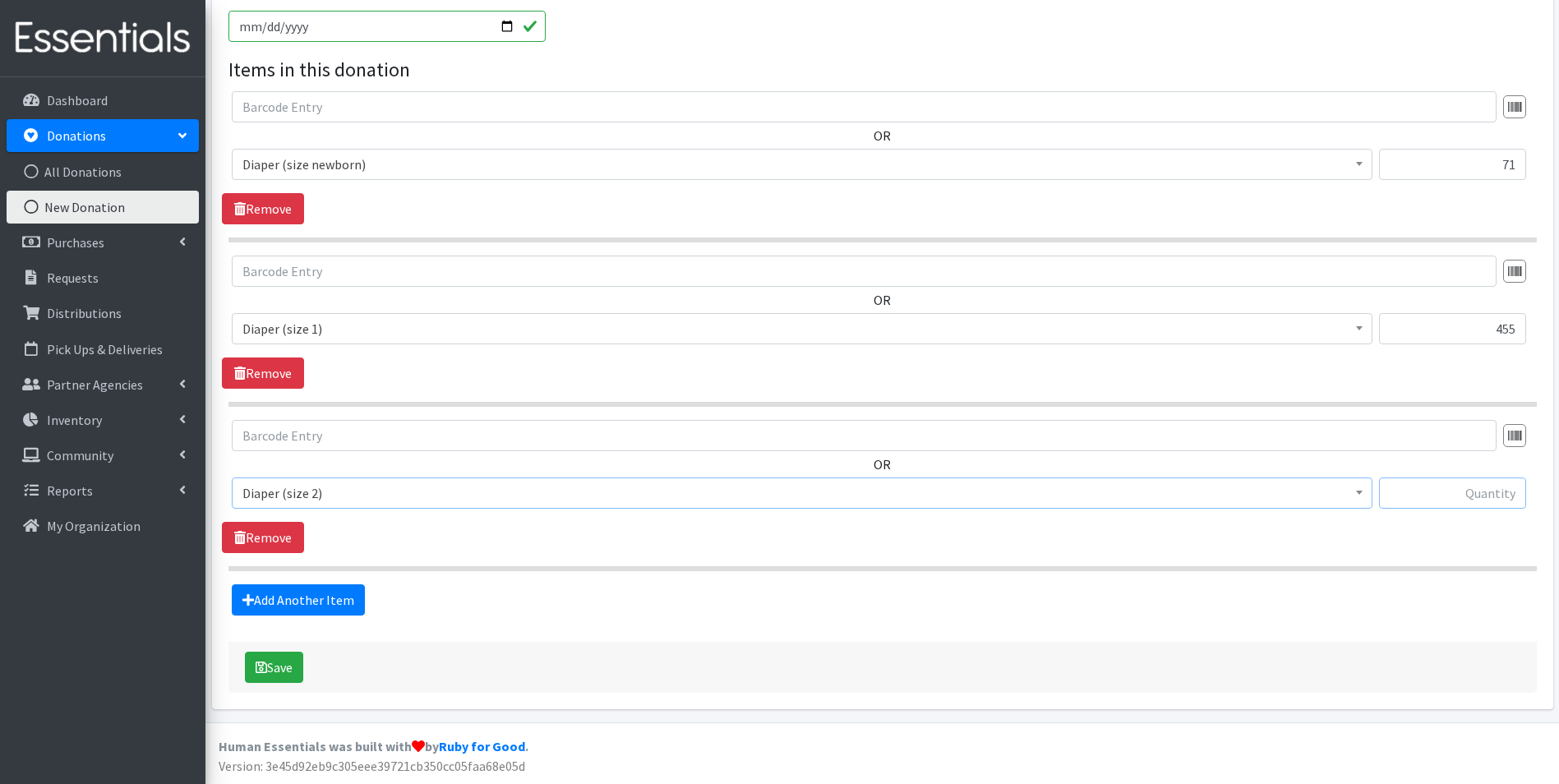
click at [1464, 498] on input "text" at bounding box center [1453, 492] width 147 height 31
type input "163"
click at [272, 595] on link "Add Another Item" at bounding box center [298, 600] width 133 height 31
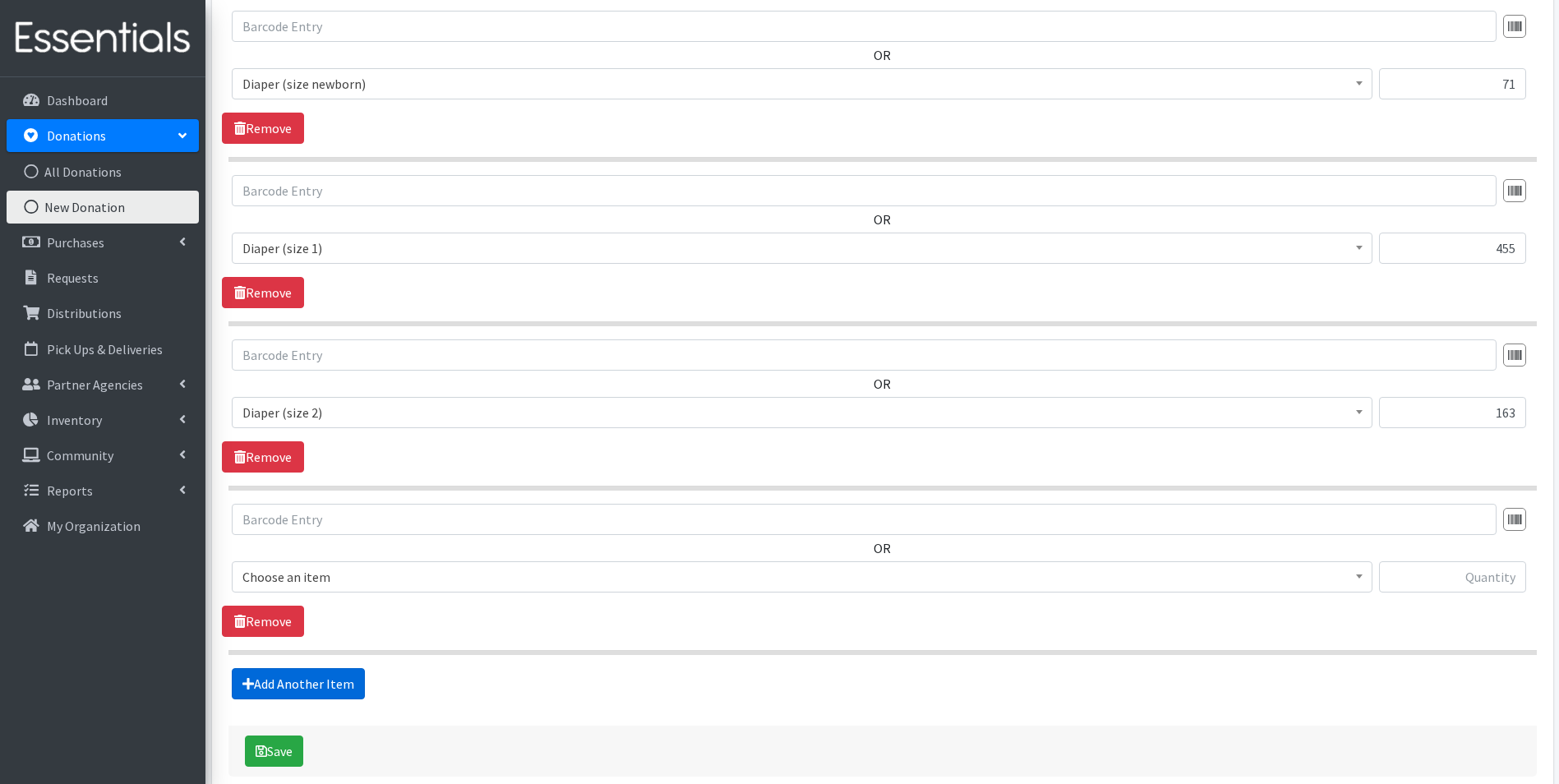
scroll to position [676, 0]
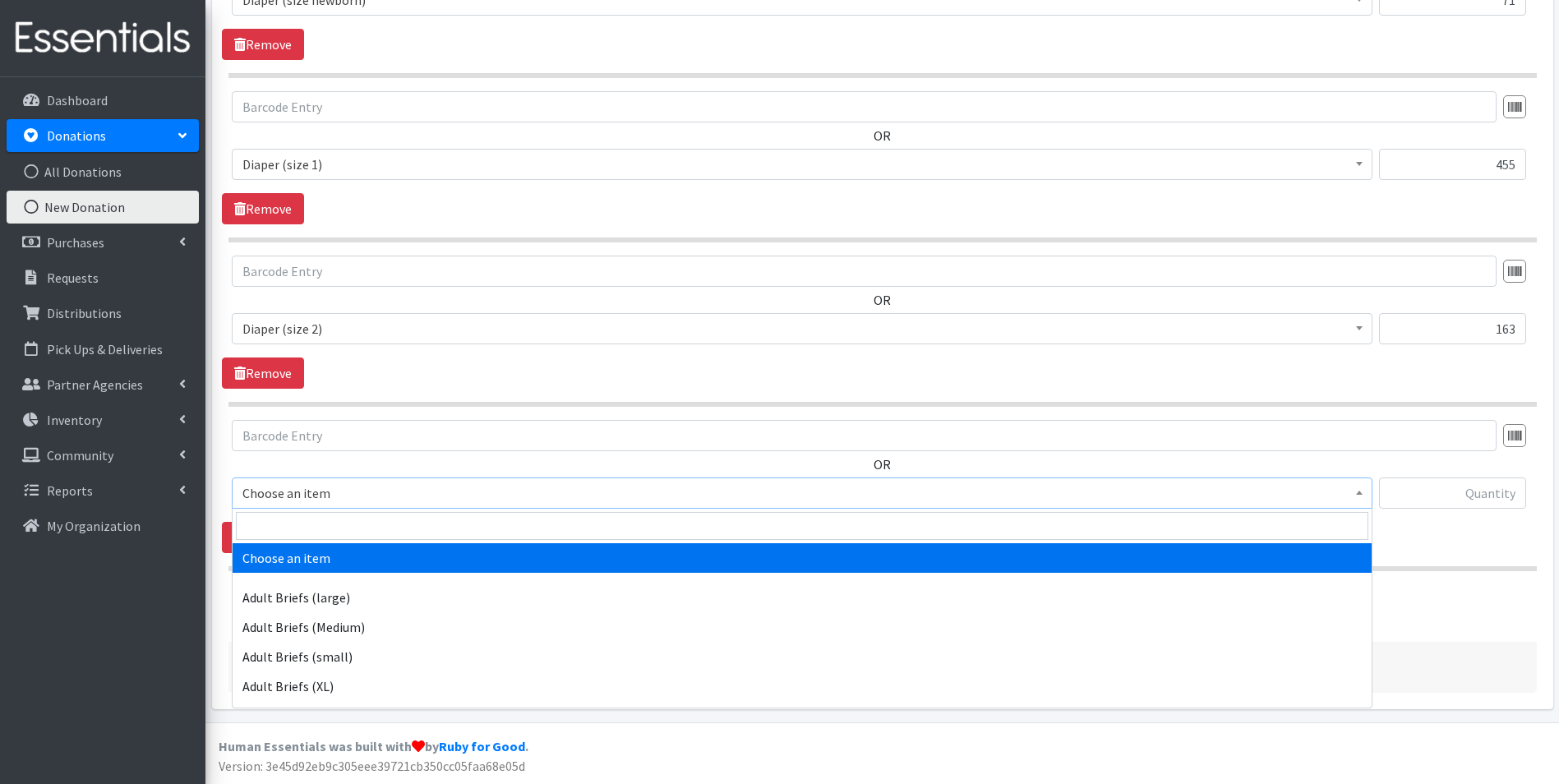
click at [339, 491] on span "Choose an item" at bounding box center [802, 493] width 1120 height 23
click at [331, 520] on input "search" at bounding box center [802, 525] width 1132 height 28
type input "size 3"
select select "4644"
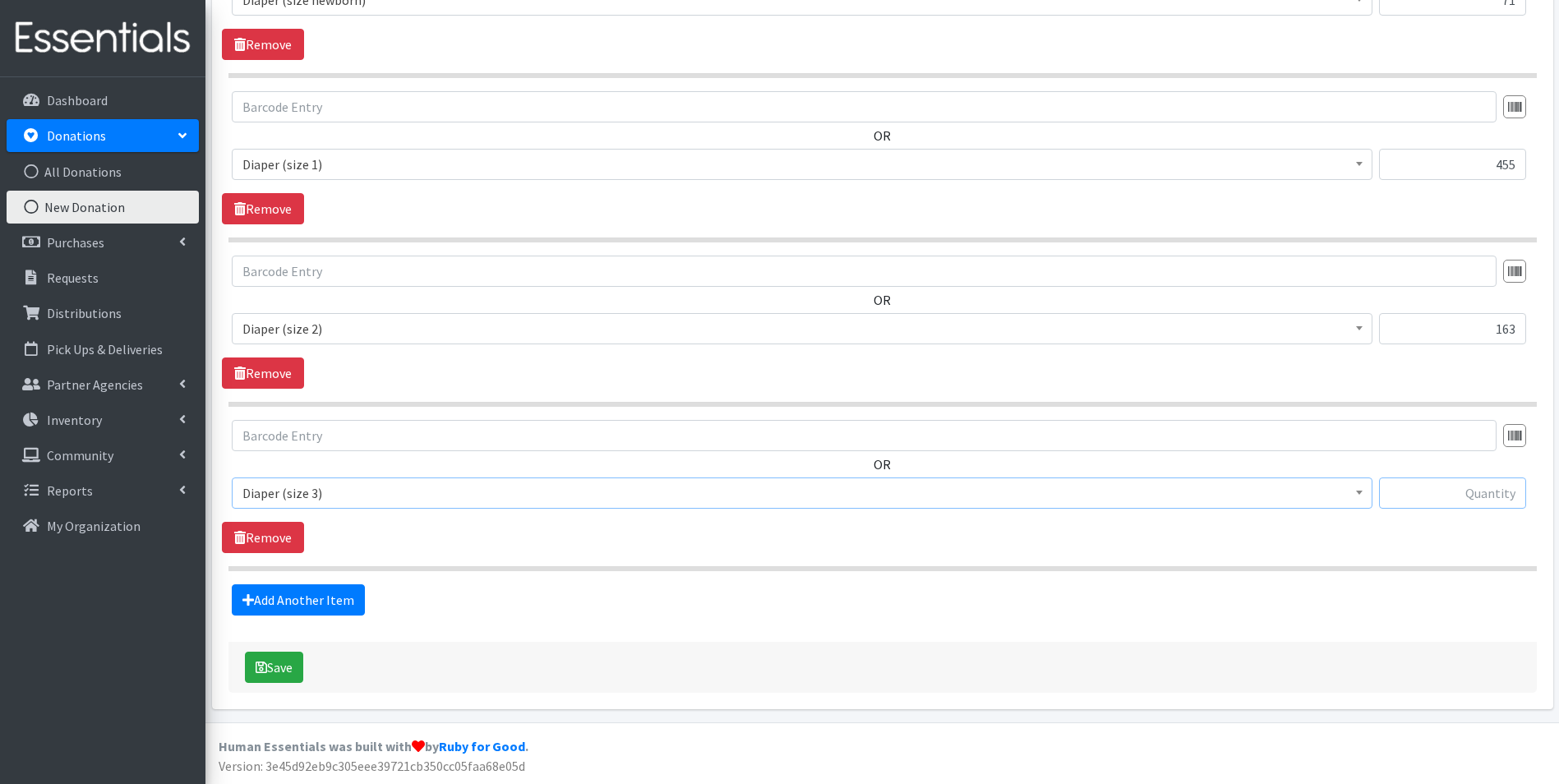
click at [1431, 502] on input "text" at bounding box center [1453, 492] width 147 height 31
type input "305"
click at [284, 602] on link "Add Another Item" at bounding box center [298, 600] width 133 height 31
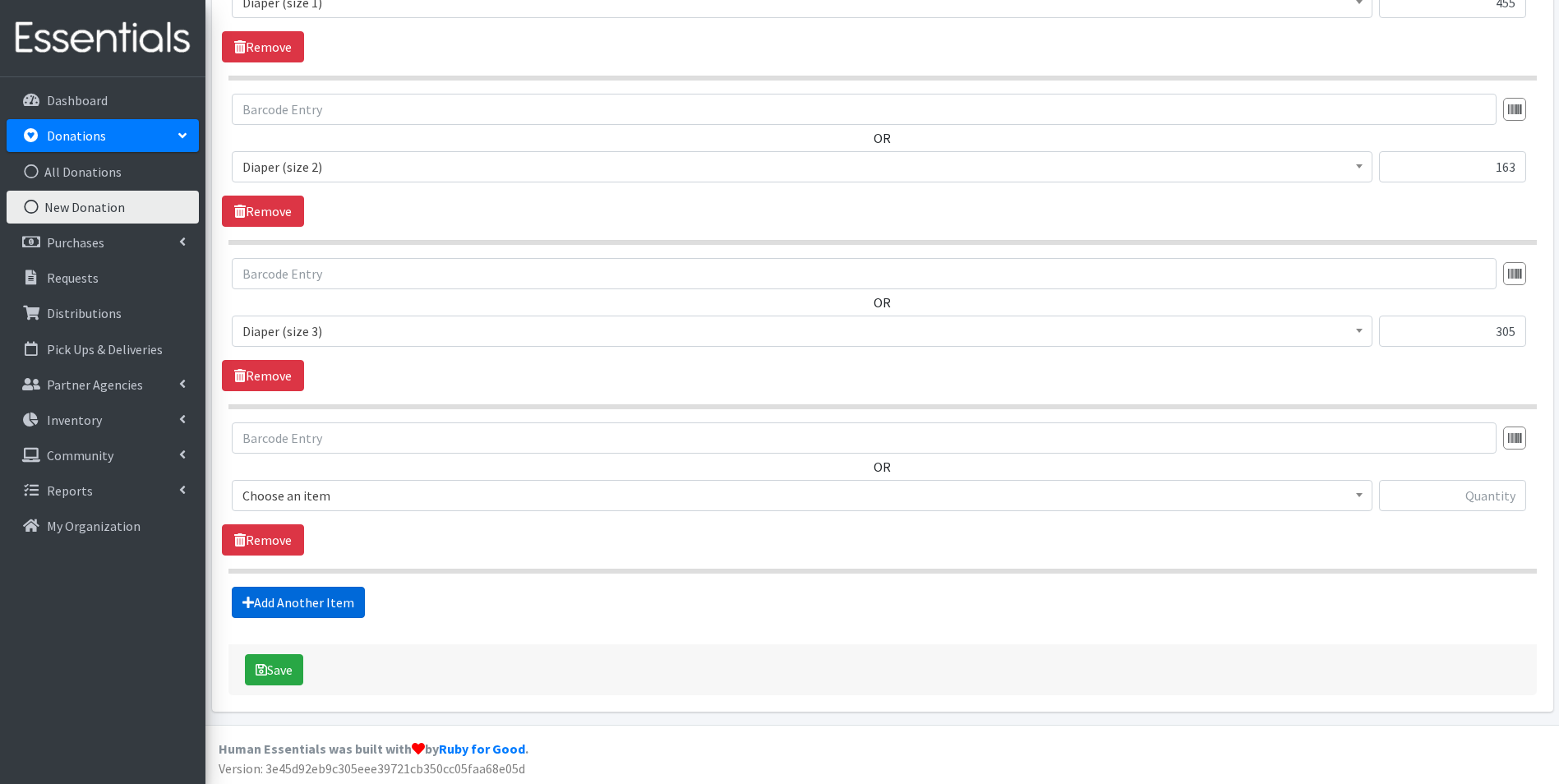
scroll to position [840, 0]
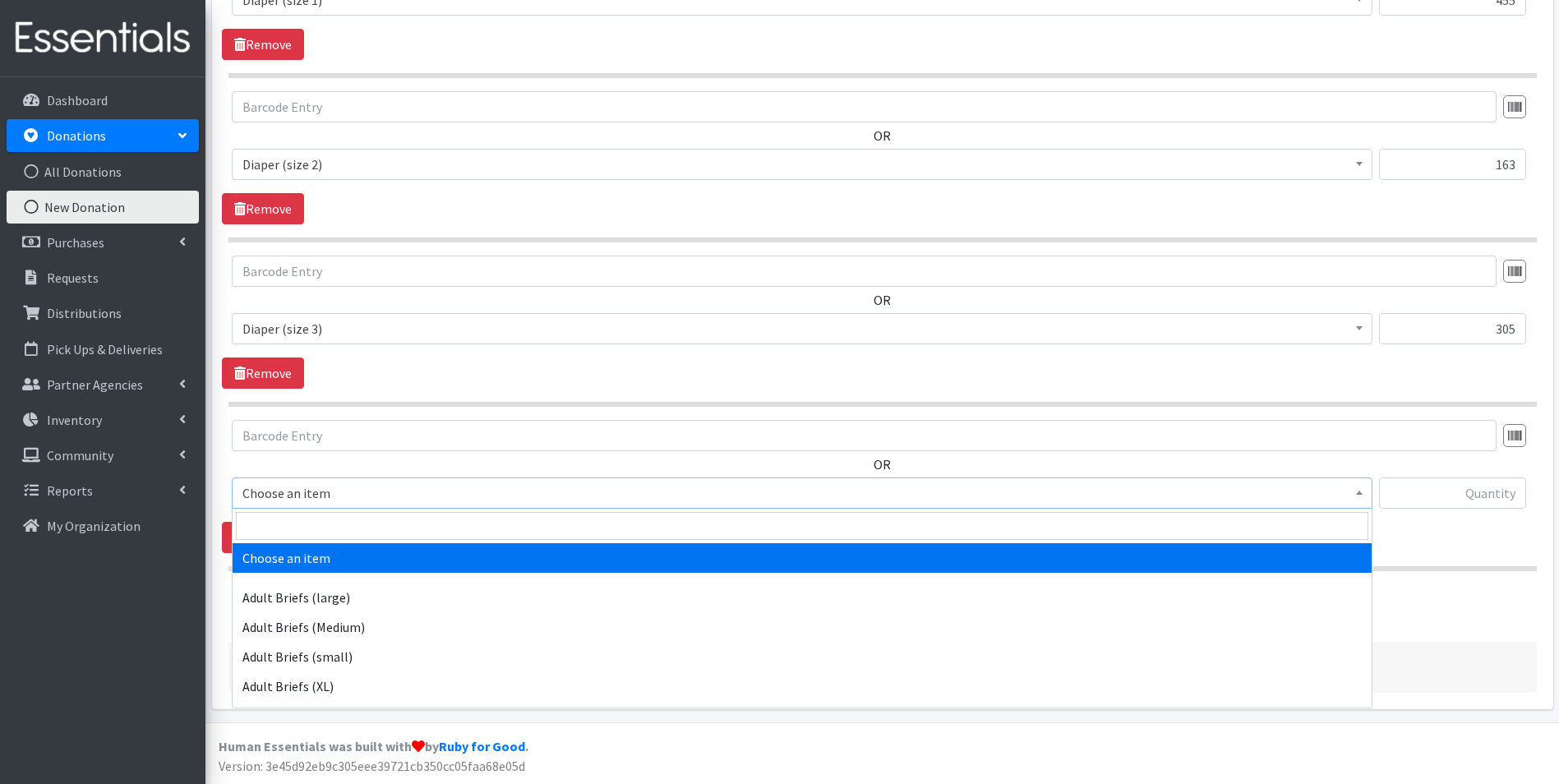
click at [341, 491] on span "Choose an item" at bounding box center [802, 493] width 1120 height 23
click at [340, 518] on input "search" at bounding box center [802, 525] width 1132 height 28
type input "size 4"
select select "4645"
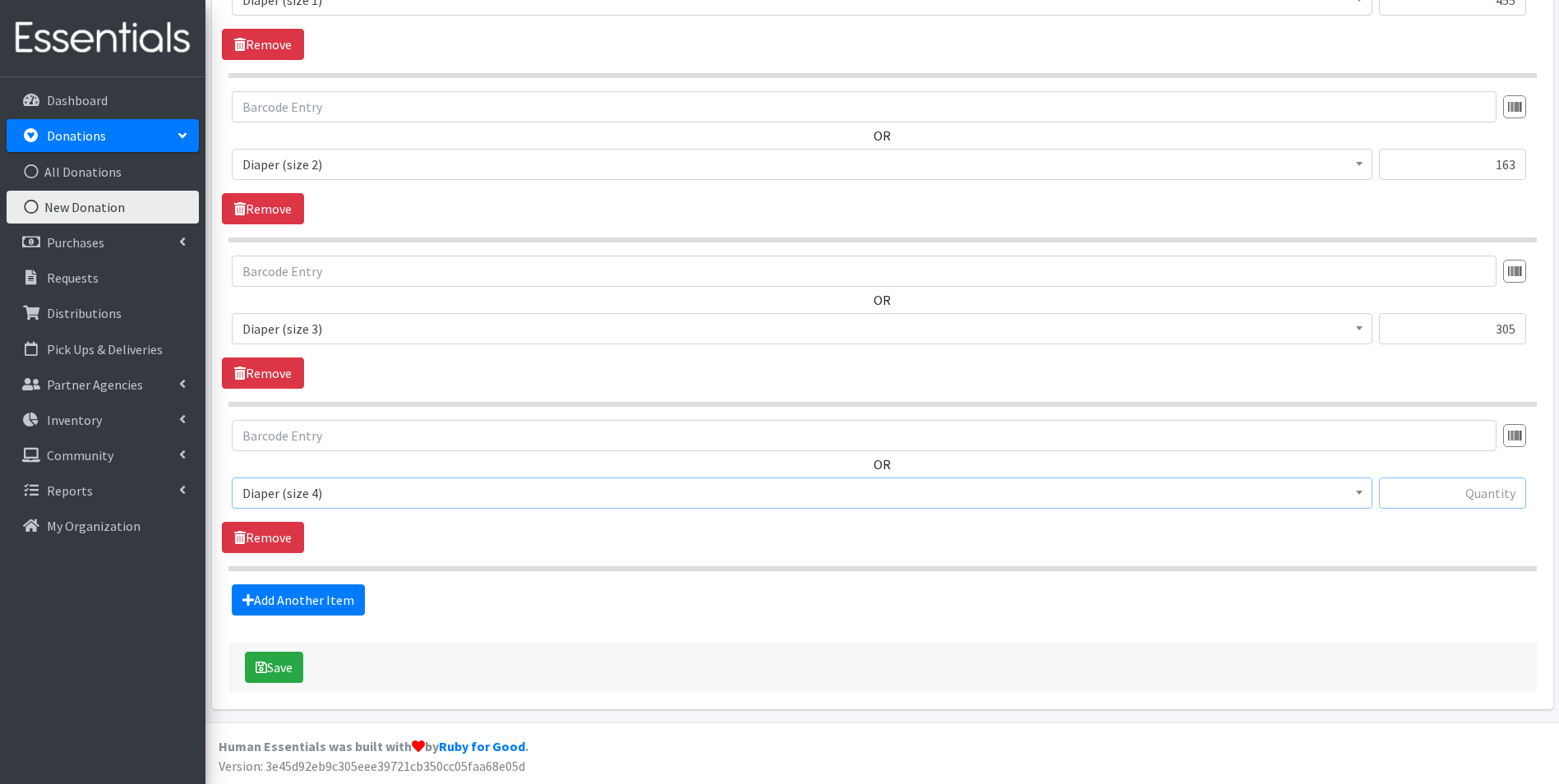
click at [1471, 495] on input "text" at bounding box center [1453, 492] width 147 height 31
type input "536"
click at [304, 602] on link "Add Another Item" at bounding box center [298, 600] width 133 height 31
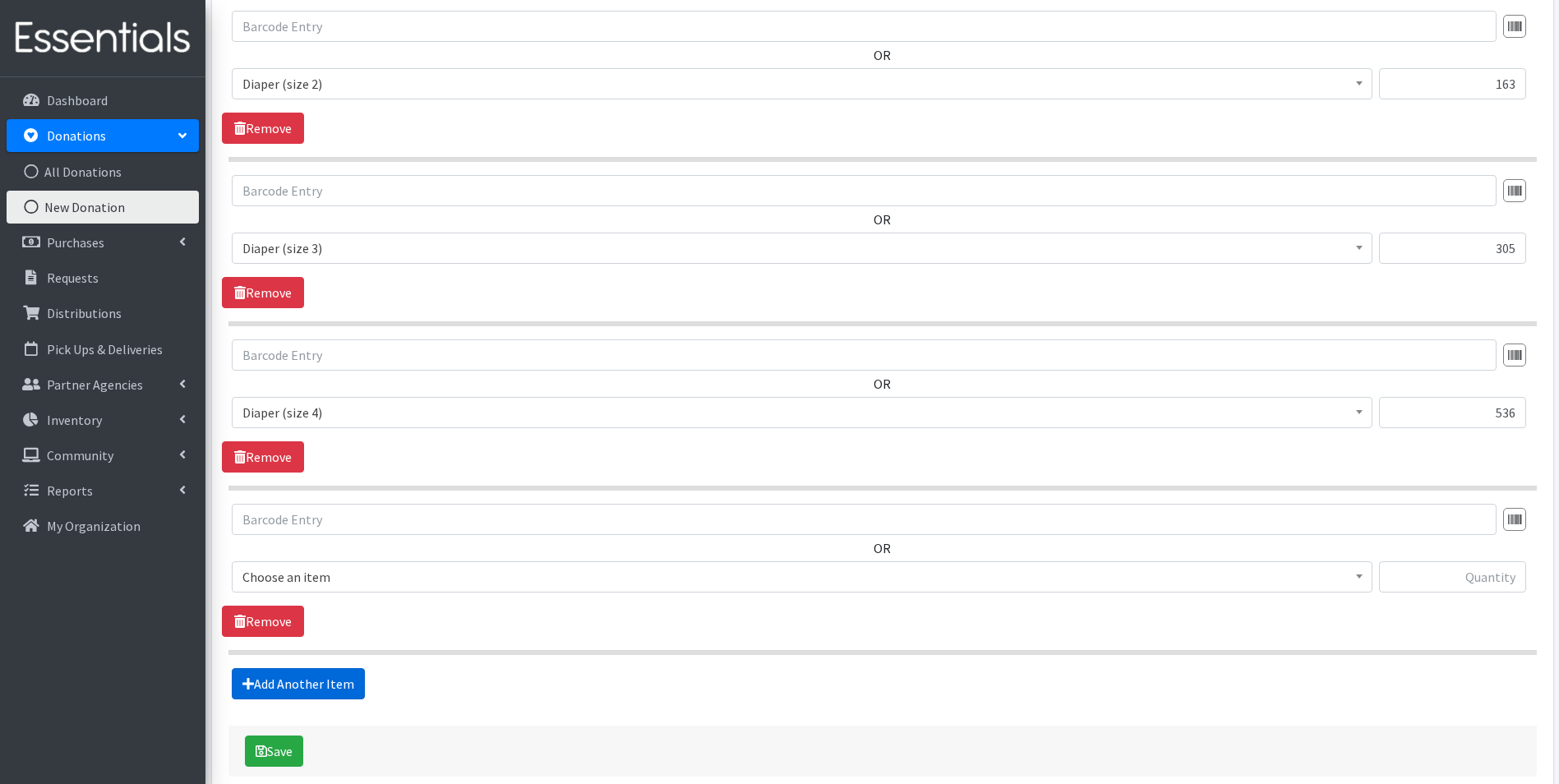
scroll to position [1004, 0]
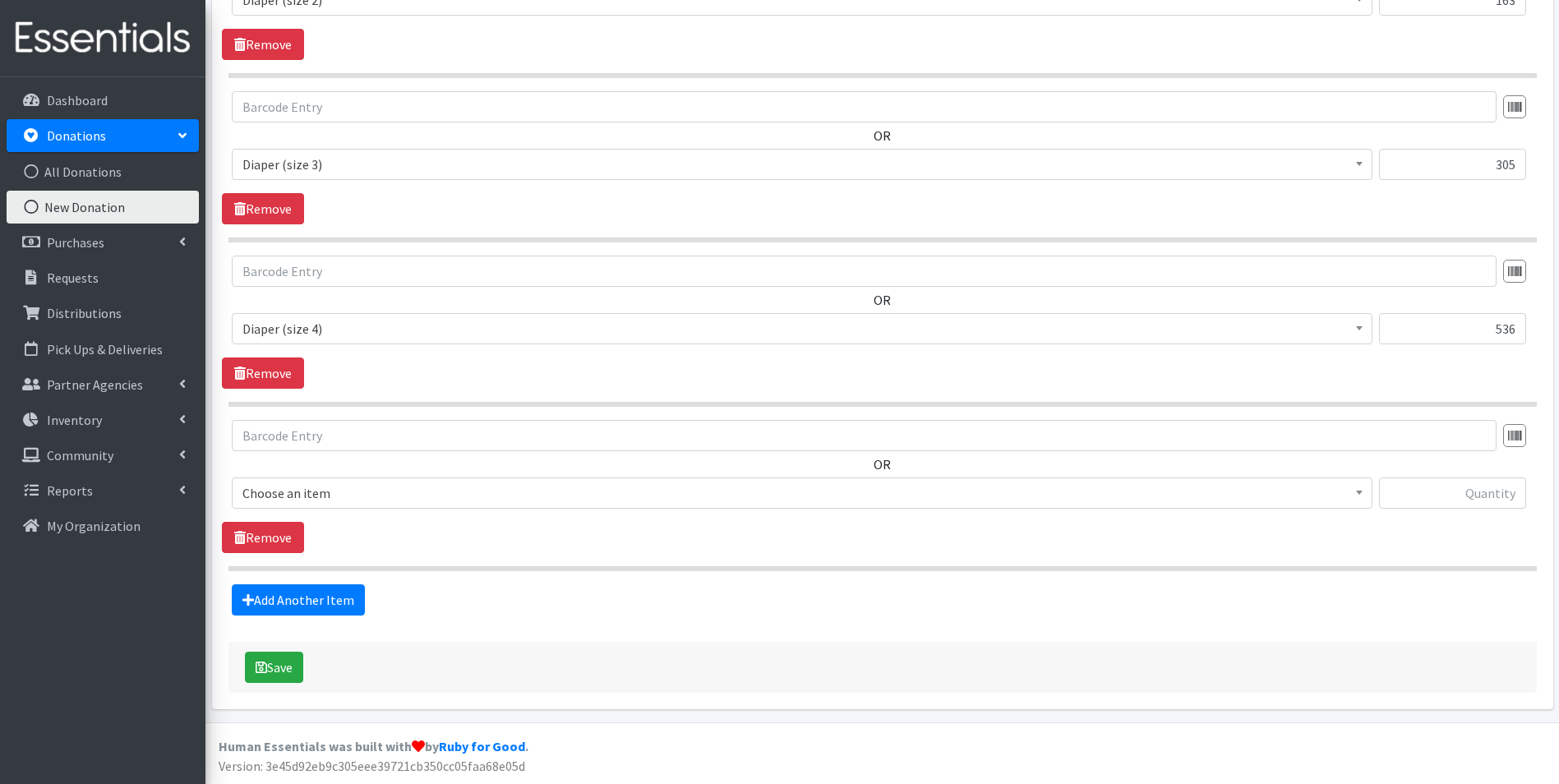
click at [475, 490] on span "Choose an item" at bounding box center [802, 493] width 1120 height 23
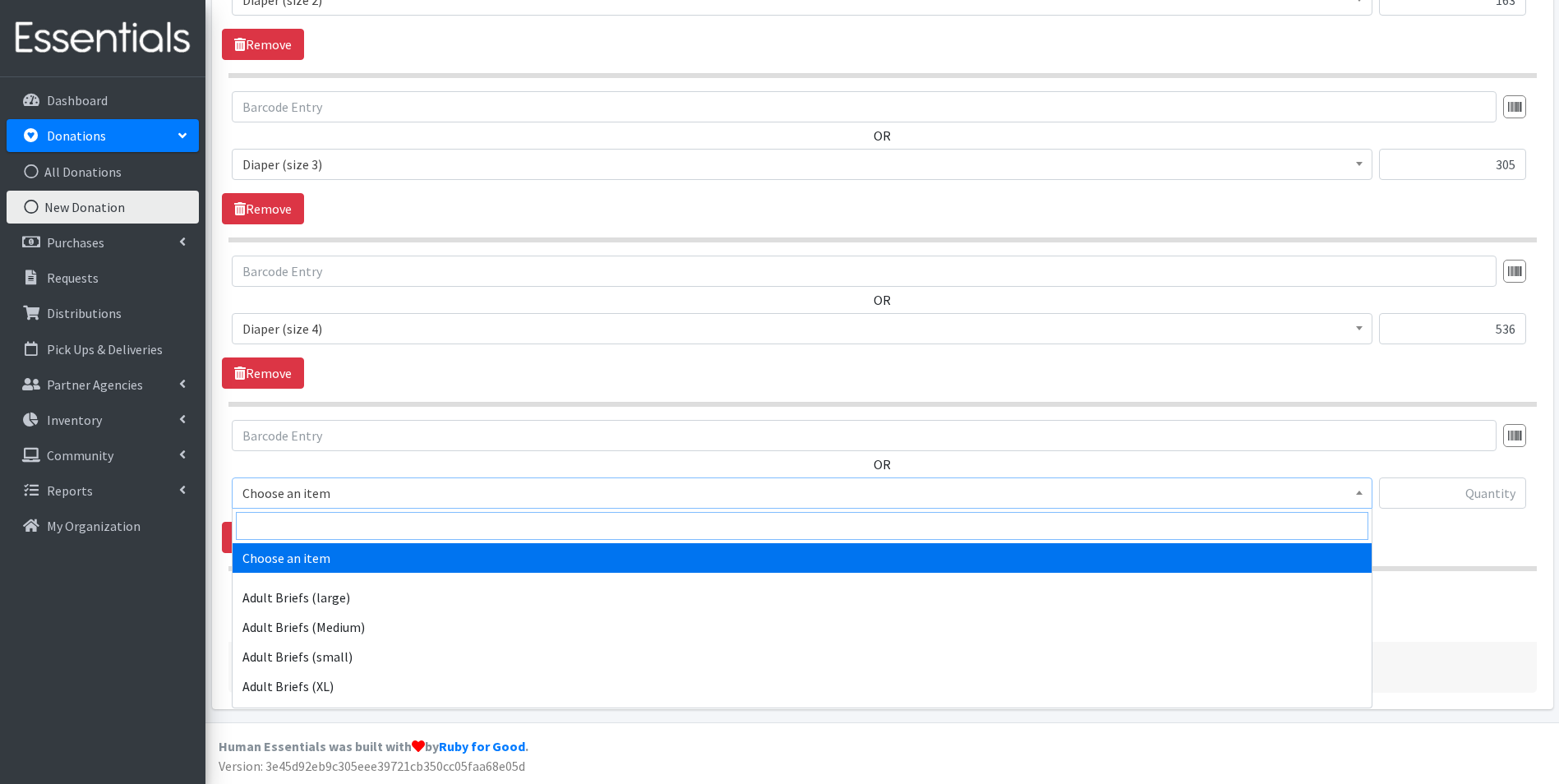
click at [471, 523] on input "search" at bounding box center [802, 525] width 1132 height 28
type input "size 5"
select select "4646"
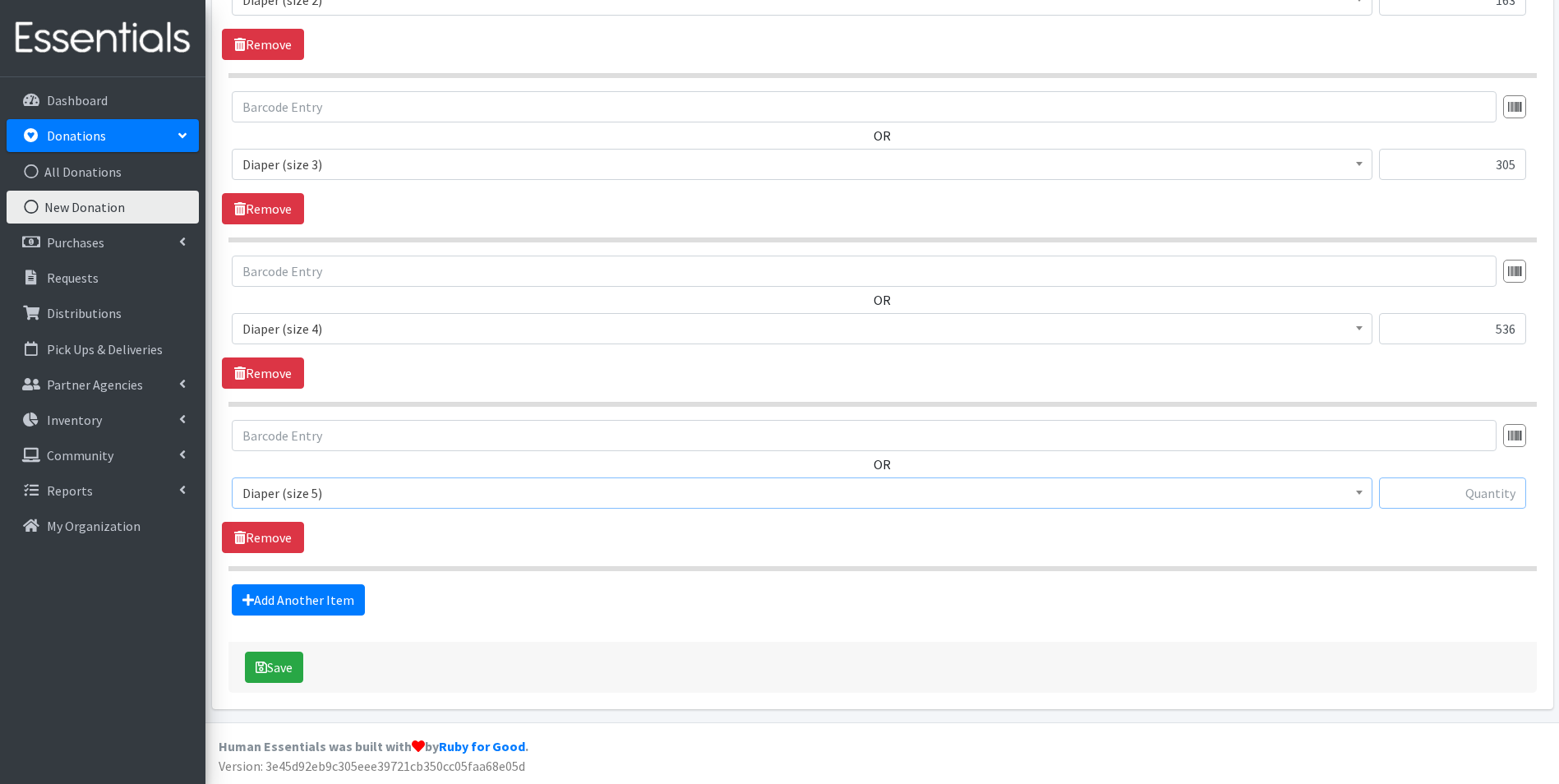
click at [1476, 493] on input "text" at bounding box center [1453, 492] width 147 height 31
type input "313"
click at [323, 598] on link "Add Another Item" at bounding box center [298, 600] width 133 height 31
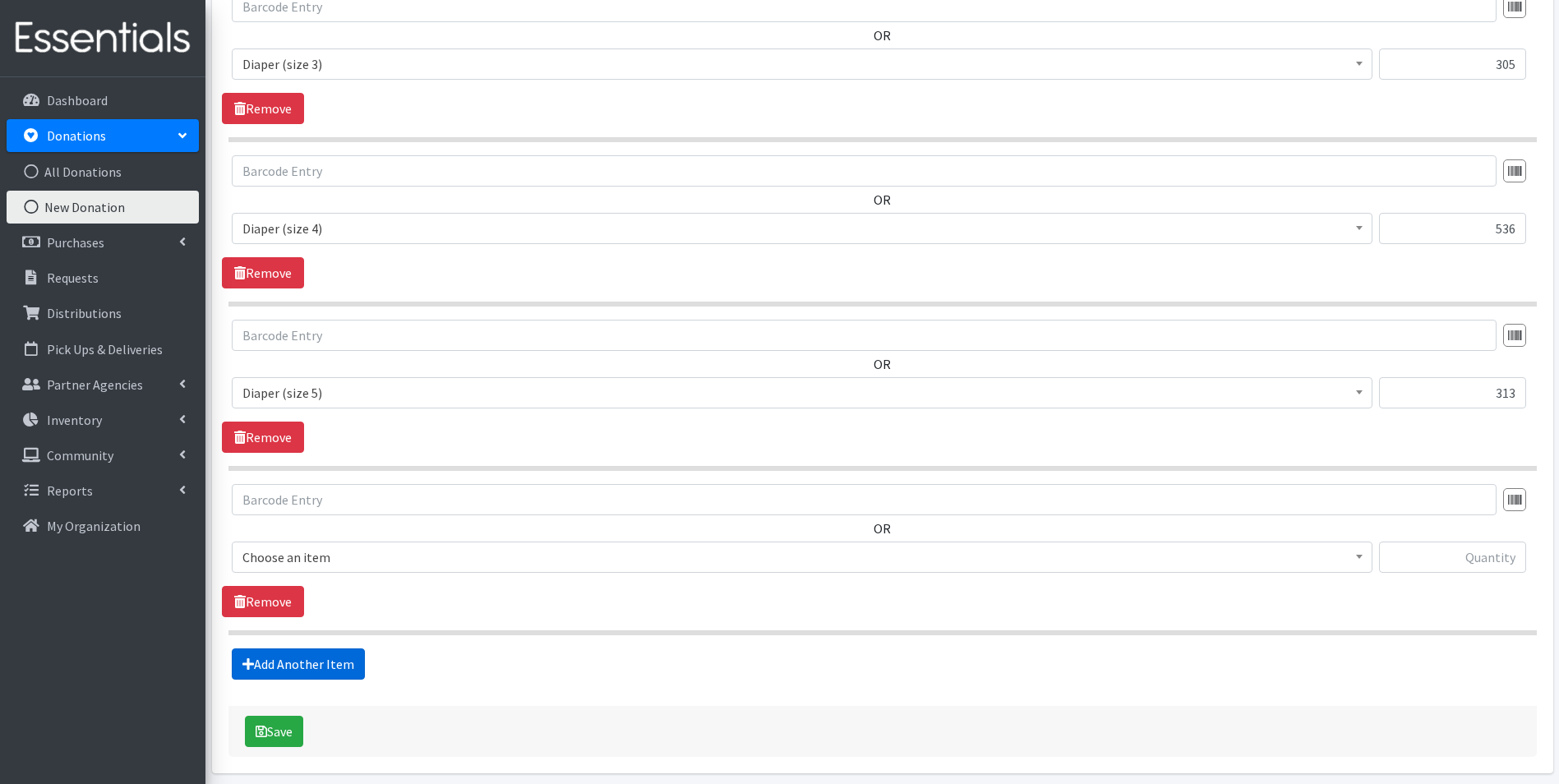
scroll to position [1169, 0]
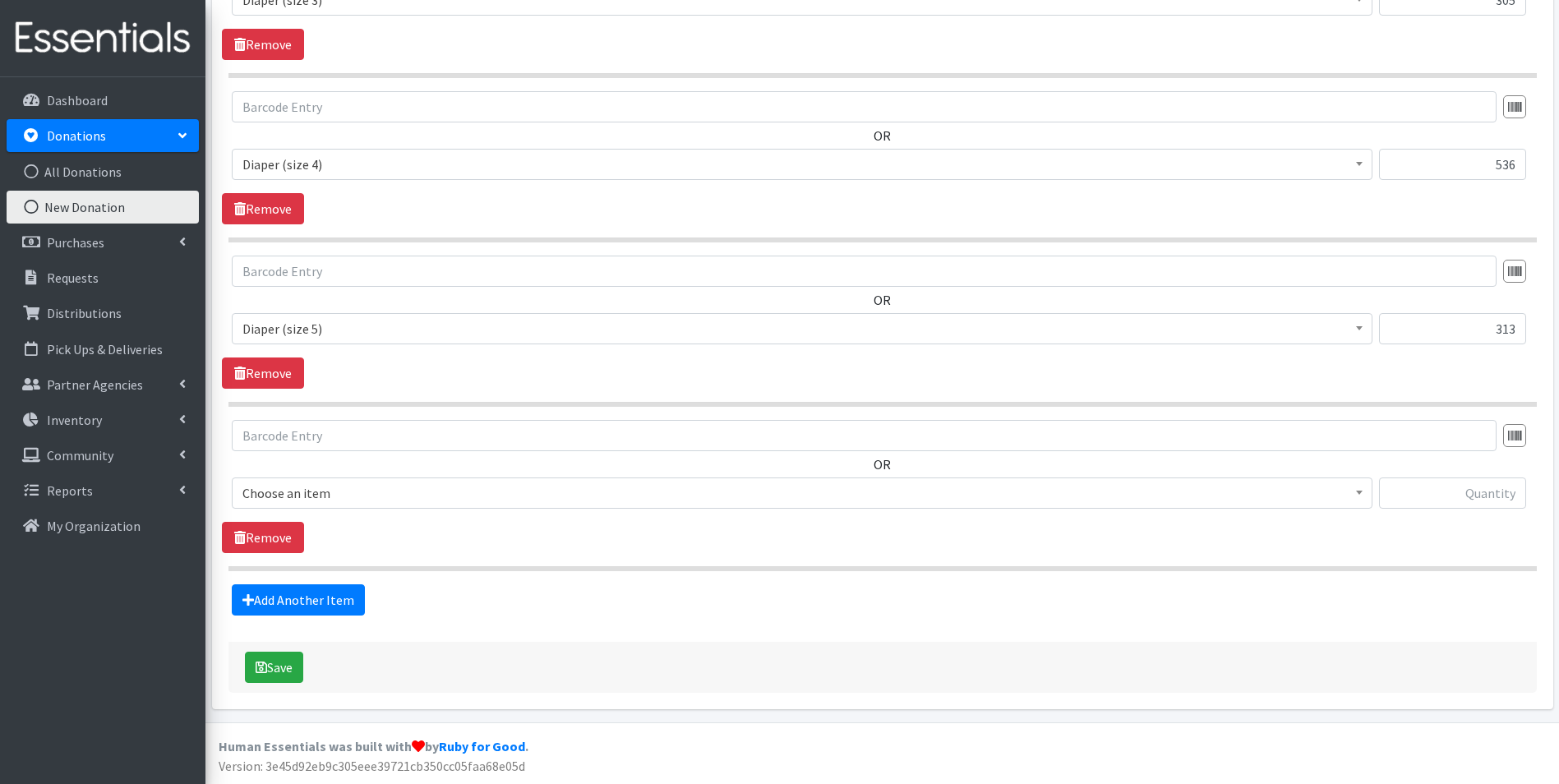
click at [342, 495] on span "Choose an item" at bounding box center [802, 493] width 1120 height 23
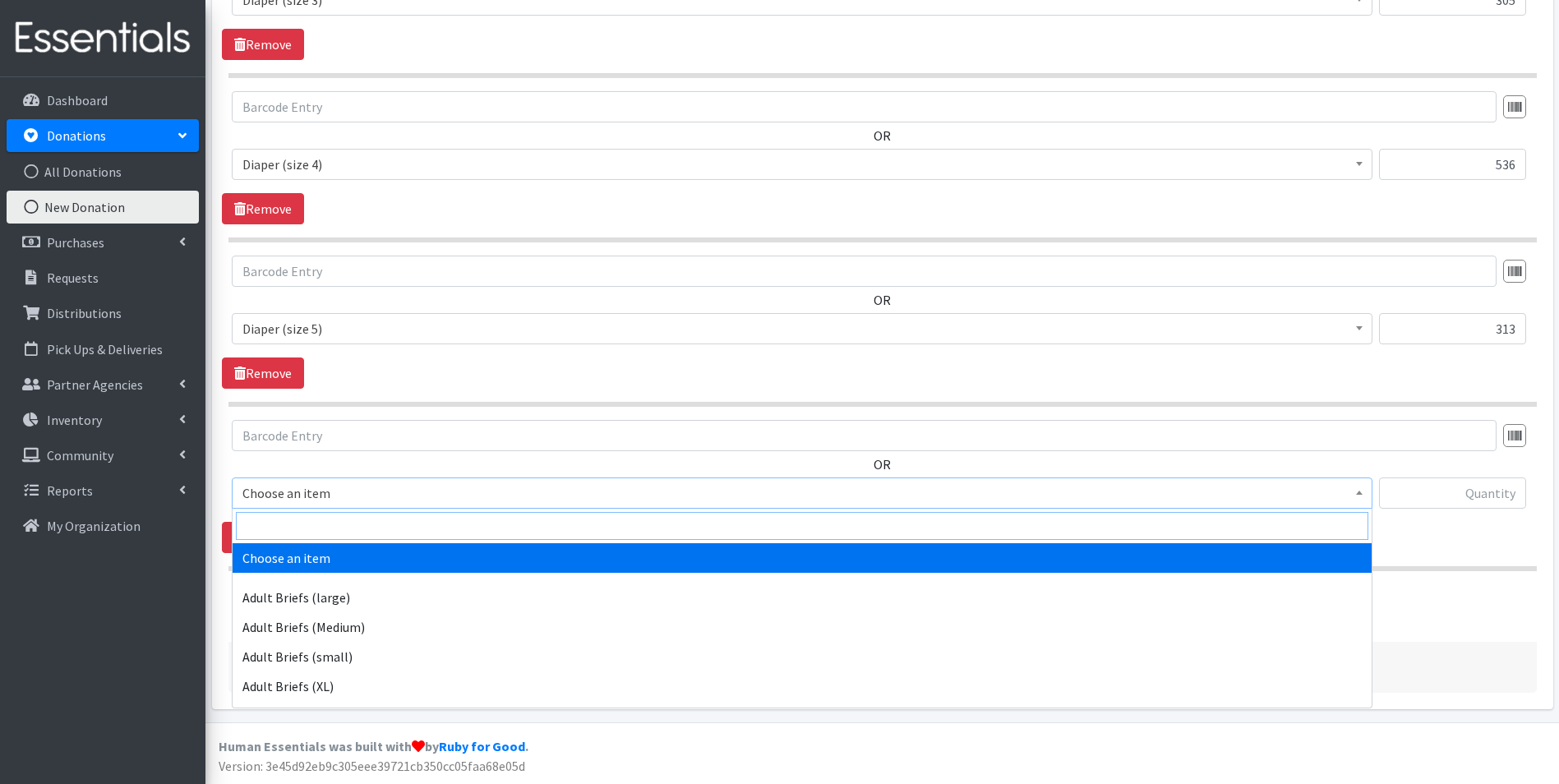
click at [342, 512] on input "search" at bounding box center [802, 525] width 1132 height 28
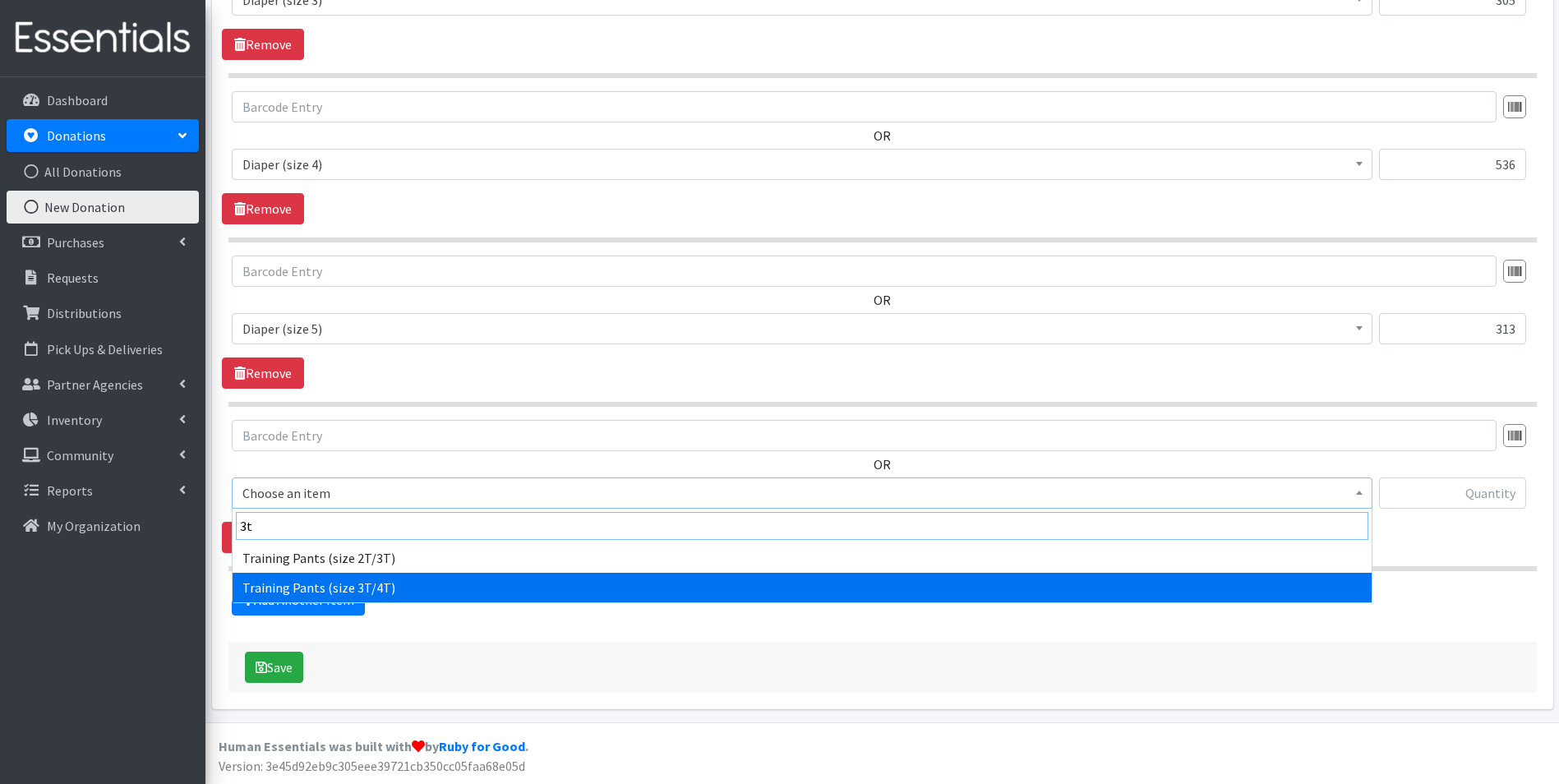
type input "3t"
select select "5866"
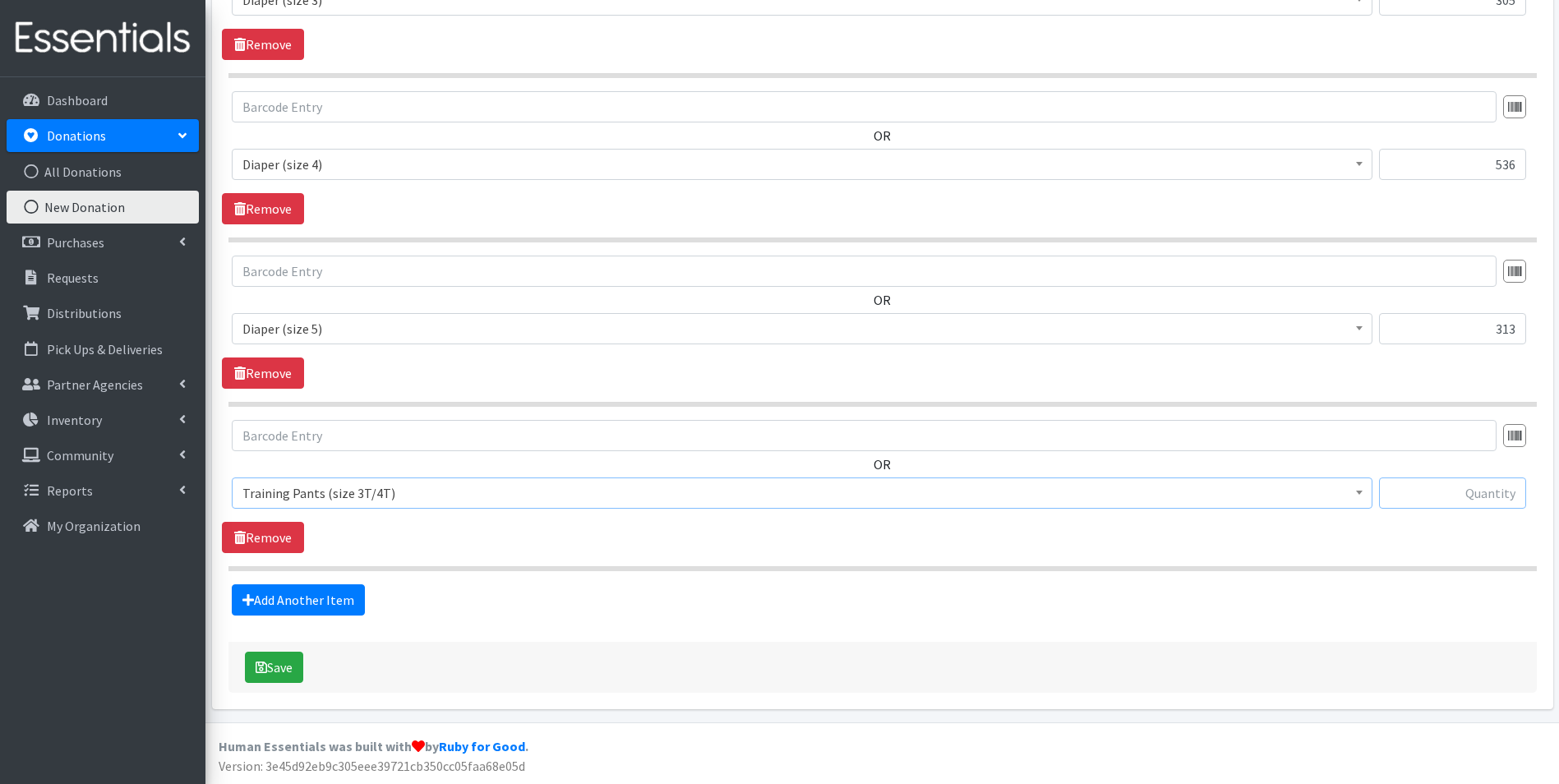
click at [1423, 492] on input "text" at bounding box center [1453, 492] width 147 height 31
type input "2"
click at [308, 592] on link "Add Another Item" at bounding box center [298, 600] width 133 height 31
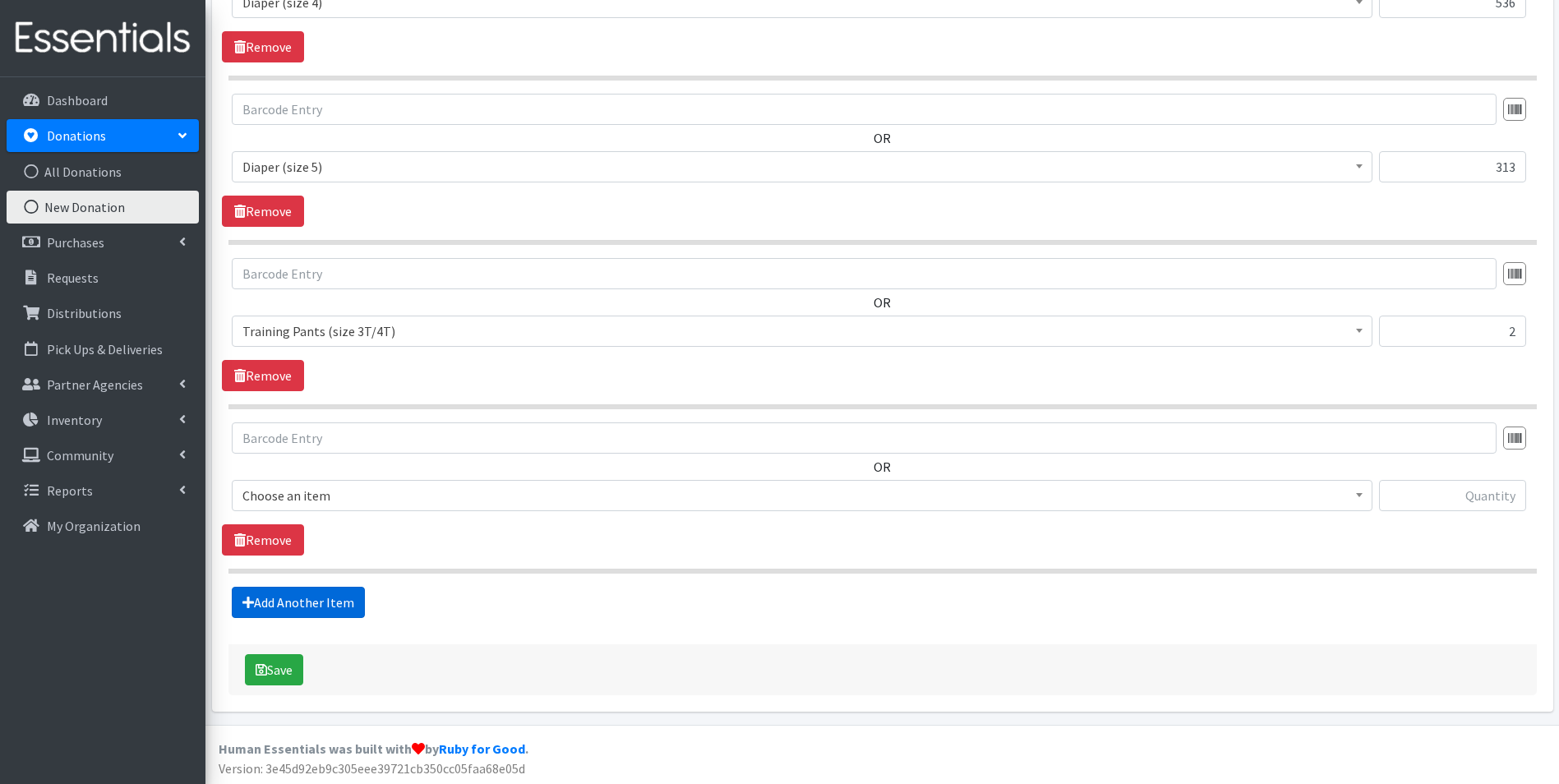
scroll to position [1333, 0]
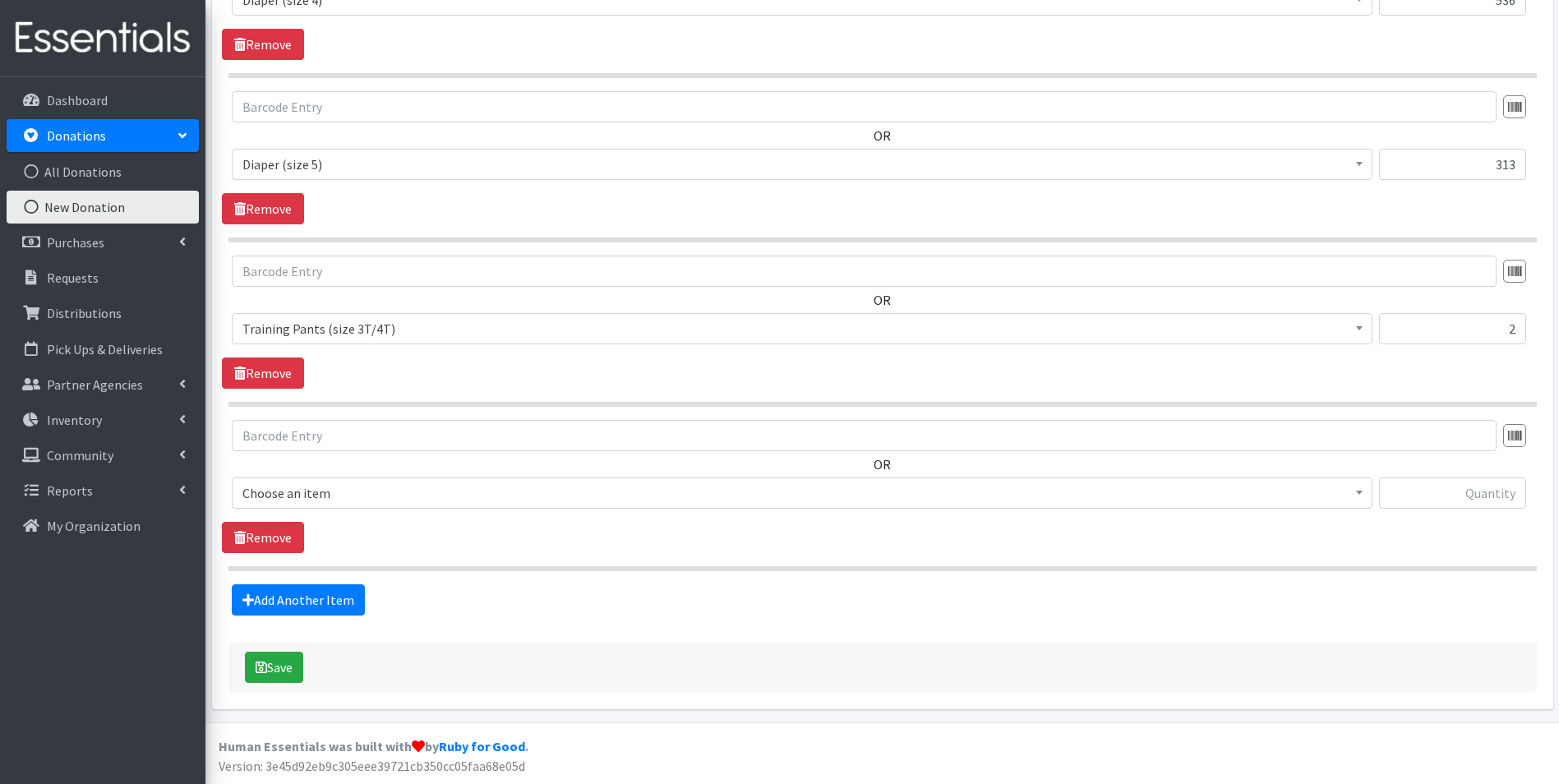
drag, startPoint x: 393, startPoint y: 494, endPoint x: 394, endPoint y: 507, distance: 13.0
click at [394, 503] on span "Choose an item" at bounding box center [802, 493] width 1120 height 23
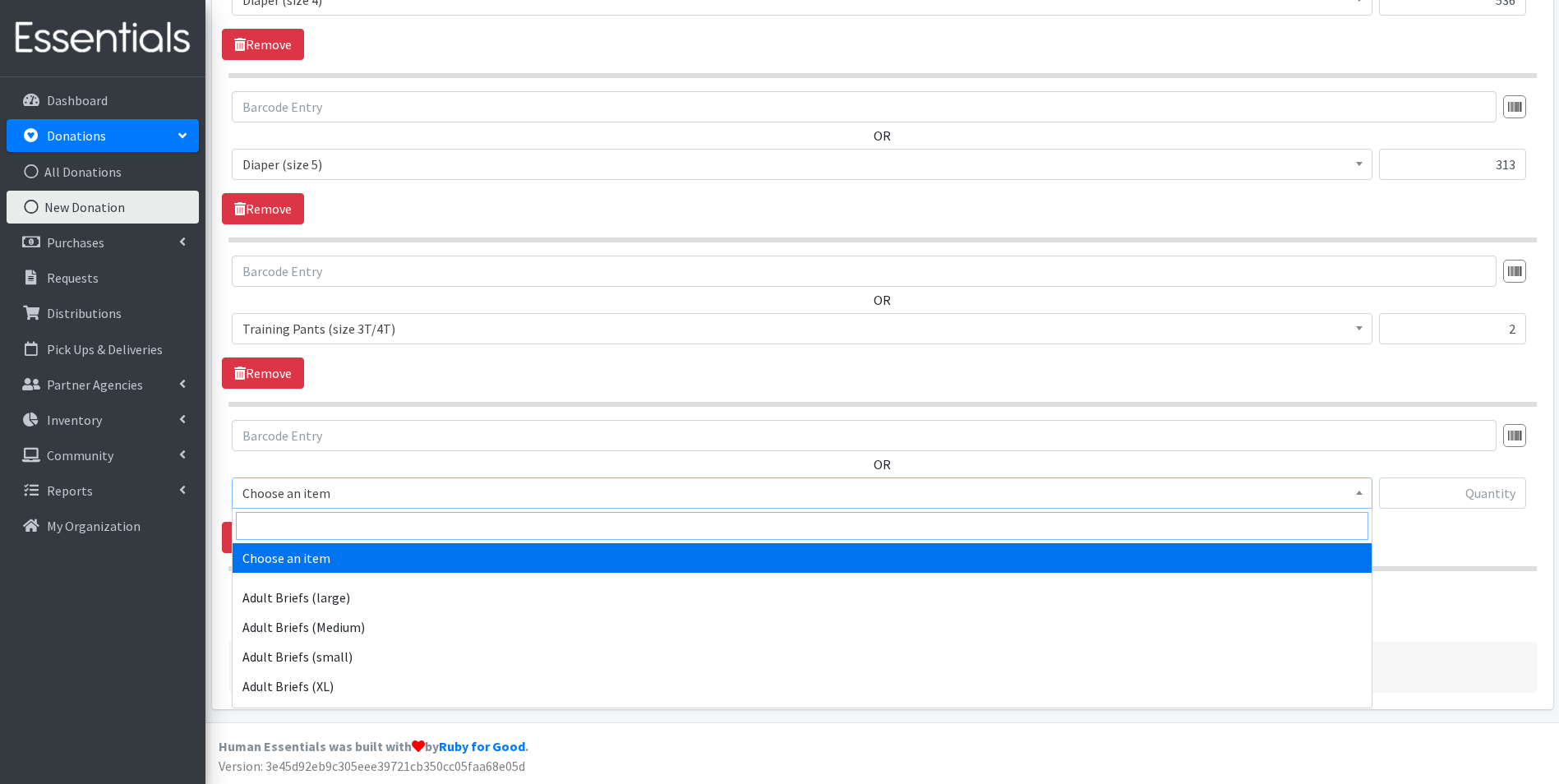
click at [395, 525] on input "search" at bounding box center [802, 525] width 1132 height 28
type input "6t"
drag, startPoint x: 405, startPoint y: 558, endPoint x: 700, endPoint y: 562, distance: 295.0
select select "14718"
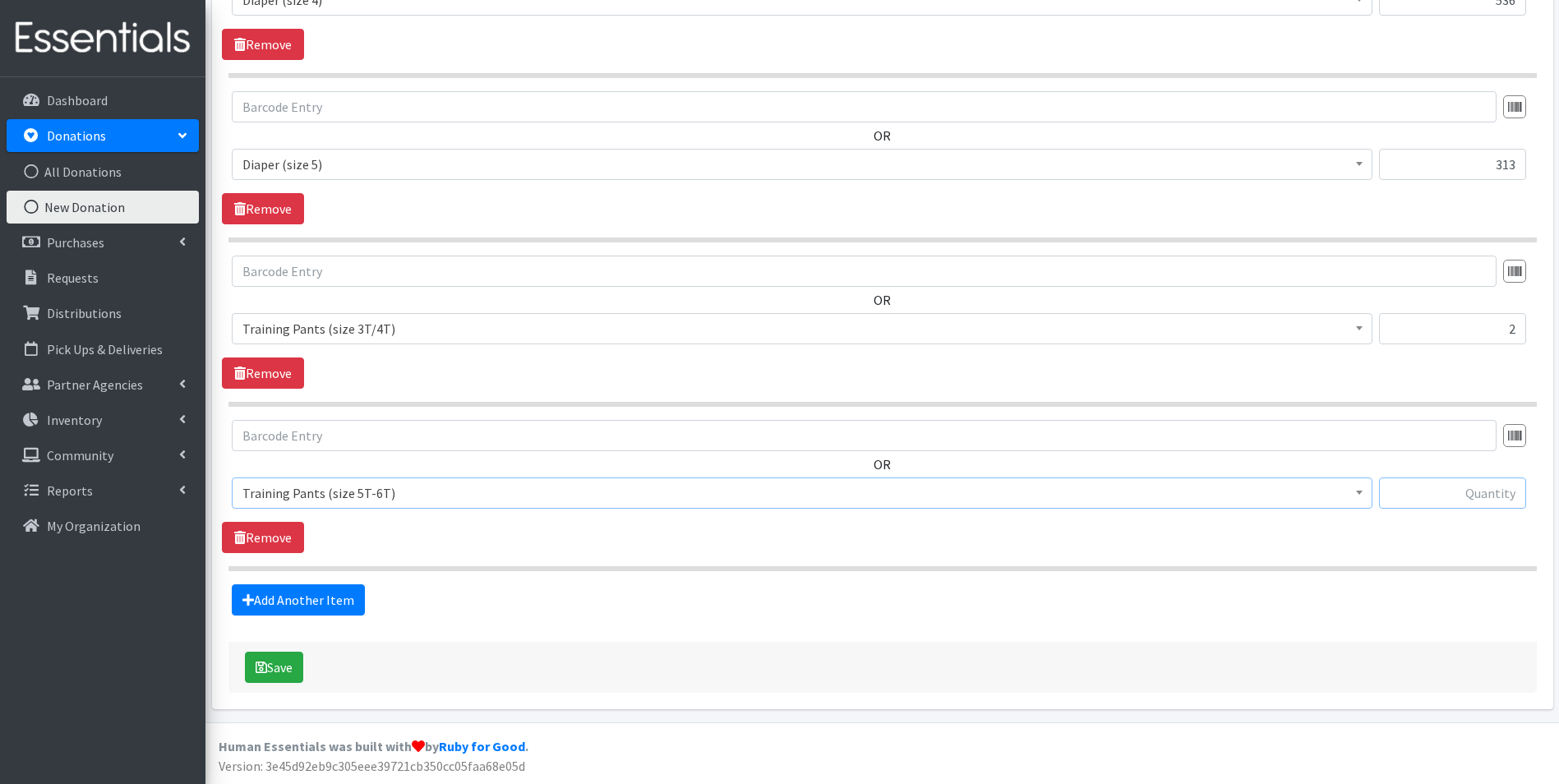
click at [1437, 499] on input "text" at bounding box center [1453, 492] width 147 height 31
type input "22"
click at [286, 600] on link "Add Another Item" at bounding box center [298, 600] width 133 height 31
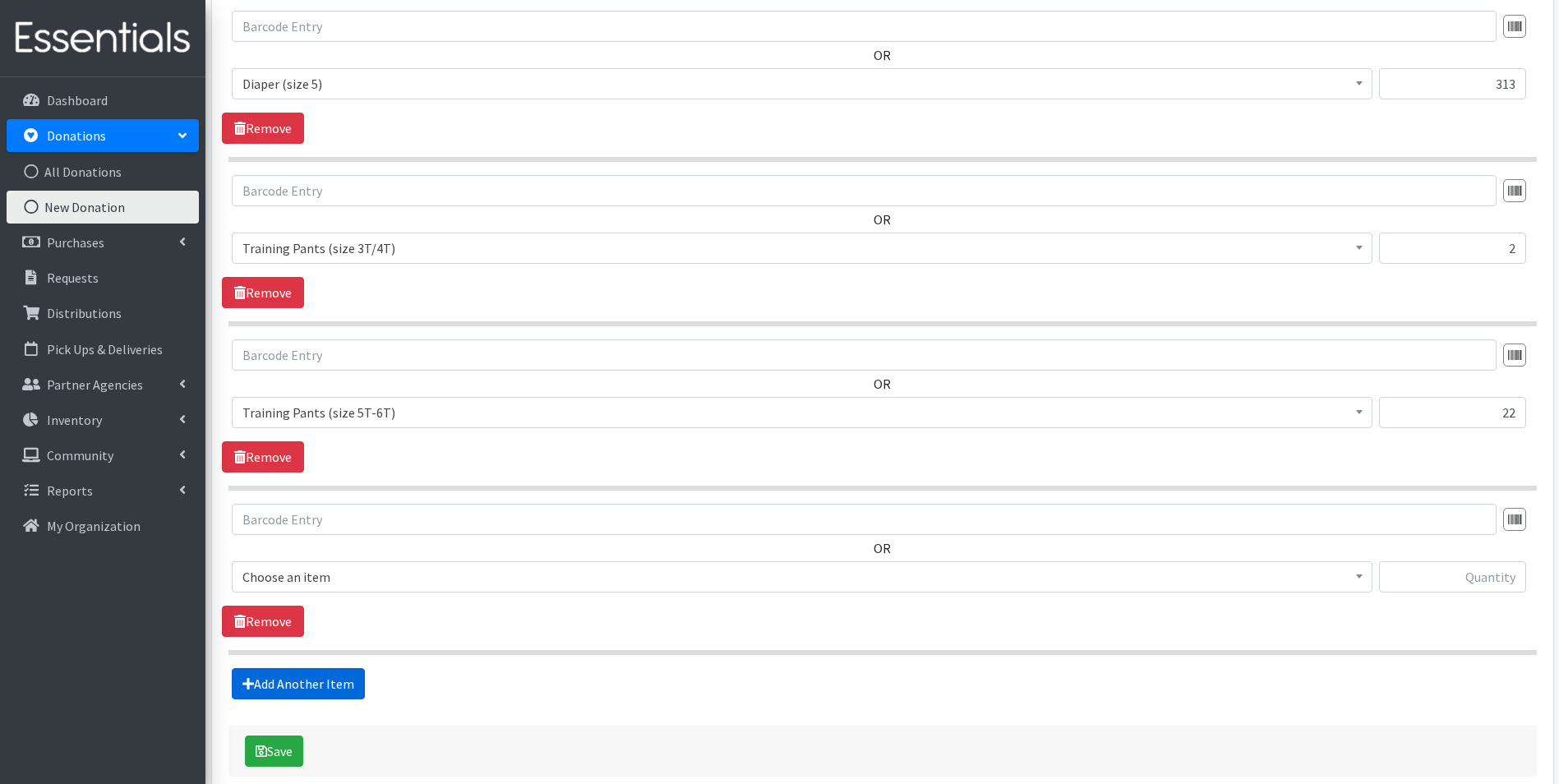
scroll to position [1498, 0]
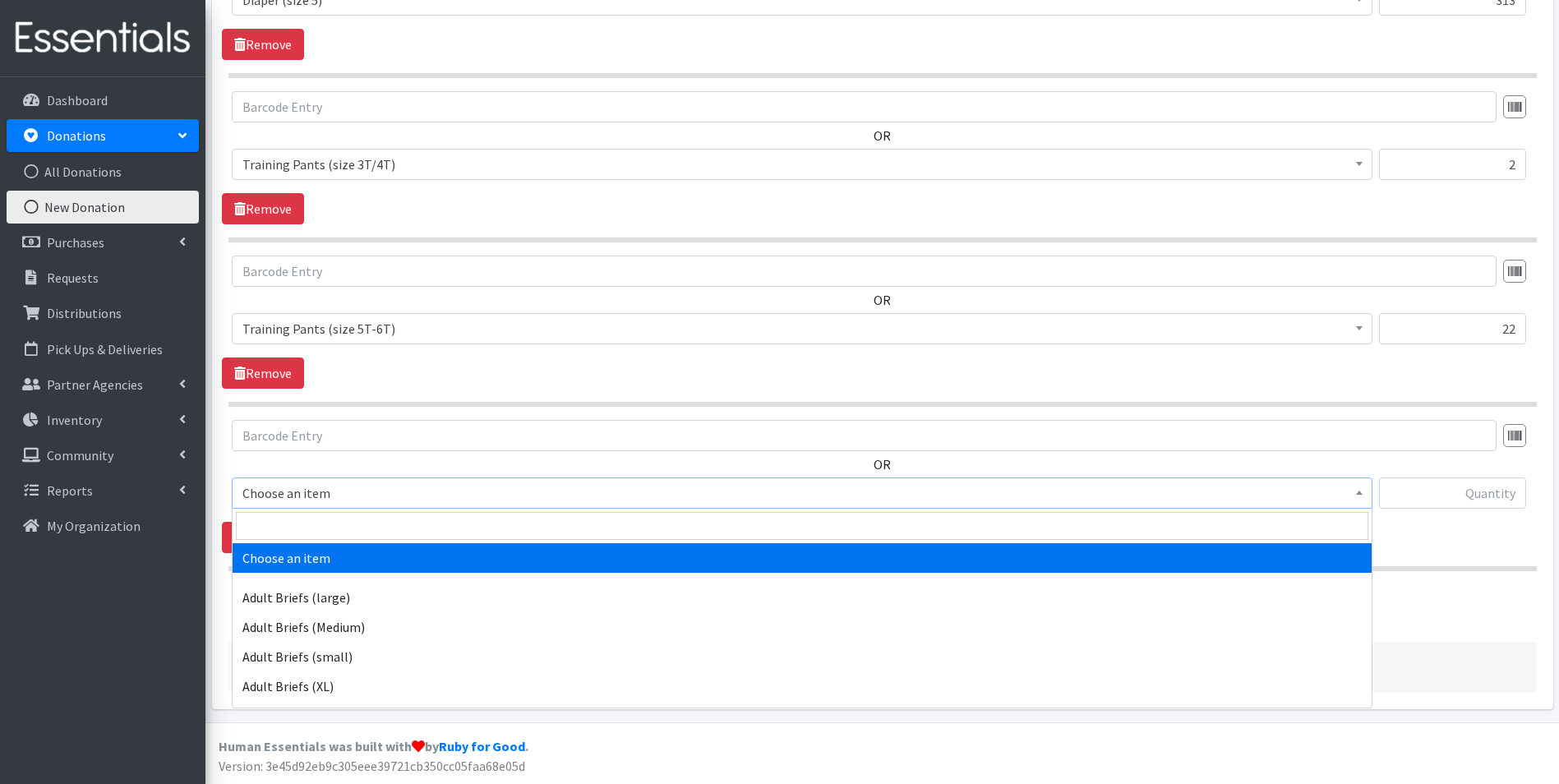
click at [344, 498] on span "Choose an item" at bounding box center [802, 493] width 1120 height 23
click at [344, 518] on input "search" at bounding box center [802, 525] width 1132 height 28
type input "pack"
select select "4665"
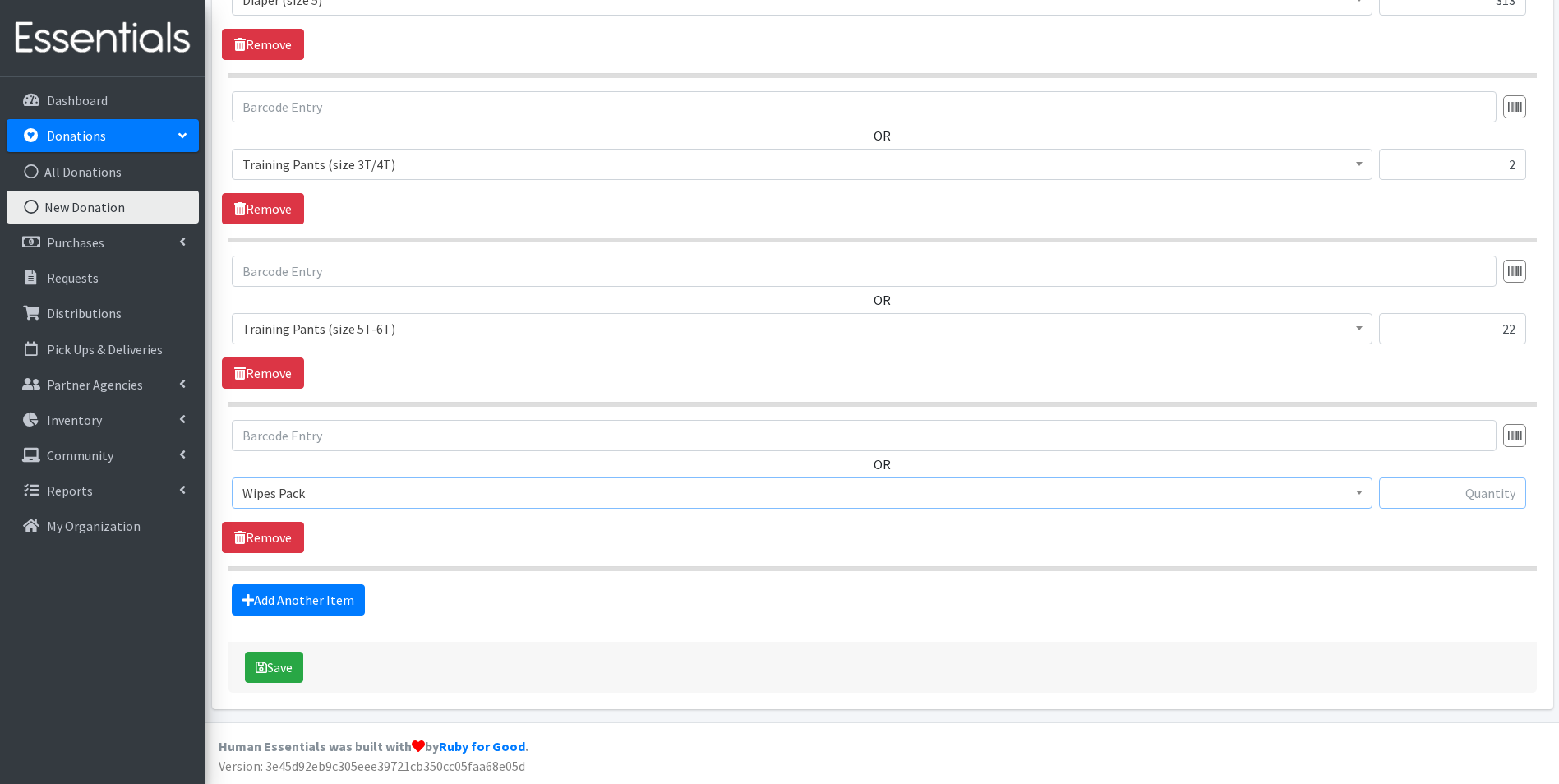
click at [1436, 488] on input "text" at bounding box center [1453, 492] width 147 height 31
type input "2"
click at [323, 592] on link "Add Another Item" at bounding box center [298, 600] width 133 height 31
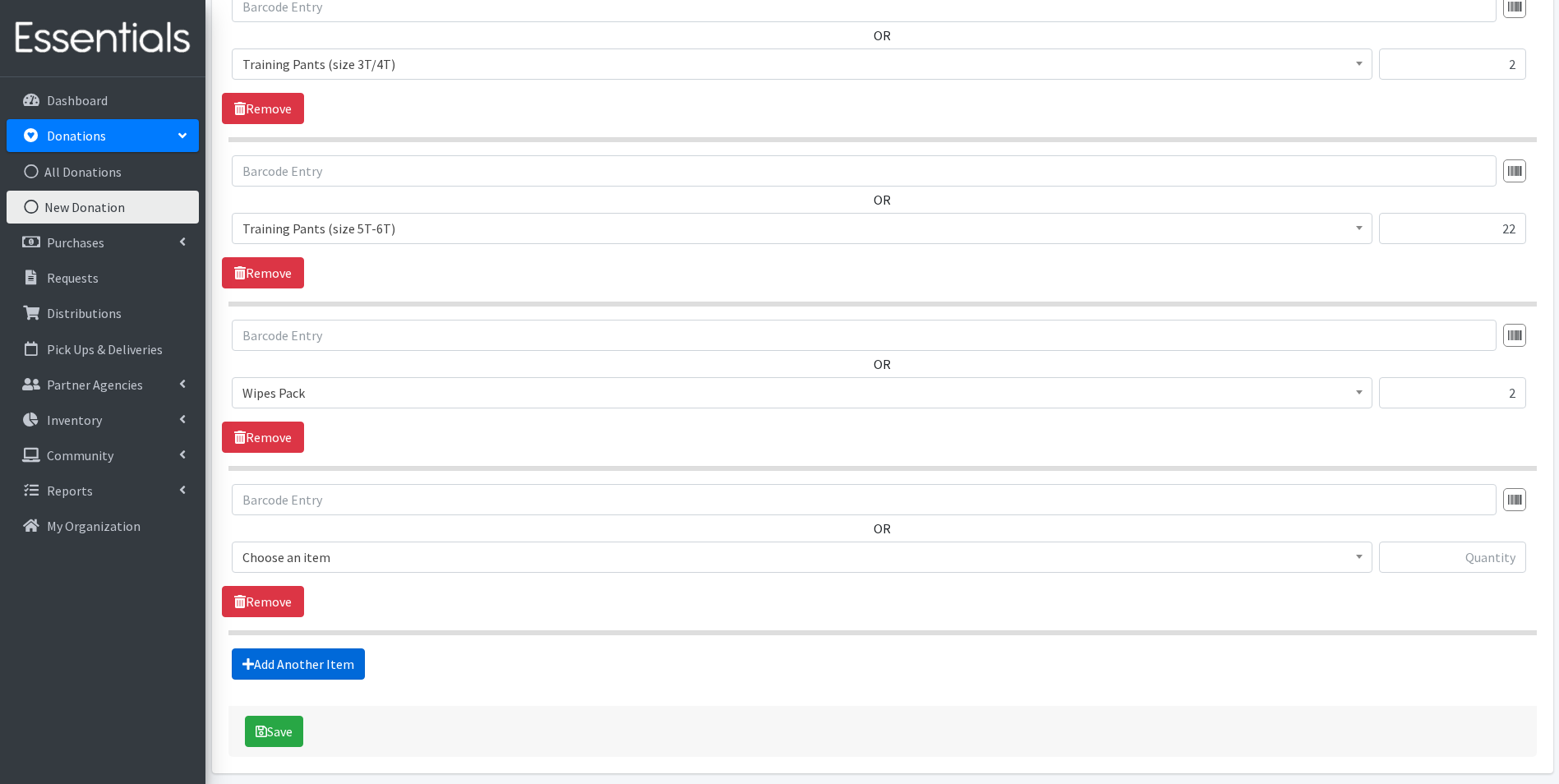
scroll to position [1662, 0]
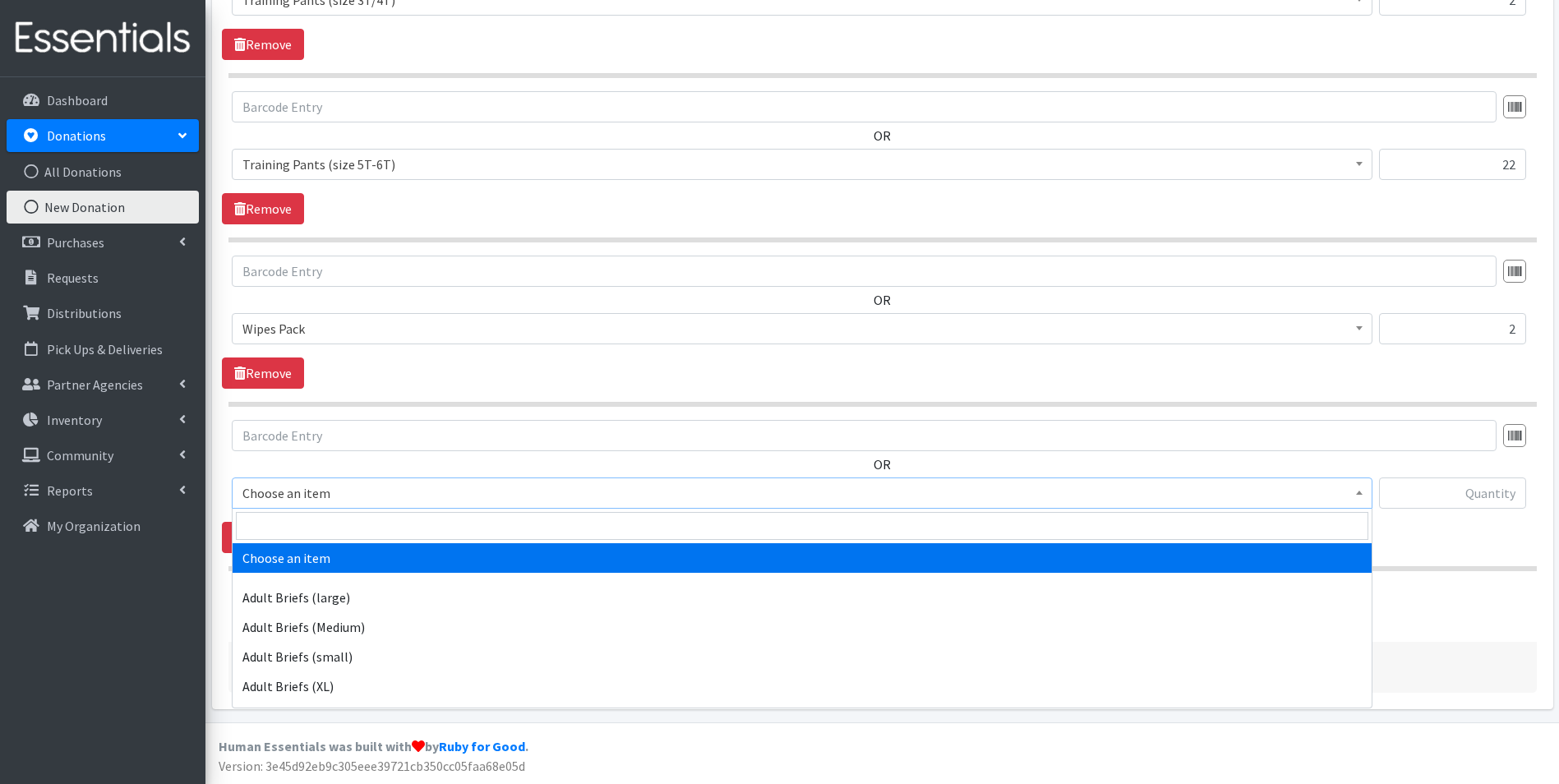
drag, startPoint x: 326, startPoint y: 492, endPoint x: 323, endPoint y: 528, distance: 36.1
click at [326, 493] on span "Choose an item" at bounding box center [802, 493] width 1120 height 23
click at [323, 528] on input "search" at bounding box center [802, 525] width 1132 height 28
type input "indi"
select select "11280"
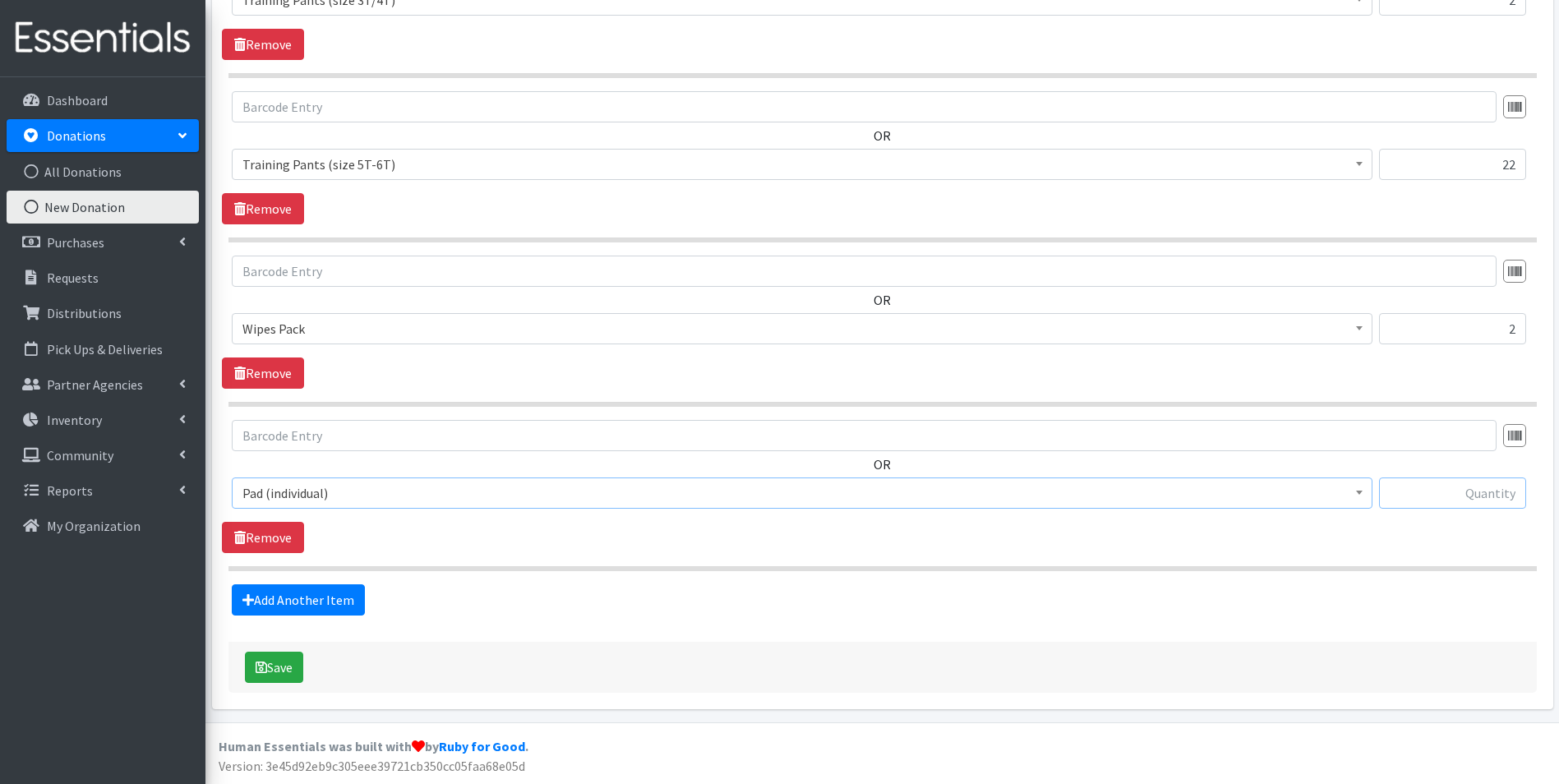
click at [1430, 483] on input "text" at bounding box center [1453, 492] width 147 height 31
type input "434"
click at [295, 594] on link "Add Another Item" at bounding box center [298, 600] width 133 height 31
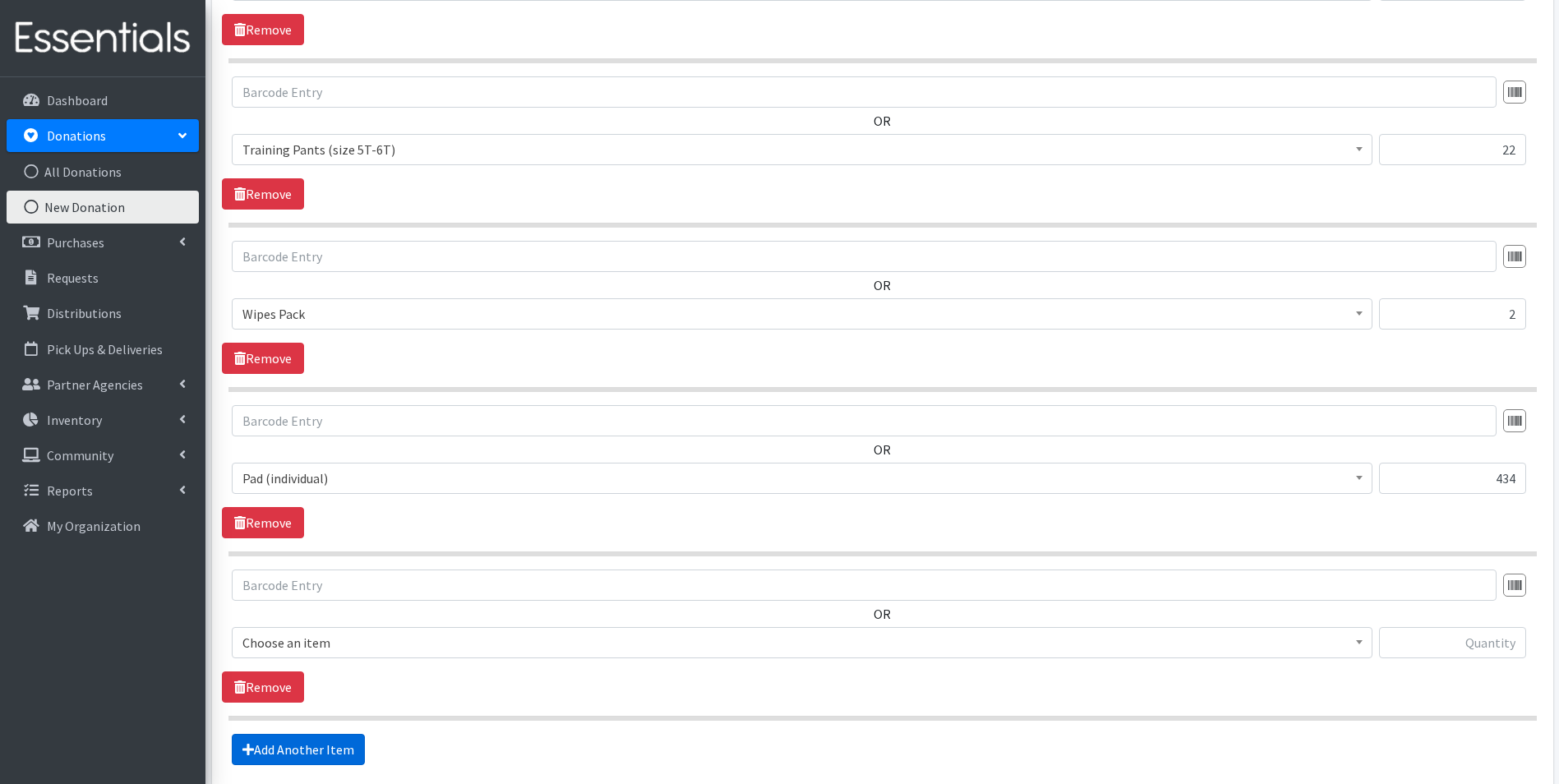
scroll to position [1826, 0]
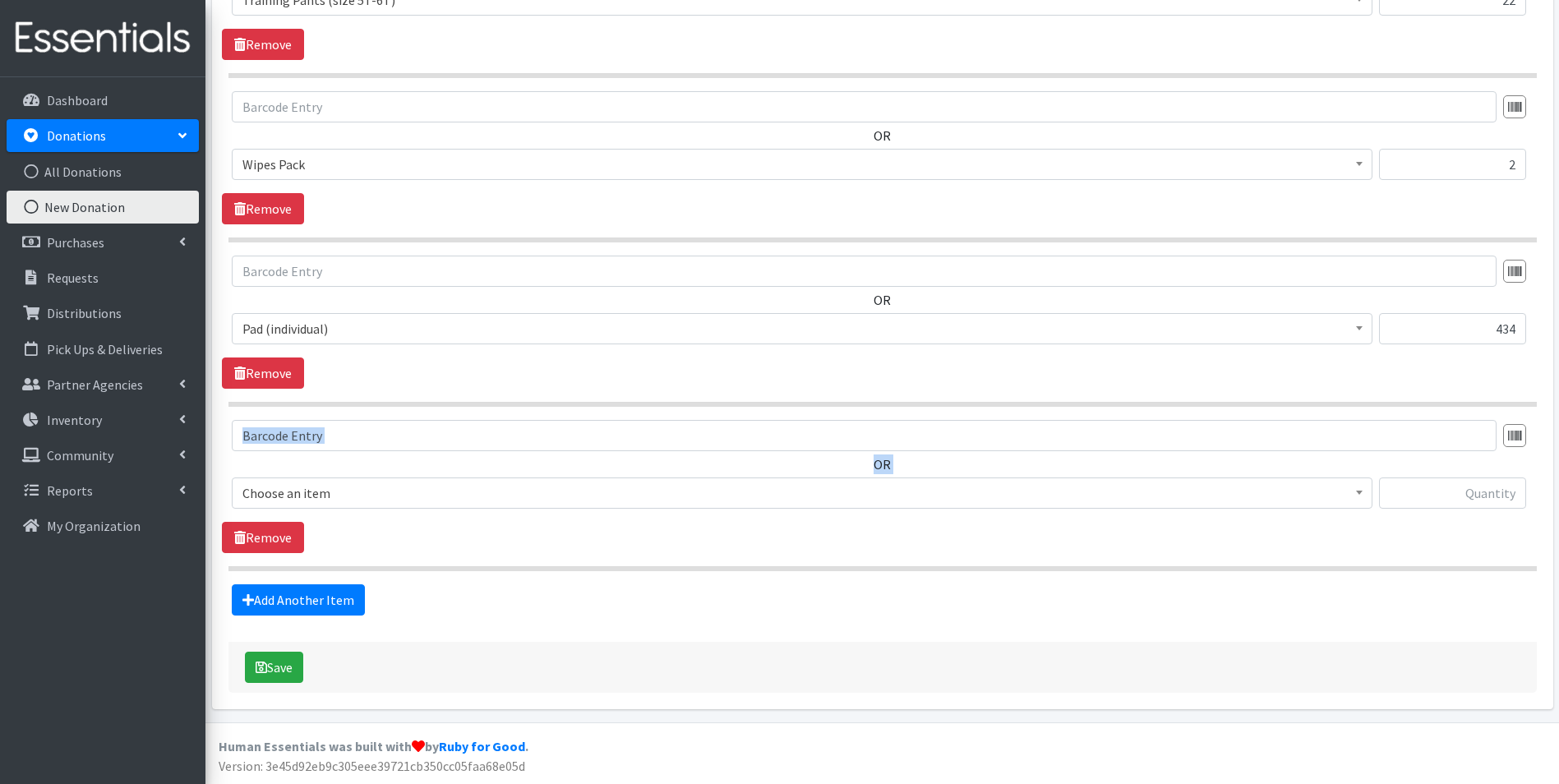
drag, startPoint x: 298, startPoint y: 463, endPoint x: 299, endPoint y: 480, distance: 17.0
click at [299, 477] on div "OR Choose an item Adult Briefs (large) Adult Briefs (Medium) Adult Briefs (smal…" at bounding box center [882, 470] width 1320 height 101
drag, startPoint x: 299, startPoint y: 480, endPoint x: 300, endPoint y: 489, distance: 9.1
click at [300, 489] on span "Choose an item" at bounding box center [802, 493] width 1120 height 23
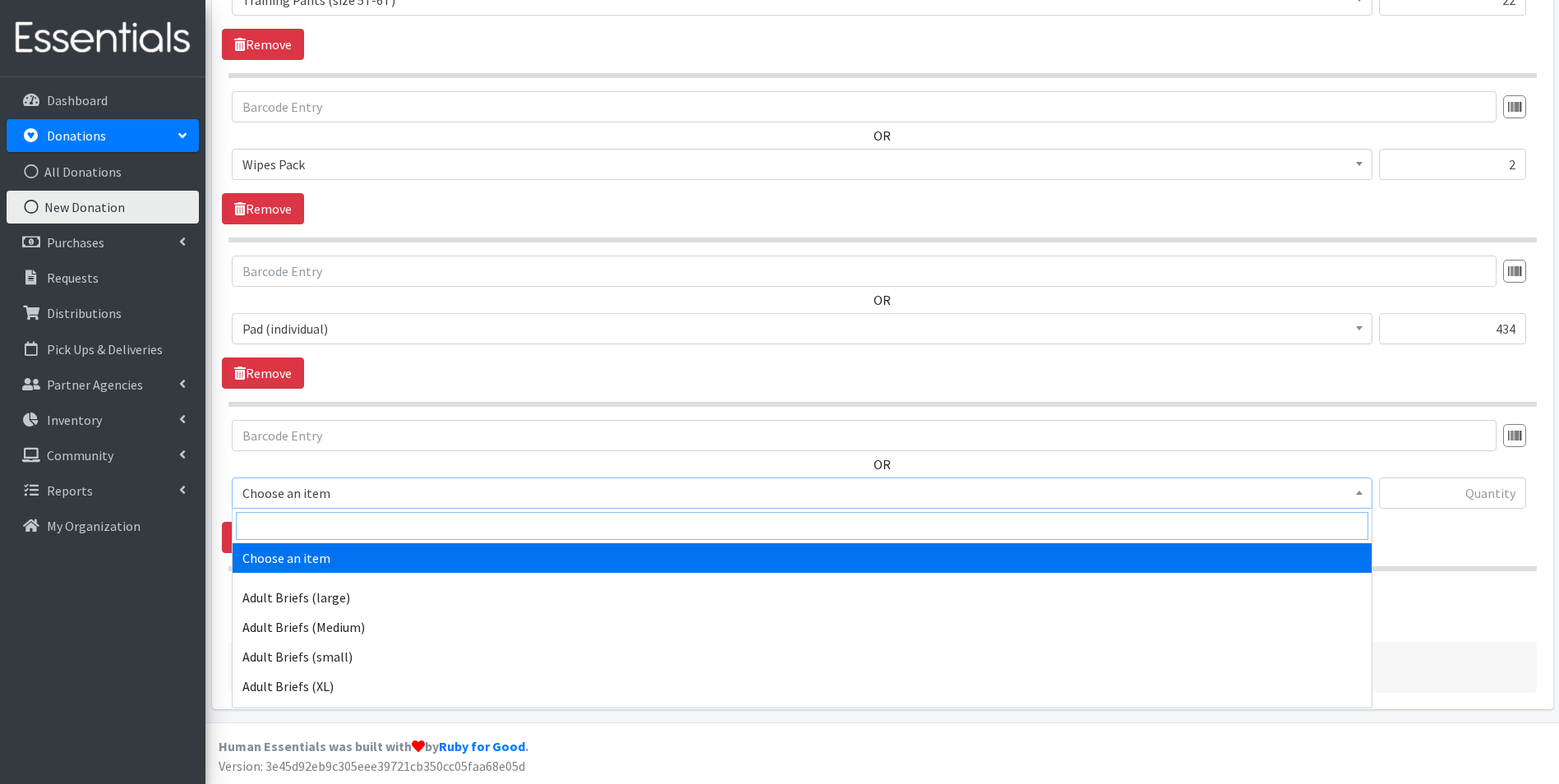
click at [298, 536] on input "search" at bounding box center [802, 525] width 1132 height 28
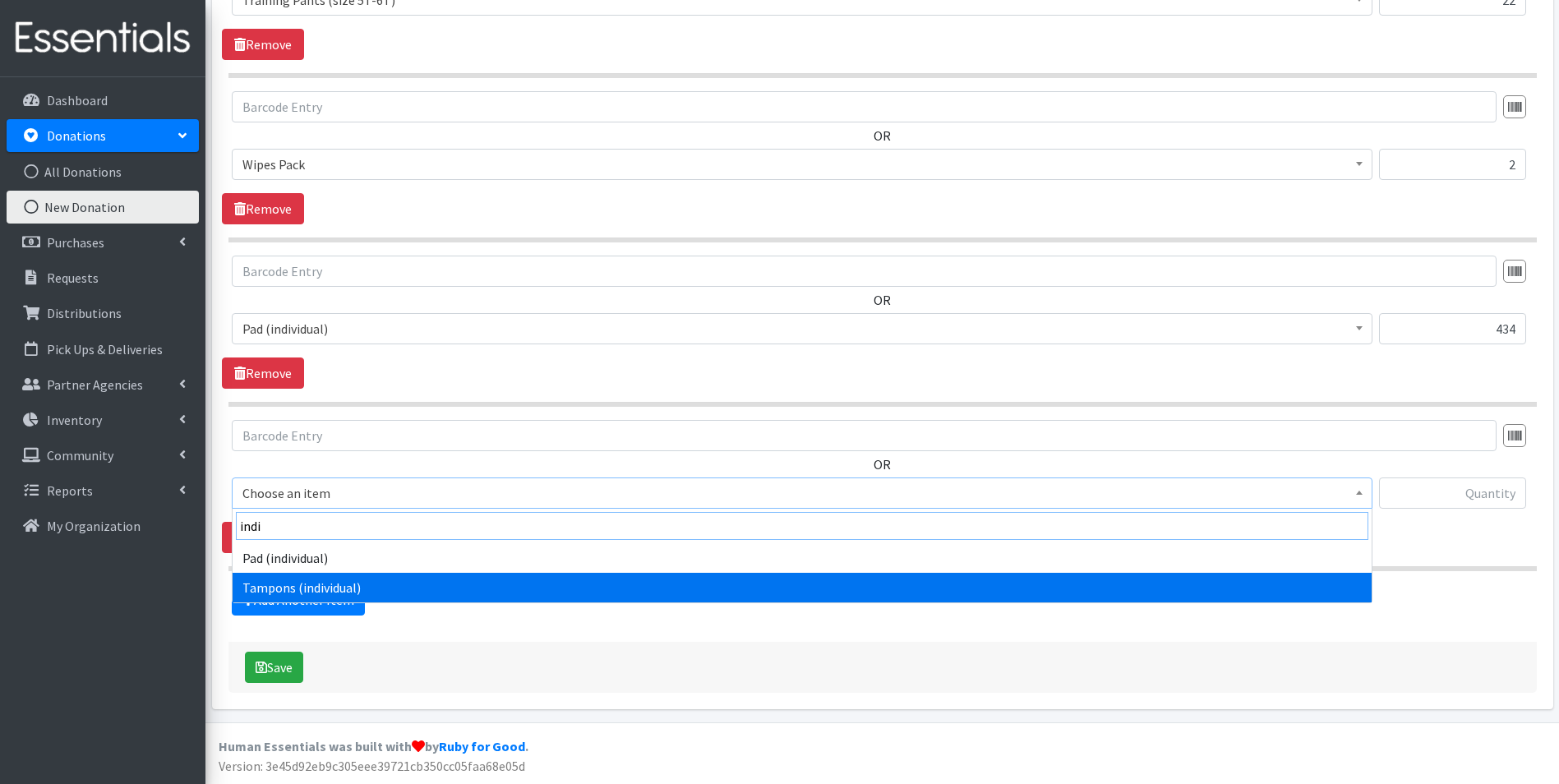
type input "indi"
select select "11276"
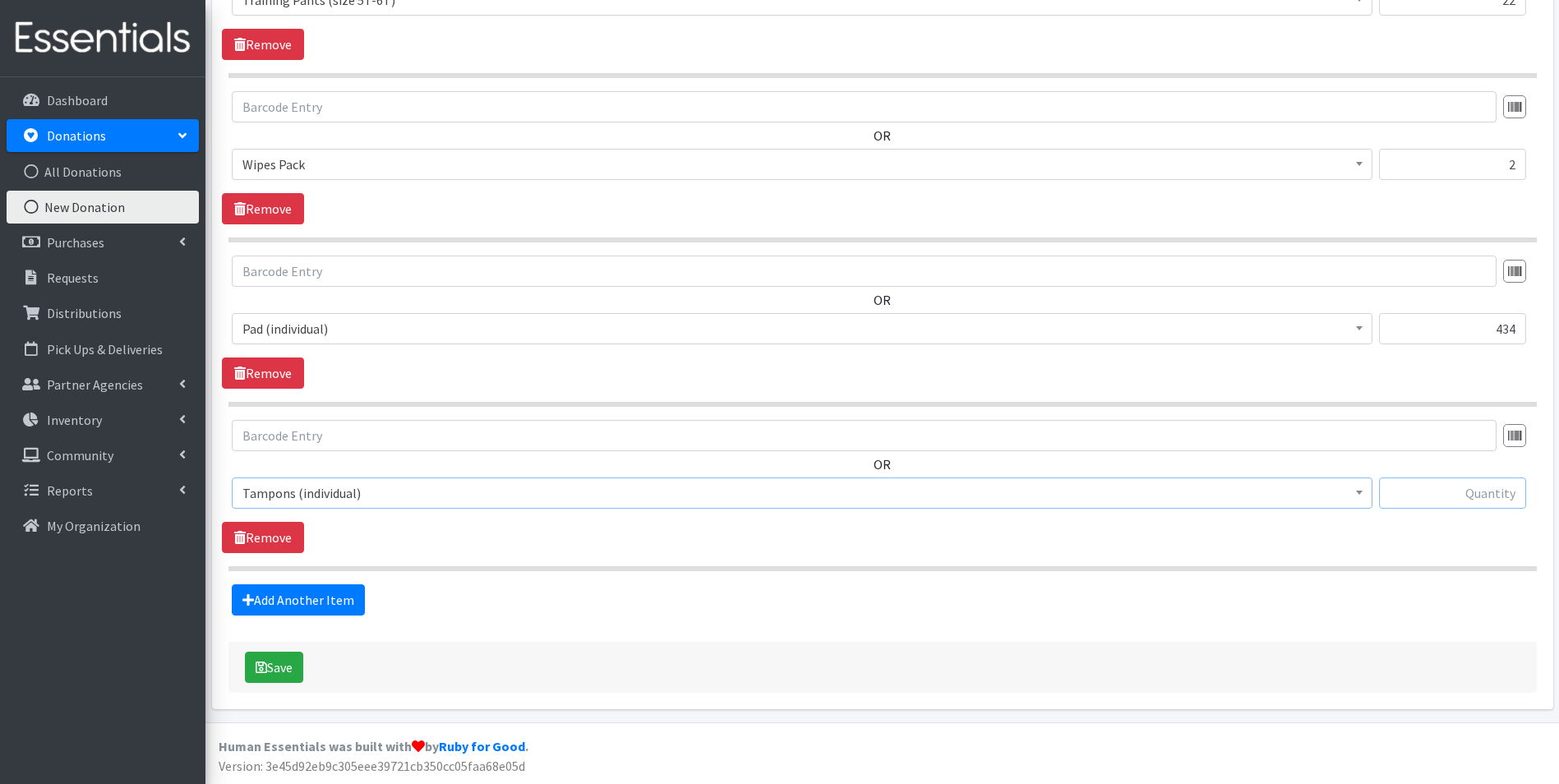
click at [1448, 492] on input "text" at bounding box center [1453, 492] width 147 height 31
type input "79"
click at [288, 597] on link "Add Another Item" at bounding box center [298, 600] width 133 height 31
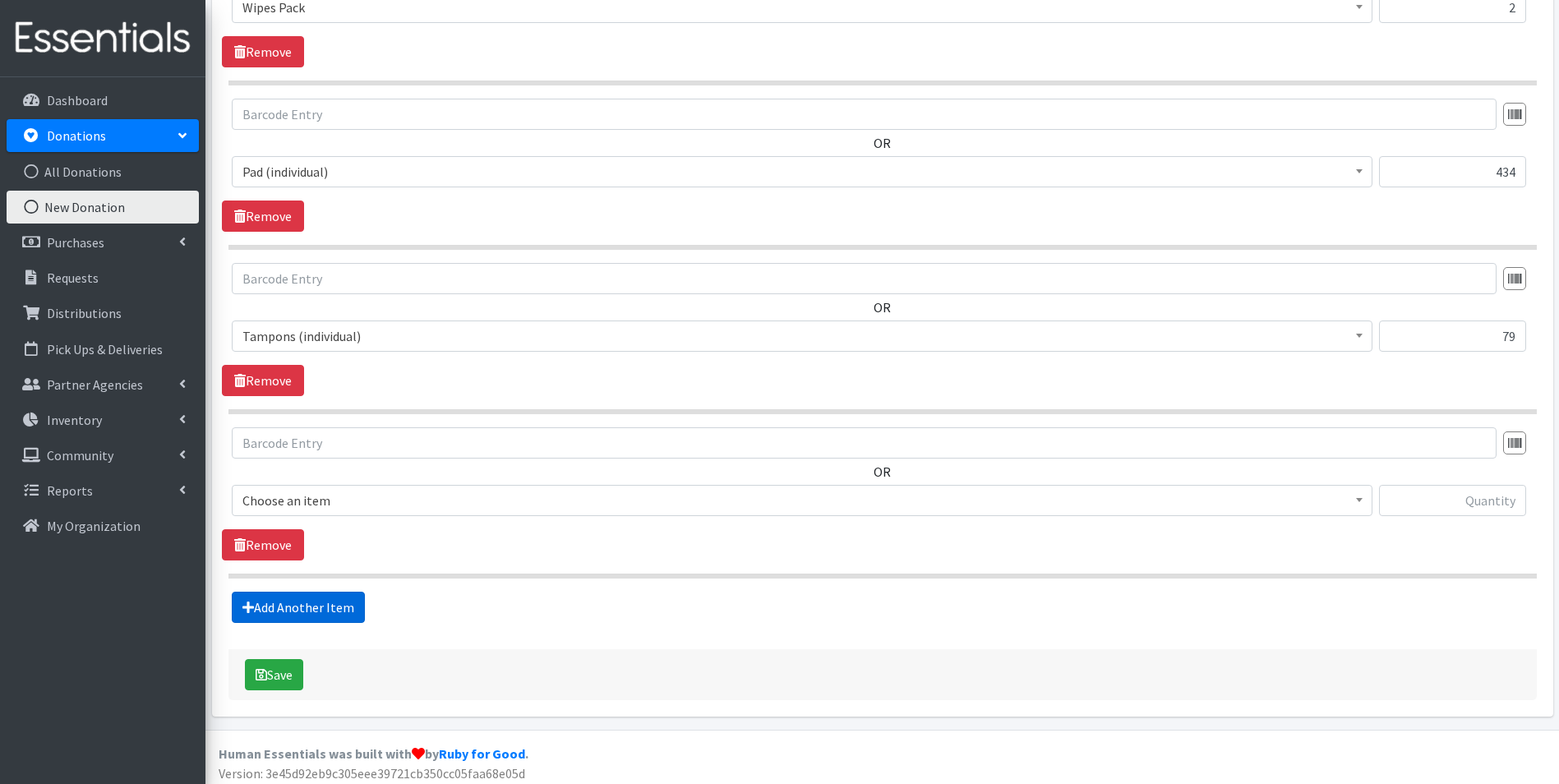
scroll to position [1990, 0]
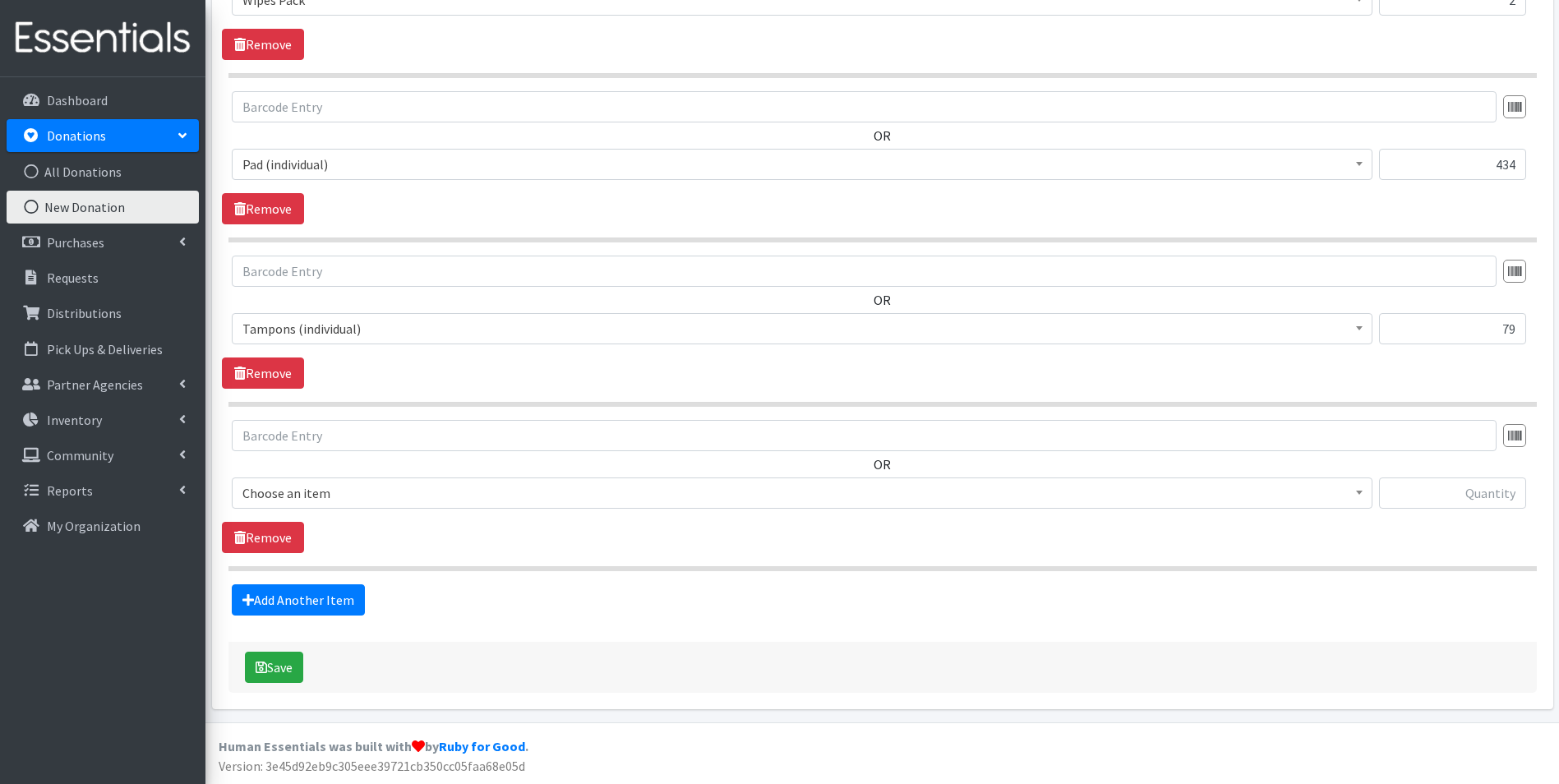
click at [377, 470] on div "OR Choose an item Adult Briefs (large) Adult Briefs (Medium) Adult Briefs (smal…" at bounding box center [882, 470] width 1320 height 101
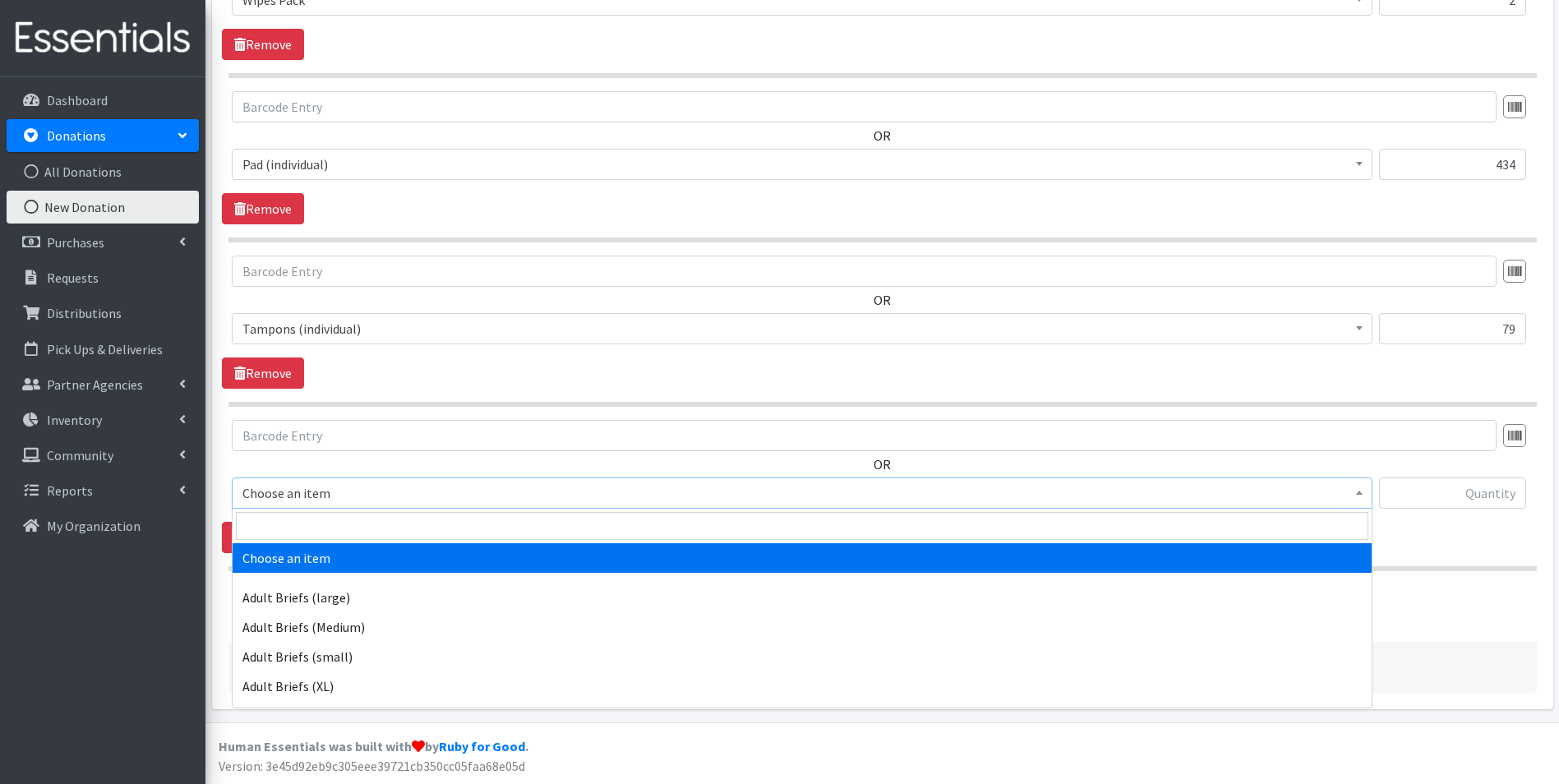
click at [380, 492] on span "Choose an item" at bounding box center [802, 493] width 1120 height 23
click at [384, 525] on input "search" at bounding box center [802, 525] width 1132 height 28
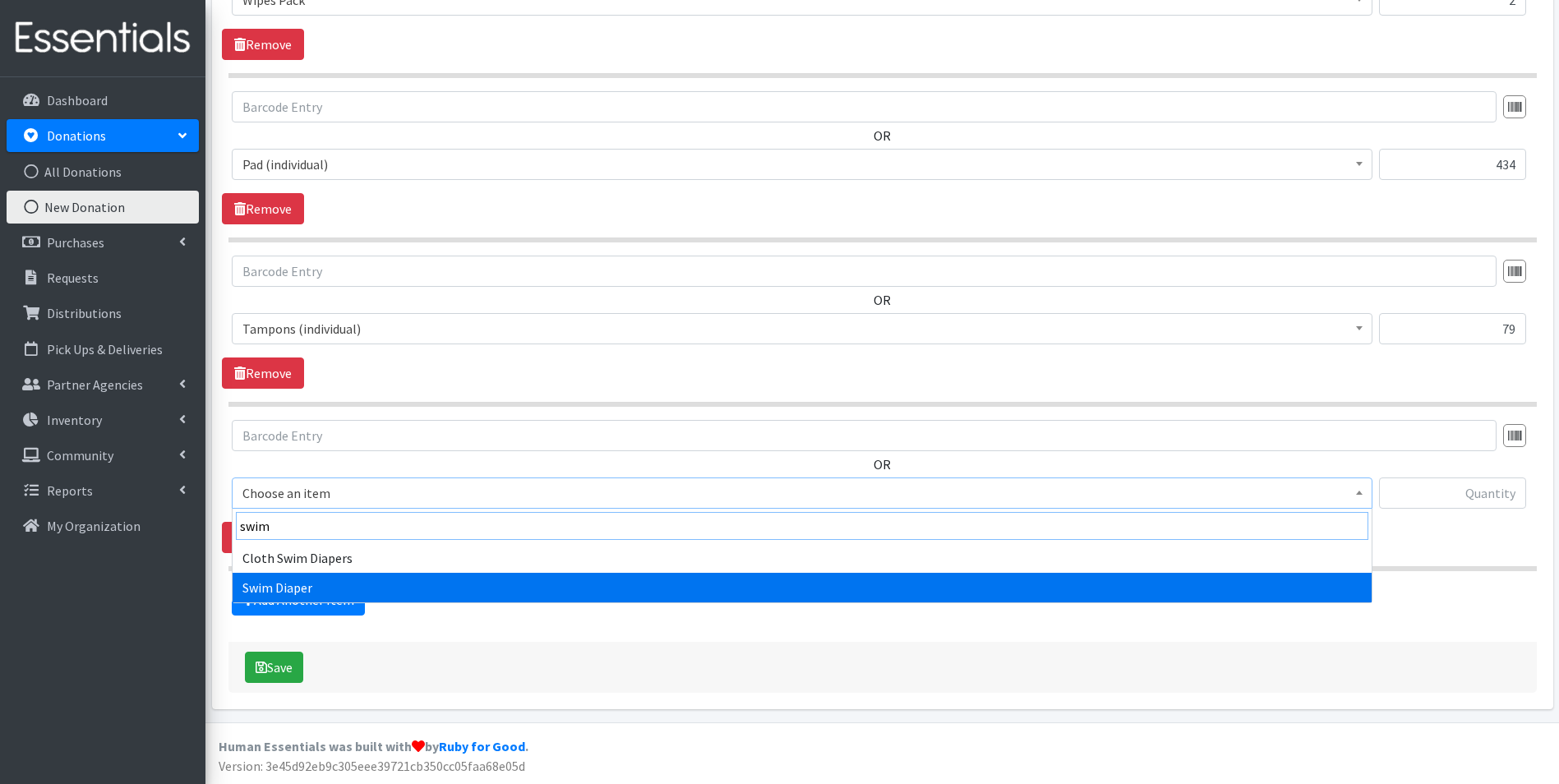
type input "swim"
select select "7522"
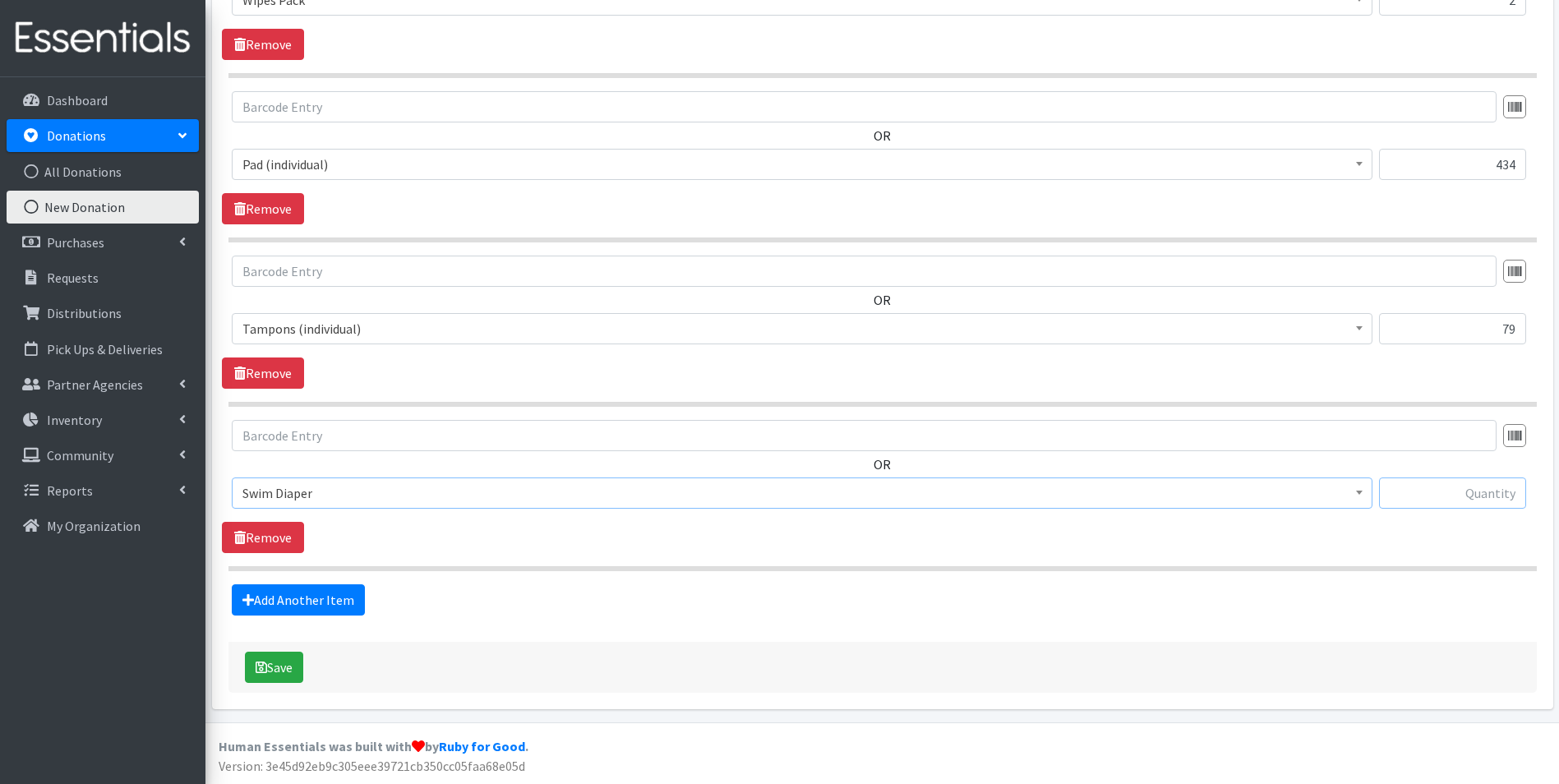
click at [1421, 493] on input "text" at bounding box center [1453, 492] width 147 height 31
type input "10"
click at [331, 604] on link "Add Another Item" at bounding box center [298, 600] width 133 height 31
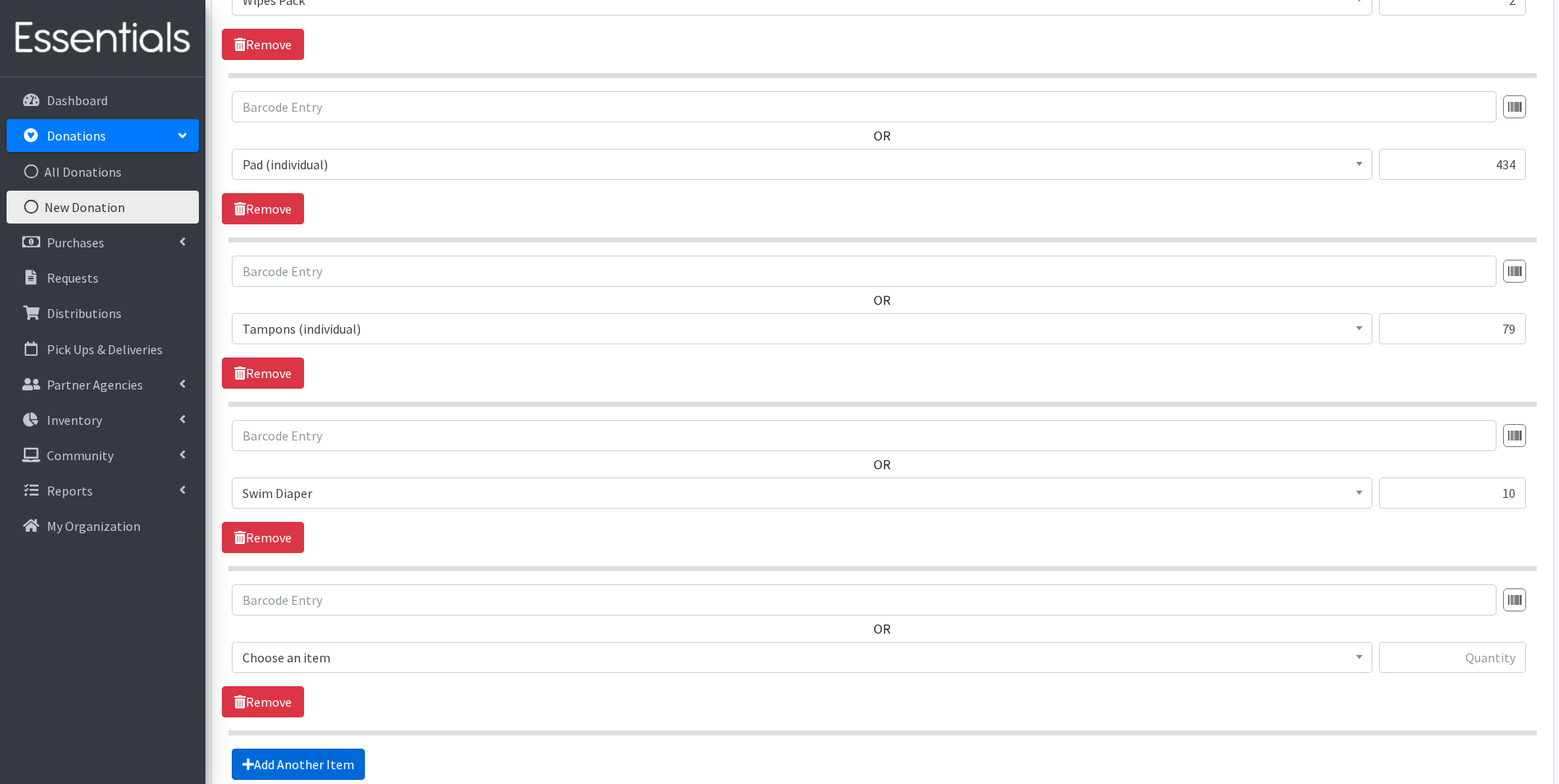
scroll to position [2155, 0]
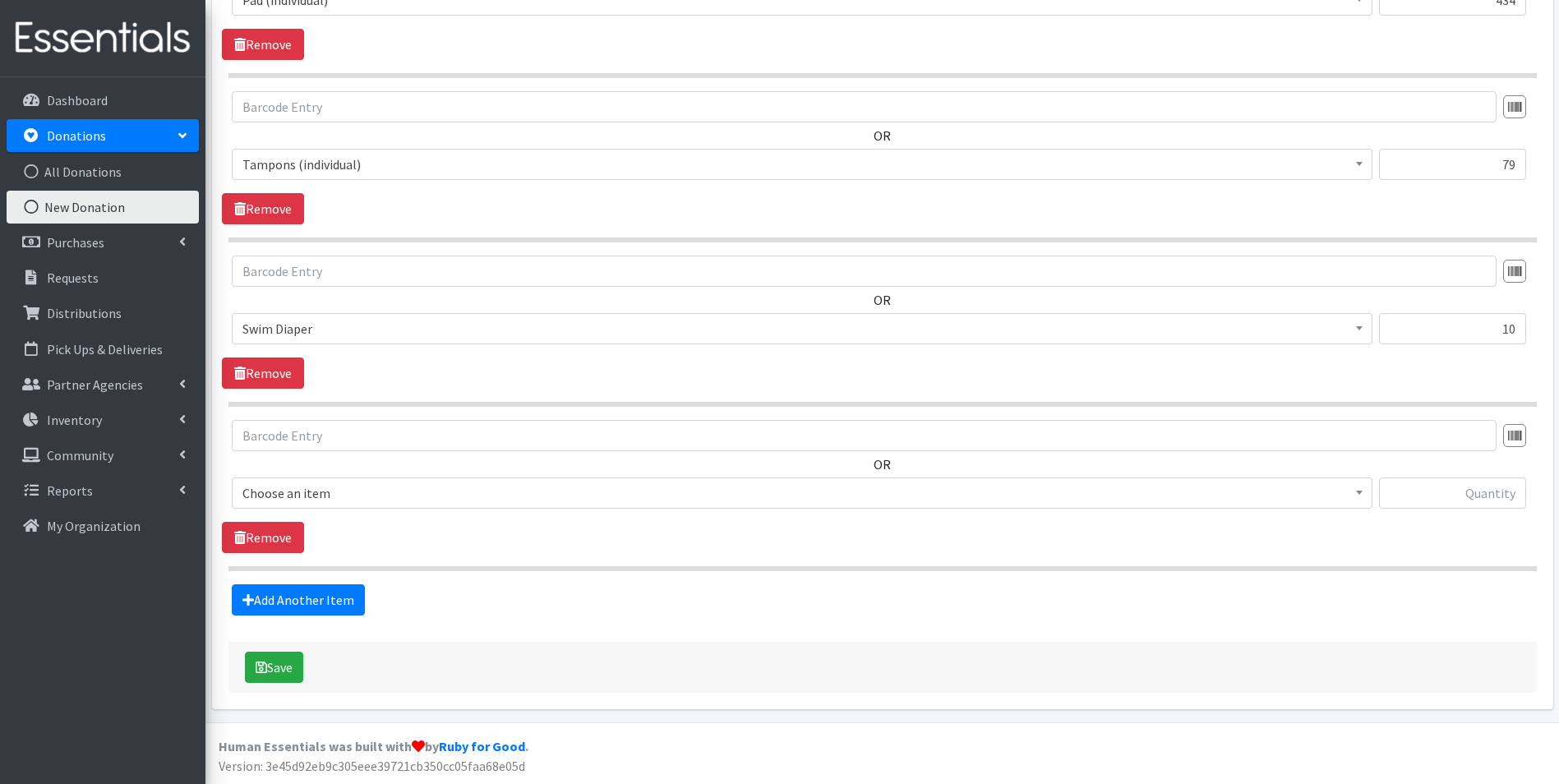
click at [347, 489] on span "Choose an item" at bounding box center [802, 493] width 1120 height 23
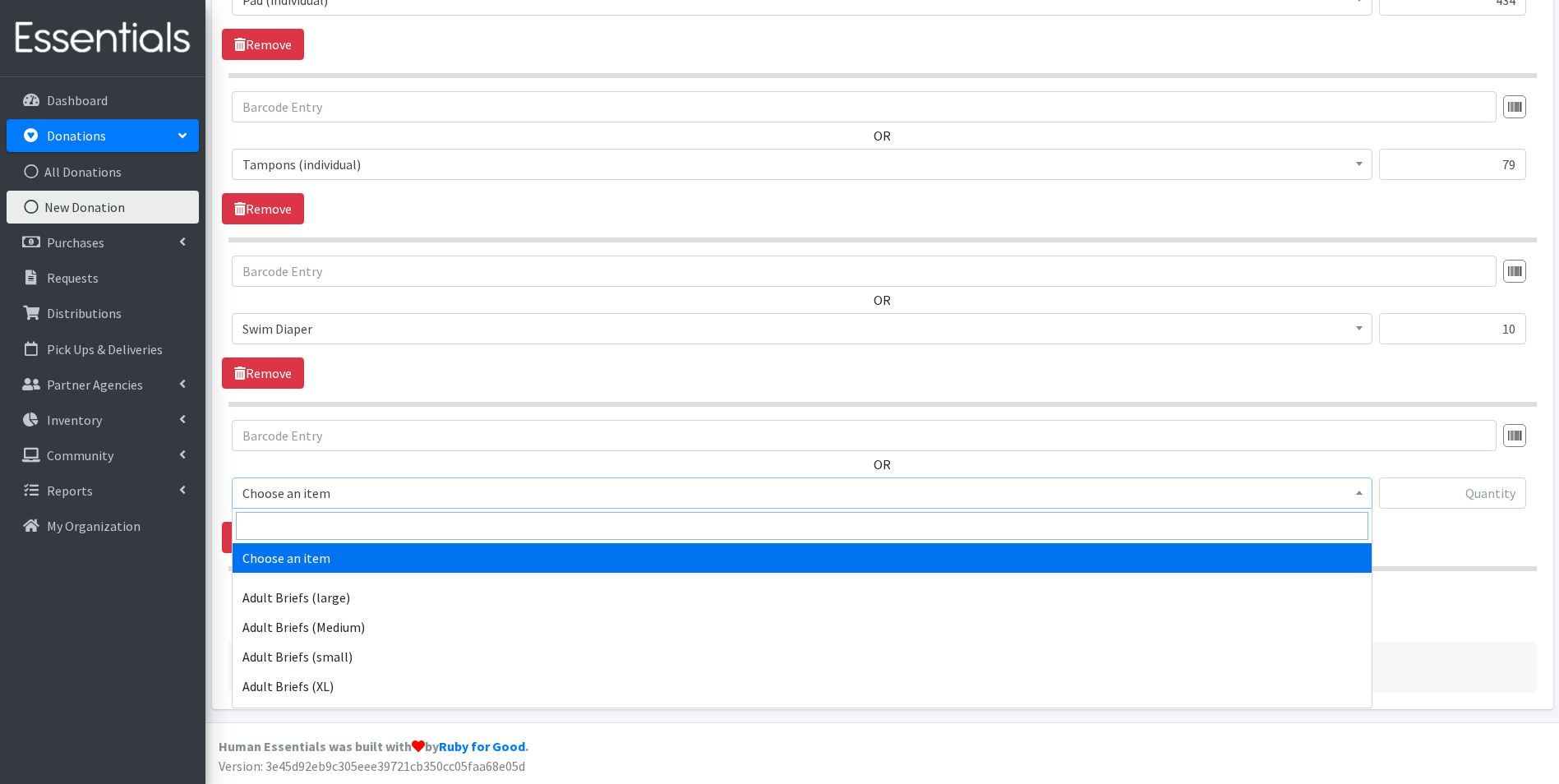
click at [345, 518] on input "search" at bounding box center [802, 525] width 1132 height 28
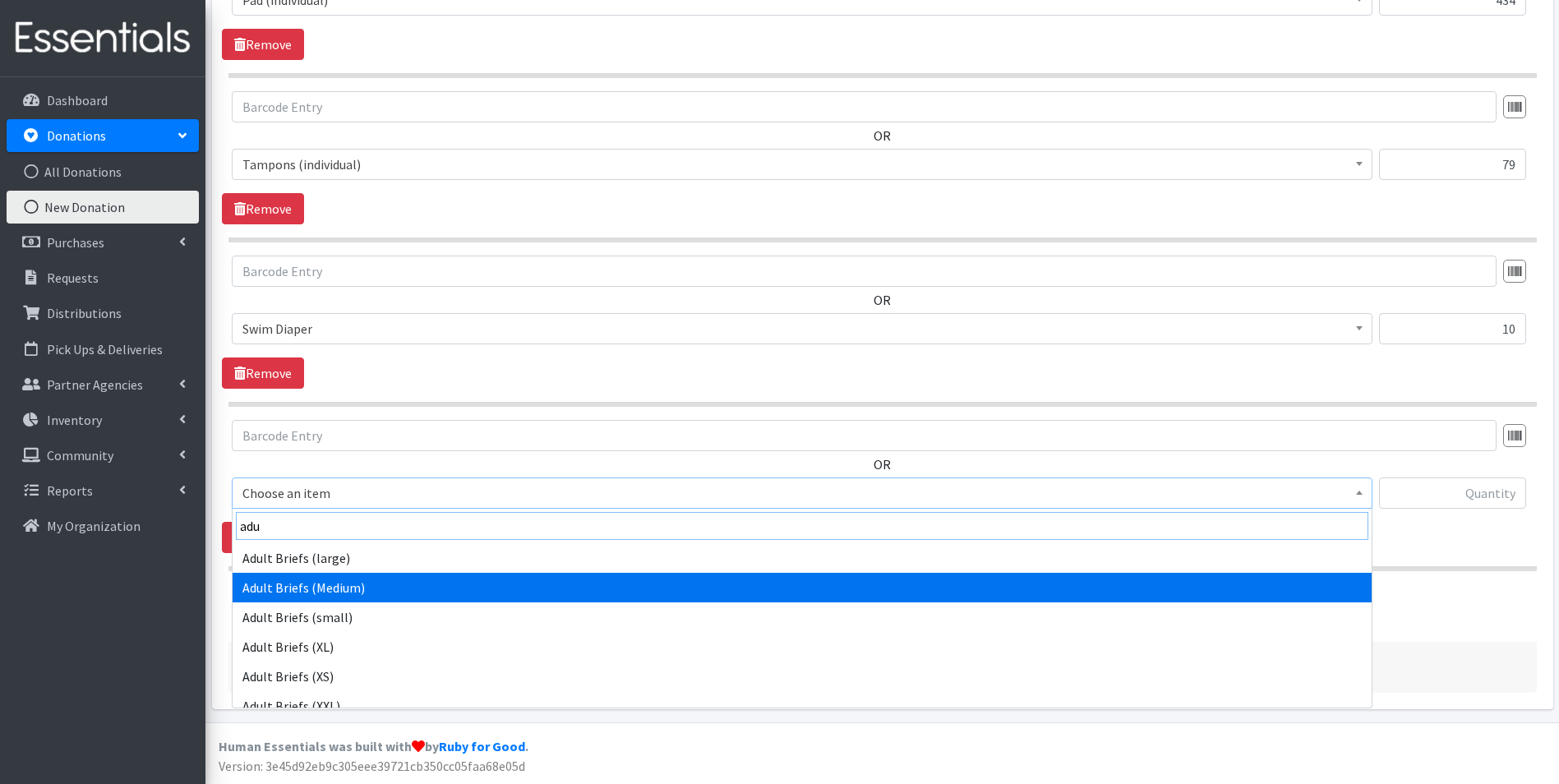
type input "adu"
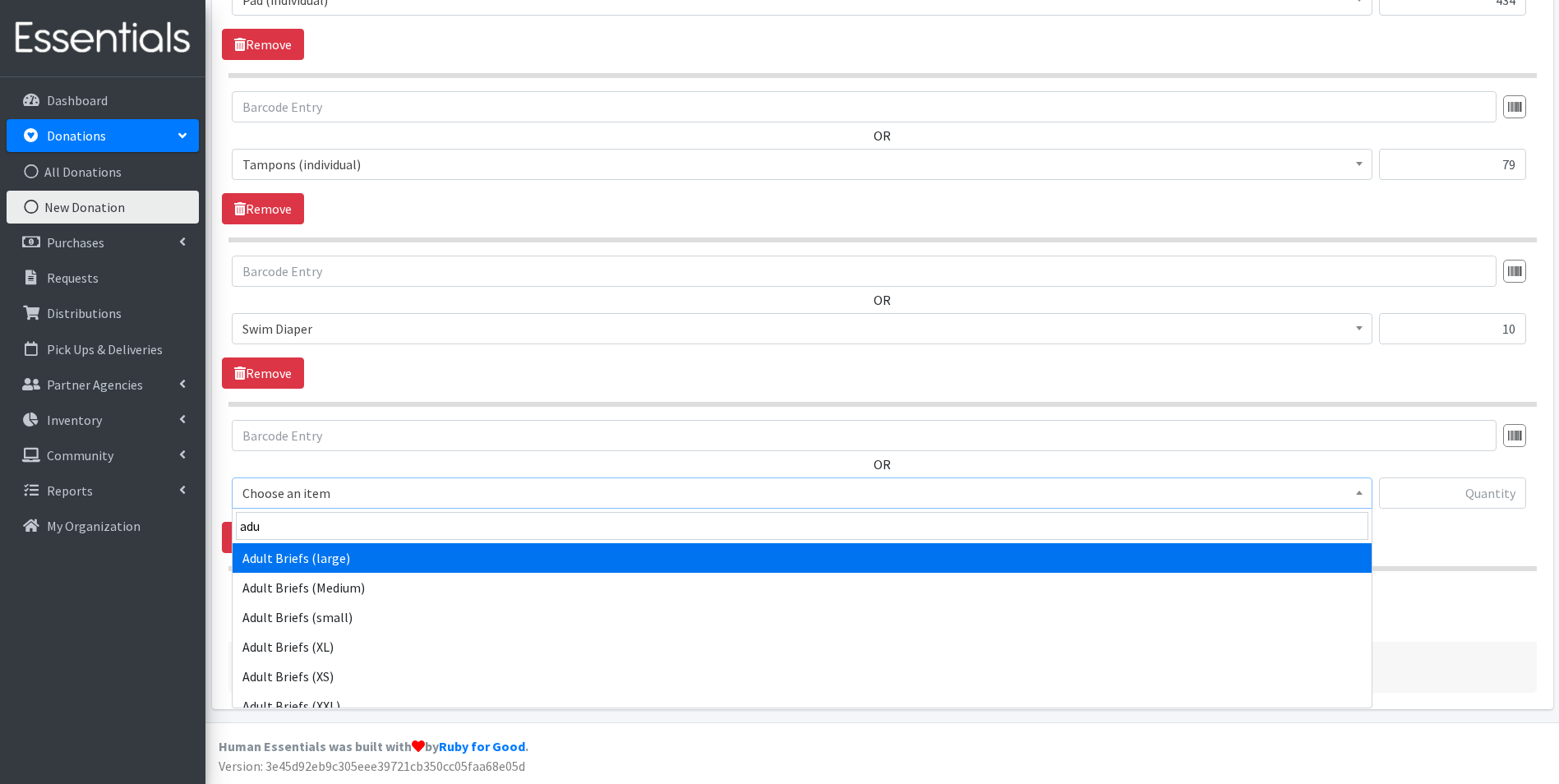
select select "4642"
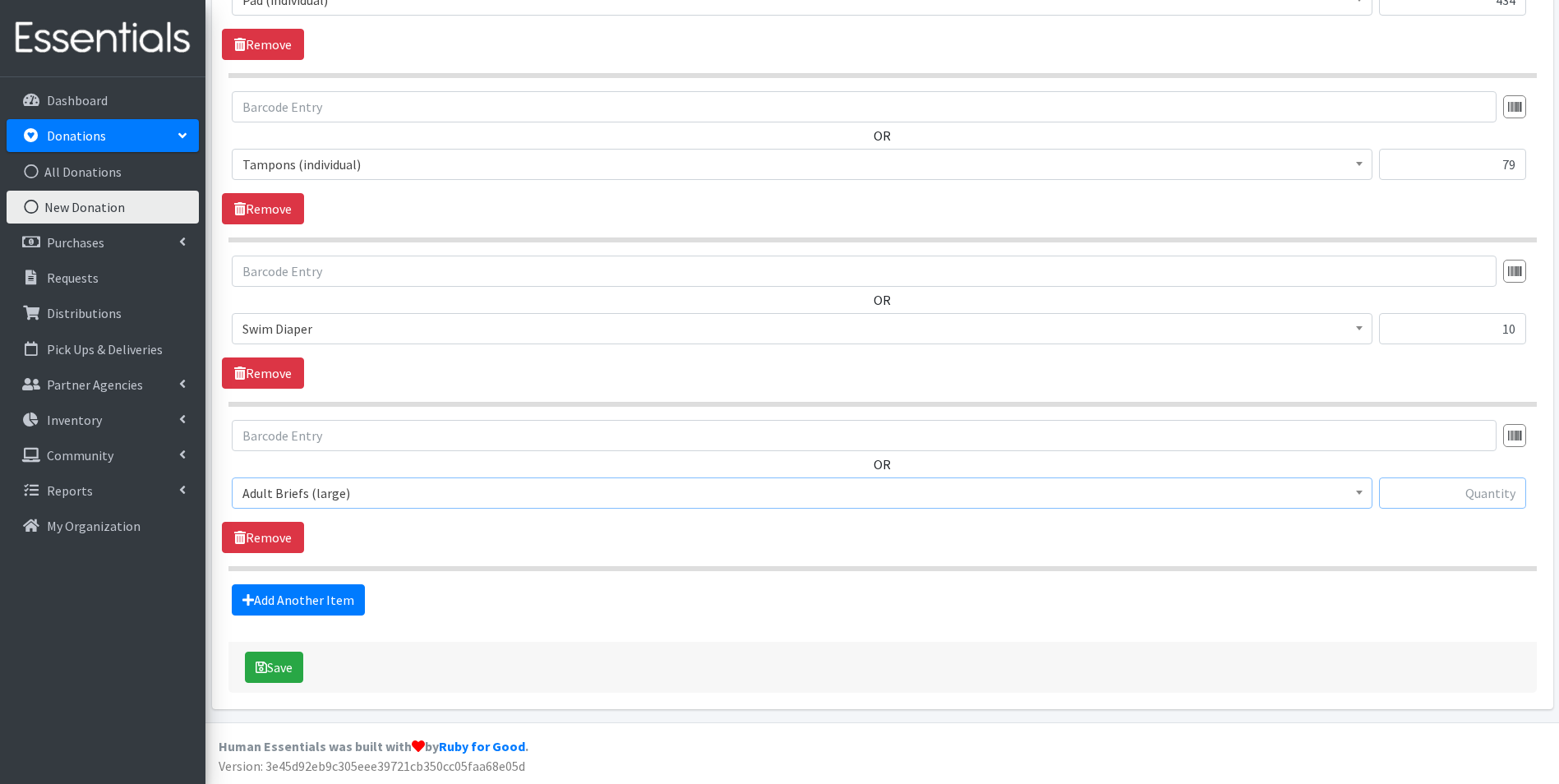
click at [1429, 501] on input "text" at bounding box center [1453, 492] width 147 height 31
type input "40"
click at [307, 605] on link "Add Another Item" at bounding box center [298, 600] width 133 height 31
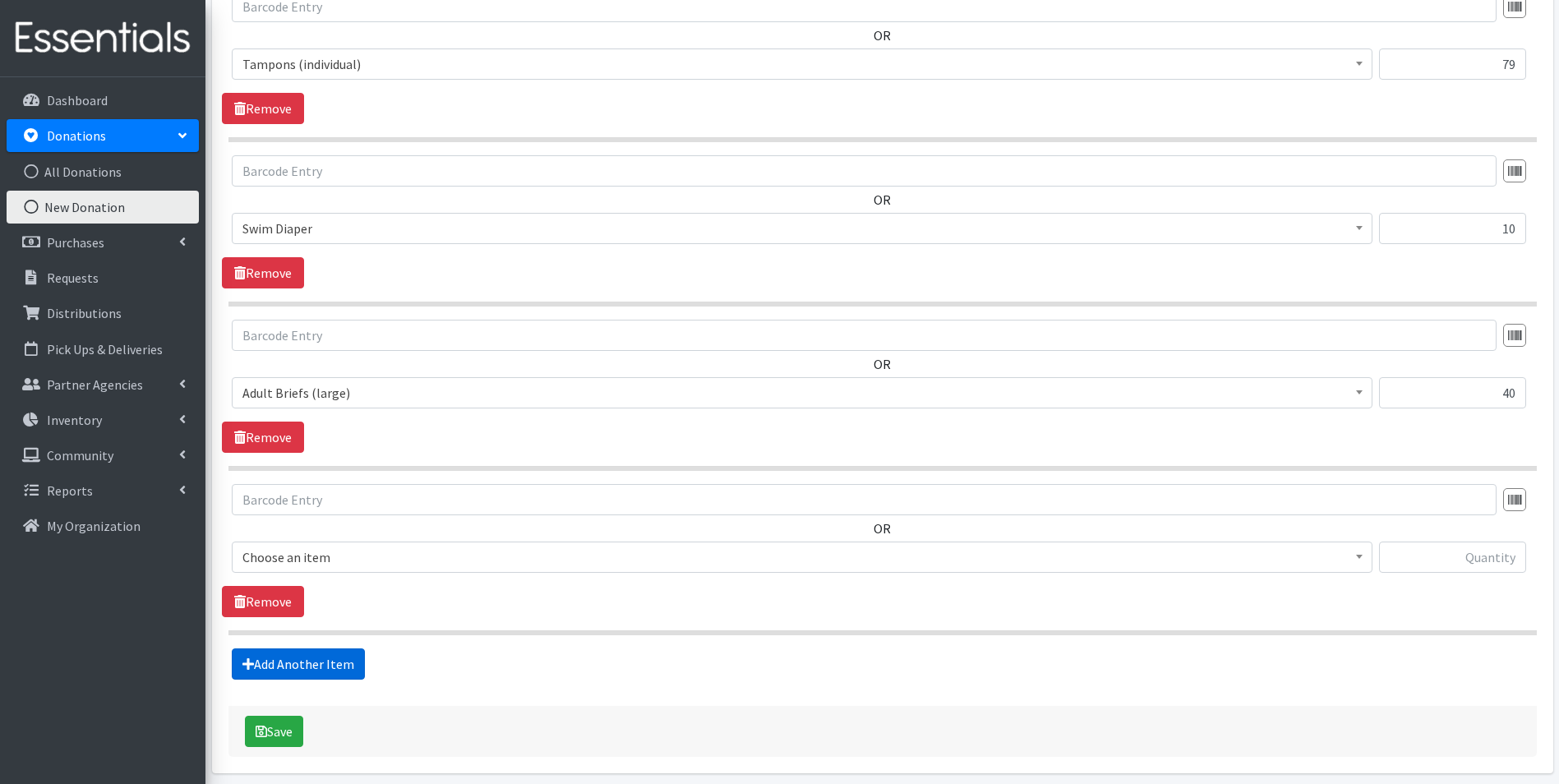
scroll to position [2319, 0]
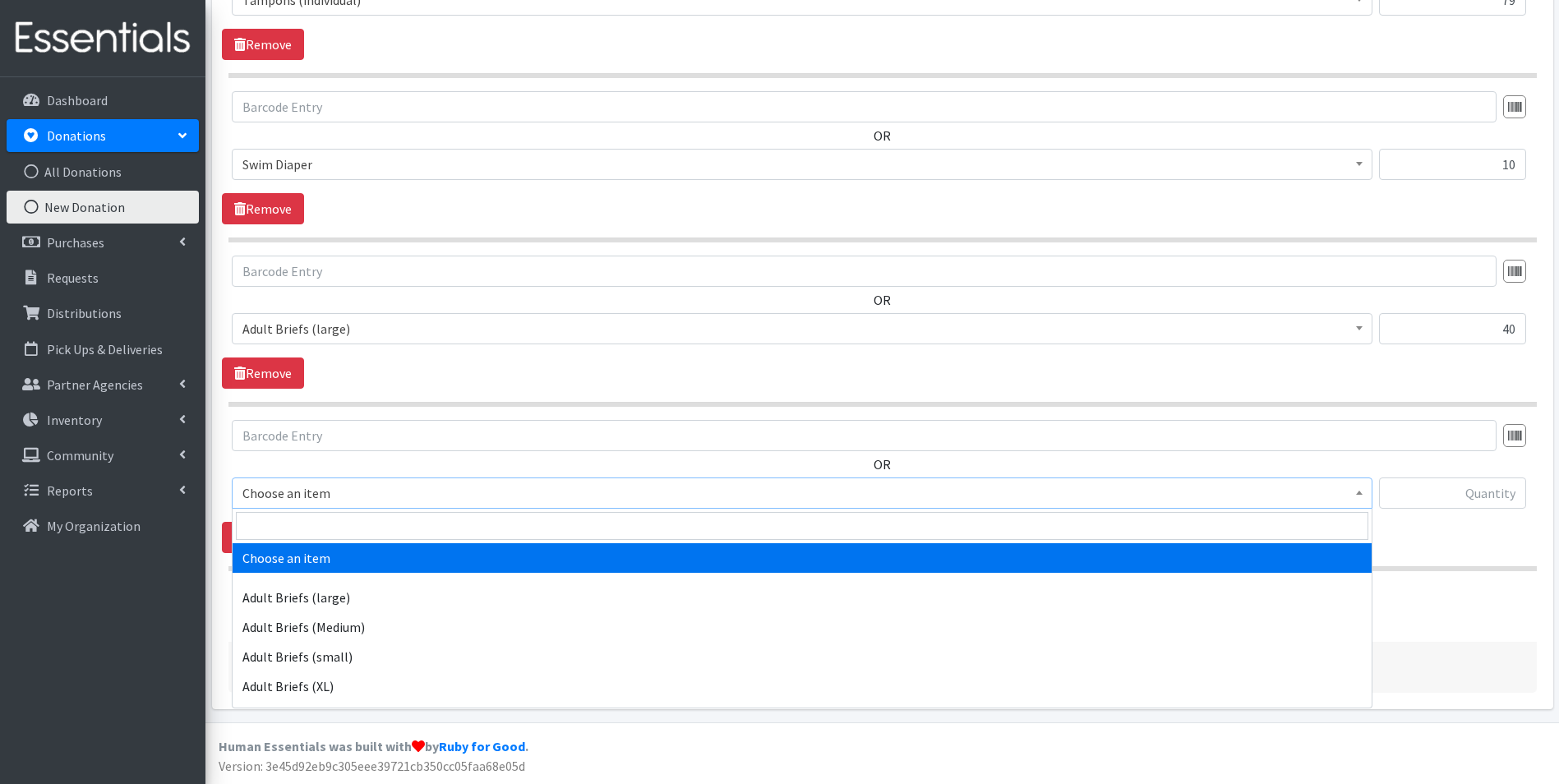
click at [333, 497] on span "Choose an item" at bounding box center [802, 493] width 1120 height 23
click at [333, 519] on input "search" at bounding box center [802, 525] width 1132 height 28
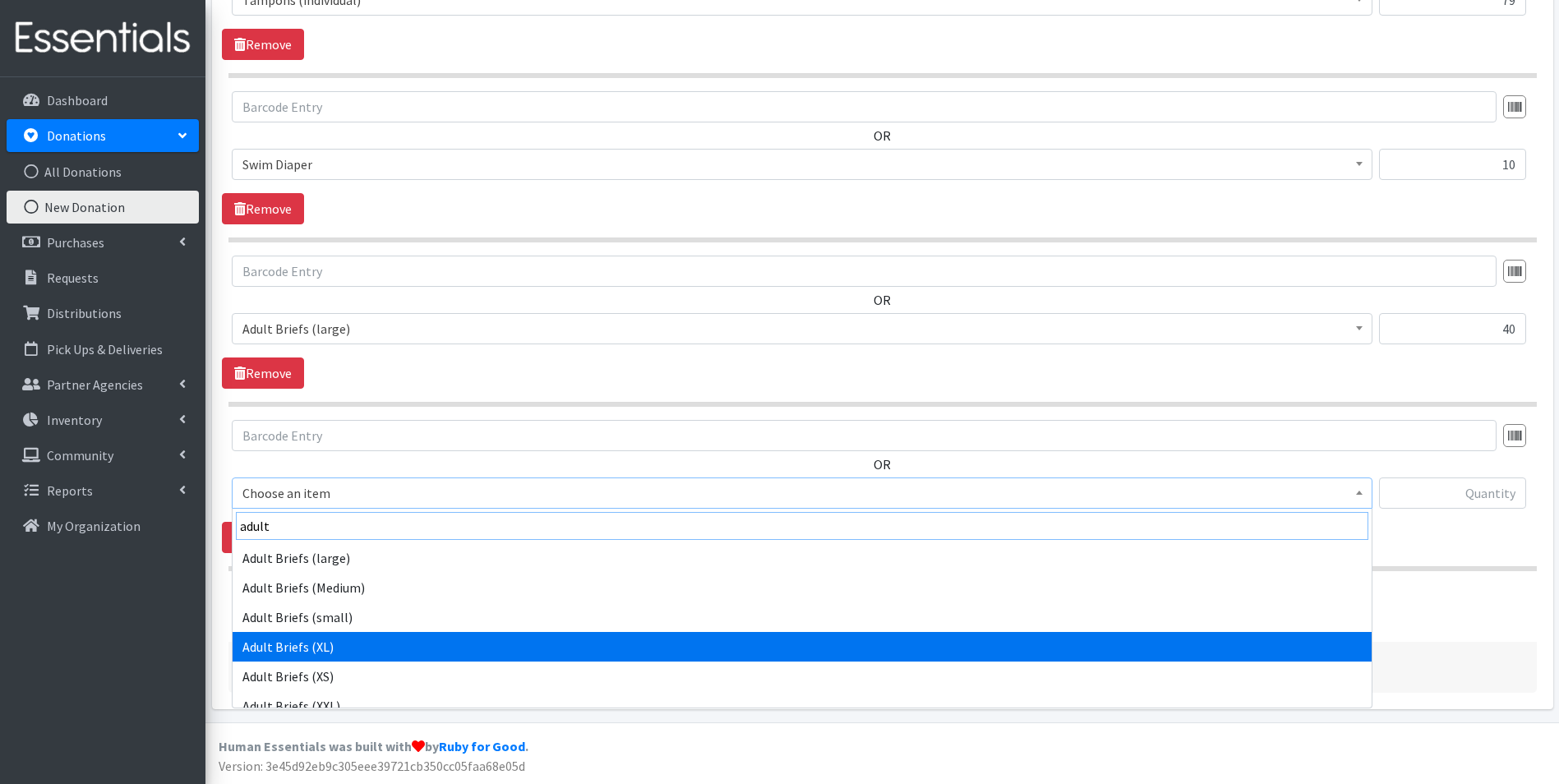
type input "adult"
select select "11413"
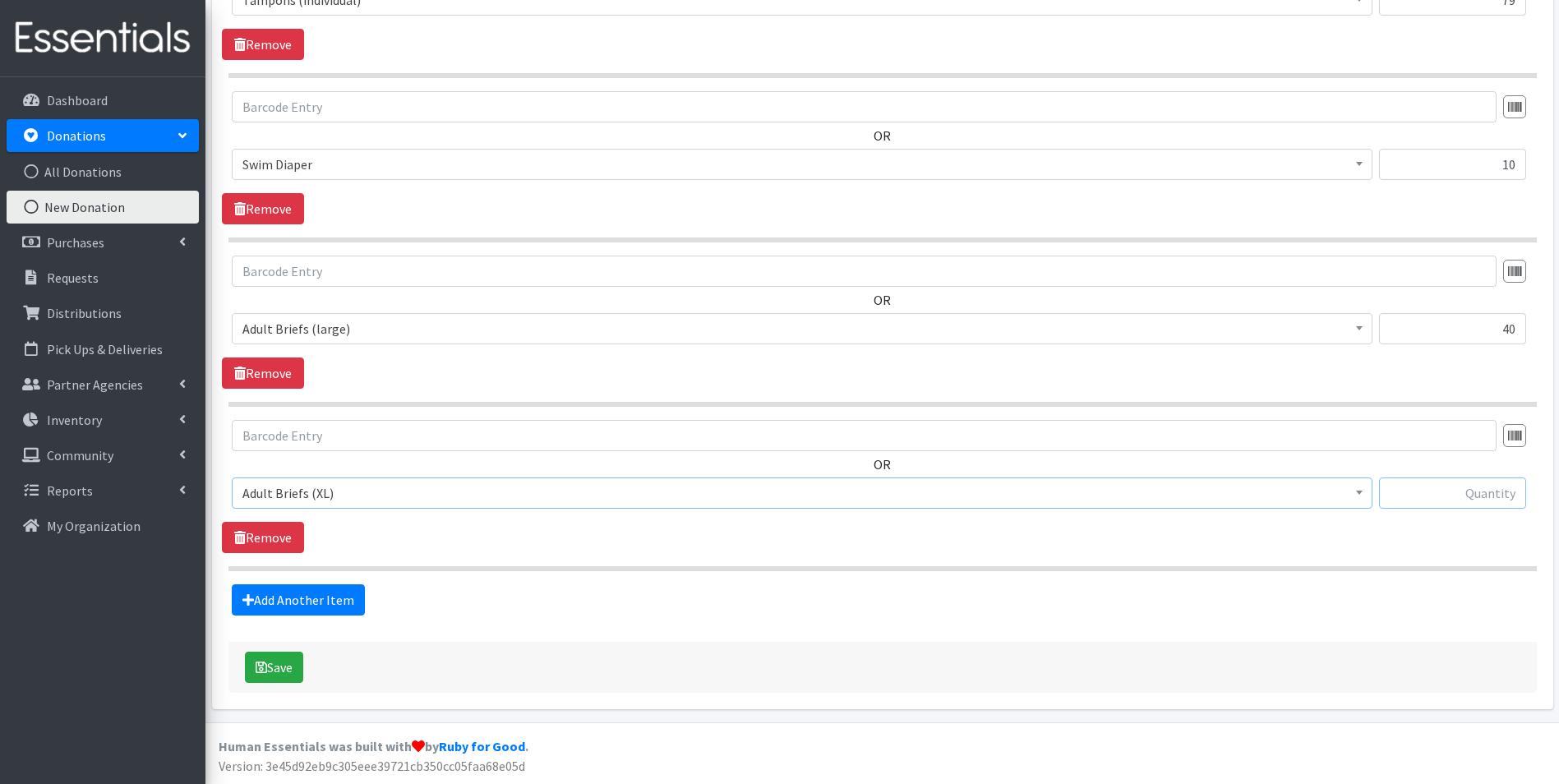
click at [1457, 490] on input "text" at bounding box center [1453, 492] width 147 height 31
type input "20"
click at [268, 608] on link "Add Another Item" at bounding box center [298, 600] width 133 height 31
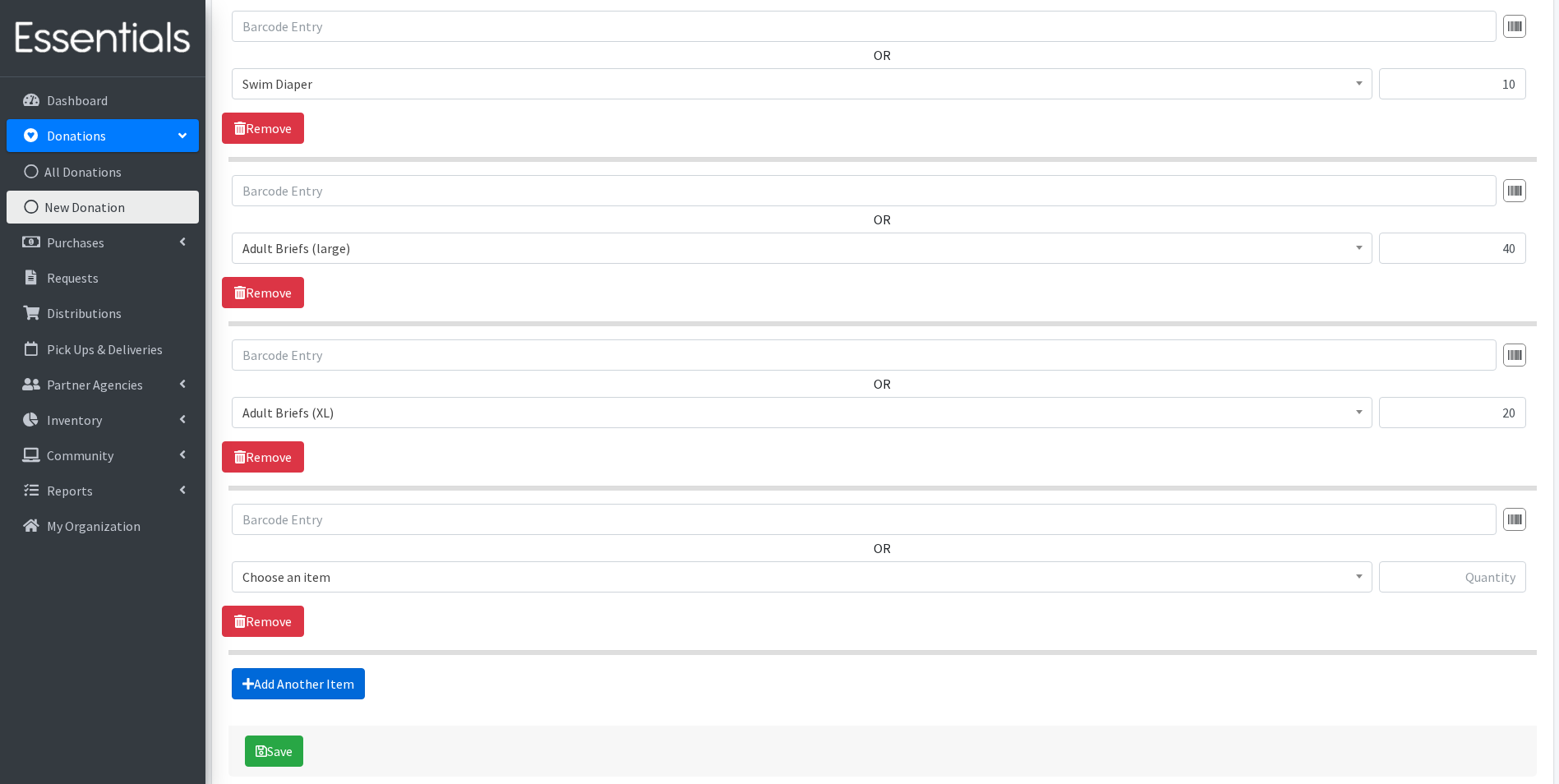
scroll to position [2483, 0]
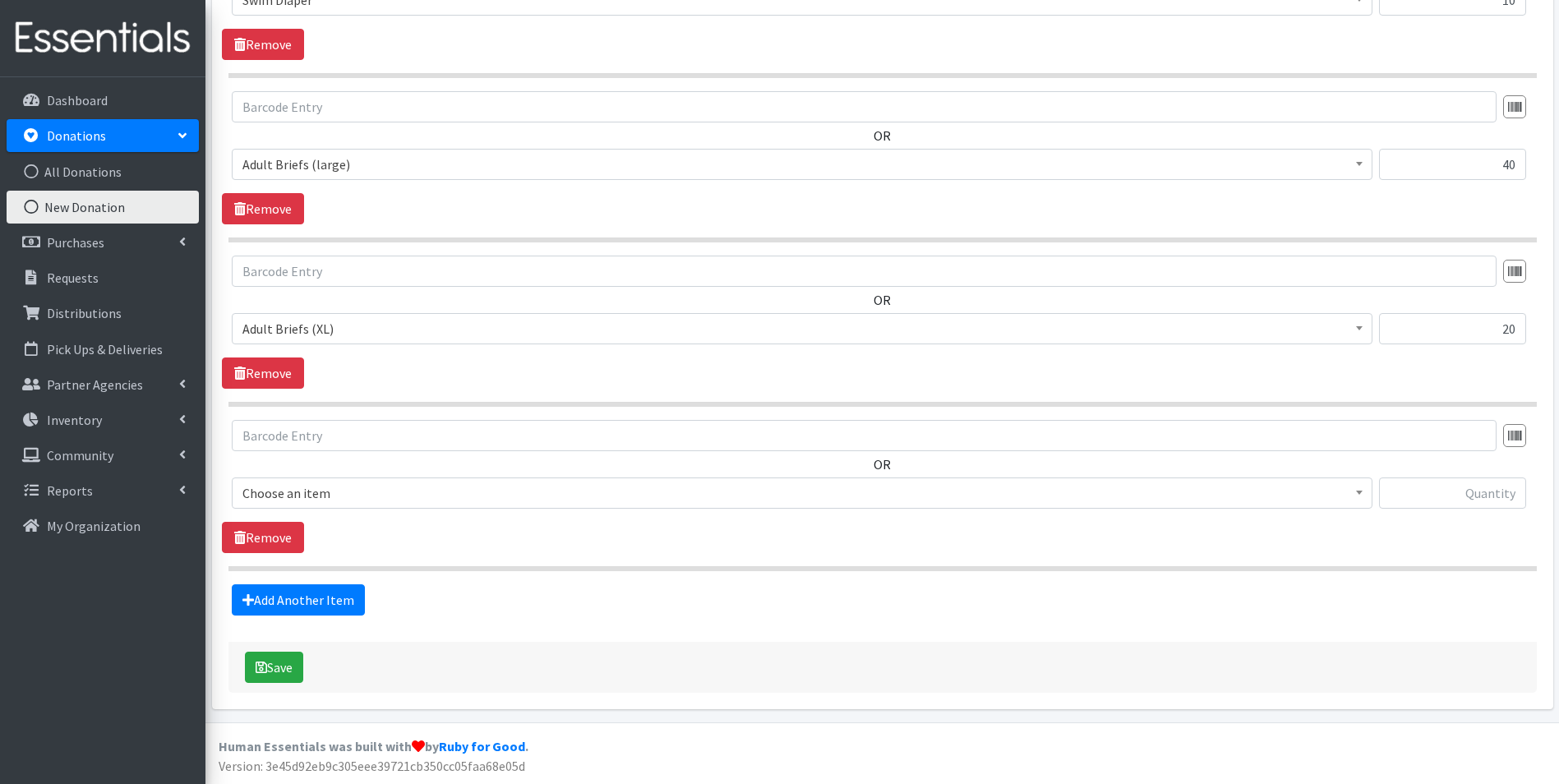
click at [340, 498] on span "Choose an item" at bounding box center [802, 493] width 1120 height 23
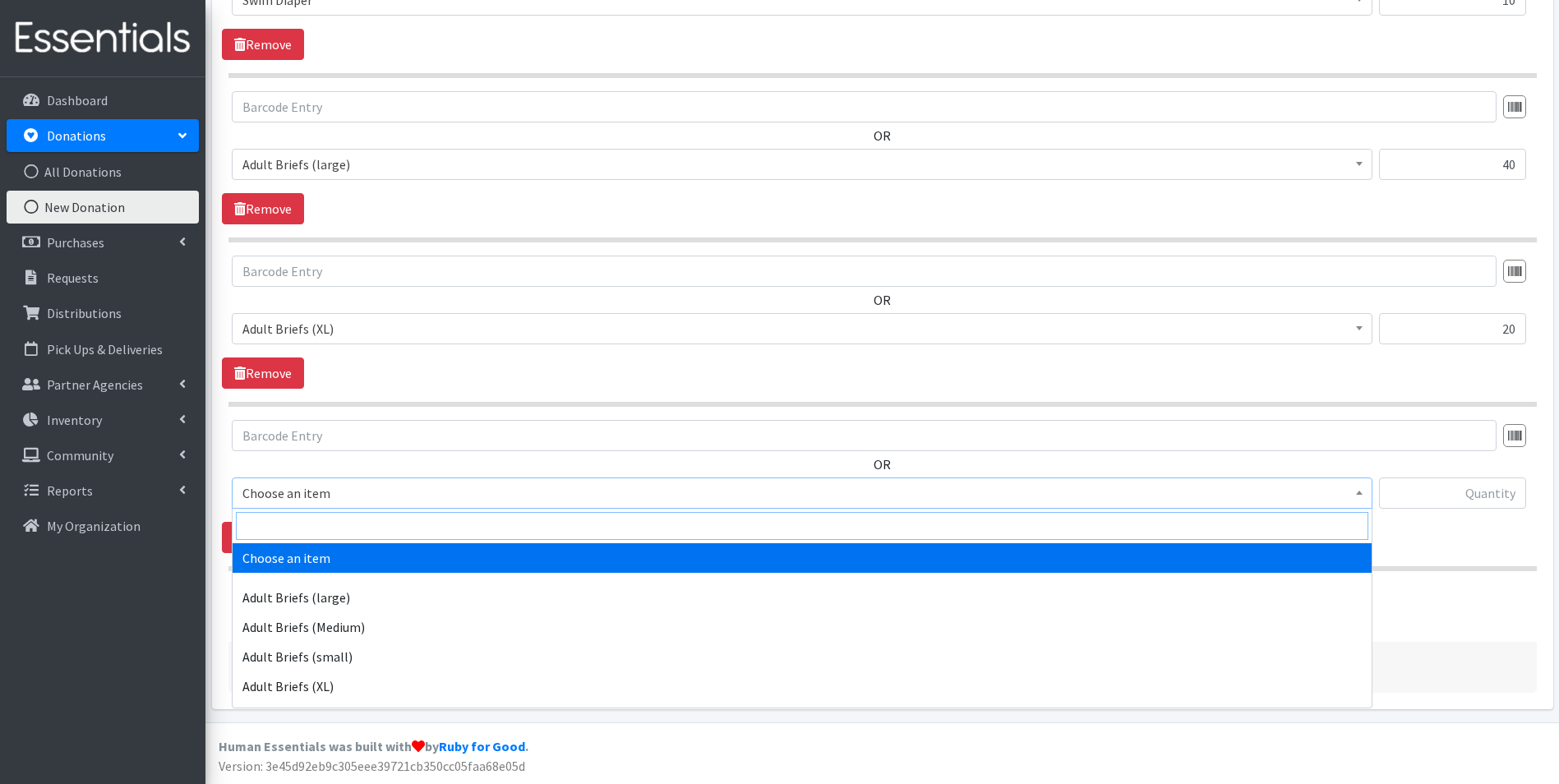
click at [344, 525] on input "search" at bounding box center [802, 525] width 1132 height 28
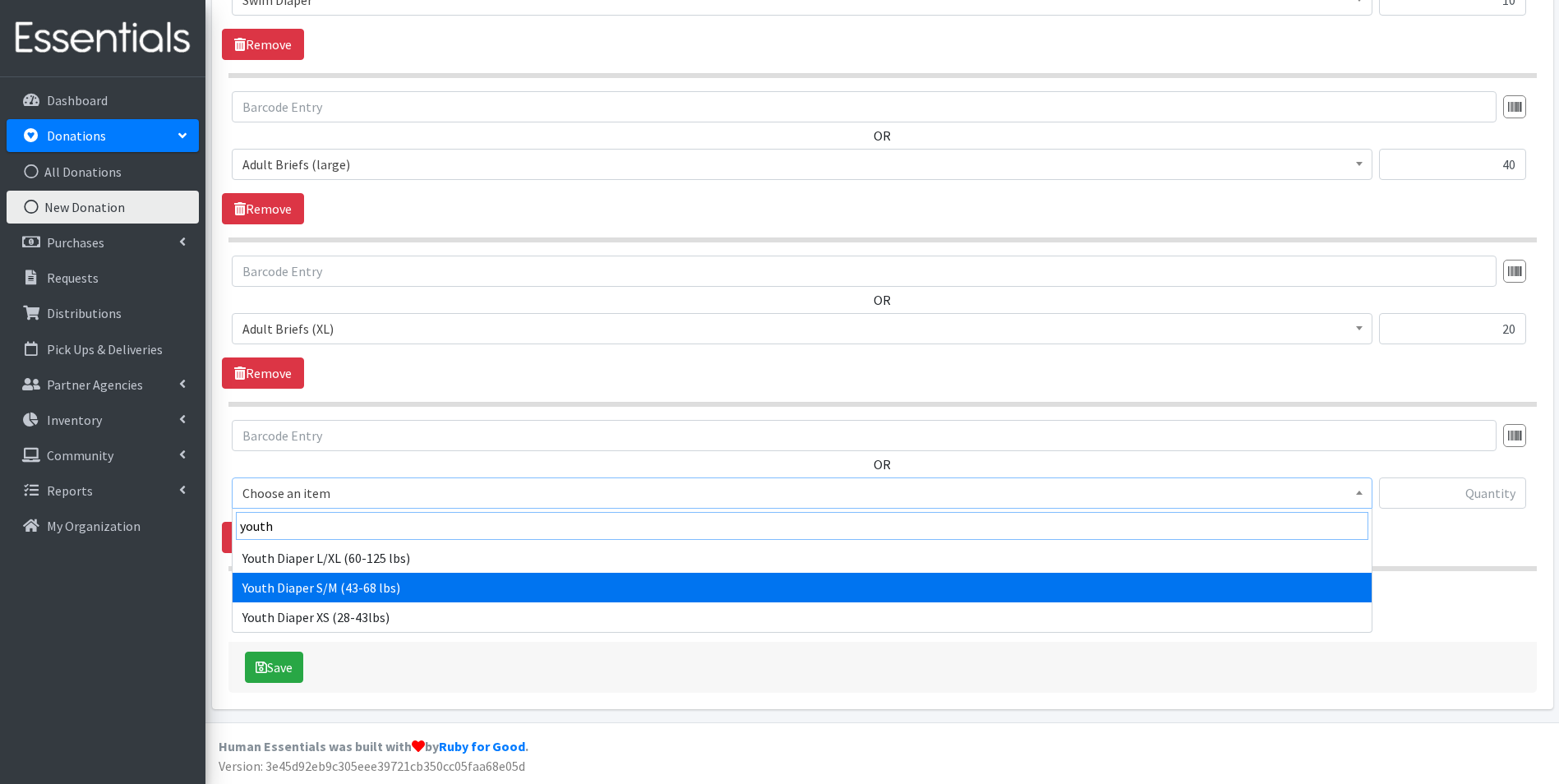
type input "youth"
select select "11293"
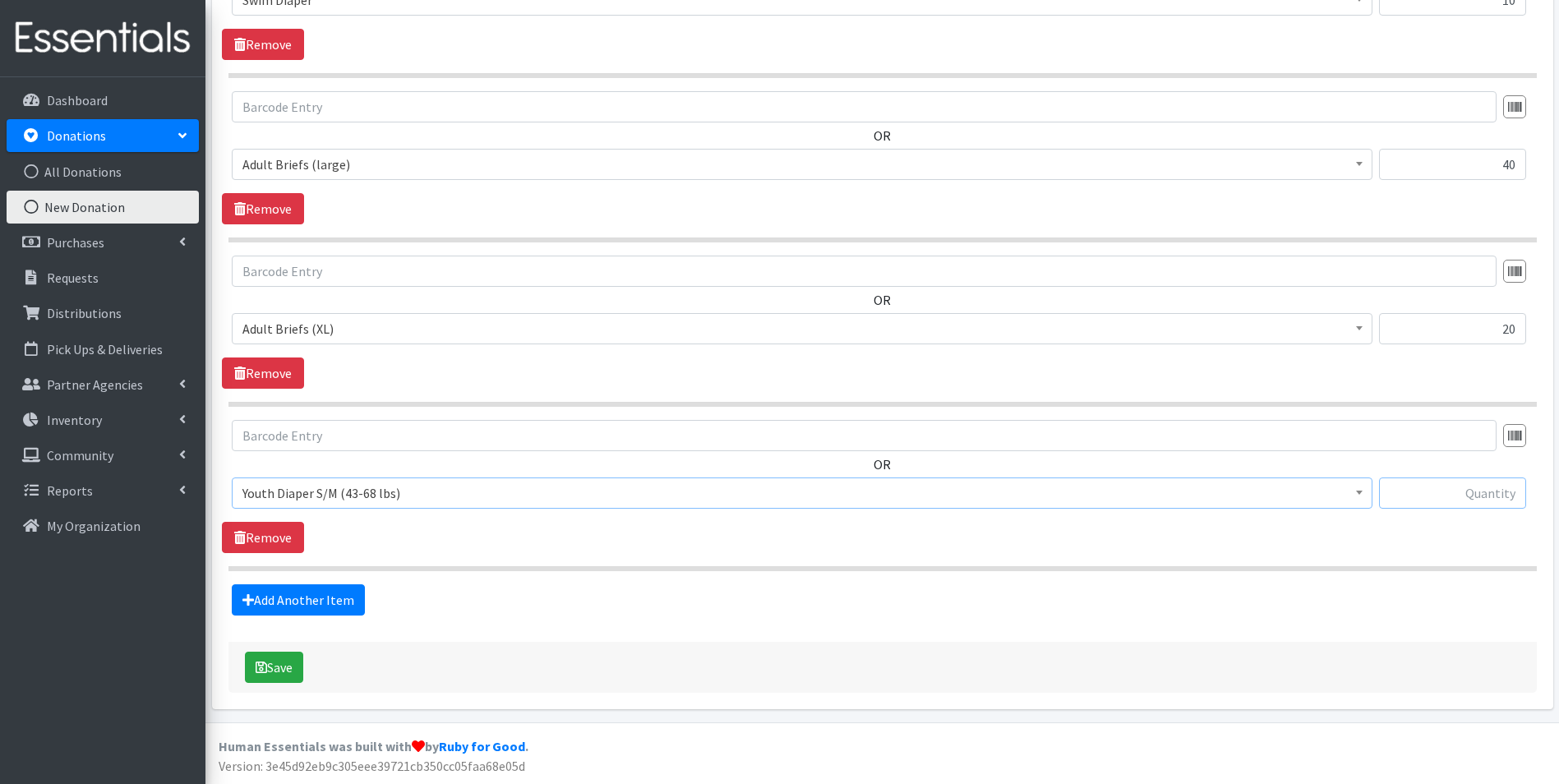
click at [1468, 498] on input "text" at bounding box center [1453, 492] width 147 height 31
type input "398"
click at [321, 596] on link "Add Another Item" at bounding box center [298, 600] width 133 height 31
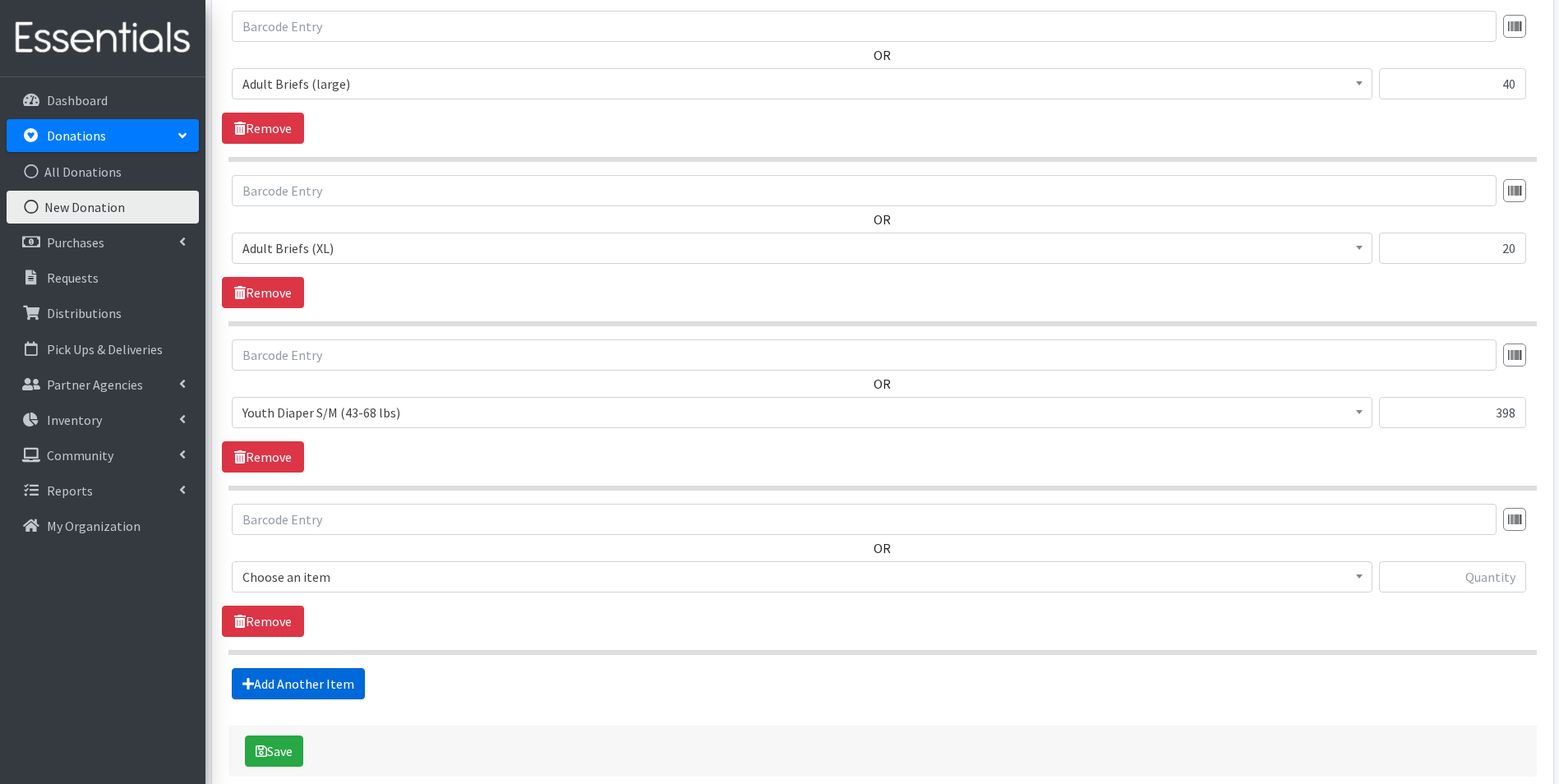
scroll to position [2647, 0]
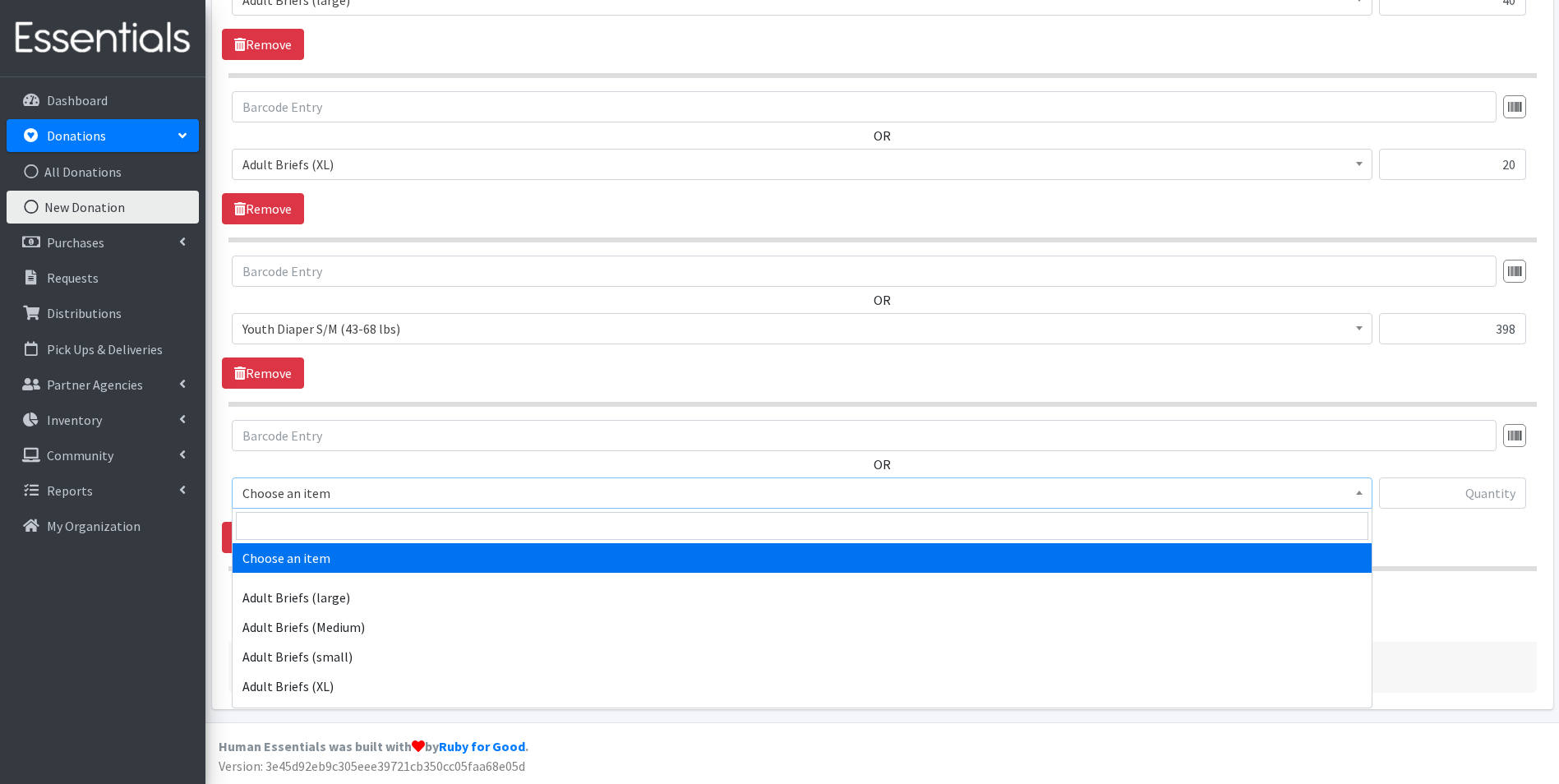
click at [354, 496] on span "Choose an item" at bounding box center [802, 493] width 1120 height 23
click at [355, 518] on input "search" at bounding box center [802, 525] width 1132 height 28
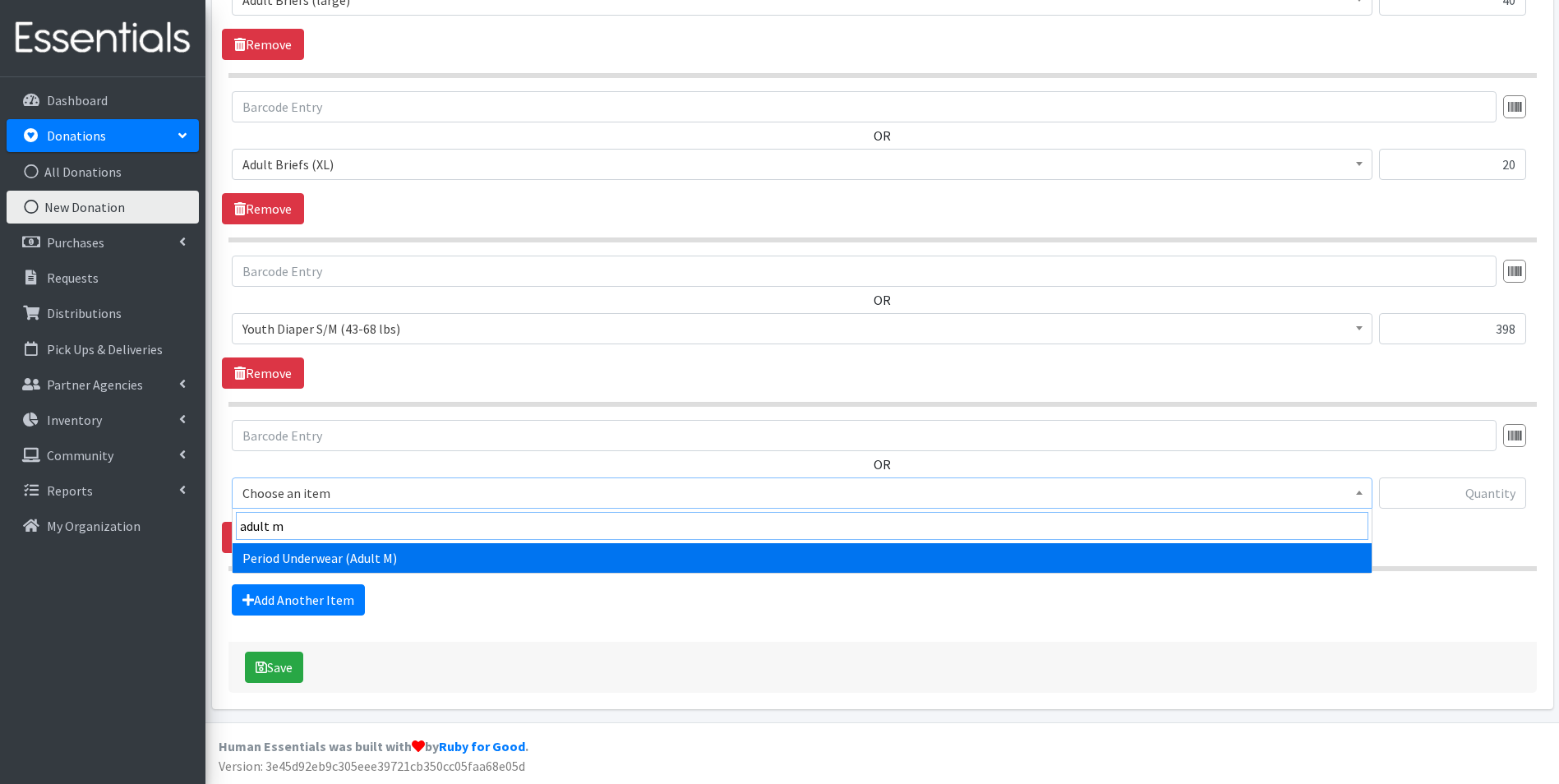
type input "adult m"
select select "12398"
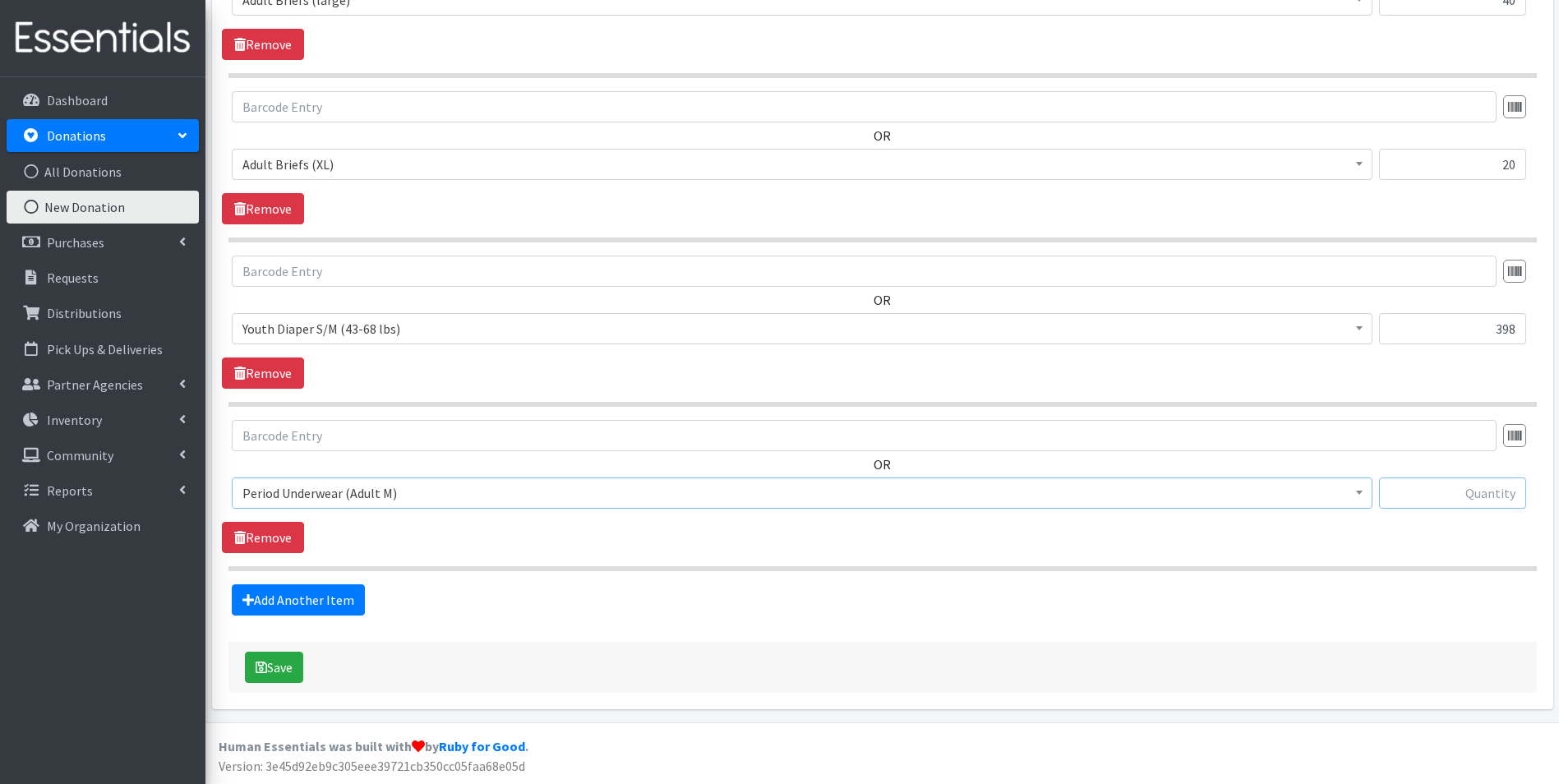
click at [1459, 494] on input "text" at bounding box center [1453, 492] width 147 height 31
type input "6"
click at [269, 673] on button "Save" at bounding box center [274, 667] width 58 height 31
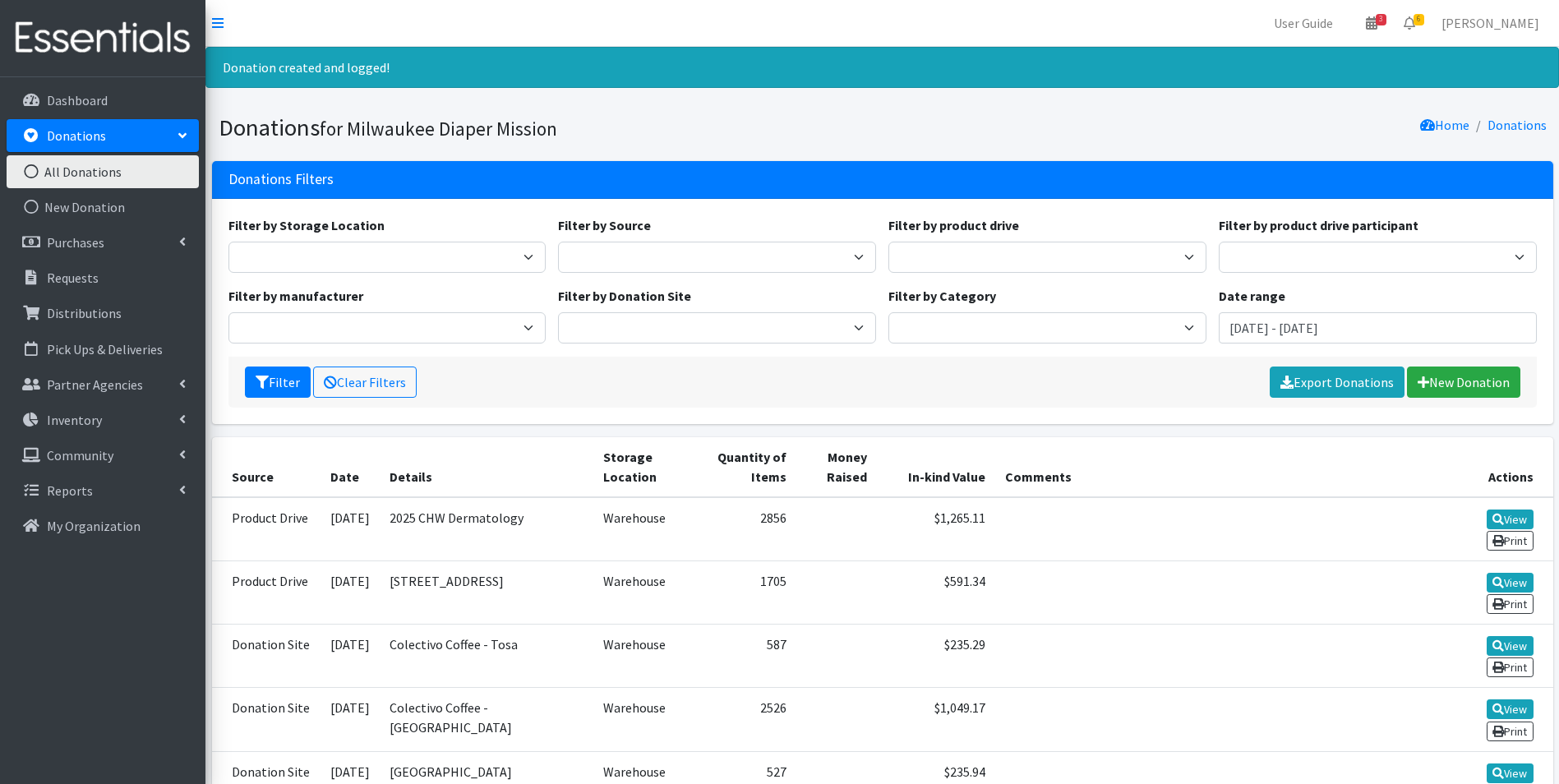
click at [1089, 140] on div "Home Donations" at bounding box center [1218, 127] width 670 height 29
click at [1441, 350] on div "Filter by Storage Location Warehouse Filter by Source Donation Site Manufacture…" at bounding box center [882, 286] width 1320 height 141
click at [1437, 383] on link "New Donation" at bounding box center [1463, 381] width 113 height 31
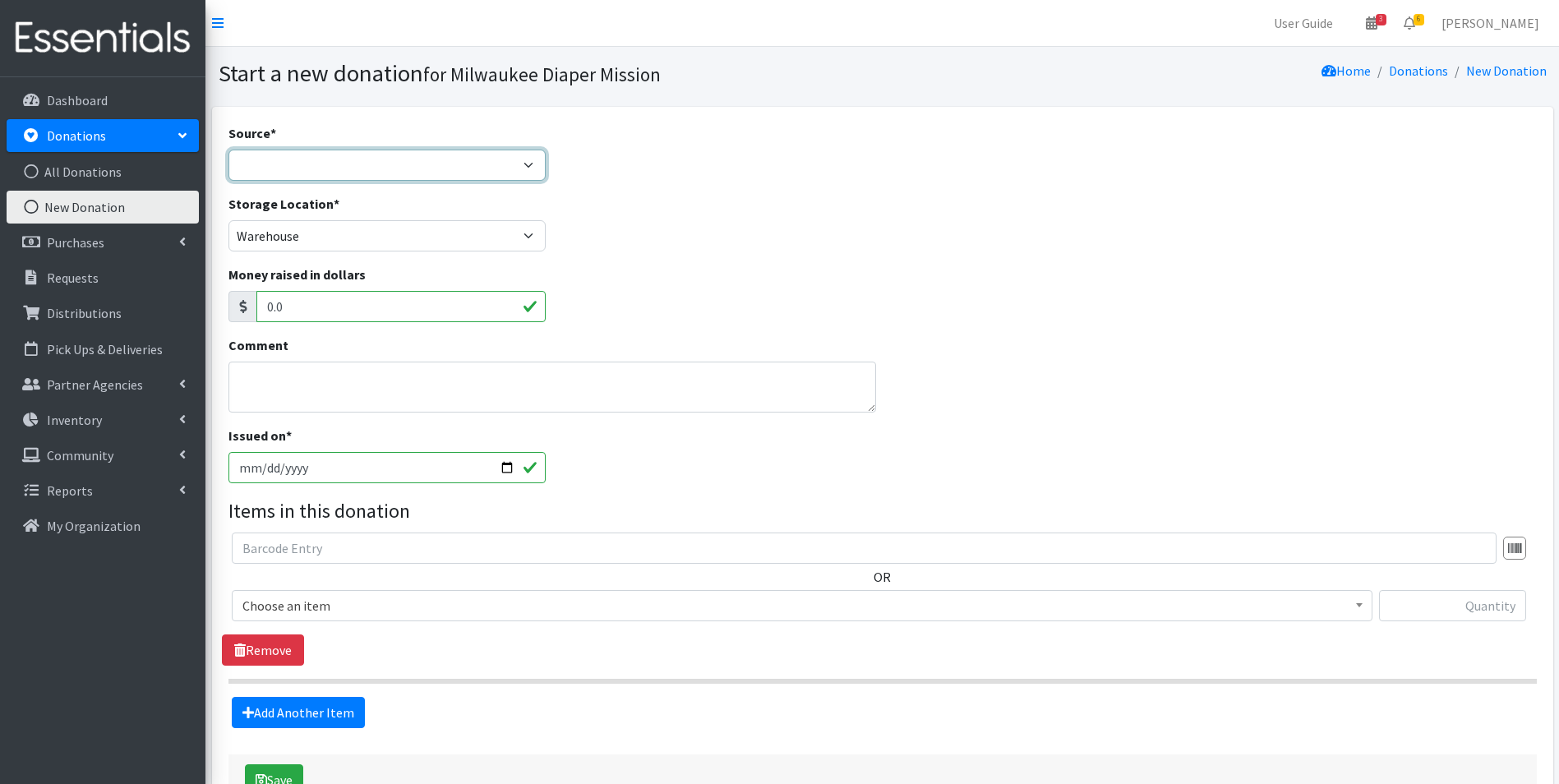
click at [282, 176] on select "Product Drive Manufacturer Donation Site Misc. Donation" at bounding box center [387, 165] width 318 height 31
select select "Misc. Donation"
click at [229, 150] on select "Product Drive Manufacturer Donation Site Misc. Donation" at bounding box center [387, 165] width 318 height 31
click at [295, 394] on textarea "Comment" at bounding box center [553, 386] width 648 height 51
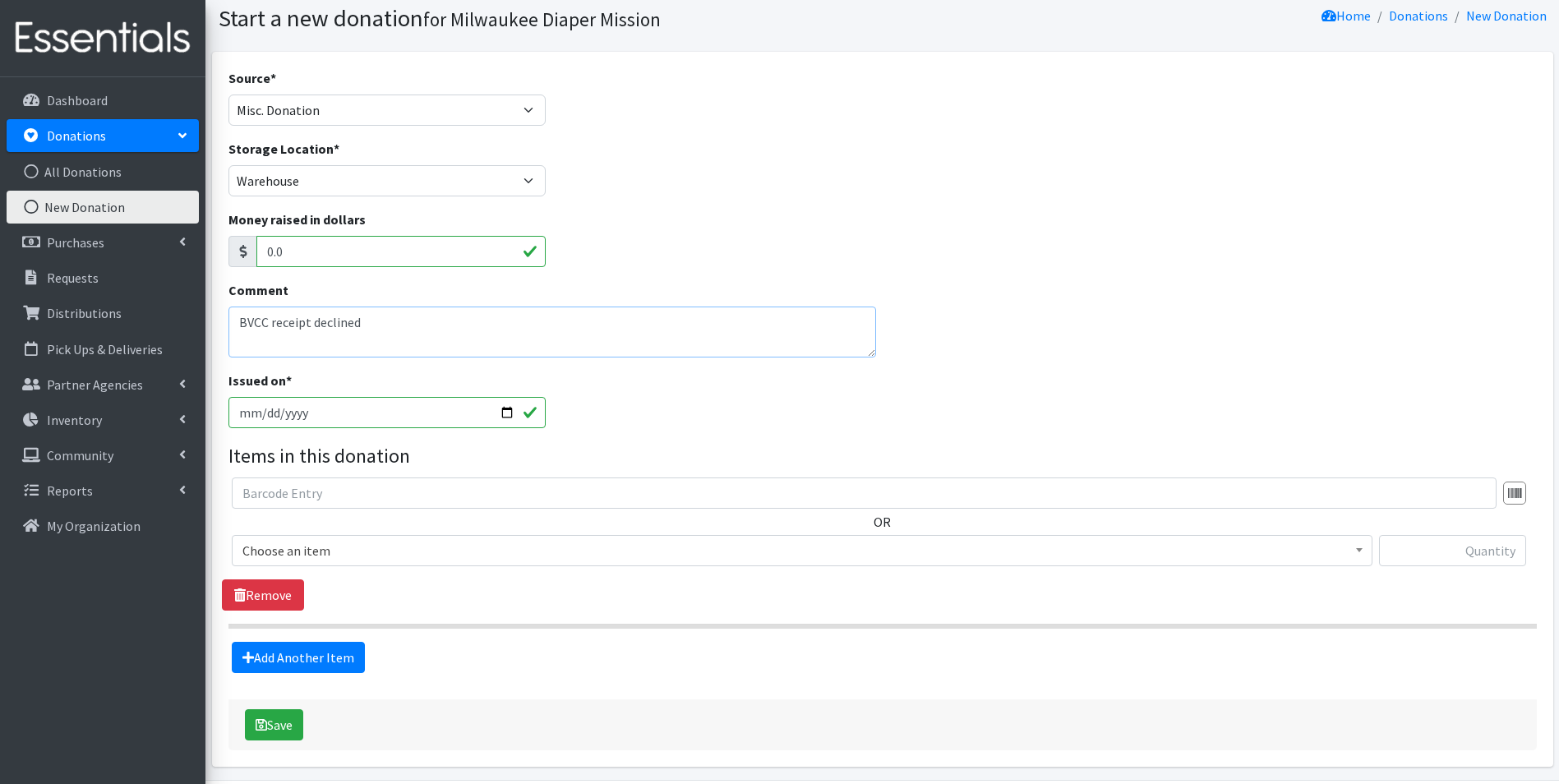
scroll to position [113, 0]
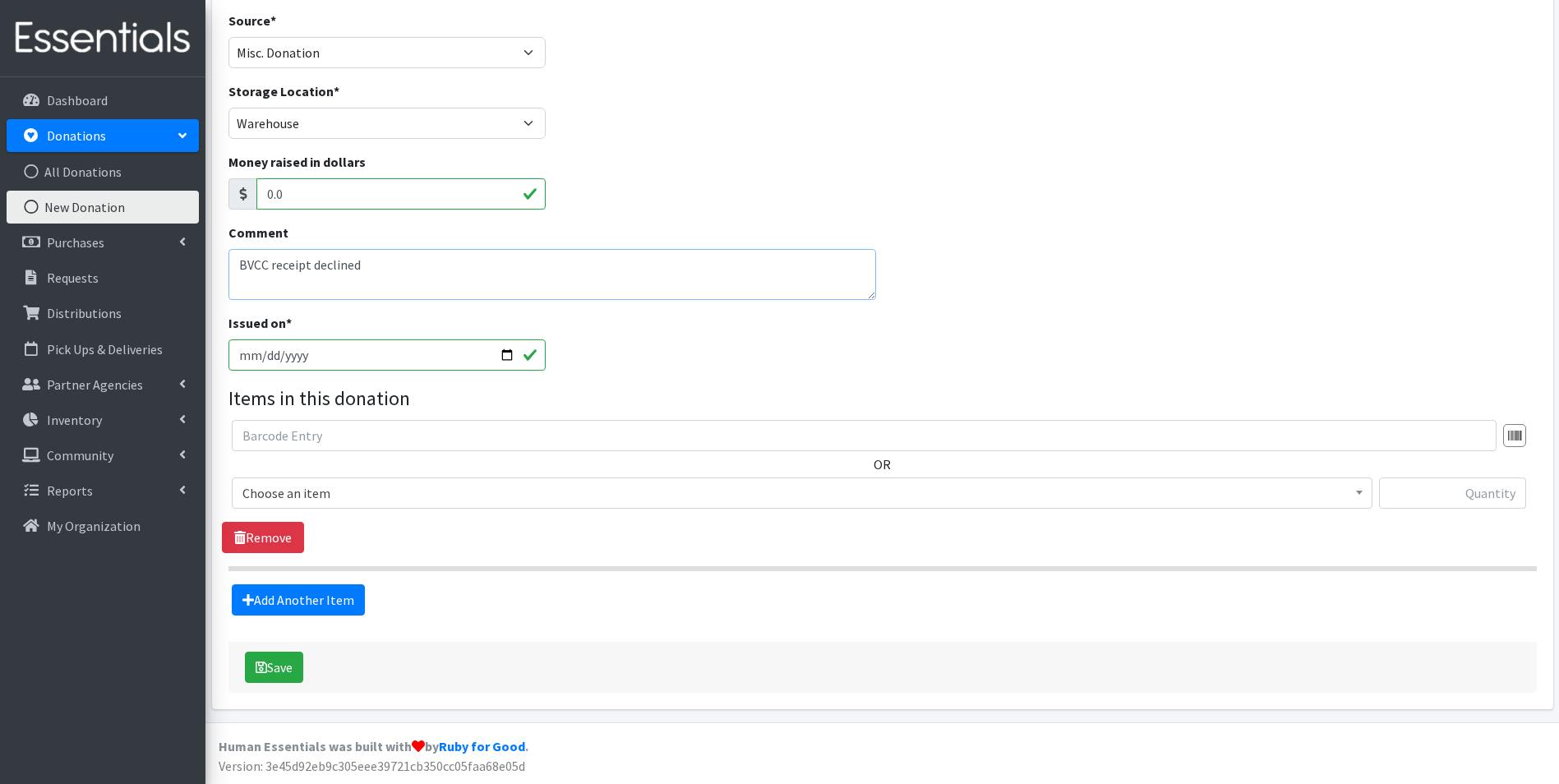
type textarea "BVCC receipt declined"
click at [338, 504] on span "Choose an item" at bounding box center [802, 493] width 1120 height 23
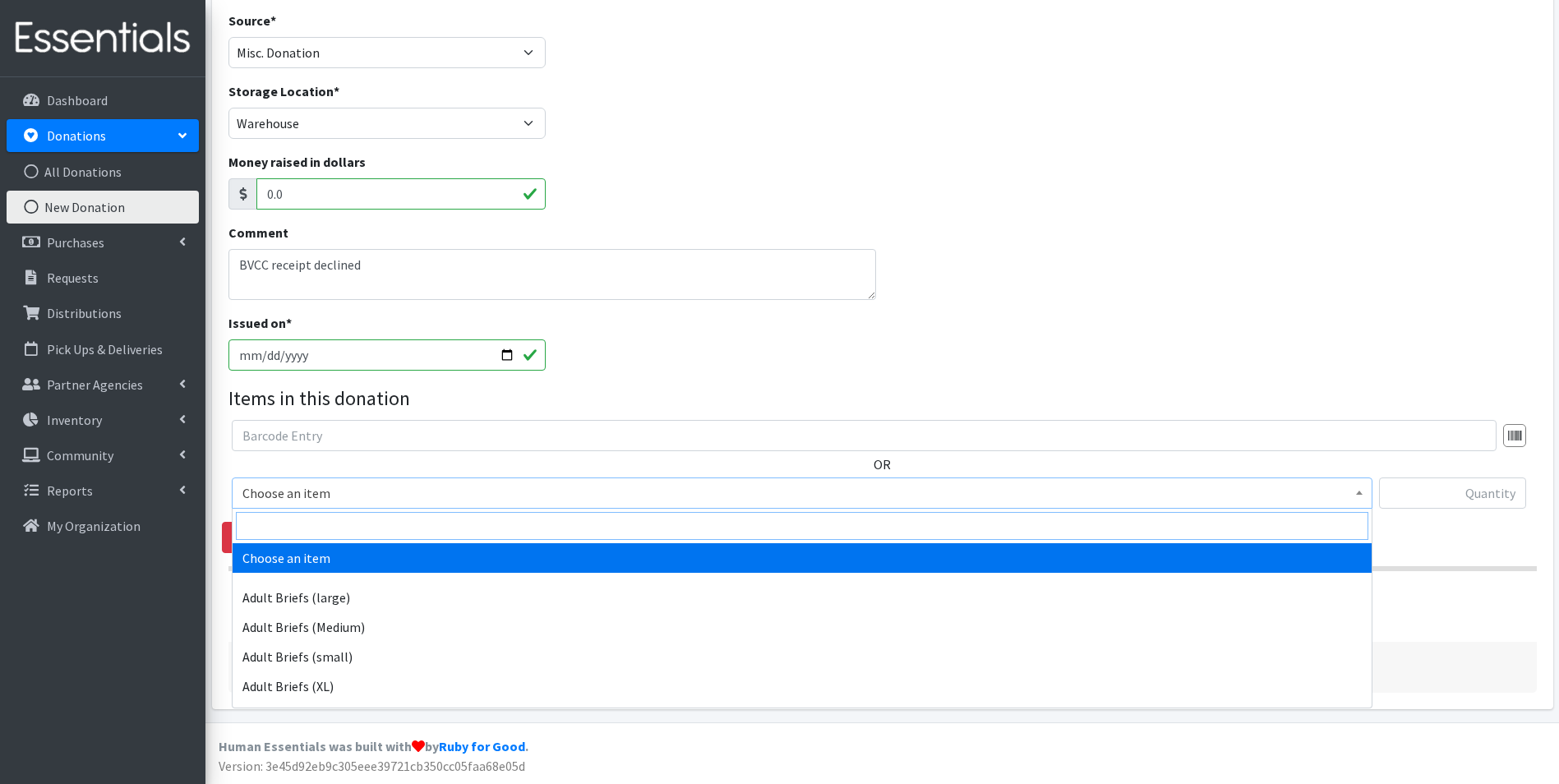
click at [339, 530] on input "search" at bounding box center [802, 525] width 1132 height 28
type input "size 1"
select select "4634"
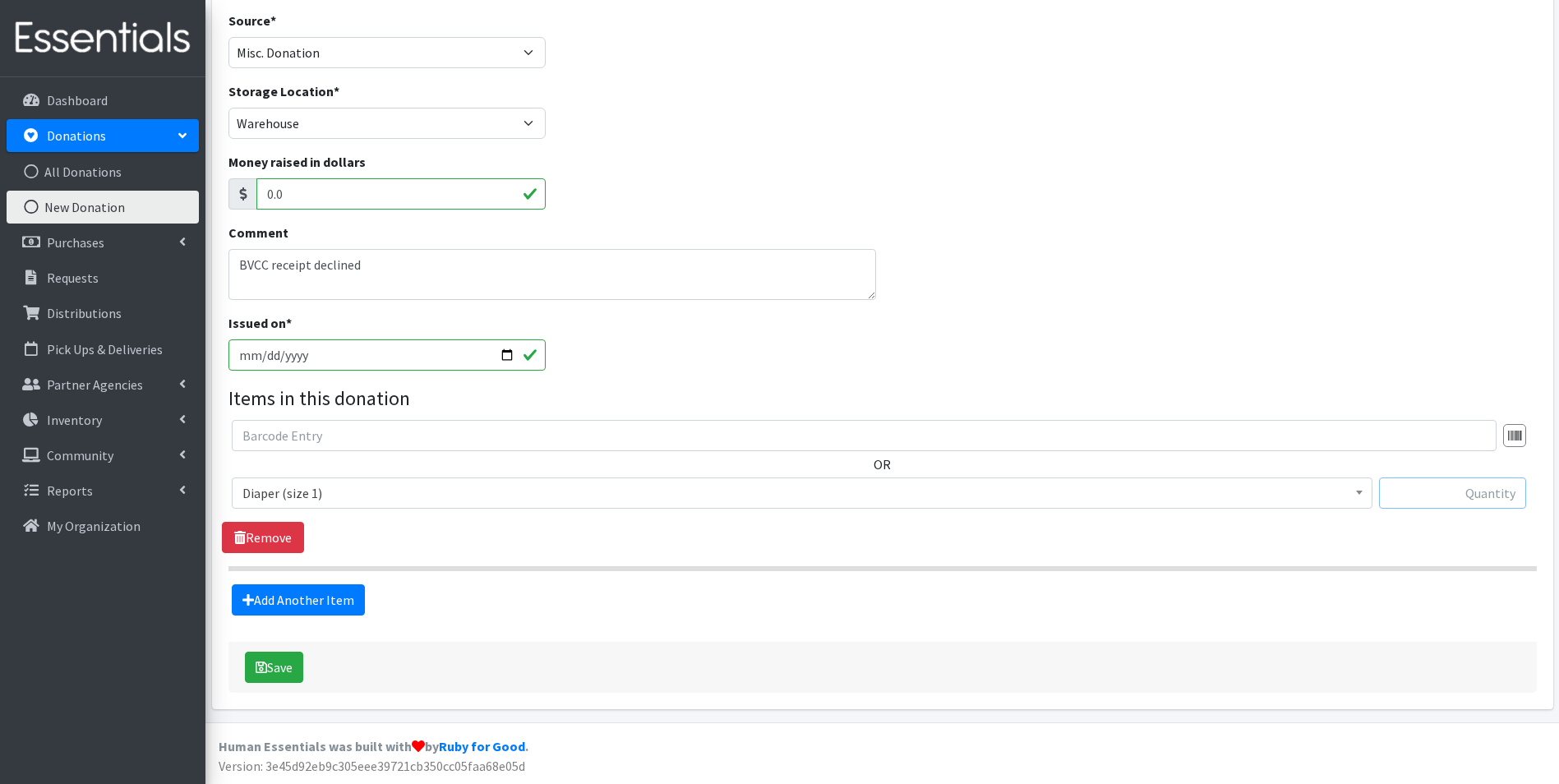
click at [1456, 494] on input "text" at bounding box center [1453, 492] width 147 height 31
type input "3"
type input "216"
click at [302, 602] on link "Add Another Item" at bounding box center [298, 600] width 133 height 31
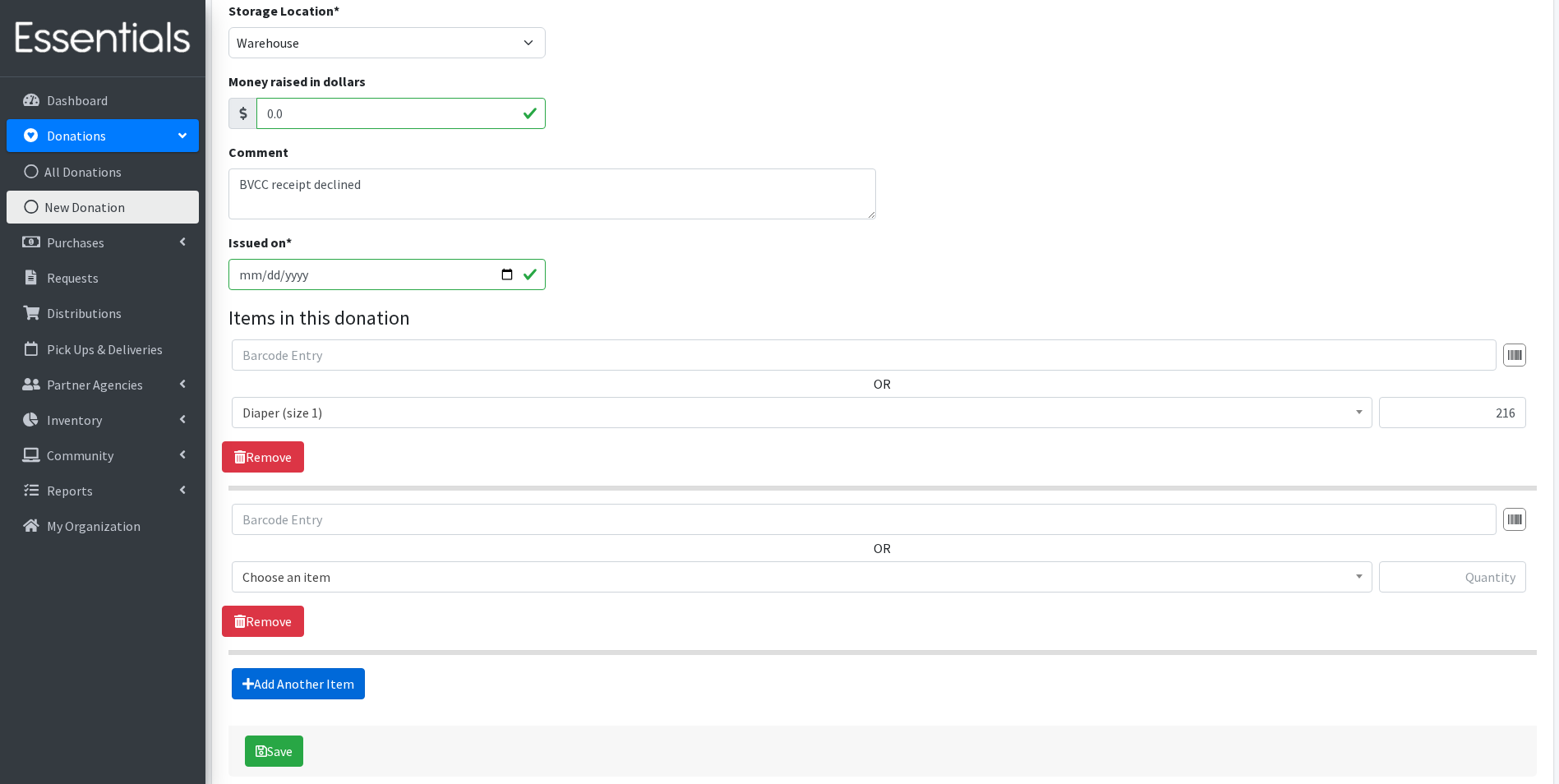
scroll to position [277, 0]
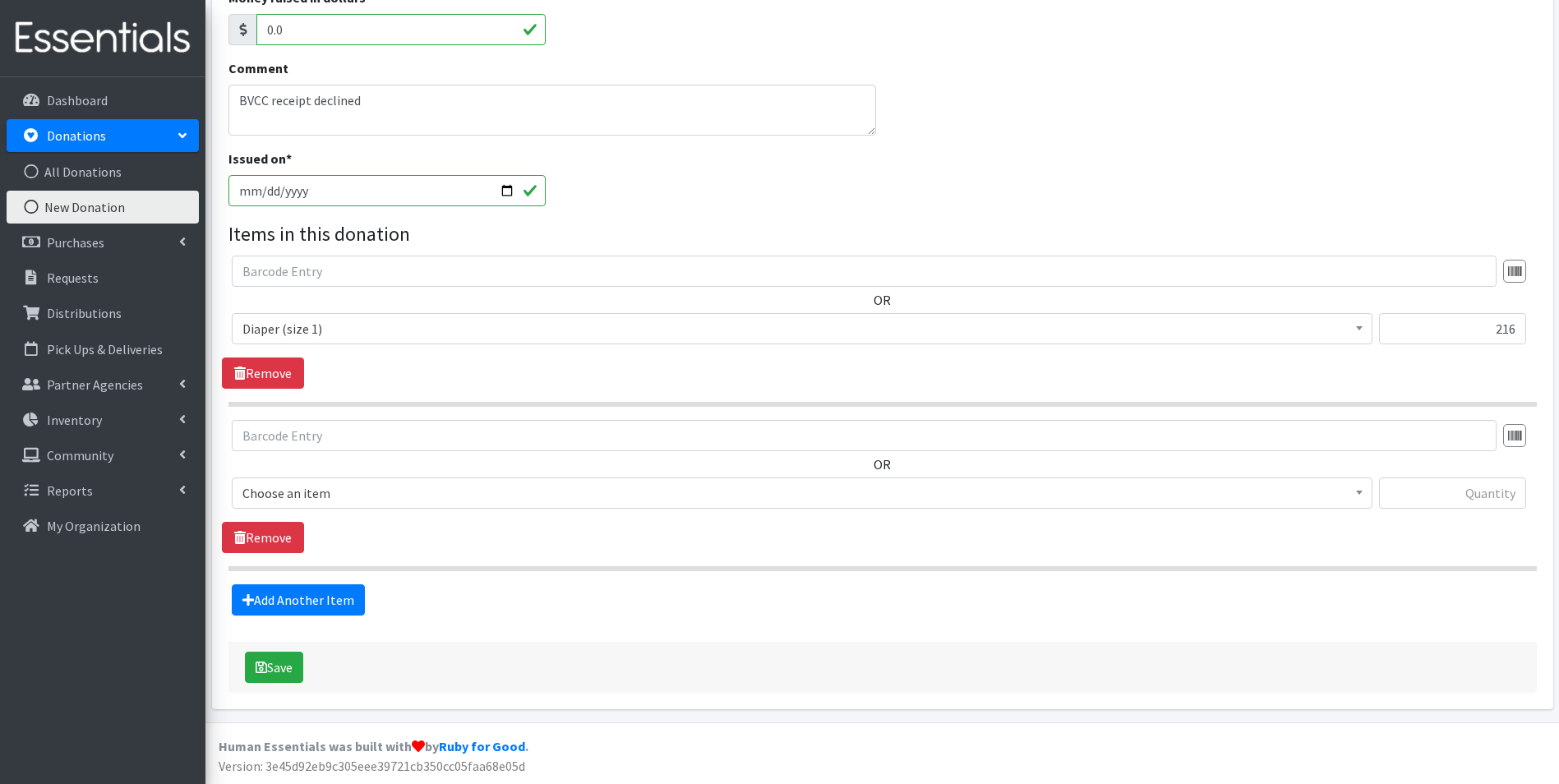
click at [405, 488] on span "Choose an item" at bounding box center [802, 493] width 1120 height 23
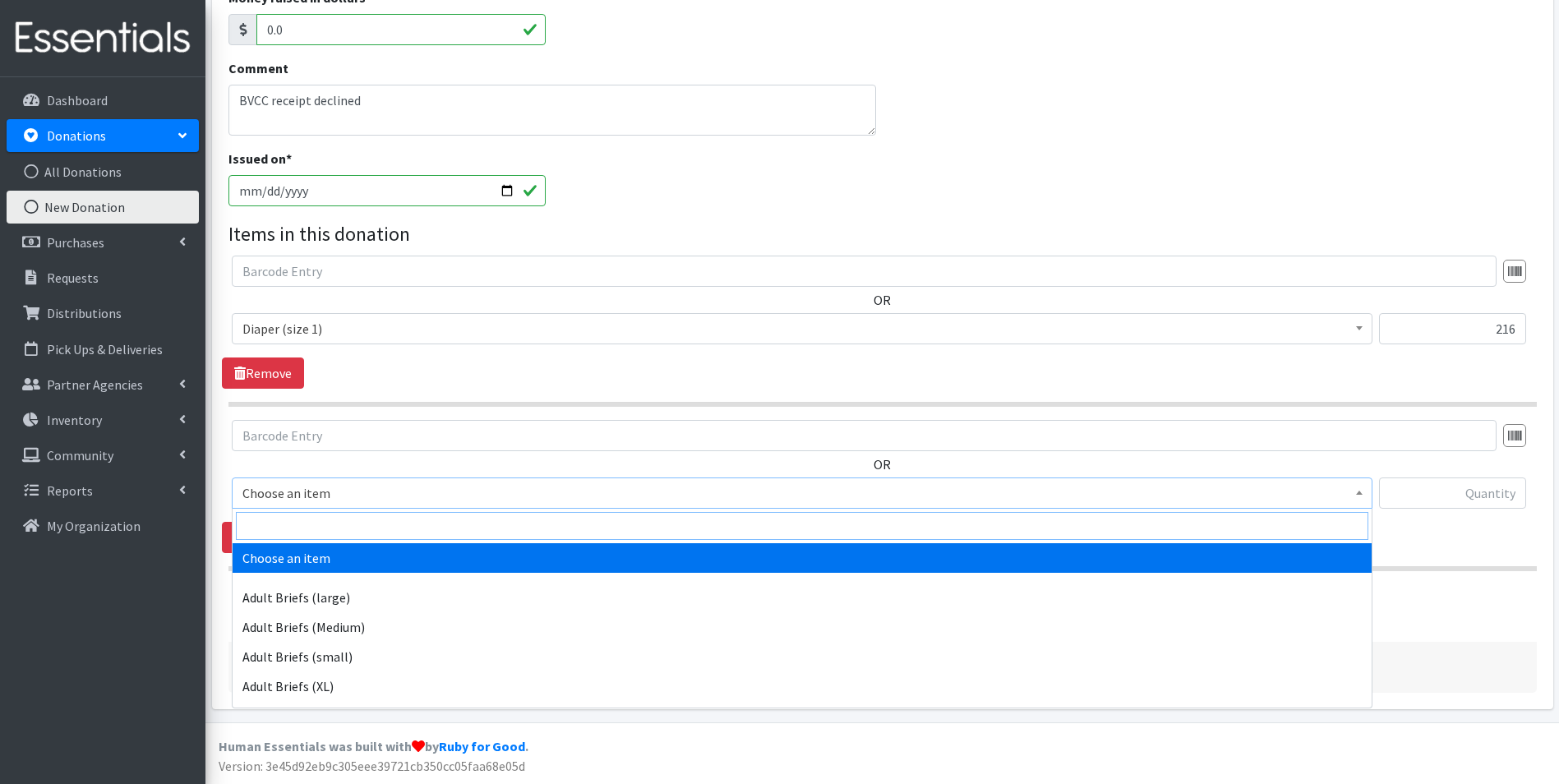
click at [395, 531] on input "search" at bounding box center [802, 525] width 1132 height 28
type input "indi"
select select "11280"
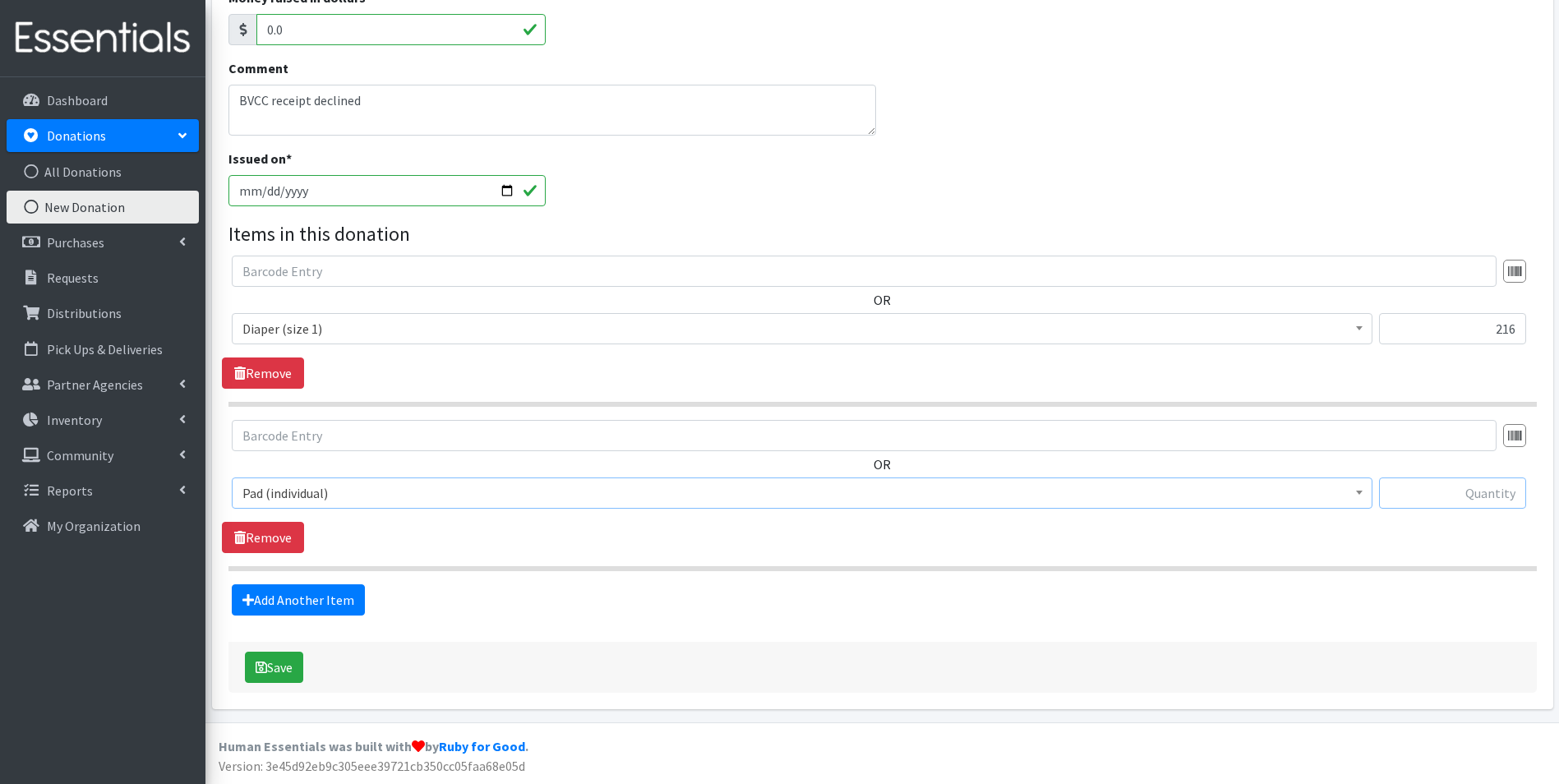
click at [1434, 498] on input "text" at bounding box center [1453, 492] width 147 height 31
type input "190"
click at [346, 593] on link "Add Another Item" at bounding box center [298, 600] width 133 height 31
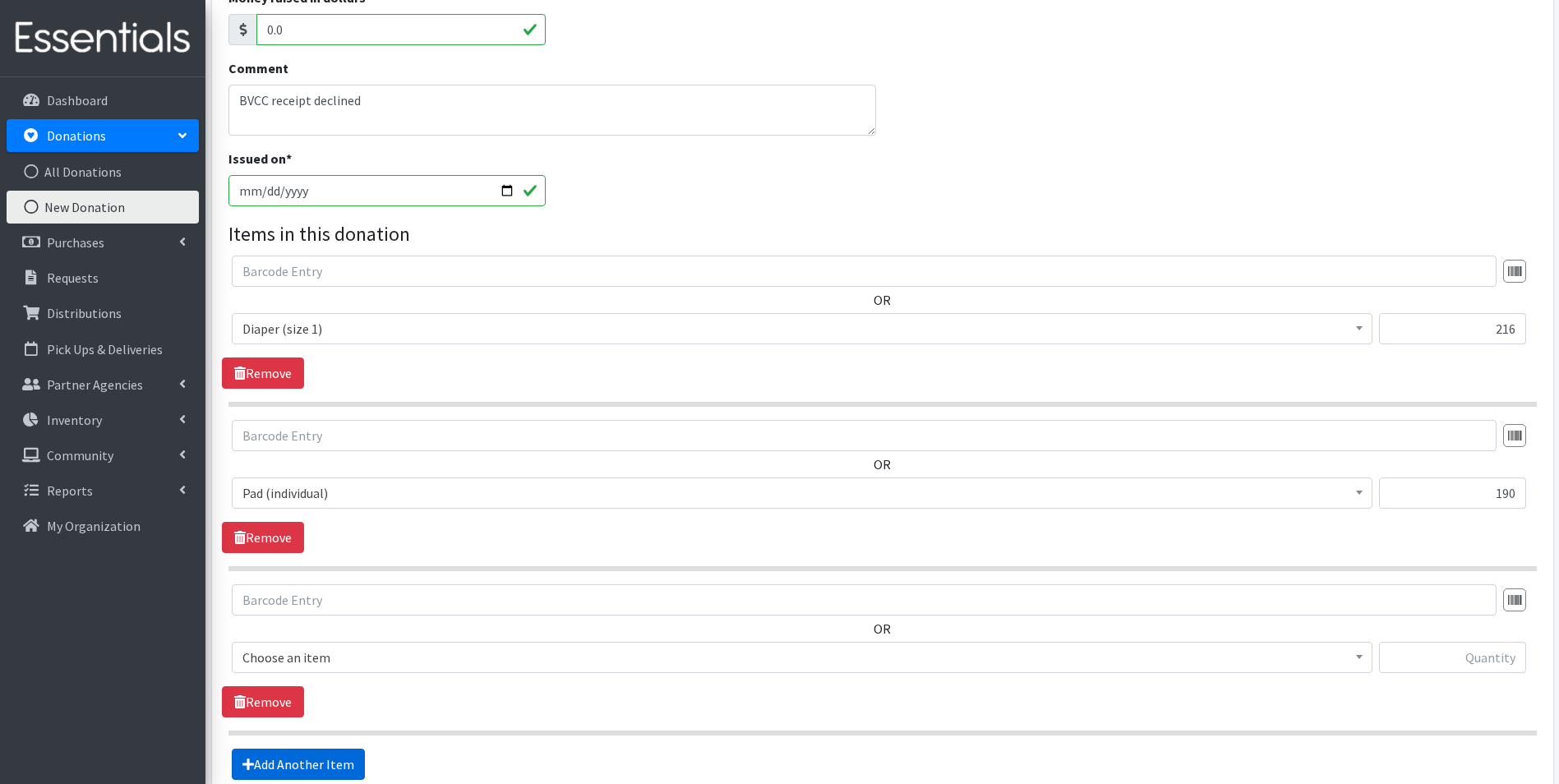
scroll to position [441, 0]
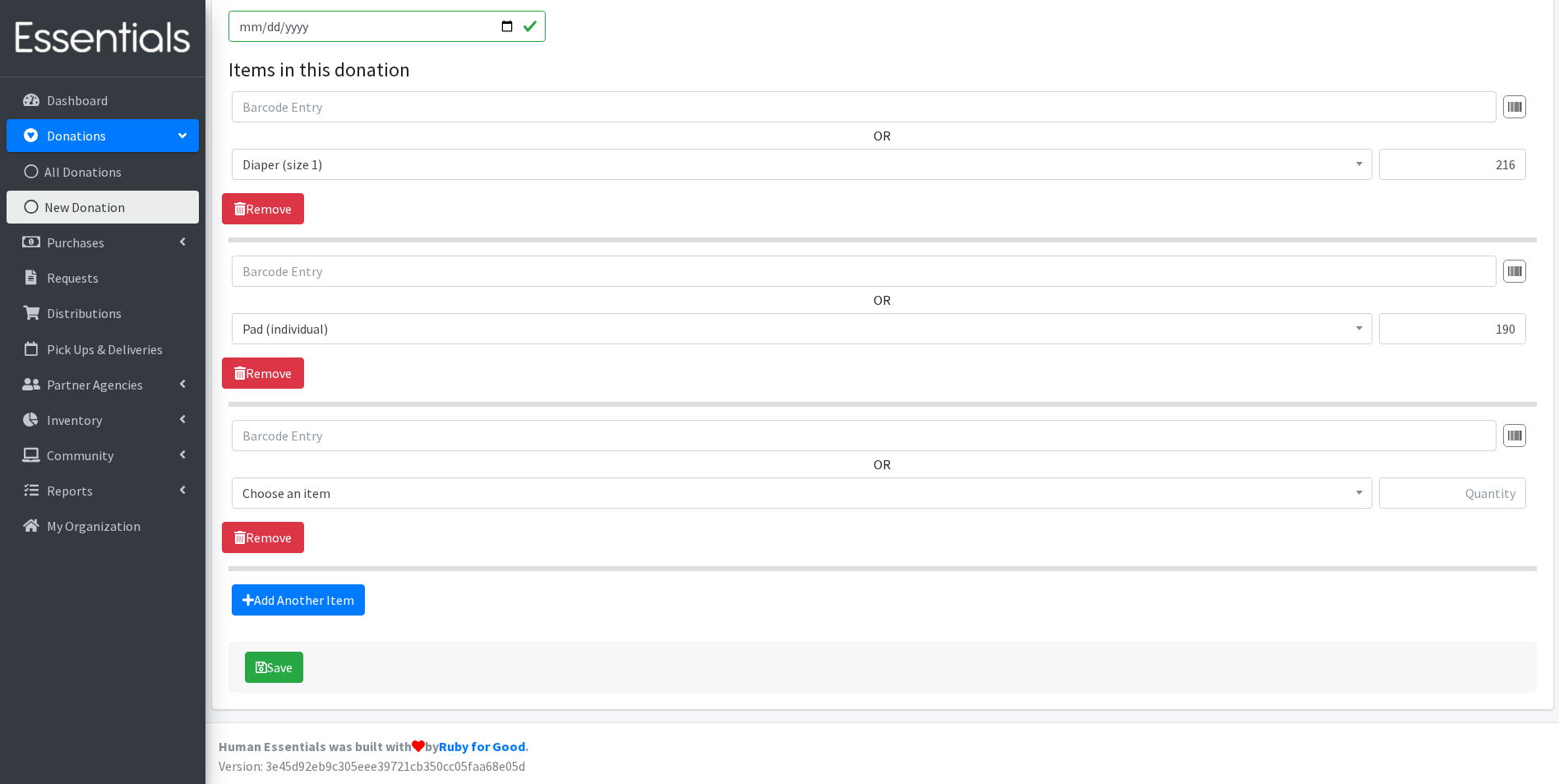
click at [362, 492] on span "Choose an item" at bounding box center [802, 493] width 1120 height 23
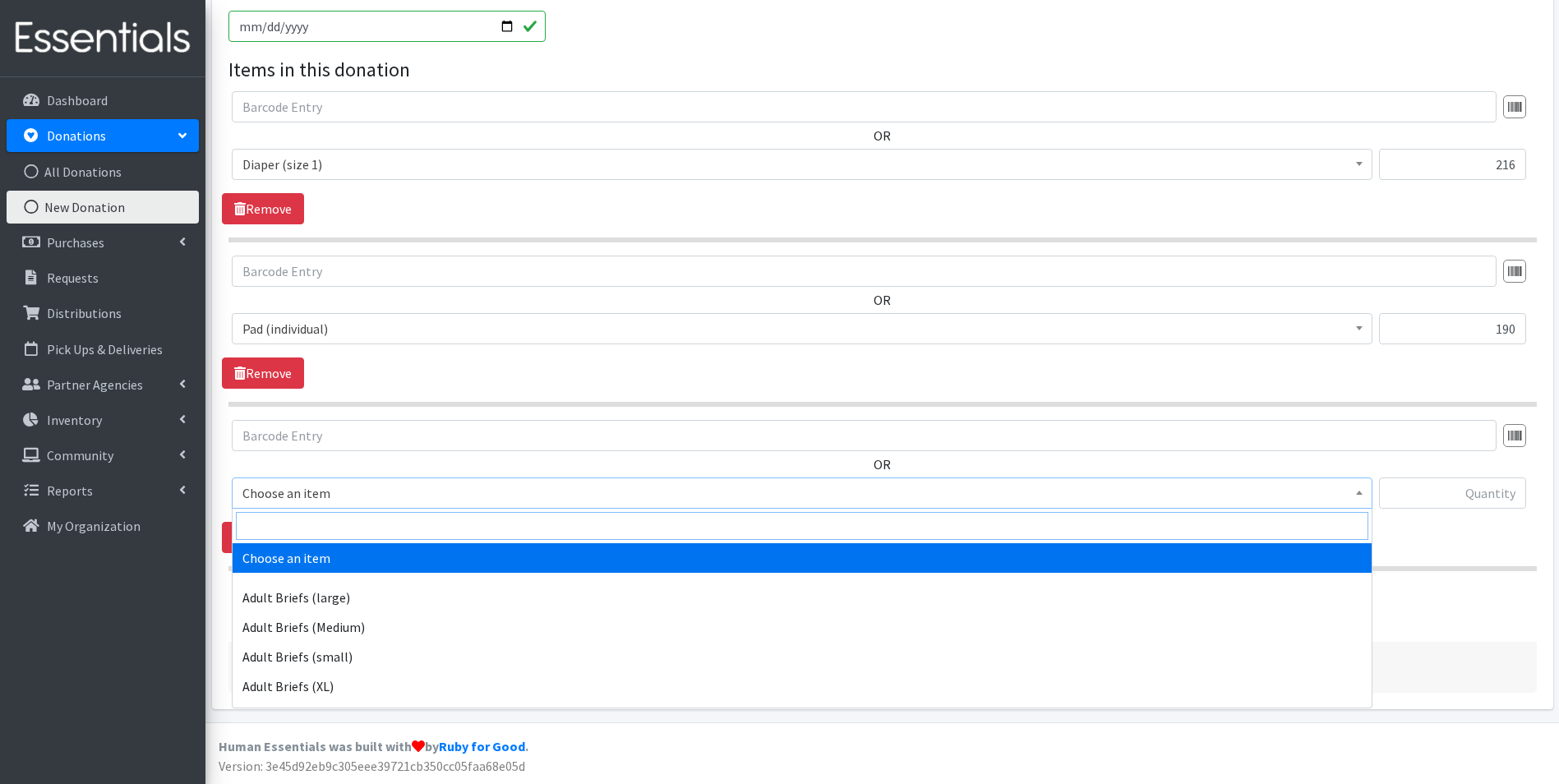
click at [366, 532] on input "search" at bounding box center [802, 525] width 1132 height 28
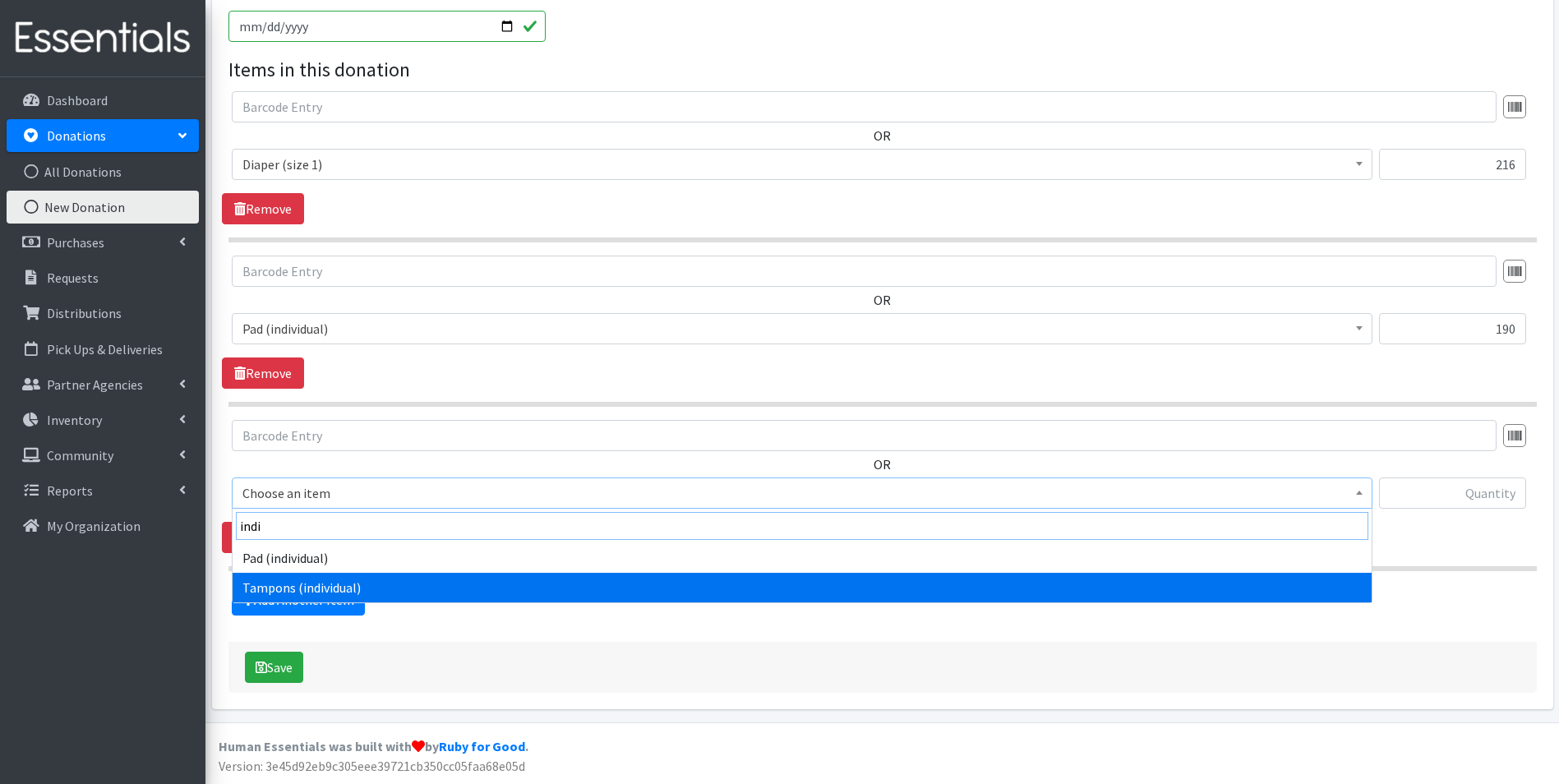
type input "indi"
select select "11276"
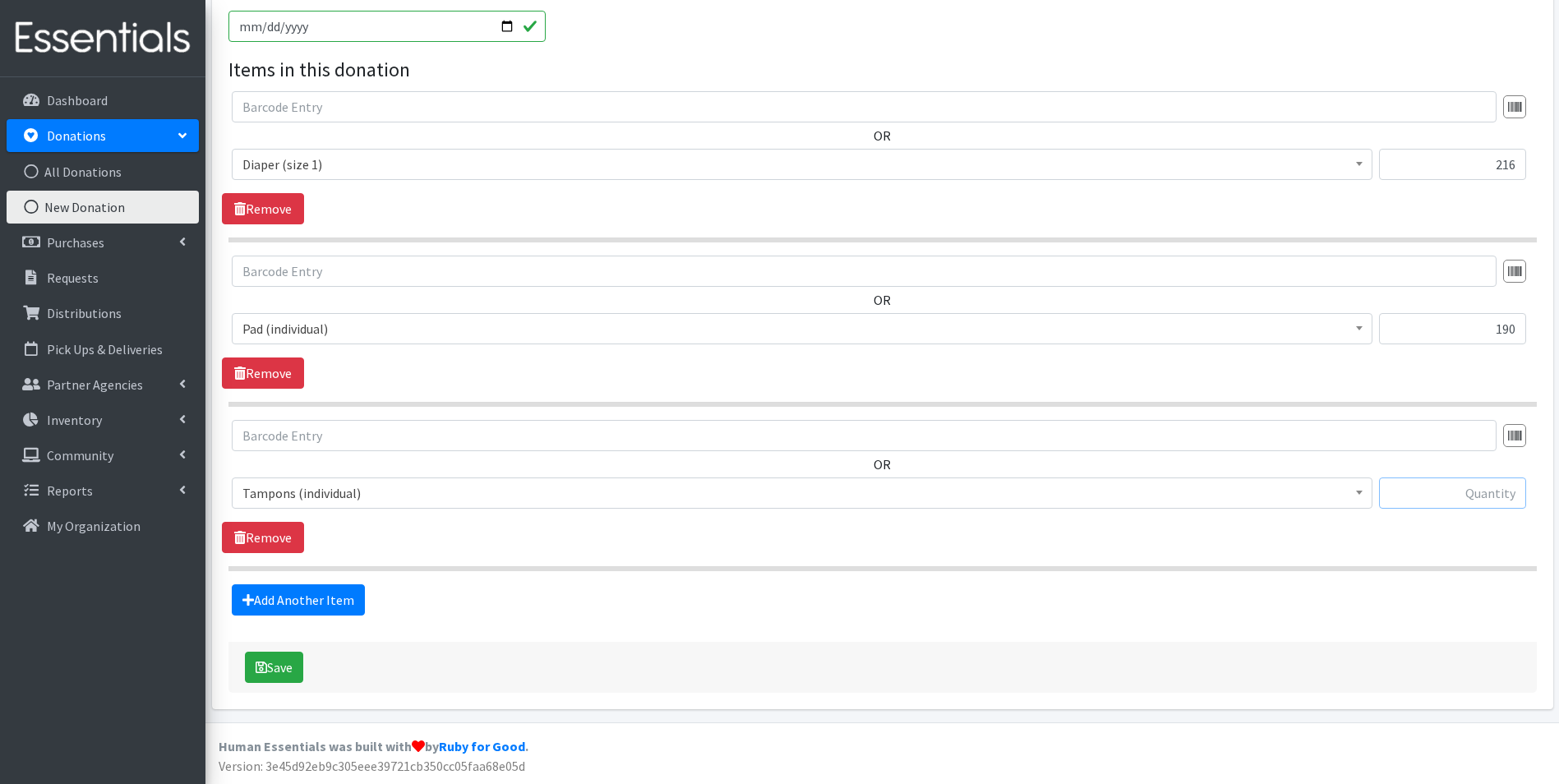
click at [1505, 493] on input "text" at bounding box center [1453, 492] width 147 height 31
type input "118"
click at [324, 595] on link "Add Another Item" at bounding box center [298, 600] width 133 height 31
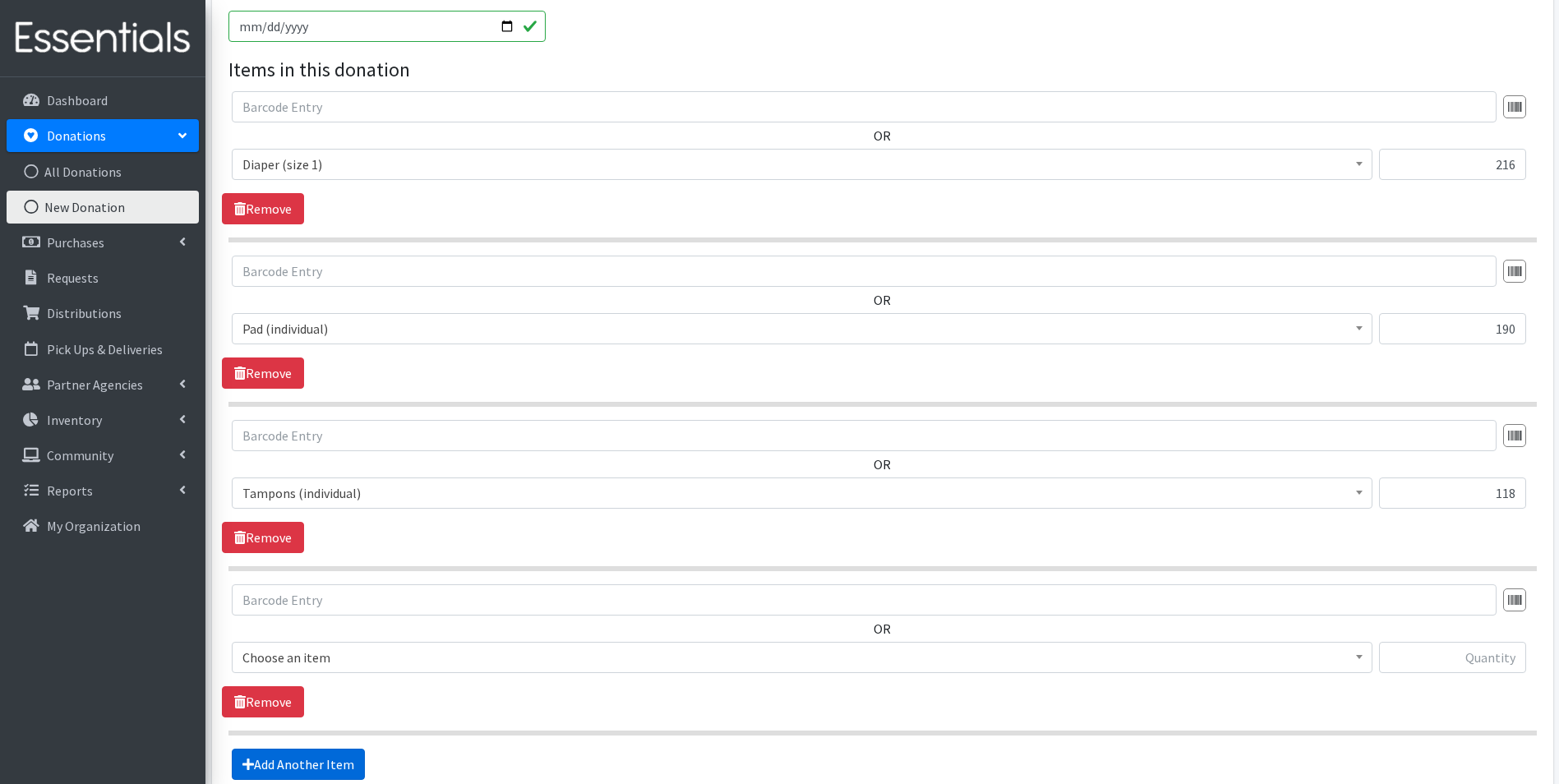
scroll to position [605, 0]
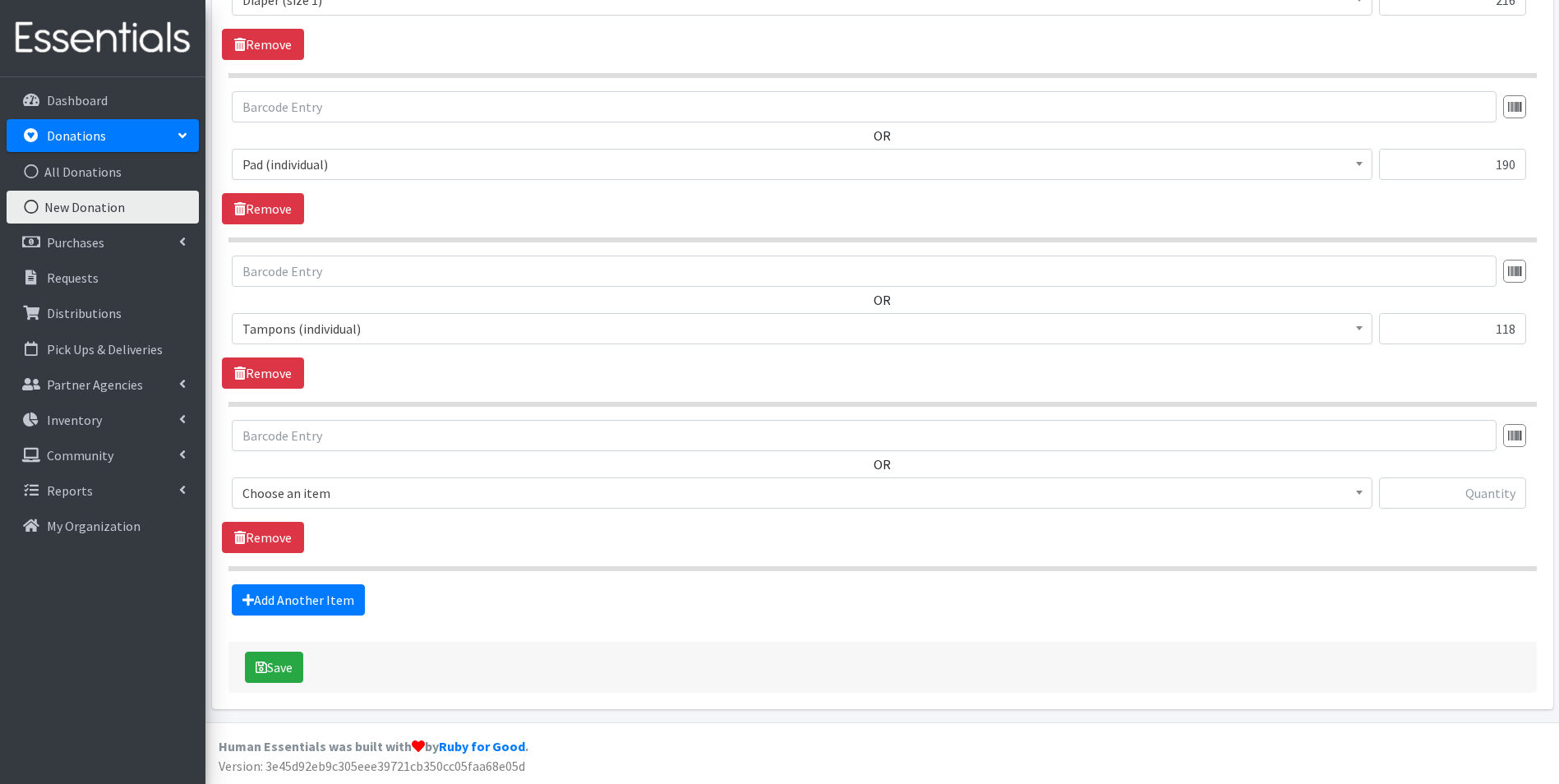
click at [339, 498] on span "Choose an item" at bounding box center [802, 493] width 1120 height 23
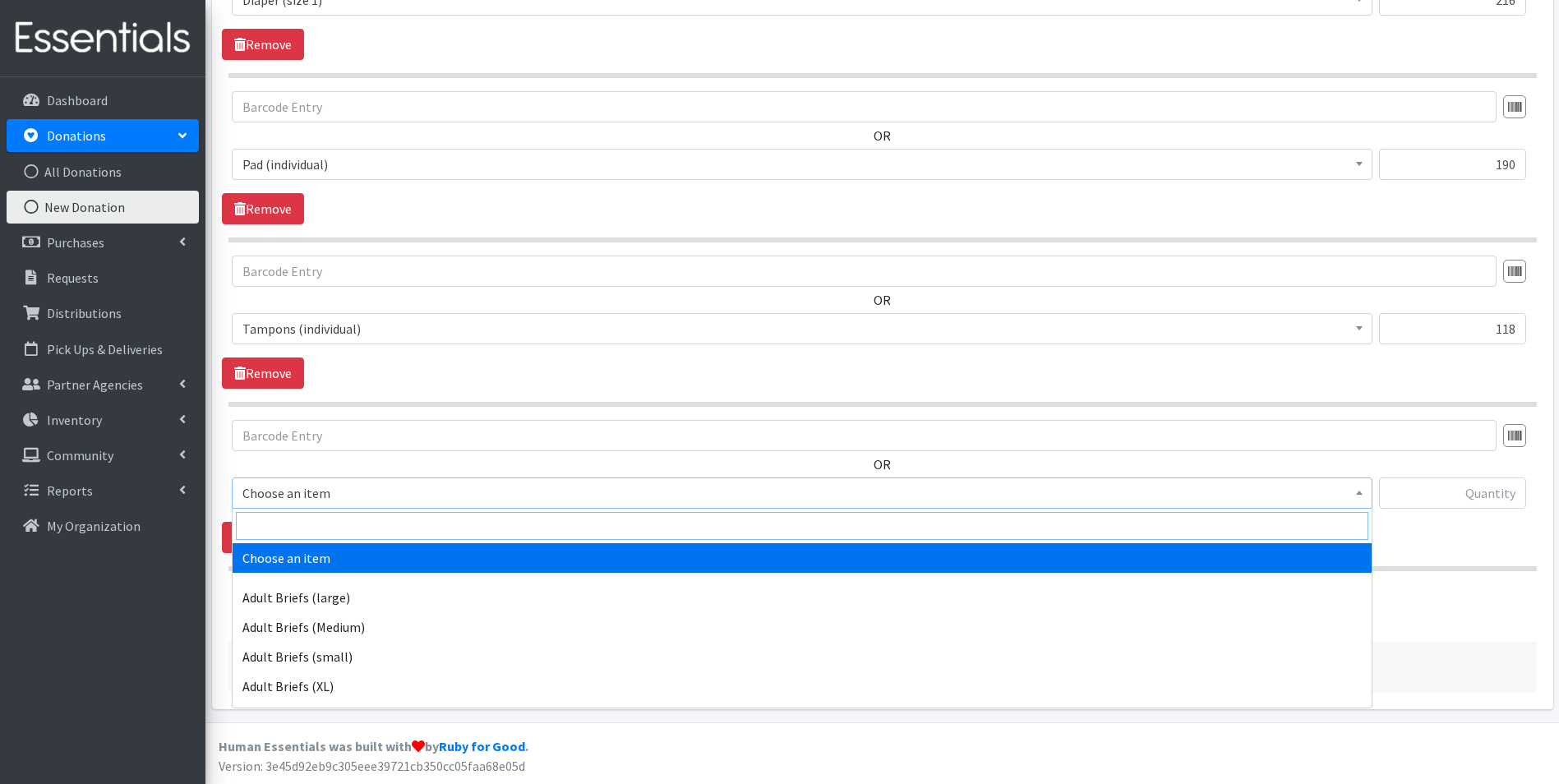
click at [346, 529] on input "search" at bounding box center [802, 525] width 1132 height 28
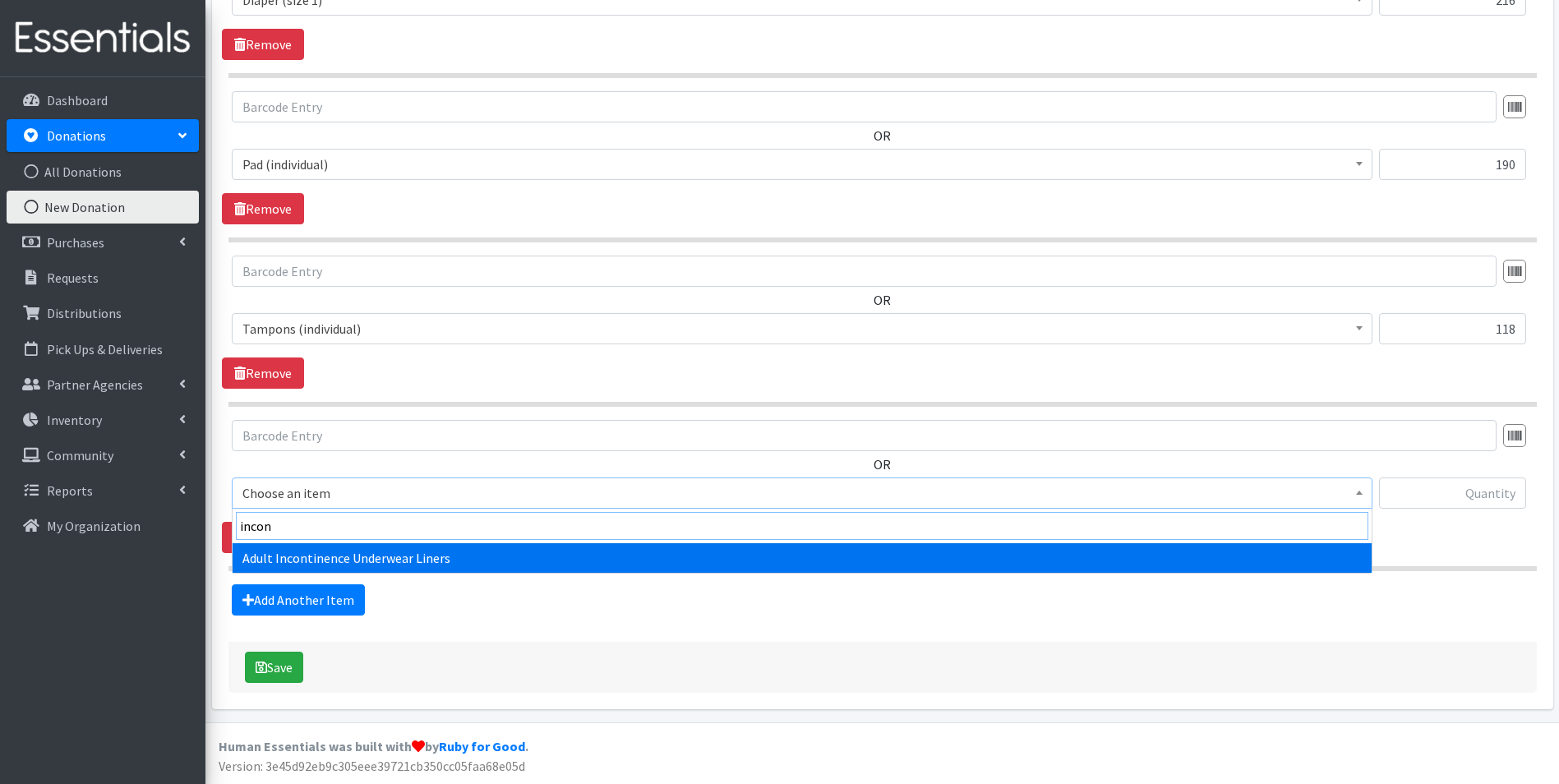
type input "incon"
select select "11414"
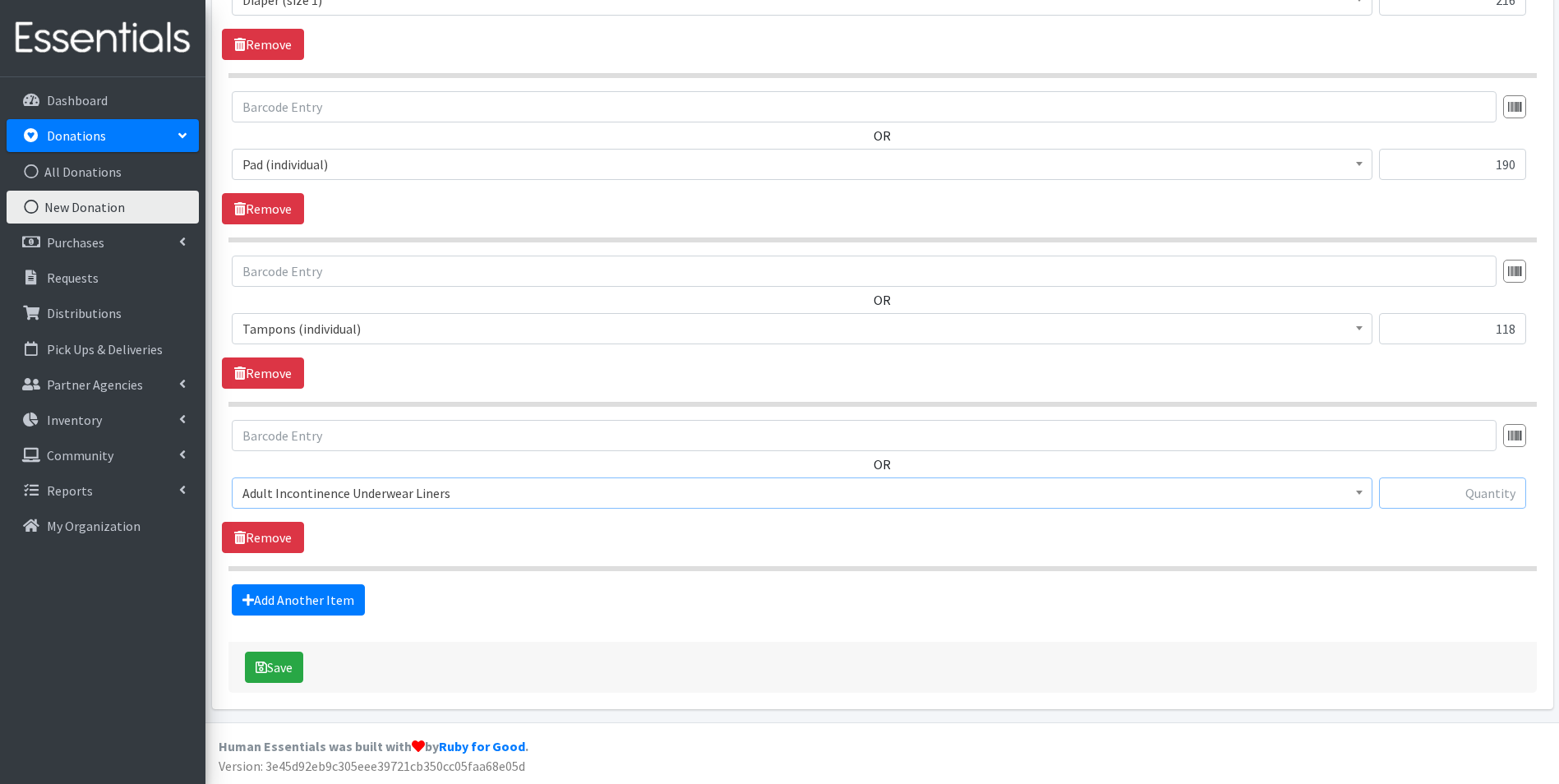
click at [1438, 492] on input "text" at bounding box center [1453, 492] width 147 height 31
type input "543"
click at [283, 663] on button "Save" at bounding box center [274, 667] width 58 height 31
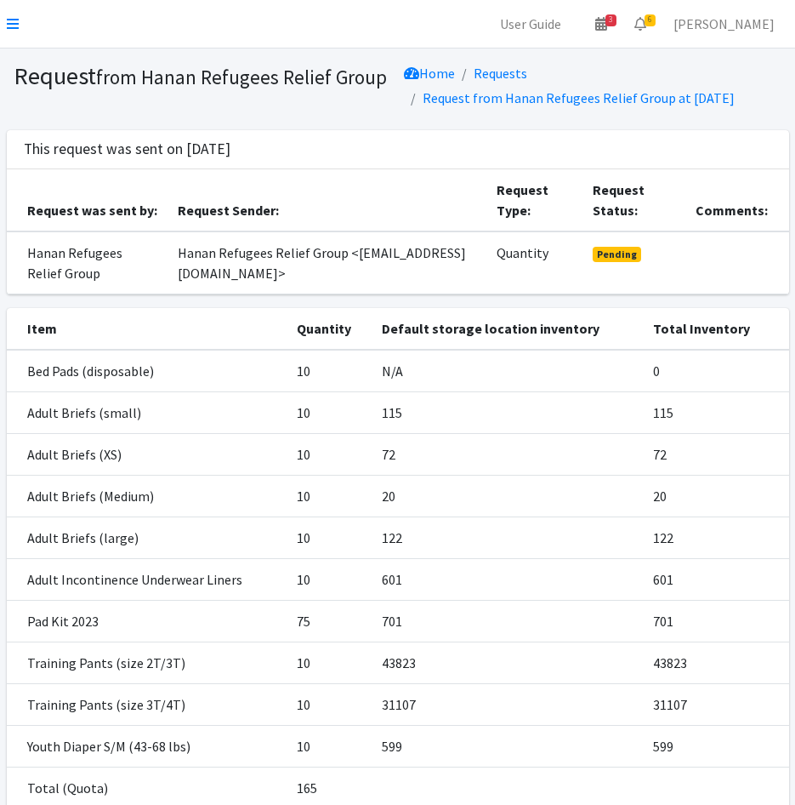
scroll to position [159, 0]
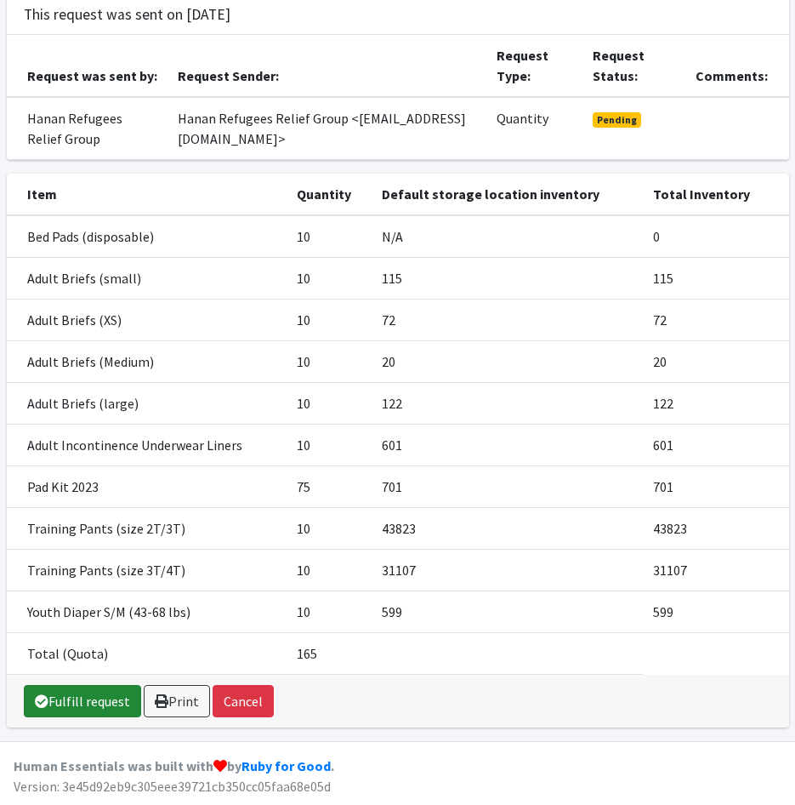
click at [72, 700] on link "Fulfill request" at bounding box center [82, 701] width 117 height 32
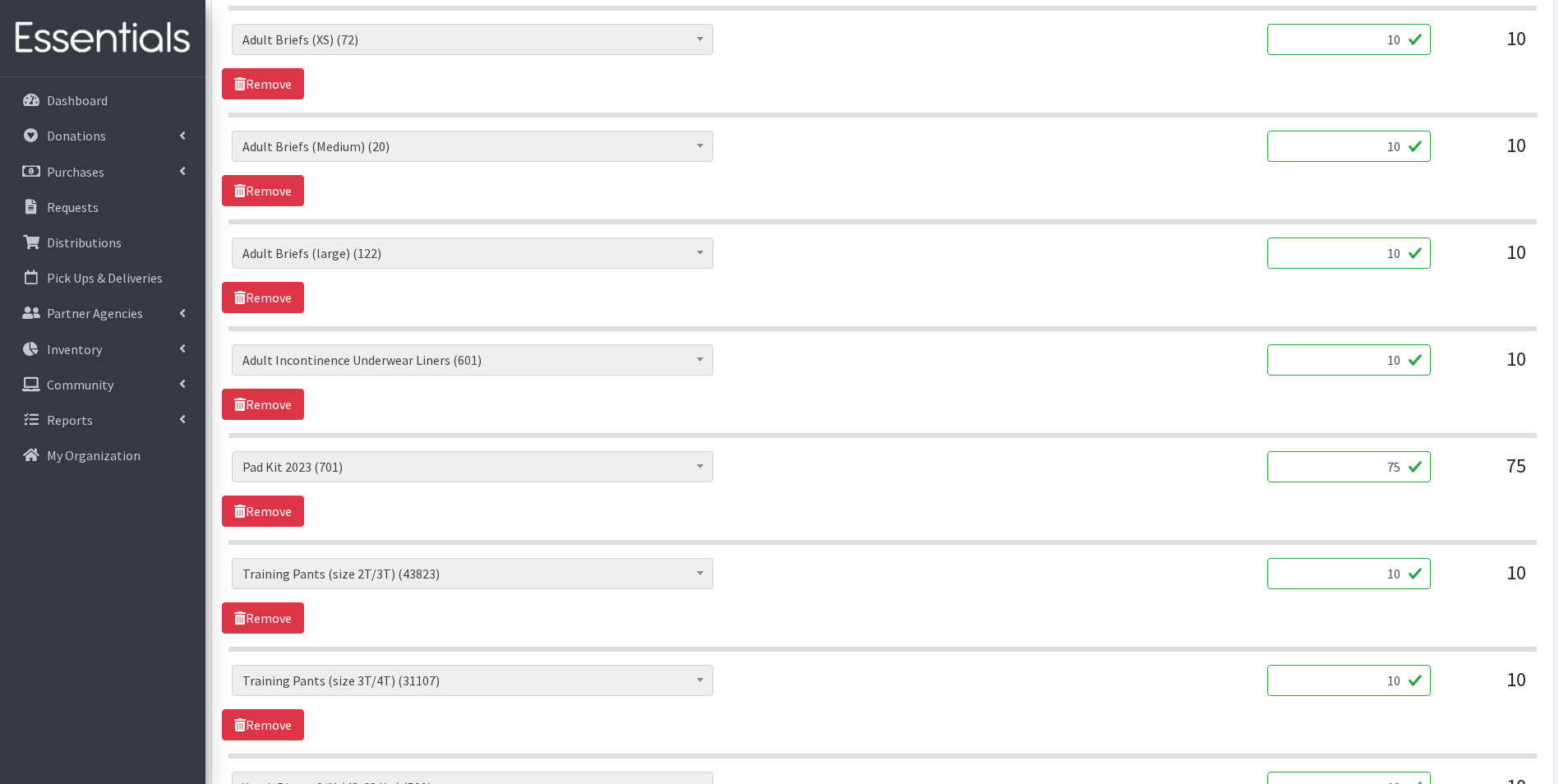
scroll to position [1204, 0]
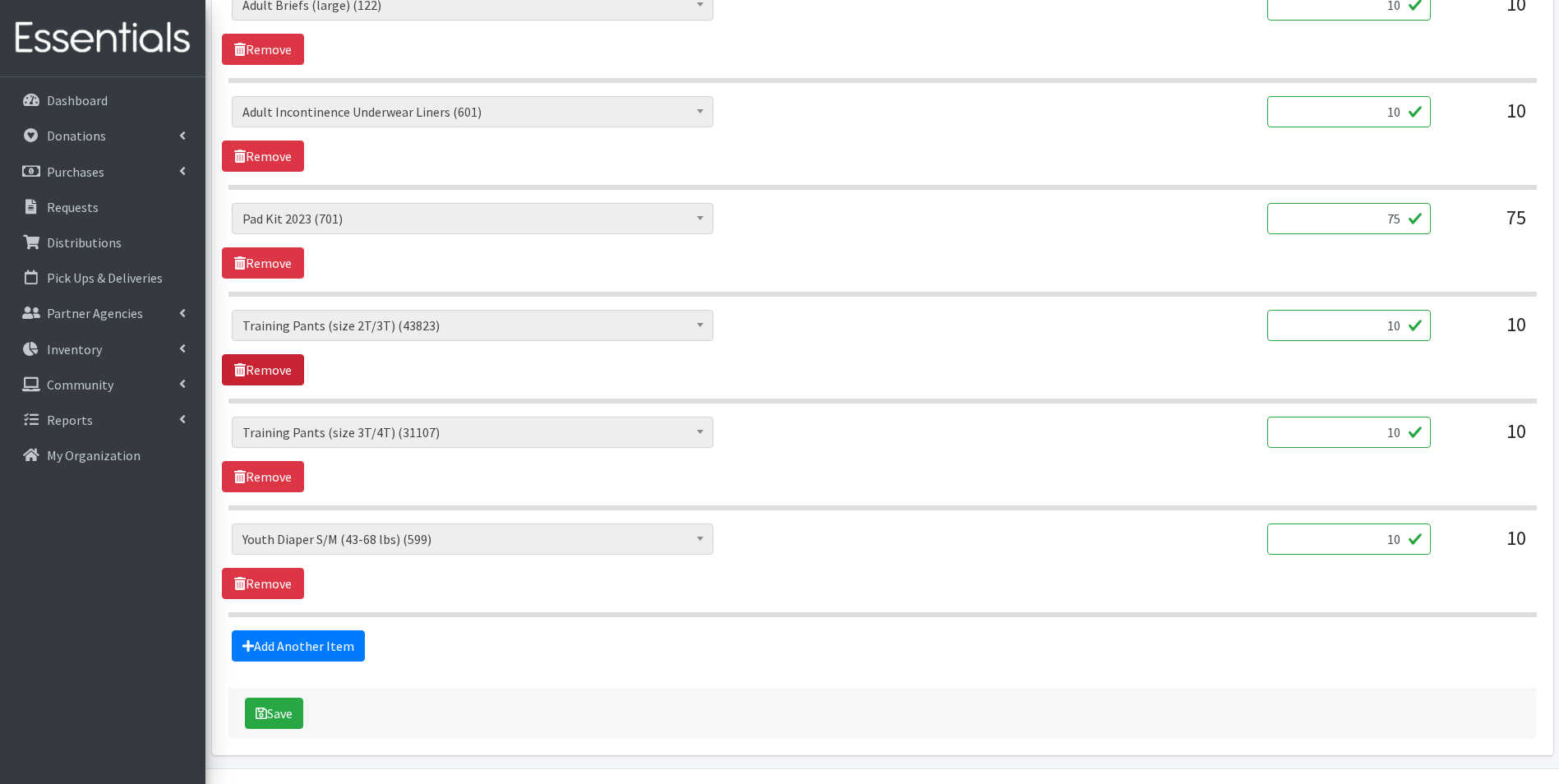
click at [267, 370] on link "Remove" at bounding box center [263, 370] width 82 height 31
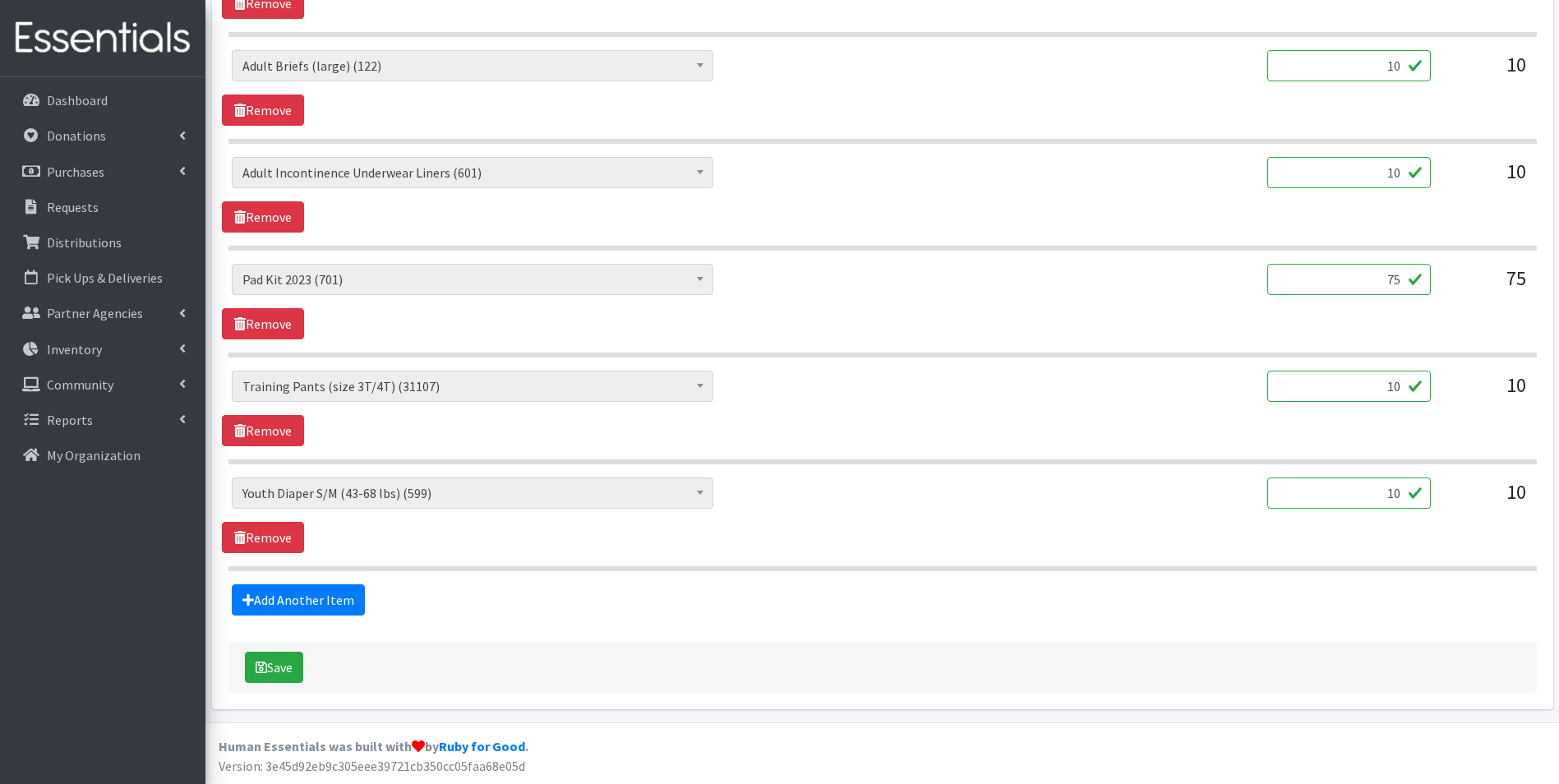
scroll to position [1143, 0]
click at [266, 434] on link "Remove" at bounding box center [263, 431] width 82 height 31
drag, startPoint x: 1374, startPoint y: 490, endPoint x: 1558, endPoint y: 511, distance: 185.2
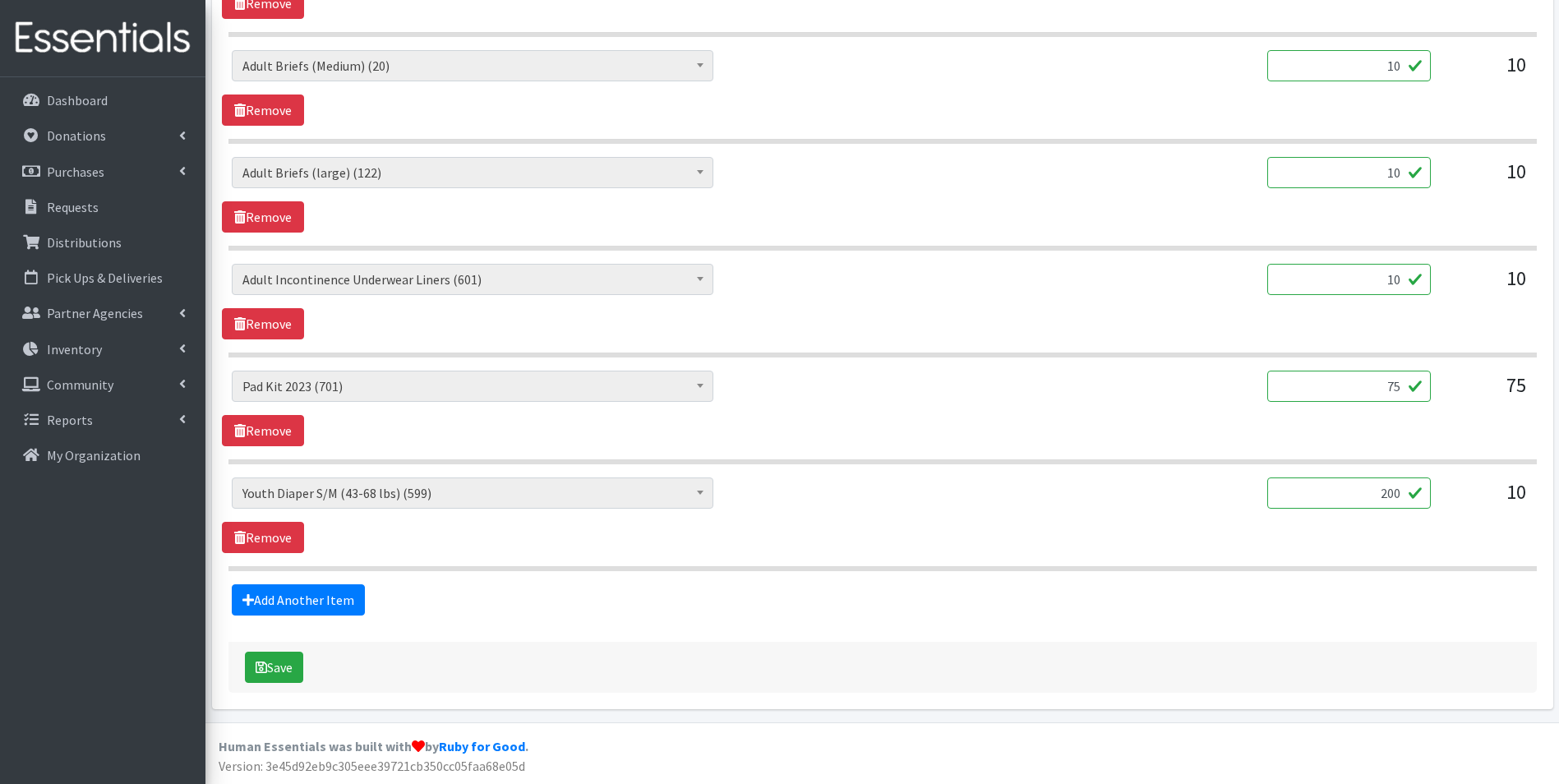
type input "200"
click at [768, 284] on input "10" at bounding box center [1348, 279] width 163 height 31
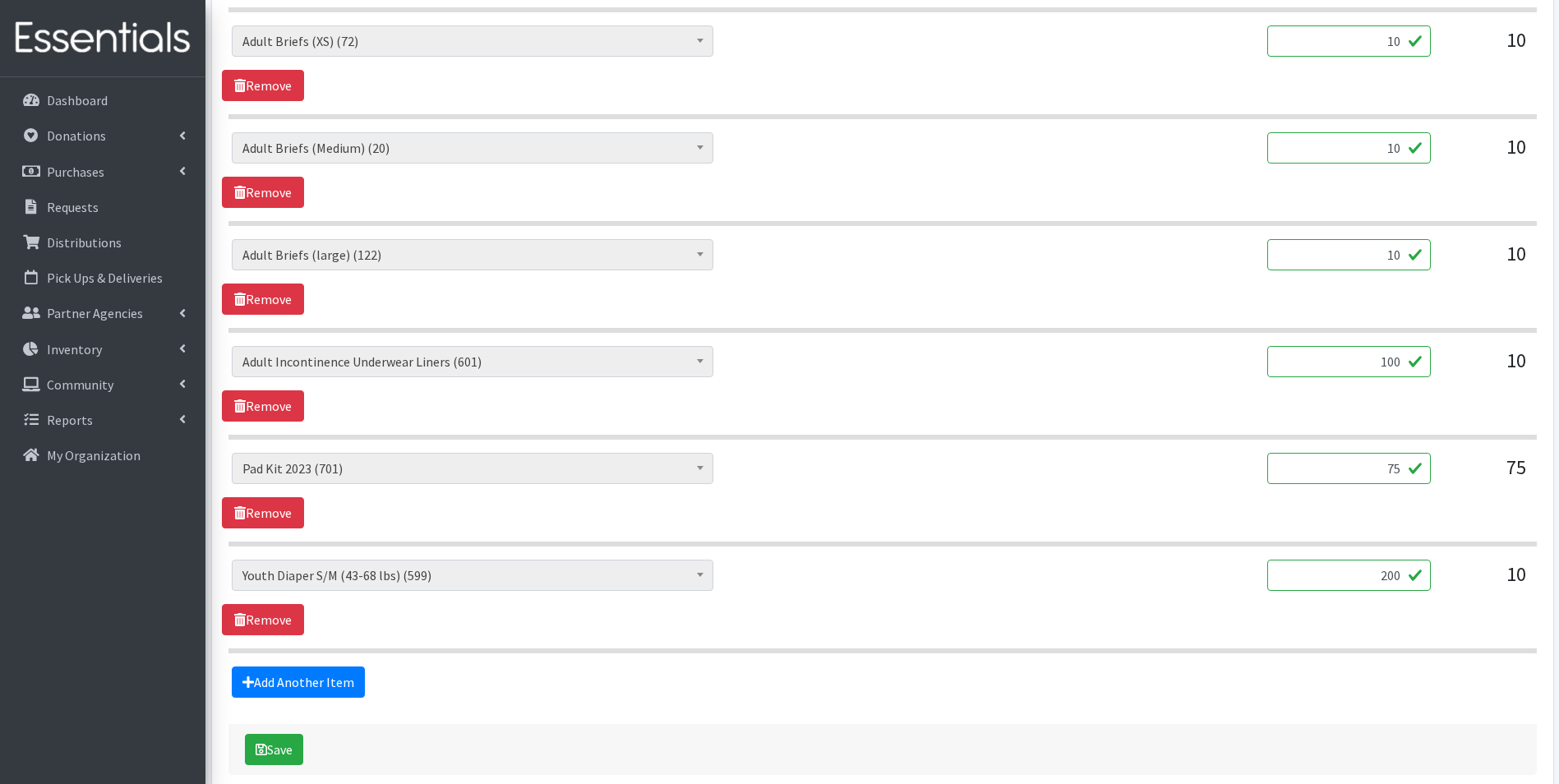
type input "100"
click at [768, 256] on input "10" at bounding box center [1348, 255] width 163 height 31
drag, startPoint x: 1385, startPoint y: 256, endPoint x: 1429, endPoint y: 259, distance: 44.1
click at [768, 259] on input "10" at bounding box center [1348, 255] width 163 height 31
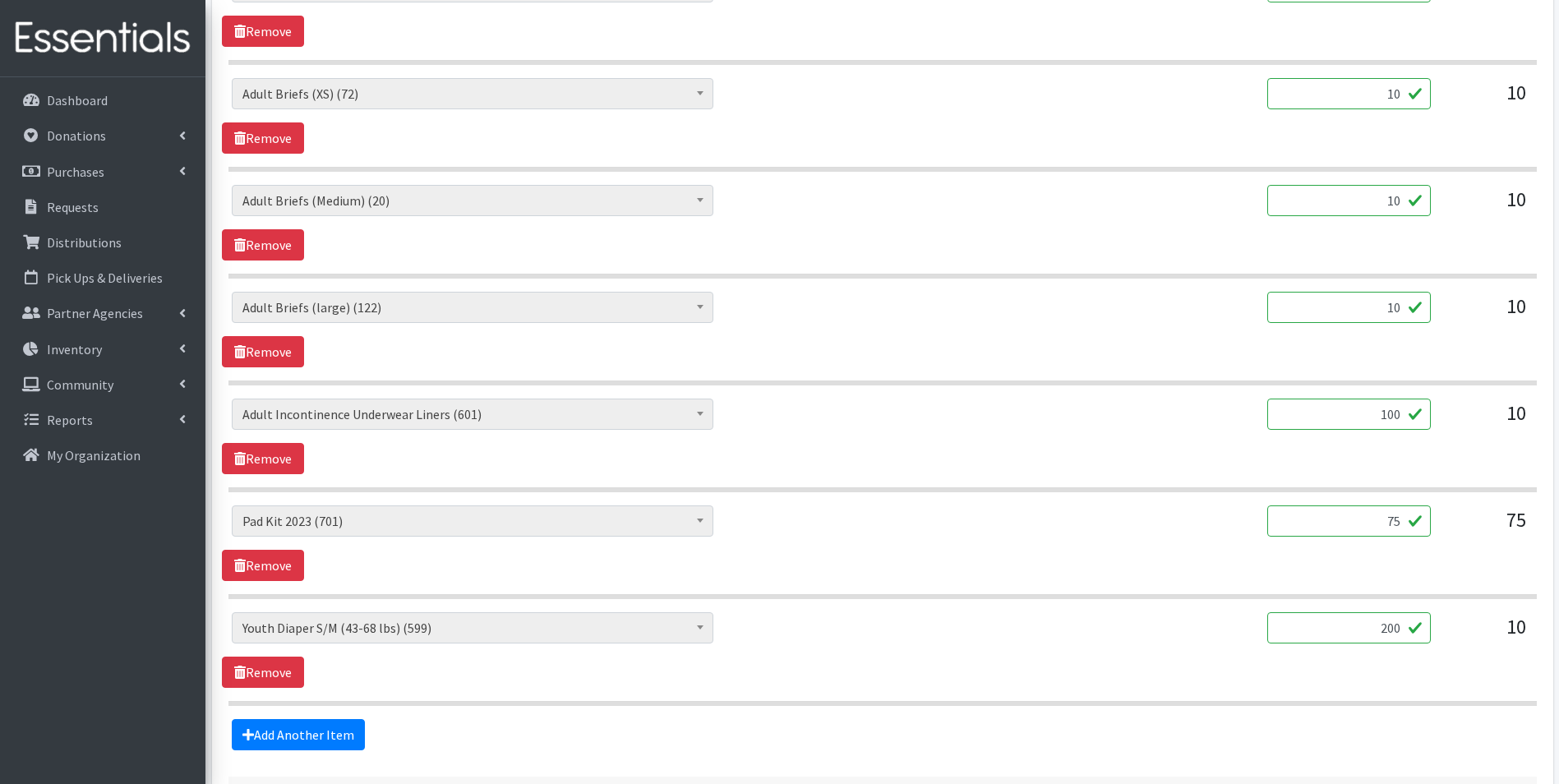
scroll to position [873, 0]
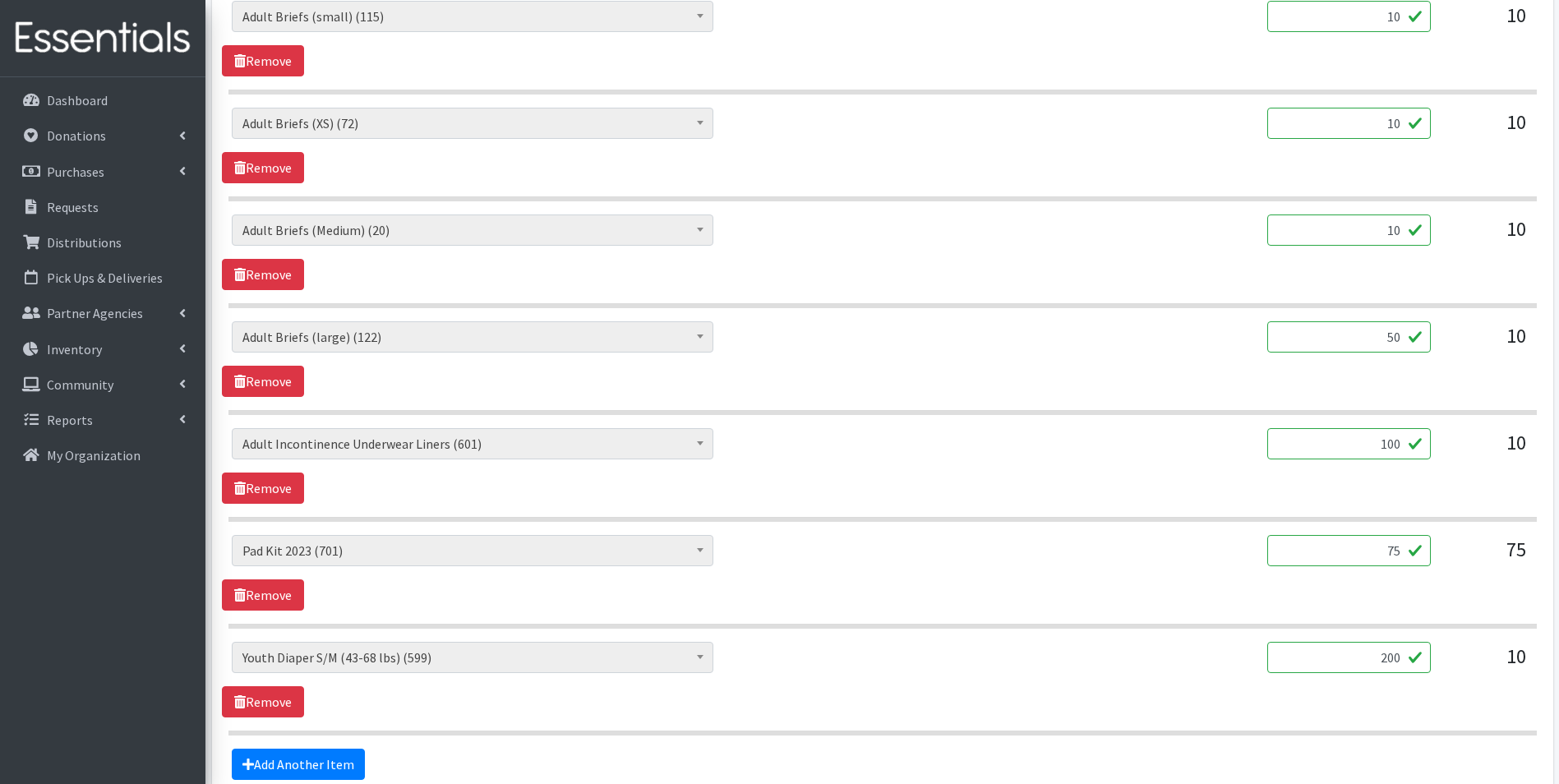
type input "50"
drag, startPoint x: 1365, startPoint y: 215, endPoint x: 1445, endPoint y: 237, distance: 83.0
click at [768, 237] on div "AIO's (Newborn) (12) AIO's (Sized) (44) Adult Briefs (Medium) (20) Adult Briefs…" at bounding box center [882, 237] width 1301 height 44
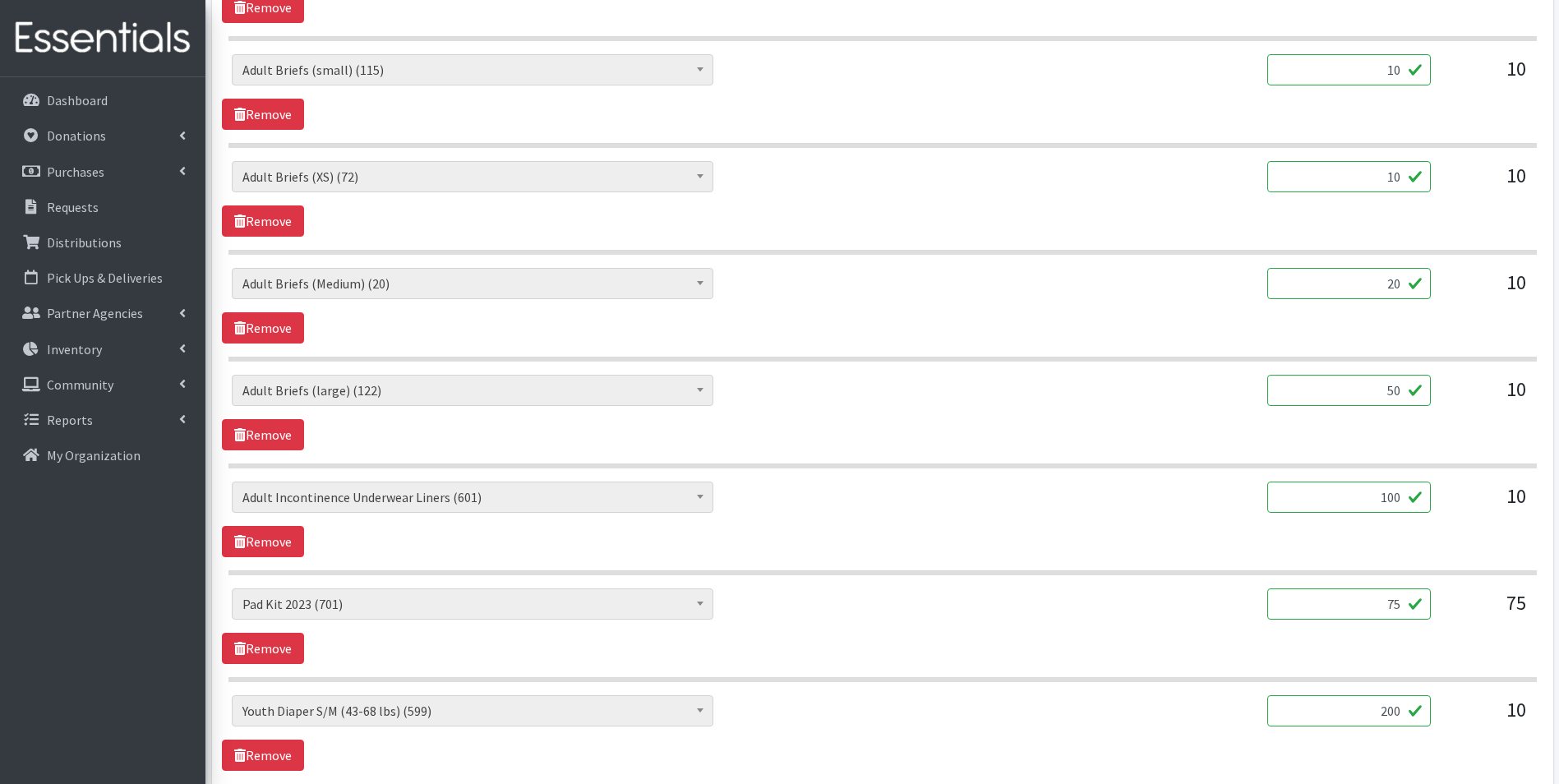
scroll to position [790, 0]
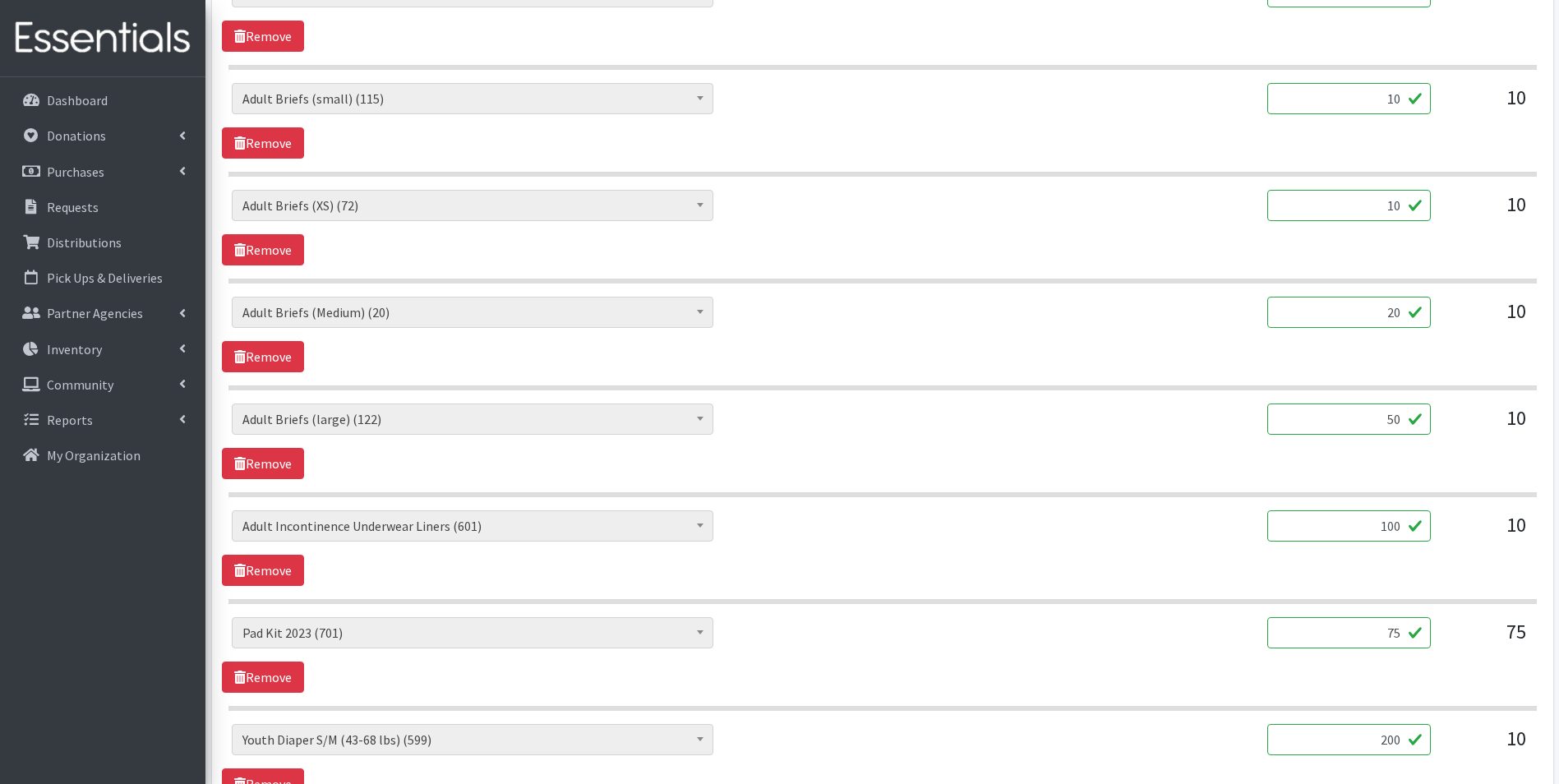
type input "20"
drag, startPoint x: 1348, startPoint y: 208, endPoint x: 1465, endPoint y: 212, distance: 117.1
click at [768, 212] on div "AIO's (Newborn) (12) AIO's (Sized) (44) Adult Briefs (Medium) (20) Adult Briefs…" at bounding box center [882, 212] width 1301 height 44
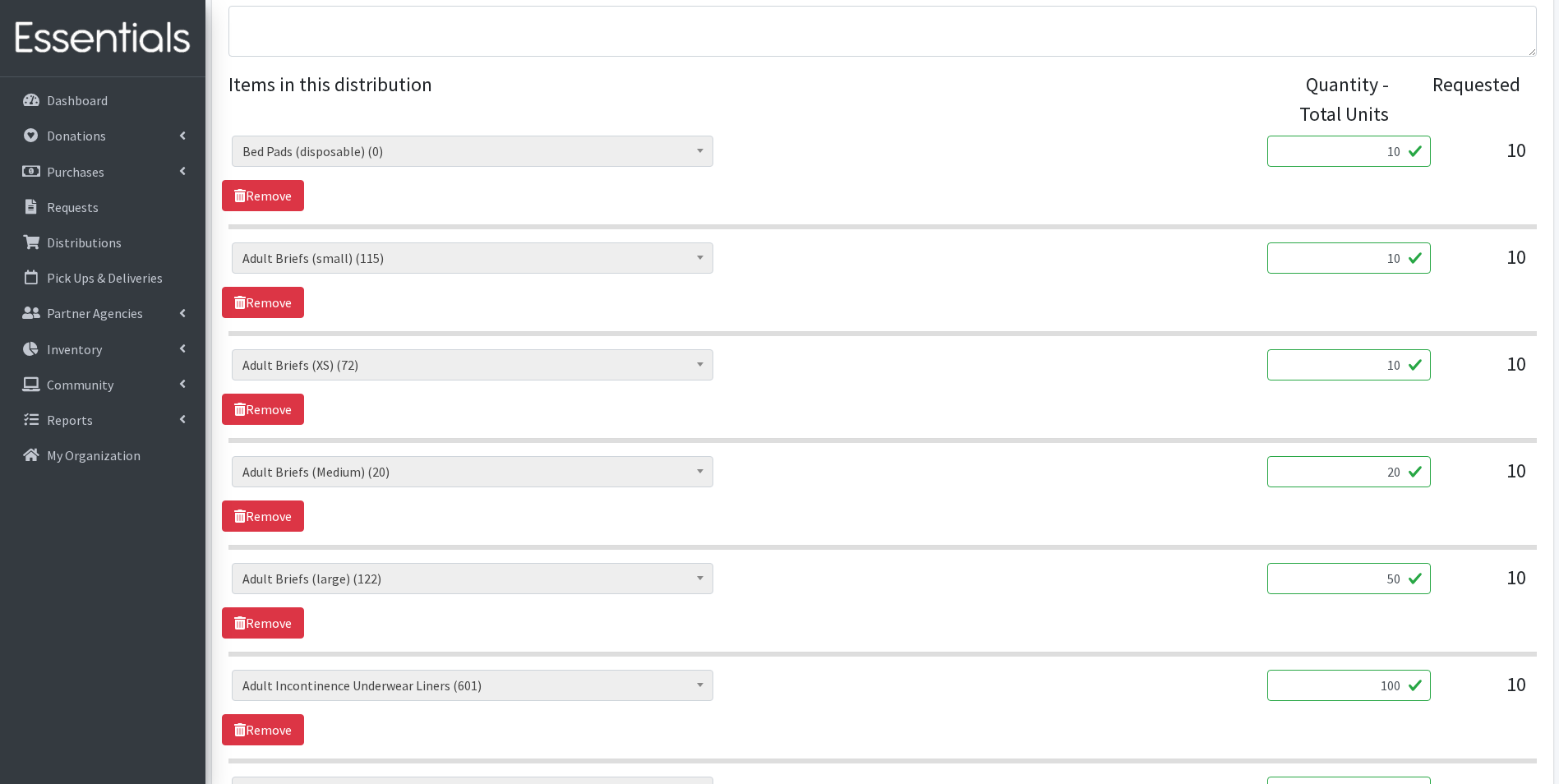
scroll to position [626, 0]
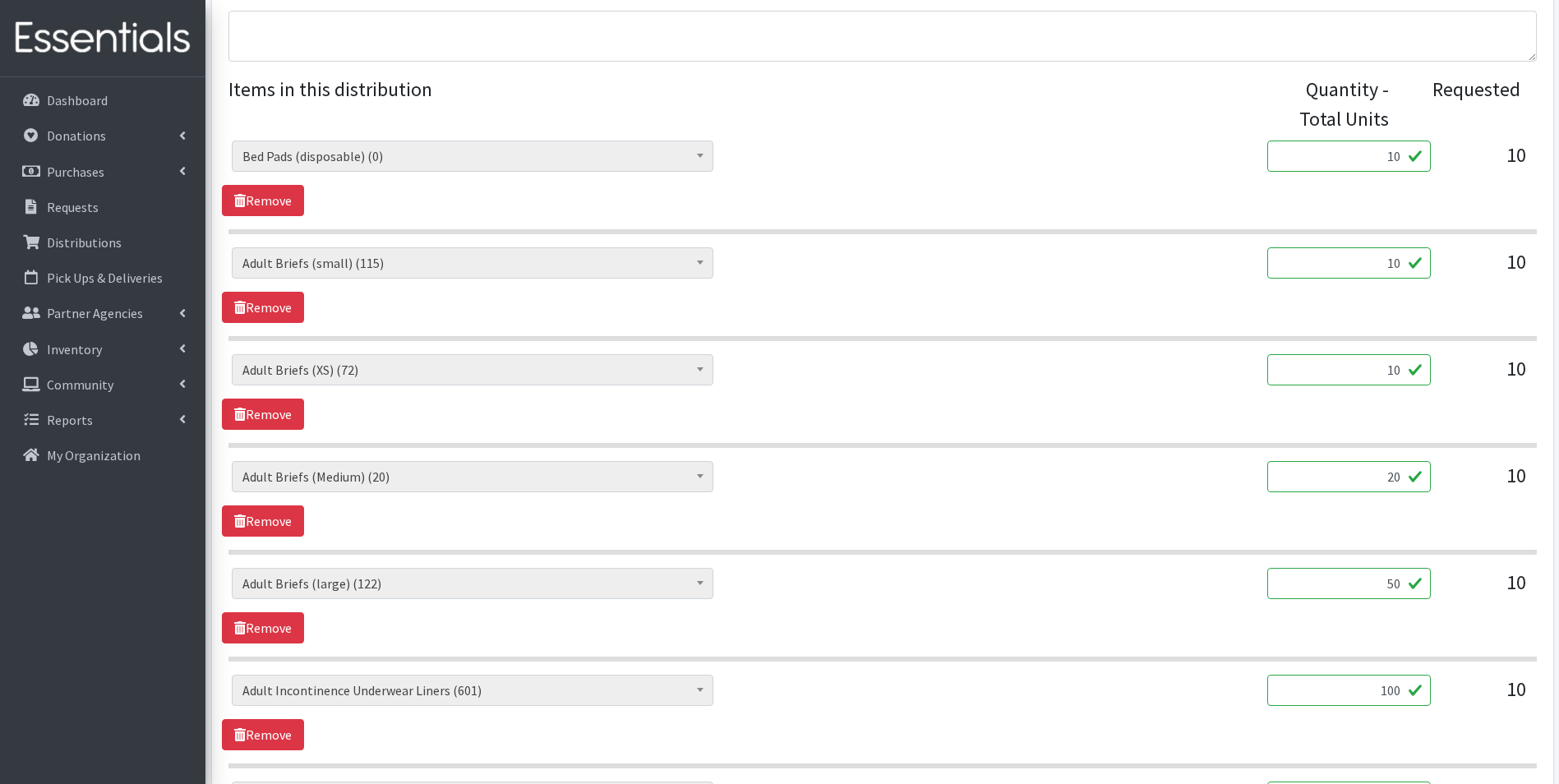
drag, startPoint x: 1327, startPoint y: 263, endPoint x: 1491, endPoint y: 278, distance: 164.7
click at [768, 278] on div "AIO's (Newborn) (12) AIO's (Sized) (44) Adult Briefs (Medium) (20) Adult Briefs…" at bounding box center [882, 269] width 1301 height 44
type input "115"
click at [286, 188] on link "Remove" at bounding box center [263, 200] width 82 height 31
drag, startPoint x: 1385, startPoint y: 266, endPoint x: 1448, endPoint y: 268, distance: 63.0
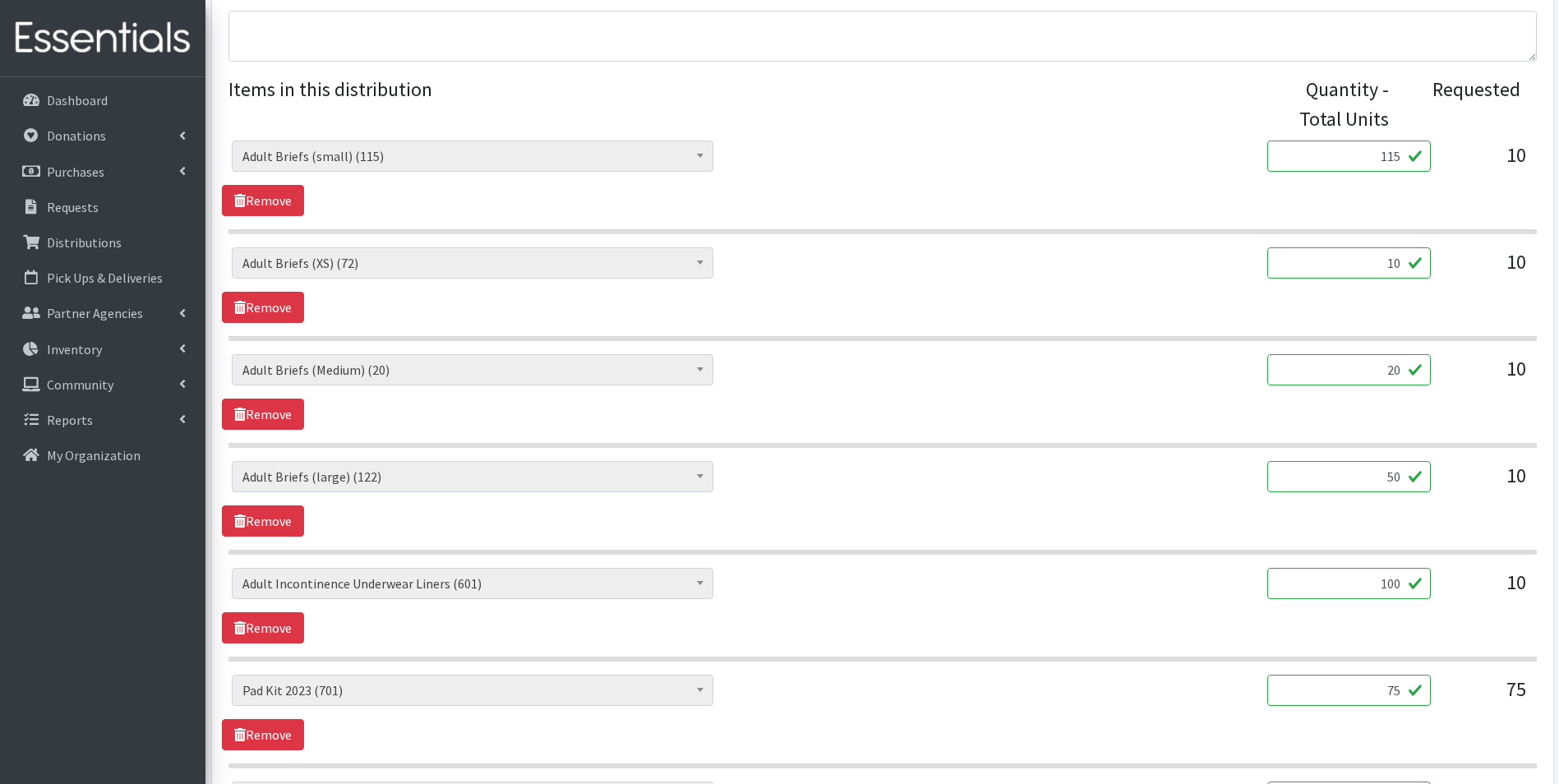
click at [768, 268] on div "AIO's (Newborn) (12) AIO's (Sized) (44) Adult Briefs (Medium) (20) Adult Briefs…" at bounding box center [882, 269] width 1301 height 44
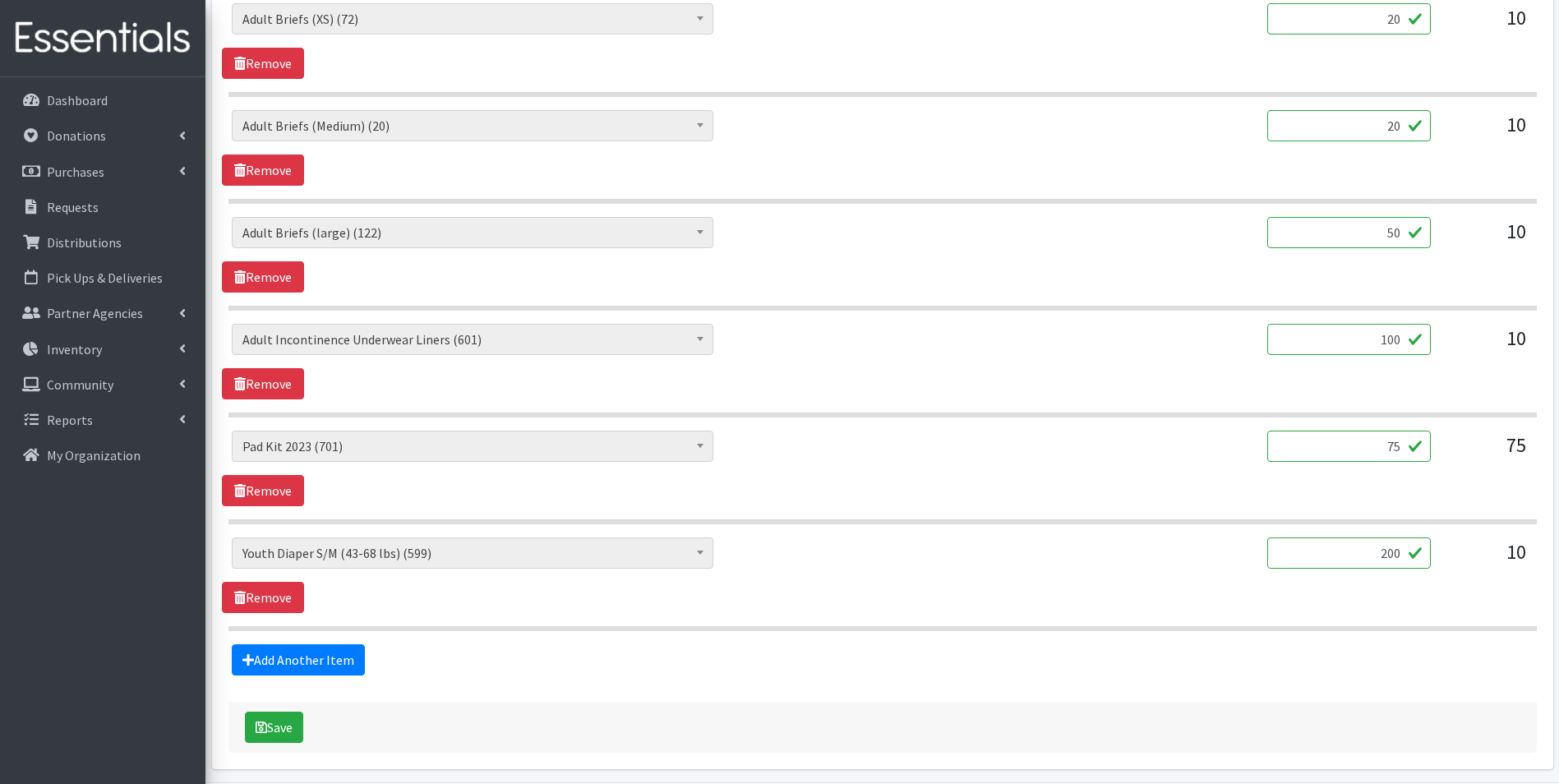
scroll to position [930, 0]
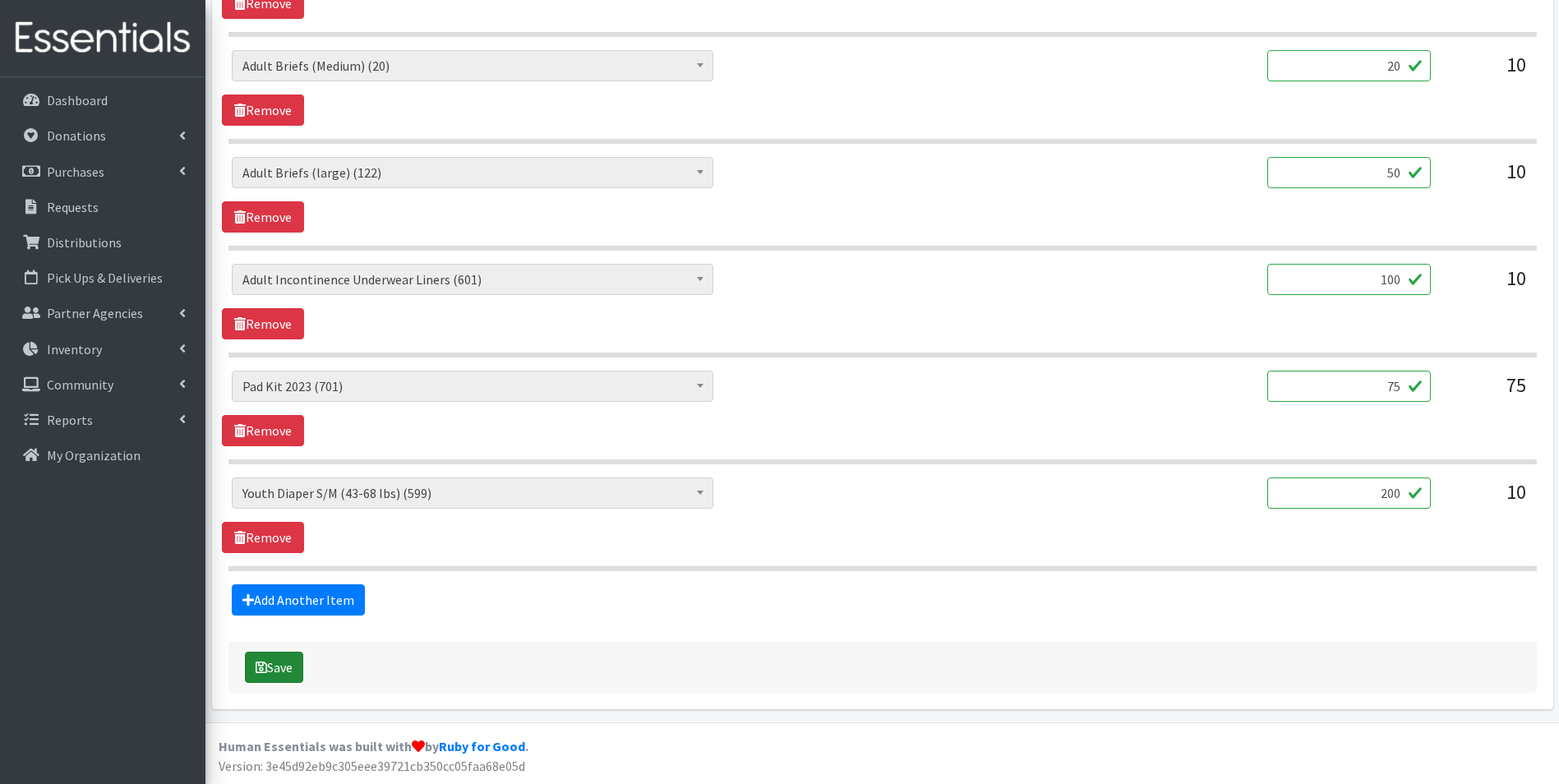
type input "20"
click at [270, 655] on button "Save" at bounding box center [274, 667] width 58 height 31
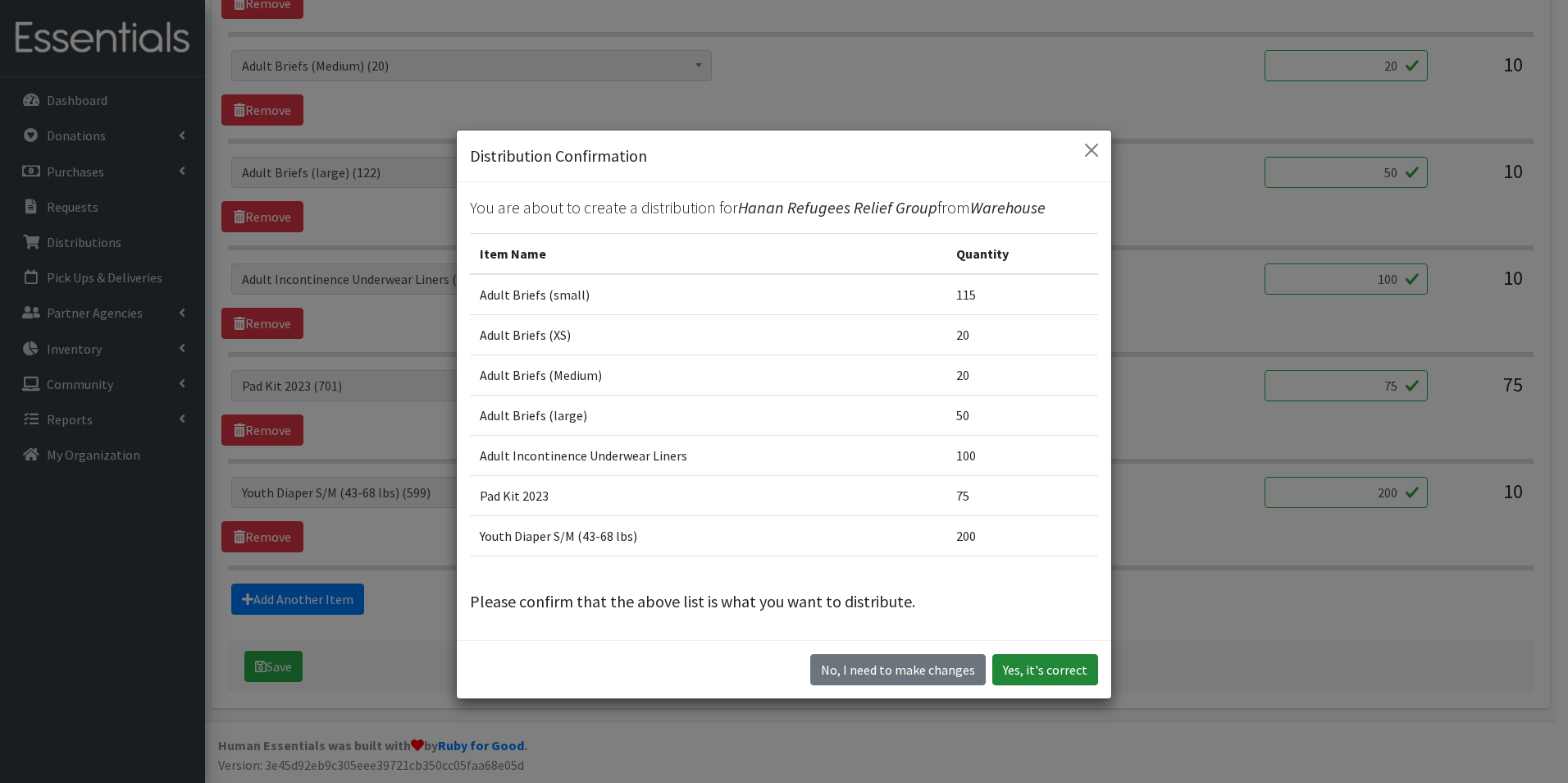
click at [766, 671] on button "Yes, it's correct" at bounding box center [1045, 669] width 106 height 31
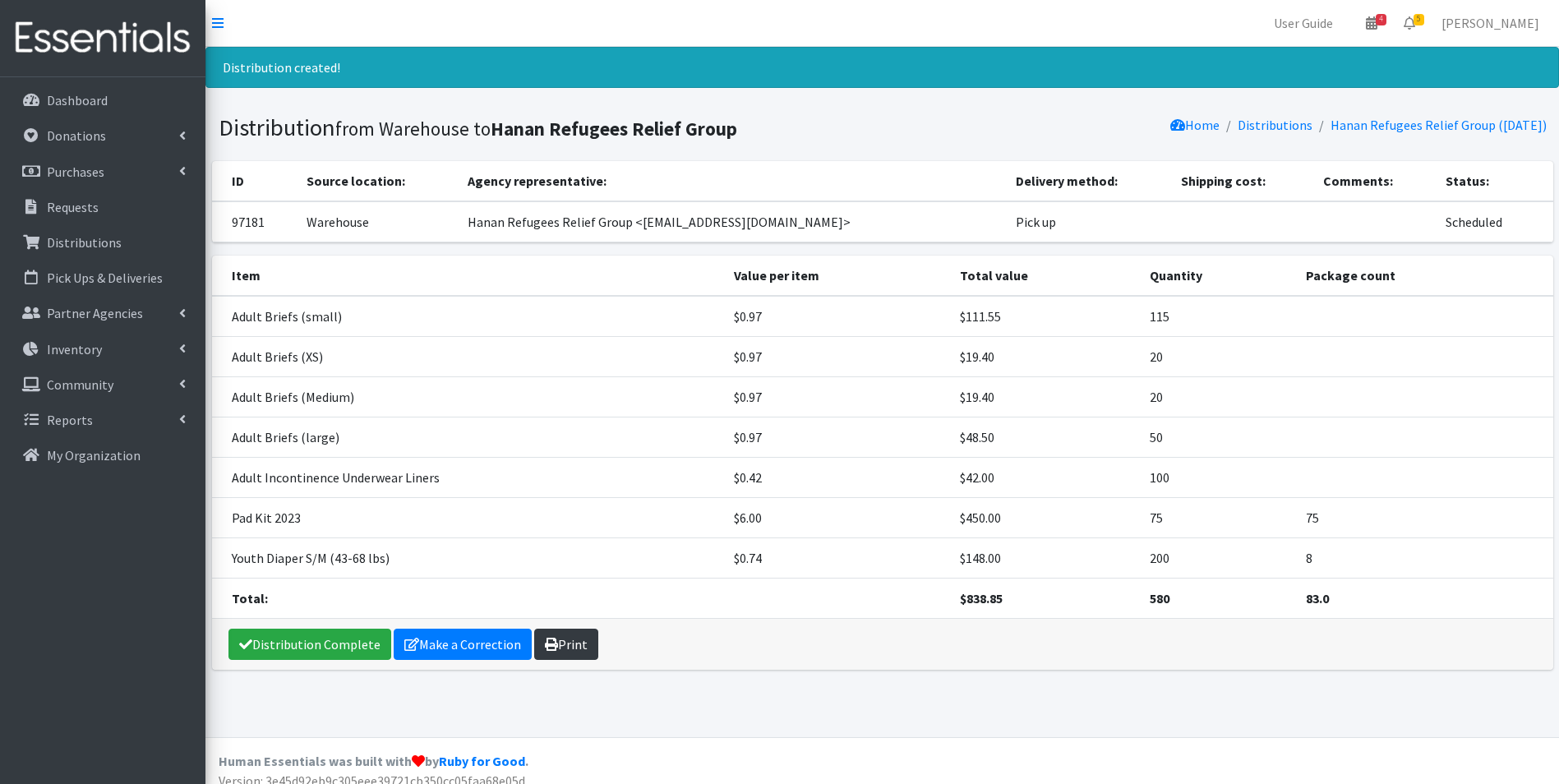
click at [564, 641] on link "Print" at bounding box center [566, 644] width 64 height 31
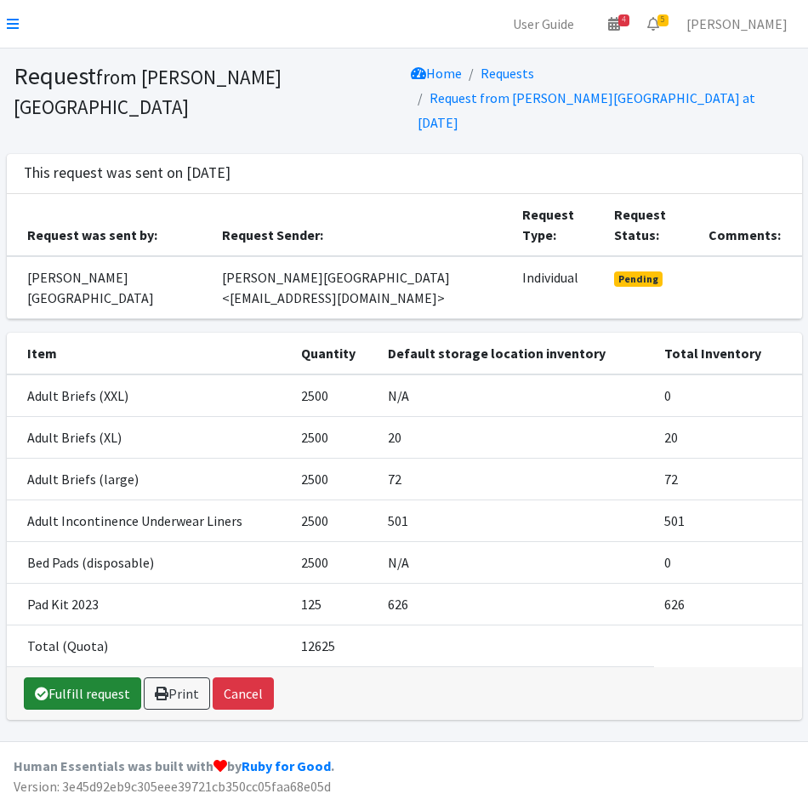
click at [55, 689] on link "Fulfill request" at bounding box center [82, 693] width 117 height 32
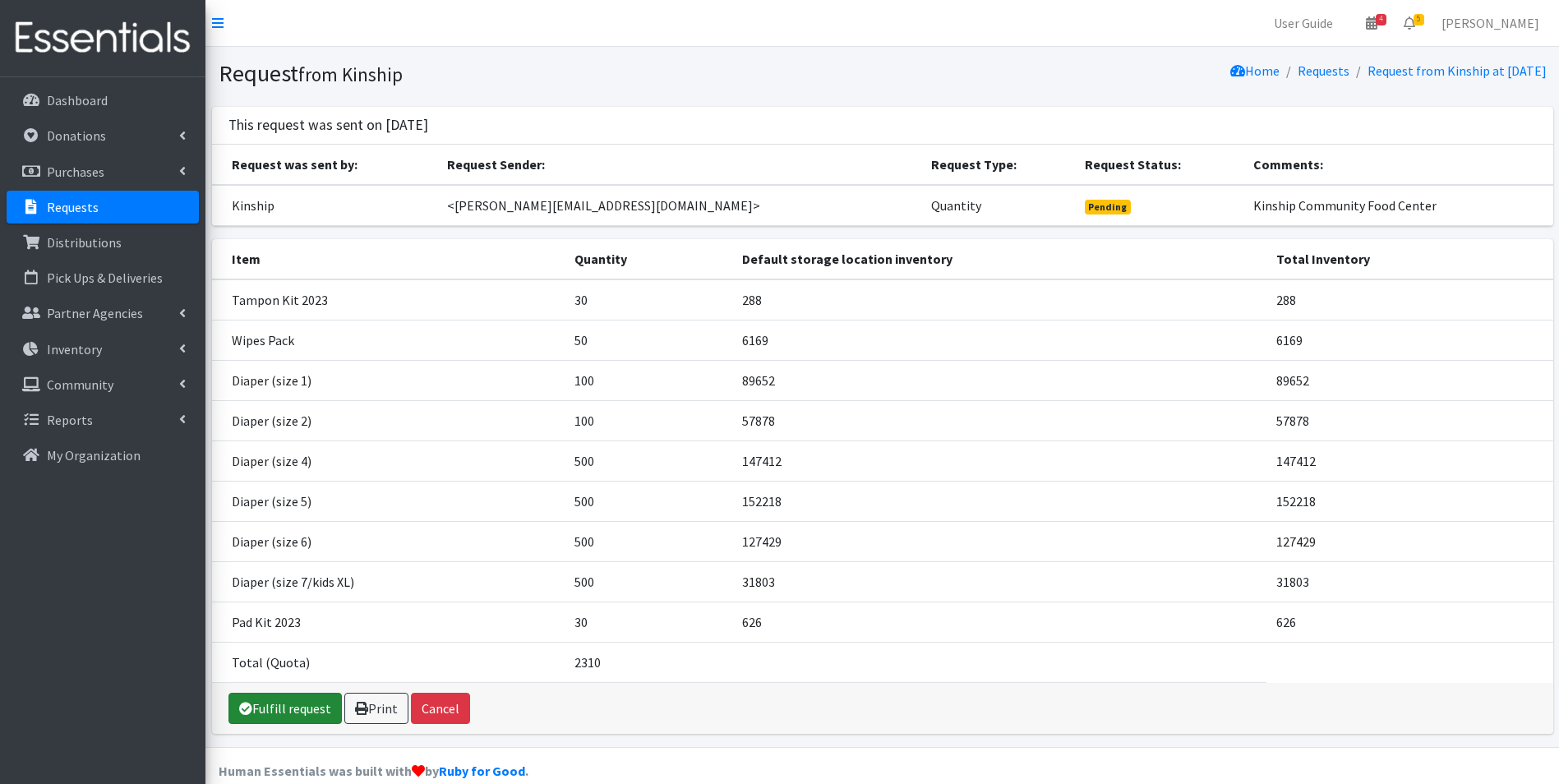
click at [266, 713] on link "Fulfill request" at bounding box center [285, 708] width 113 height 31
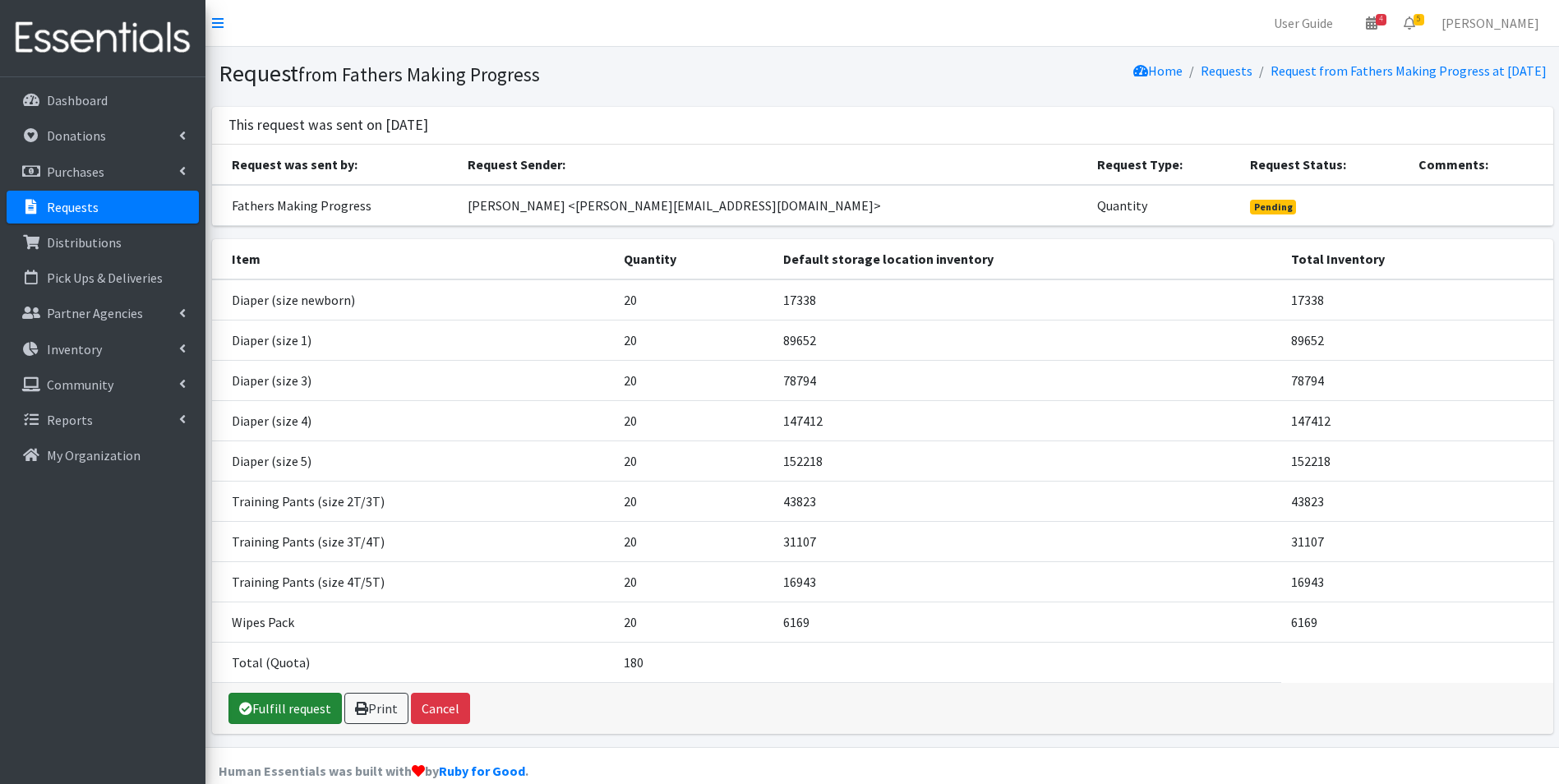
click at [277, 702] on link "Fulfill request" at bounding box center [285, 708] width 113 height 31
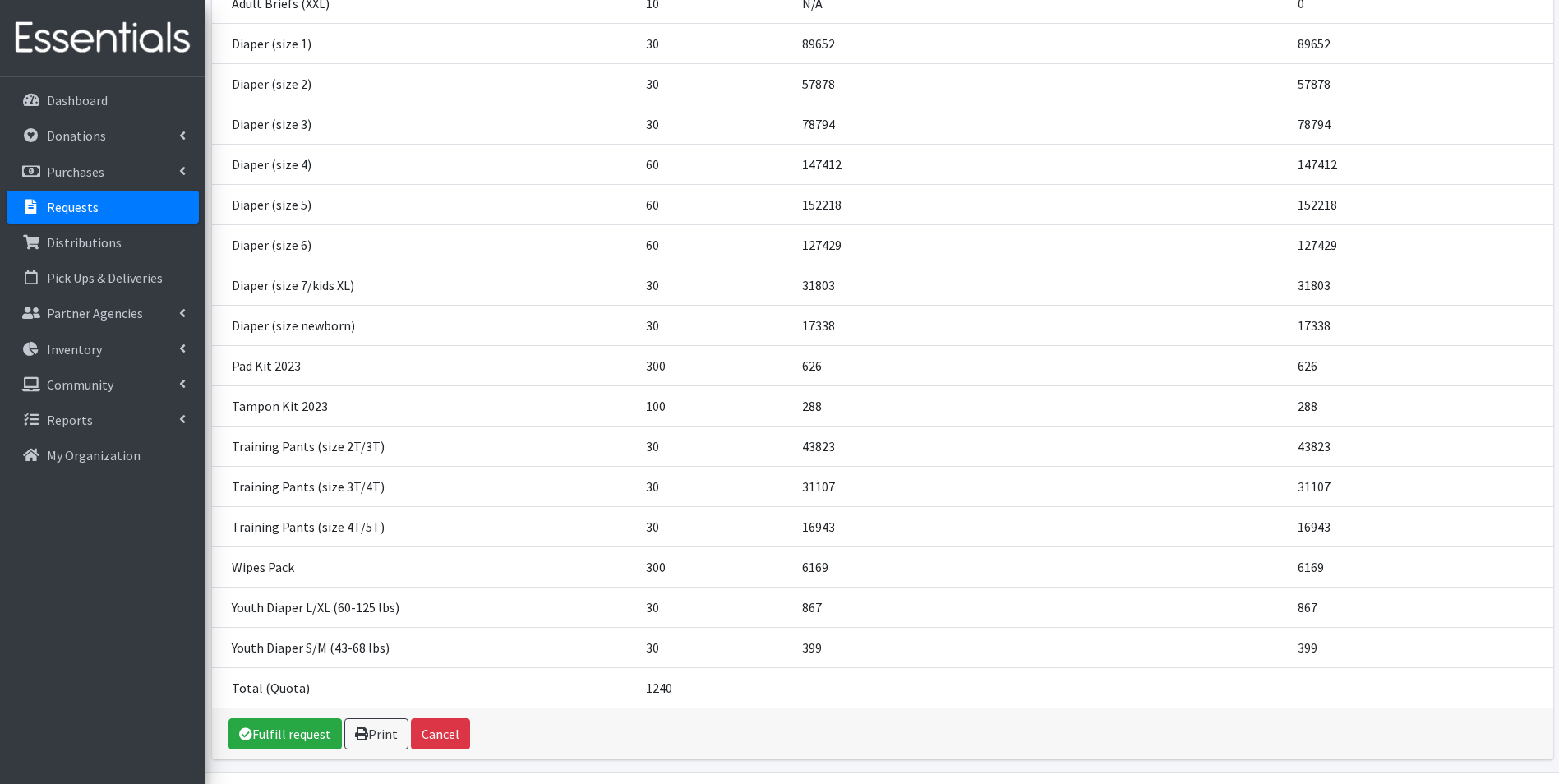
scroll to position [547, 0]
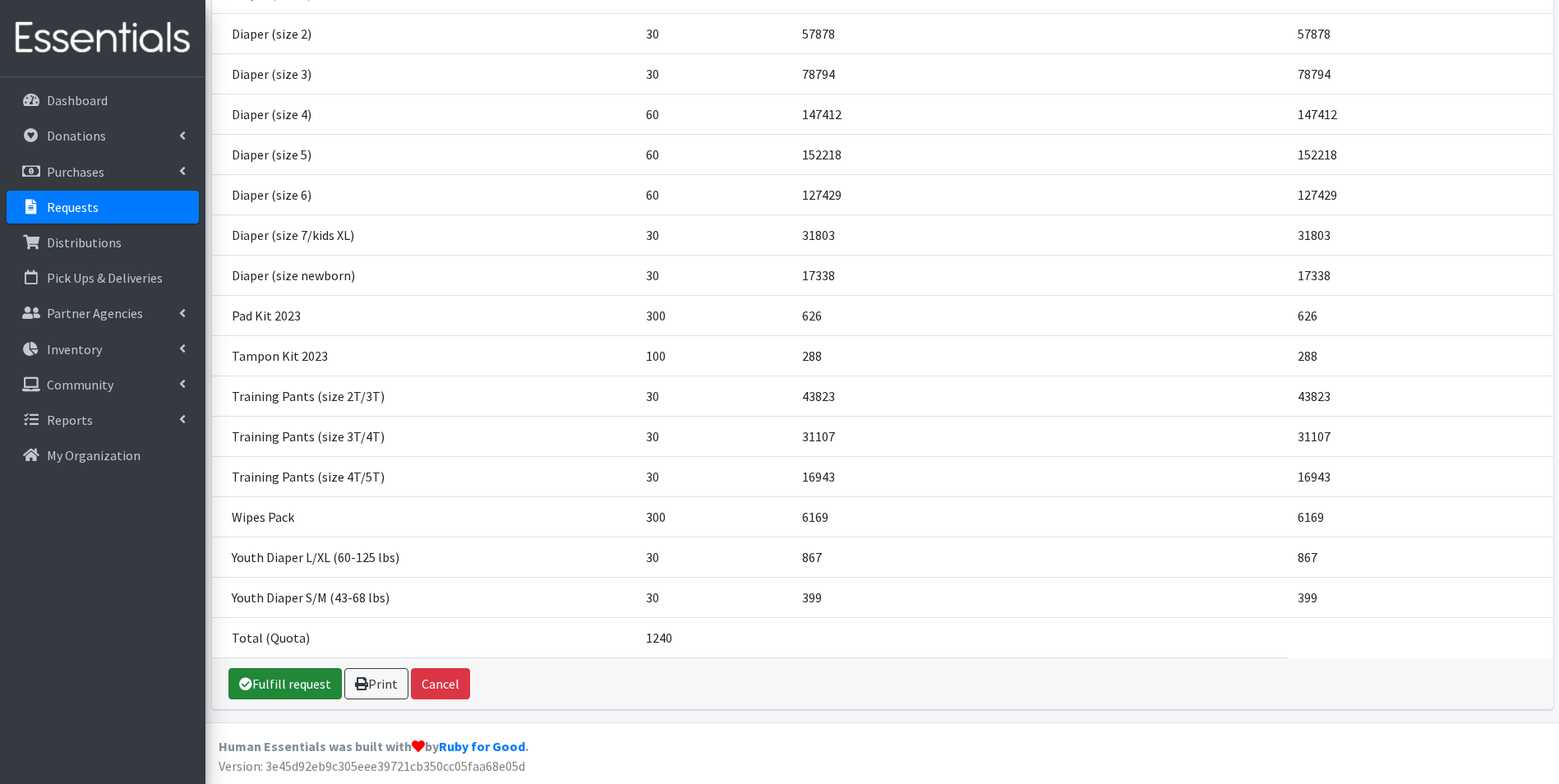
drag, startPoint x: 271, startPoint y: 685, endPoint x: 291, endPoint y: 696, distance: 22.8
click at [271, 685] on link "Fulfill request" at bounding box center [285, 684] width 113 height 31
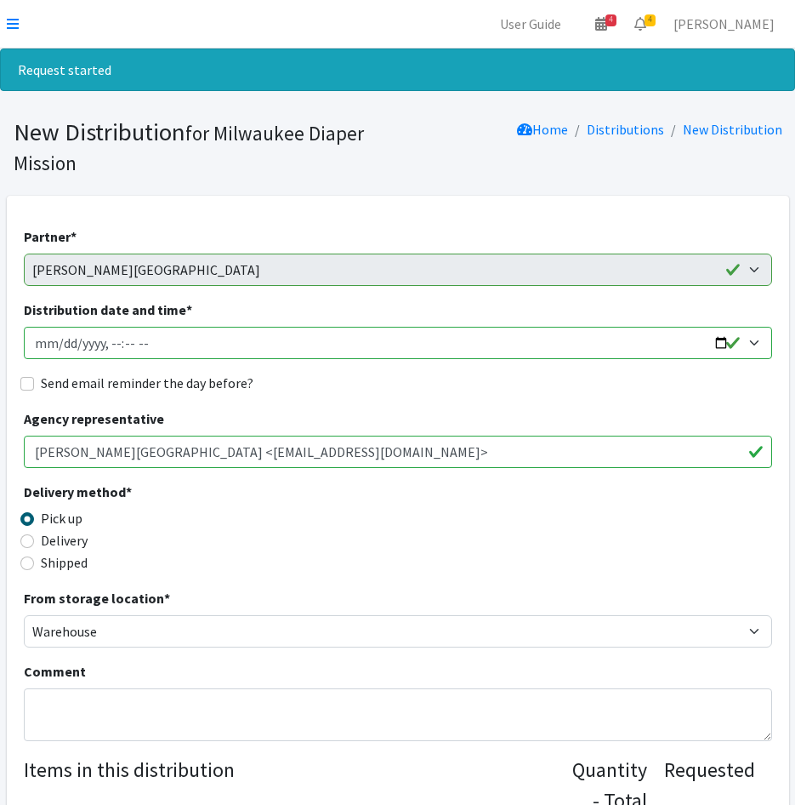
click at [57, 348] on input "Distribution date and time *" at bounding box center [398, 343] width 749 height 32
type input "[DATE]T23:59"
type input "[DATE]T09:00"
click at [23, 387] on input "Send email reminder the day before?" at bounding box center [27, 384] width 14 height 14
checkbox input "true"
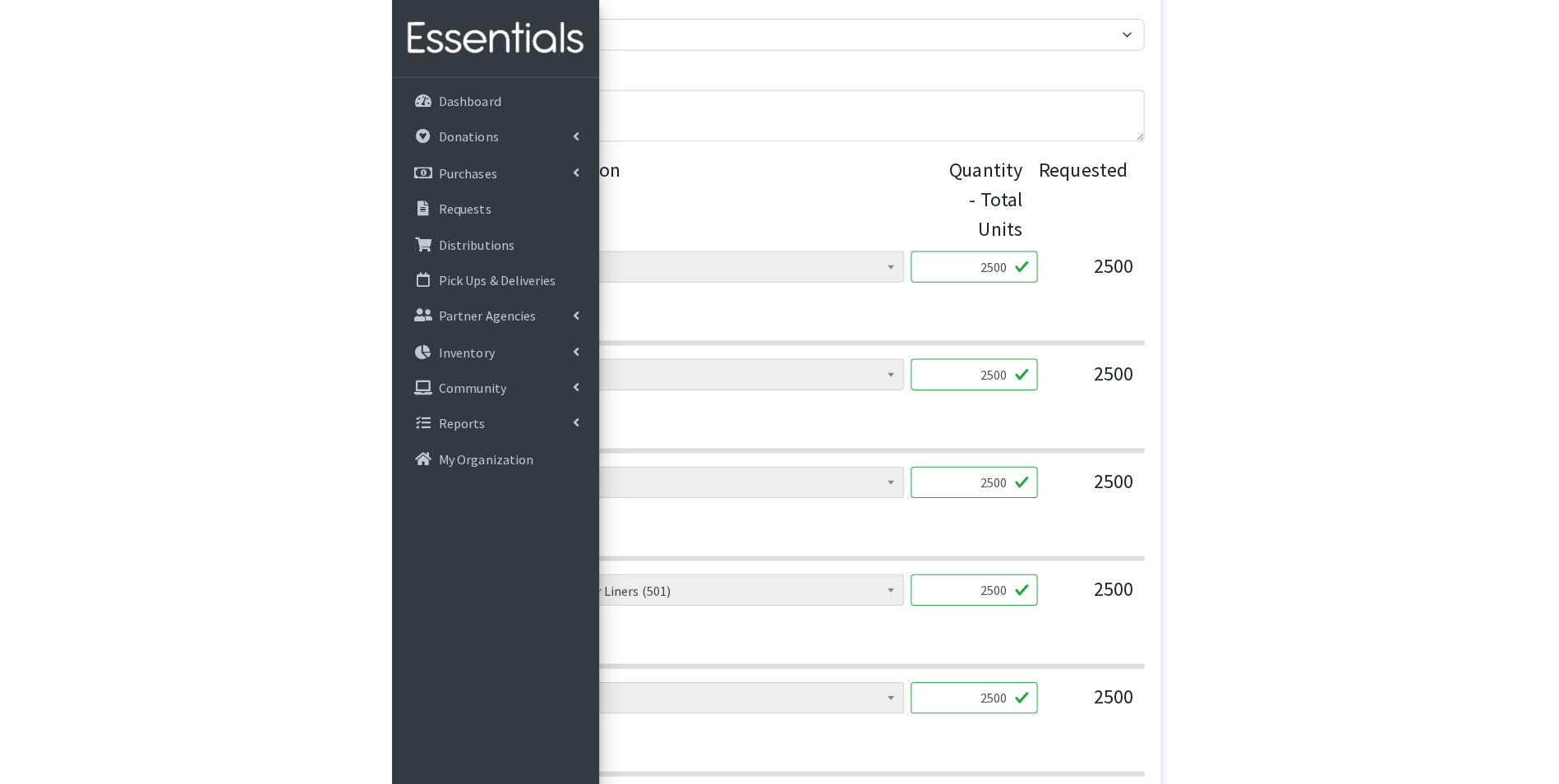
scroll to position [547, 0]
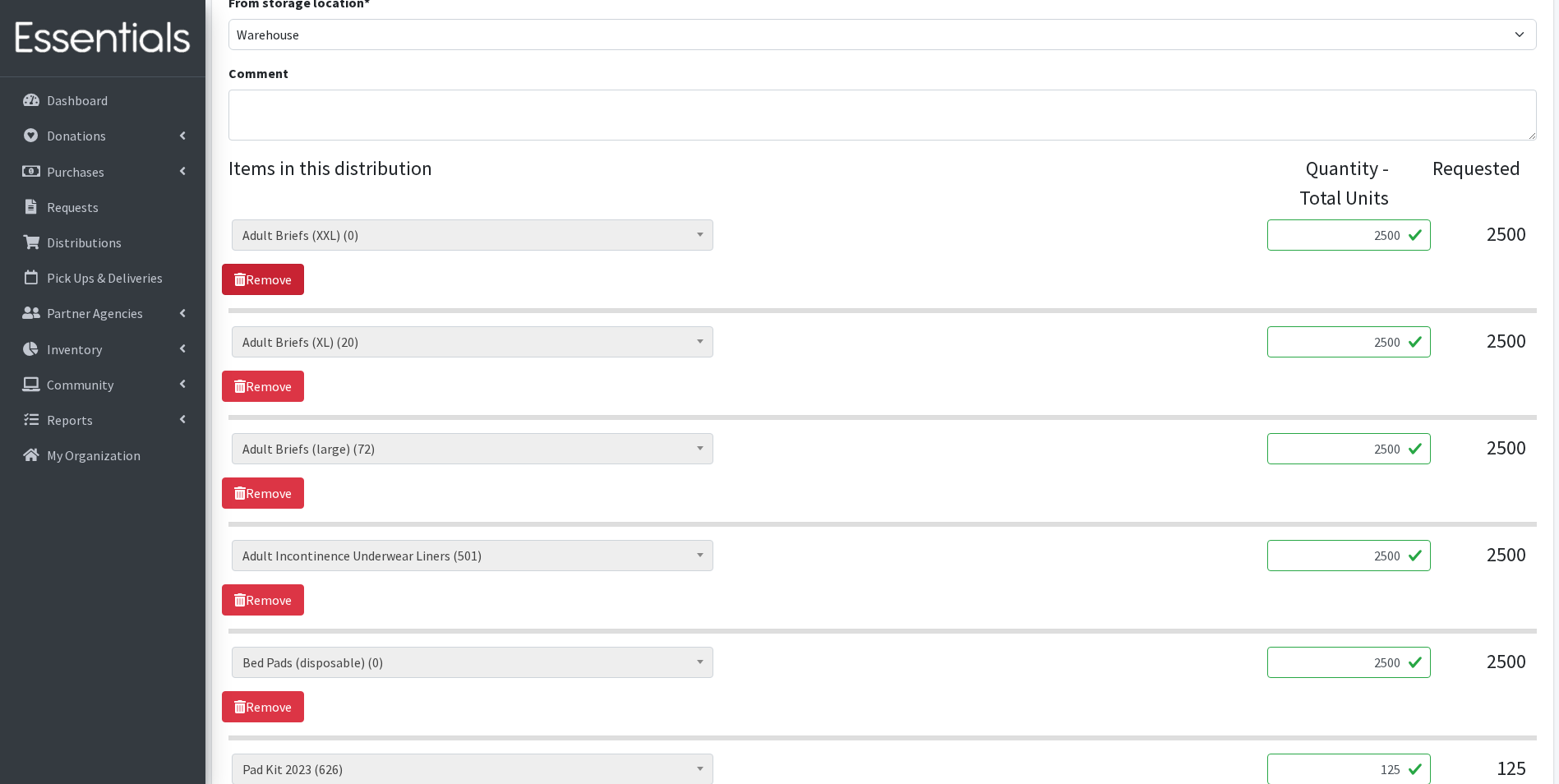
click at [273, 276] on link "Remove" at bounding box center [263, 279] width 82 height 31
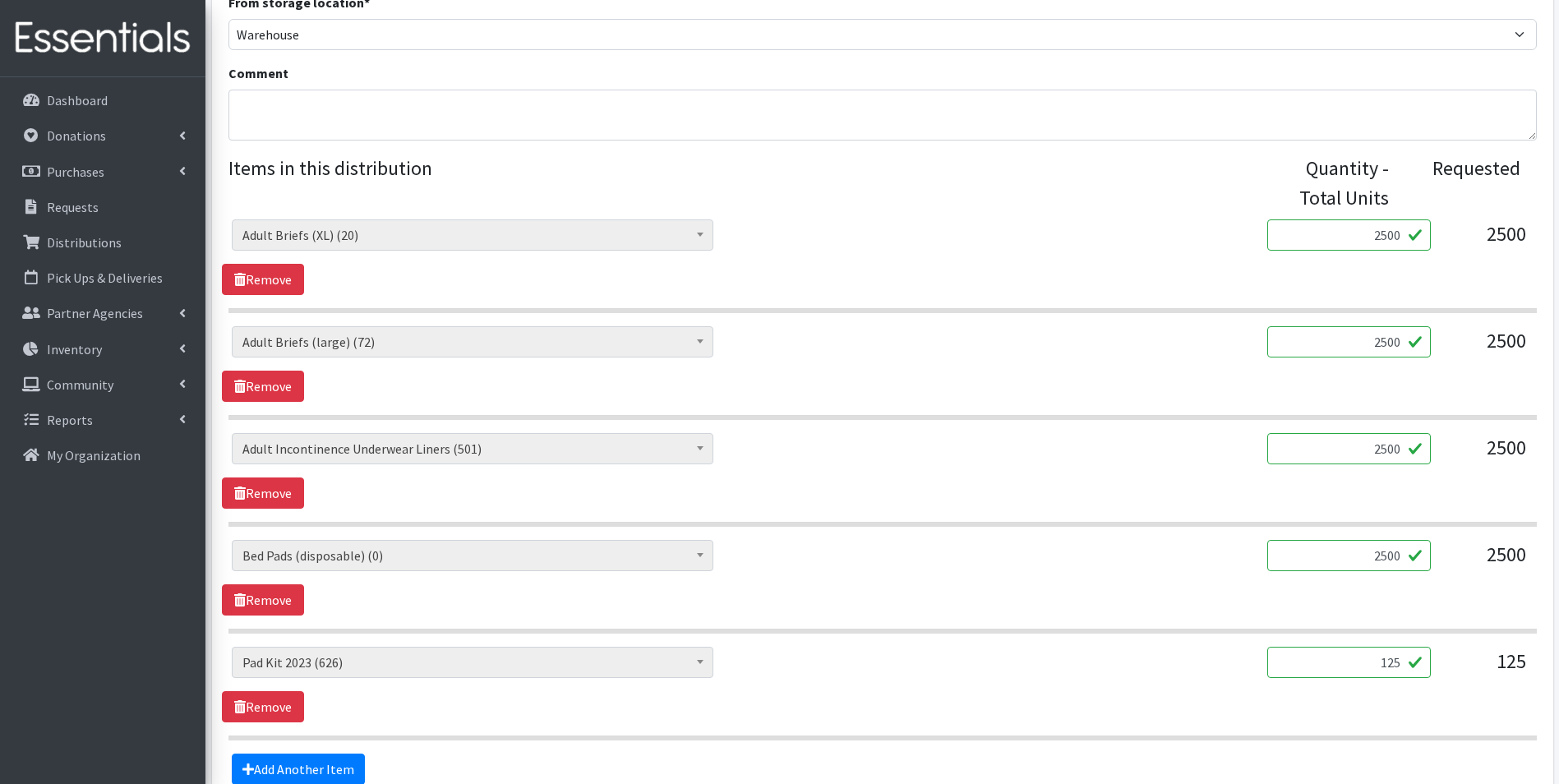
drag, startPoint x: 1319, startPoint y: 339, endPoint x: 1487, endPoint y: 350, distance: 168.4
click at [768, 344] on div "AIO's (Newborn) (12) AIO's (Sized) (44) Adult Briefs (Medium) (0) Adult Briefs …" at bounding box center [882, 349] width 1301 height 44
type input "72"
drag, startPoint x: 1357, startPoint y: 230, endPoint x: 1573, endPoint y: 238, distance: 216.1
click at [768, 238] on html "User Guide 4 4 Pick-ups remaining this week View Calendar 4 4 Requests 0 Partne…" at bounding box center [780, 202] width 1559 height 1499
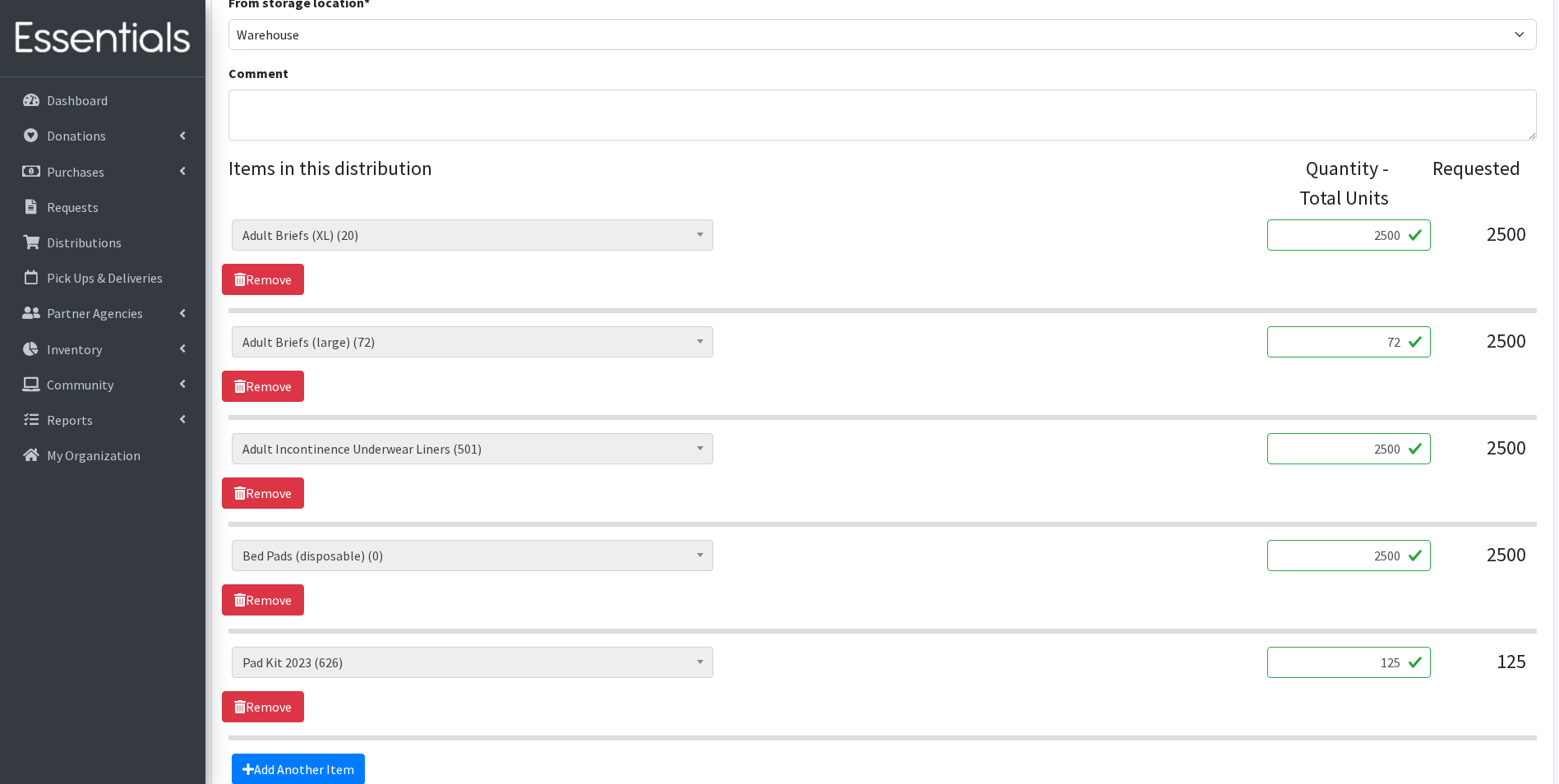
type input "0"
type input "20"
click at [768, 482] on div "AIO's (Newborn) (12) AIO's (Sized) (44) Adult Briefs (Medium) (0) Adult Briefs …" at bounding box center [882, 470] width 1320 height 75
drag, startPoint x: 1355, startPoint y: 451, endPoint x: 1491, endPoint y: 456, distance: 136.1
click at [768, 456] on div "AIO's (Newborn) (12) AIO's (Sized) (44) Adult Briefs (Medium) (0) Adult Briefs …" at bounding box center [882, 455] width 1301 height 44
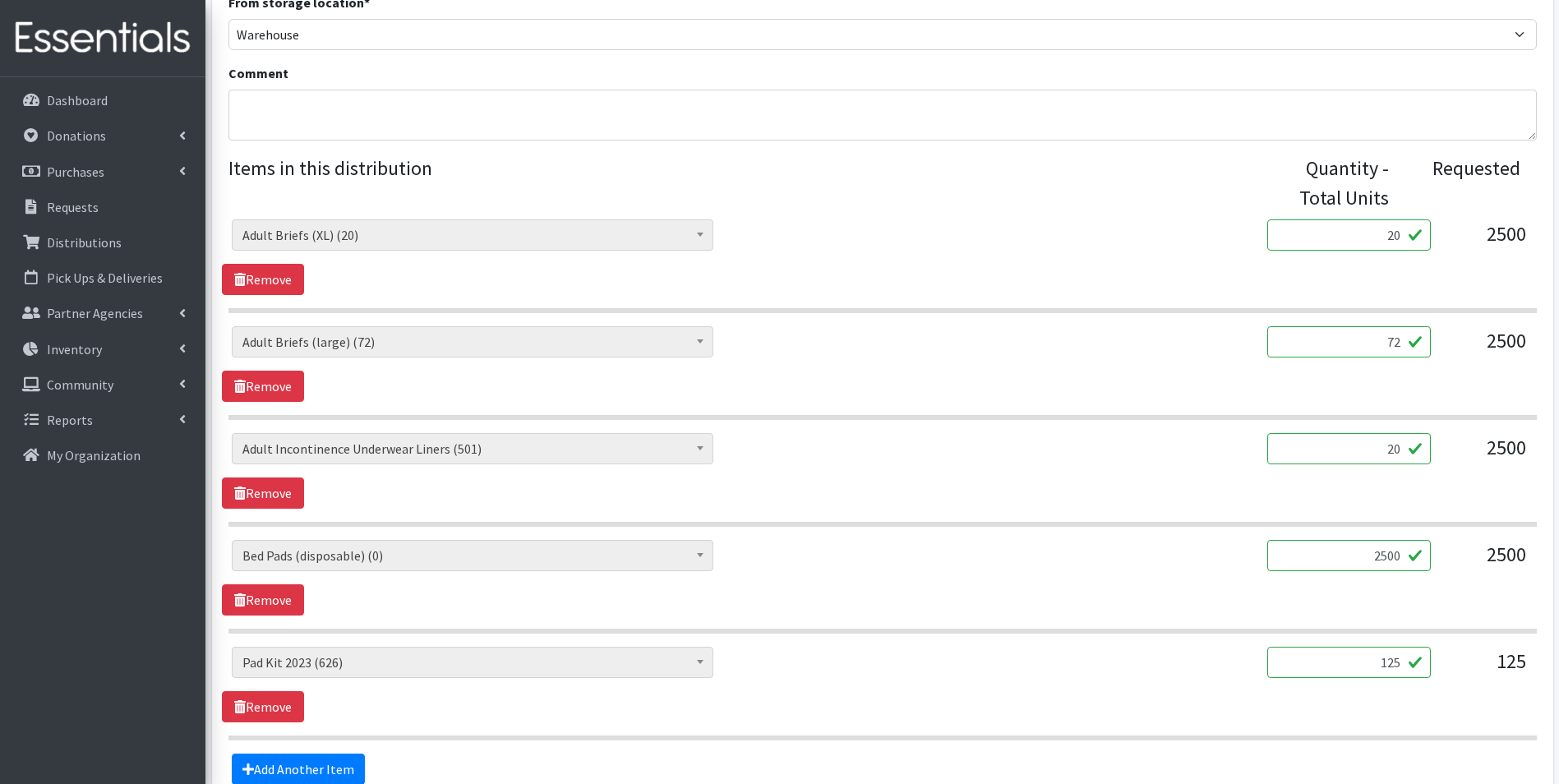
type input "2"
type input "500"
click at [284, 587] on link "Remove" at bounding box center [263, 600] width 82 height 31
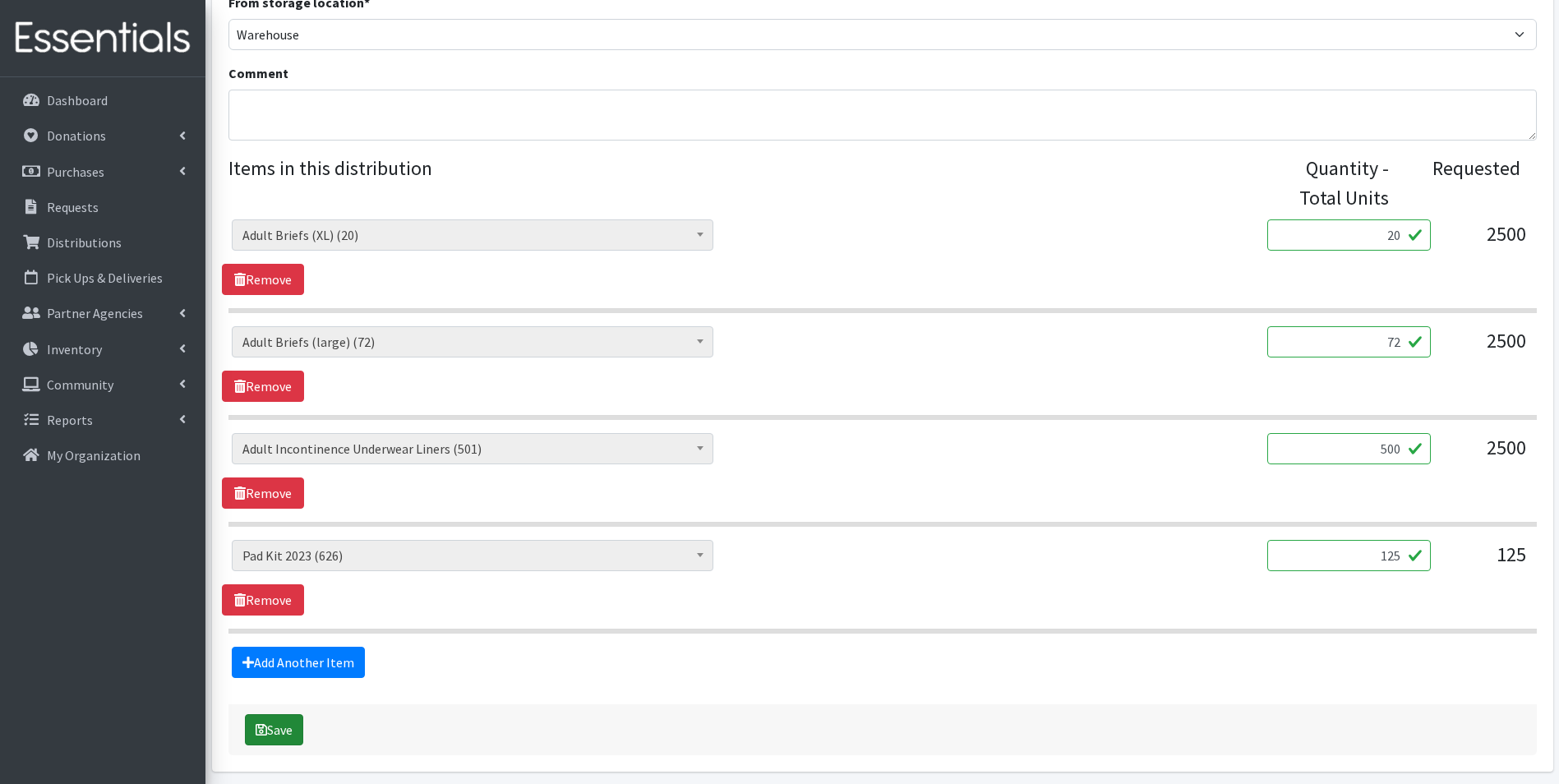
click at [269, 729] on button "Save" at bounding box center [274, 729] width 58 height 31
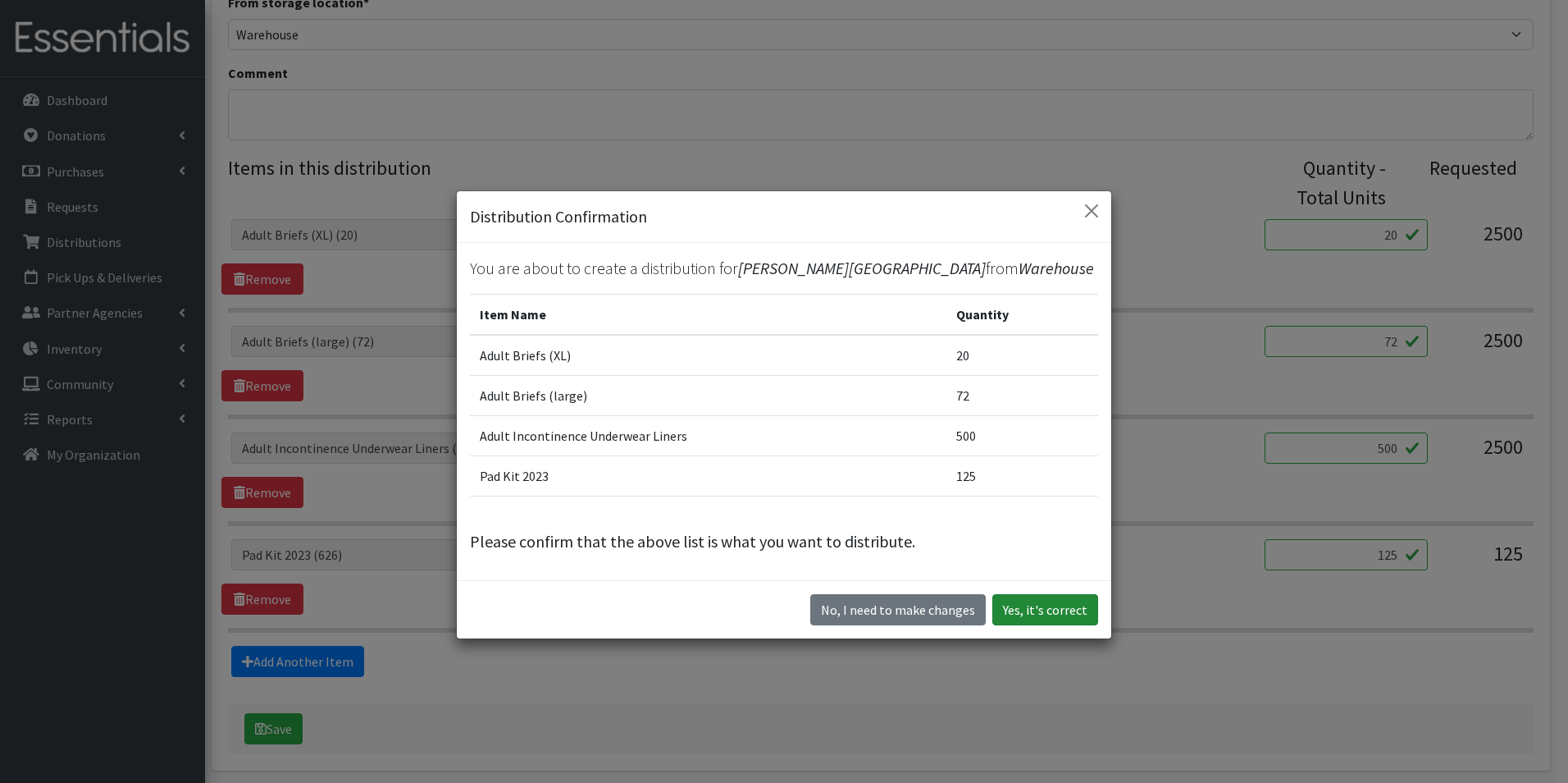
click at [766, 608] on button "Yes, it's correct" at bounding box center [1045, 609] width 106 height 31
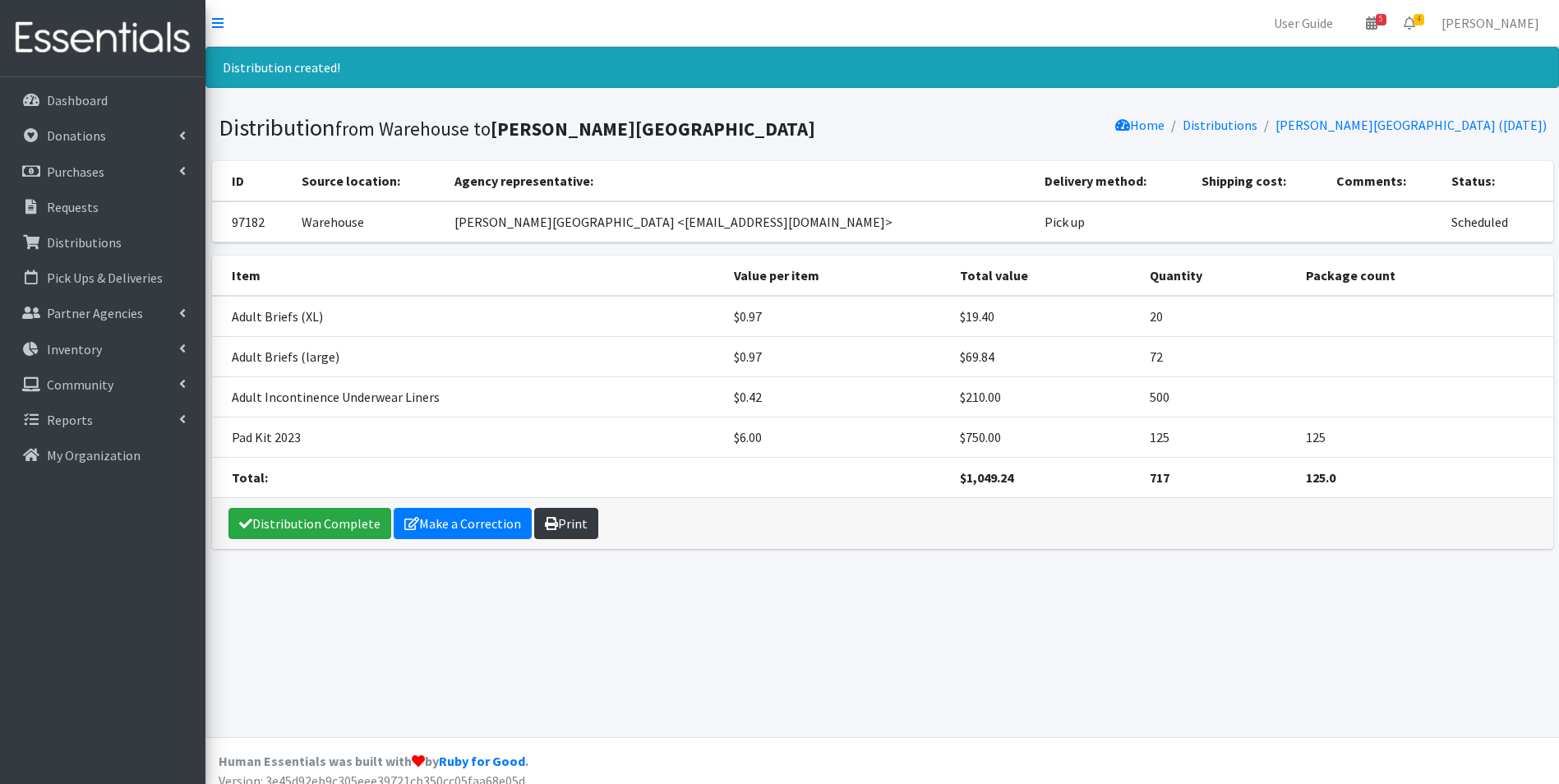
click at [583, 526] on link "Print" at bounding box center [566, 523] width 64 height 31
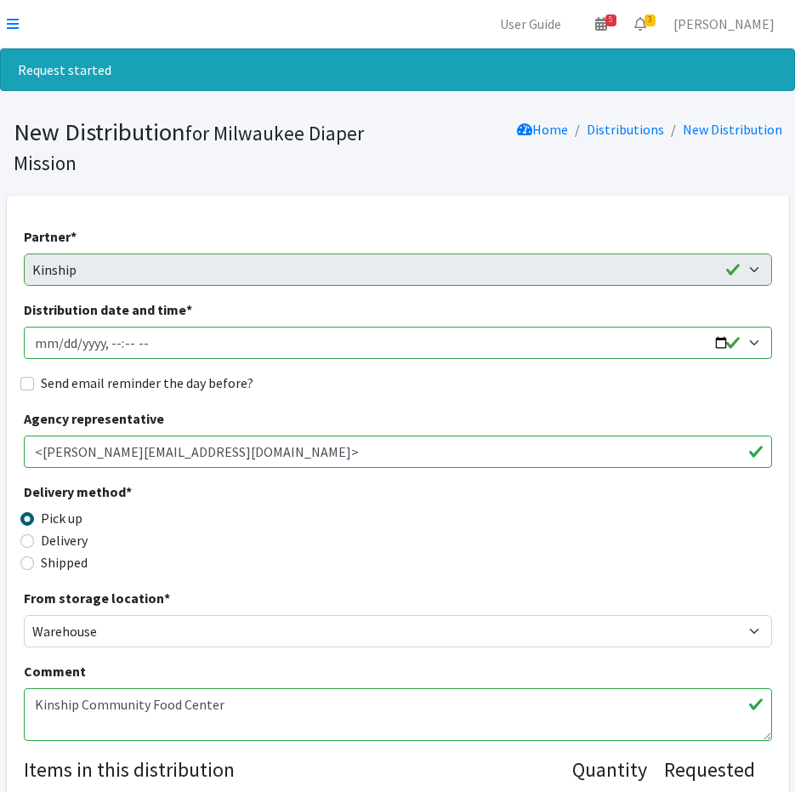
click at [56, 344] on input "Distribution date and time *" at bounding box center [398, 343] width 749 height 32
type input "2025-09-26T11:00"
click at [25, 385] on input "Send email reminder the day before?" at bounding box center [27, 384] width 14 height 14
checkbox input "true"
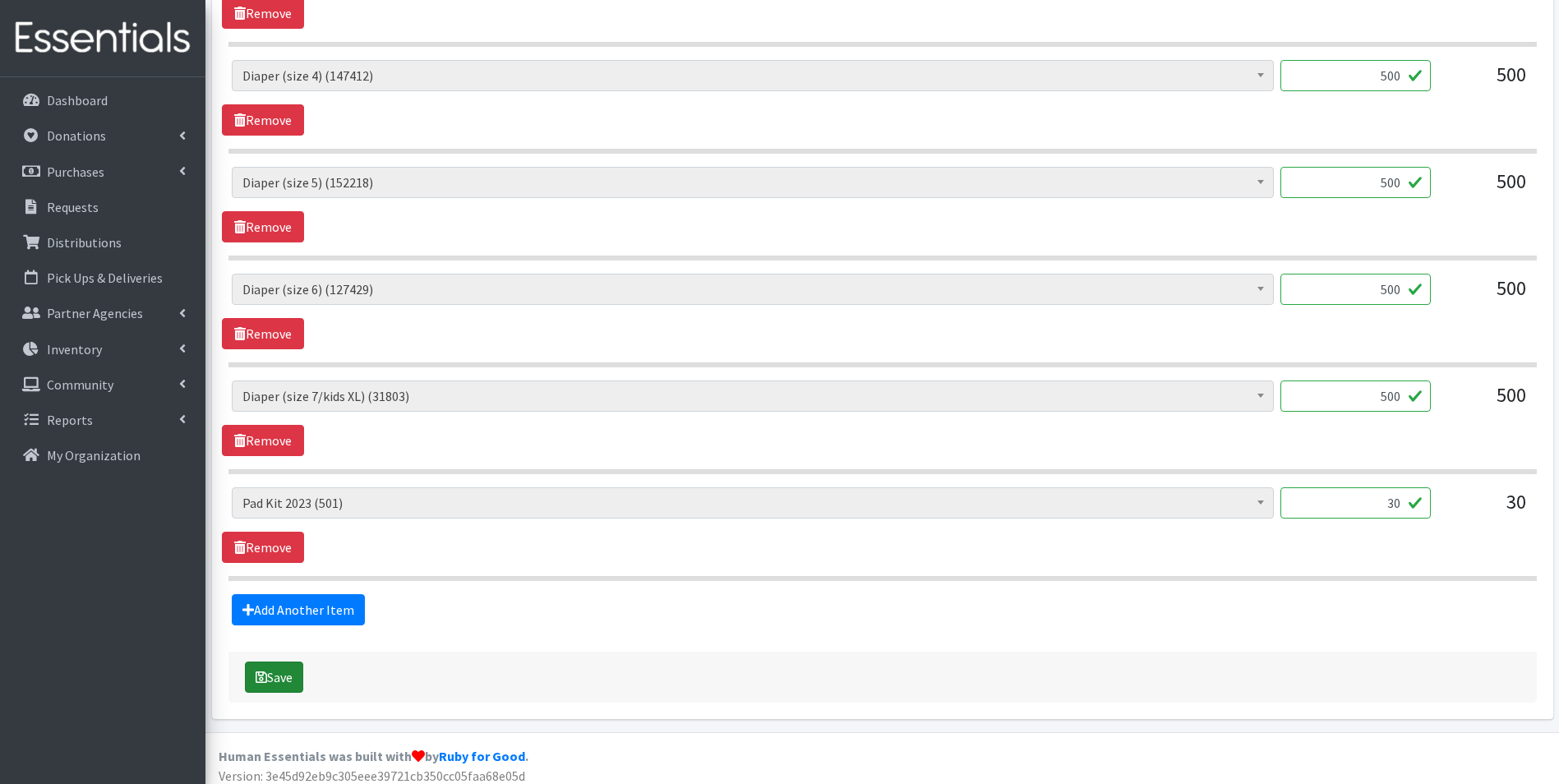
scroll to position [1143, 0]
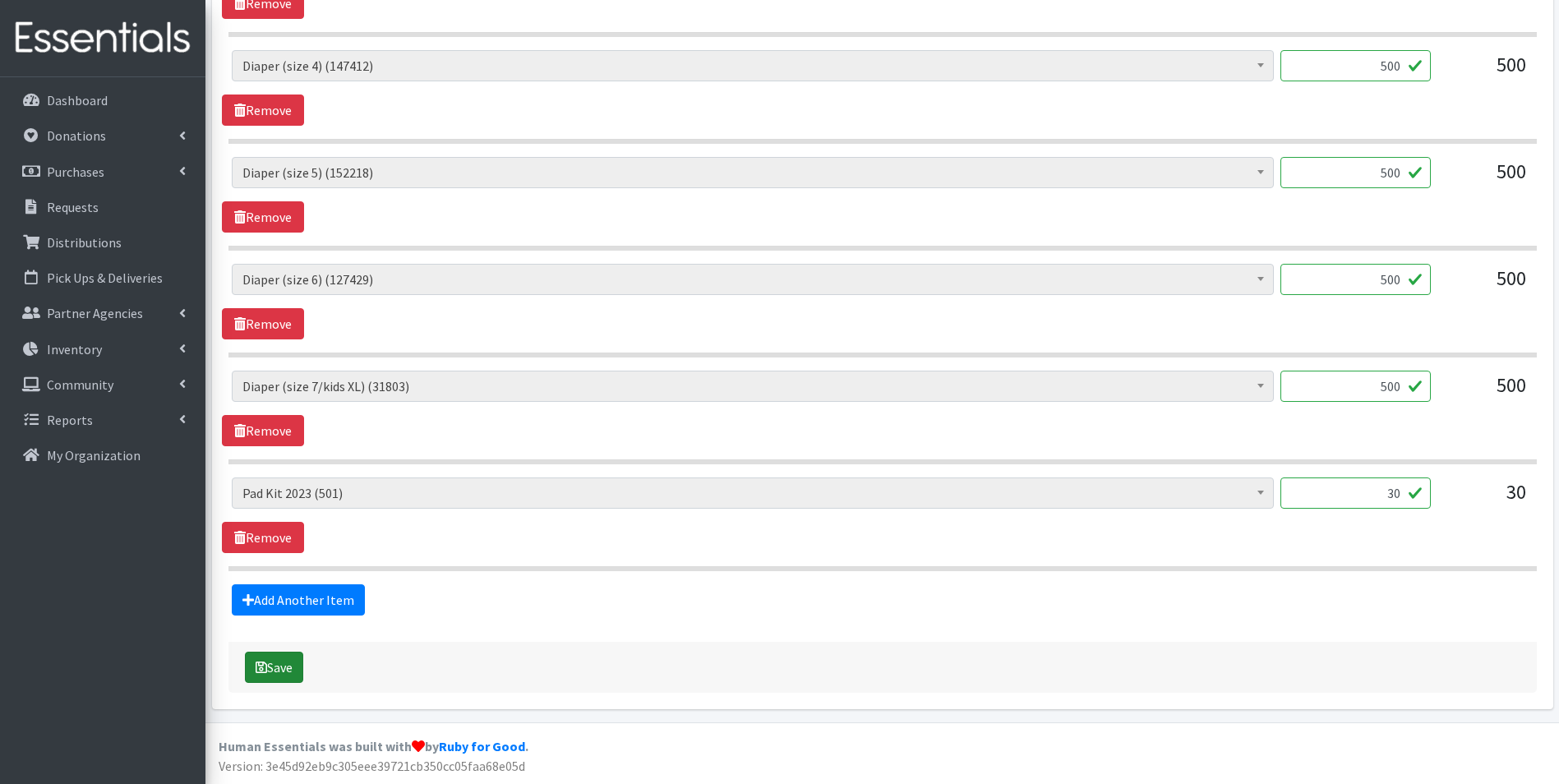
click at [295, 680] on button "Save" at bounding box center [274, 667] width 58 height 31
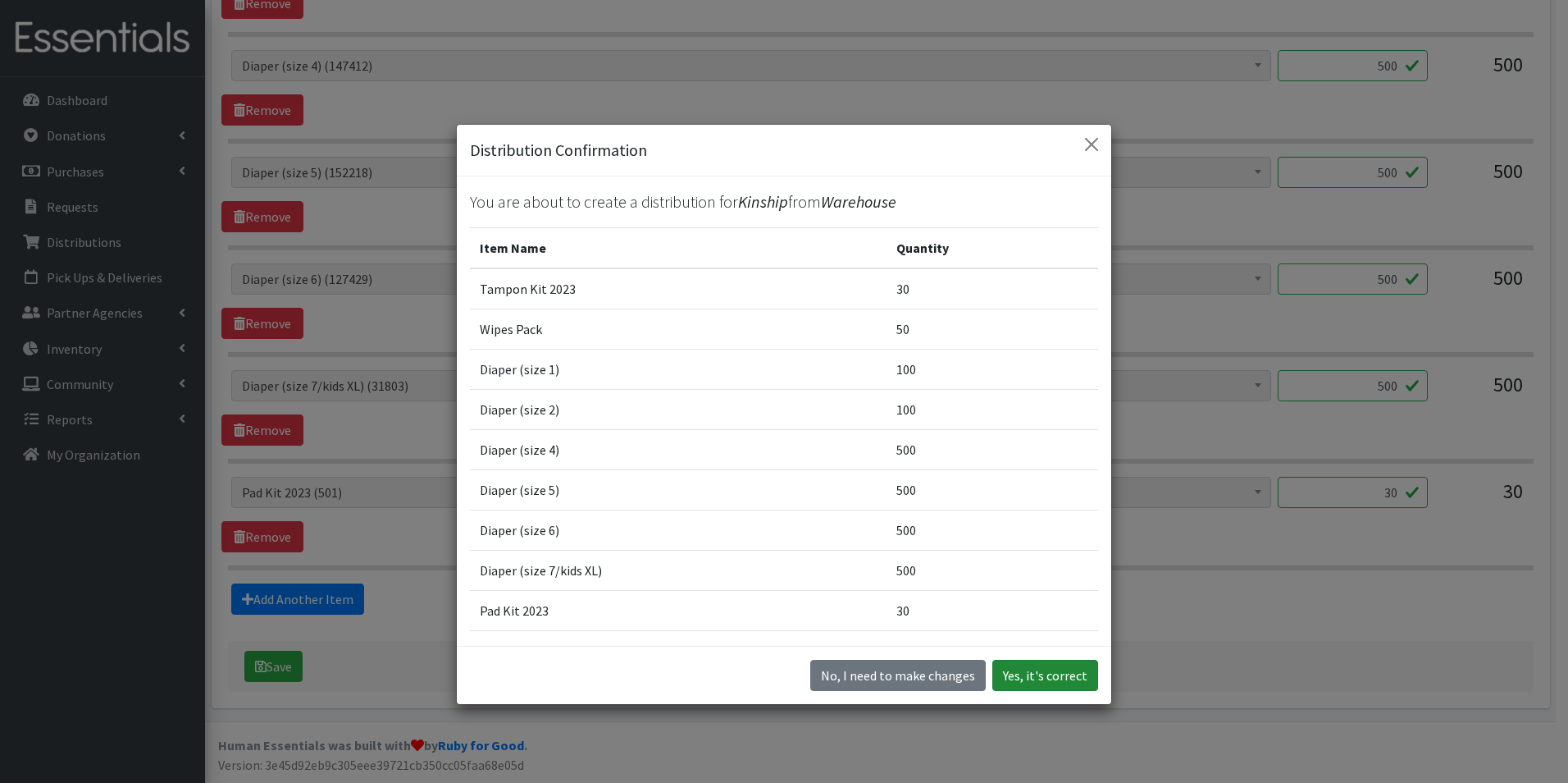
click at [1026, 677] on button "Yes, it's correct" at bounding box center [1045, 675] width 106 height 31
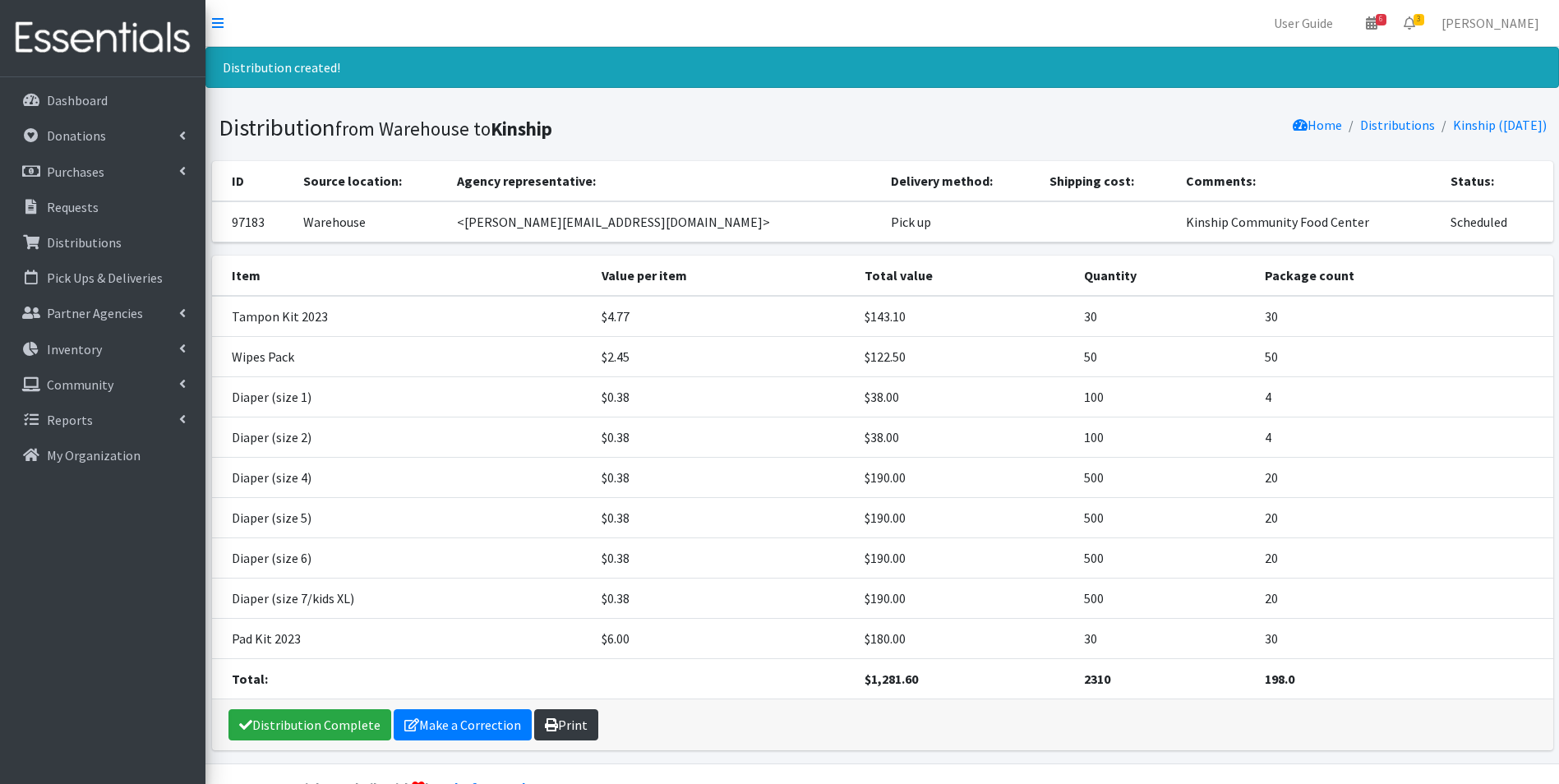
click at [556, 726] on link "Print" at bounding box center [566, 724] width 64 height 31
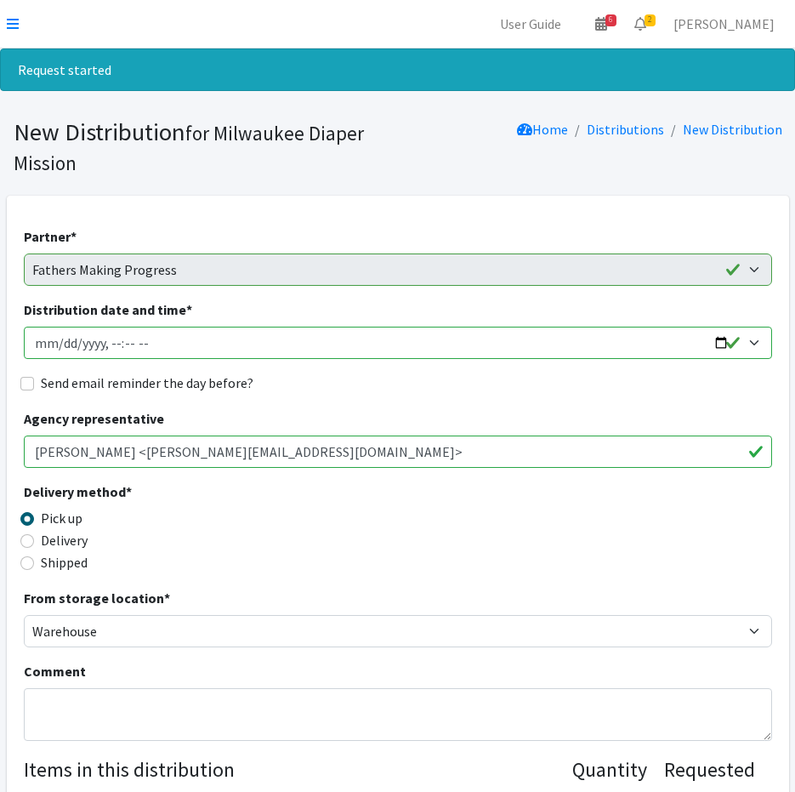
click at [57, 348] on input "Distribution date and time *" at bounding box center [398, 343] width 749 height 32
type input "[DATE]T11:30"
click at [26, 385] on input "Send email reminder the day before?" at bounding box center [27, 384] width 14 height 14
checkbox input "true"
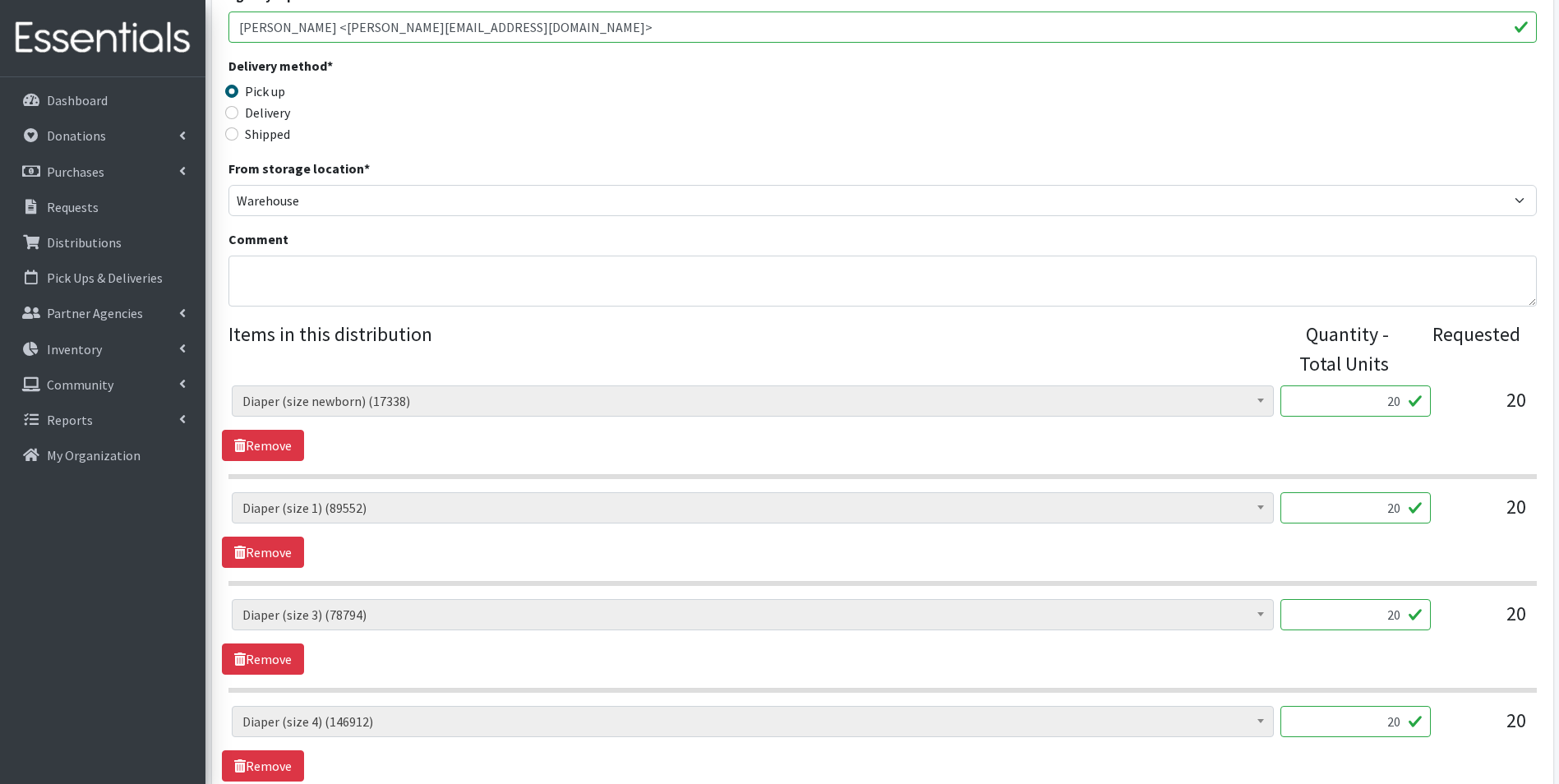
scroll to position [410, 0]
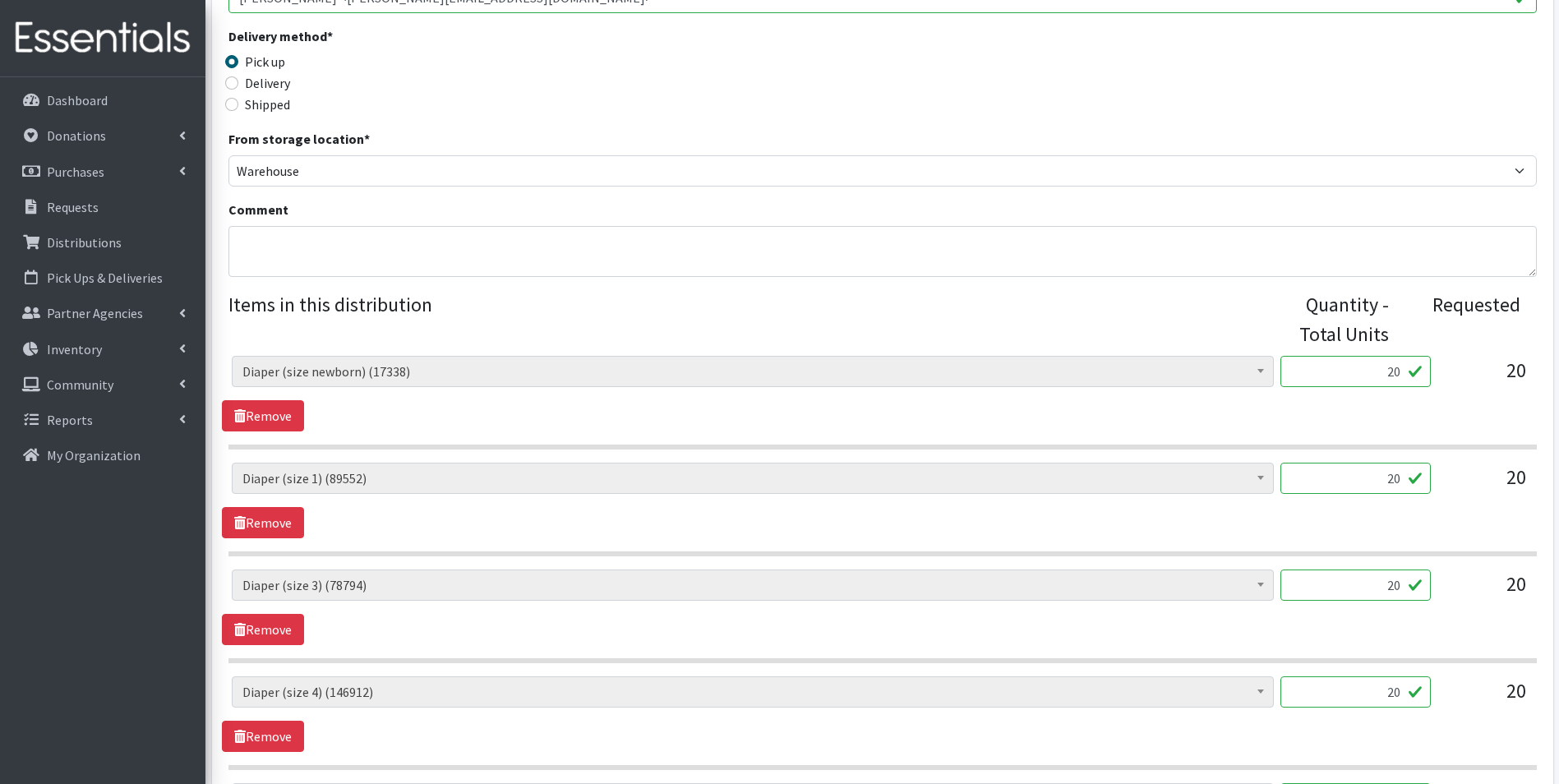
click at [1526, 403] on div "AIO's (Newborn) (12) AIO's (Sized) (44) Adult Briefs (Medium) (0) Adult Briefs …" at bounding box center [882, 393] width 1320 height 75
type input "500"
drag, startPoint x: 1390, startPoint y: 482, endPoint x: 1507, endPoint y: 507, distance: 119.6
click at [1532, 483] on div "AIO's (Newborn) (12) AIO's (Sized) (44) Adult Briefs (Medium) (0) Adult Briefs …" at bounding box center [882, 485] width 1301 height 44
type input "500"
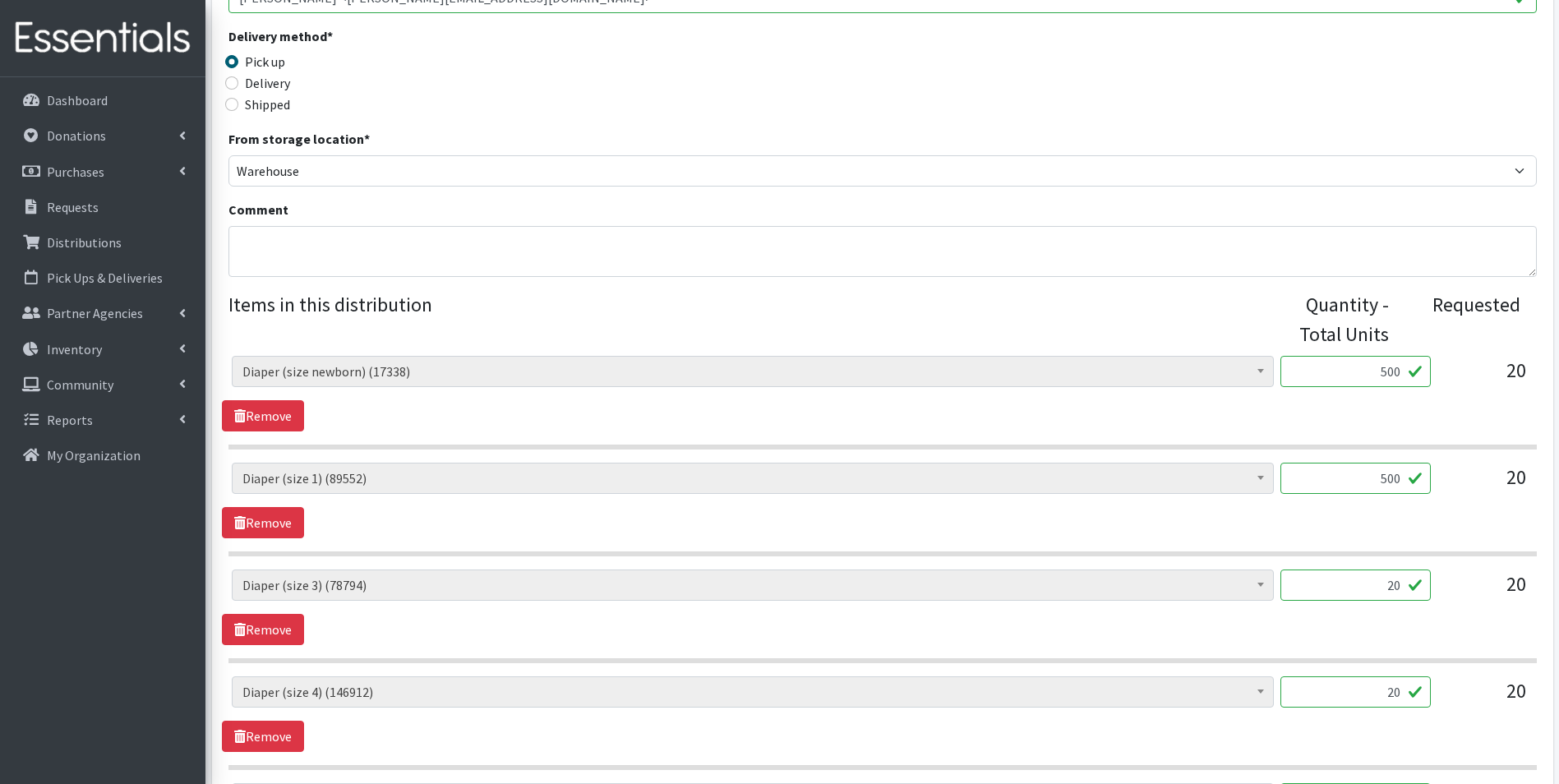
drag, startPoint x: 1383, startPoint y: 585, endPoint x: 1456, endPoint y: 588, distance: 73.1
click at [1453, 587] on div "AIO's (Newborn) (12) AIO's (Sized) (44) Adult Briefs (Medium) (0) Adult Briefs …" at bounding box center [882, 592] width 1301 height 44
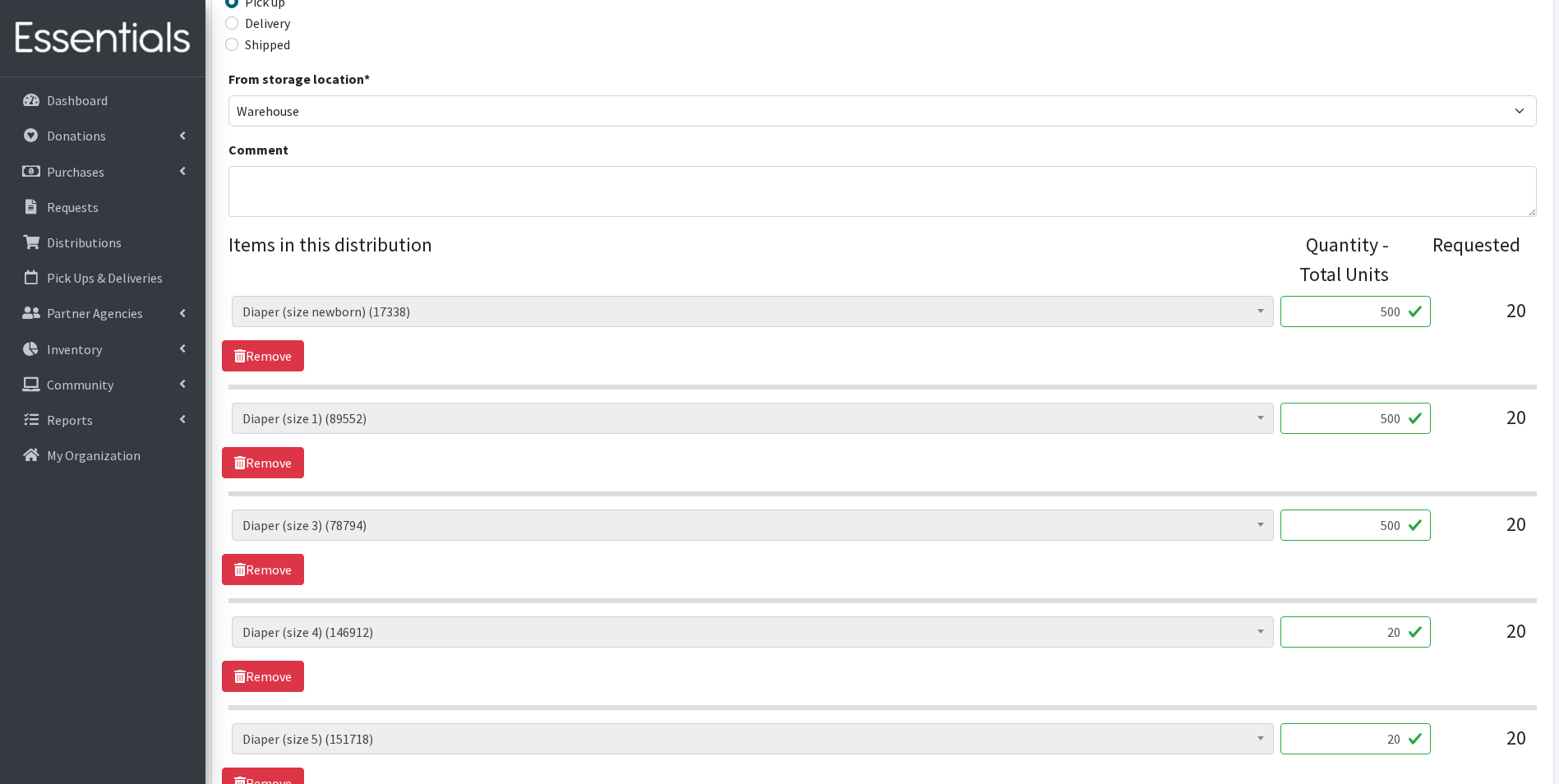
scroll to position [658, 0]
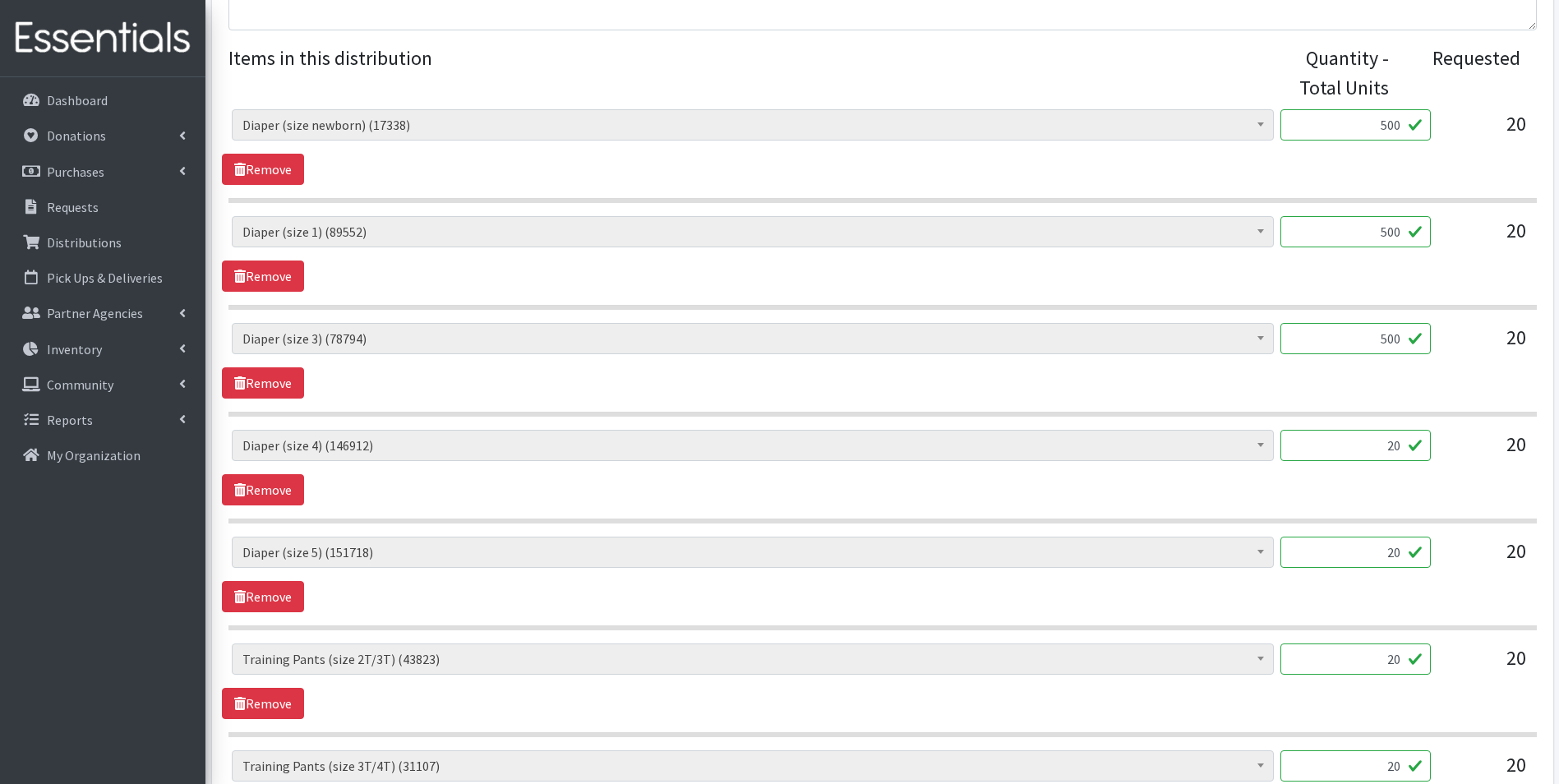
type input "500"
drag, startPoint x: 1379, startPoint y: 450, endPoint x: 1503, endPoint y: 472, distance: 125.9
click at [1506, 470] on div "AIO's (Newborn) (12) AIO's (Sized) (44) Adult Briefs (Medium) (0) Adult Briefs …" at bounding box center [882, 452] width 1301 height 44
type input "500"
click at [1463, 558] on div "AIO's (Newborn) (12) AIO's (Sized) (44) Adult Briefs (Medium) (0) Adult Briefs …" at bounding box center [882, 559] width 1301 height 44
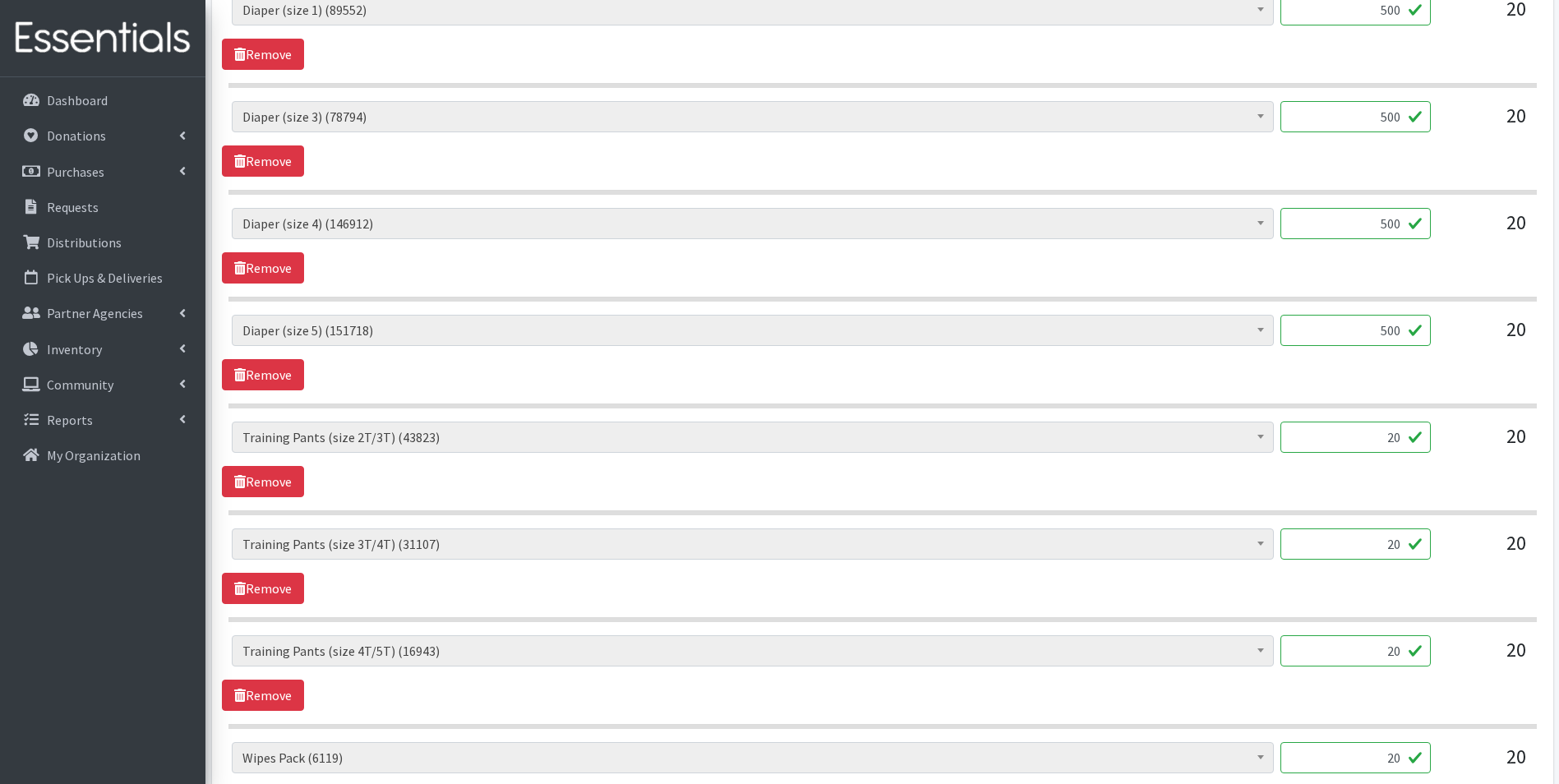
scroll to position [904, 0]
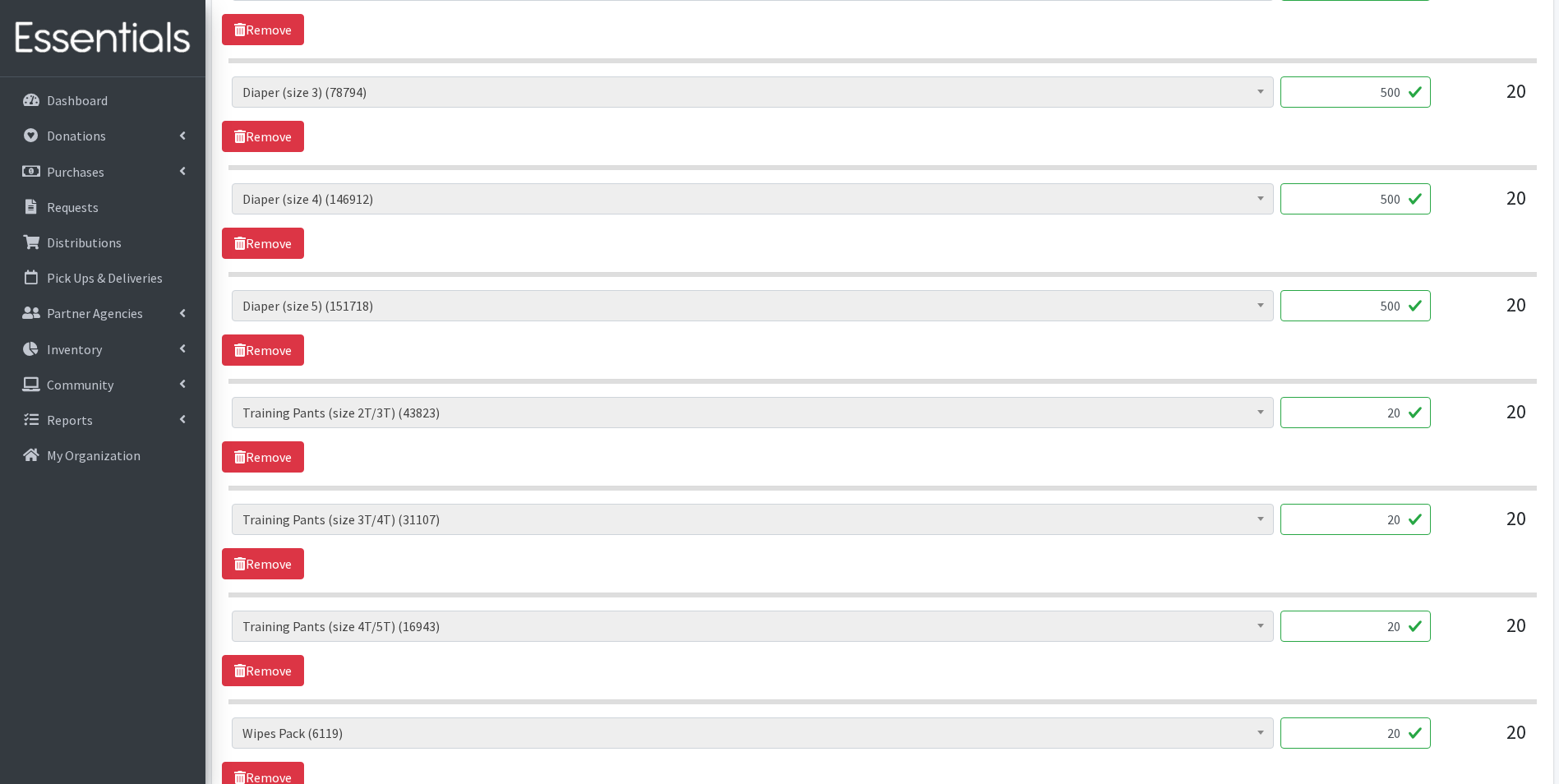
type input "500"
drag, startPoint x: 1354, startPoint y: 414, endPoint x: 1519, endPoint y: 466, distance: 173.0
click at [1551, 427] on div "Partner * Bay View Community Center BOMB Doulas Camp Reunite Cathedral Center, …" at bounding box center [882, 103] width 1341 height 1692
type input "500"
drag, startPoint x: 1460, startPoint y: 518, endPoint x: 1443, endPoint y: 541, distance: 28.6
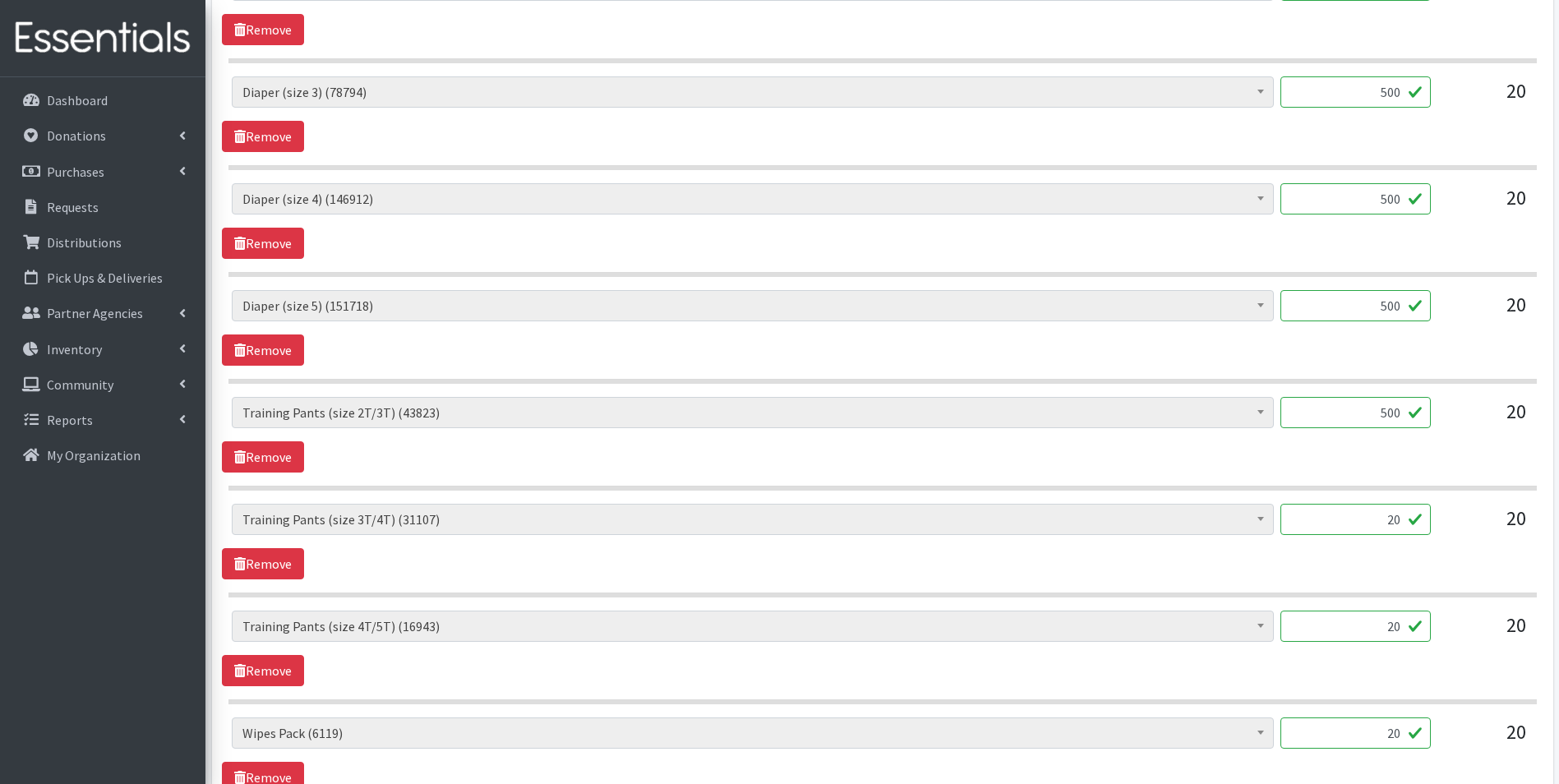
click at [1462, 518] on div "AIO's (Newborn) (12) AIO's (Sized) (44) Adult Briefs (Medium) (0) Adult Briefs …" at bounding box center [882, 526] width 1301 height 44
type input "500"
drag, startPoint x: 1373, startPoint y: 630, endPoint x: 1450, endPoint y: 629, distance: 77.0
click at [1447, 630] on div "AIO's (Newborn) (12) AIO's (Sized) (44) Adult Briefs (Medium) (0) Adult Briefs …" at bounding box center [882, 632] width 1301 height 44
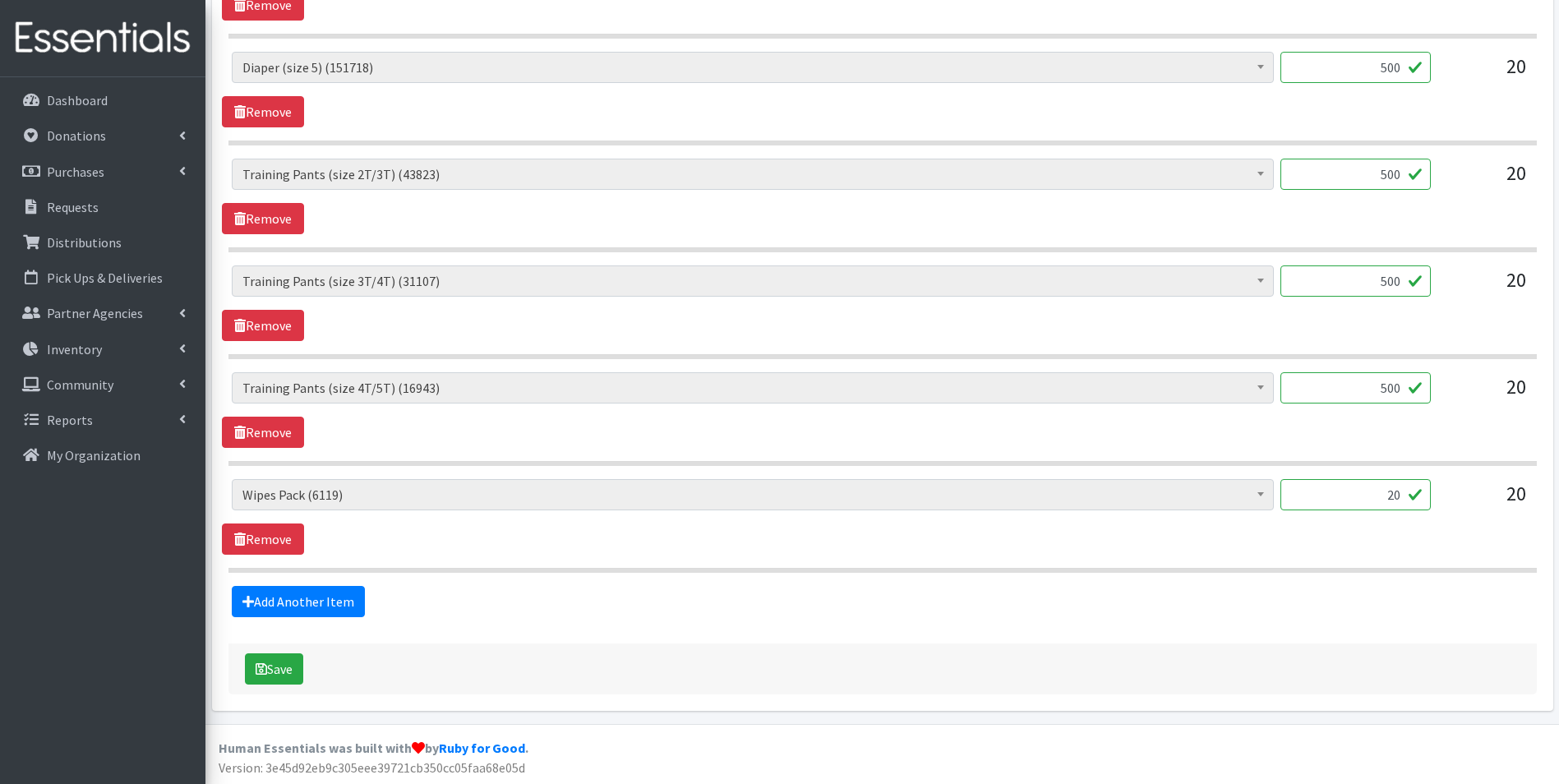
scroll to position [1143, 0]
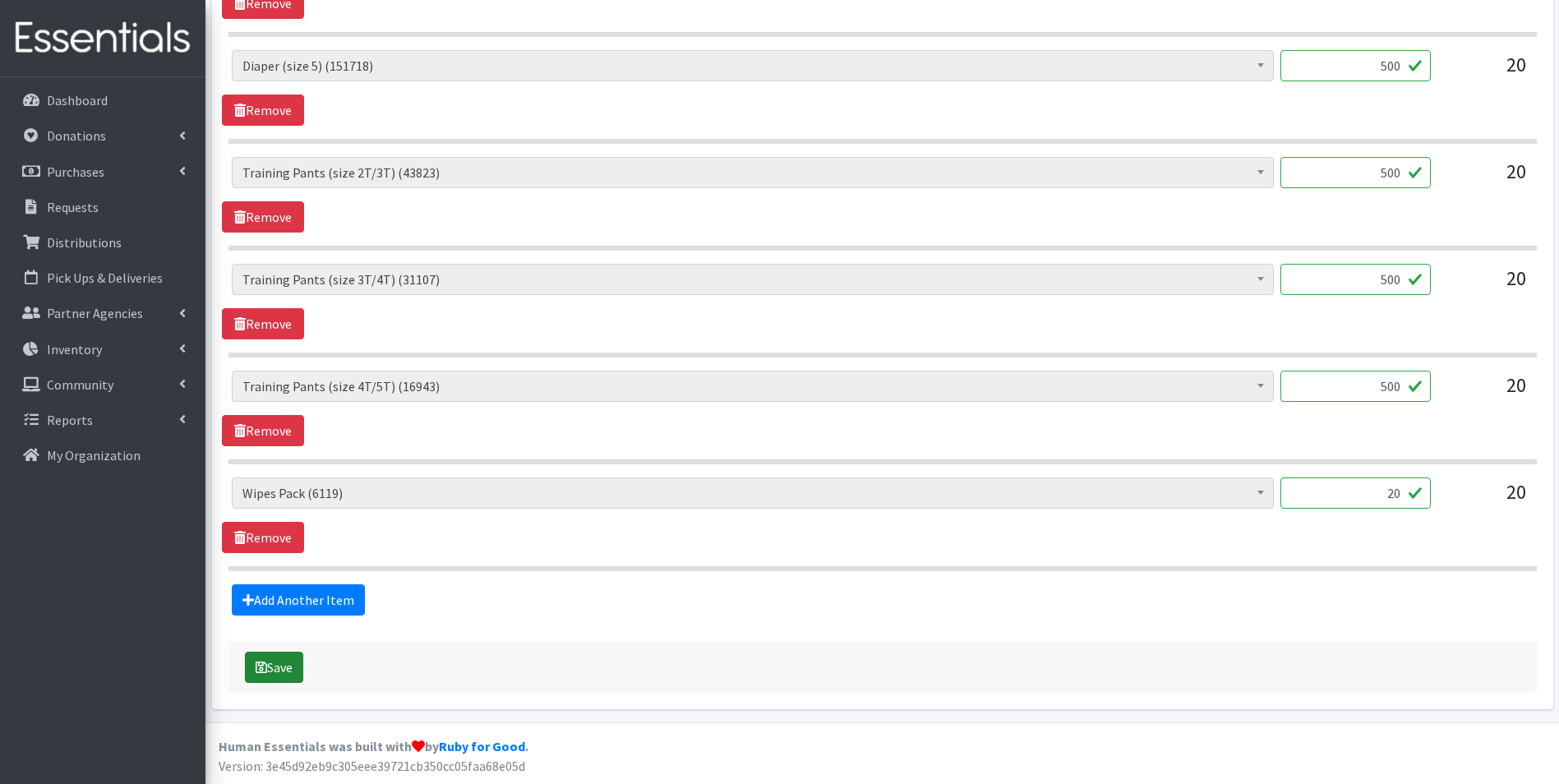
type input "500"
click at [268, 663] on button "Save" at bounding box center [274, 667] width 58 height 31
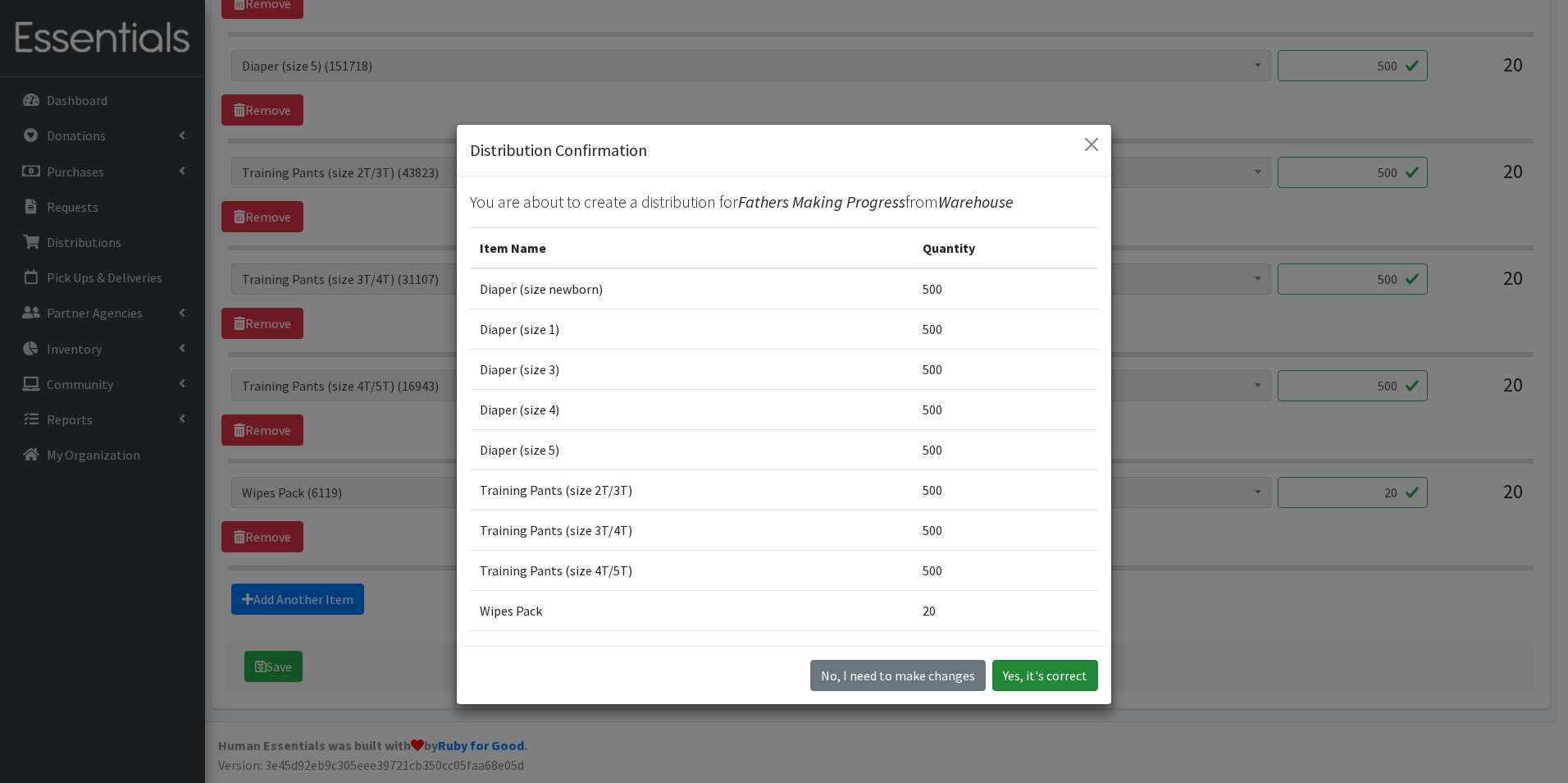
click at [1057, 675] on button "Yes, it's correct" at bounding box center [1045, 675] width 106 height 31
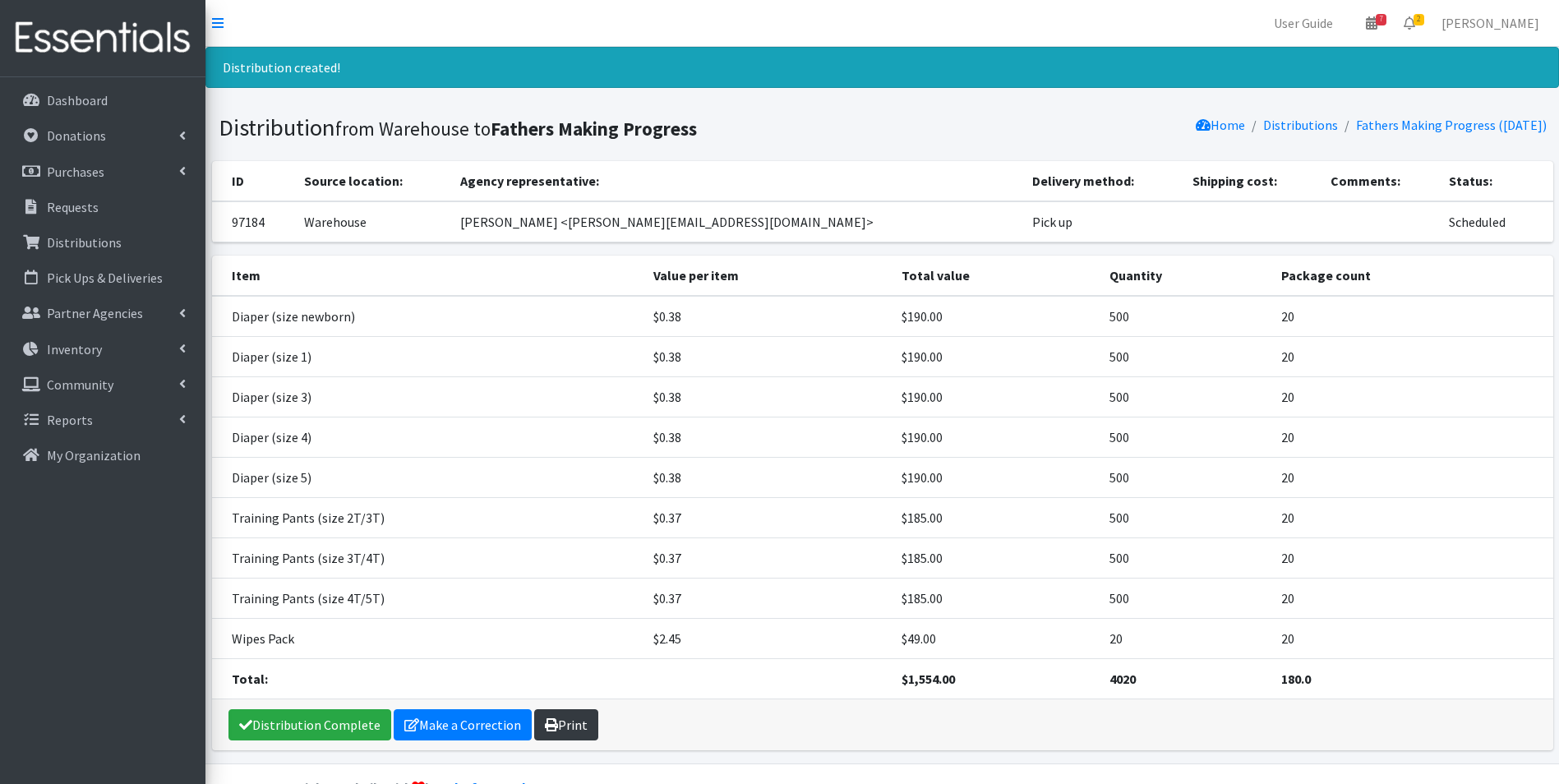
click at [545, 721] on icon at bounding box center [552, 725] width 14 height 14
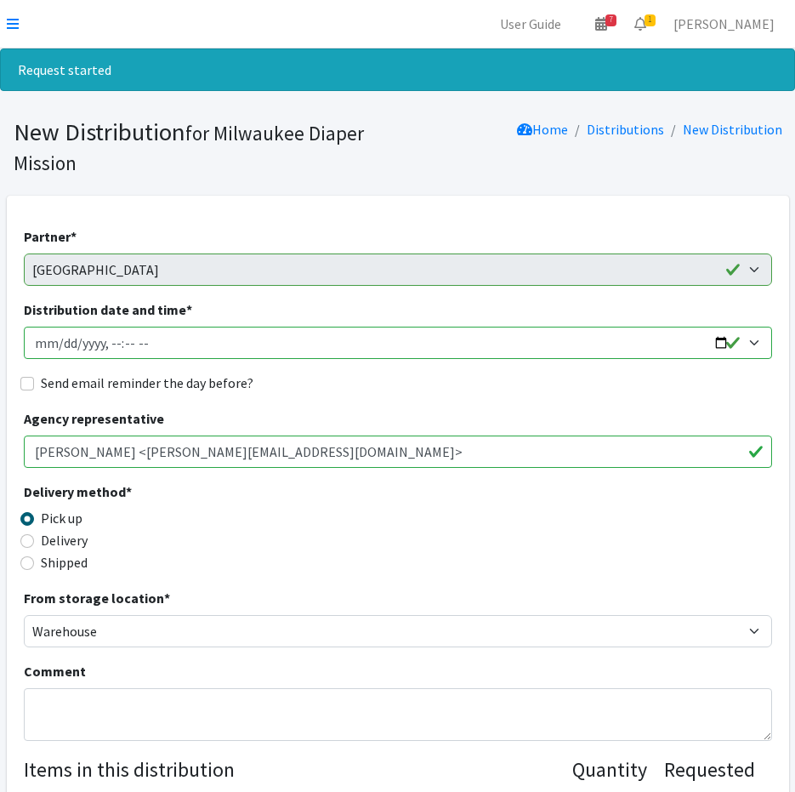
click at [56, 345] on input "Distribution date and time *" at bounding box center [398, 343] width 749 height 32
click at [108, 345] on input "Distribution date and time *" at bounding box center [398, 343] width 749 height 32
type input "2025-09-26T12:00"
drag, startPoint x: 31, startPoint y: 379, endPoint x: 458, endPoint y: 301, distance: 433.4
click at [36, 379] on div "Send email reminder the day before?" at bounding box center [398, 383] width 749 height 20
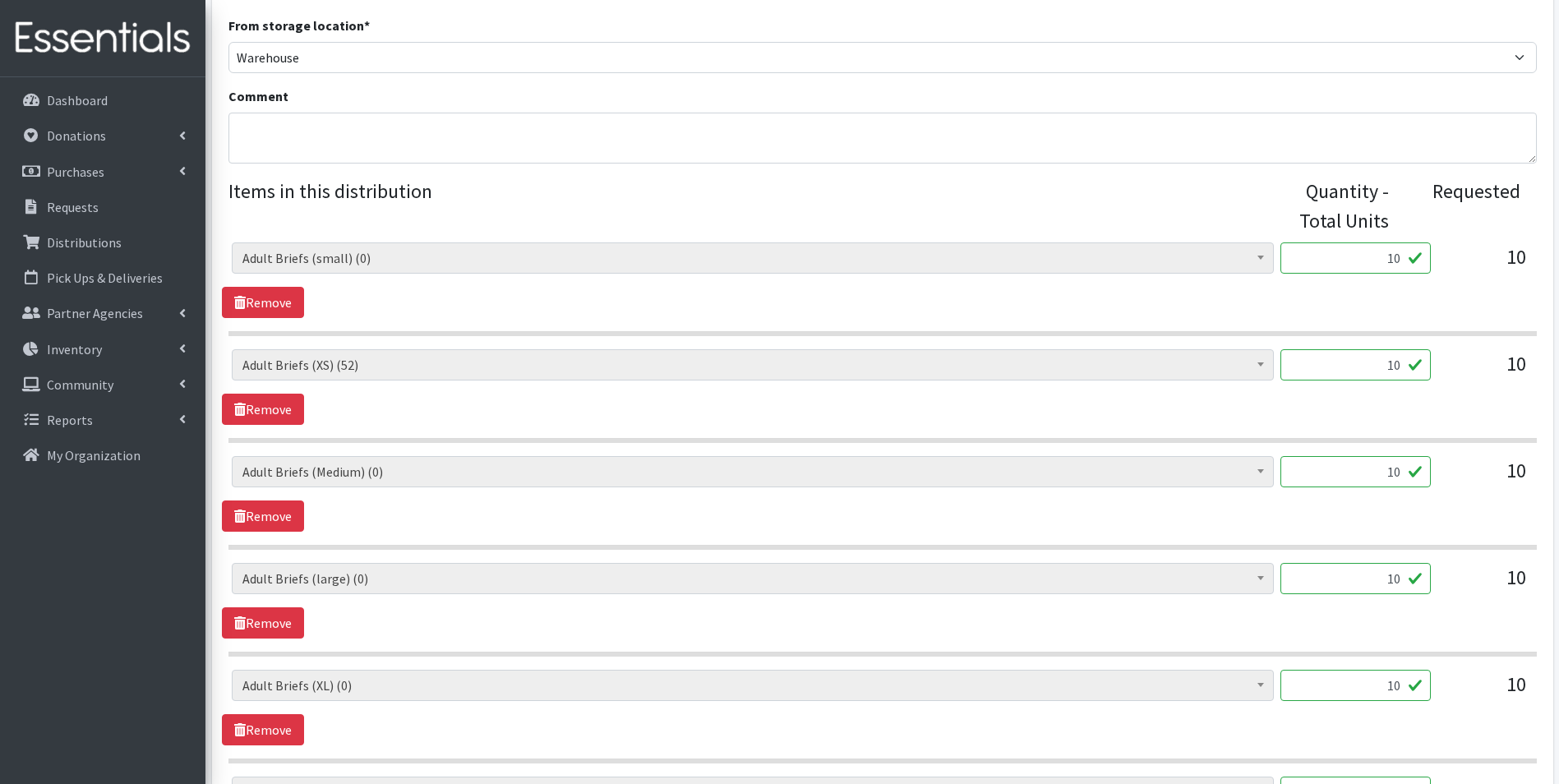
scroll to position [547, 0]
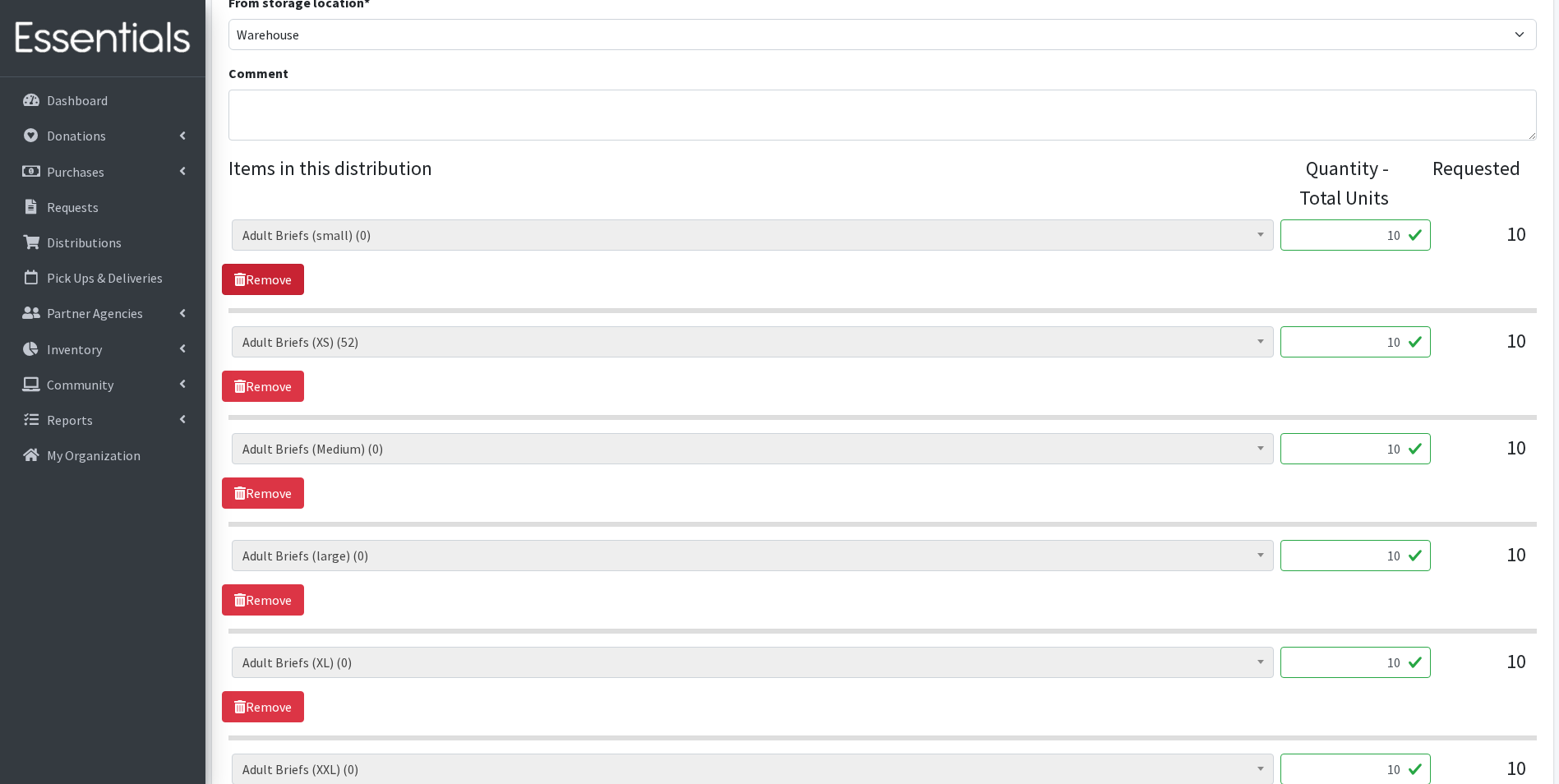
click at [263, 278] on link "Remove" at bounding box center [263, 279] width 82 height 31
drag, startPoint x: 1369, startPoint y: 238, endPoint x: 1561, endPoint y: 247, distance: 192.2
click at [1489, 236] on div "AIO's (Newborn) (12) AIO's (Sized) (44) Adult Briefs (Medium) (0) Adult Briefs …" at bounding box center [882, 241] width 1301 height 44
type input "52"
click at [276, 386] on link "Remove" at bounding box center [263, 386] width 82 height 31
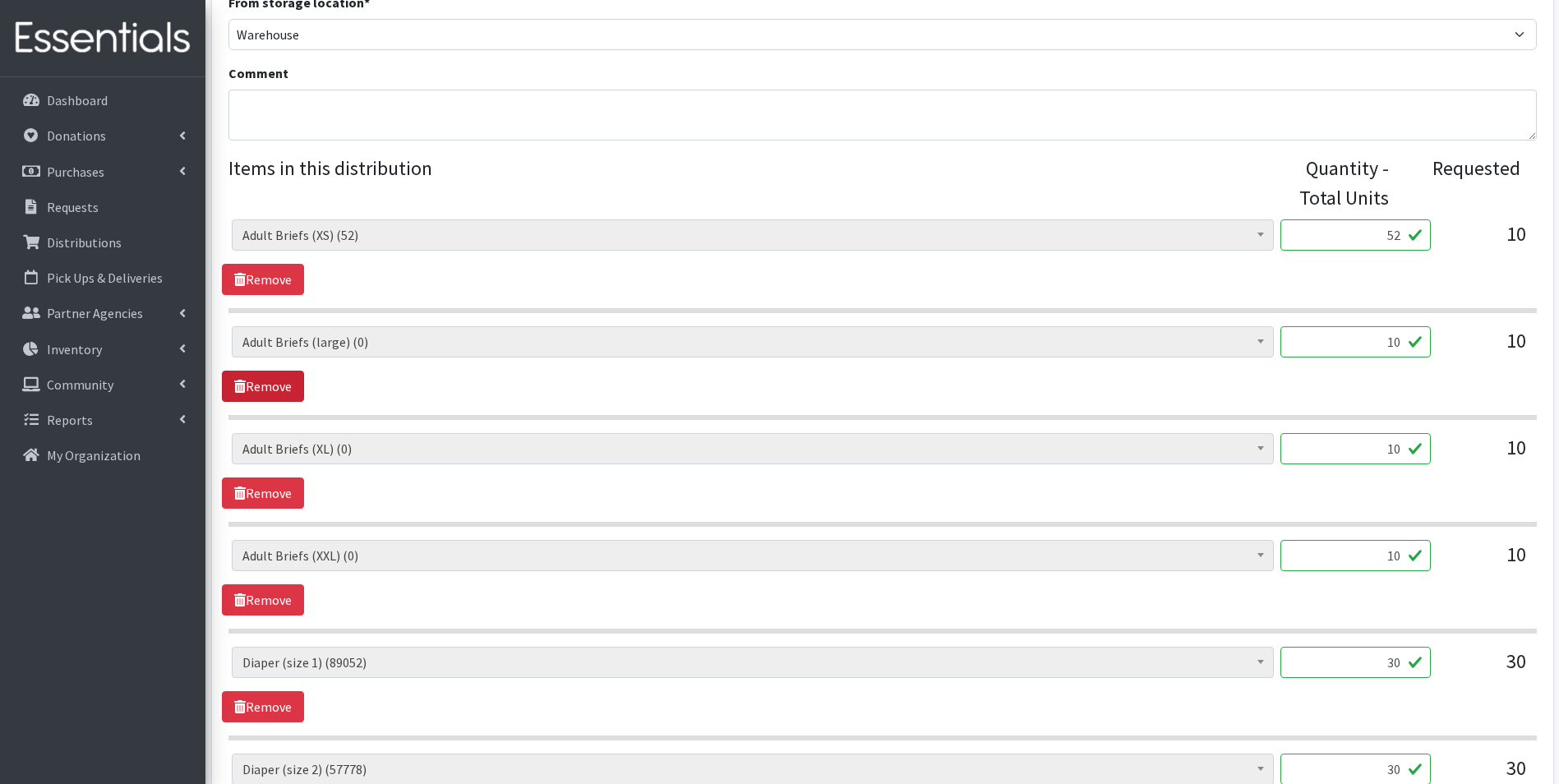
click at [276, 386] on link "Remove" at bounding box center [263, 386] width 82 height 31
drag, startPoint x: 1353, startPoint y: 345, endPoint x: 1467, endPoint y: 351, distance: 114.2
click at [1467, 350] on div "AIO's (Newborn) (12) AIO's (Sized) (44) Adult Briefs (Medium) (0) Adult Briefs …" at bounding box center [882, 349] width 1301 height 44
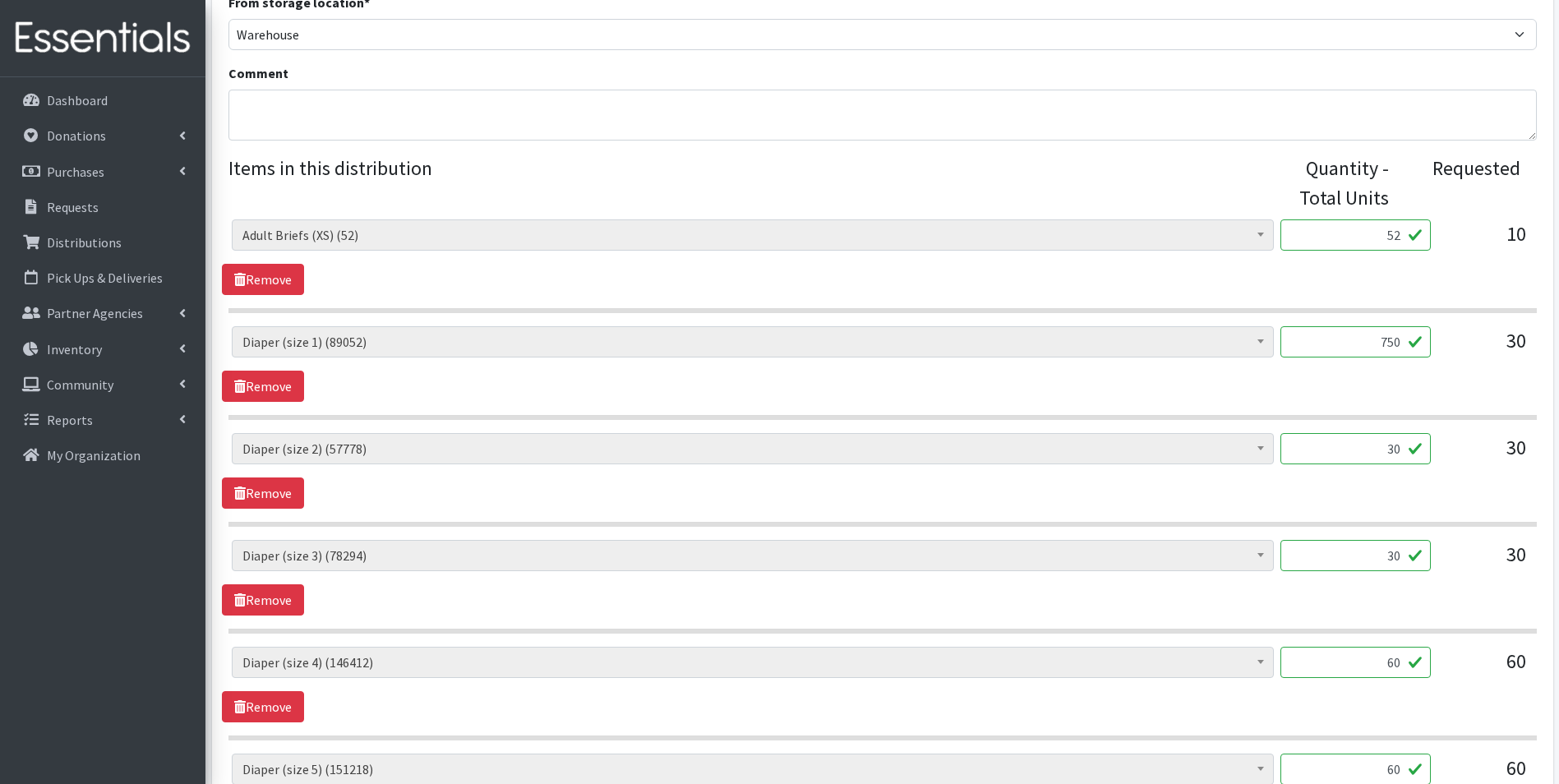
type input "750"
drag, startPoint x: 1359, startPoint y: 439, endPoint x: 1445, endPoint y: 475, distance: 93.2
click at [1440, 465] on div "AIO's (Newborn) (12) AIO's (Sized) (44) Adult Briefs (Medium) (0) Adult Briefs …" at bounding box center [882, 455] width 1301 height 44
type input "750"
drag, startPoint x: 1424, startPoint y: 564, endPoint x: 1484, endPoint y: 566, distance: 60.0
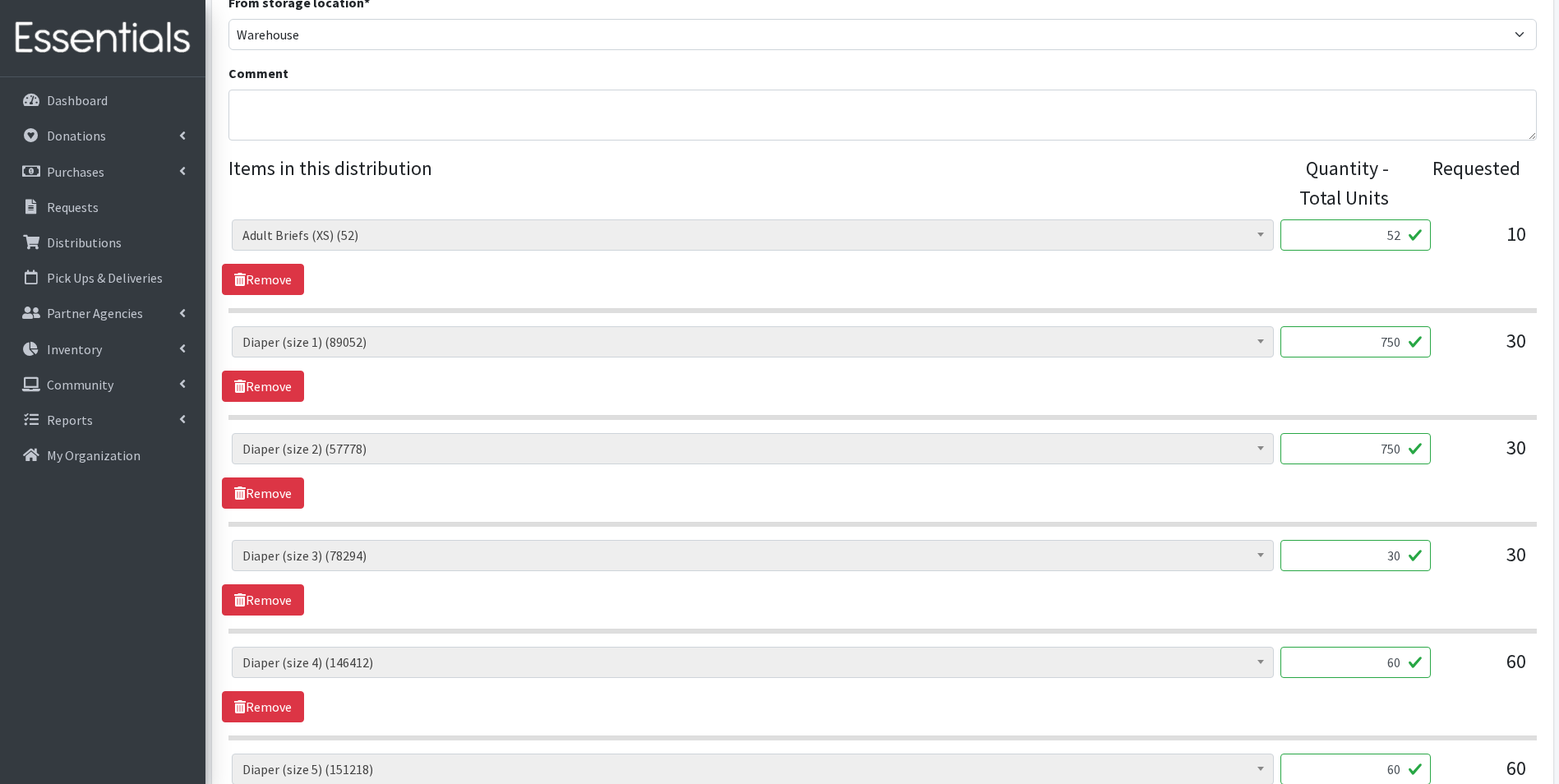
click at [1484, 566] on div "AIO's (Newborn) (12) AIO's (Sized) (44) Adult Briefs (Medium) (0) Adult Briefs …" at bounding box center [882, 562] width 1301 height 44
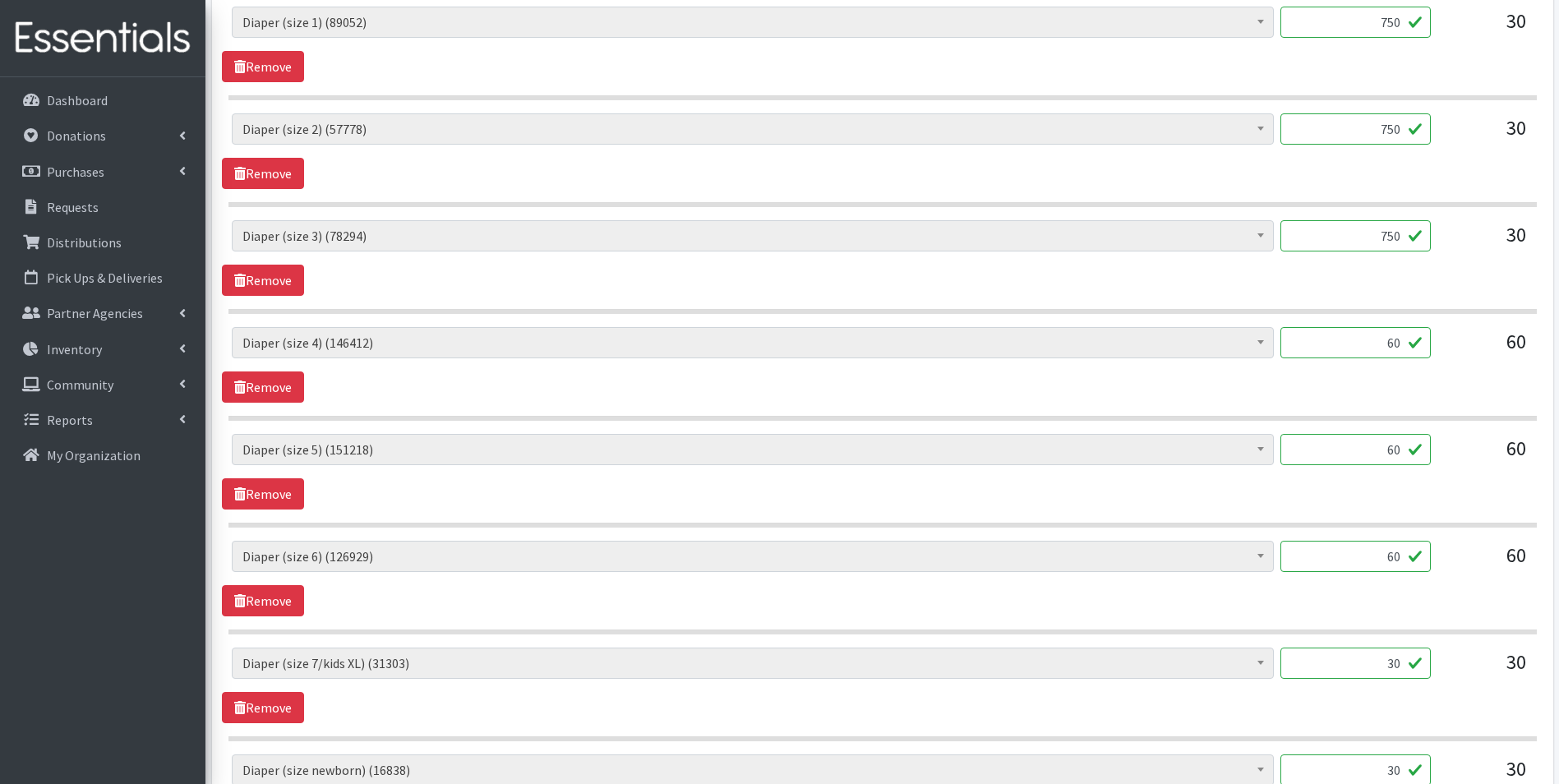
scroll to position [876, 0]
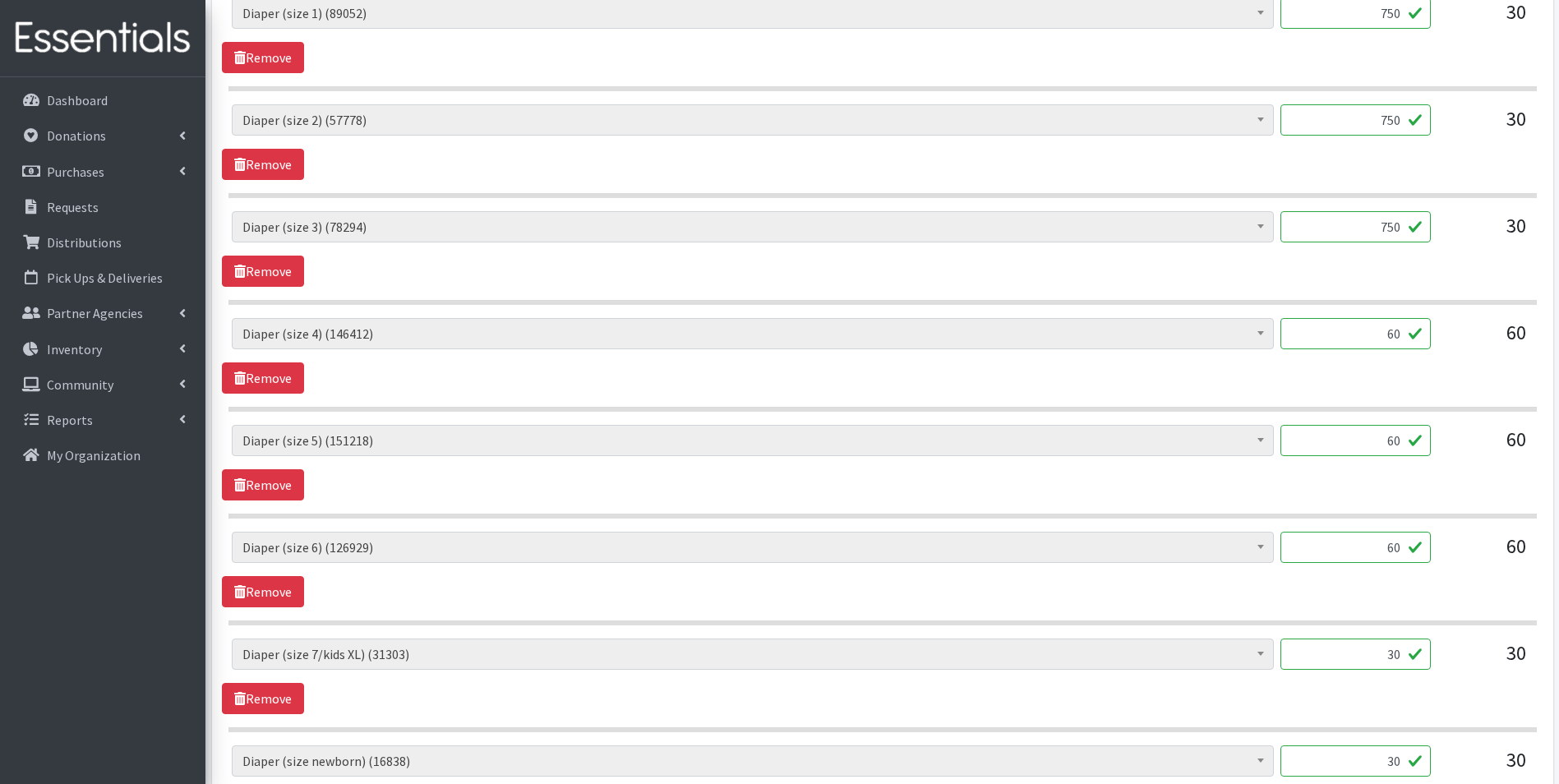
type input "750"
drag, startPoint x: 1358, startPoint y: 332, endPoint x: 1454, endPoint y: 340, distance: 96.3
click at [1454, 340] on div "AIO's (Newborn) (12) AIO's (Sized) (44) Adult Briefs (Medium) (0) Adult Briefs …" at bounding box center [882, 340] width 1301 height 44
type input "1500"
drag, startPoint x: 1413, startPoint y: 453, endPoint x: 1519, endPoint y: 461, distance: 106.3
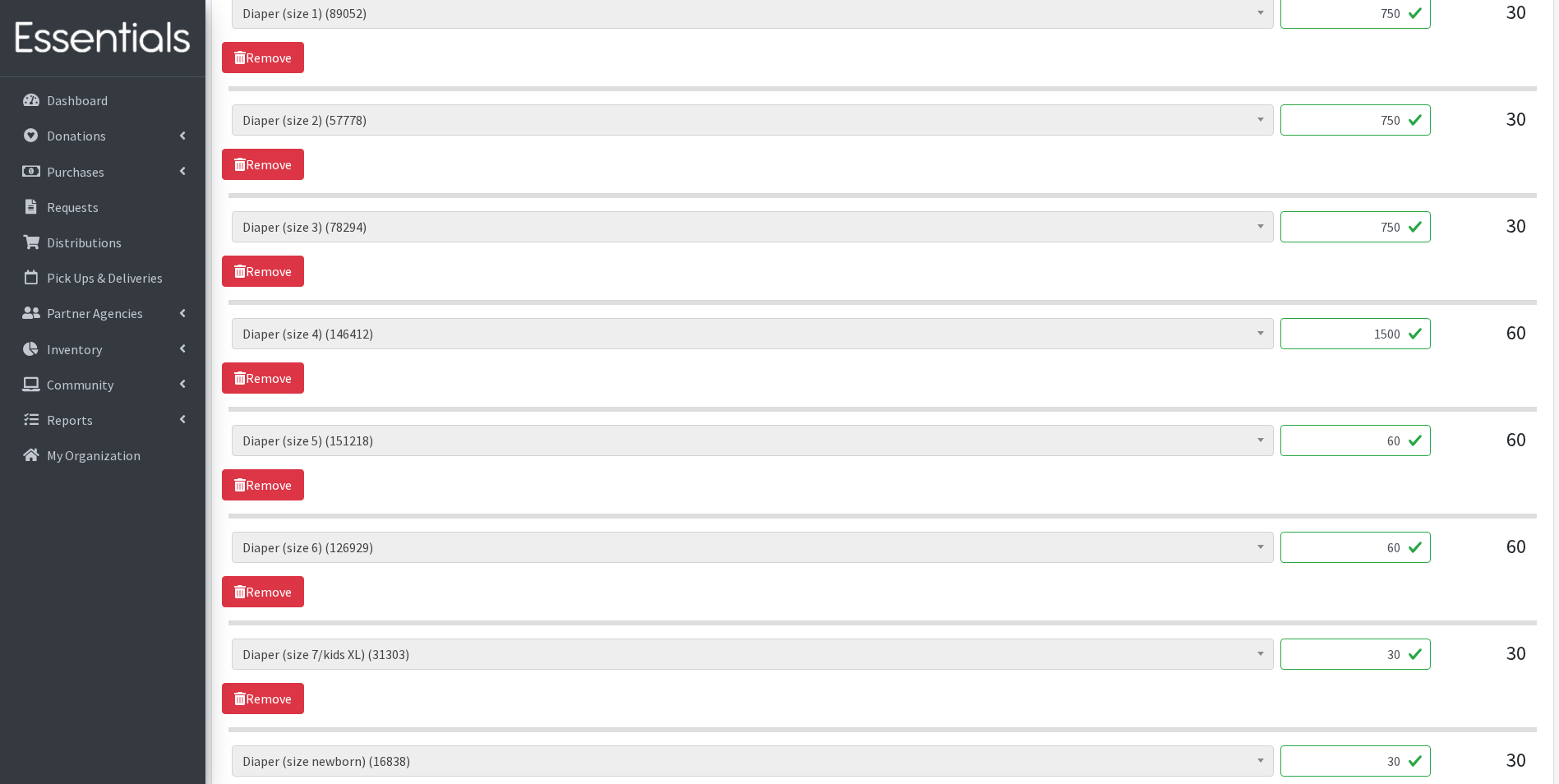
click at [1514, 461] on div "AIO's (Newborn) (12) AIO's (Sized) (44) Adult Briefs (Medium) (0) Adult Briefs …" at bounding box center [882, 447] width 1301 height 44
type input "1500"
drag, startPoint x: 1390, startPoint y: 550, endPoint x: 1531, endPoint y: 549, distance: 141.0
click at [1526, 553] on div "AIO's (Newborn) (12) AIO's (Sized) (44) Adult Briefs (Medium) (0) Adult Briefs …" at bounding box center [882, 553] width 1301 height 44
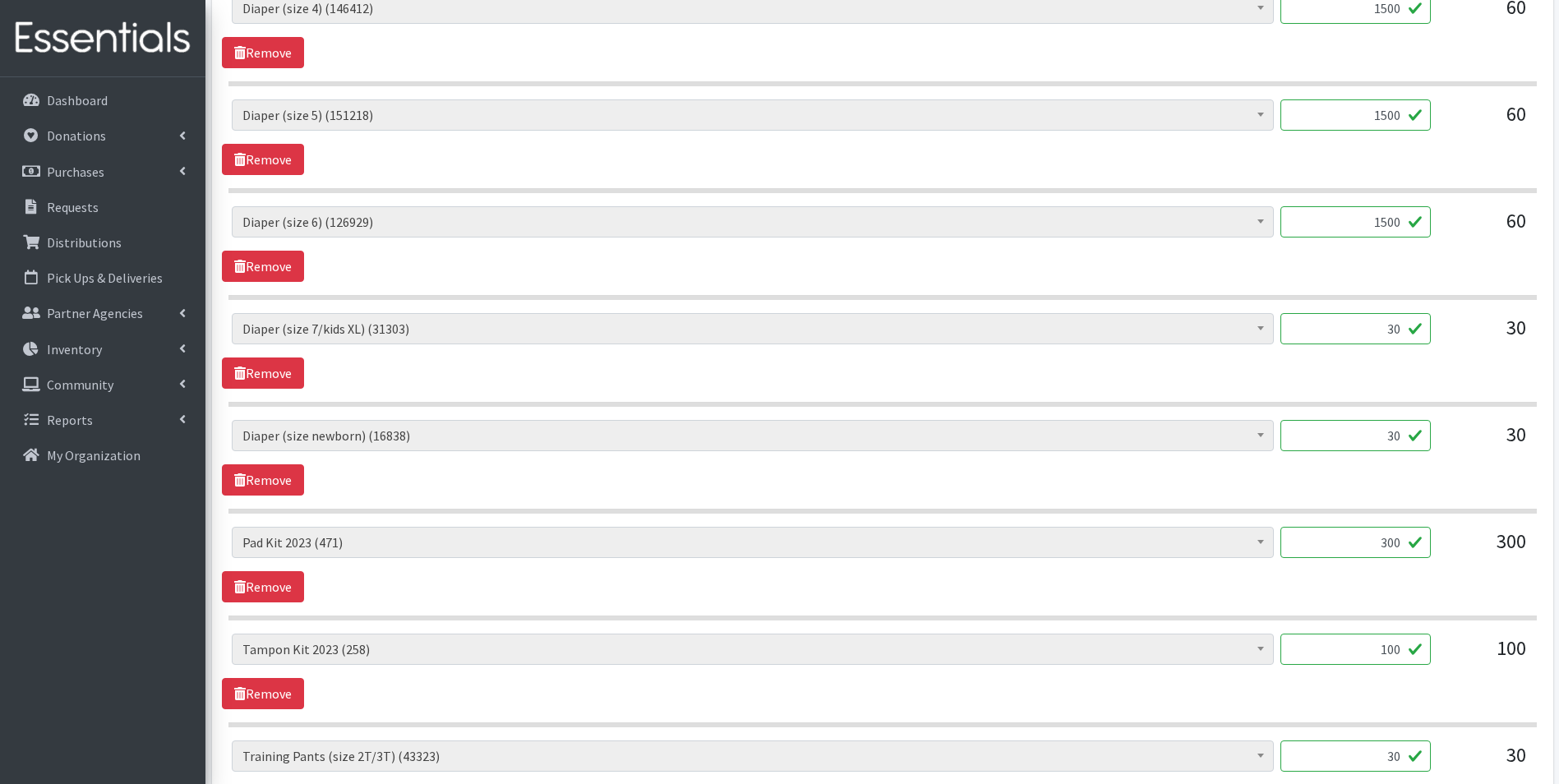
scroll to position [1204, 0]
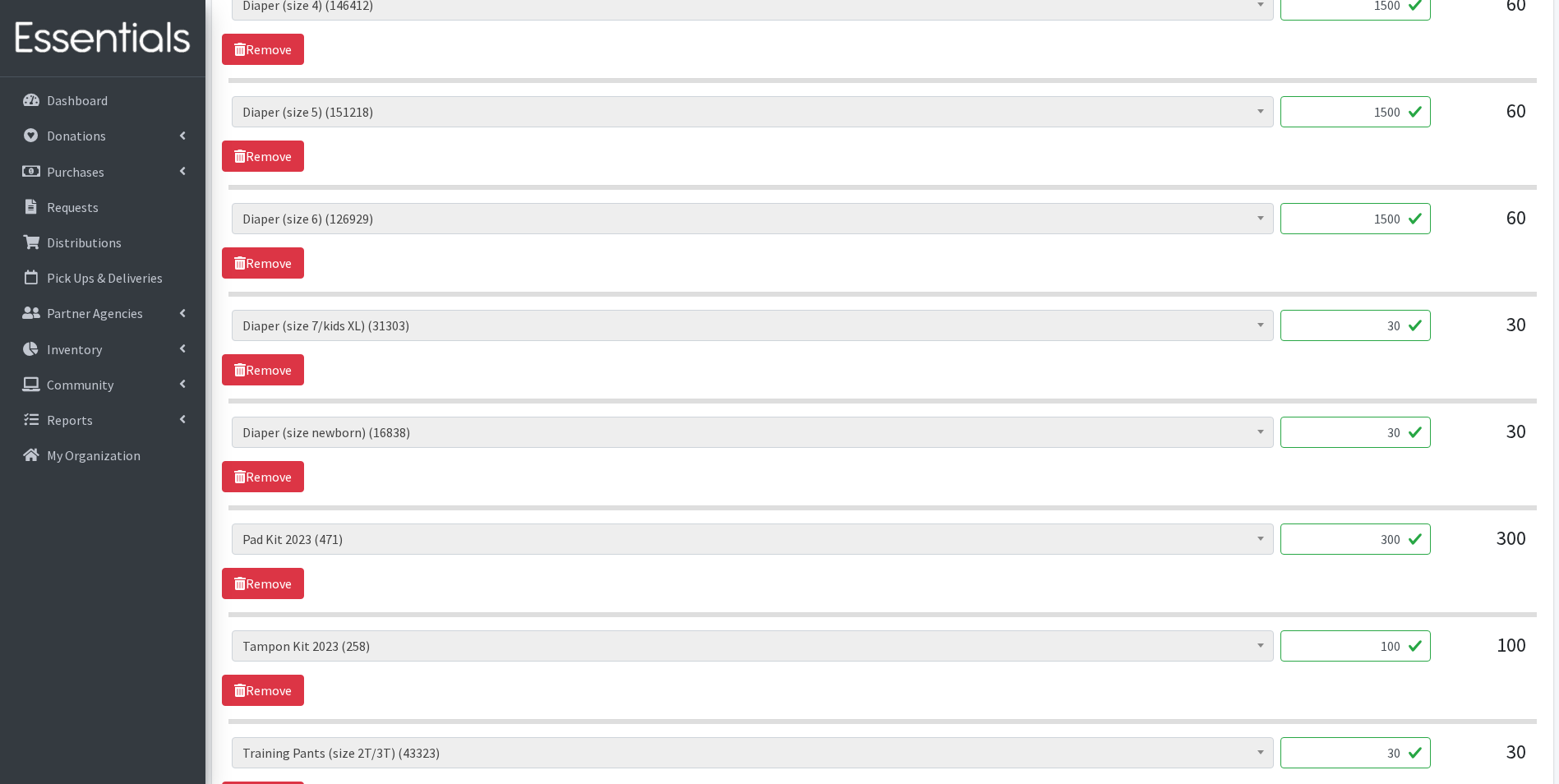
type input "1500"
drag, startPoint x: 1357, startPoint y: 329, endPoint x: 1573, endPoint y: 360, distance: 218.2
click at [1558, 360] on html "User Guide 7 7 Pick-ups remaining this week View Calendar 1 1 Requests 0 Partne…" at bounding box center [780, 186] width 1559 height 2782
type input "750"
drag, startPoint x: 1372, startPoint y: 435, endPoint x: 1553, endPoint y: 444, distance: 181.2
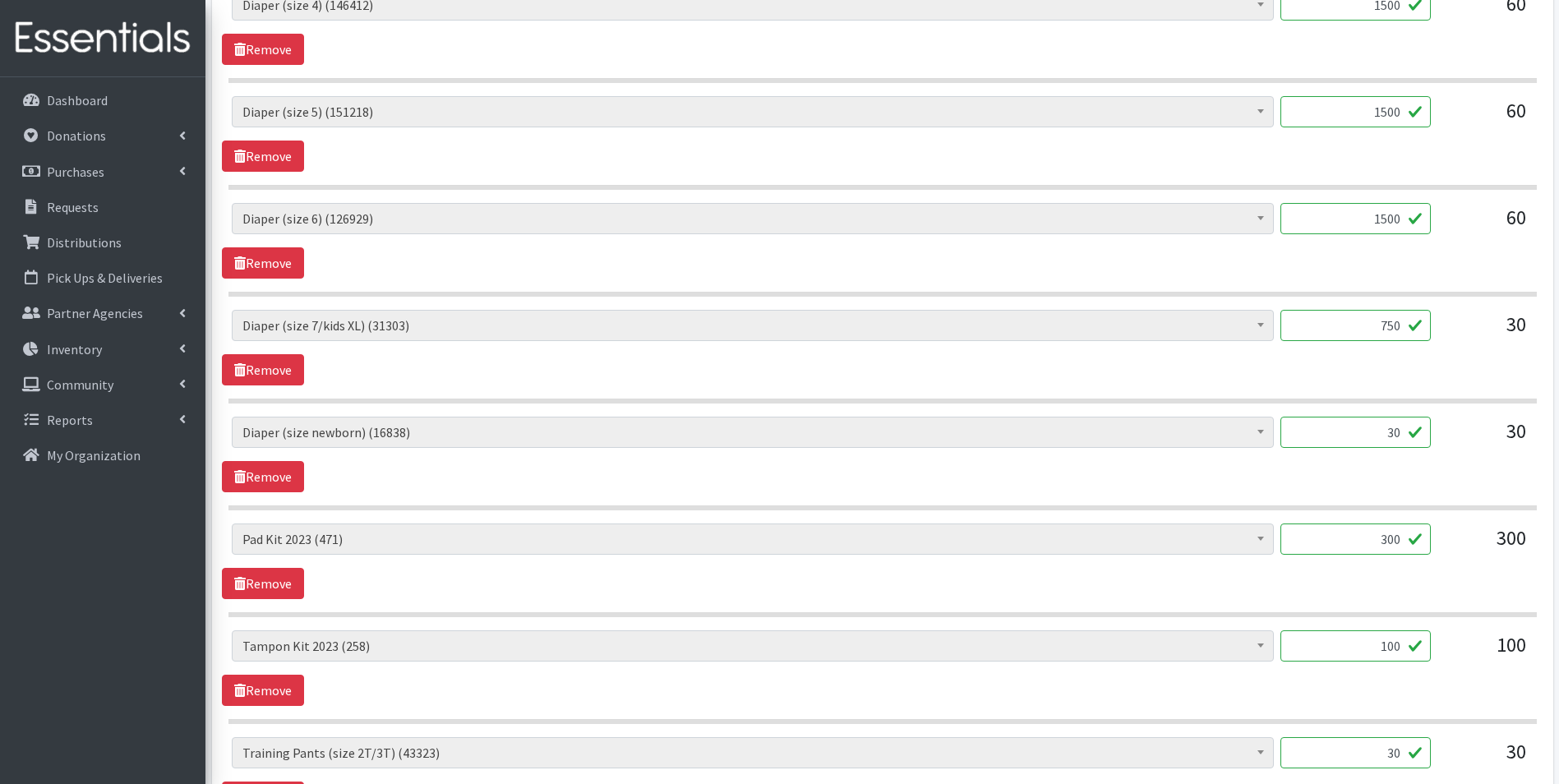
click at [1550, 444] on div "Partner * Bay View Community Center BOMB Doulas Camp Reunite Cathedral Center, …" at bounding box center [882, 230] width 1341 height 2546
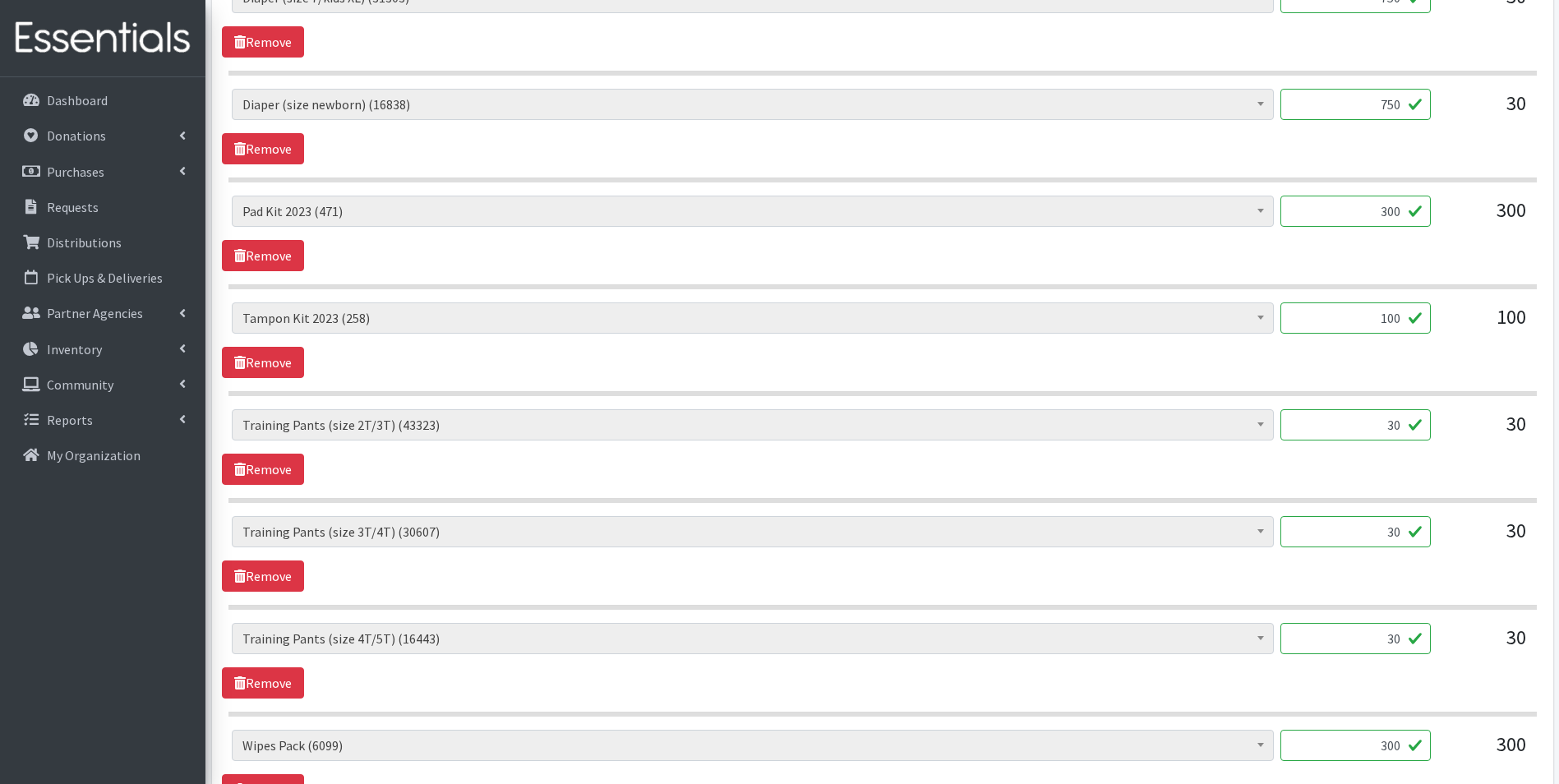
scroll to position [1533, 0]
type input "750"
drag, startPoint x: 1453, startPoint y: 449, endPoint x: 1571, endPoint y: 465, distance: 119.1
type input "750"
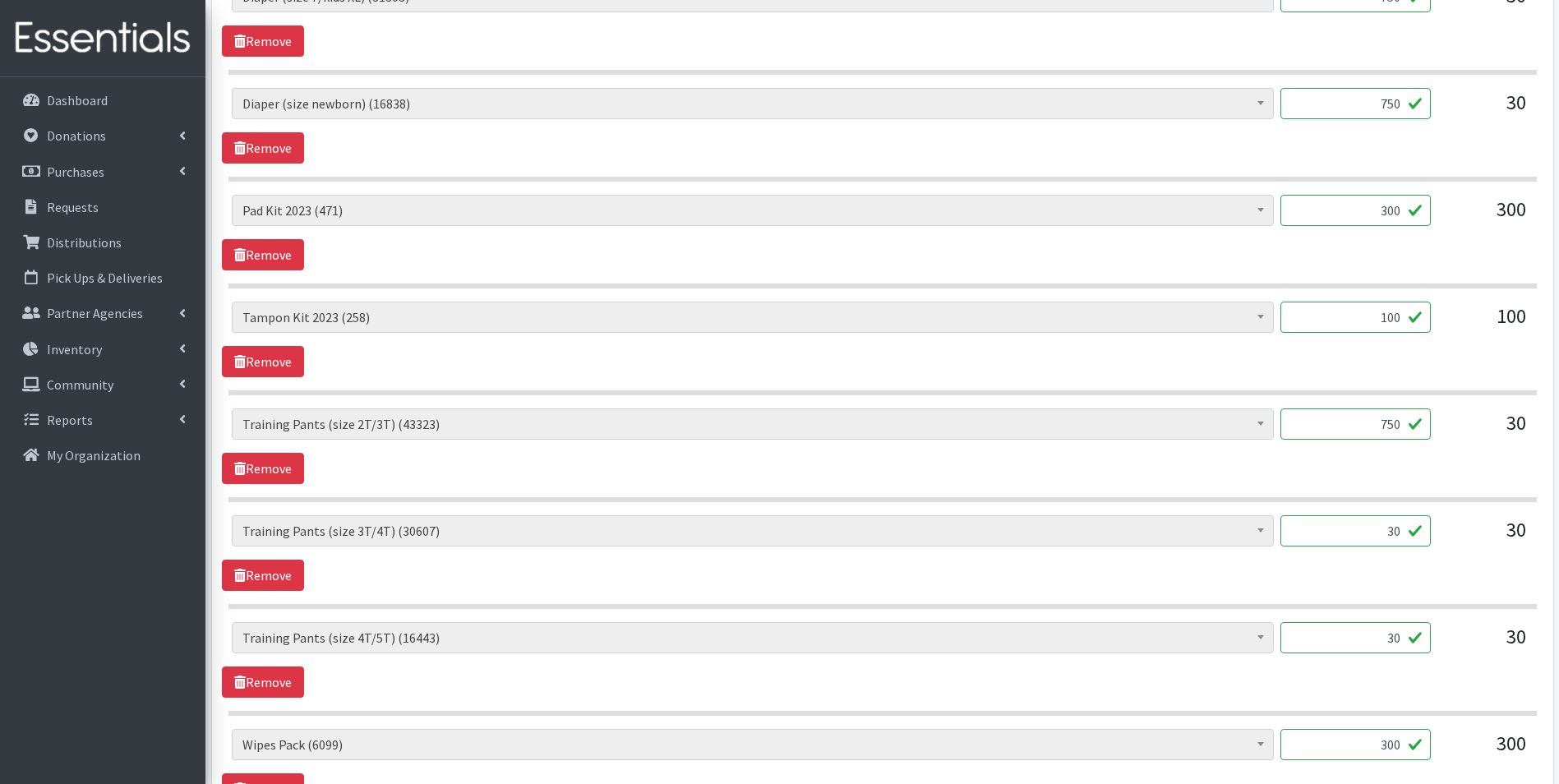
drag, startPoint x: 1489, startPoint y: 529, endPoint x: 1558, endPoint y: 529, distance: 69.0
type input "750"
drag, startPoint x: 1391, startPoint y: 645, endPoint x: 1475, endPoint y: 645, distance: 84.0
click at [1475, 645] on div "AIO's (Newborn) (12) AIO's (Sized) (44) Adult Briefs (Medium) (0) Adult Briefs …" at bounding box center [882, 644] width 1301 height 44
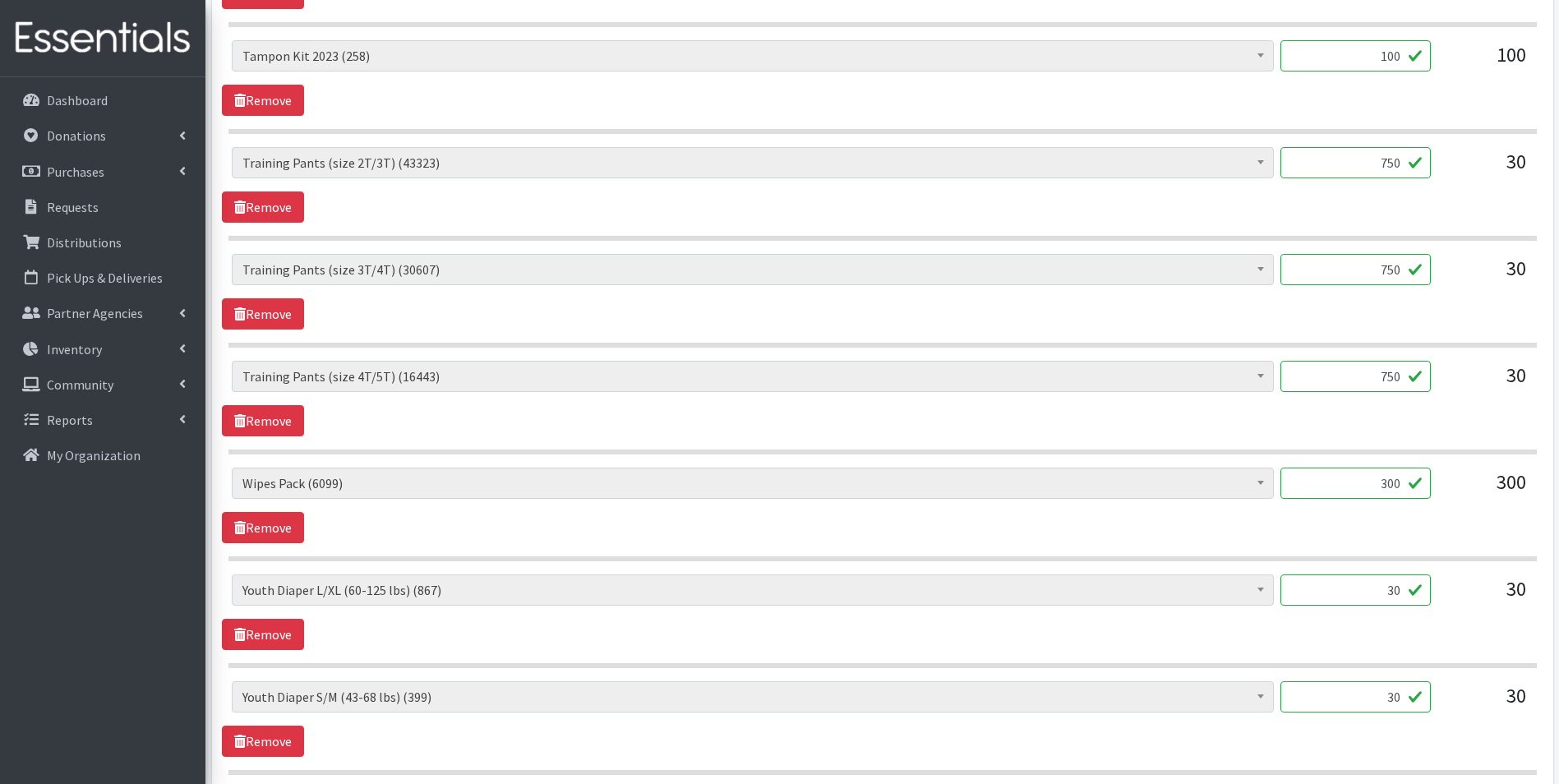
scroll to position [1862, 0]
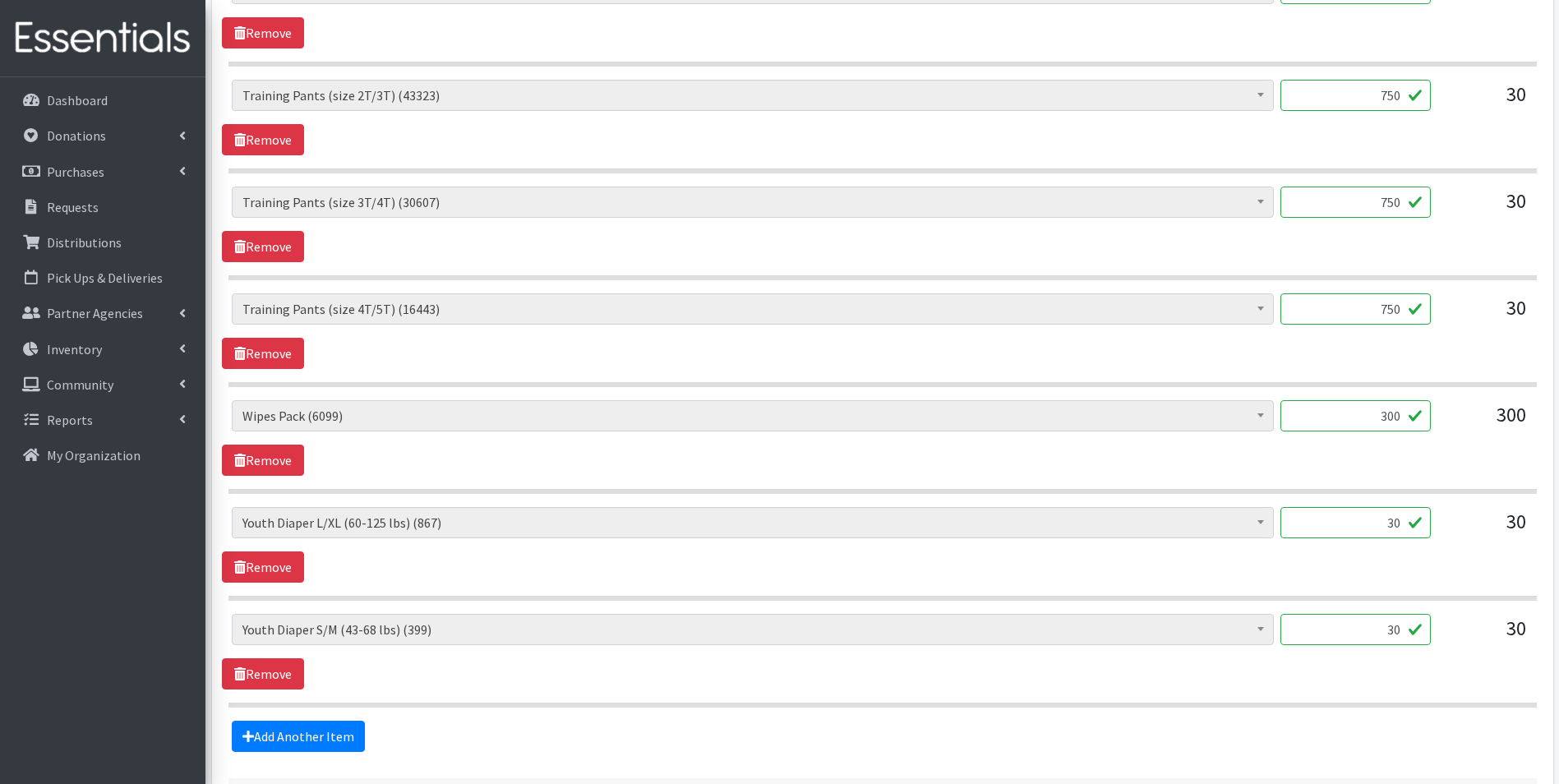
type input "750"
drag, startPoint x: 1376, startPoint y: 632, endPoint x: 1457, endPoint y: 641, distance: 81.5
click at [1457, 641] on div "AIO's (Newborn) (12) AIO's (Sized) (44) Adult Briefs (Medium) (0) Adult Briefs …" at bounding box center [882, 636] width 1301 height 44
type input "300"
click at [1368, 554] on div "AIO's (Newborn) (12) AIO's (Sized) (44) Adult Briefs (Medium) (0) Adult Briefs …" at bounding box center [882, 545] width 1320 height 75
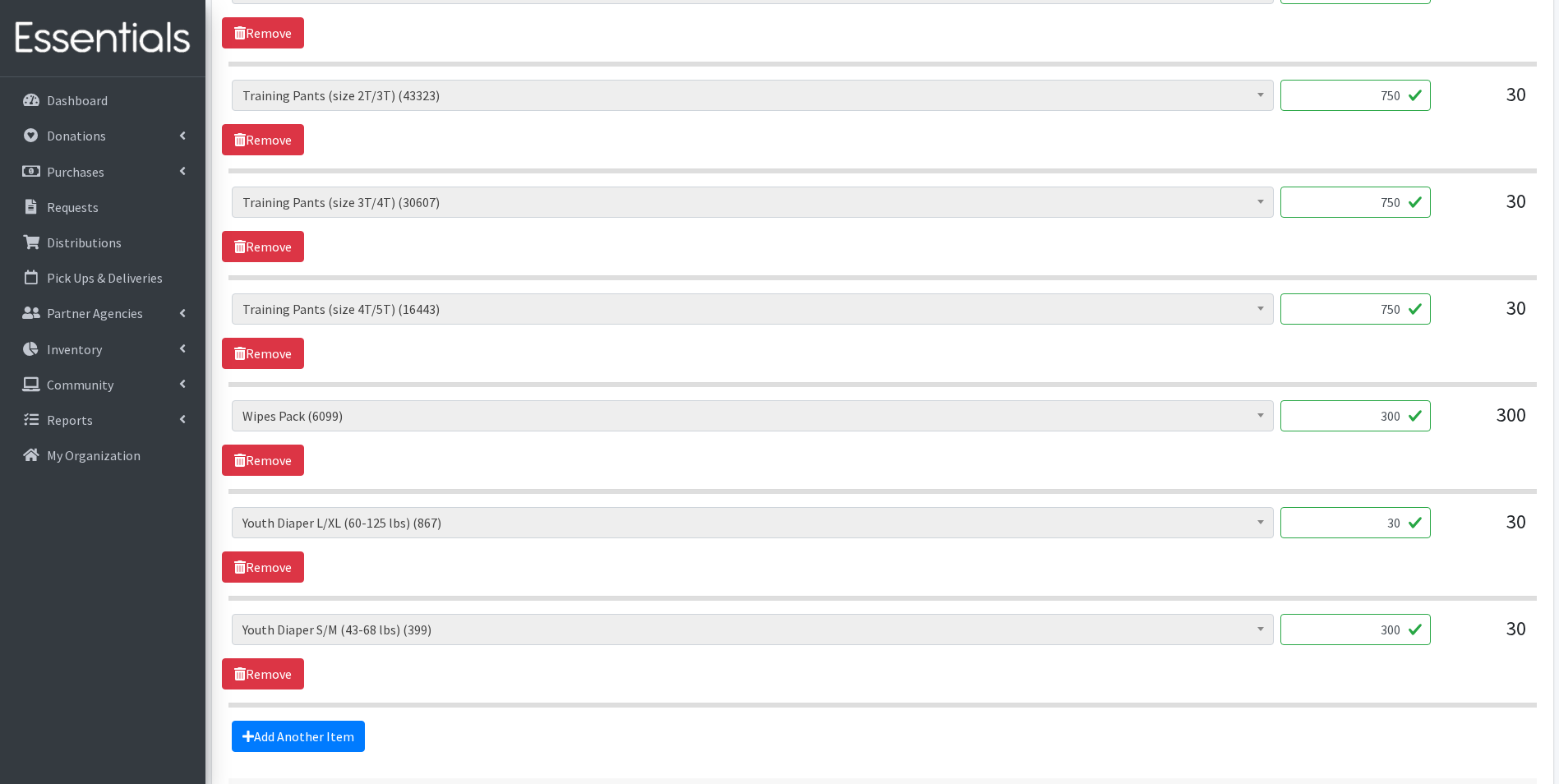
drag, startPoint x: 1382, startPoint y: 523, endPoint x: 1467, endPoint y: 530, distance: 85.3
click at [1466, 531] on div "AIO's (Newborn) (12) AIO's (Sized) (44) Adult Briefs (Medium) (0) Adult Briefs …" at bounding box center [882, 529] width 1301 height 44
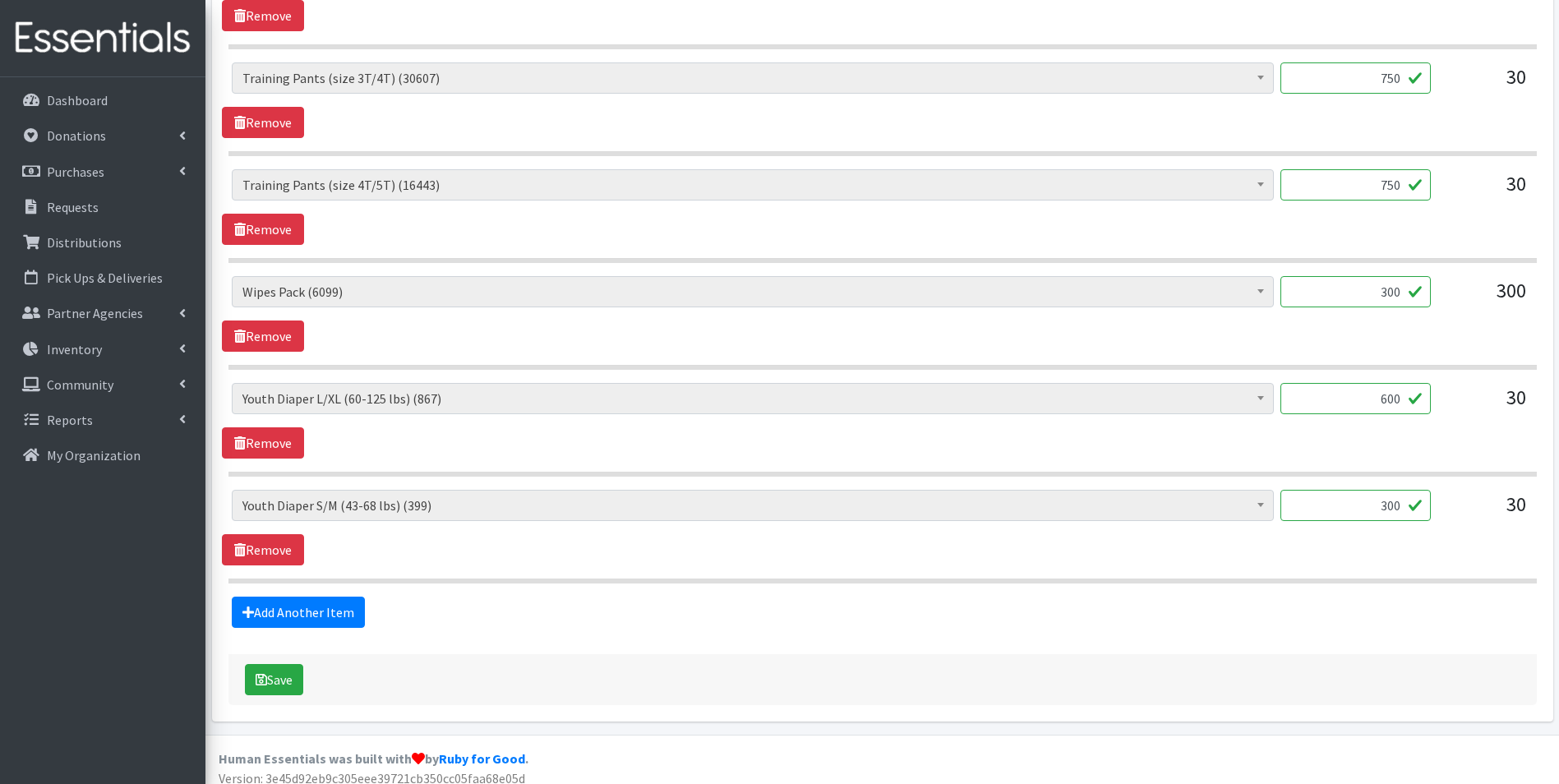
scroll to position [1998, 0]
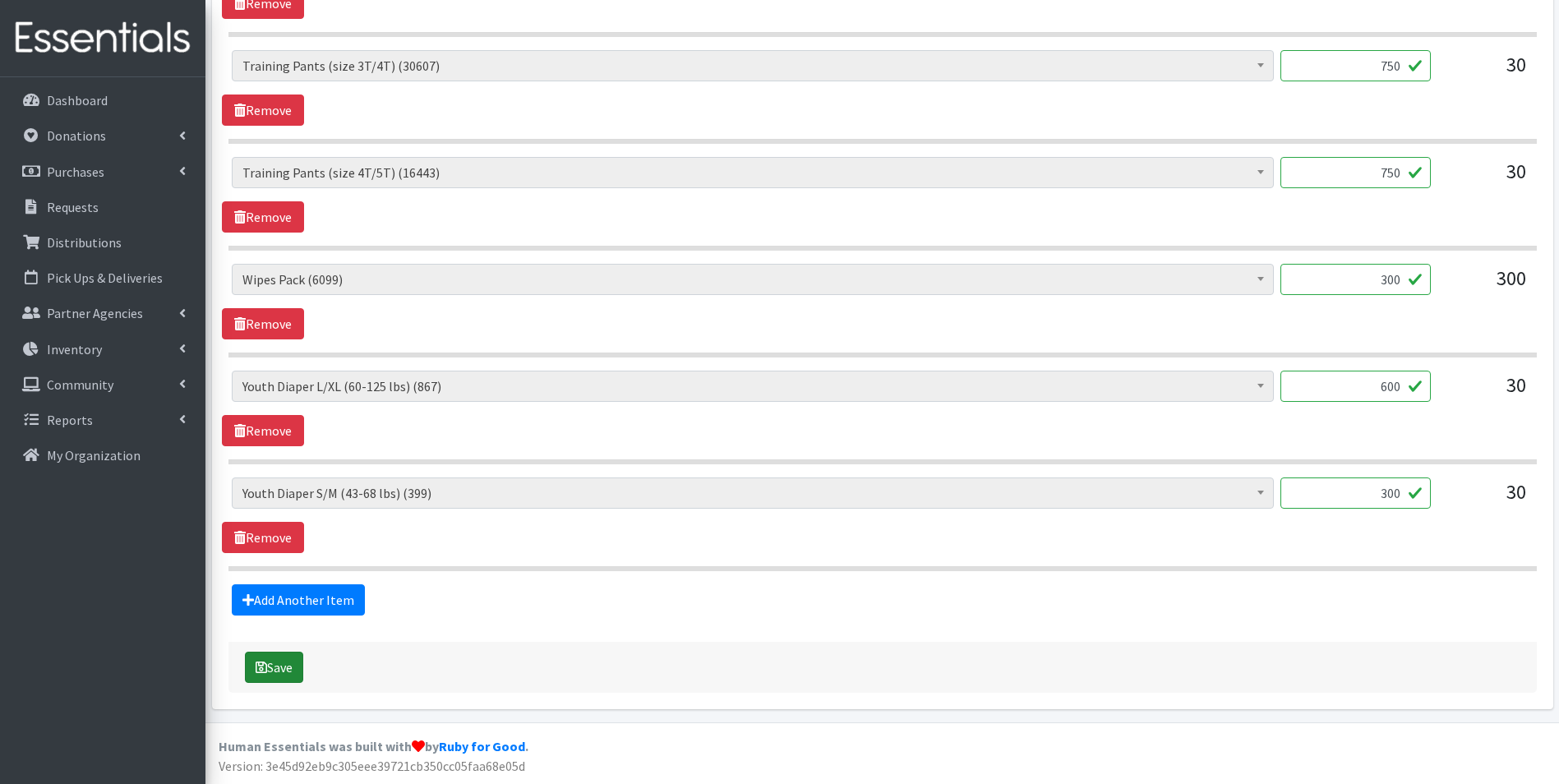
type input "600"
click at [274, 669] on button "Save" at bounding box center [274, 667] width 58 height 31
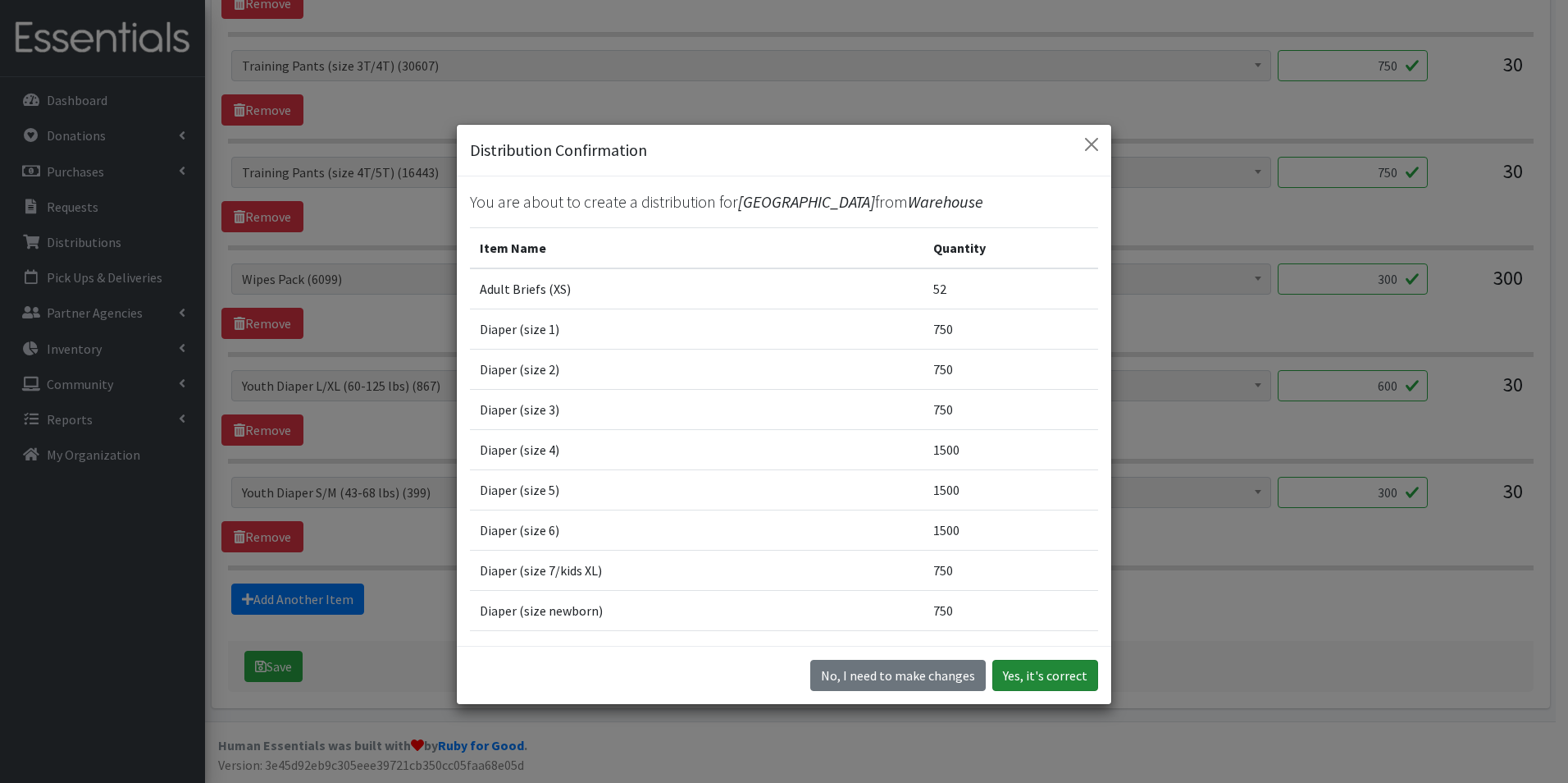
click at [1056, 678] on button "Yes, it's correct" at bounding box center [1045, 675] width 106 height 31
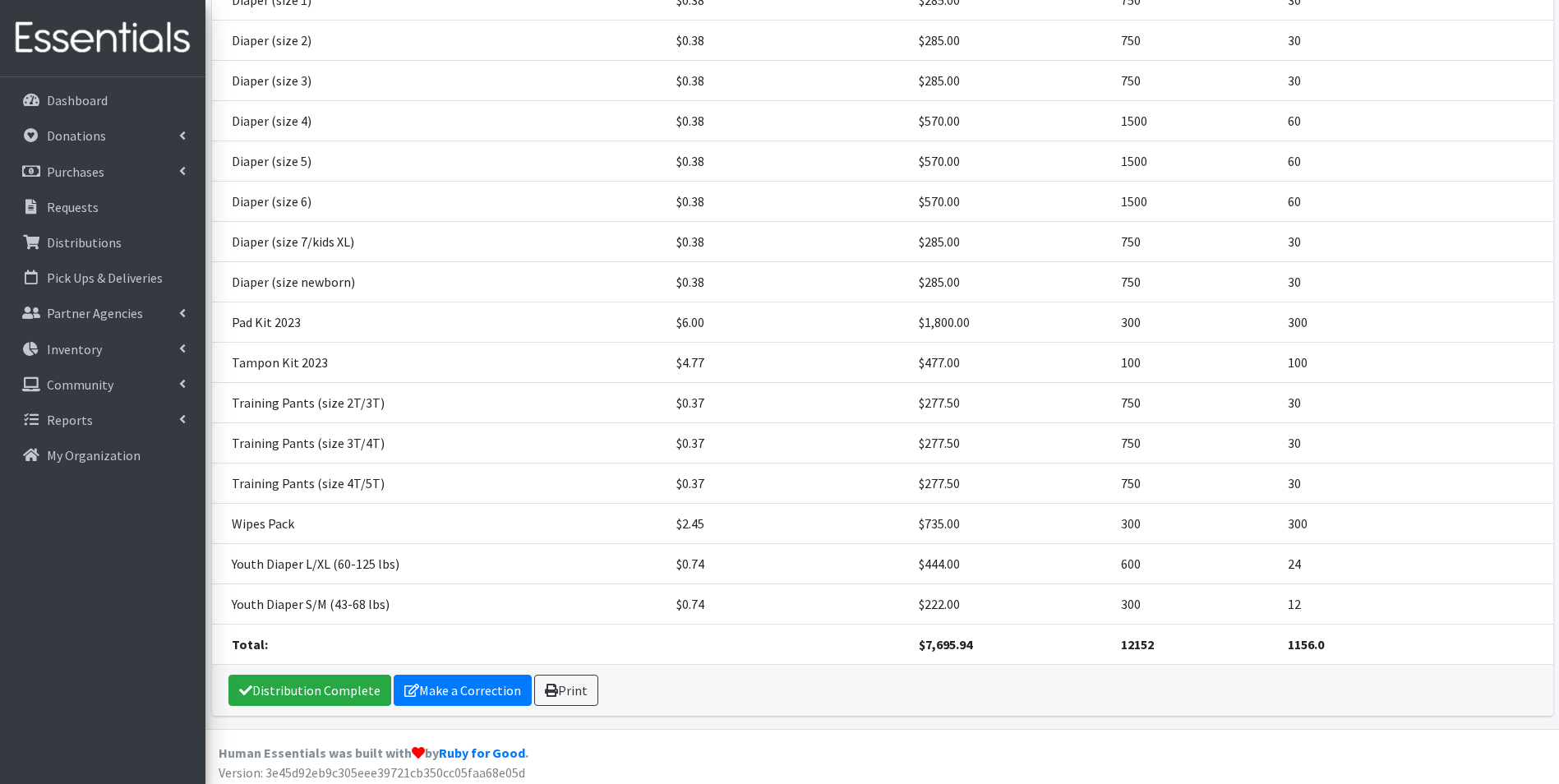
scroll to position [363, 0]
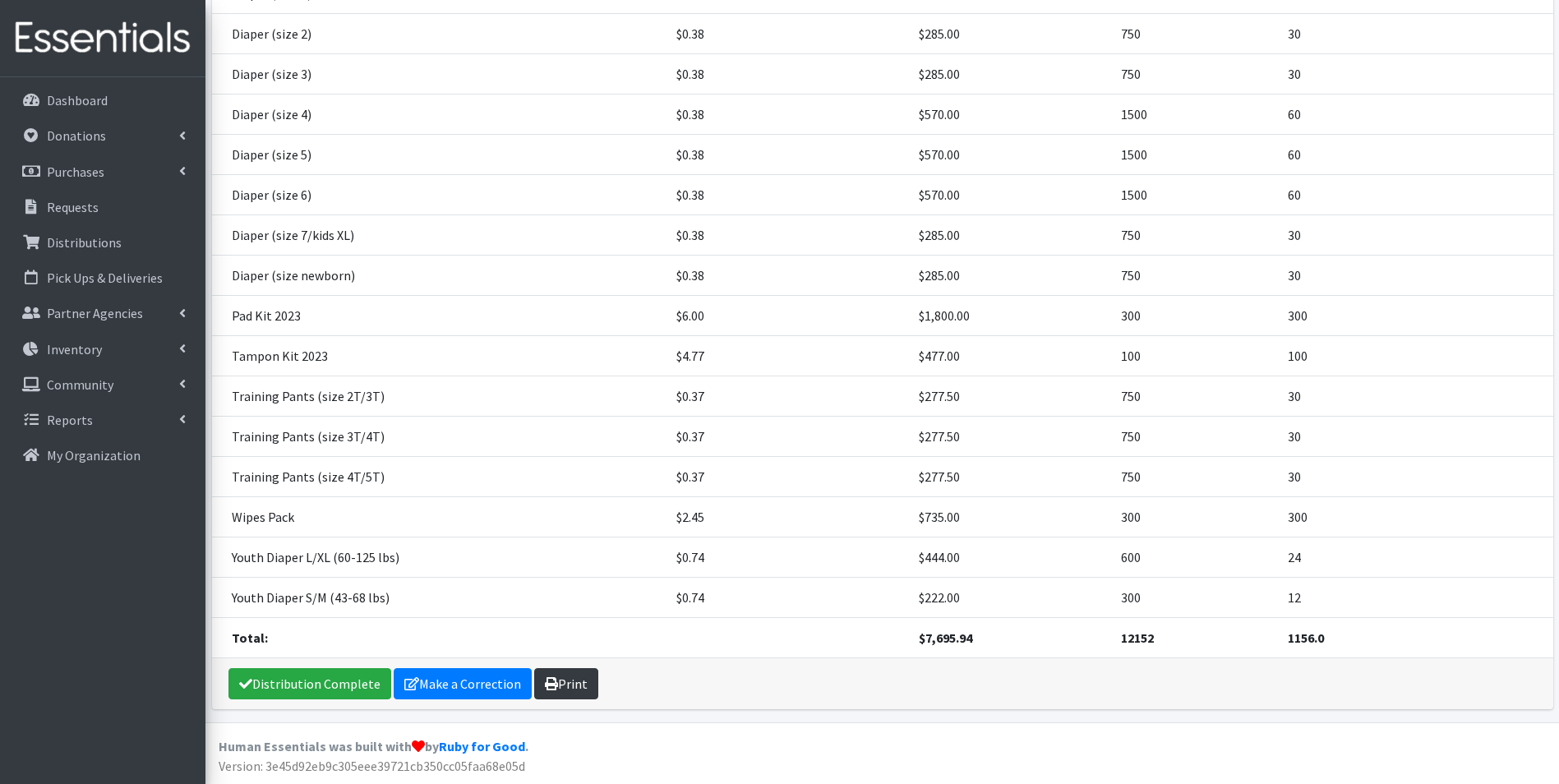
click at [564, 686] on link "Print" at bounding box center [566, 684] width 64 height 31
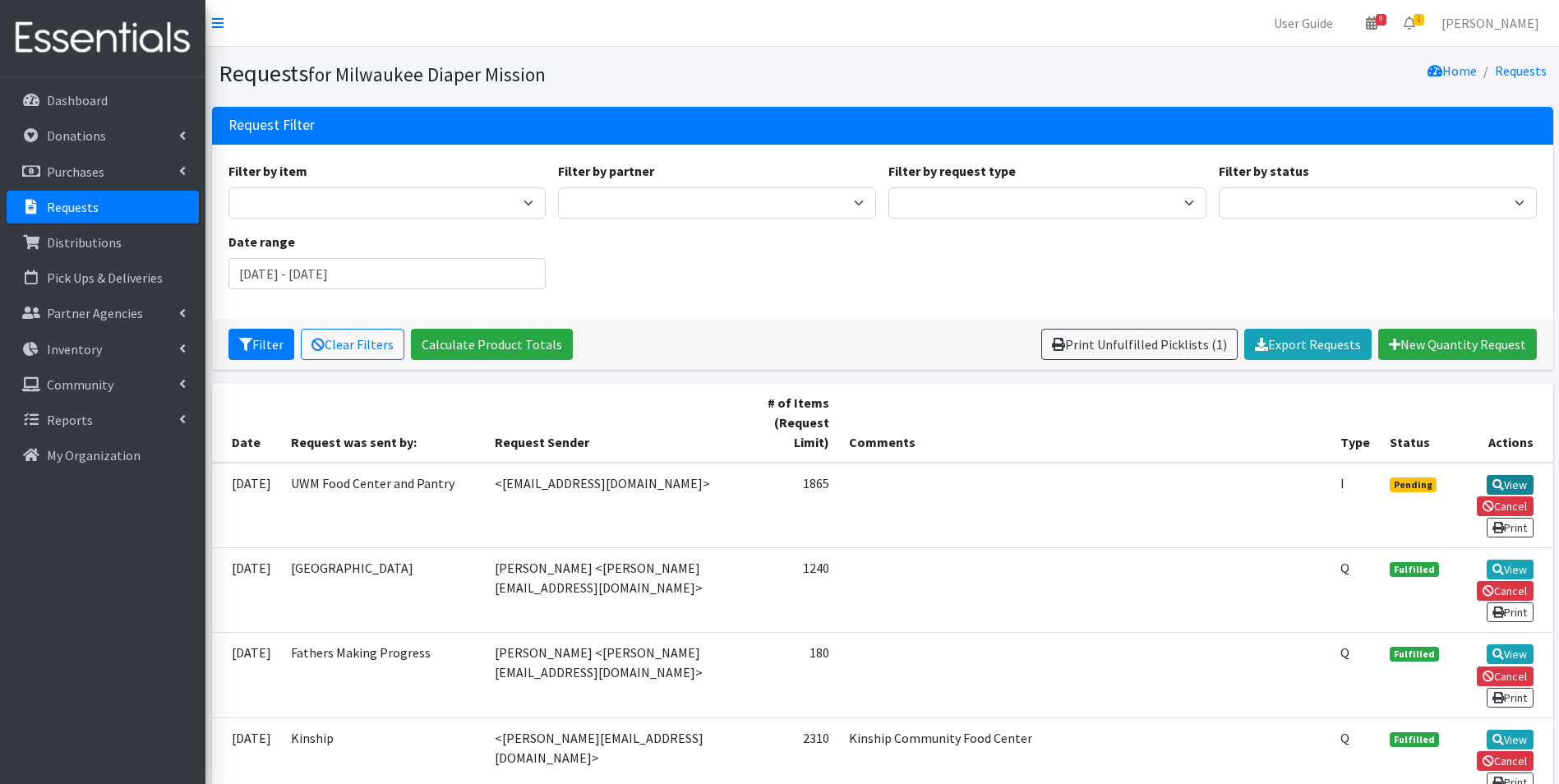
click at [1512, 478] on link "View" at bounding box center [1510, 485] width 46 height 19
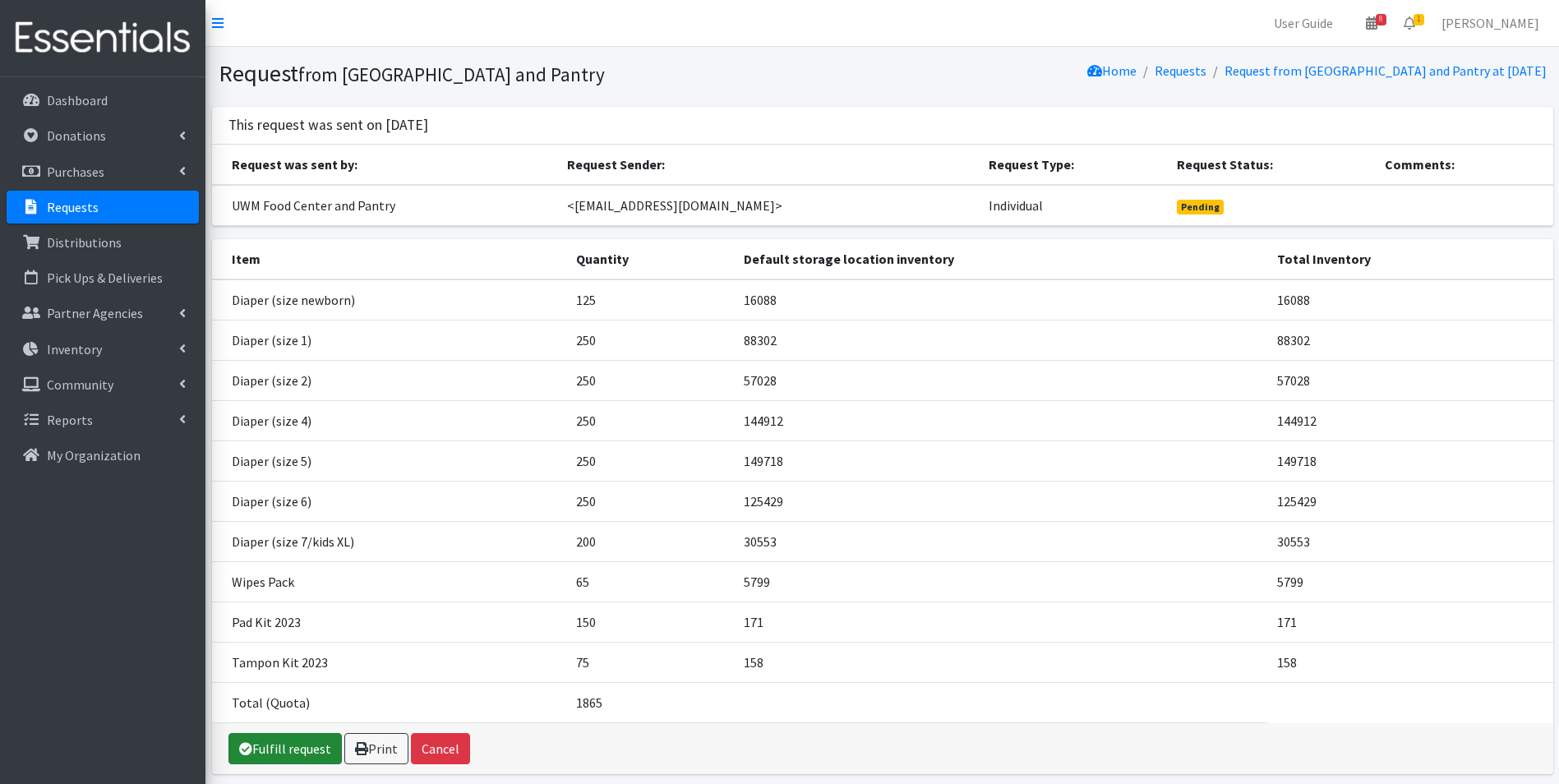
click at [289, 745] on link "Fulfill request" at bounding box center [285, 748] width 113 height 31
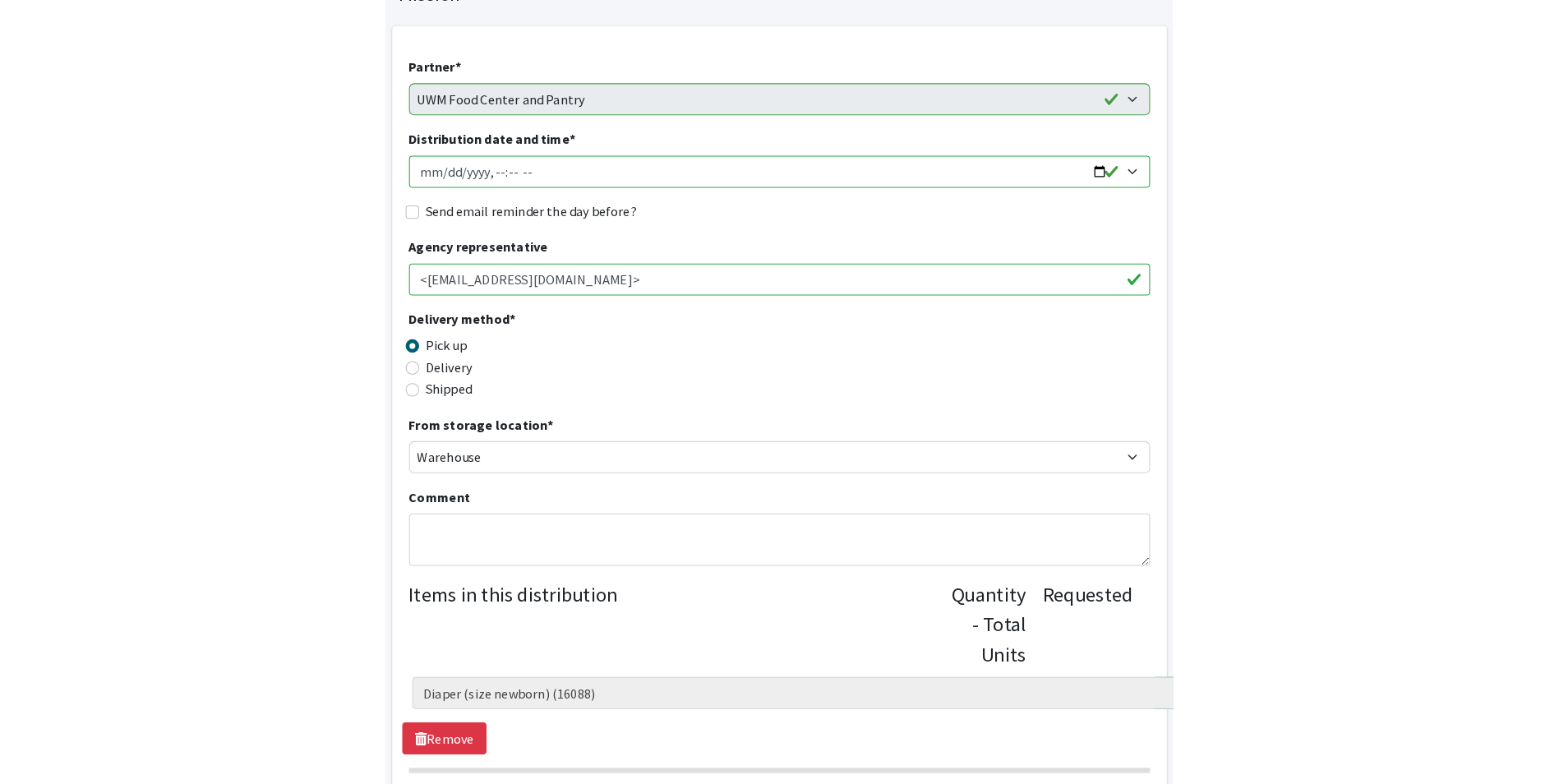
scroll to position [164, 0]
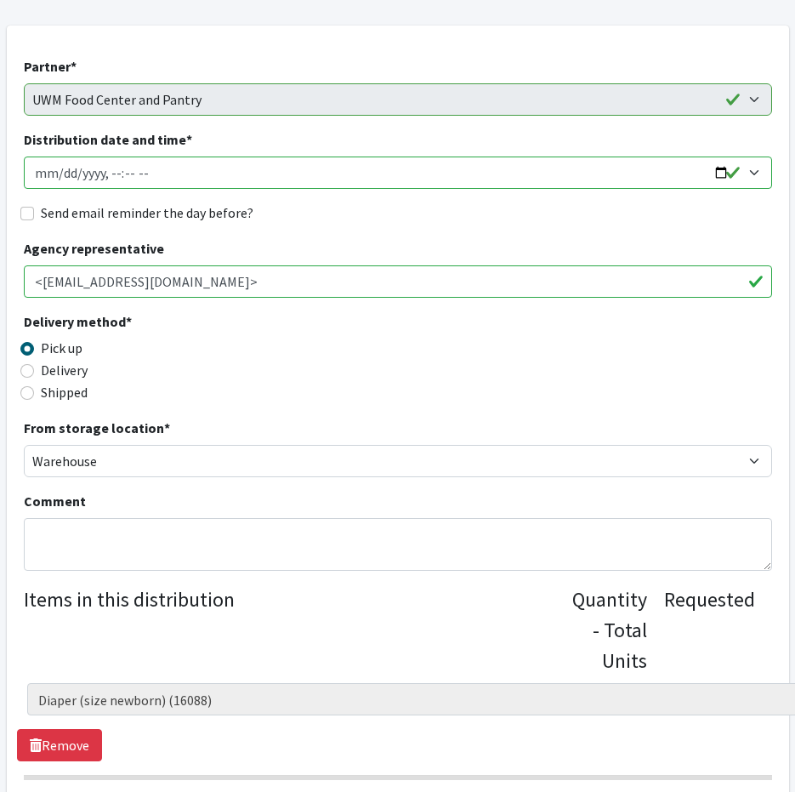
click at [66, 174] on input "Distribution date and time *" at bounding box center [398, 173] width 749 height 32
type input "[DATE]T23:59"
type input "[DATE]T09:00"
click at [29, 217] on input "Send email reminder the day before?" at bounding box center [27, 214] width 14 height 14
checkbox input "true"
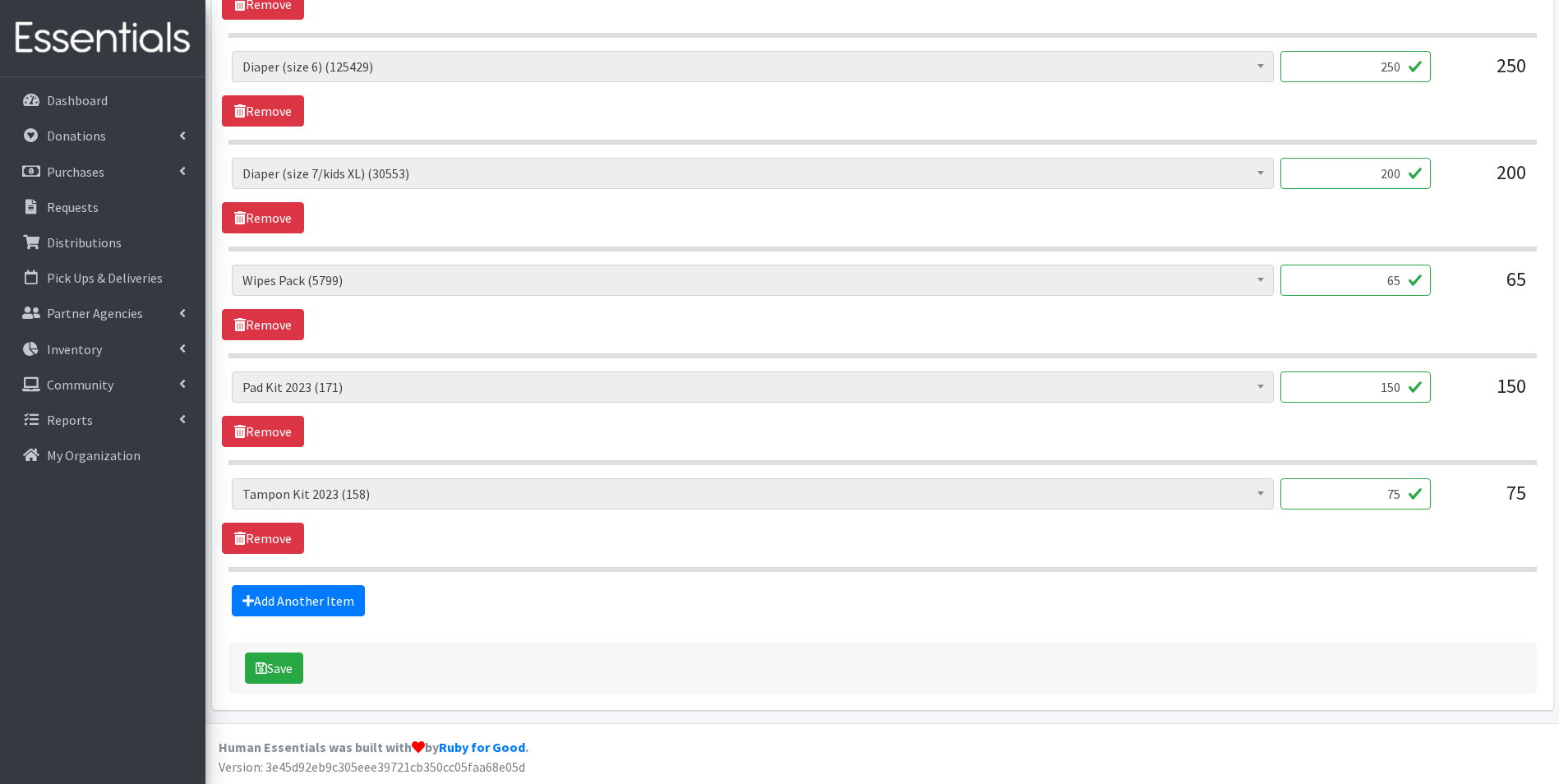
scroll to position [1250, 0]
click at [261, 666] on icon "submit" at bounding box center [262, 667] width 12 height 14
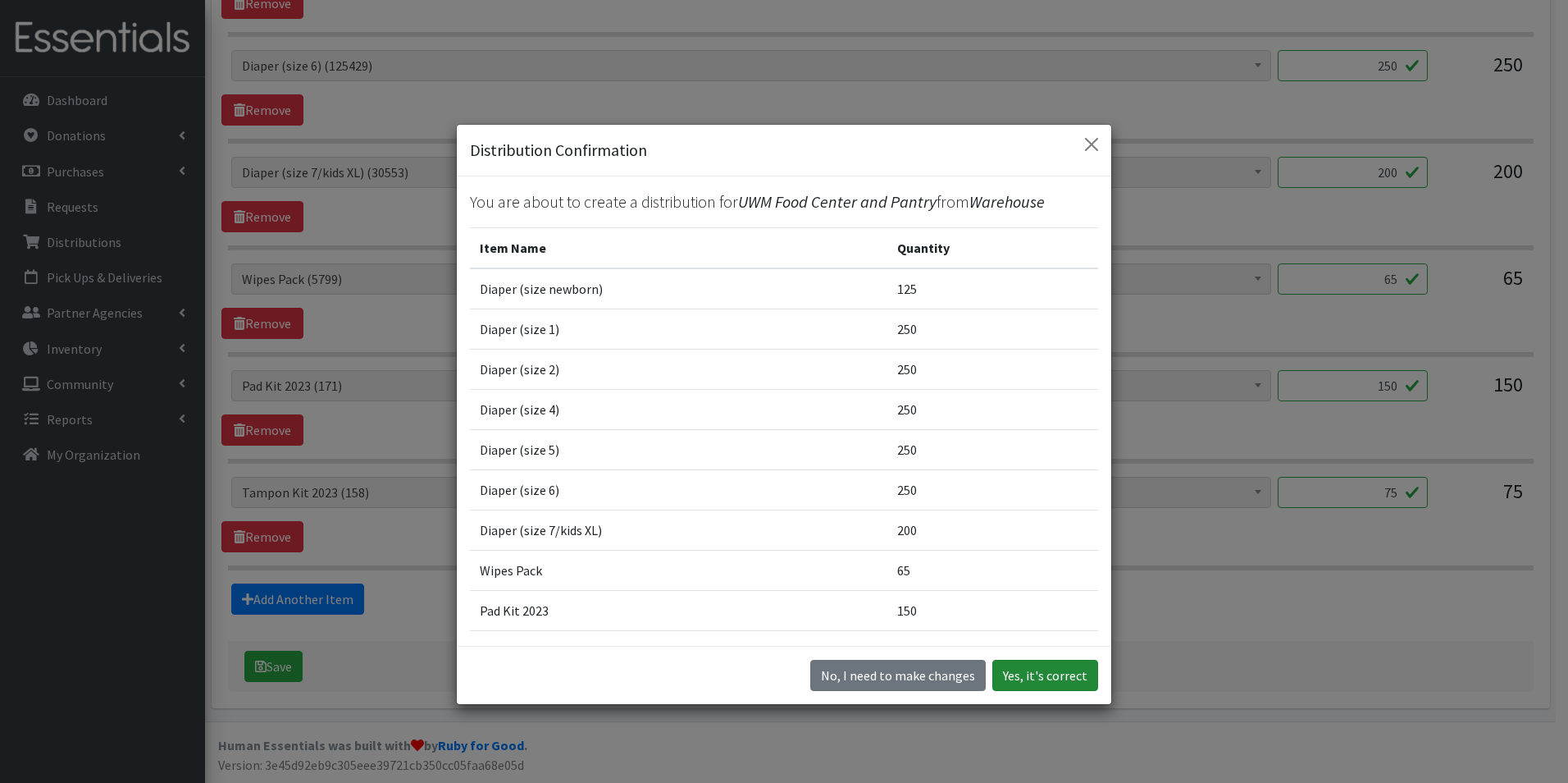
click at [1020, 677] on button "Yes, it's correct" at bounding box center [1045, 675] width 106 height 31
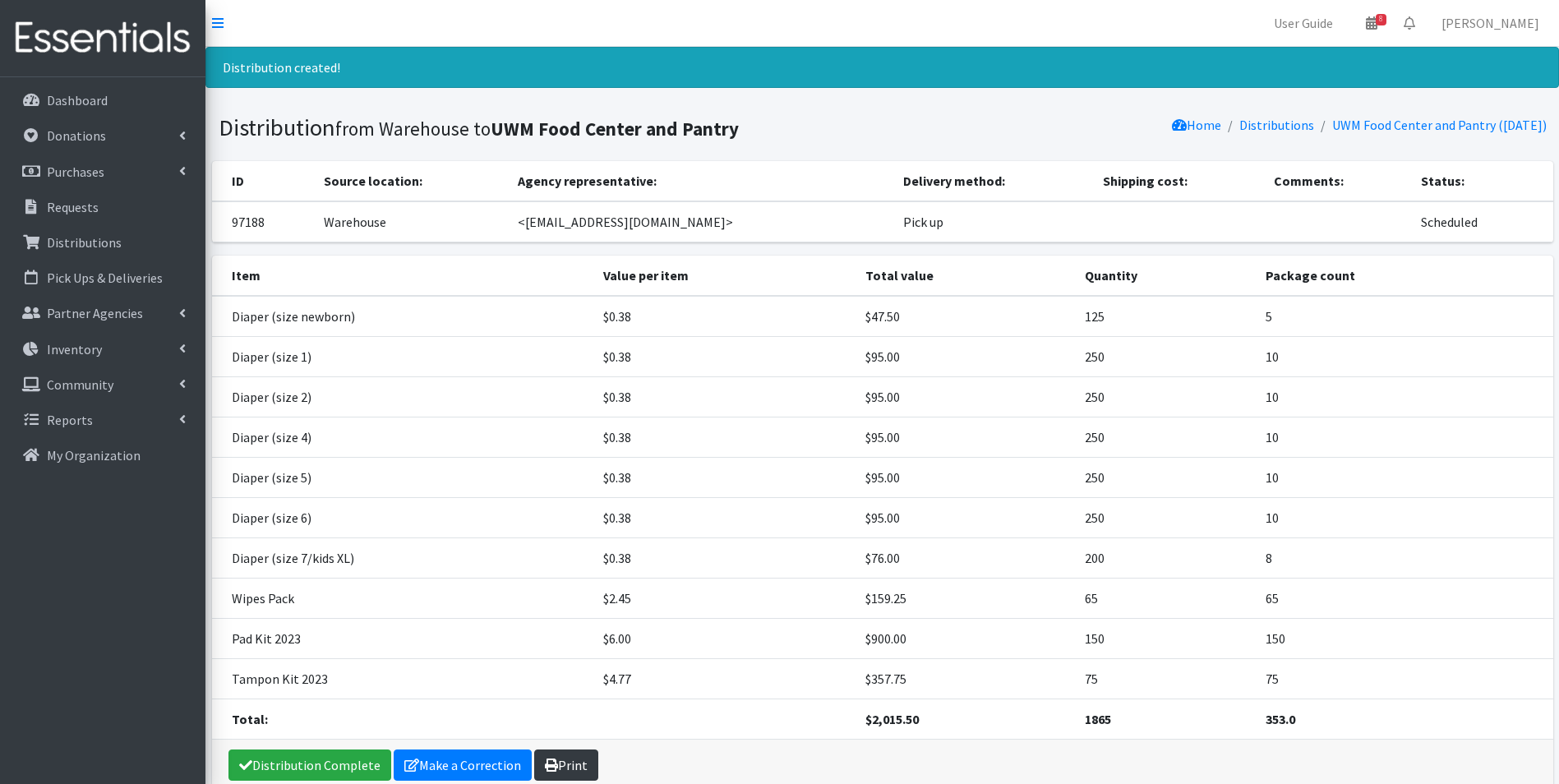
click at [560, 768] on link "Print" at bounding box center [566, 765] width 64 height 31
